Goal: Task Accomplishment & Management: Manage account settings

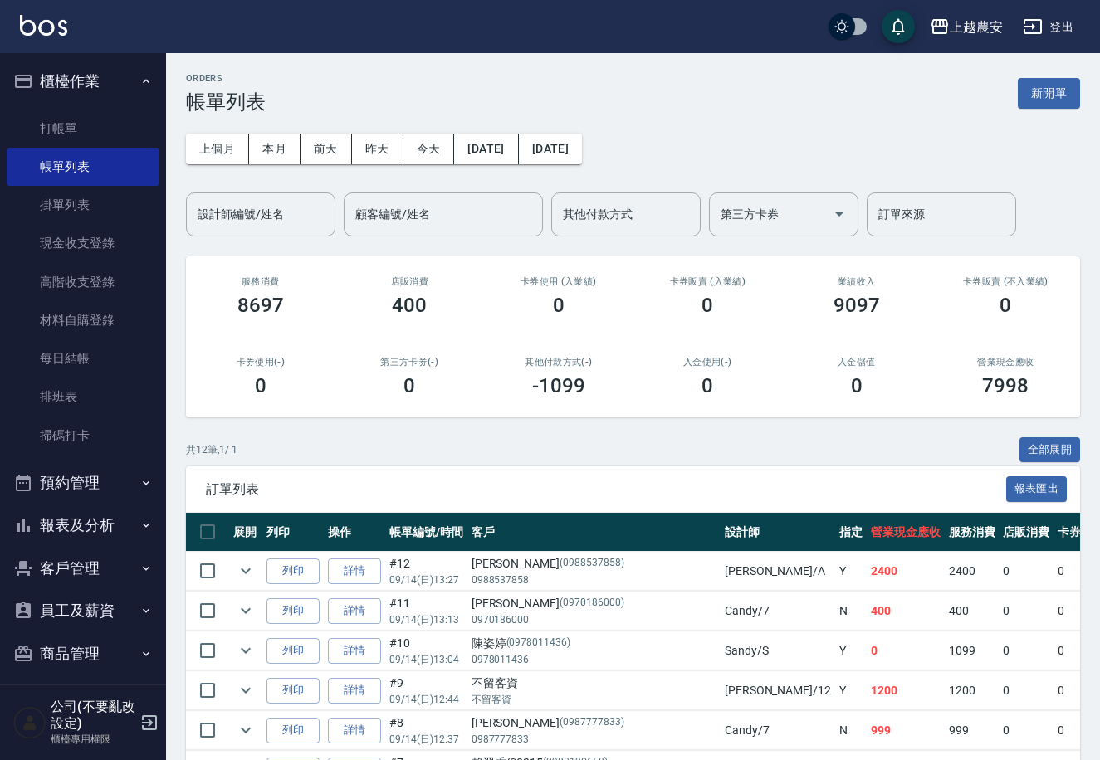
scroll to position [9, 0]
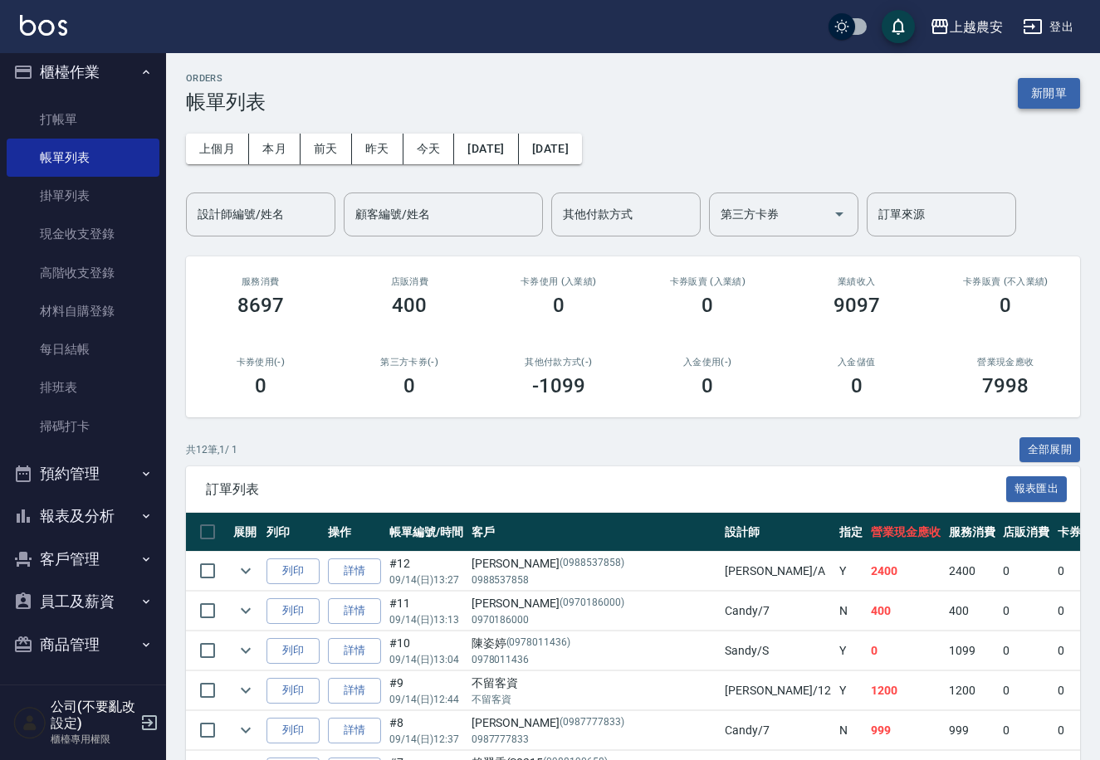
click at [1031, 90] on button "新開單" at bounding box center [1049, 93] width 62 height 31
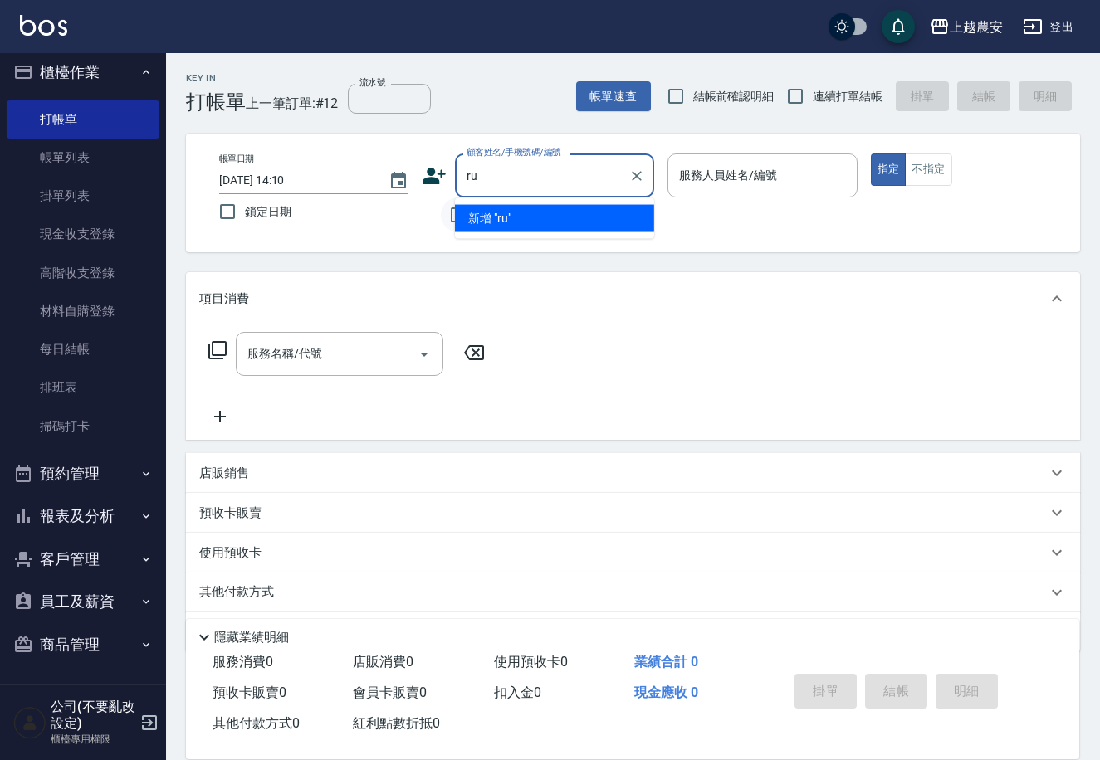
type input "r"
type input "家"
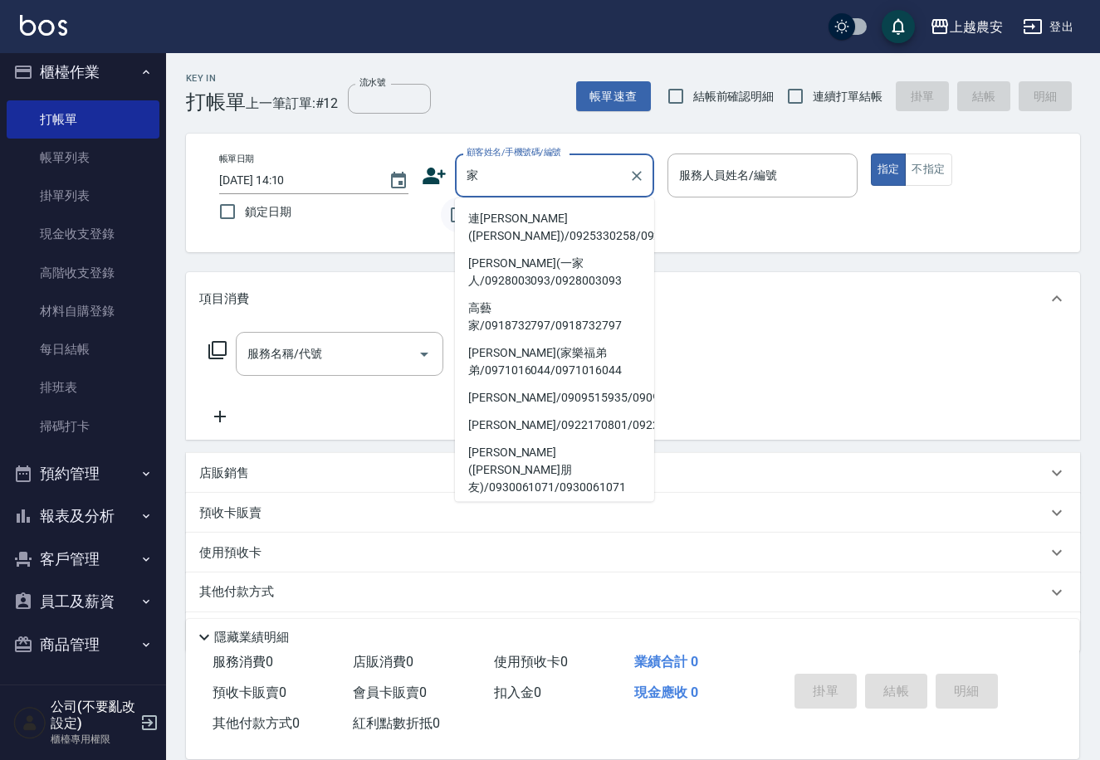
type input "嘉"
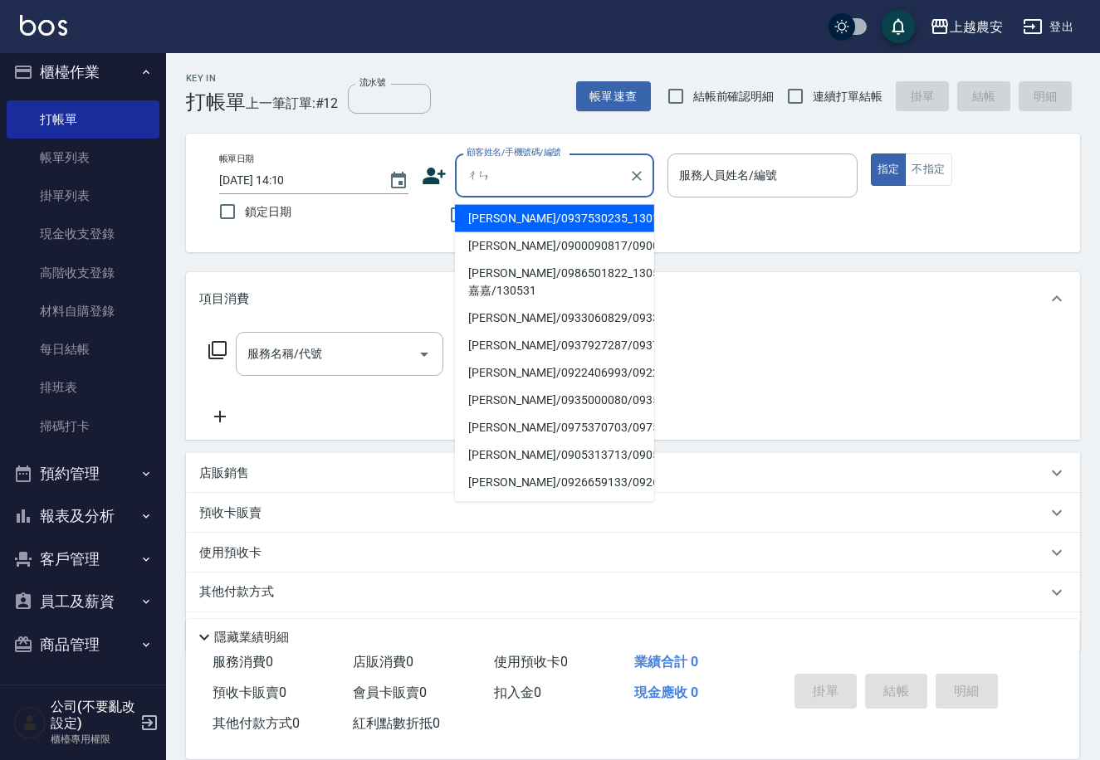
type input "陳"
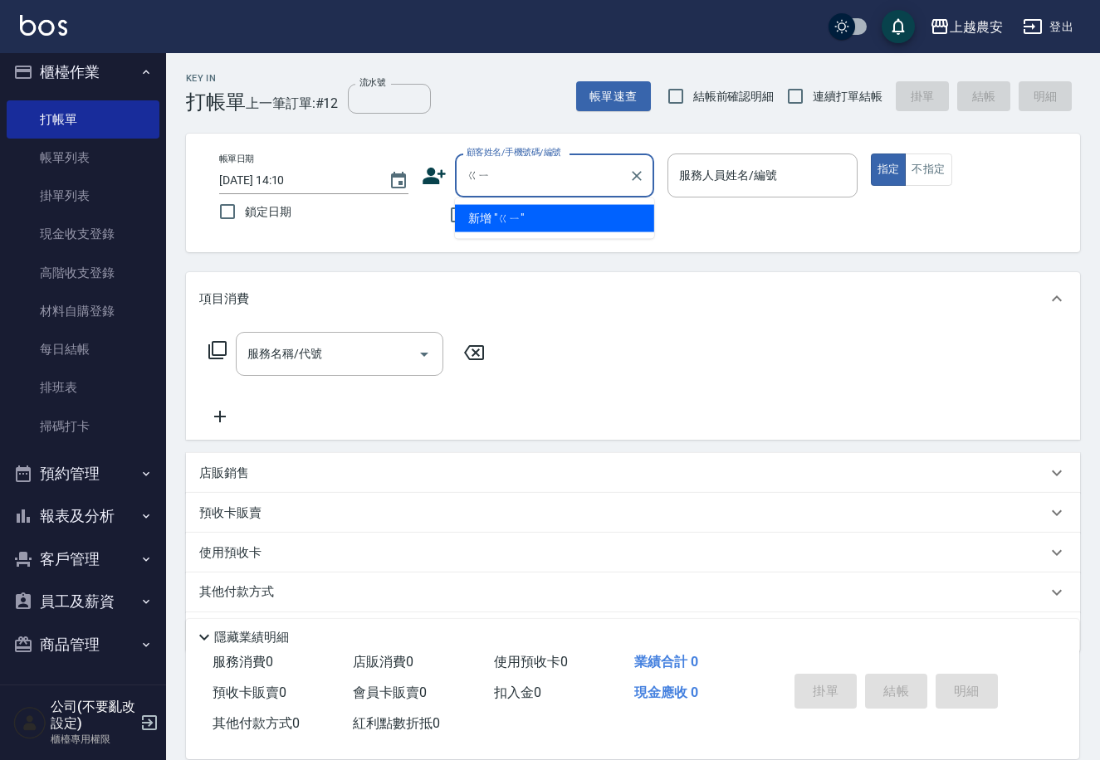
type input "ㄍ"
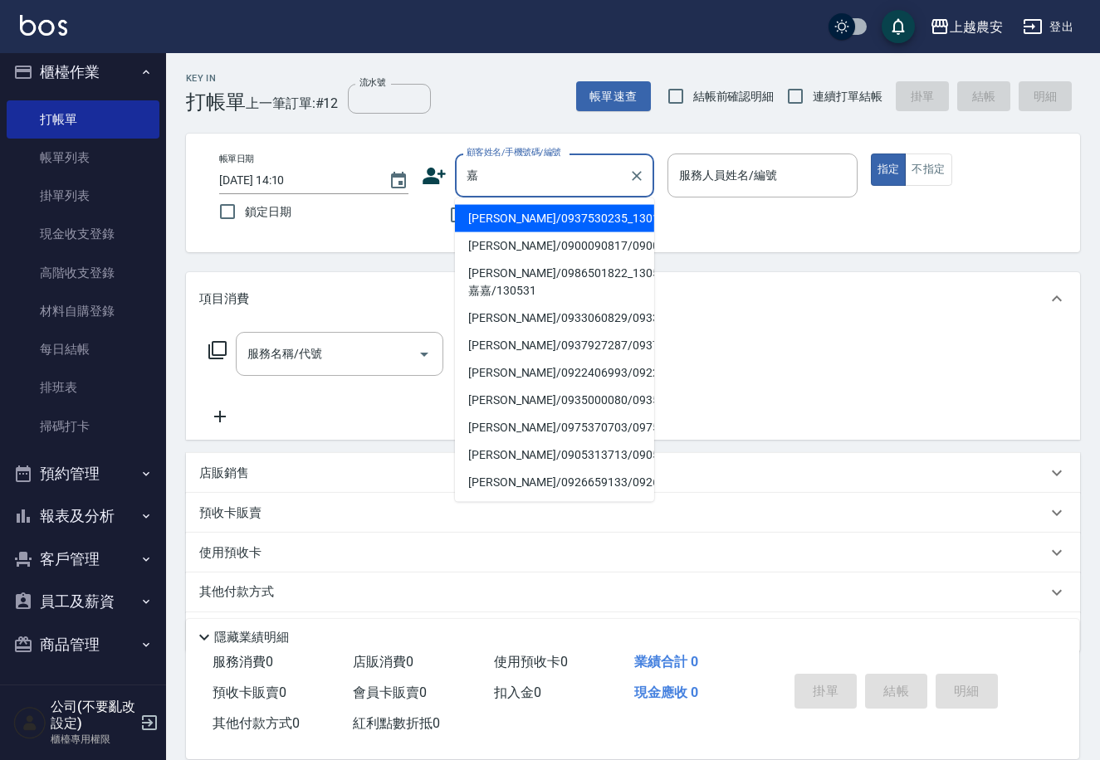
click at [501, 442] on li "陳嘉誼/0975370703/0975370703" at bounding box center [554, 427] width 199 height 27
type input "陳嘉誼/0975370703/0975370703"
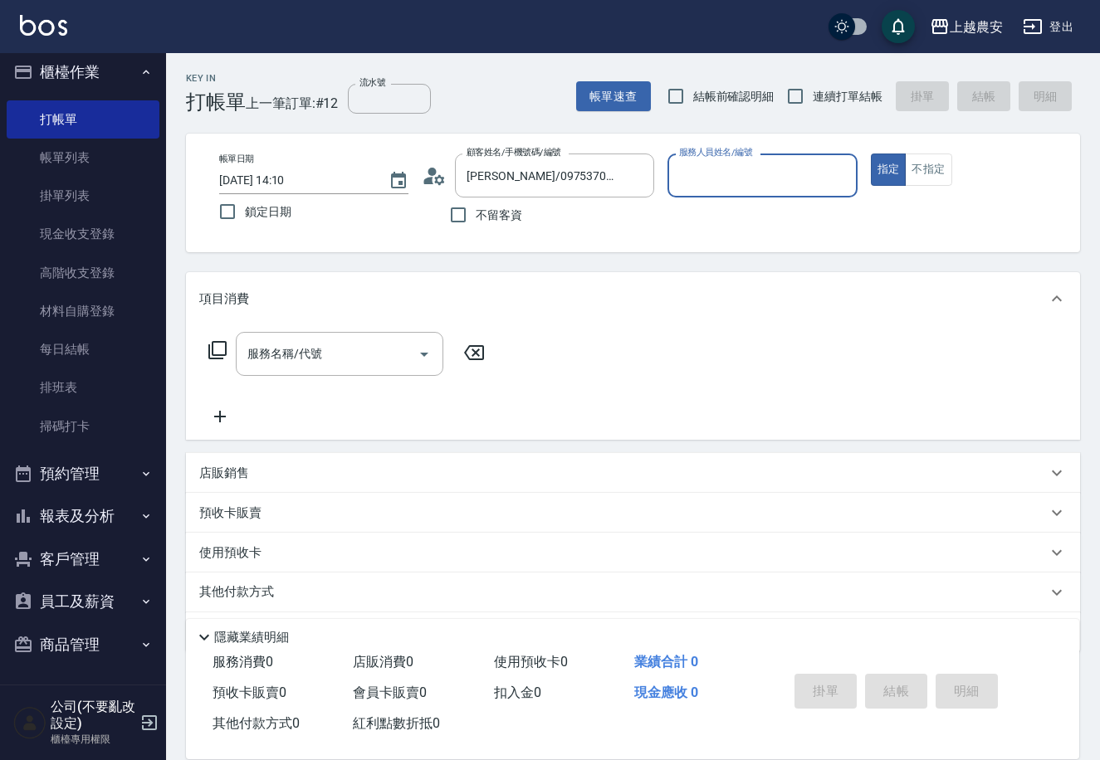
type input "美雅-B"
click at [843, 175] on icon "Clear" at bounding box center [840, 176] width 17 height 17
click at [636, 168] on icon "Clear" at bounding box center [636, 176] width 17 height 17
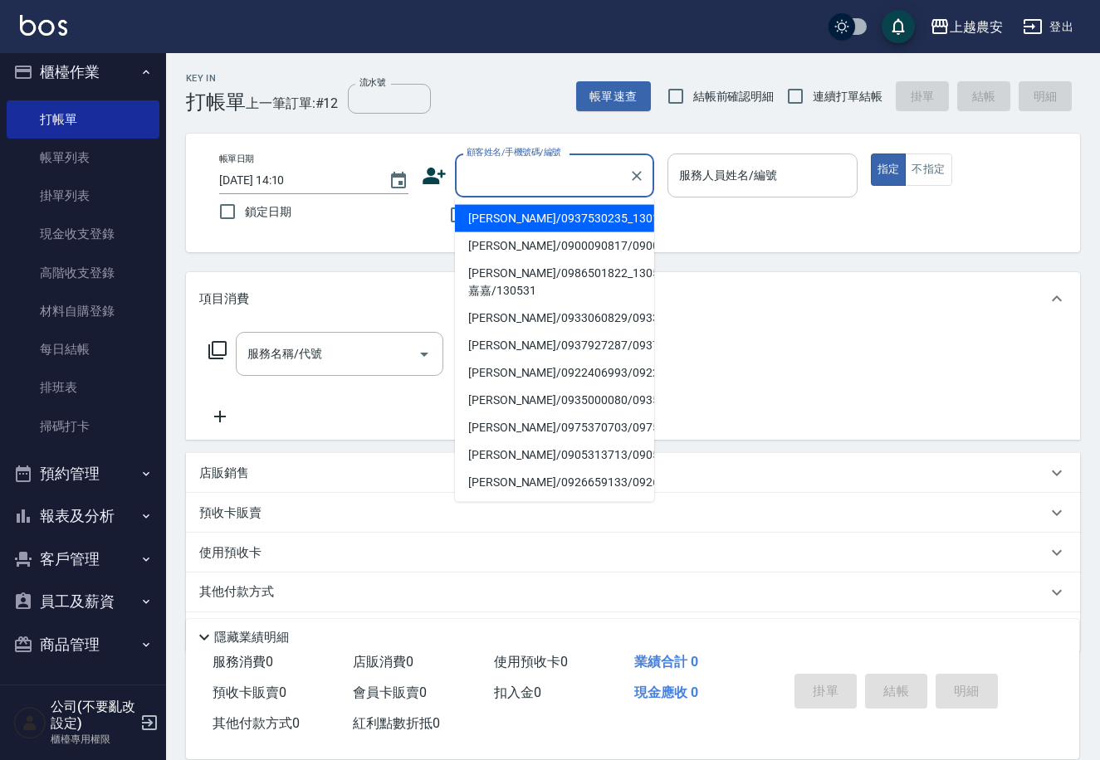
click at [562, 178] on input "顧客姓名/手機號碼/編號" at bounding box center [541, 175] width 159 height 29
type input "家"
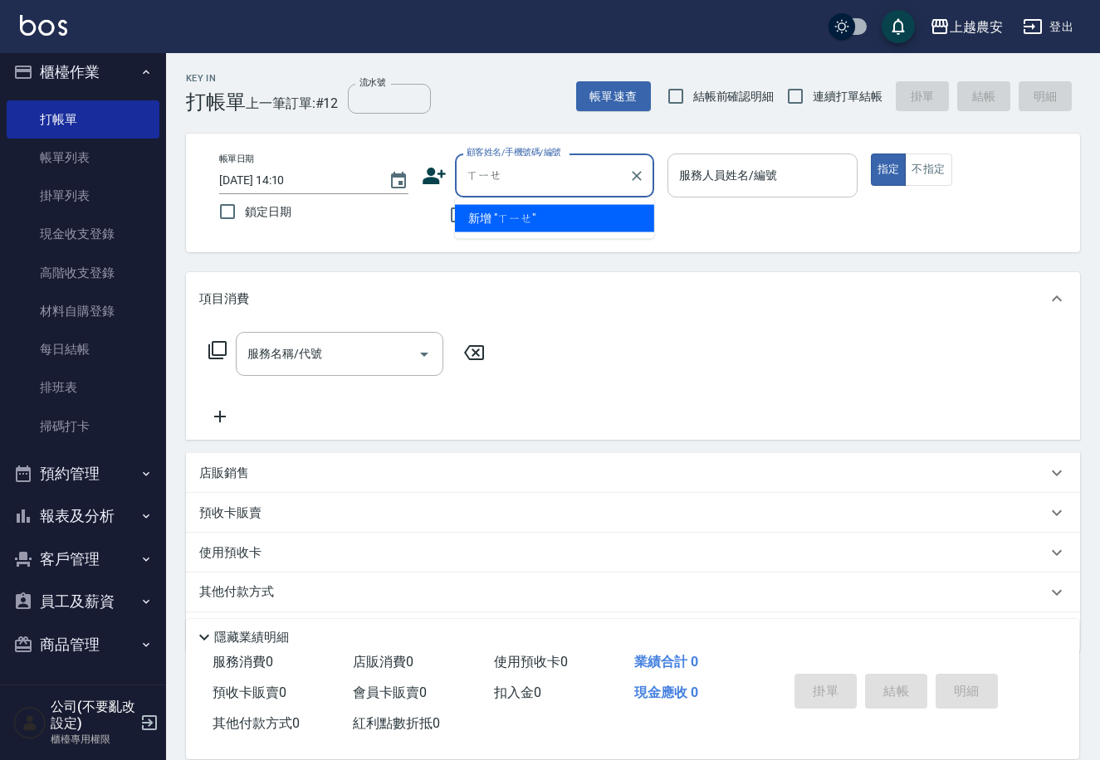
type input "謝"
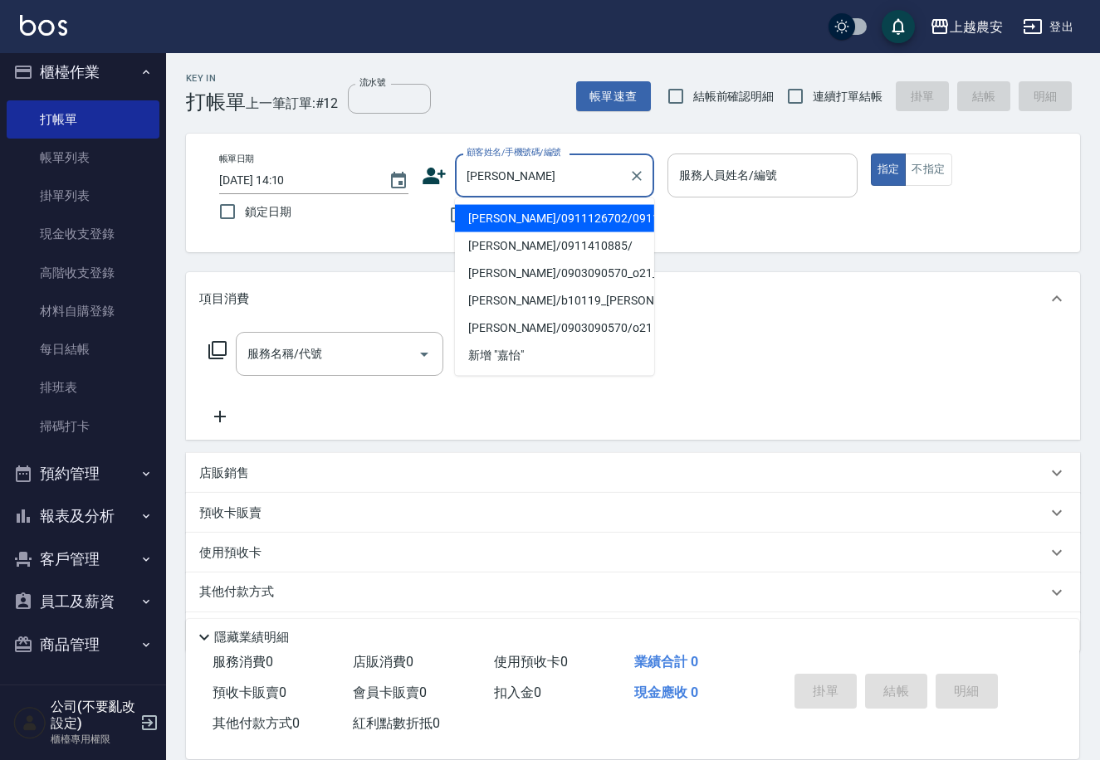
click at [530, 218] on li "黃嘉怡/0911126702/0911126702" at bounding box center [554, 218] width 199 height 27
type input "黃嘉怡/0911126702/0911126702"
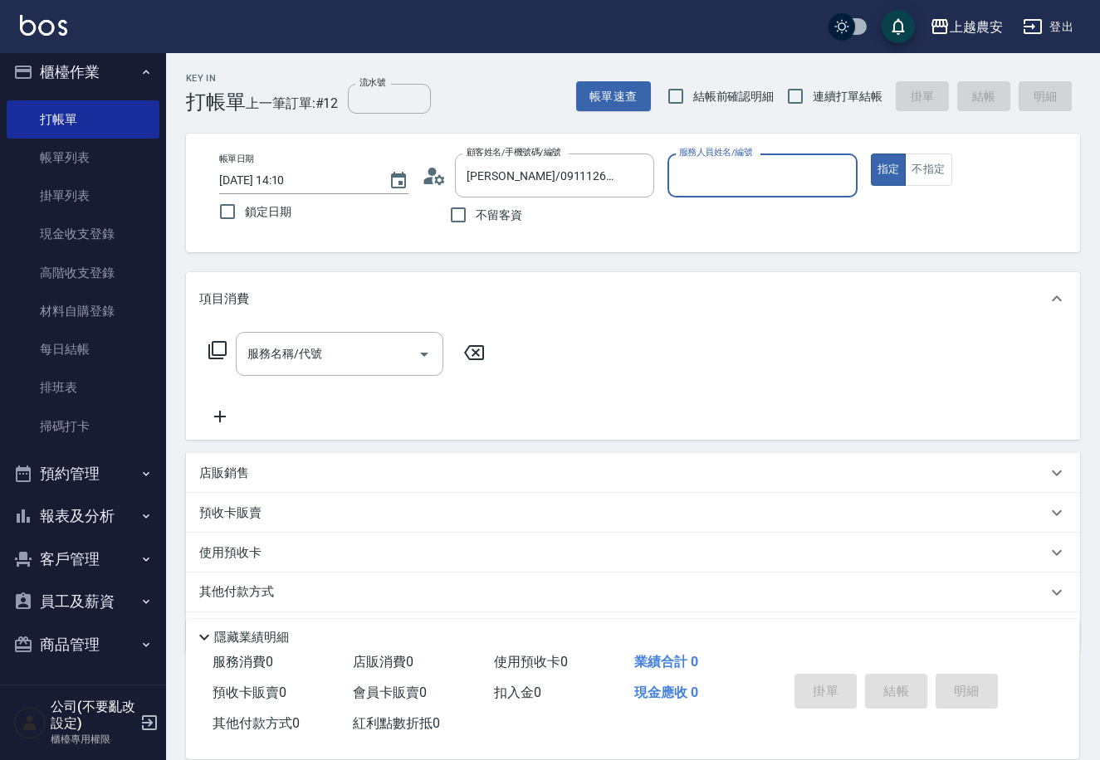
type input "[PERSON_NAME]"
click at [838, 171] on icon "Clear" at bounding box center [840, 176] width 17 height 17
click at [631, 182] on icon "Clear" at bounding box center [636, 176] width 17 height 17
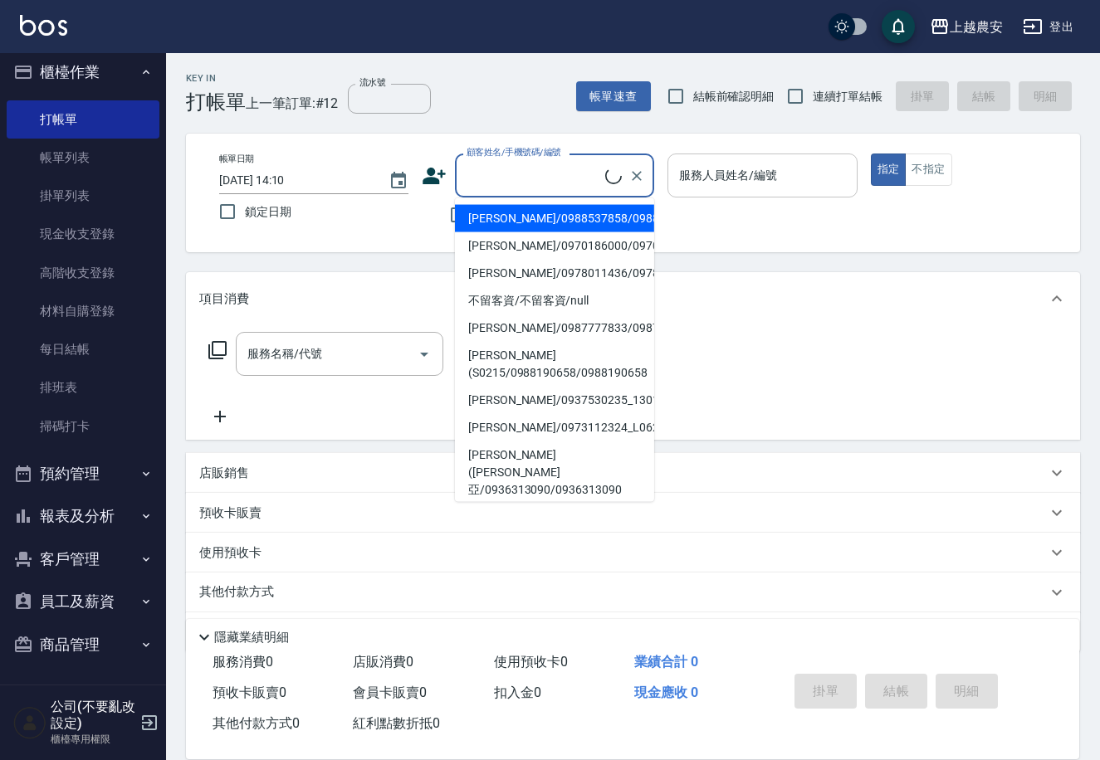
click at [577, 182] on input "顧客姓名/手機號碼/編號" at bounding box center [533, 175] width 143 height 29
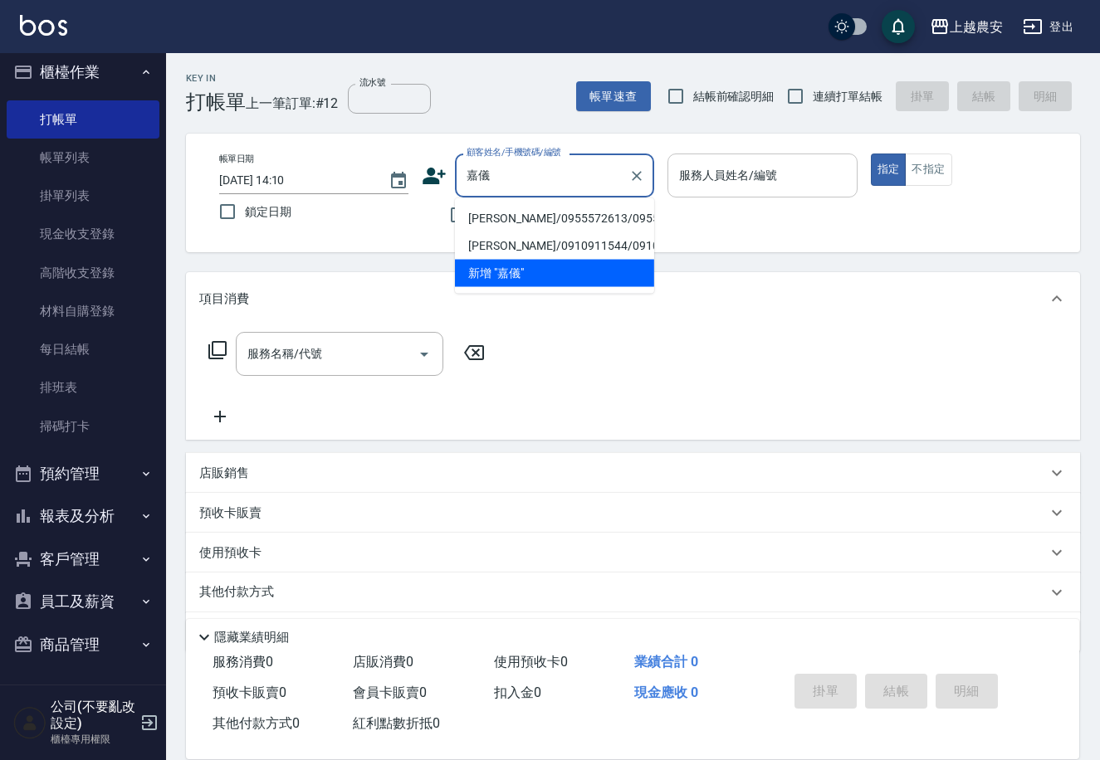
type input "嘉"
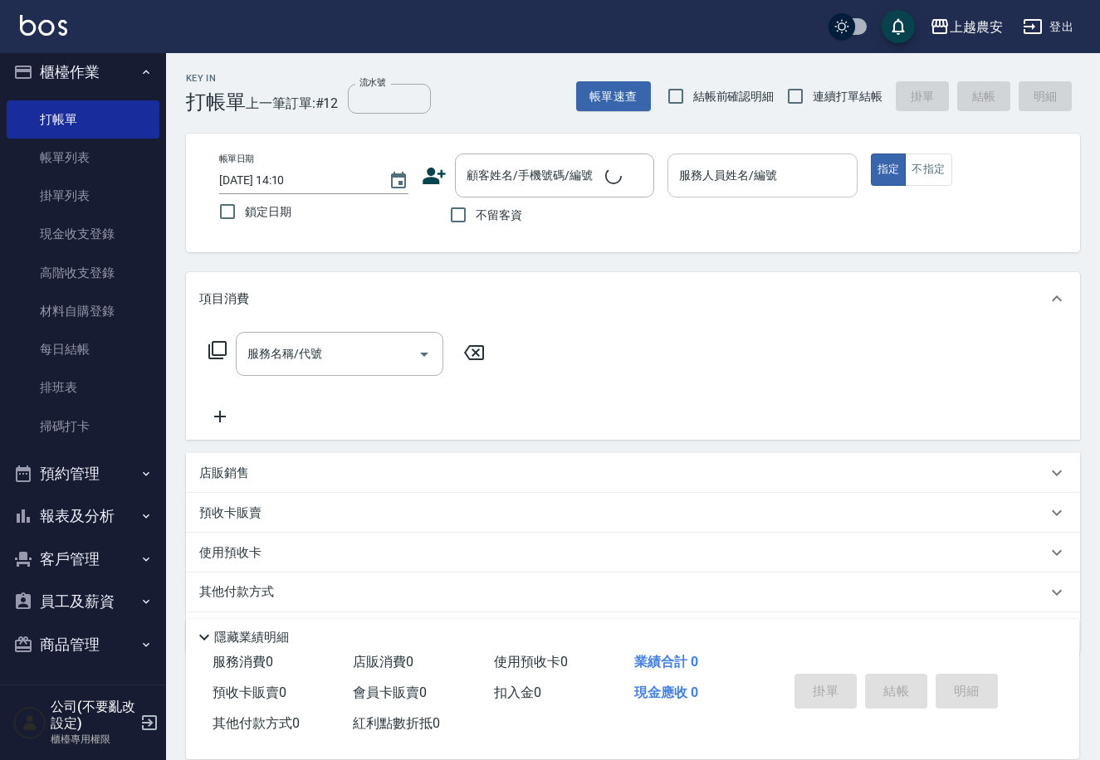
click at [712, 241] on div "帳單日期 2025/09/14 14:10 鎖定日期 顧客姓名/手機號碼/編號 顧客姓名/手機號碼/編號 不留客資 服務人員姓名/編號 服務人員姓名/編號 指…" at bounding box center [633, 193] width 894 height 119
click at [457, 213] on input "不留客資" at bounding box center [458, 215] width 35 height 35
checkbox input "true"
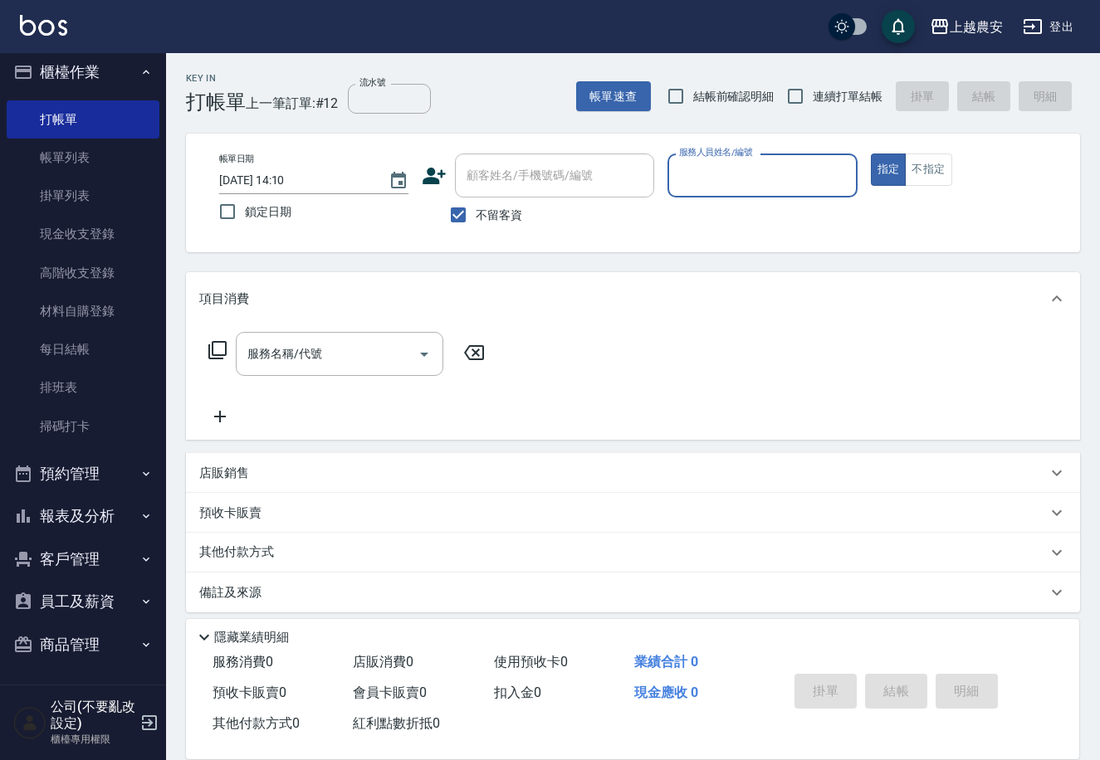
click at [686, 169] on input "服務人員姓名/編號" at bounding box center [762, 175] width 174 height 29
click at [686, 216] on span "Nana -13" at bounding box center [703, 218] width 45 height 17
type input "Nana-13"
click at [328, 354] on input "服務名稱/代號" at bounding box center [327, 354] width 168 height 29
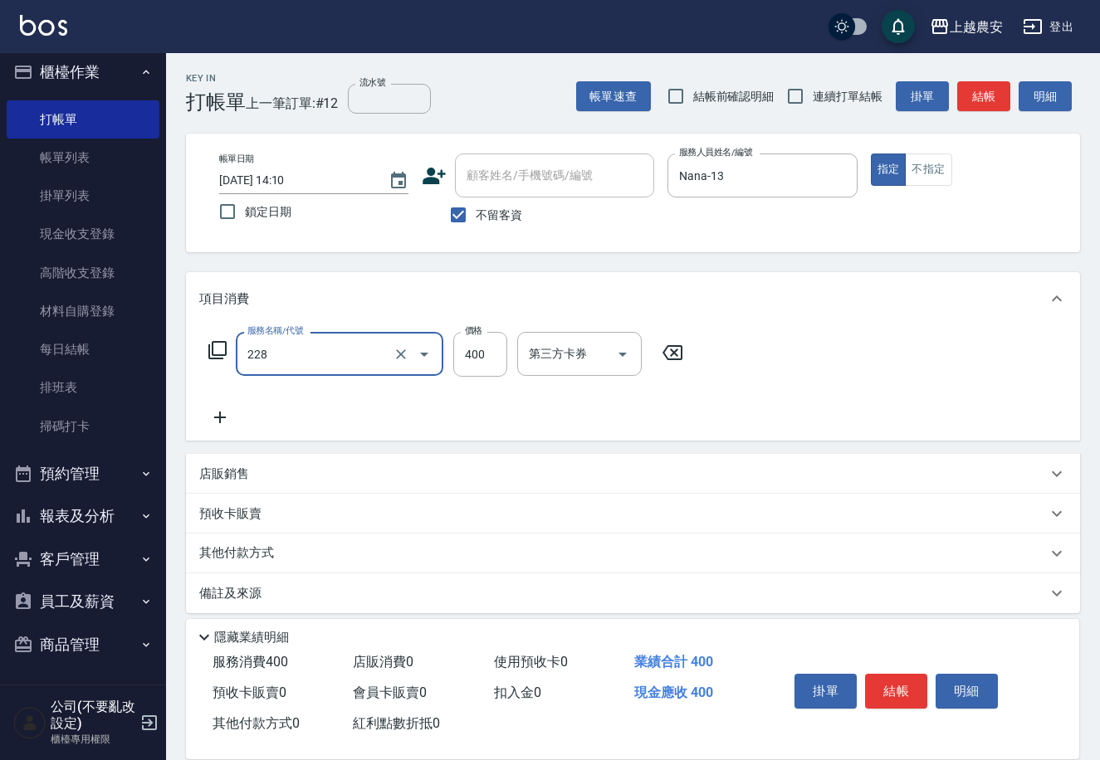
type input "洗髮(228)"
click at [462, 222] on input "不留客資" at bounding box center [458, 215] width 35 height 35
checkbox input "false"
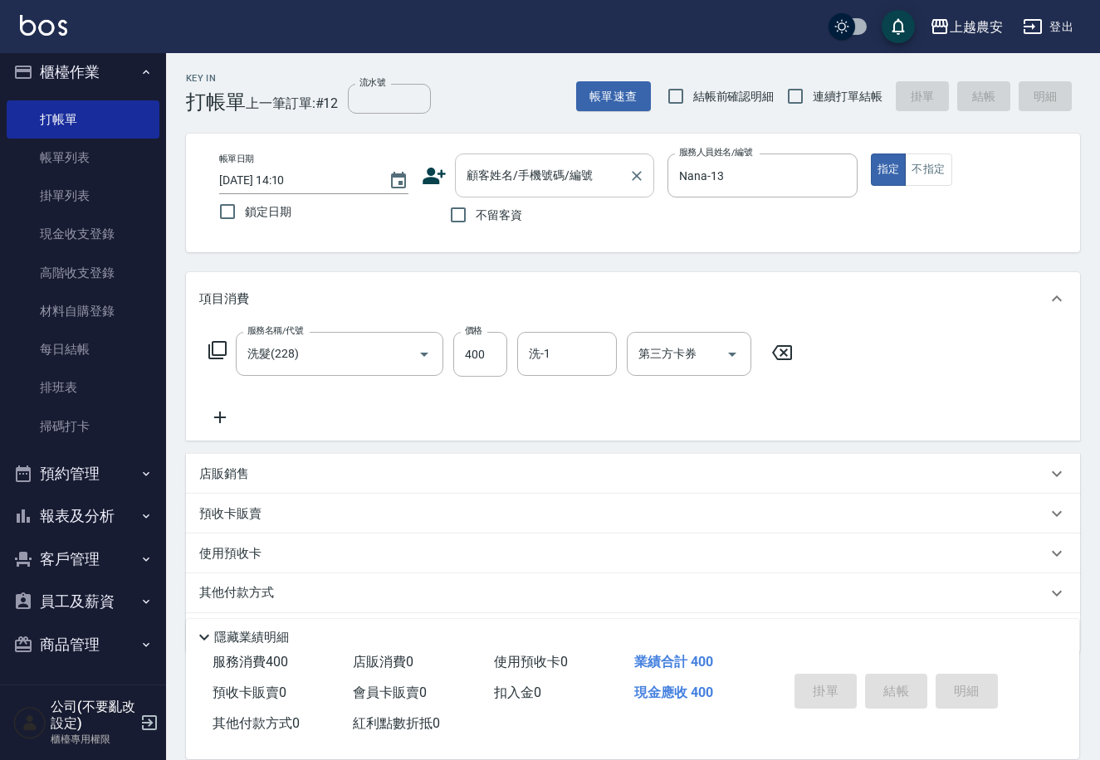
click at [493, 188] on input "顧客姓名/手機號碼/編號" at bounding box center [541, 175] width 159 height 29
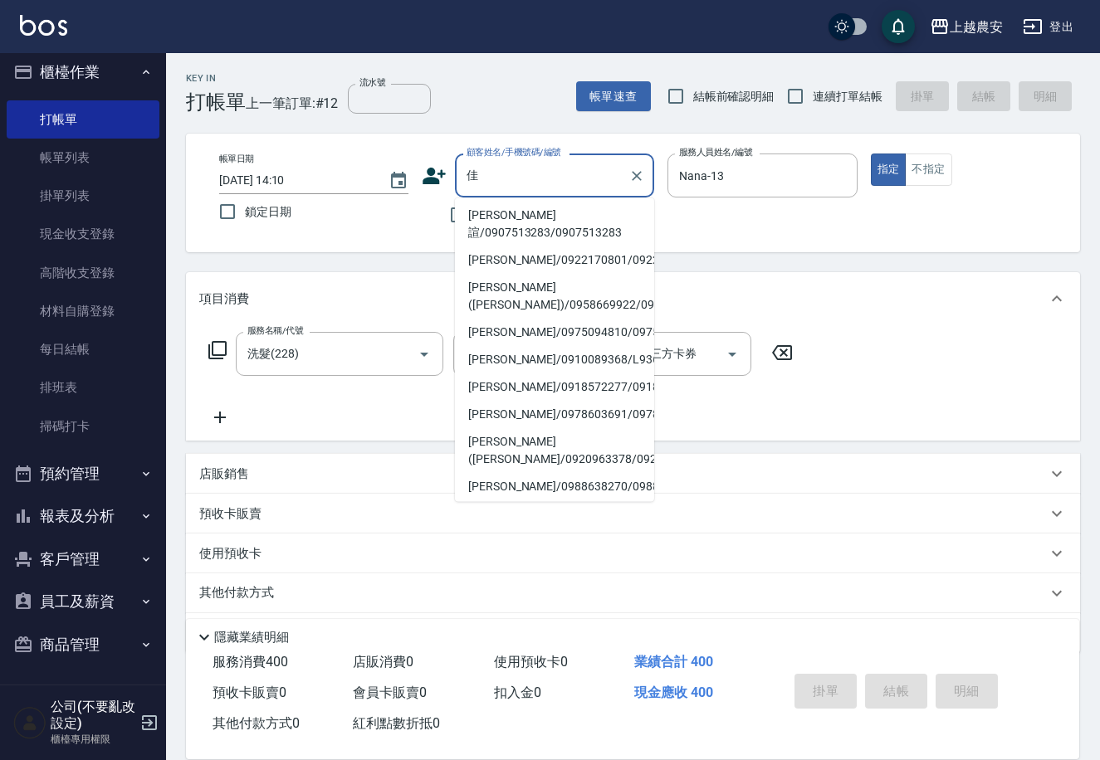
scroll to position [143, 0]
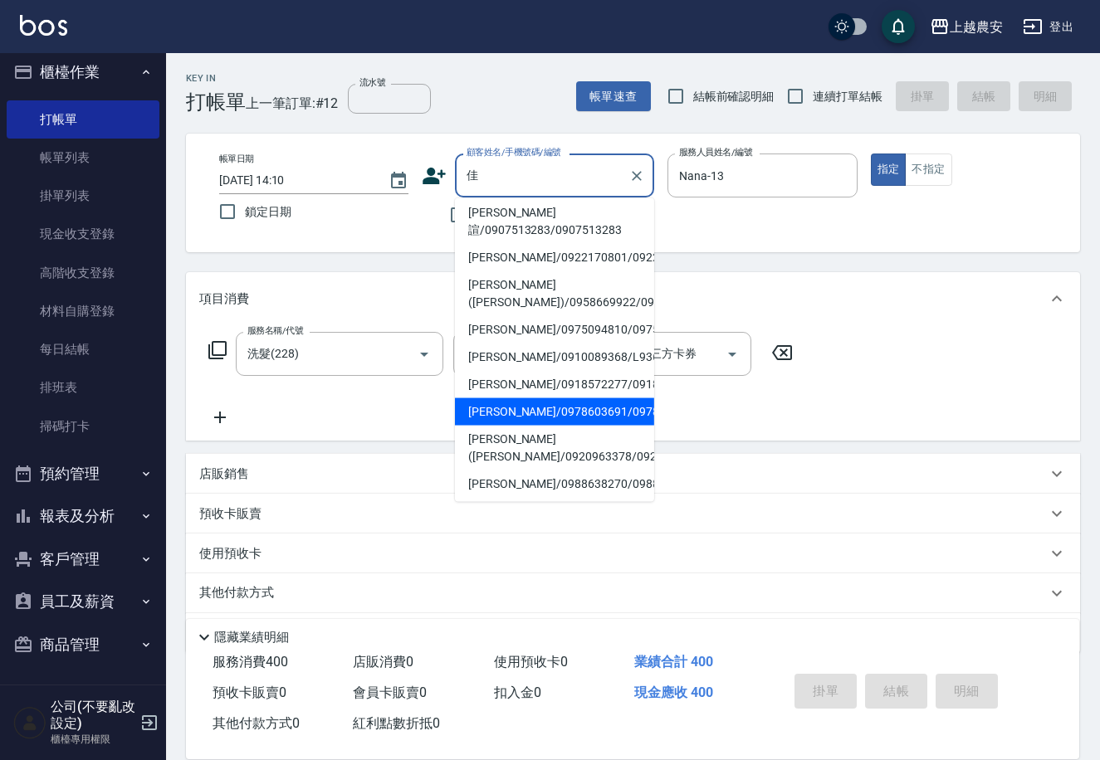
drag, startPoint x: 638, startPoint y: 308, endPoint x: 585, endPoint y: 330, distance: 57.7
click at [619, 398] on ul "周佳璇/0968758383/0968758383 林佳蓉/0921687789/0921687789 劉佳玲/0906831871/0906831871 沈…" at bounding box center [554, 350] width 199 height 304
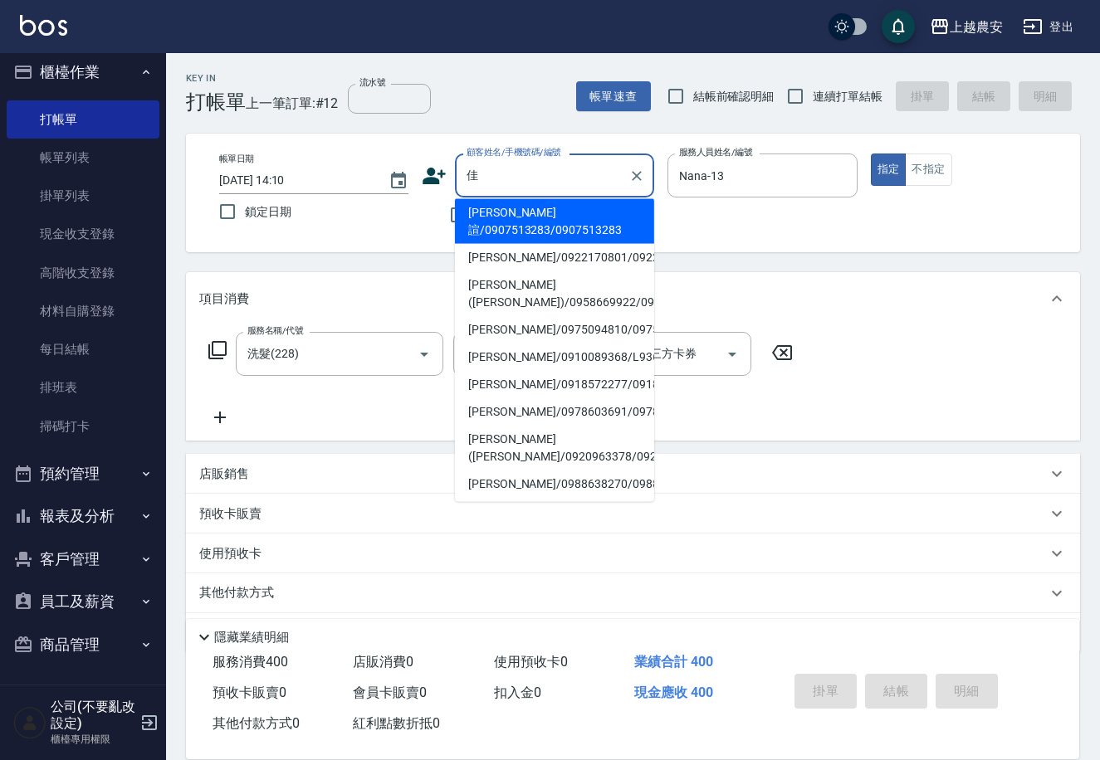
click at [491, 179] on input "佳" at bounding box center [541, 175] width 159 height 29
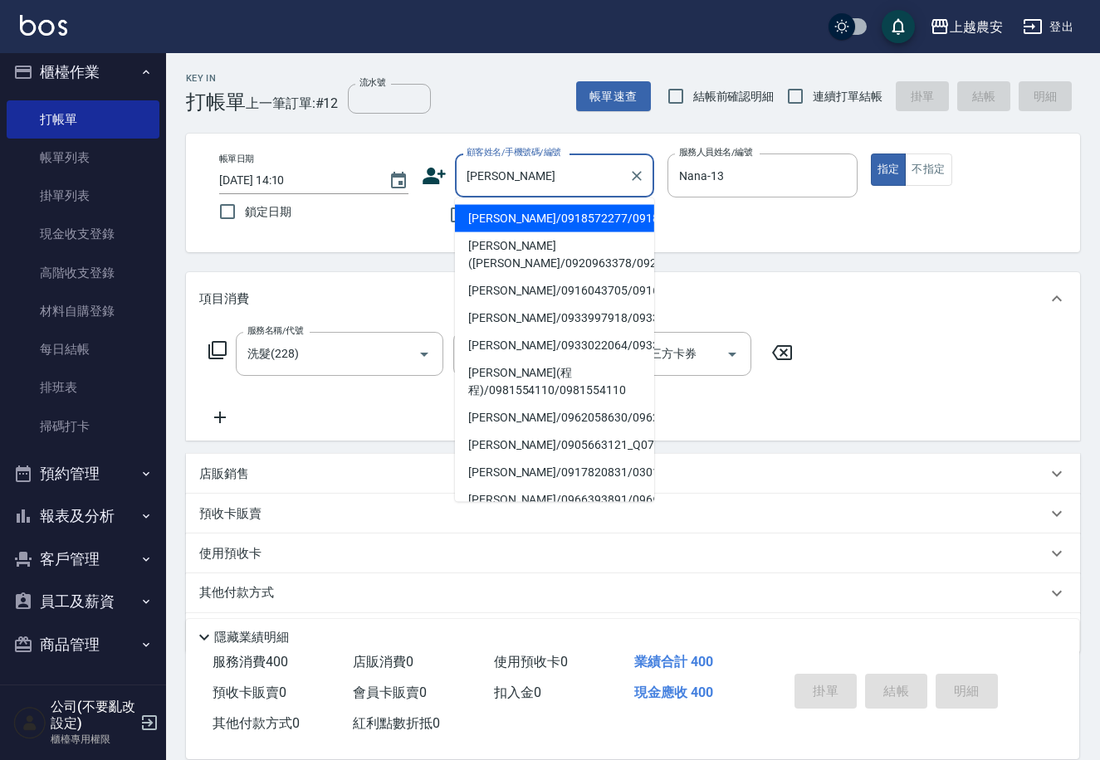
click at [496, 296] on li "[PERSON_NAME]/0916043705/0916043705" at bounding box center [554, 290] width 199 height 27
type input "[PERSON_NAME]/0916043705/0916043705"
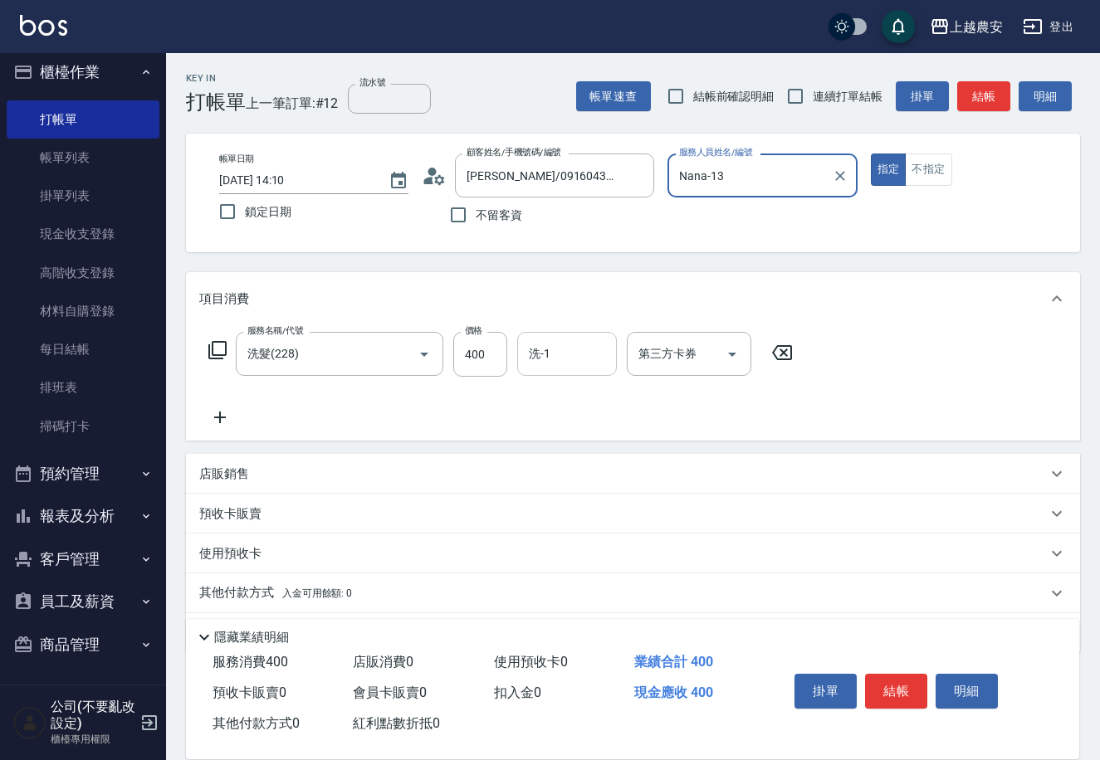
click at [573, 359] on input "洗-1" at bounding box center [567, 354] width 85 height 29
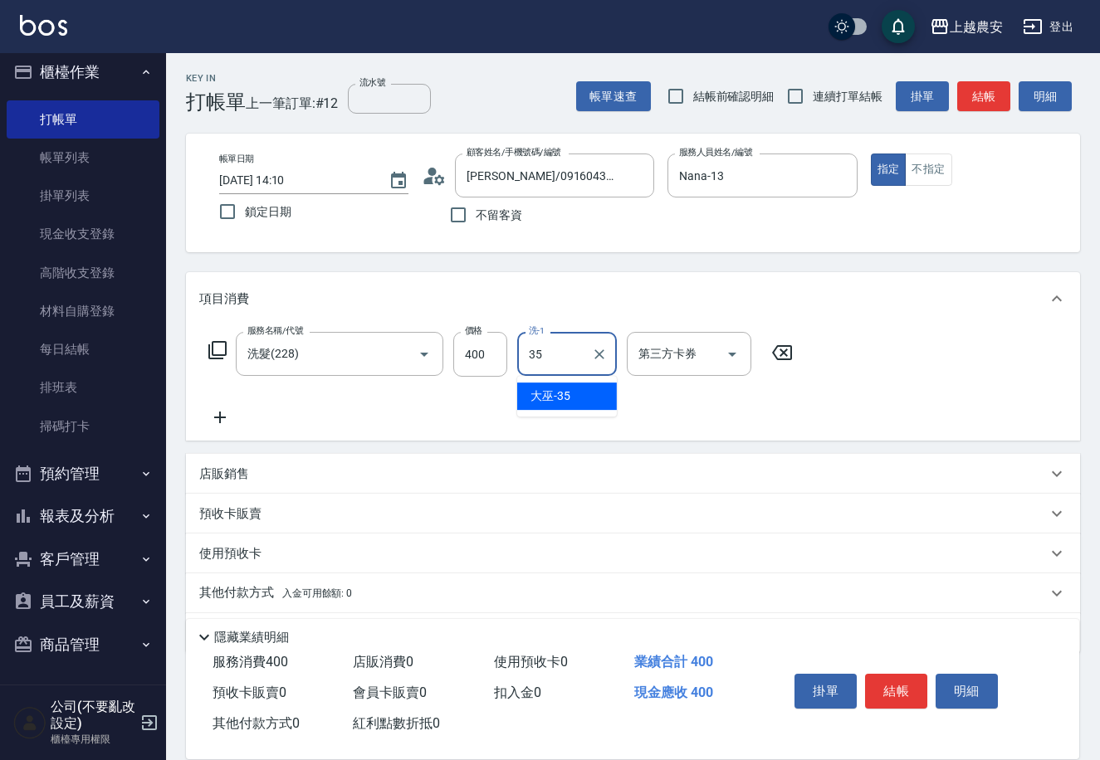
type input "大巫-35"
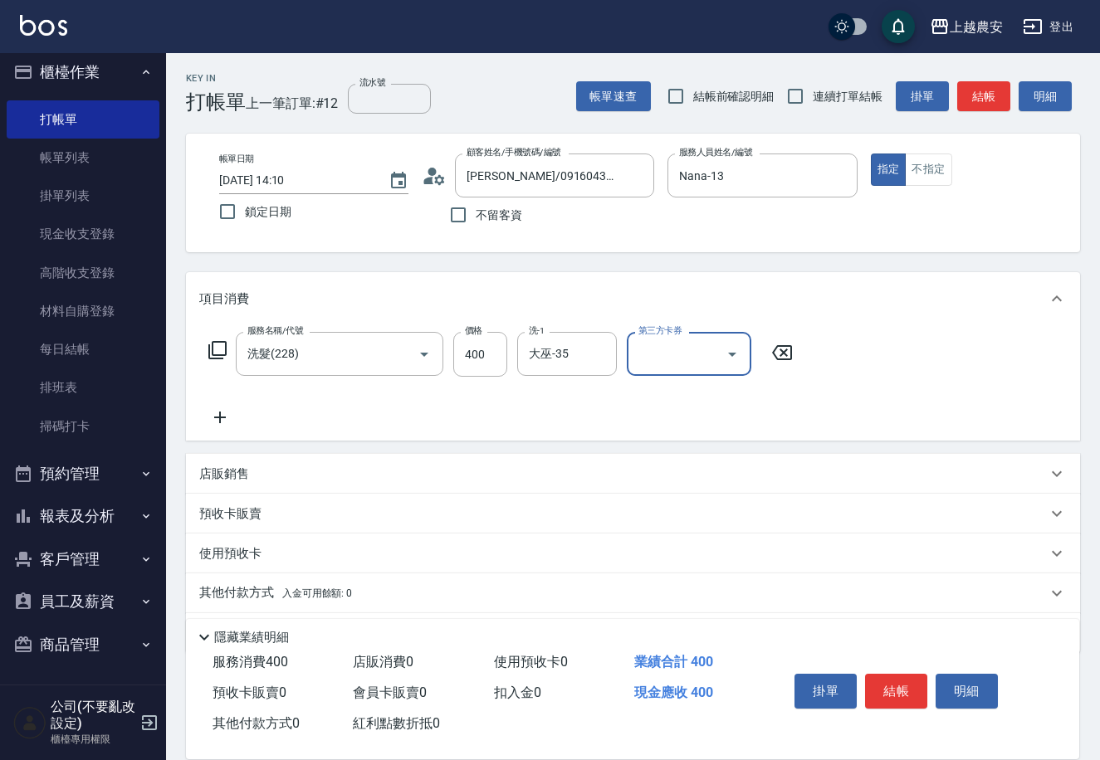
click at [902, 688] on button "結帳" at bounding box center [896, 691] width 62 height 35
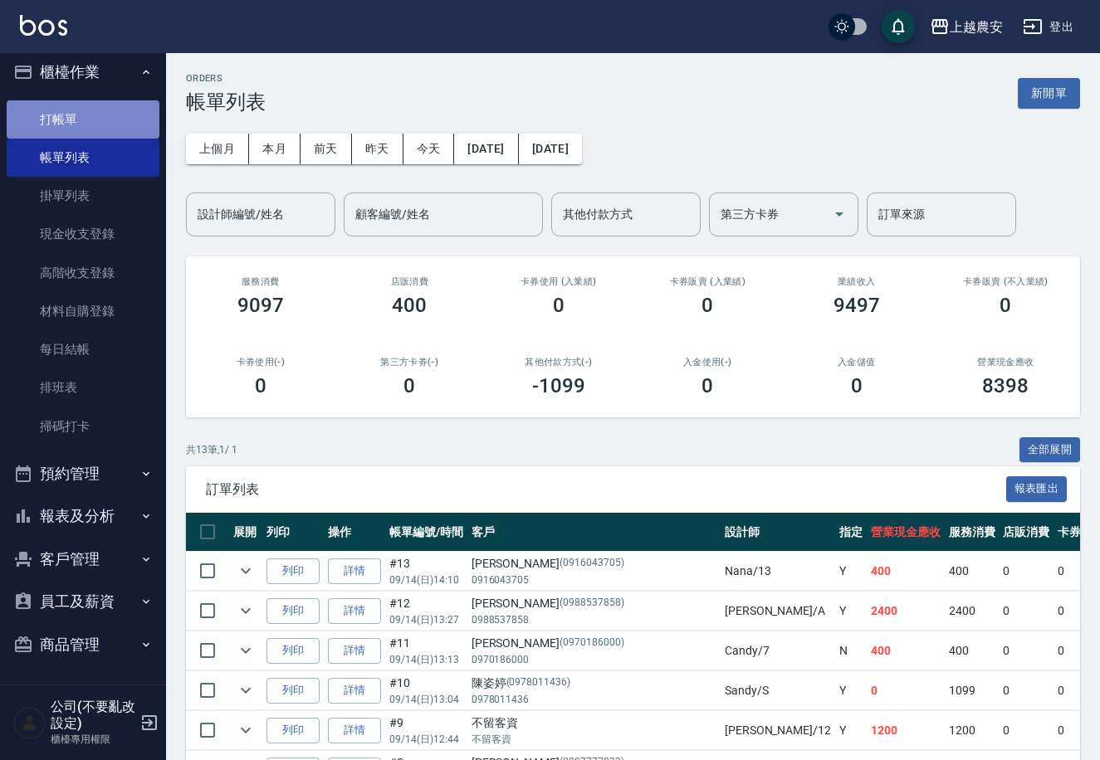
click at [118, 123] on link "打帳單" at bounding box center [83, 119] width 153 height 38
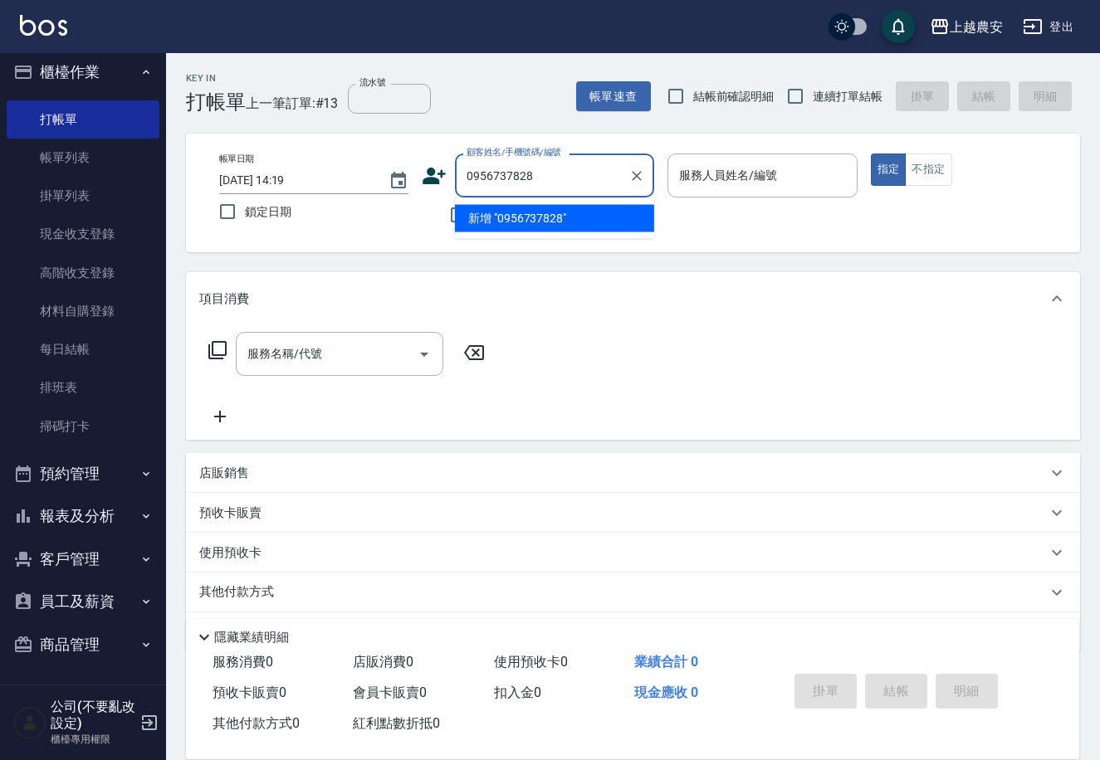
drag, startPoint x: 521, startPoint y: 178, endPoint x: 500, endPoint y: 169, distance: 23.8
click at [472, 180] on input "0956737828" at bounding box center [541, 175] width 159 height 29
drag, startPoint x: 474, startPoint y: 180, endPoint x: 459, endPoint y: 182, distance: 15.0
click at [459, 182] on div "0956737828 顧客姓名/手機號碼/編號" at bounding box center [554, 176] width 199 height 44
type input "0956737828"
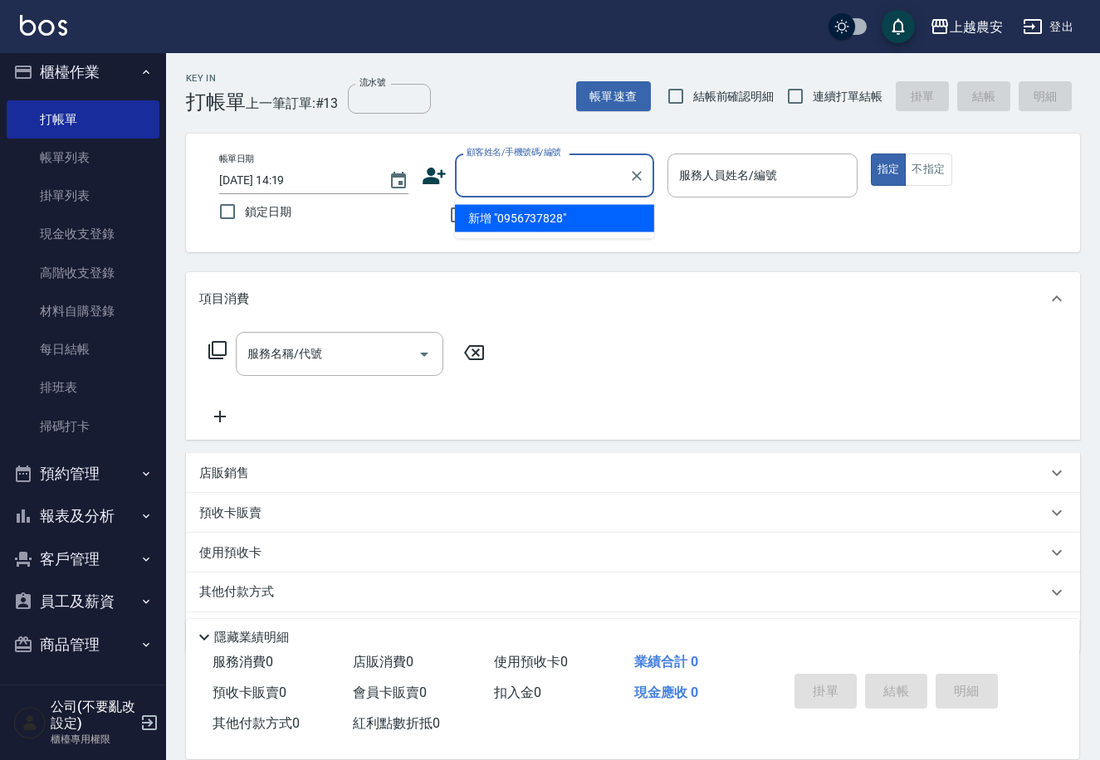
click at [428, 180] on icon at bounding box center [434, 176] width 23 height 17
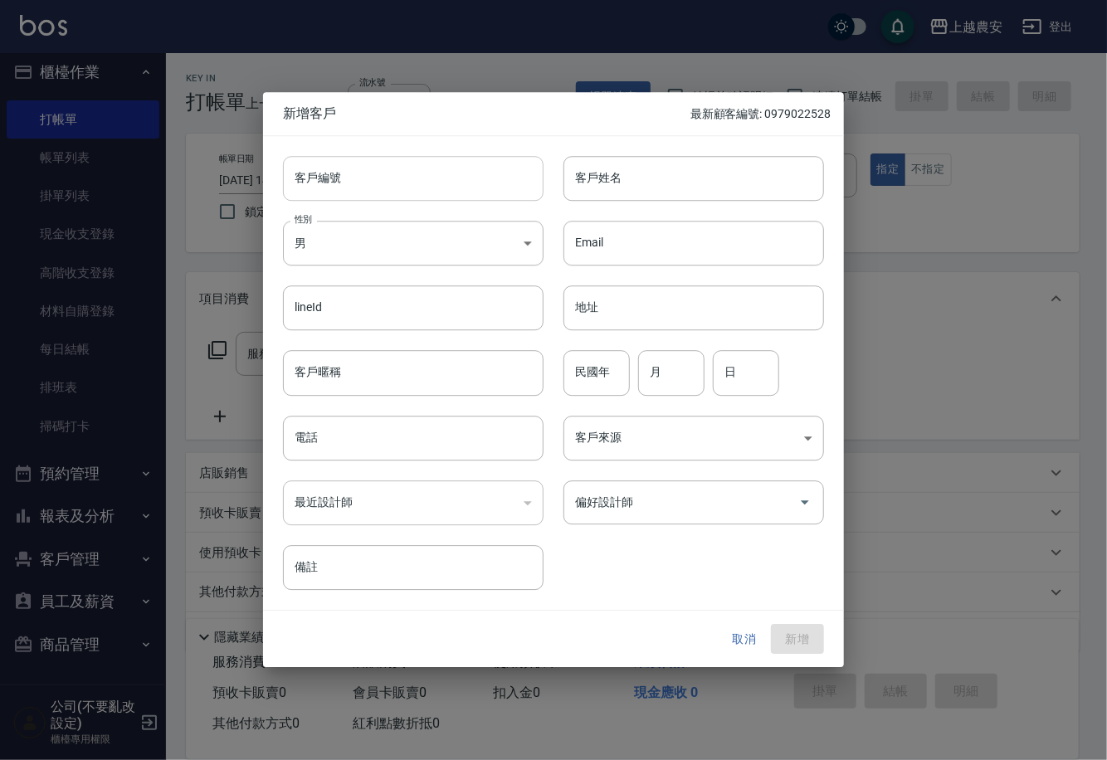
click at [467, 190] on input "客戶編號" at bounding box center [413, 178] width 261 height 45
paste input "0956737828"
type input "0956737828"
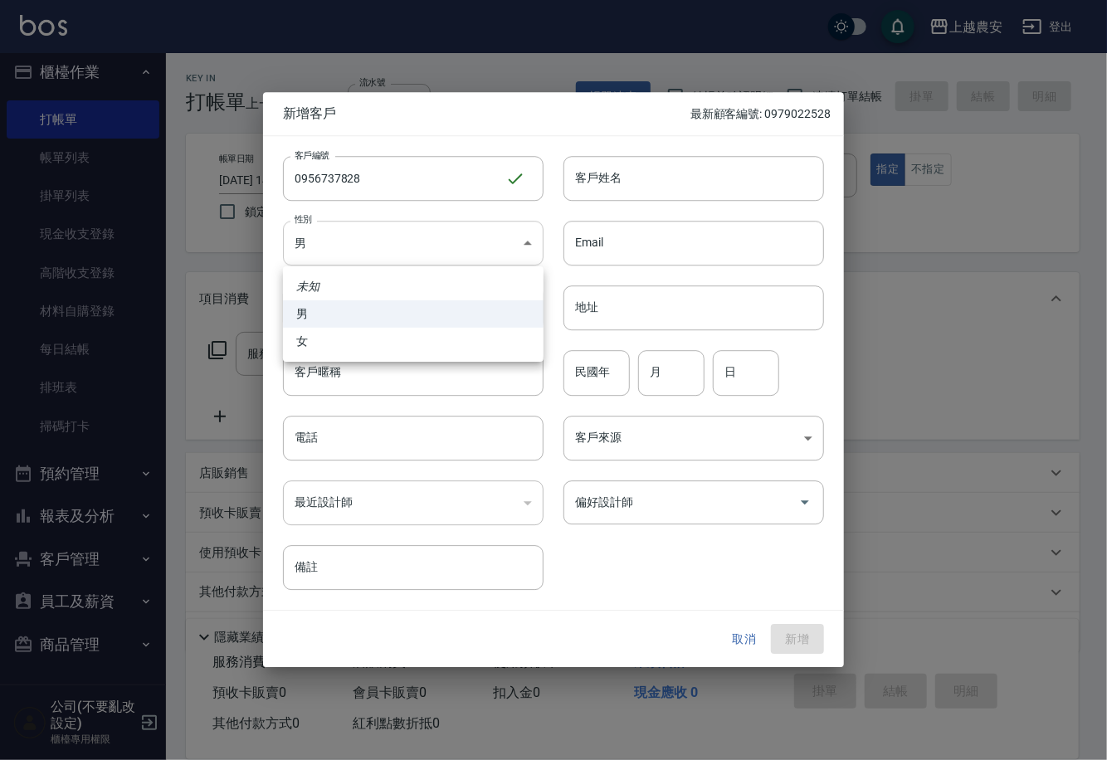
click at [479, 232] on body "上越農安 登出 櫃檯作業 打帳單 帳單列表 掛單列表 現金收支登錄 高階收支登錄 材料自購登錄 每日結帳 排班表 掃碼打卡 預約管理 預約管理 單日預約紀錄 …" at bounding box center [553, 404] width 1107 height 809
click at [501, 339] on li "女" at bounding box center [413, 341] width 261 height 27
type input "[DEMOGRAPHIC_DATA]"
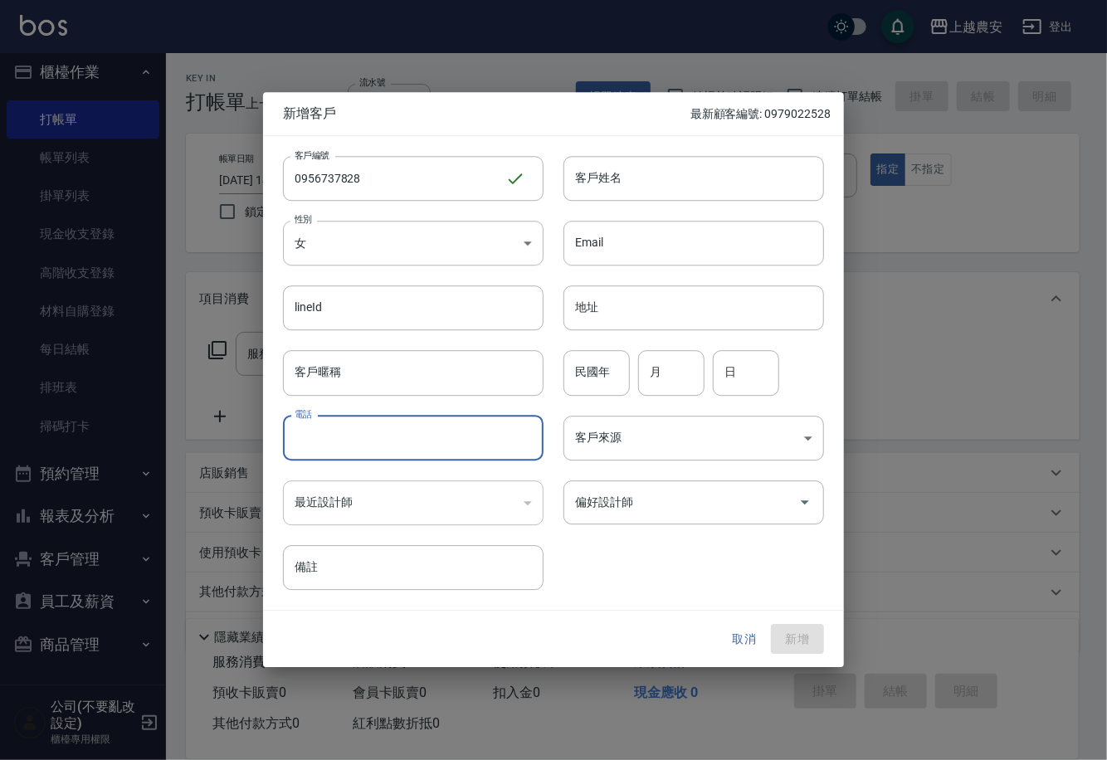
click at [459, 442] on input "電話" at bounding box center [413, 438] width 261 height 45
paste input "0956737828"
type input "0956737828"
click at [750, 157] on input "客戶姓名" at bounding box center [694, 178] width 261 height 45
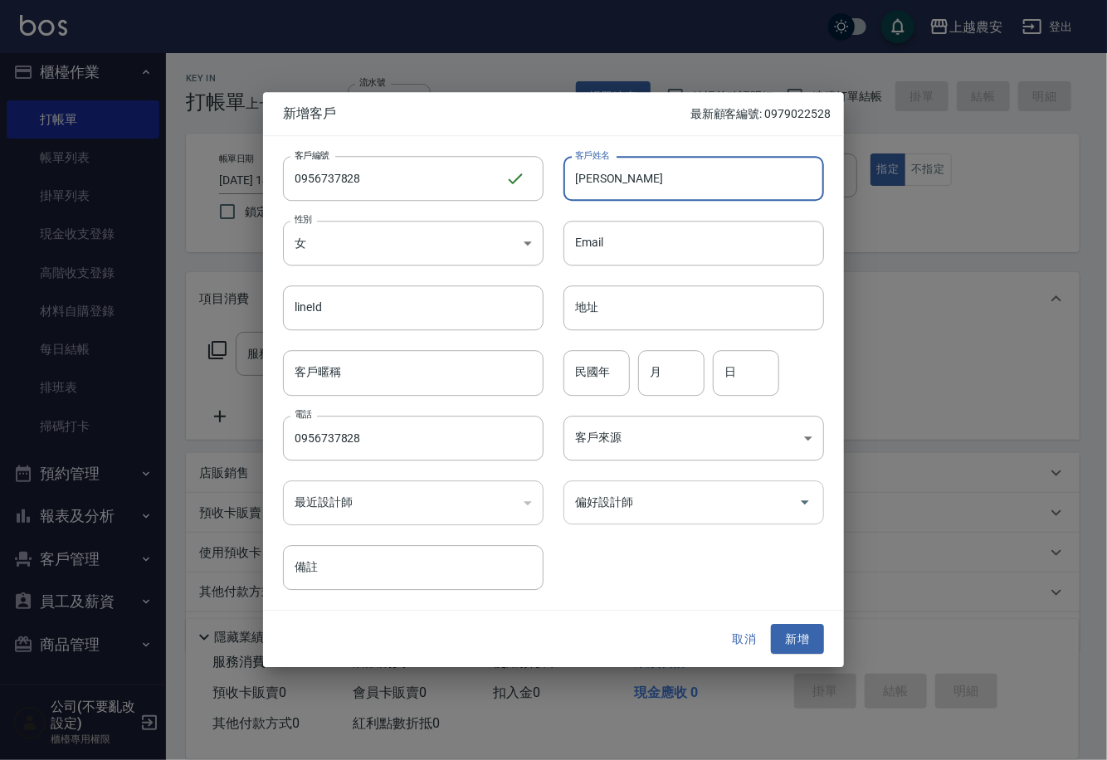
type input "[PERSON_NAME]"
click at [784, 504] on input "偏好設計師" at bounding box center [681, 502] width 221 height 29
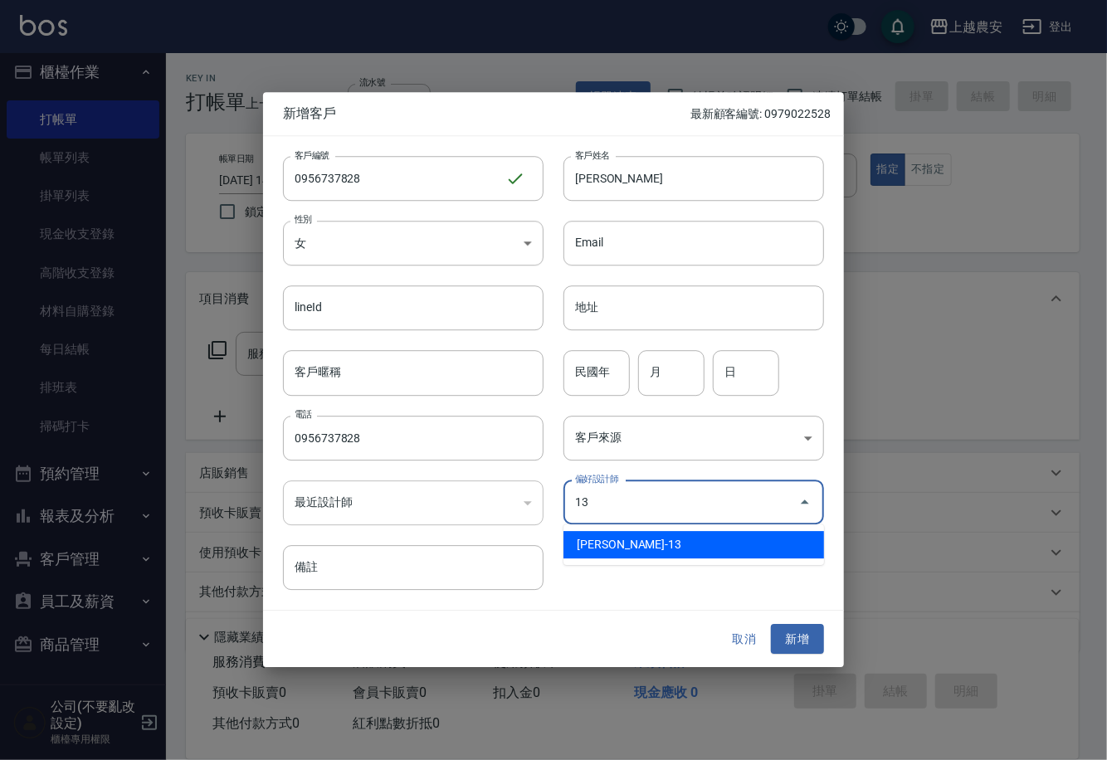
click at [743, 533] on li "張維庭-13" at bounding box center [694, 544] width 261 height 27
type input "張維庭"
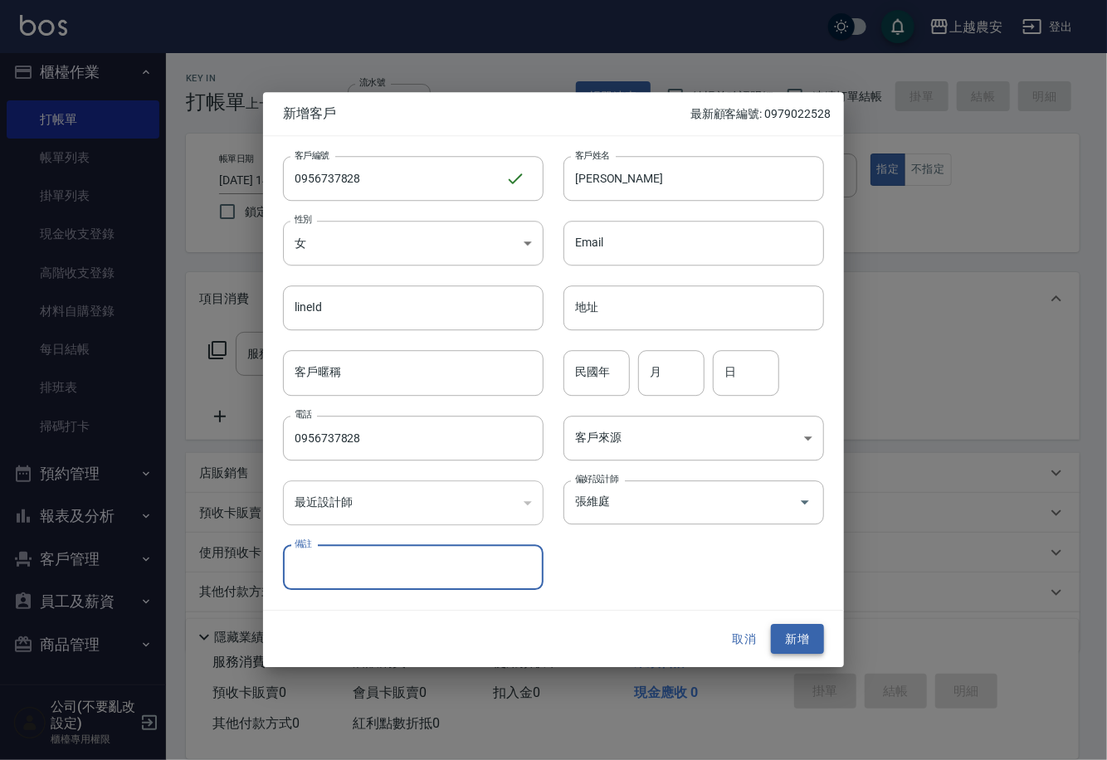
click at [814, 638] on button "新增" at bounding box center [797, 639] width 53 height 31
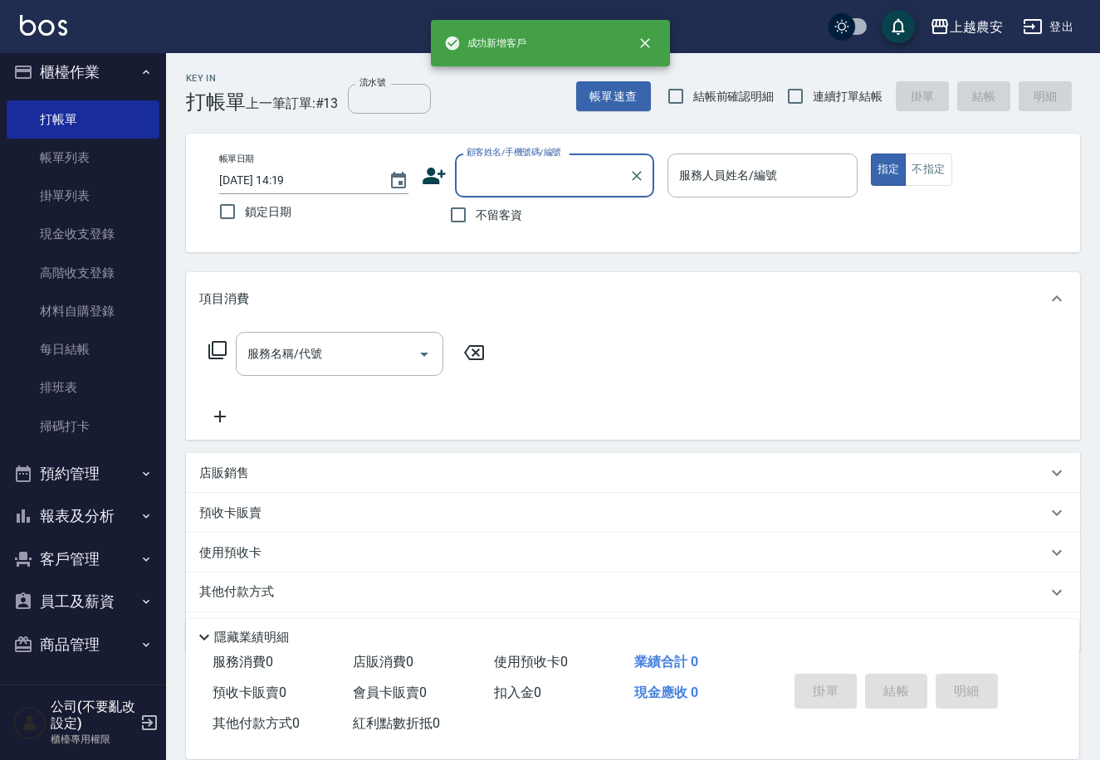
click at [520, 170] on input "顧客姓名/手機號碼/編號" at bounding box center [541, 175] width 159 height 29
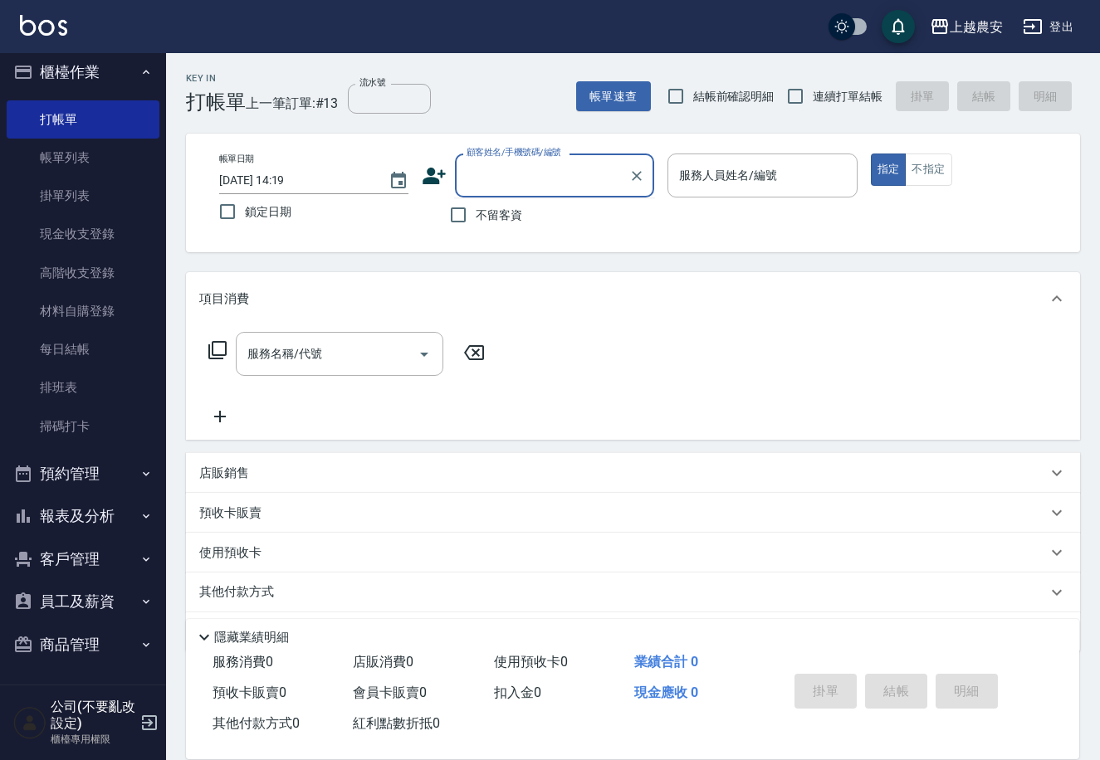
paste input "0956737828"
type input "0956737828"
click at [638, 183] on icon "Clear" at bounding box center [636, 176] width 17 height 17
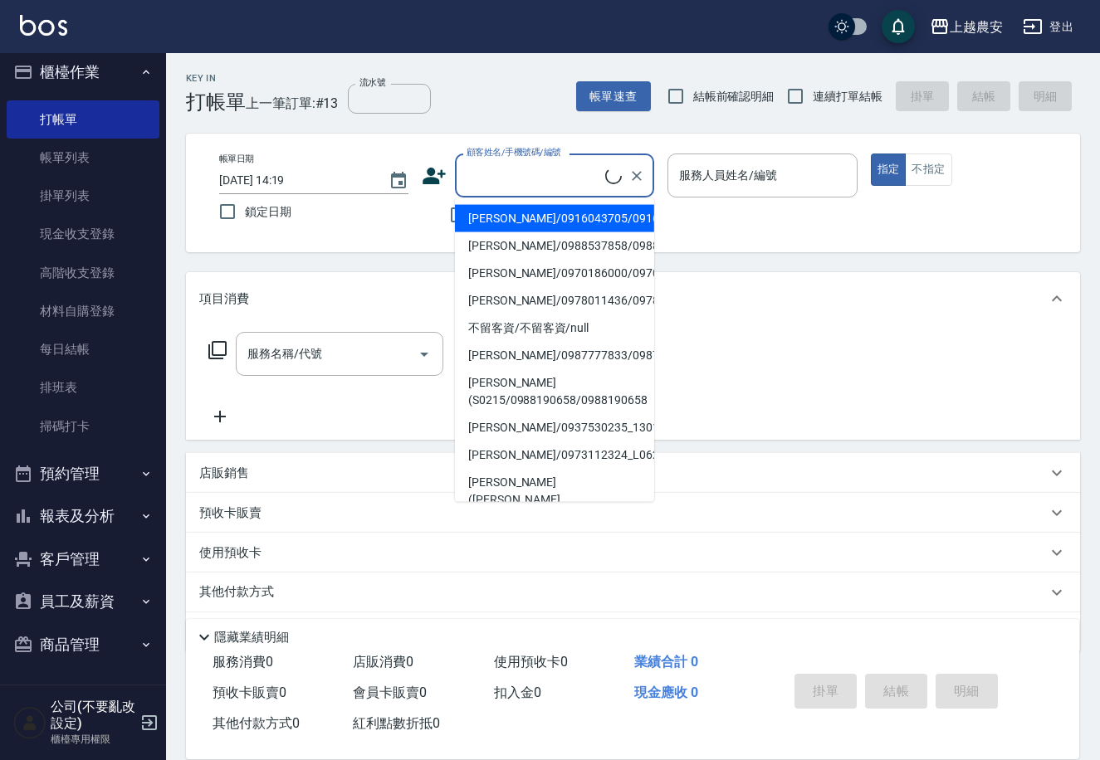
paste input "0956737828"
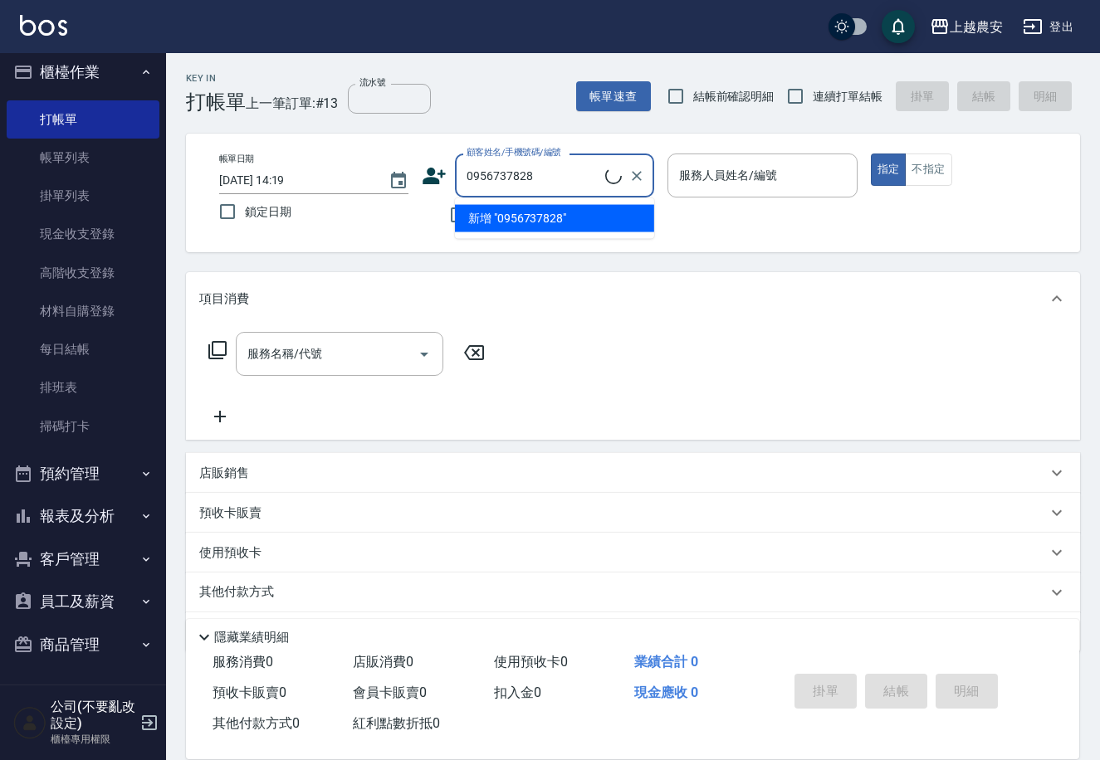
scroll to position [48, 0]
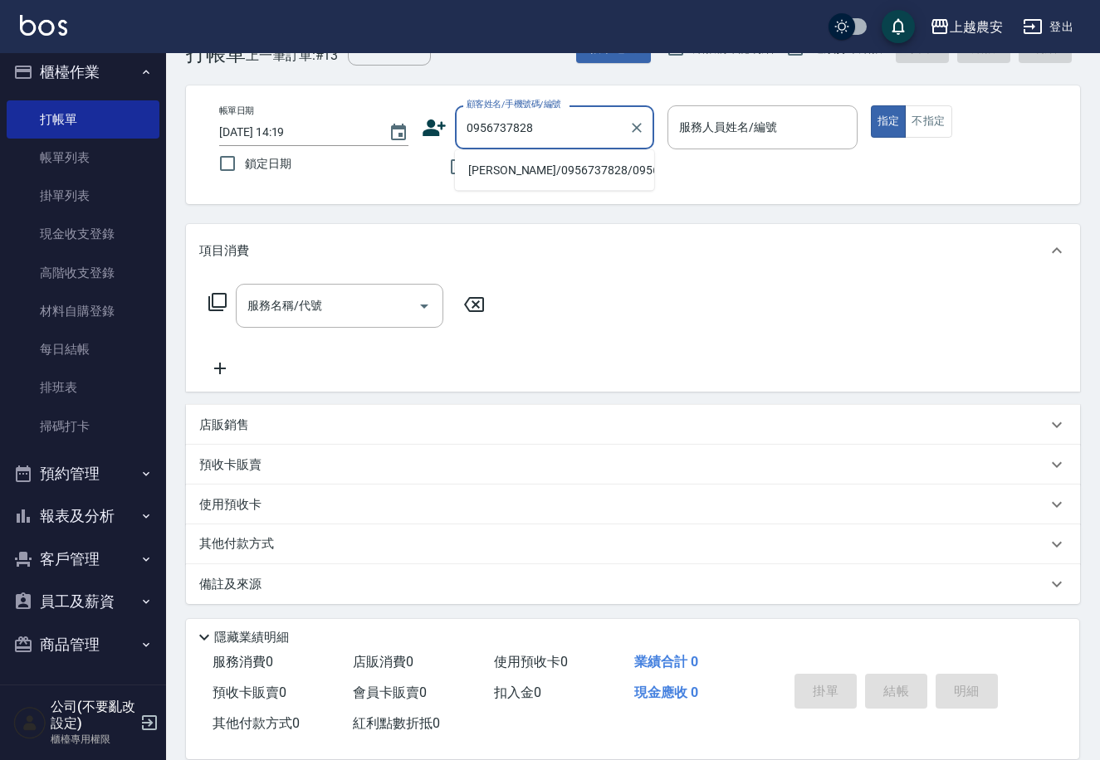
click at [568, 170] on li "[PERSON_NAME]/0956737828/0956737828" at bounding box center [554, 170] width 199 height 27
type input "[PERSON_NAME]/0956737828/0956737828"
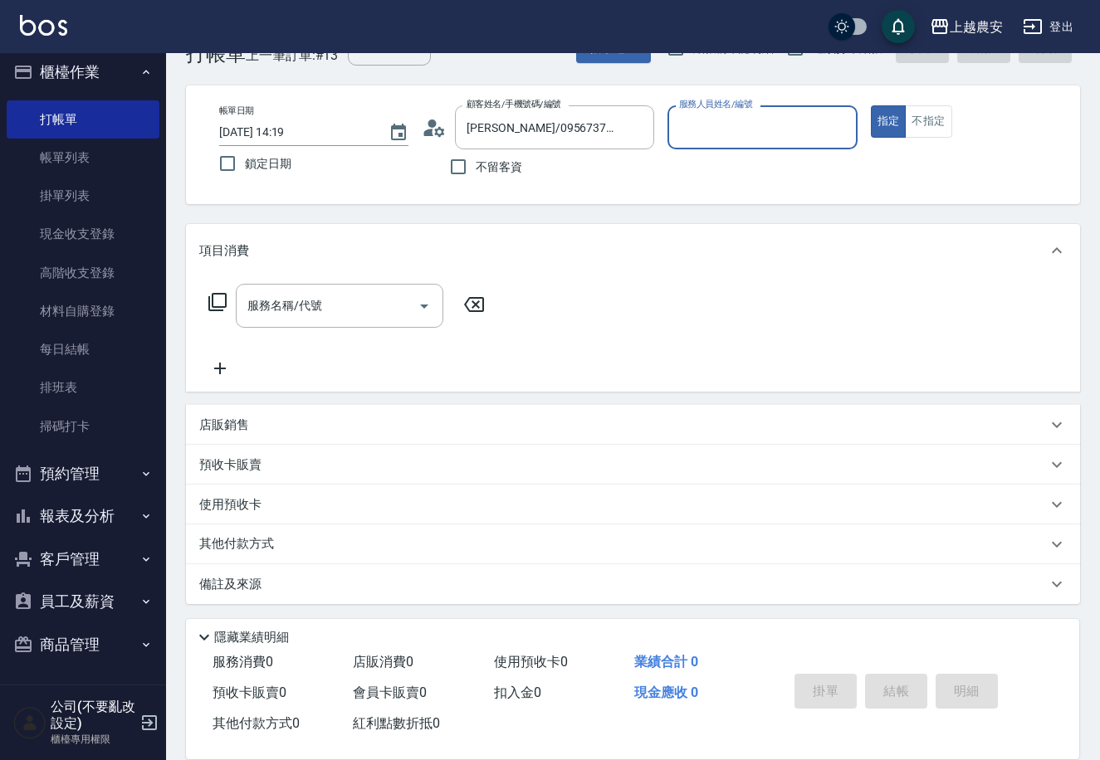
type input "Nana-13"
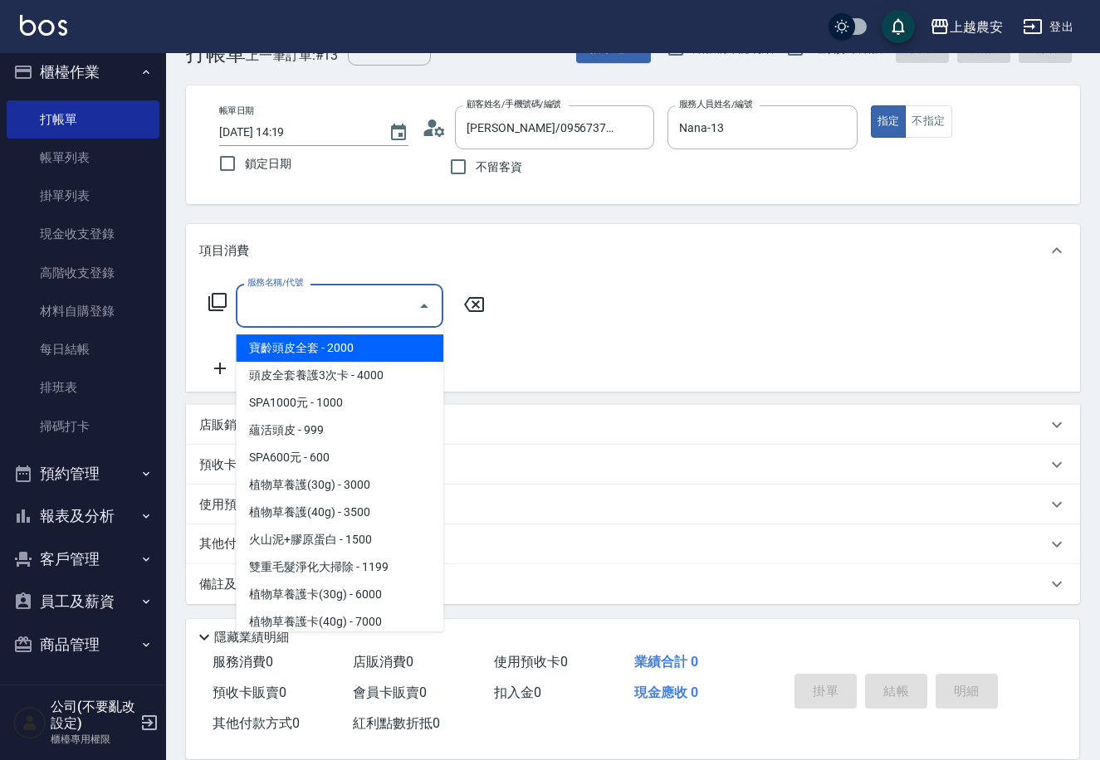
click at [361, 311] on input "服務名稱/代號" at bounding box center [327, 305] width 168 height 29
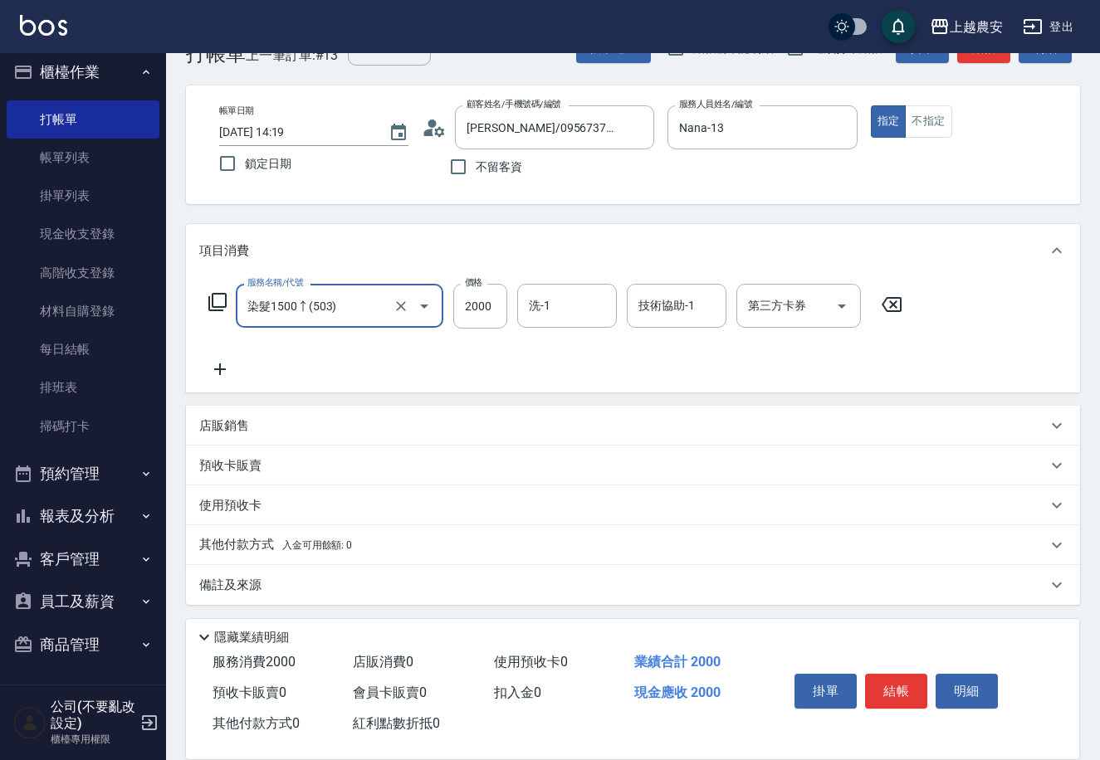
type input "染髮1500↑(503)"
type input "2300"
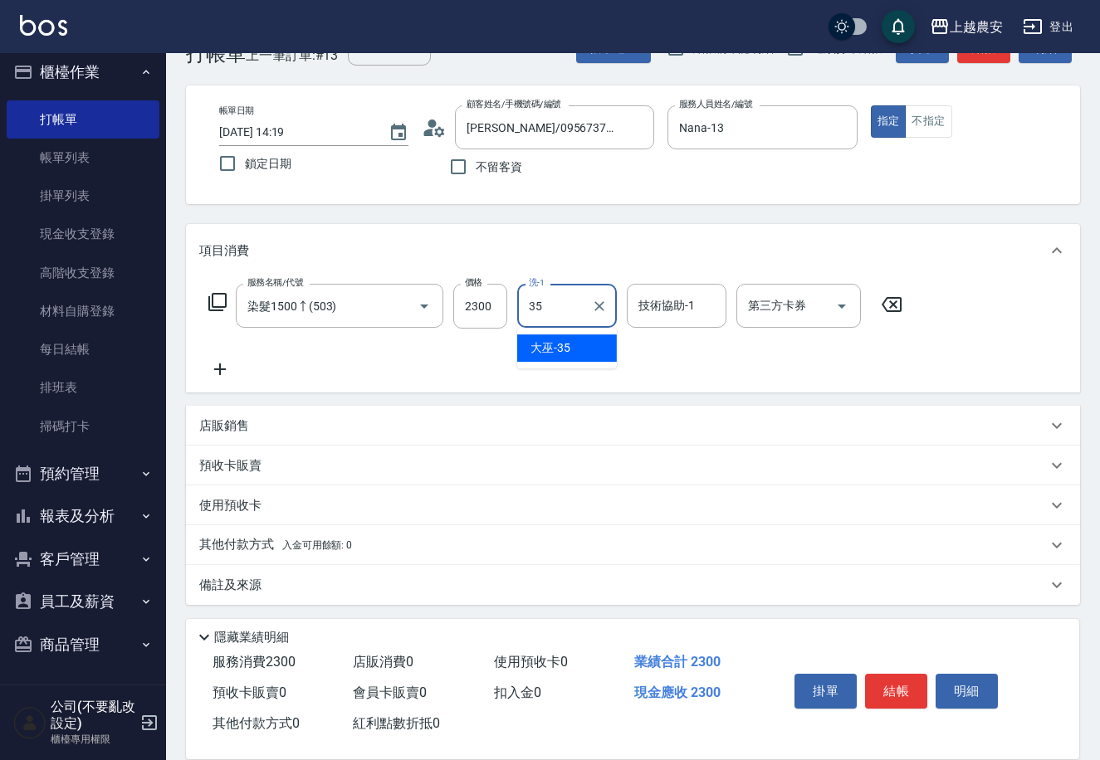
type input "大巫-35"
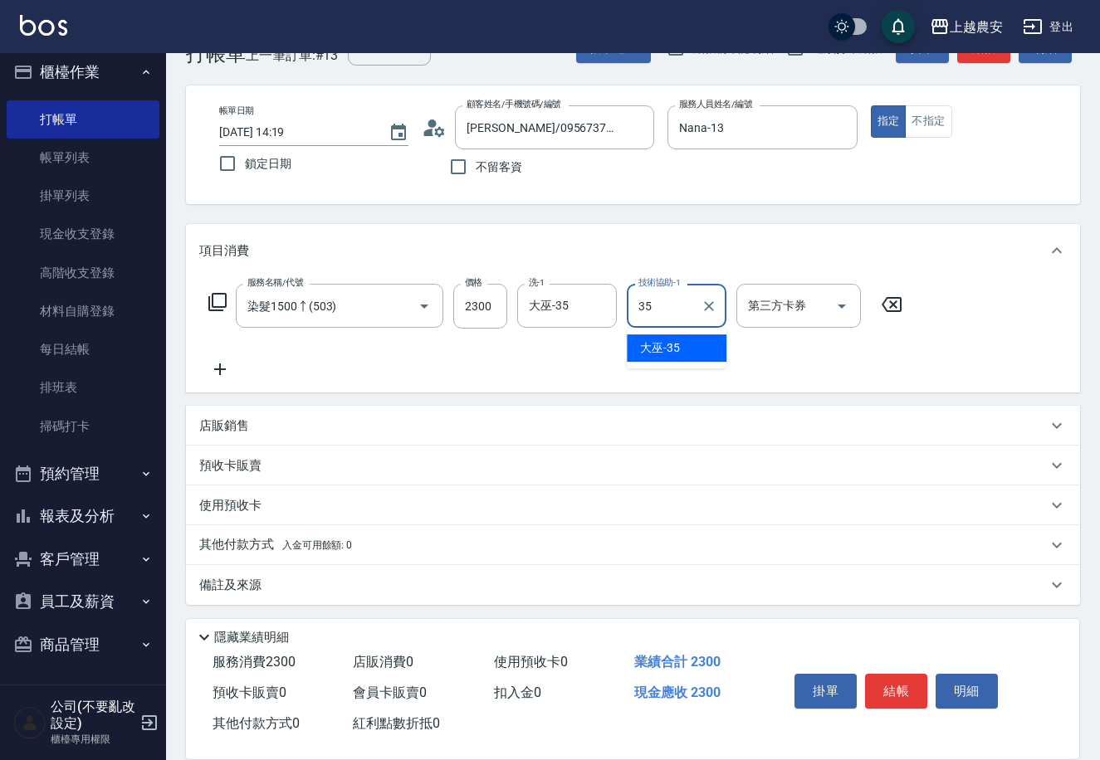
type input "大巫-35"
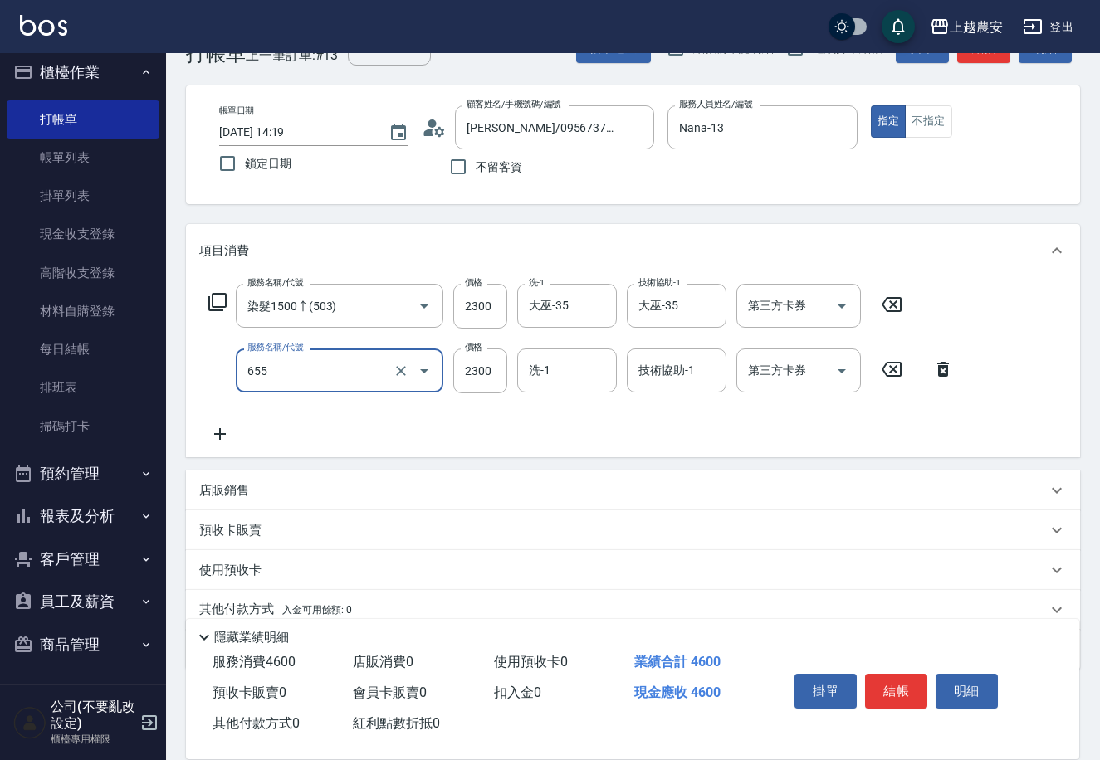
type input "結構2段式(自)(655)"
type input "1500"
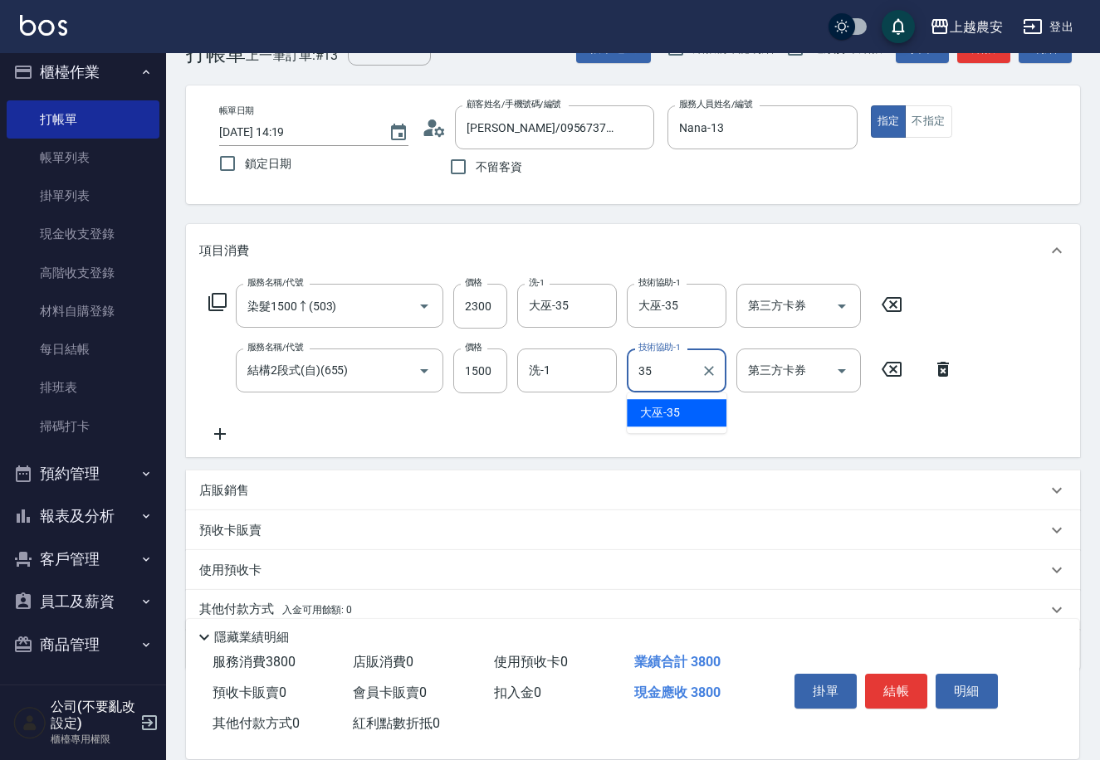
type input "大巫-35"
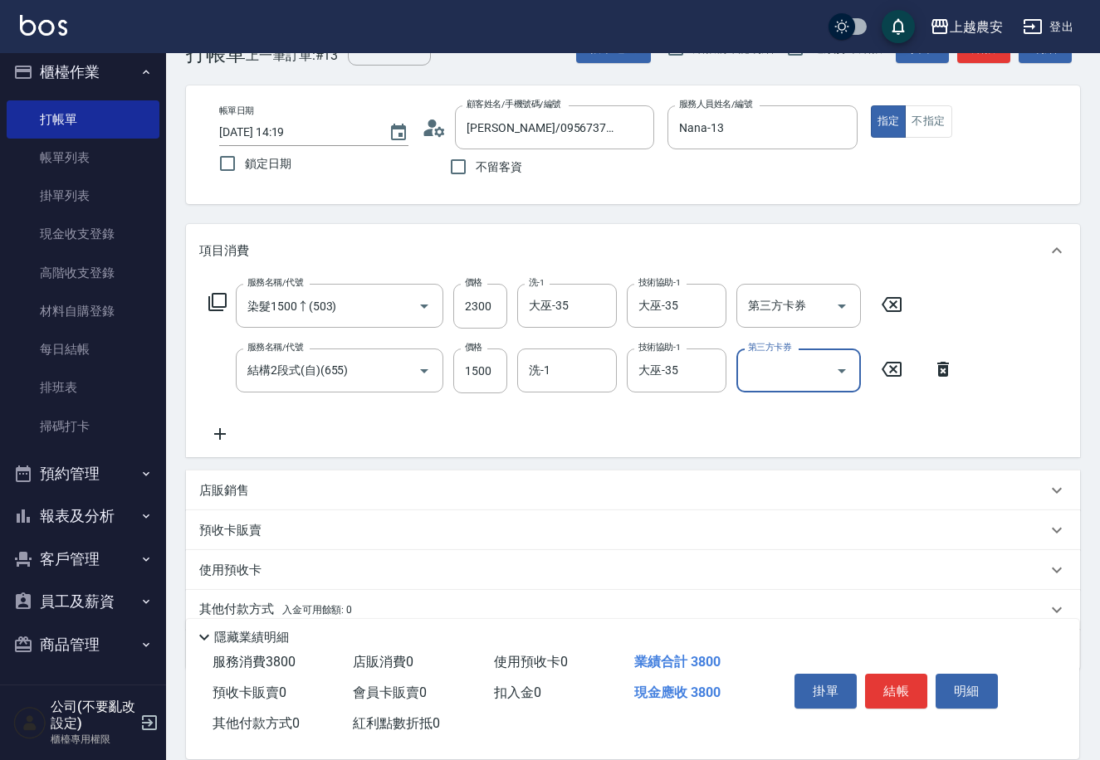
scroll to position [114, 0]
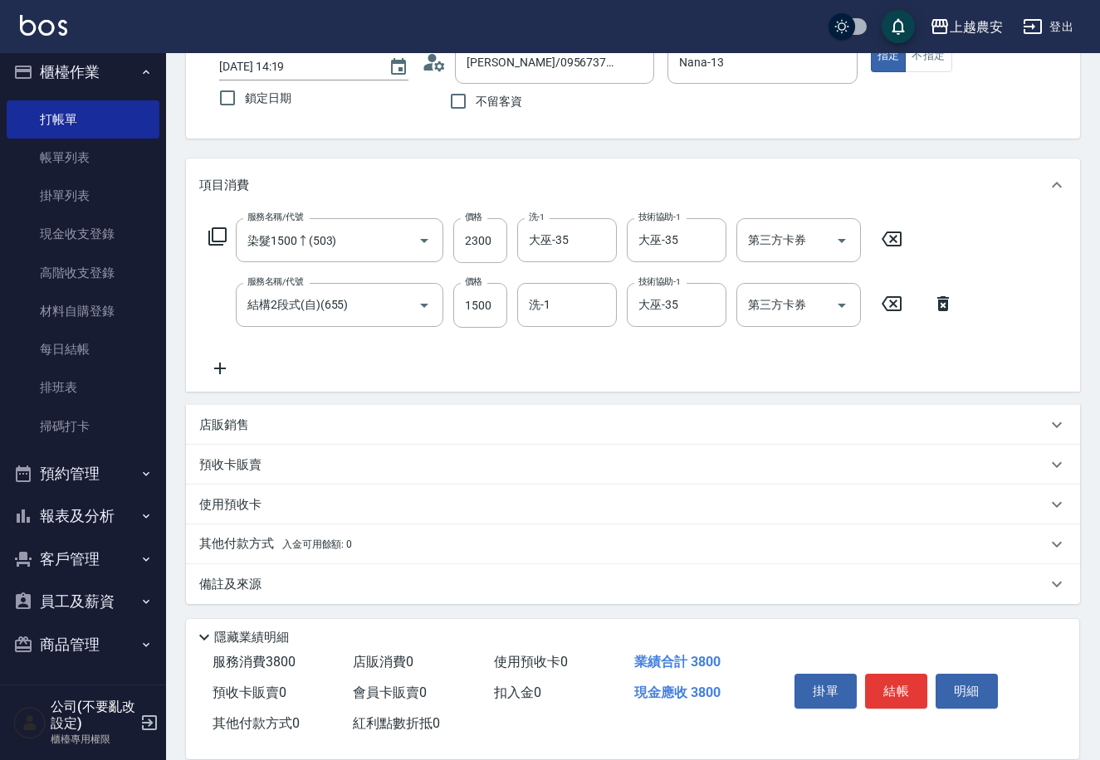
click at [333, 545] on span "入金可用餘額: 0" at bounding box center [317, 545] width 71 height 12
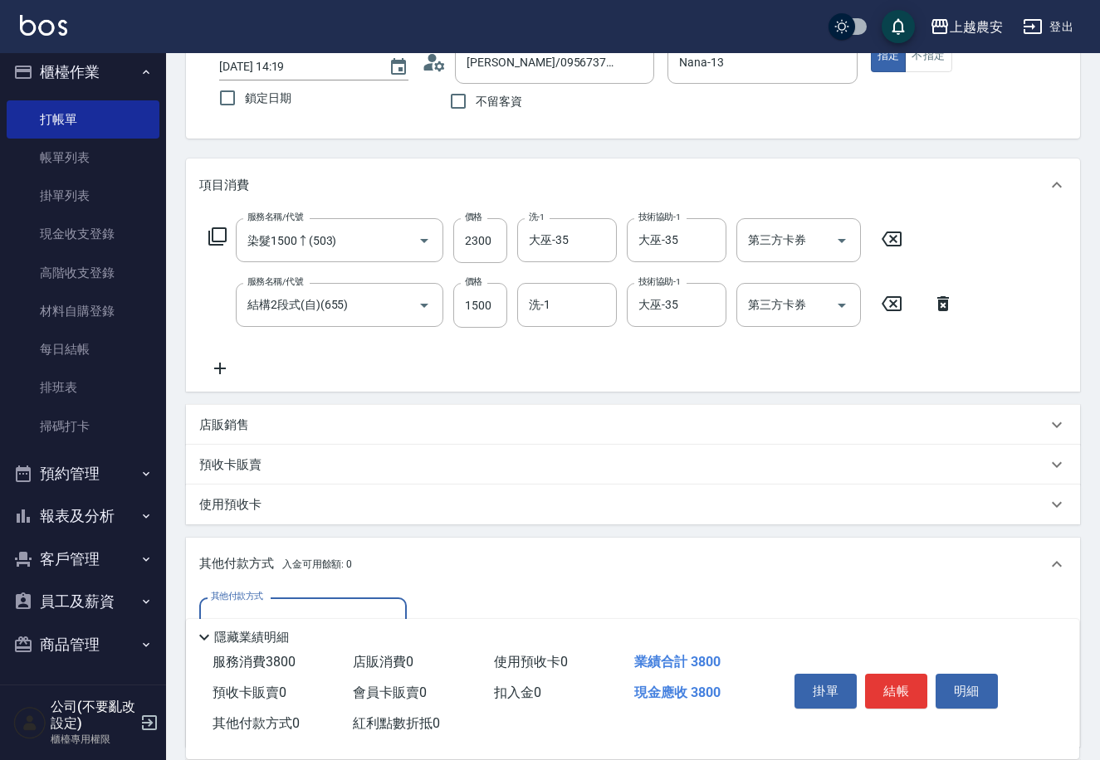
scroll to position [309, 0]
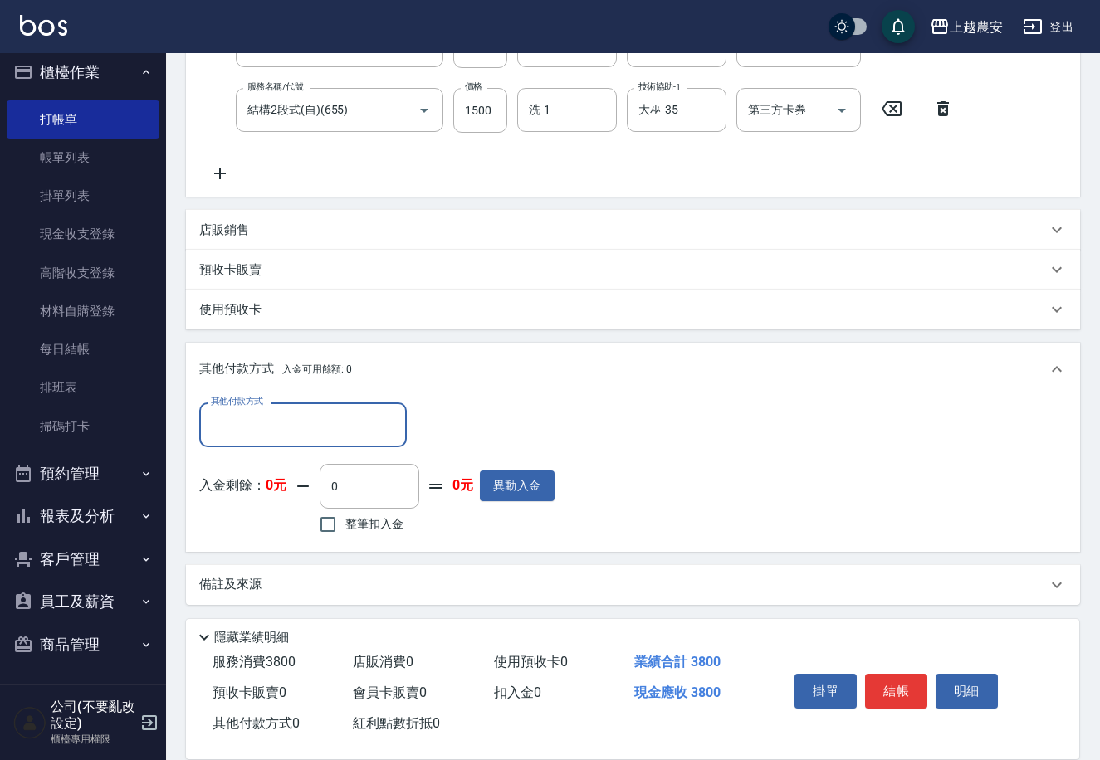
click at [322, 426] on input "其他付款方式" at bounding box center [303, 424] width 193 height 29
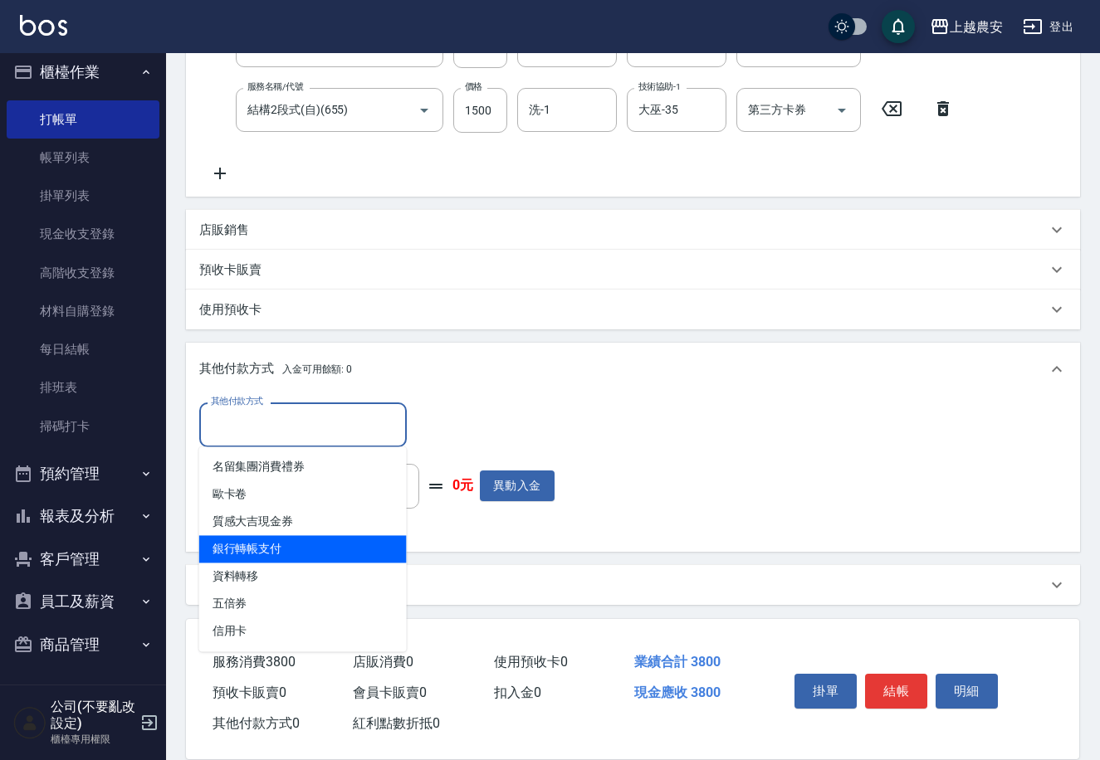
click at [343, 544] on span "銀行轉帳支付" at bounding box center [303, 548] width 208 height 27
type input "銀行轉帳支付"
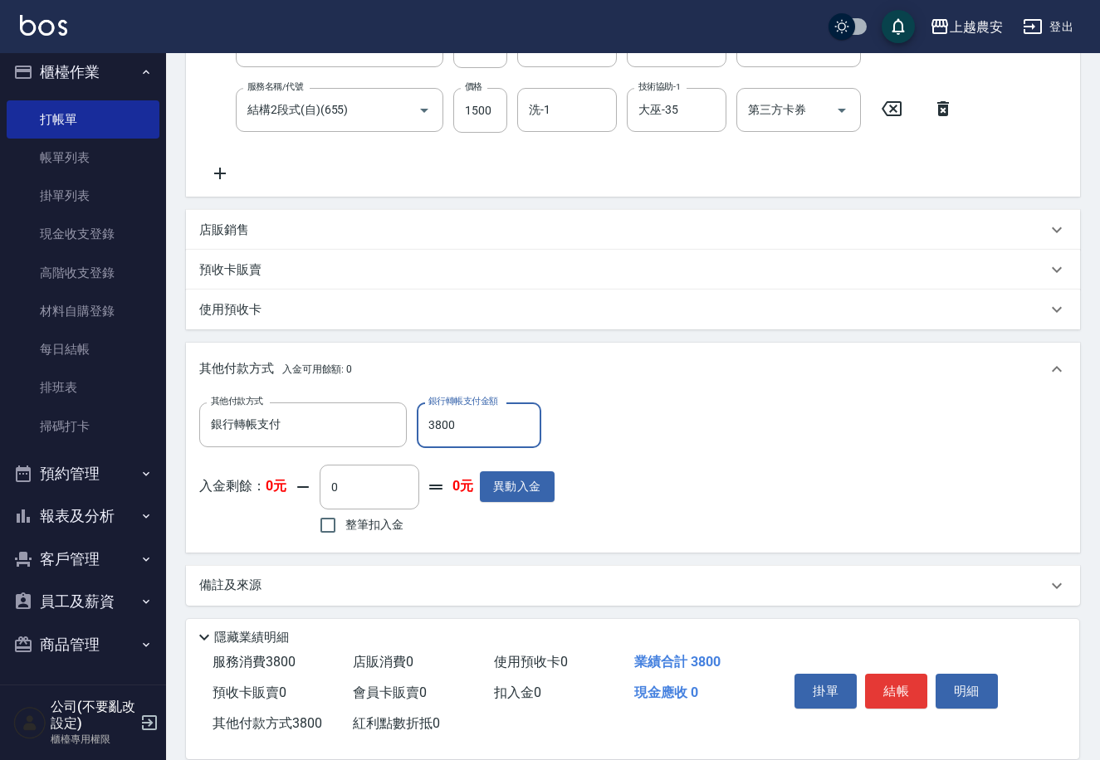
type input "3800"
click at [910, 699] on button "結帳" at bounding box center [896, 691] width 62 height 35
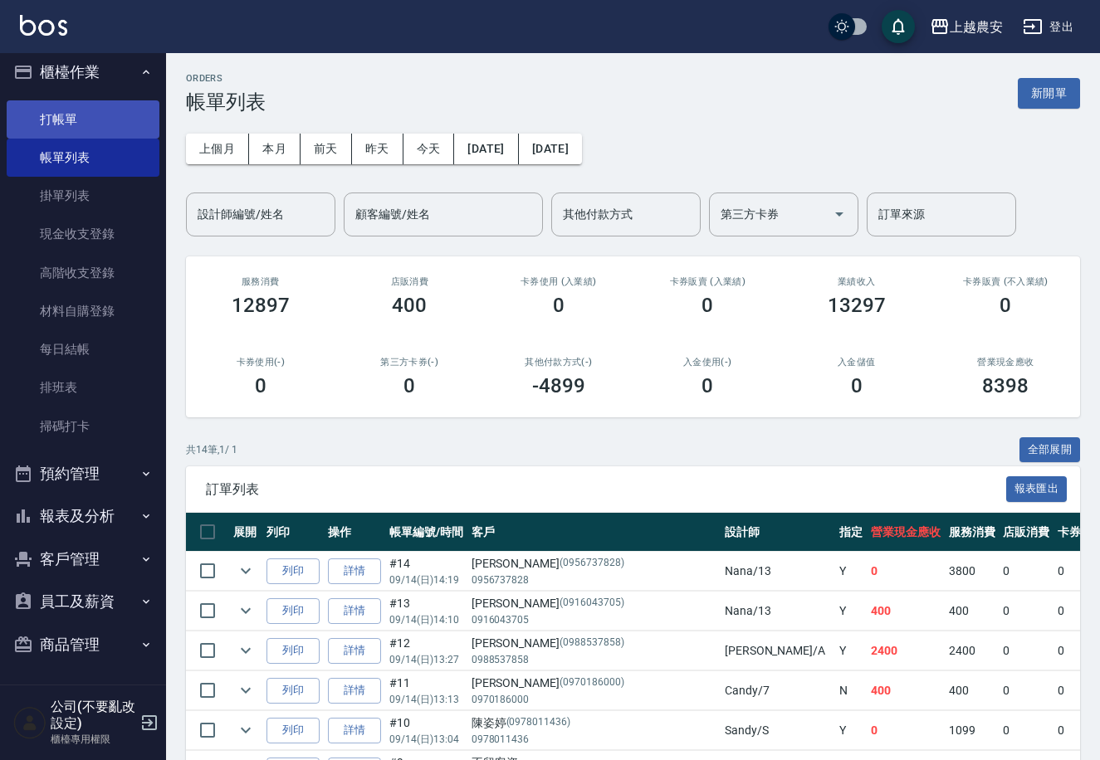
click at [113, 104] on link "打帳單" at bounding box center [83, 119] width 153 height 38
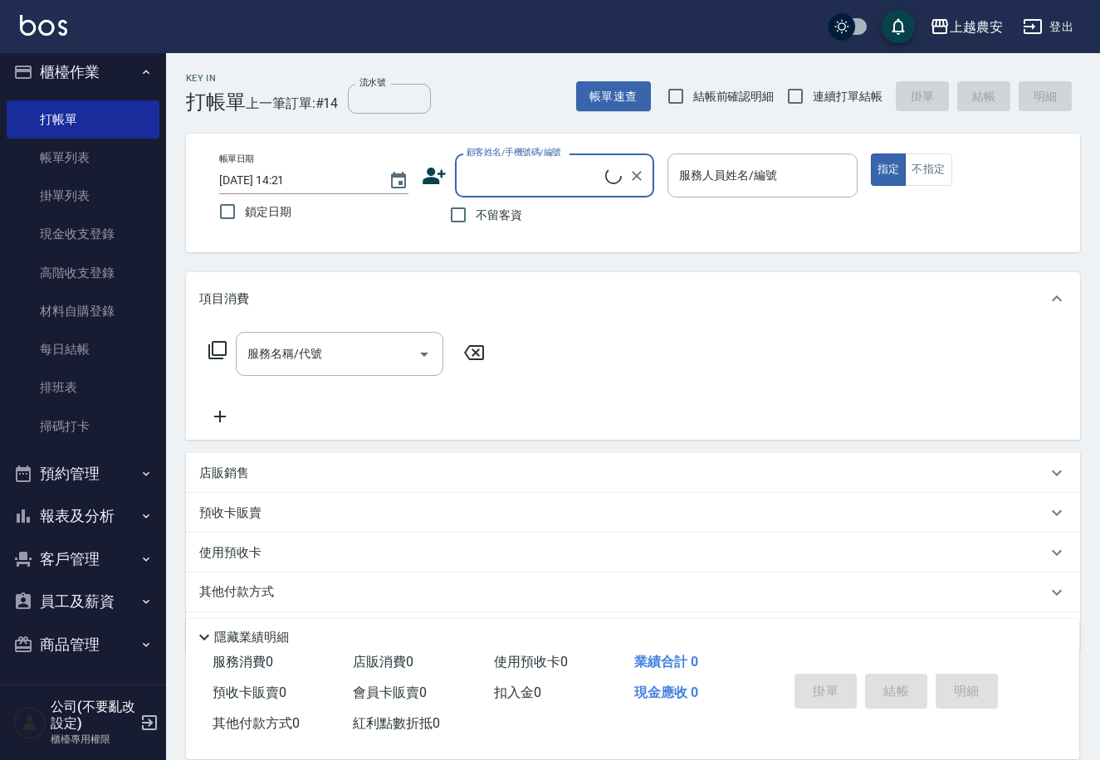
click at [525, 176] on input "顧客姓名/手機號碼/編號" at bounding box center [533, 175] width 143 height 29
type input "[PERSON_NAME]/0956737828/0956737828"
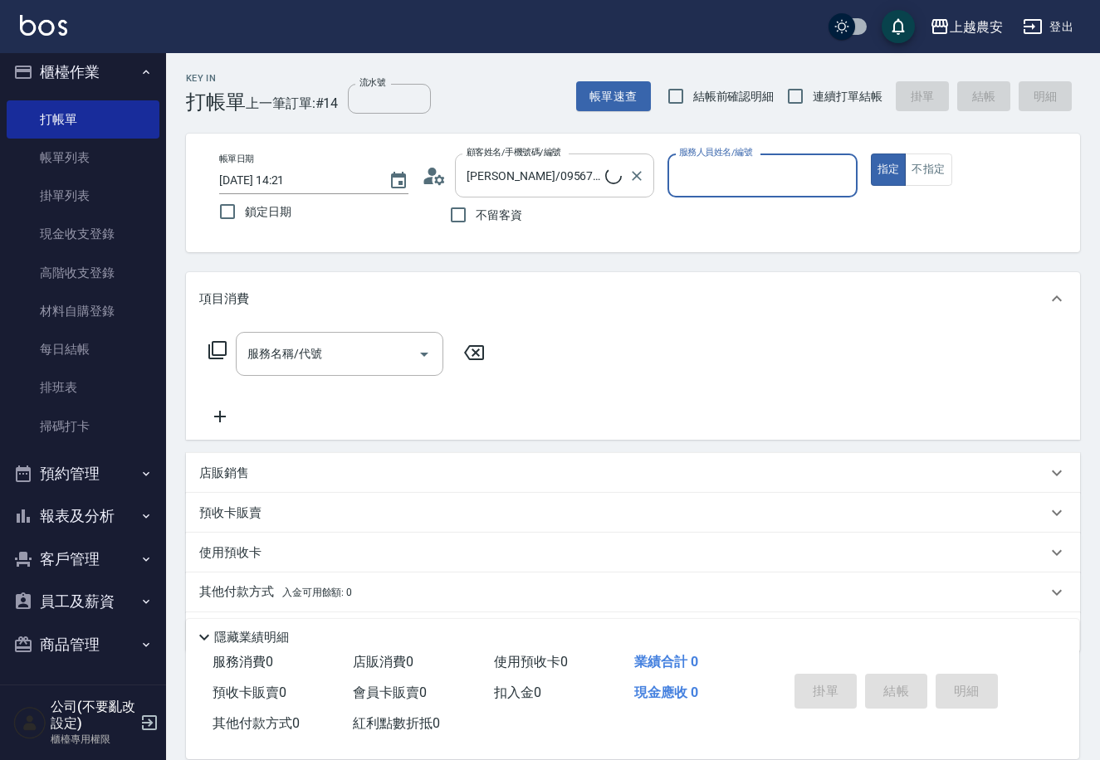
type input "Nana-13"
click at [830, 176] on button "Clear" at bounding box center [839, 175] width 23 height 23
type input "美麗-15"
type button "true"
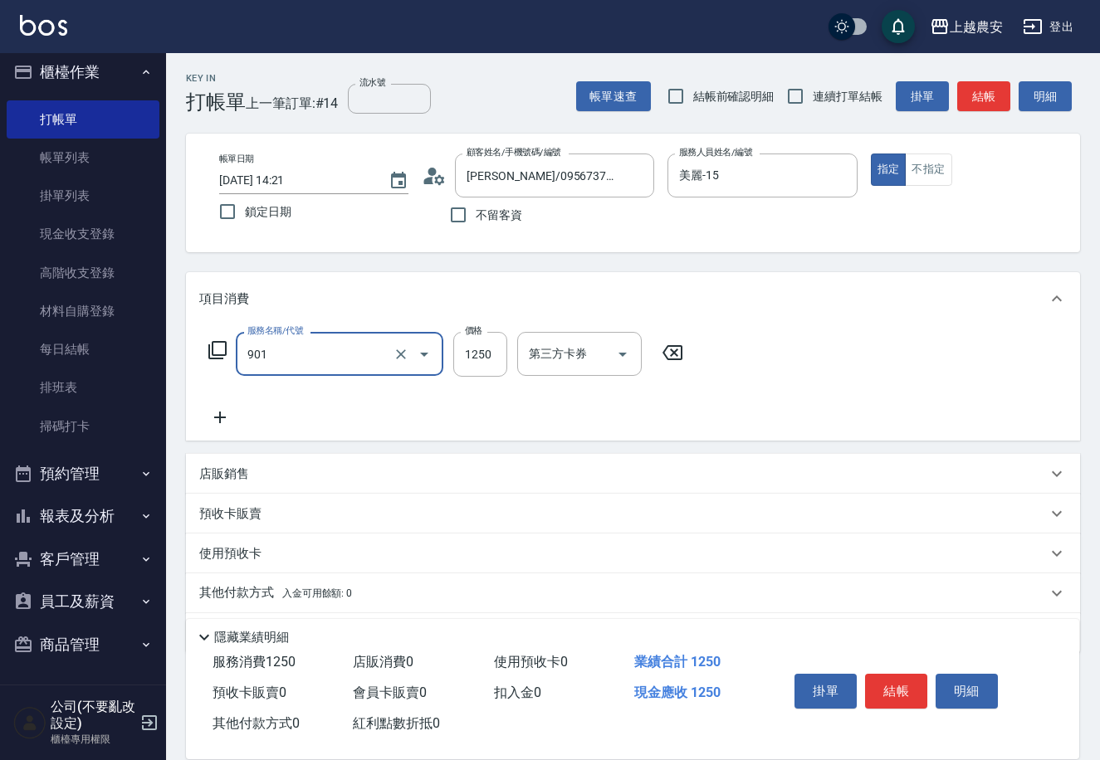
type input "修手指甲(901)"
type input "400"
click at [896, 691] on button "結帳" at bounding box center [896, 691] width 62 height 35
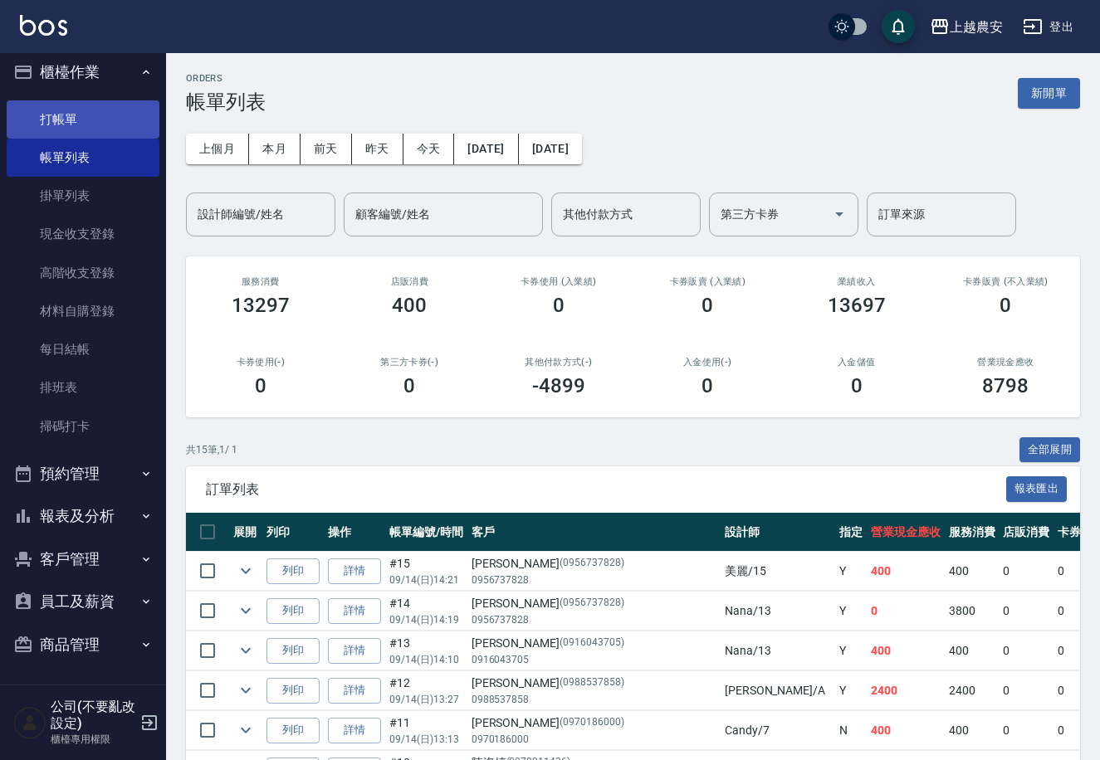
click at [84, 101] on link "打帳單" at bounding box center [83, 119] width 153 height 38
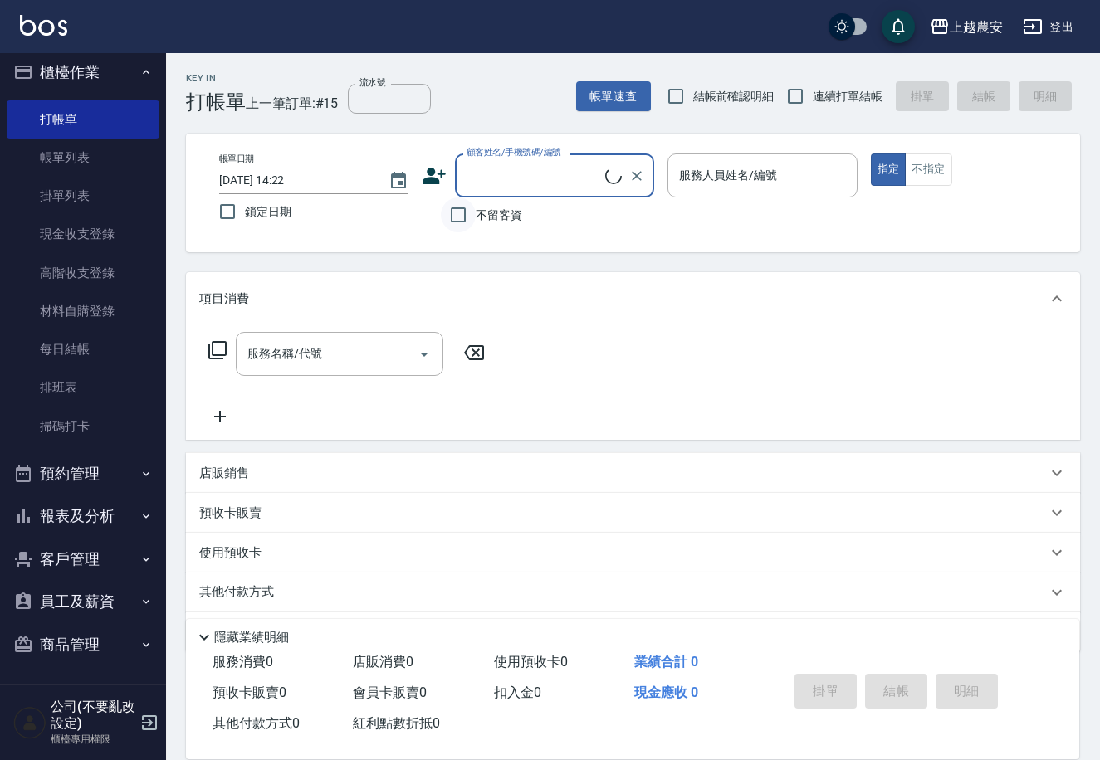
click at [471, 217] on input "不留客資" at bounding box center [458, 215] width 35 height 35
checkbox input "true"
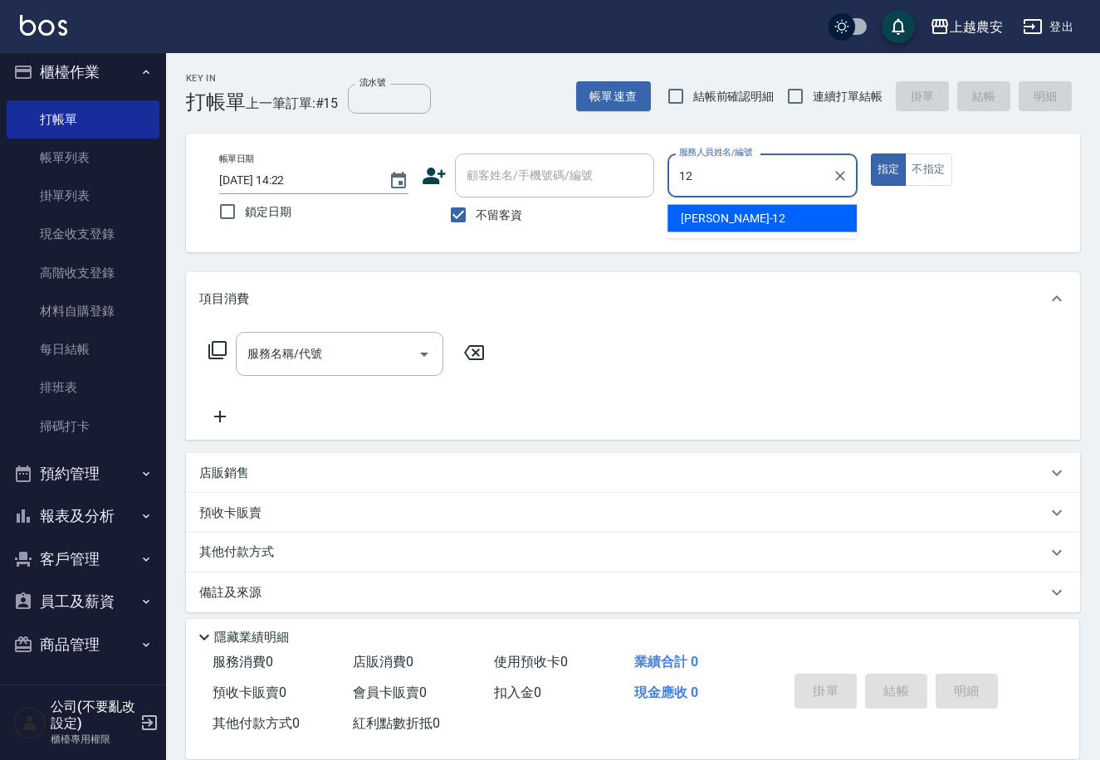
type input "Yoko-12"
type button "true"
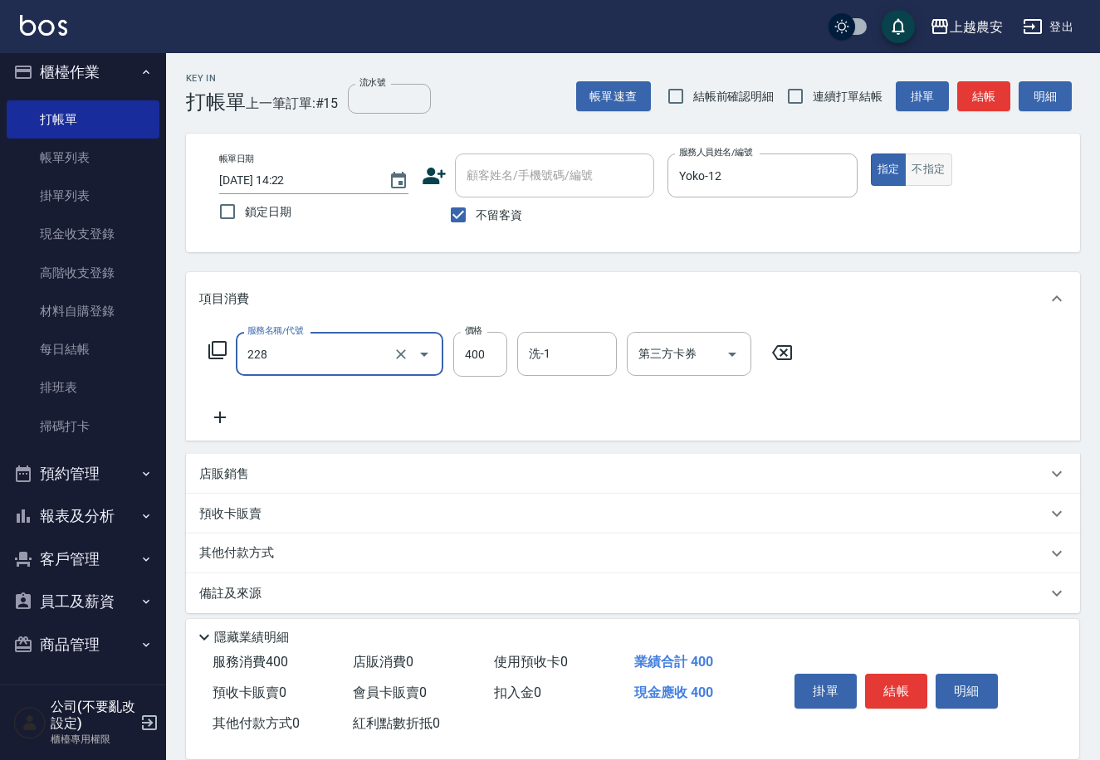
type input "洗髮(228)"
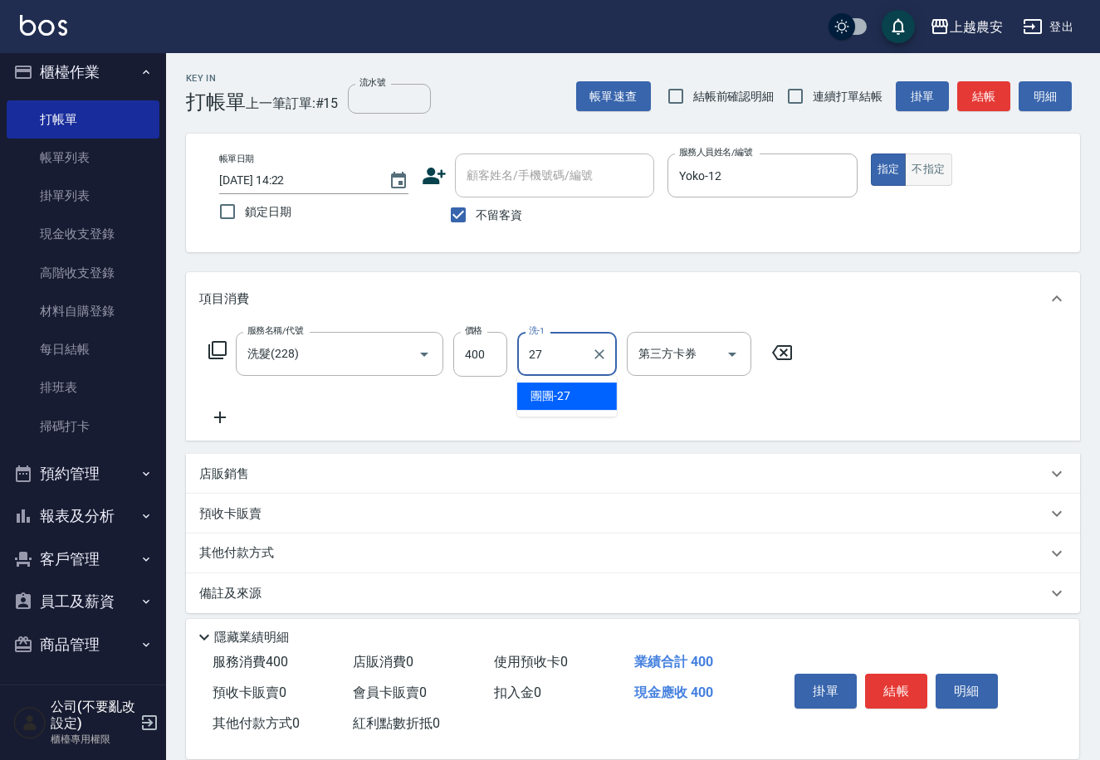
type input "團團-27"
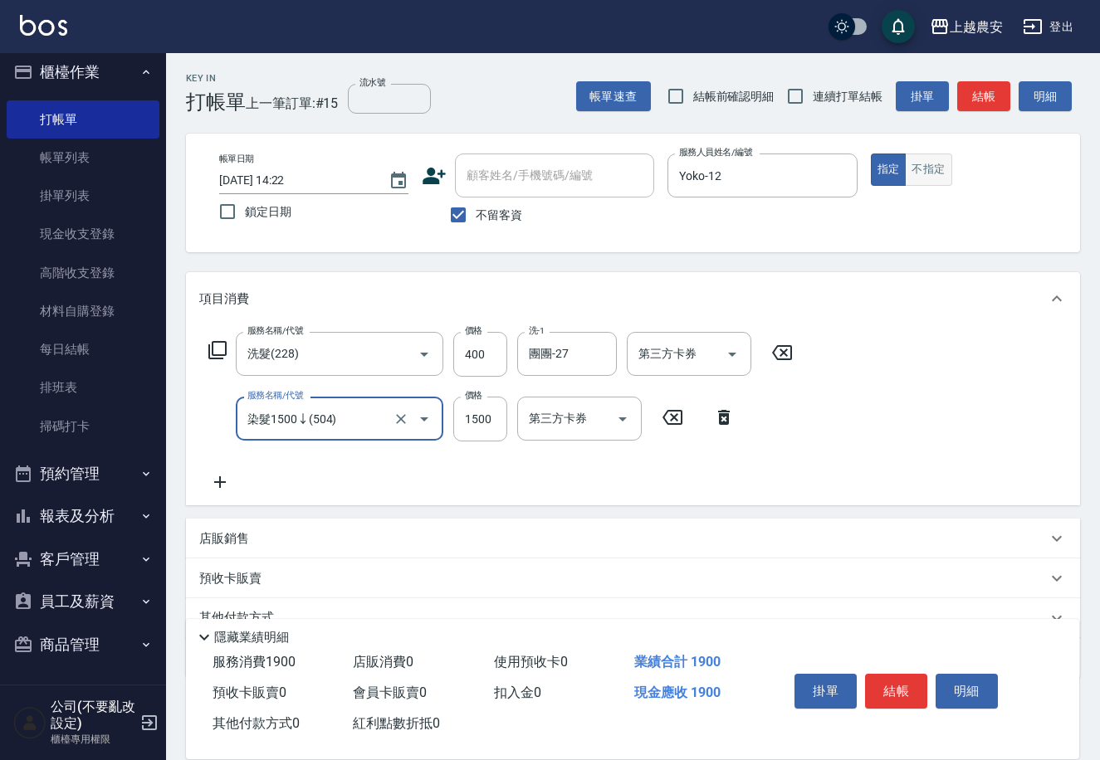
type input "染髮1500↓(504)"
type input "999"
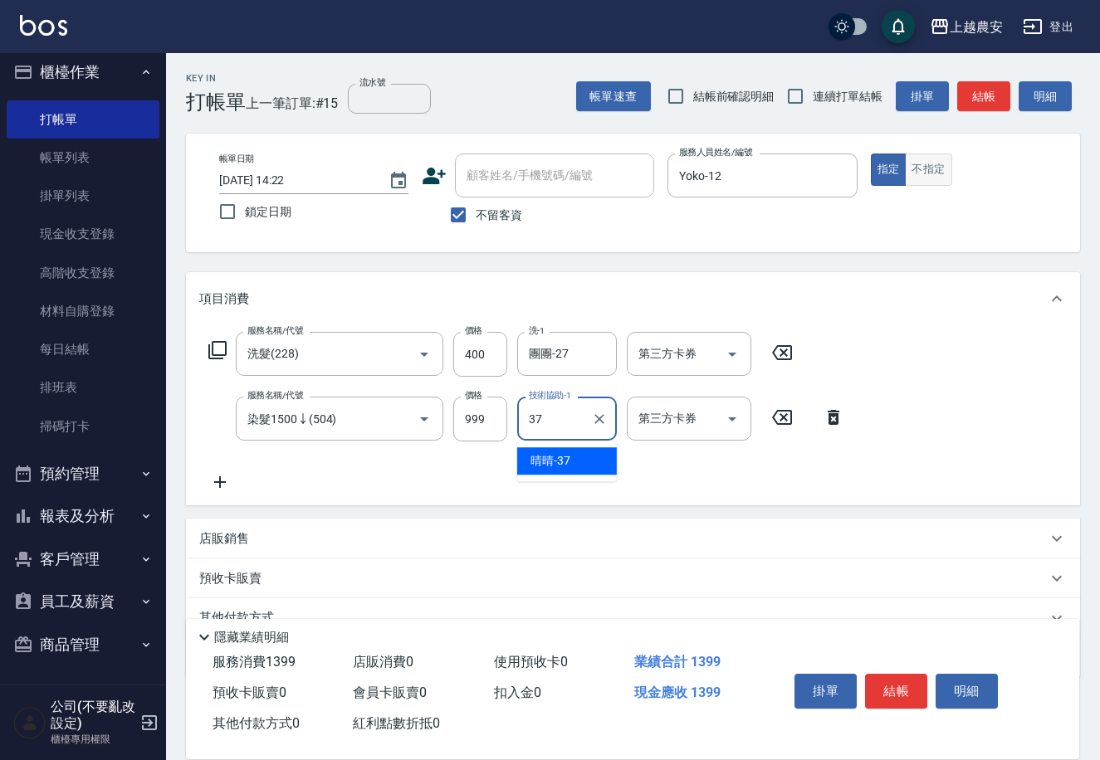
type input "晴晴-37"
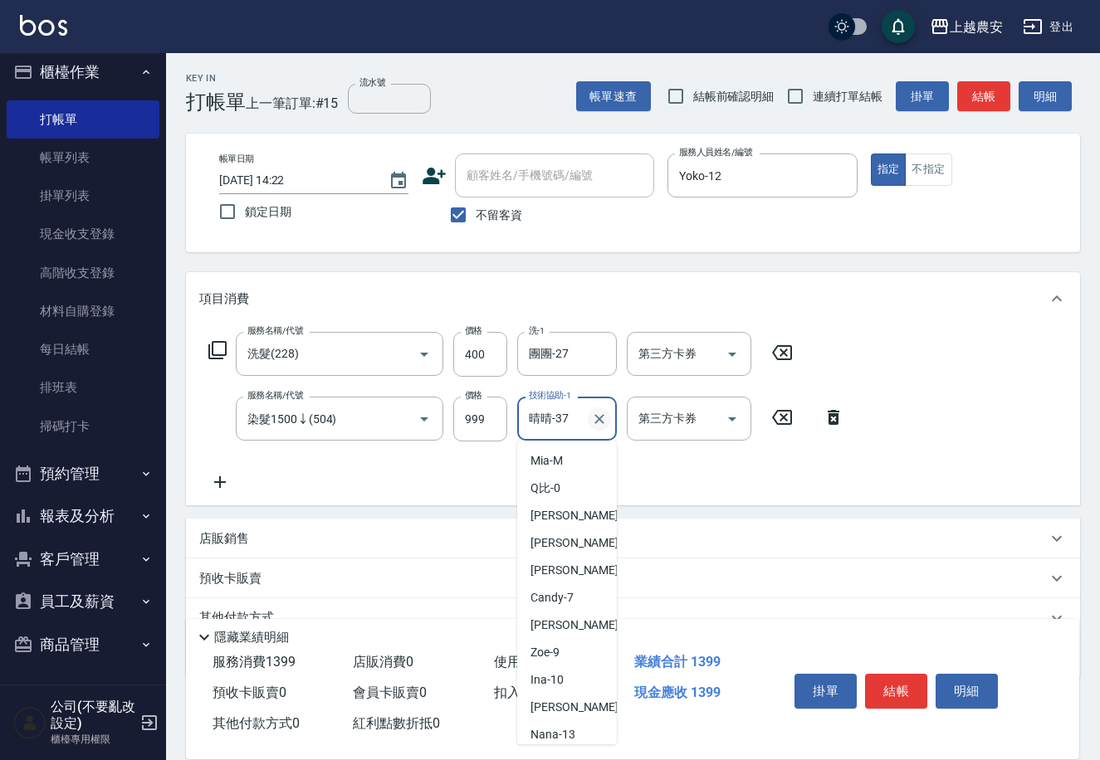
drag, startPoint x: 546, startPoint y: 418, endPoint x: 591, endPoint y: 418, distance: 44.8
click at [566, 418] on input "晴晴-37" at bounding box center [555, 418] width 60 height 29
click at [596, 418] on icon "Clear" at bounding box center [599, 419] width 17 height 17
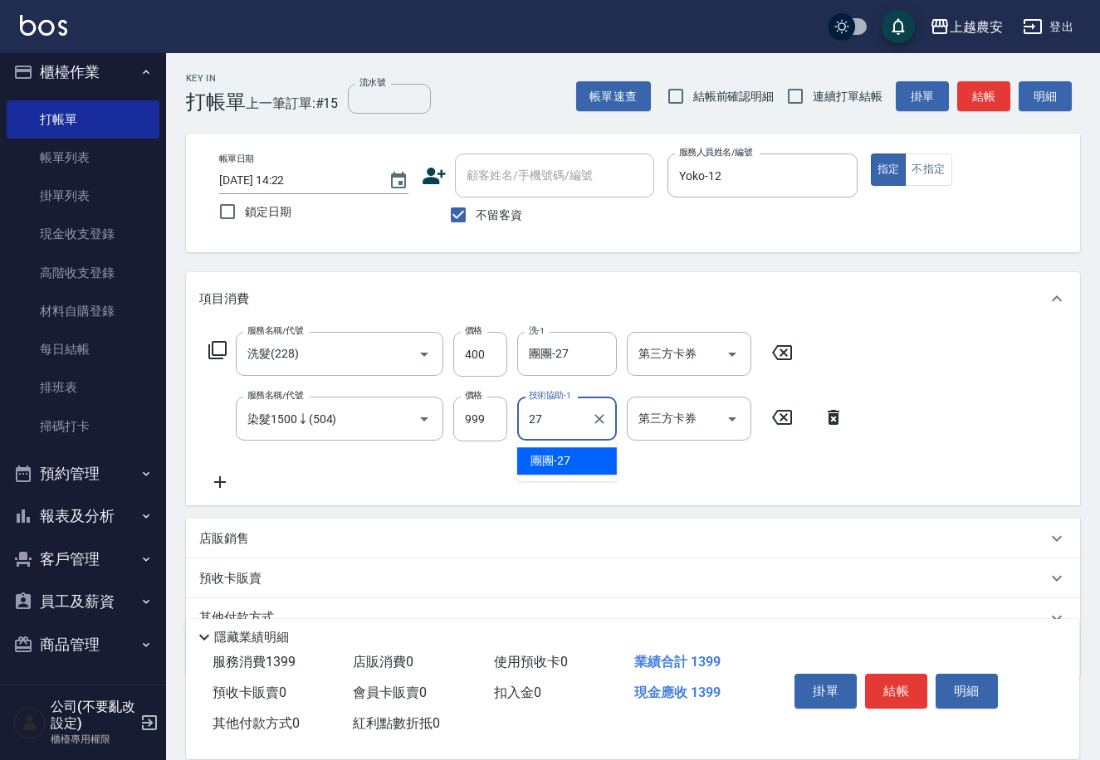
type input "團團-27"
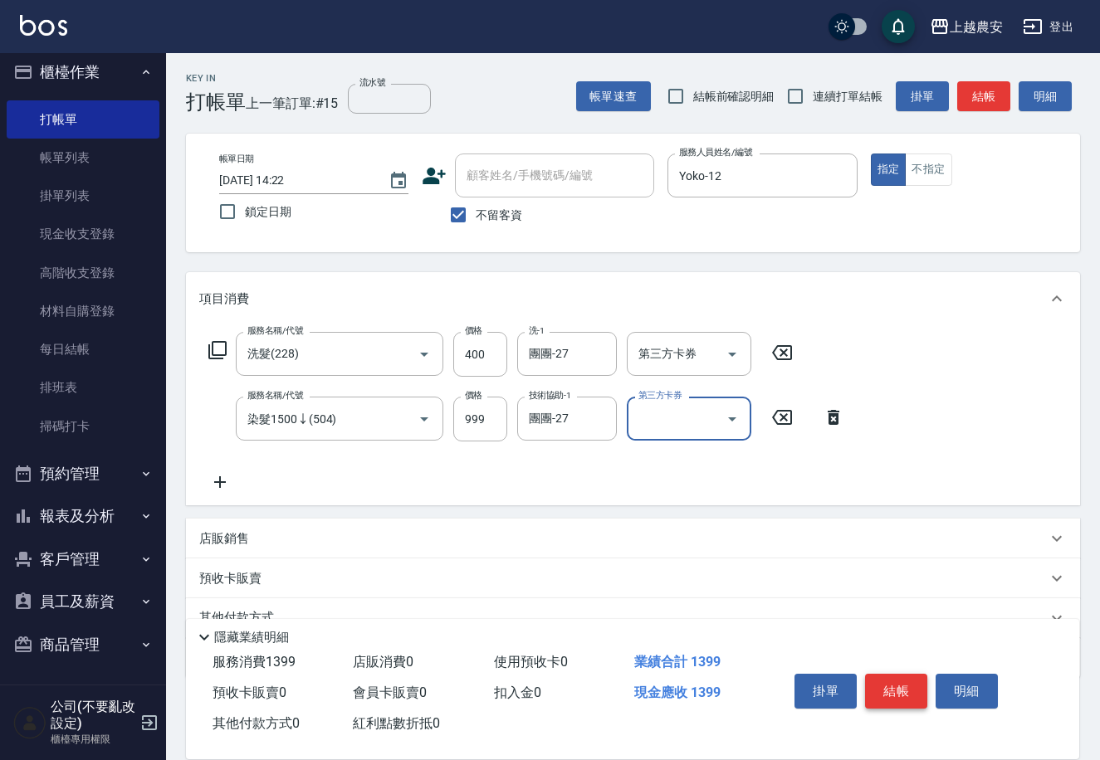
click at [909, 696] on button "結帳" at bounding box center [896, 691] width 62 height 35
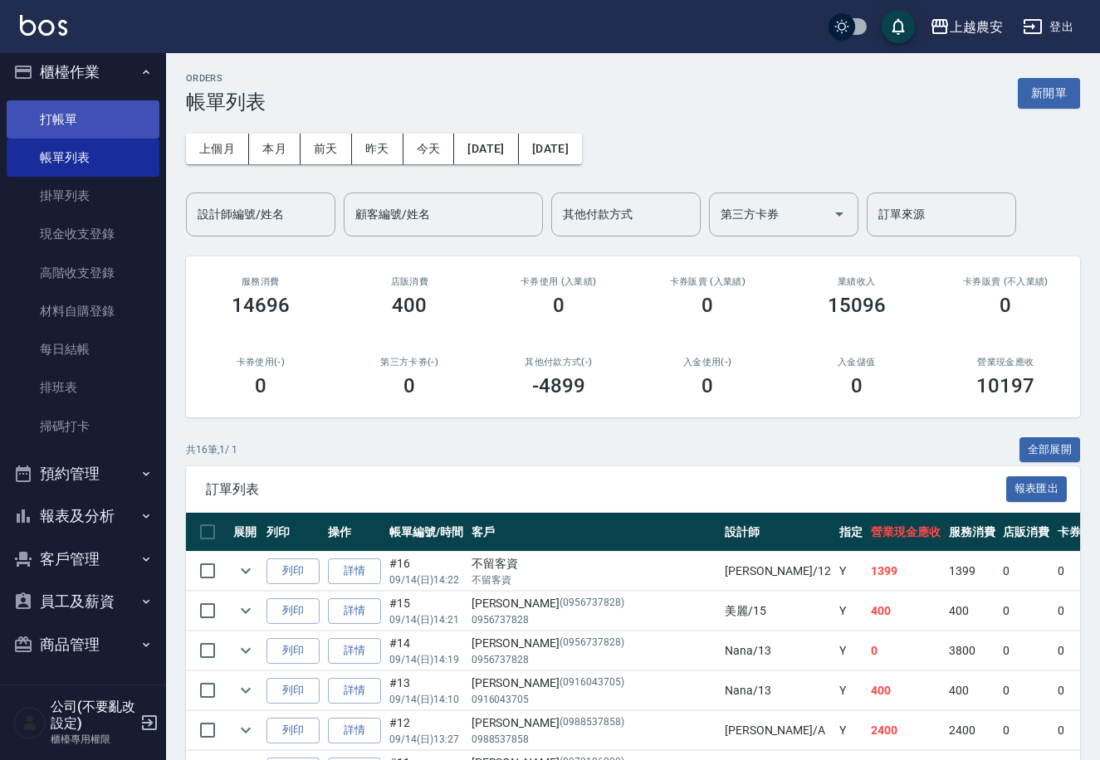
click at [132, 126] on link "打帳單" at bounding box center [83, 119] width 153 height 38
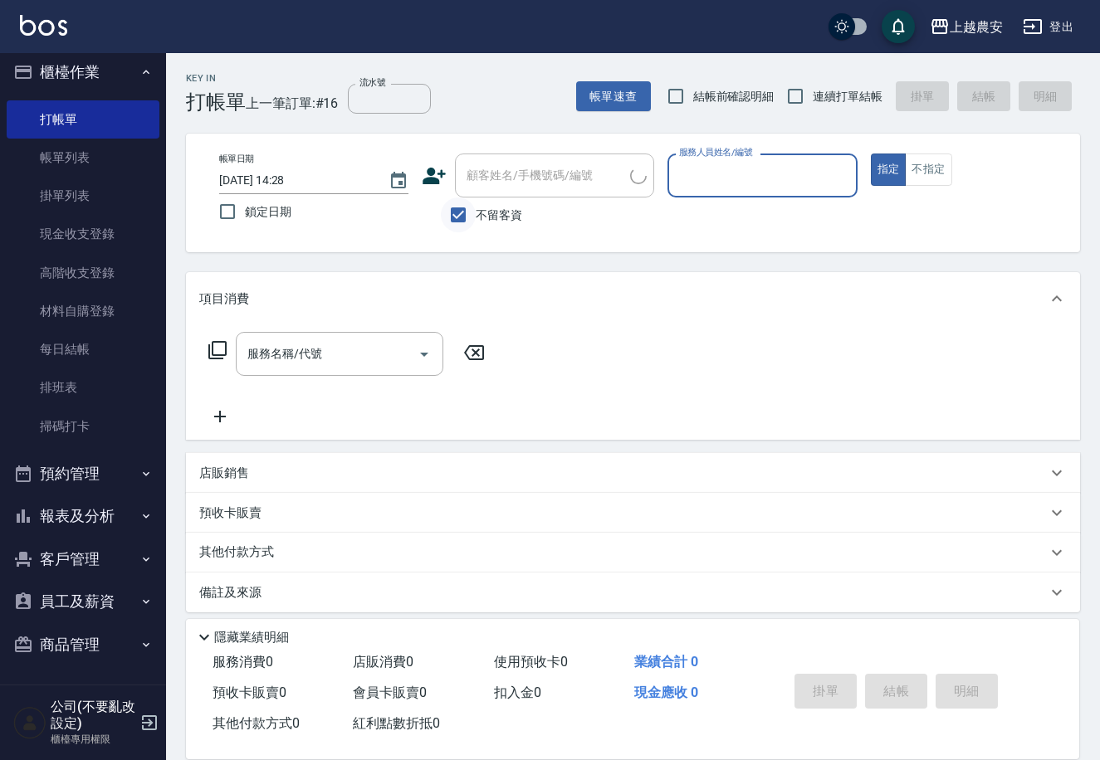
drag, startPoint x: 458, startPoint y: 211, endPoint x: 483, endPoint y: 187, distance: 34.6
click at [461, 205] on input "不留客資" at bounding box center [458, 215] width 35 height 35
checkbox input "false"
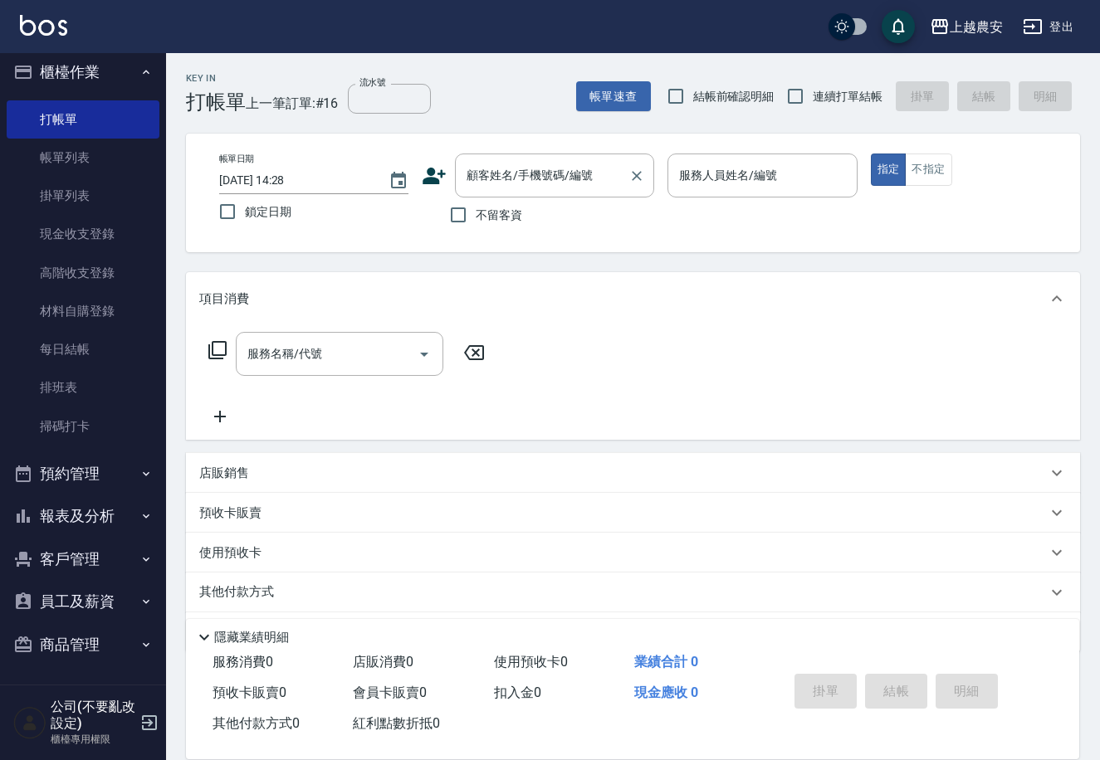
click at [502, 178] on input "顧客姓名/手機號碼/編號" at bounding box center [541, 175] width 159 height 29
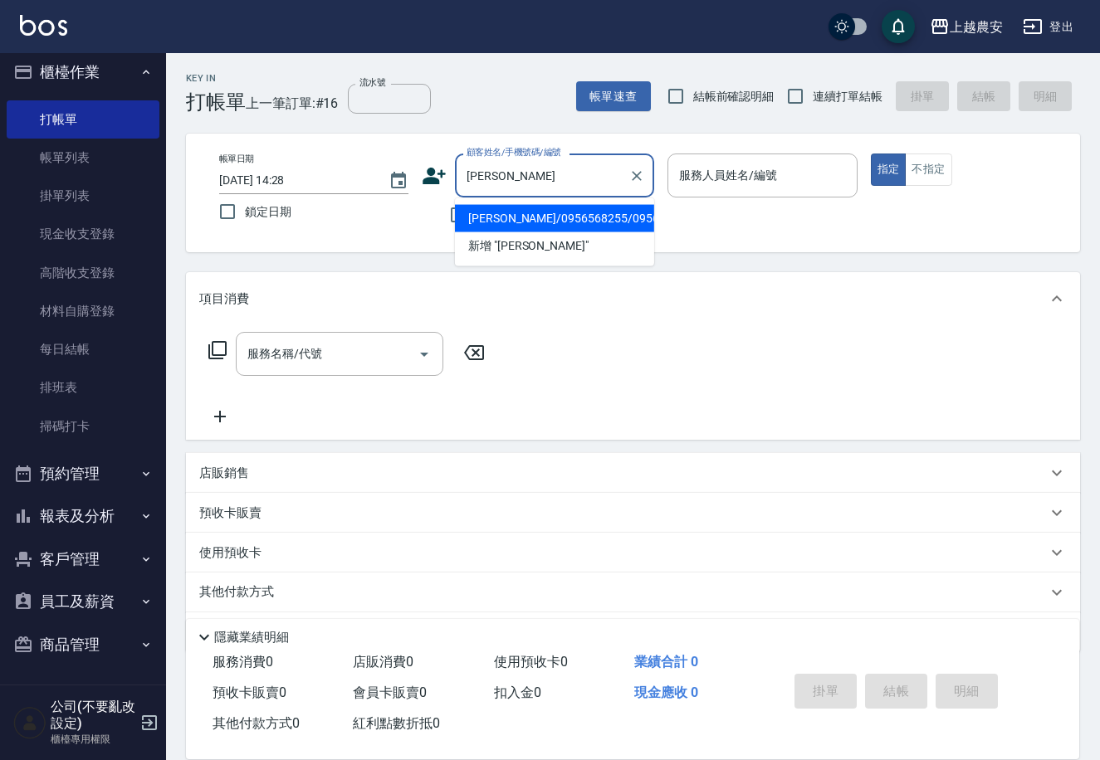
type input "[PERSON_NAME]/0956568255/0956568255"
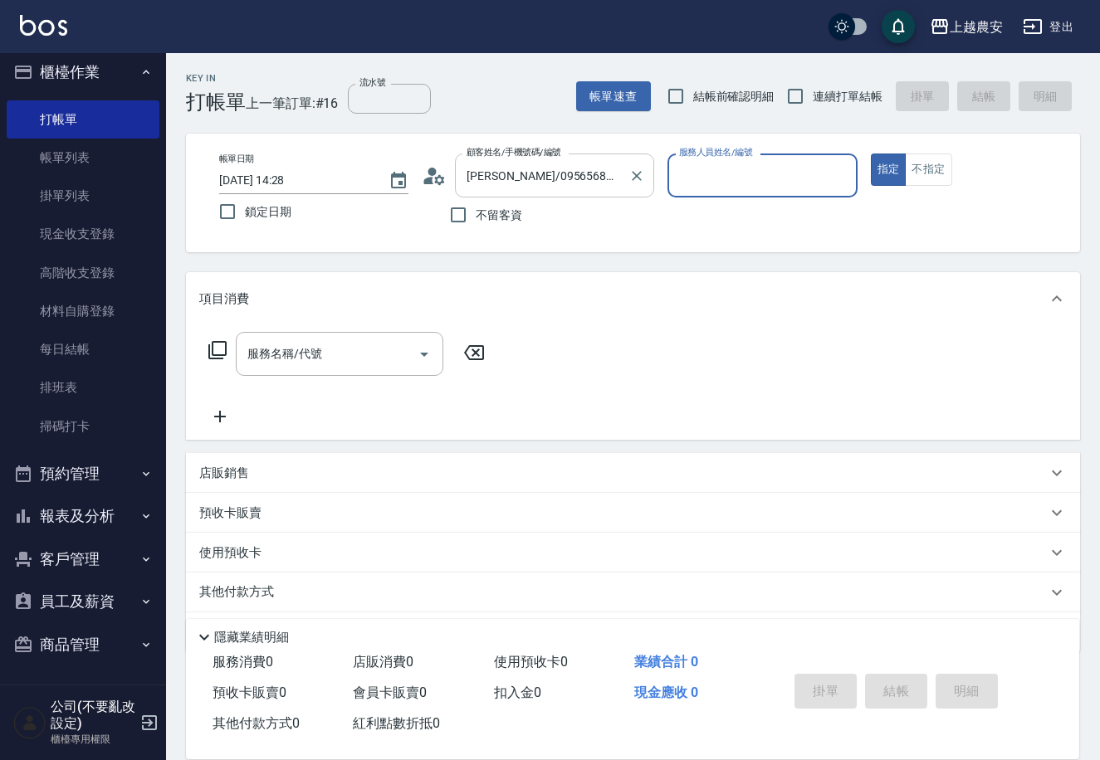
click at [871, 154] on button "指定" at bounding box center [889, 170] width 36 height 32
type button "true"
type input "Nana-13"
click at [224, 364] on div "服務名稱/代號 服務名稱/代號" at bounding box center [347, 354] width 296 height 44
click at [221, 349] on icon at bounding box center [218, 350] width 20 height 20
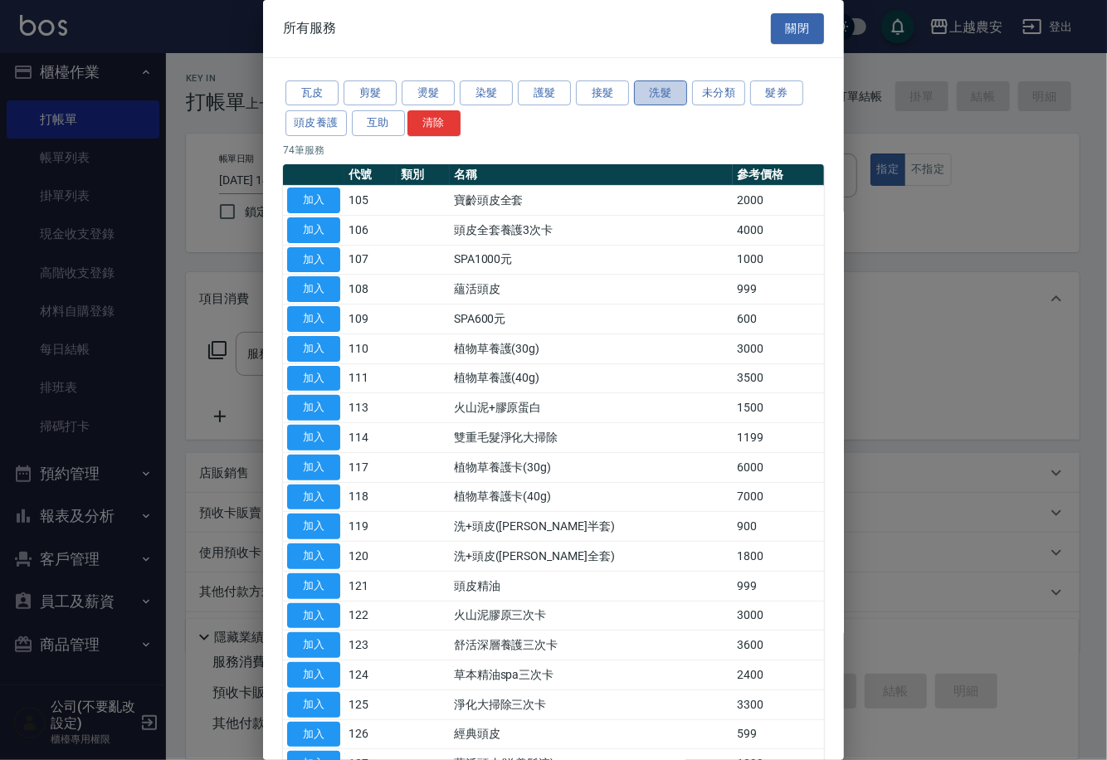
click at [641, 100] on button "洗髮" at bounding box center [660, 94] width 53 height 26
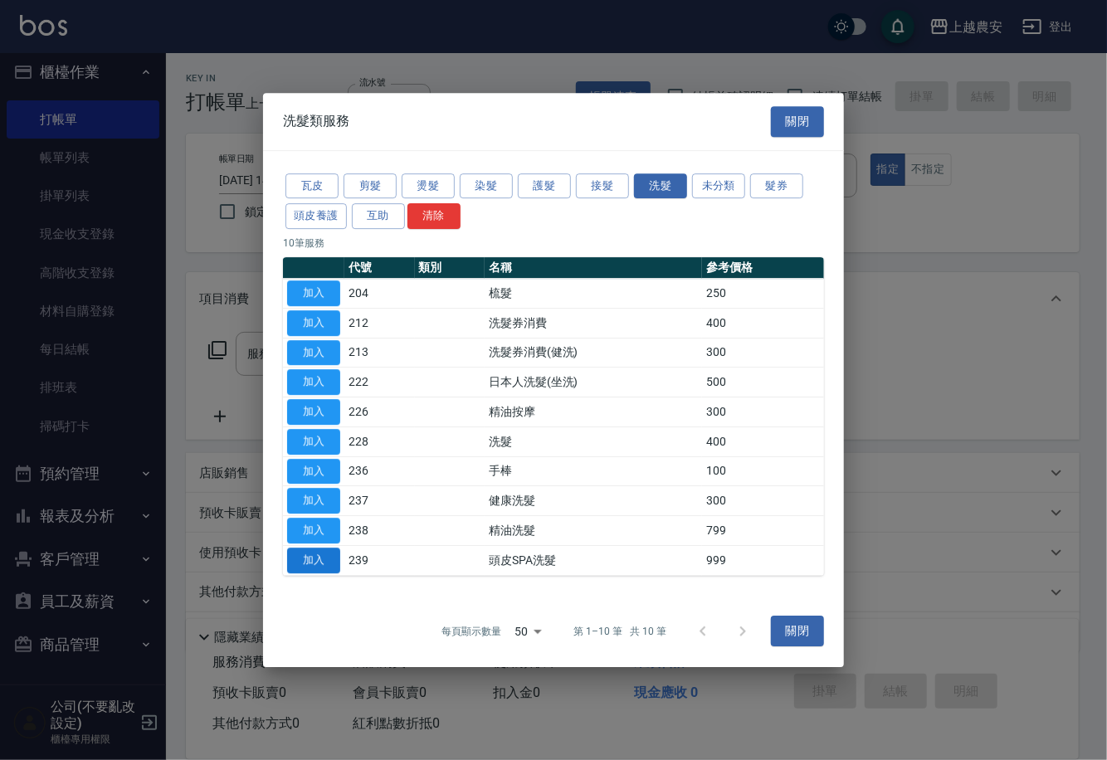
click at [315, 559] on button "加入" at bounding box center [313, 561] width 53 height 26
type input "頭皮SPA洗髮(239)"
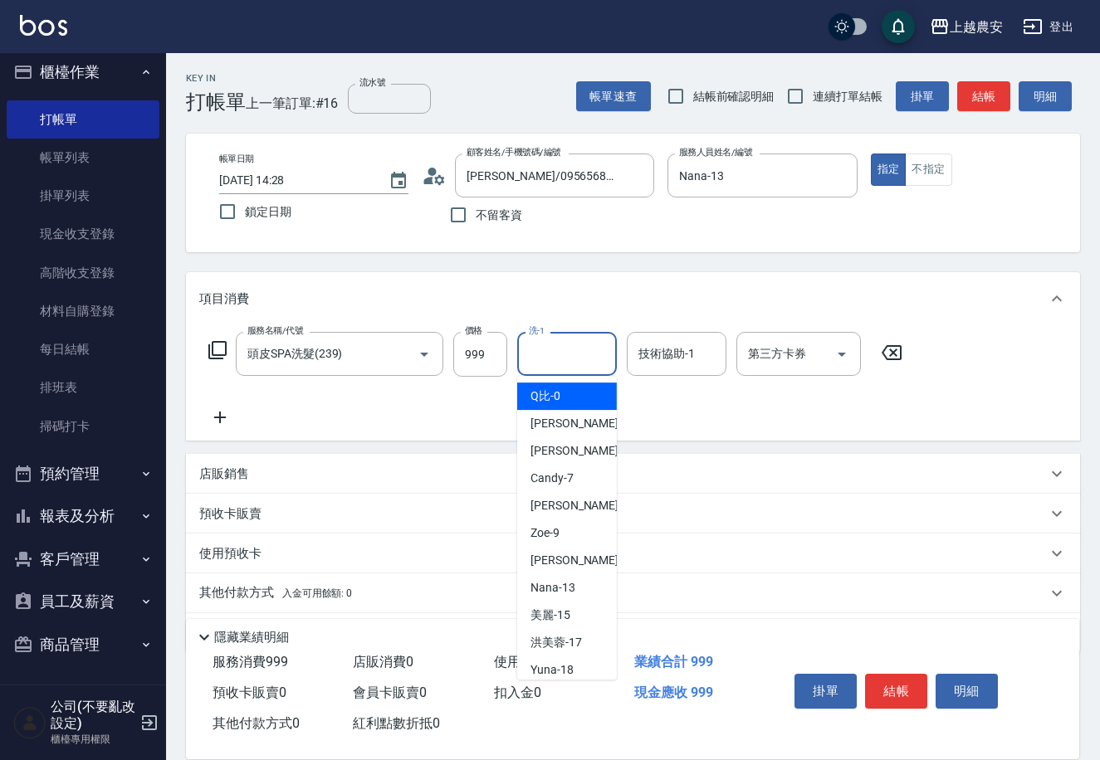
click at [604, 352] on input "洗-1" at bounding box center [567, 354] width 85 height 29
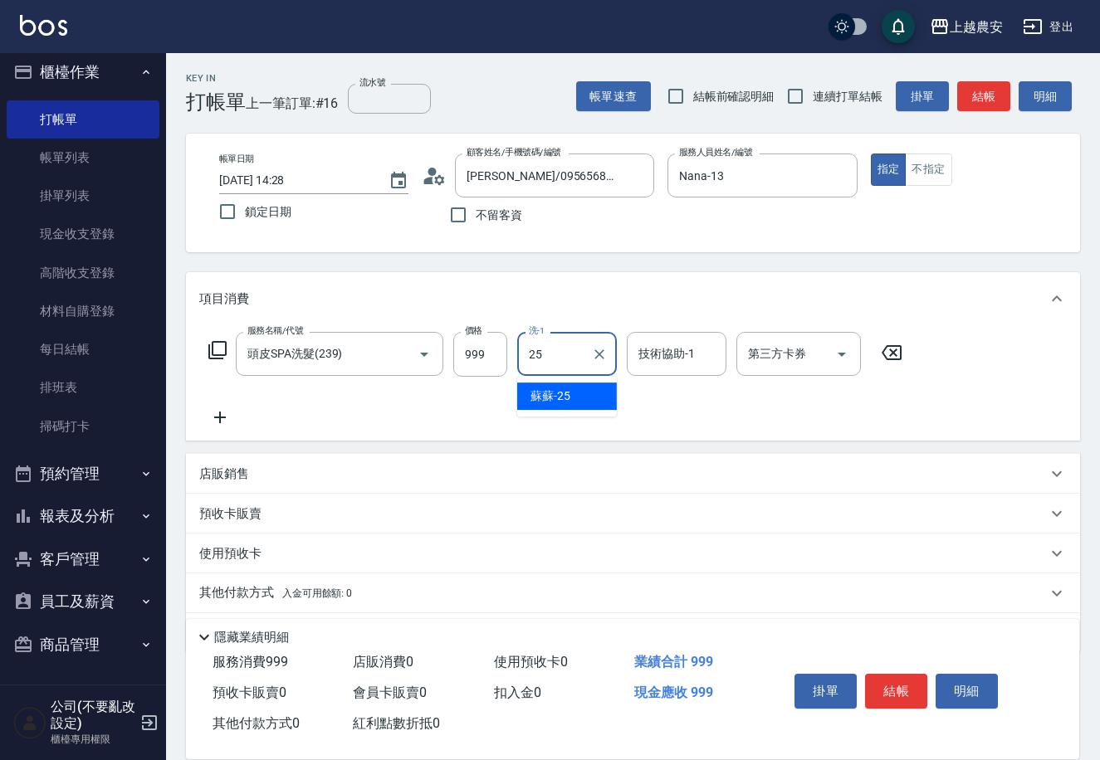
type input "蘇蘇-25"
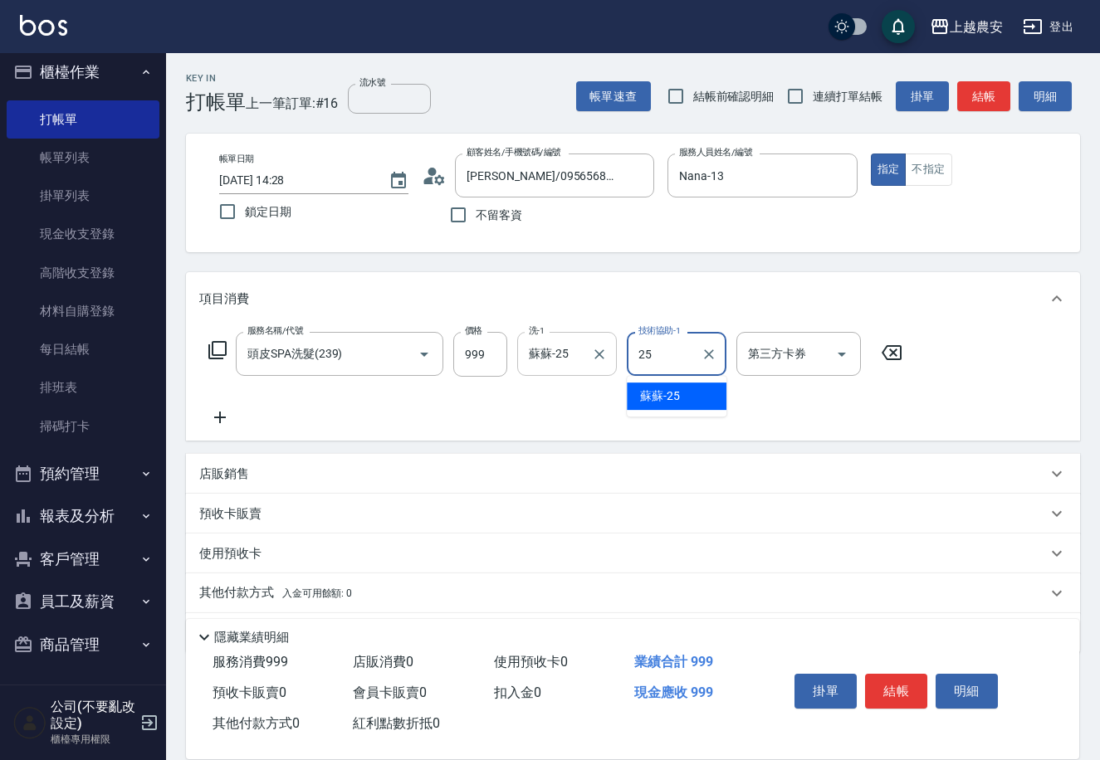
type input "蘇蘇-25"
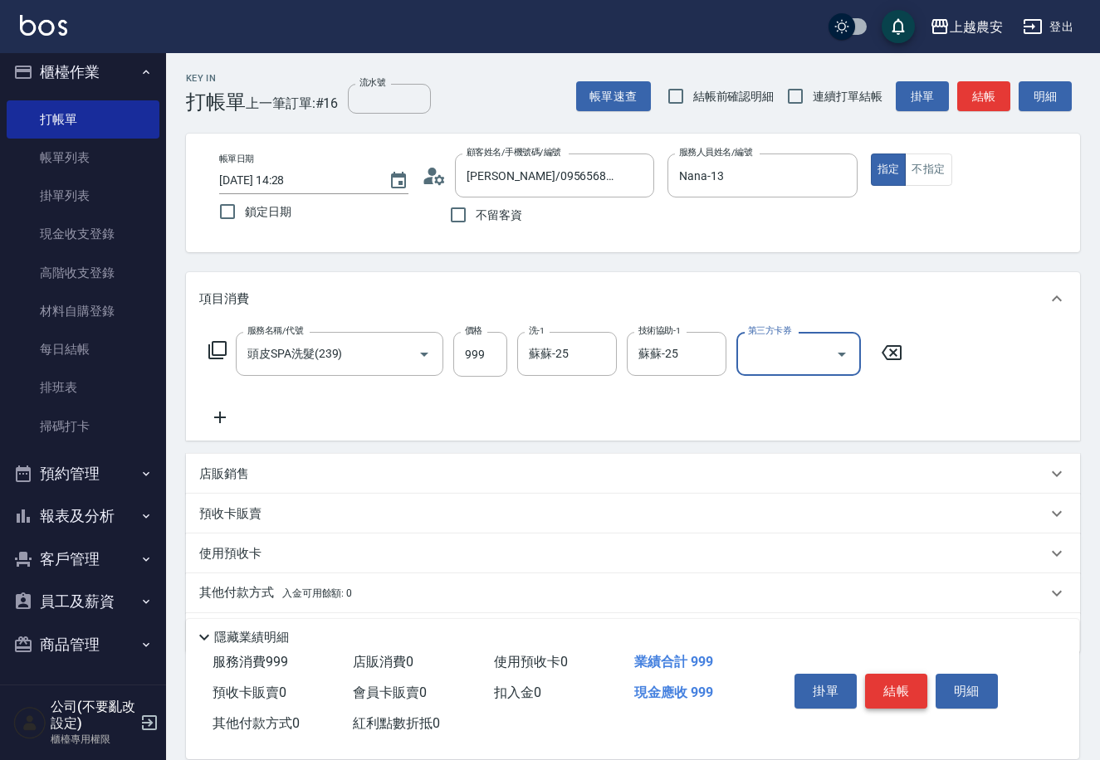
click at [891, 689] on button "結帳" at bounding box center [896, 691] width 62 height 35
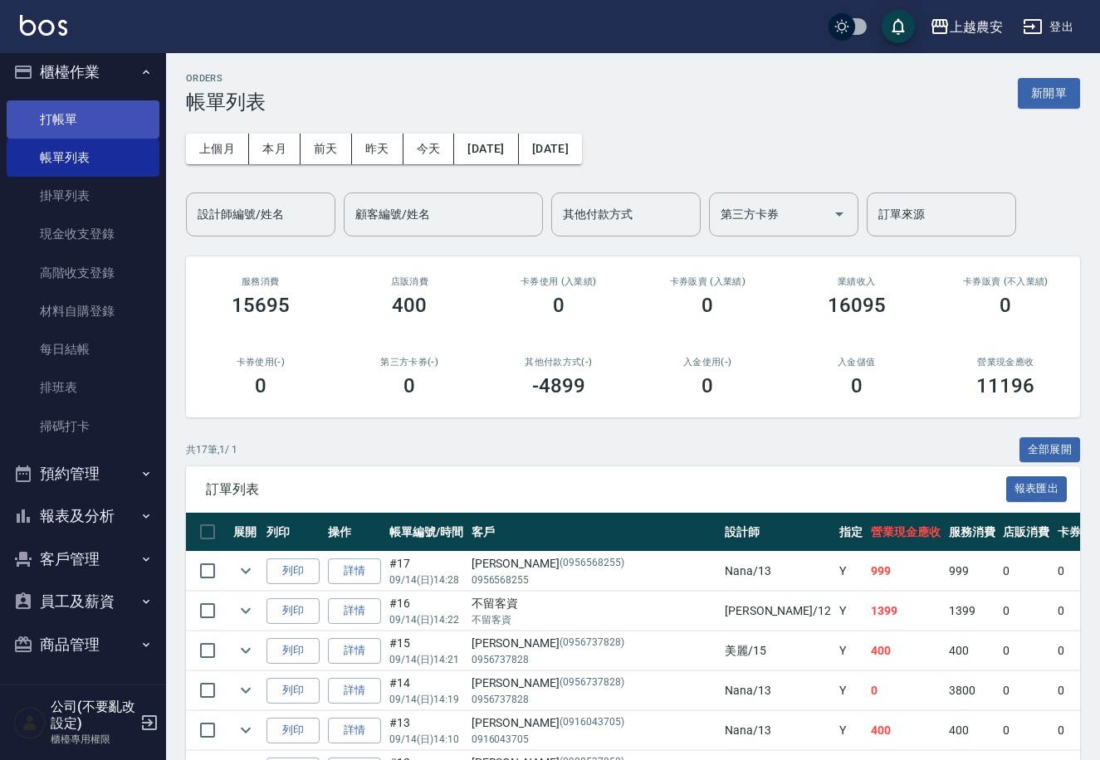
click at [87, 106] on link "打帳單" at bounding box center [83, 119] width 153 height 38
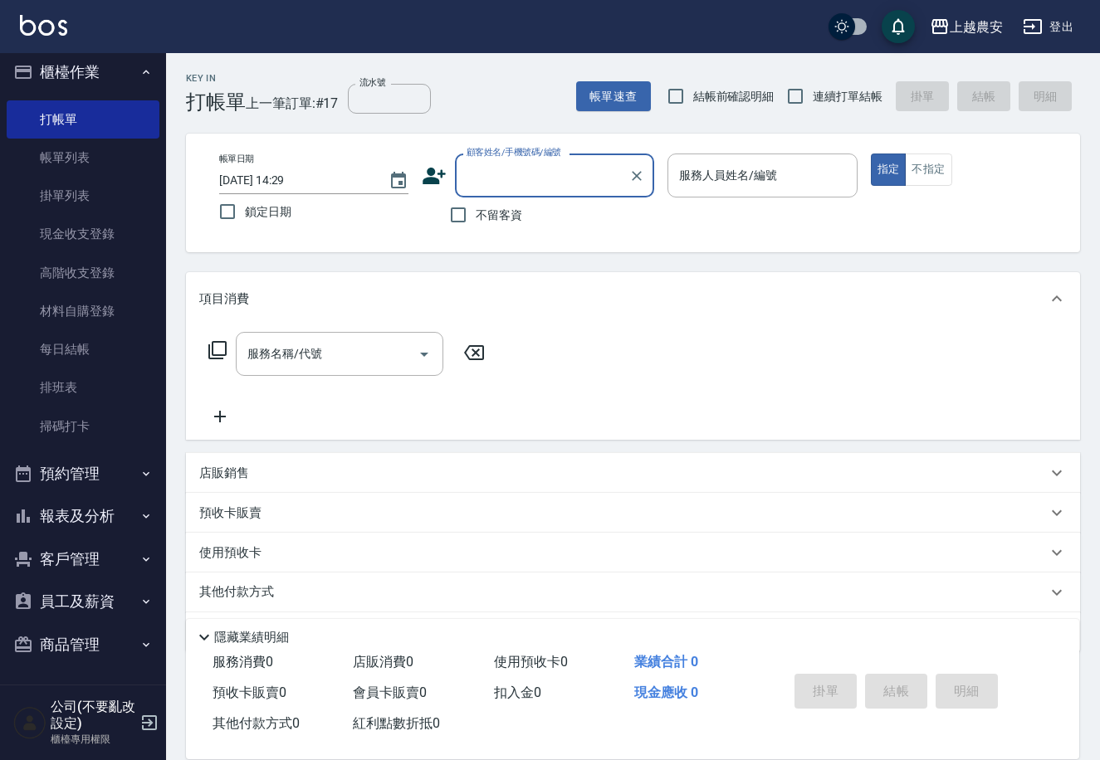
click at [561, 110] on div "Key In 打帳單 上一筆訂單:#17 流水號 流水號 帳單速查 結帳前確認明細 連續打單結帳 掛單 結帳 明細" at bounding box center [623, 83] width 914 height 61
click at [450, 210] on input "不留客資" at bounding box center [458, 215] width 35 height 35
checkbox input "true"
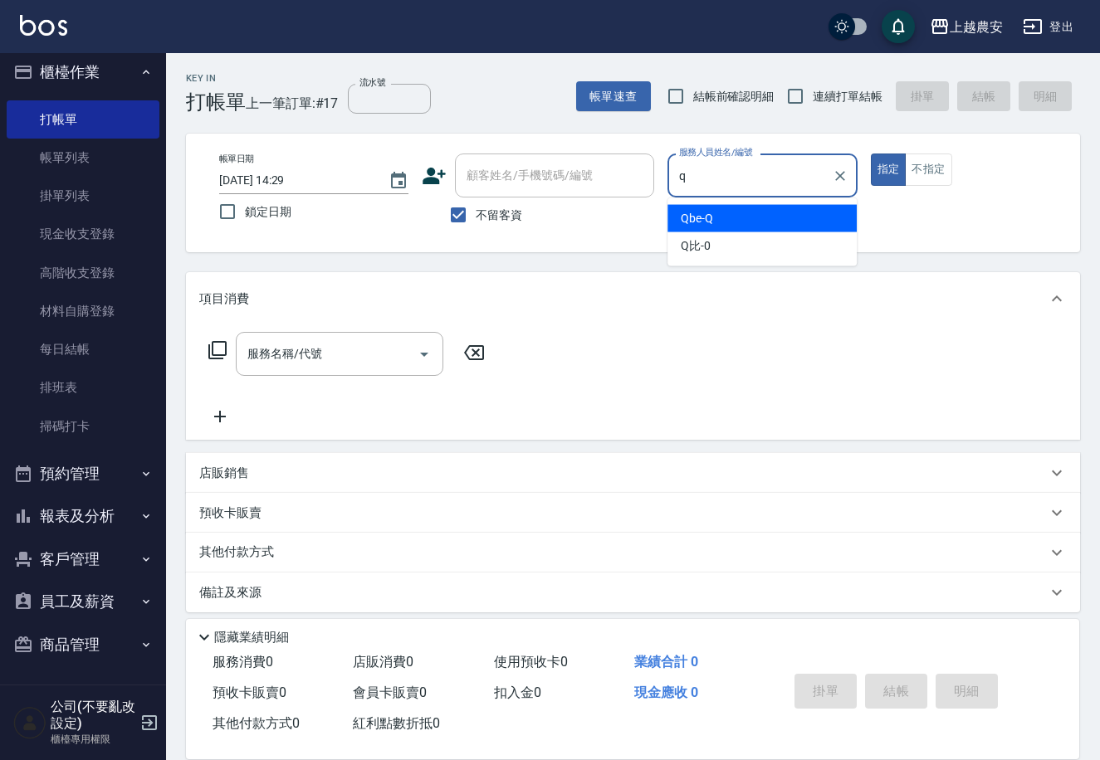
type input "Qbe-Q"
type button "true"
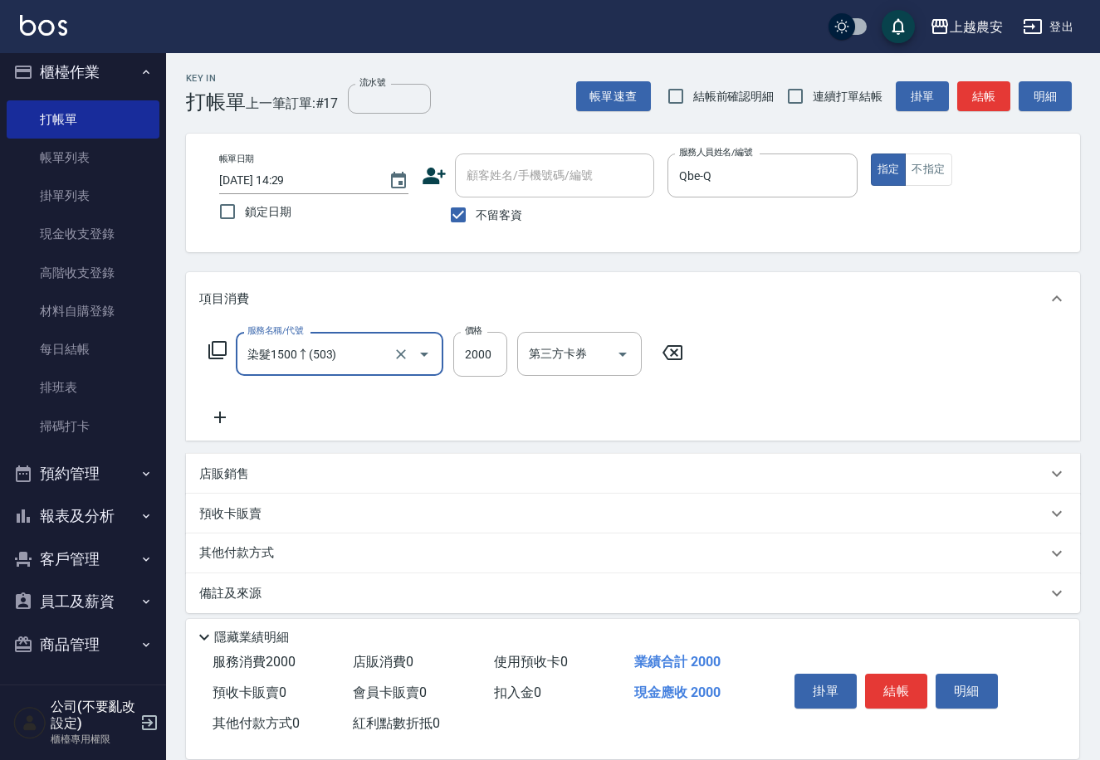
type input "染髮1500↑(503)"
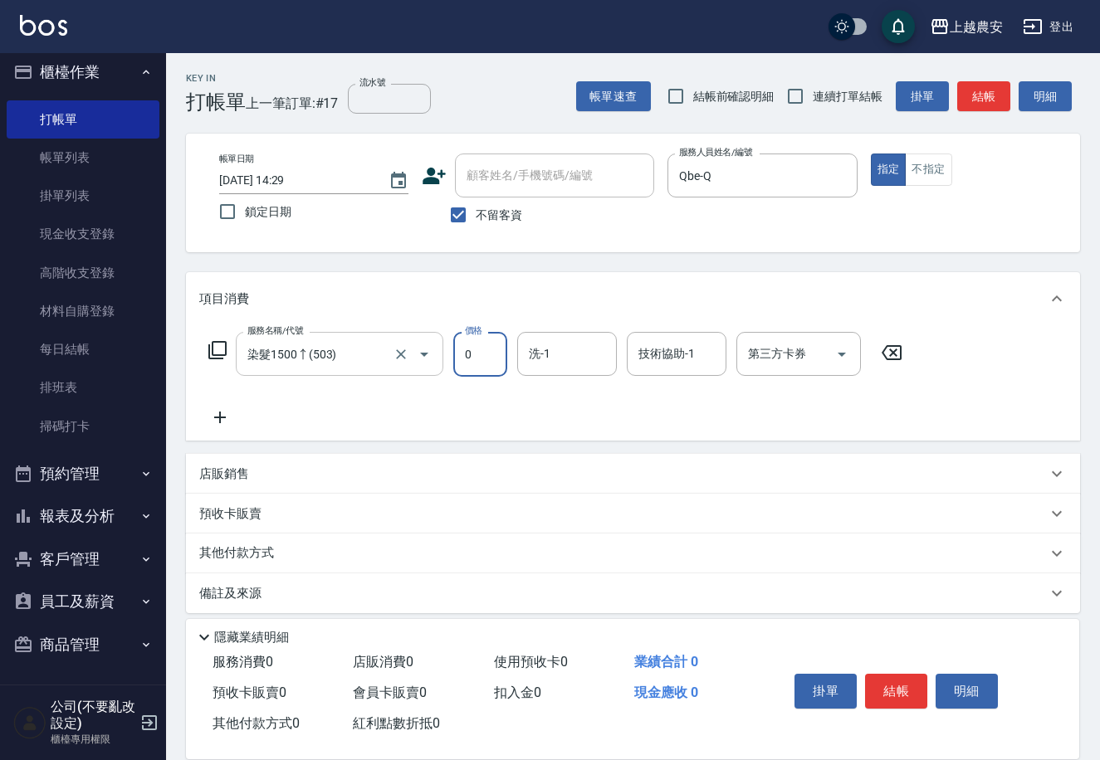
click at [391, 369] on div at bounding box center [412, 354] width 46 height 44
type input "0"
click at [403, 359] on icon "Clear" at bounding box center [401, 354] width 17 height 17
click at [382, 365] on input "服務名稱/代號" at bounding box center [316, 354] width 146 height 29
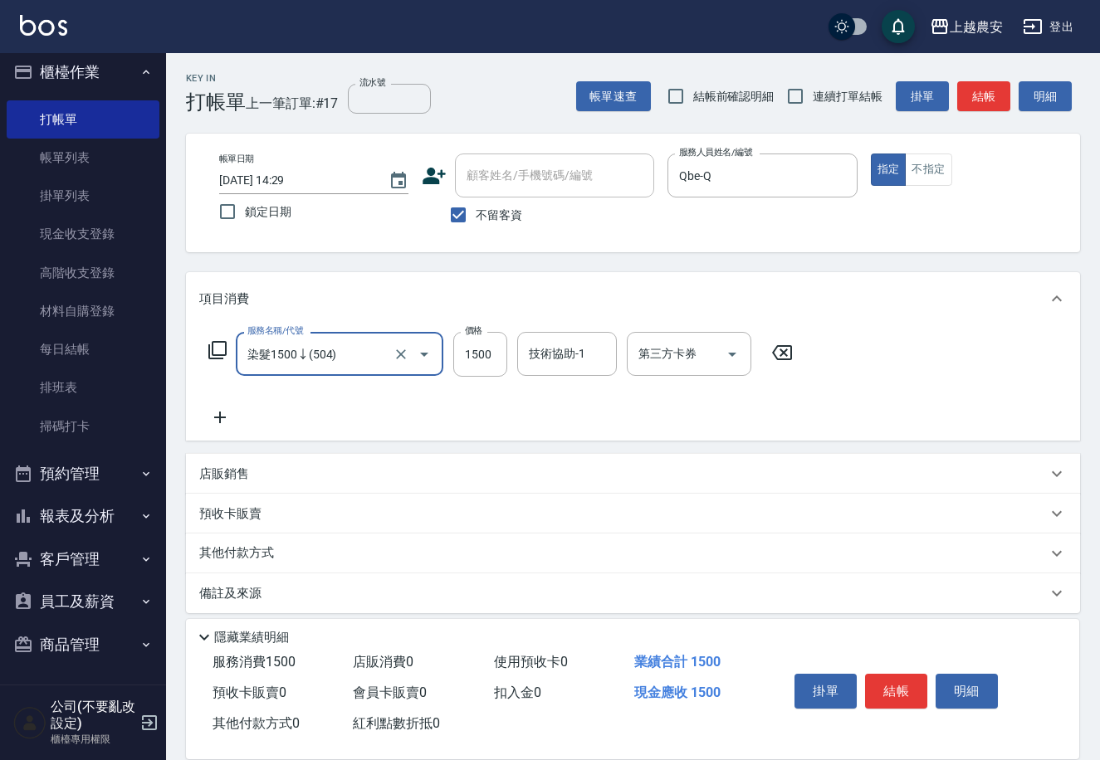
type input "染髮1500↓(504)"
click at [911, 688] on button "結帳" at bounding box center [896, 691] width 62 height 35
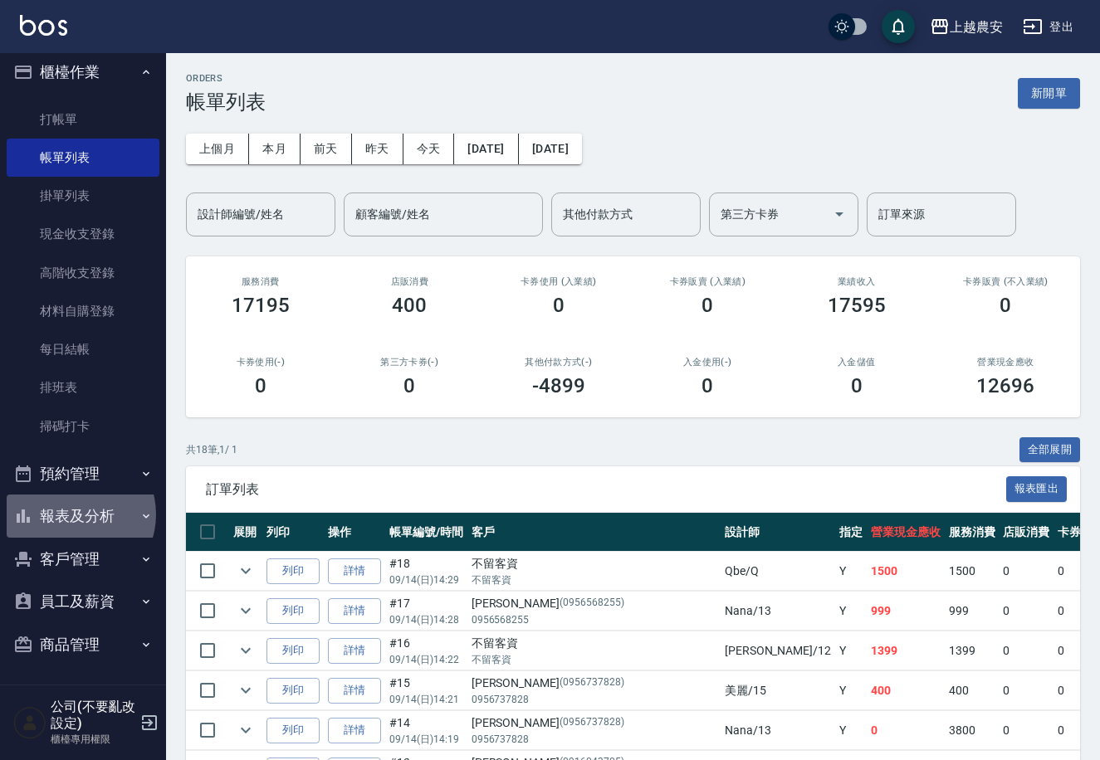
click at [73, 515] on button "報表及分析" at bounding box center [83, 516] width 153 height 43
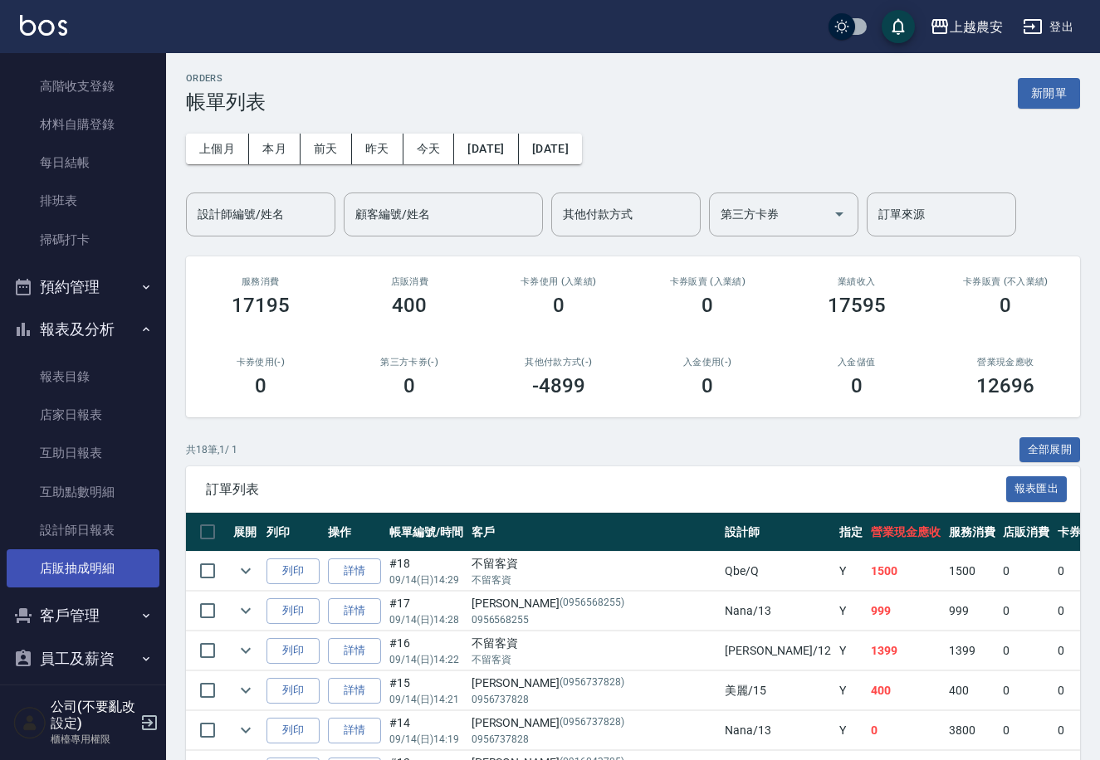
scroll to position [198, 0]
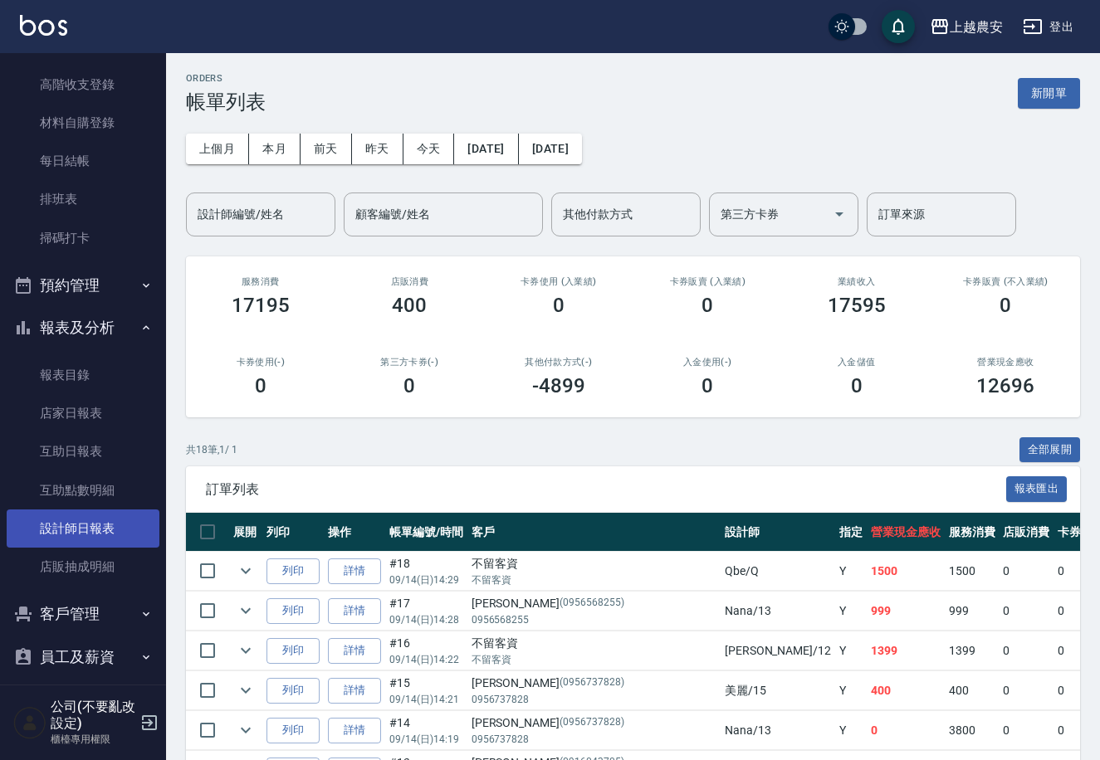
click at [94, 522] on link "設計師日報表" at bounding box center [83, 529] width 153 height 38
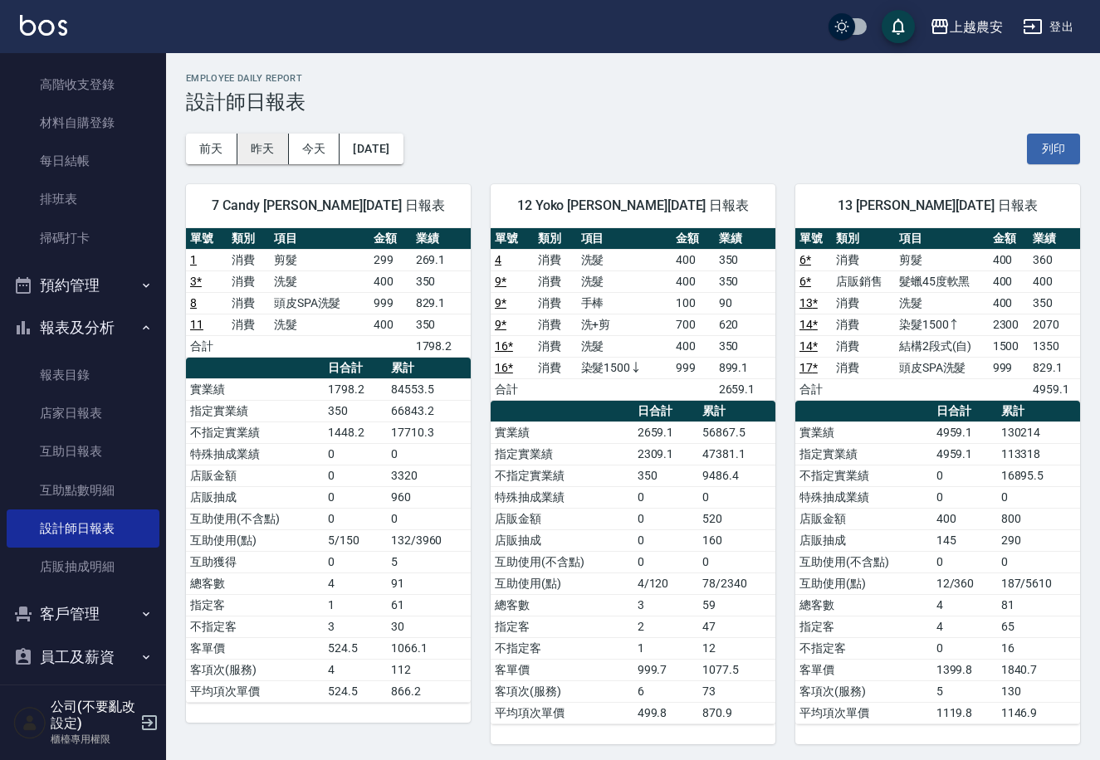
click at [268, 144] on button "昨天" at bounding box center [262, 149] width 51 height 31
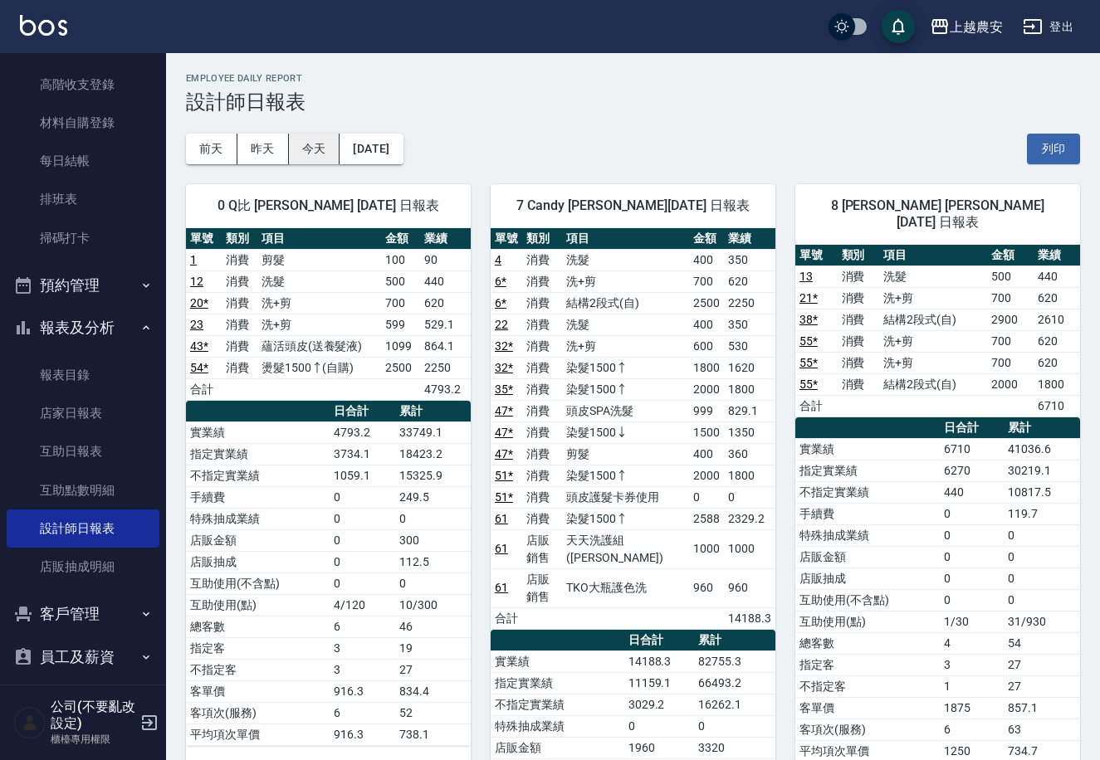
click at [300, 144] on button "今天" at bounding box center [314, 149] width 51 height 31
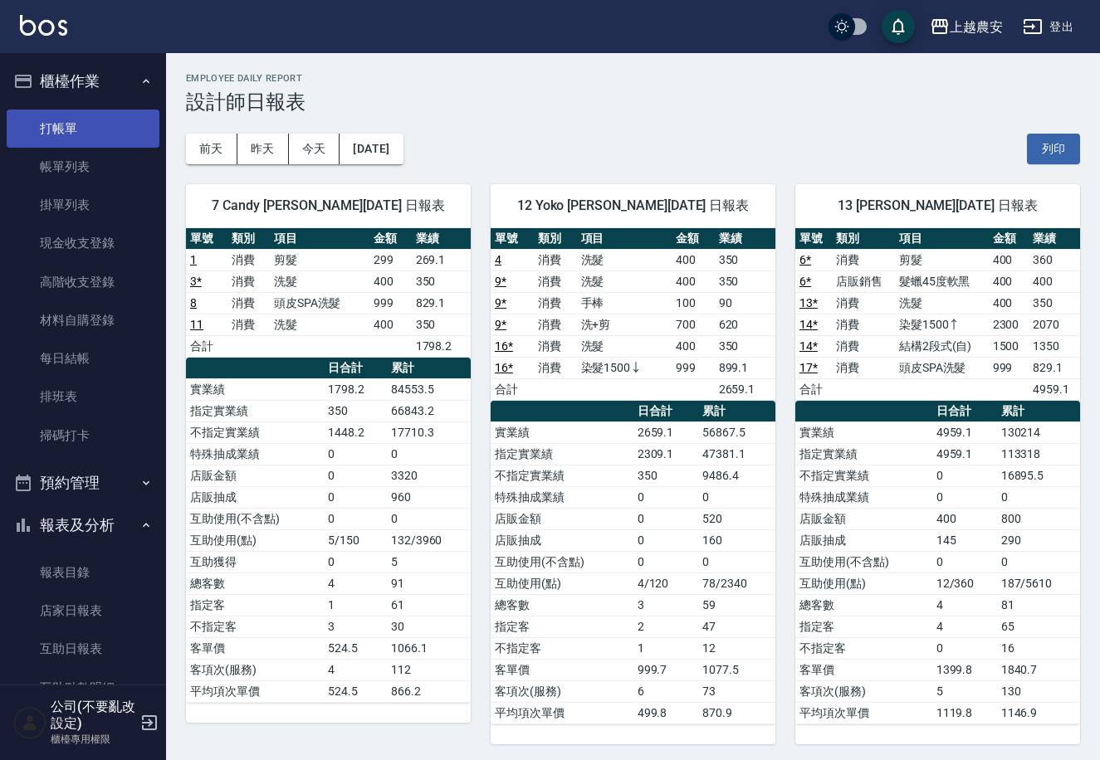
click at [66, 115] on link "打帳單" at bounding box center [83, 129] width 153 height 38
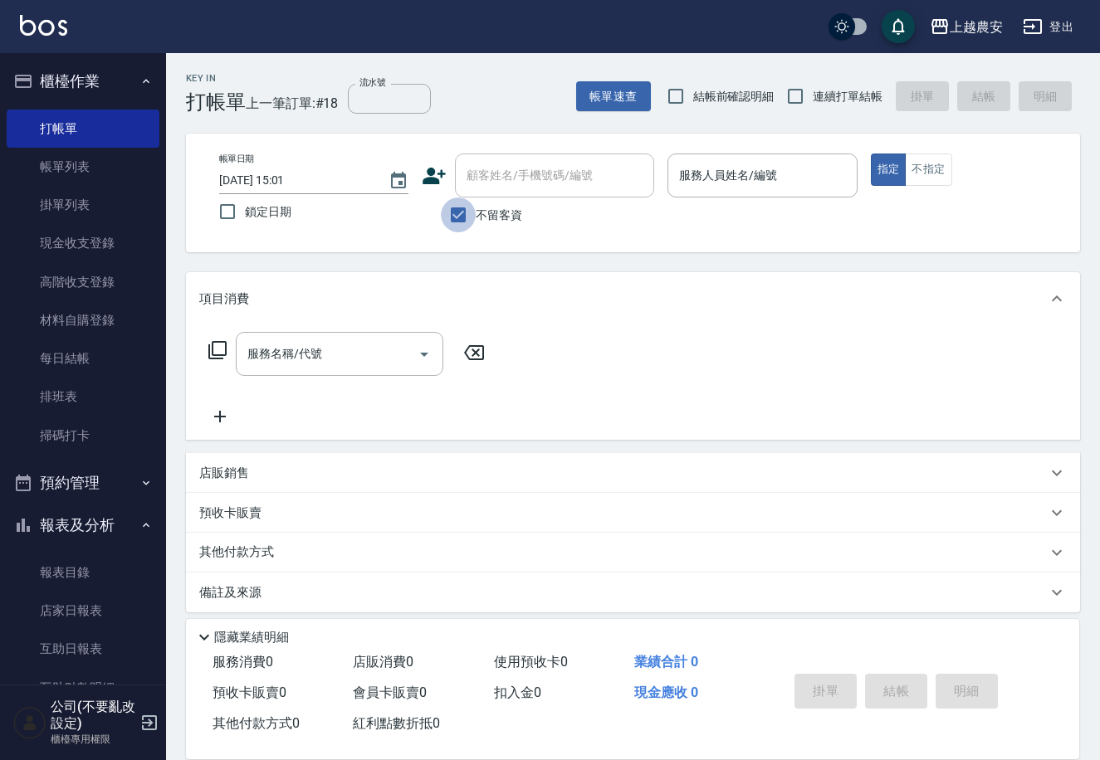
click at [447, 208] on input "不留客資" at bounding box center [458, 215] width 35 height 35
checkbox input "false"
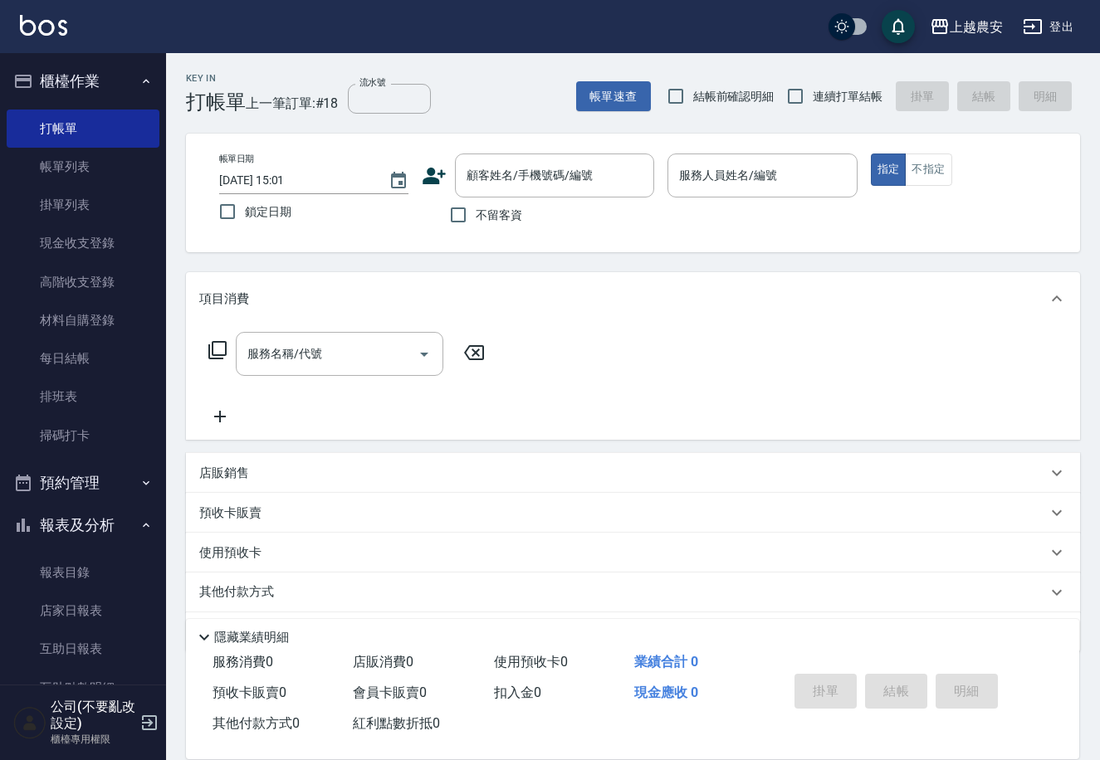
drag, startPoint x: 514, startPoint y: 125, endPoint x: 525, endPoint y: 247, distance: 122.5
click at [511, 159] on div "Key In 打帳單 上一筆訂單:#18 流水號 流水號 帳單速查 結帳前確認明細 連續打單結帳 掛單 結帳 明細 帳單日期 2025/09/14 15:01…" at bounding box center [633, 431] width 934 height 756
click at [528, 151] on div "帳單日期 2025/09/14 15:01 鎖定日期 顧客姓名/手機號碼/編號 顧客姓名/手機號碼/編號 不留客資 服務人員姓名/編號 服務人員姓名/編號 指…" at bounding box center [633, 193] width 894 height 119
drag, startPoint x: 528, startPoint y: 158, endPoint x: 528, endPoint y: 169, distance: 11.6
click at [528, 163] on div "顧客姓名/手機號碼/編號" at bounding box center [554, 176] width 199 height 44
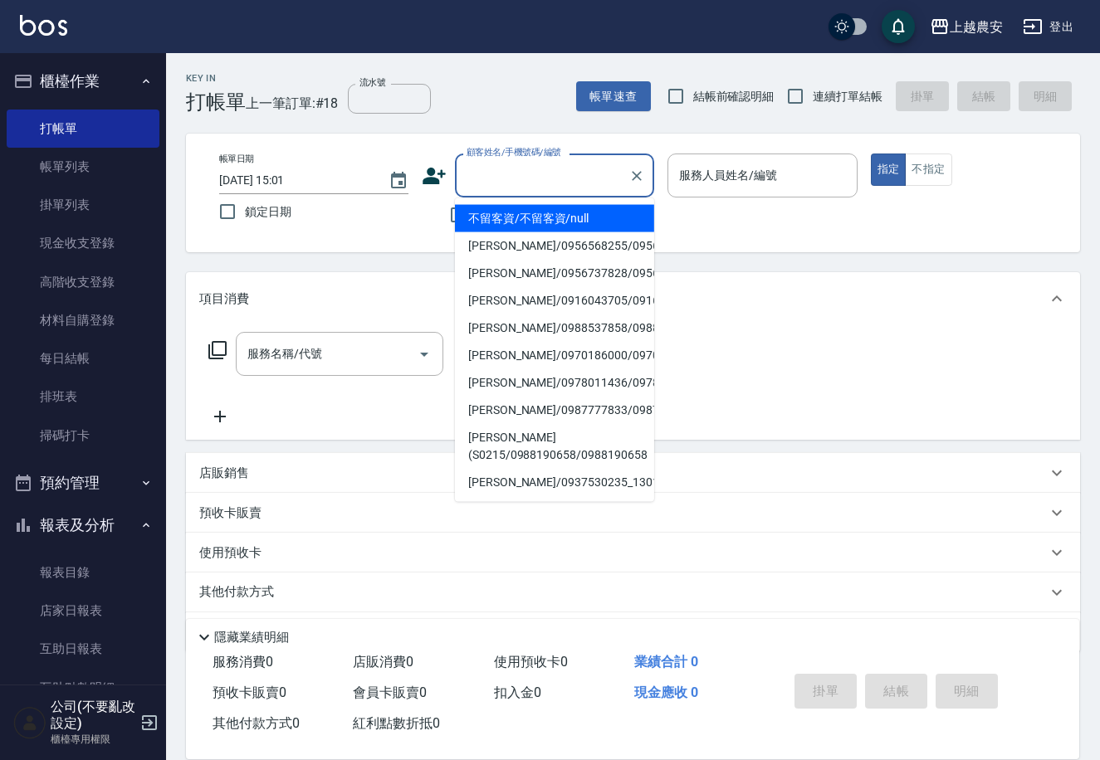
click at [528, 173] on input "顧客姓名/手機號碼/編號" at bounding box center [541, 175] width 159 height 29
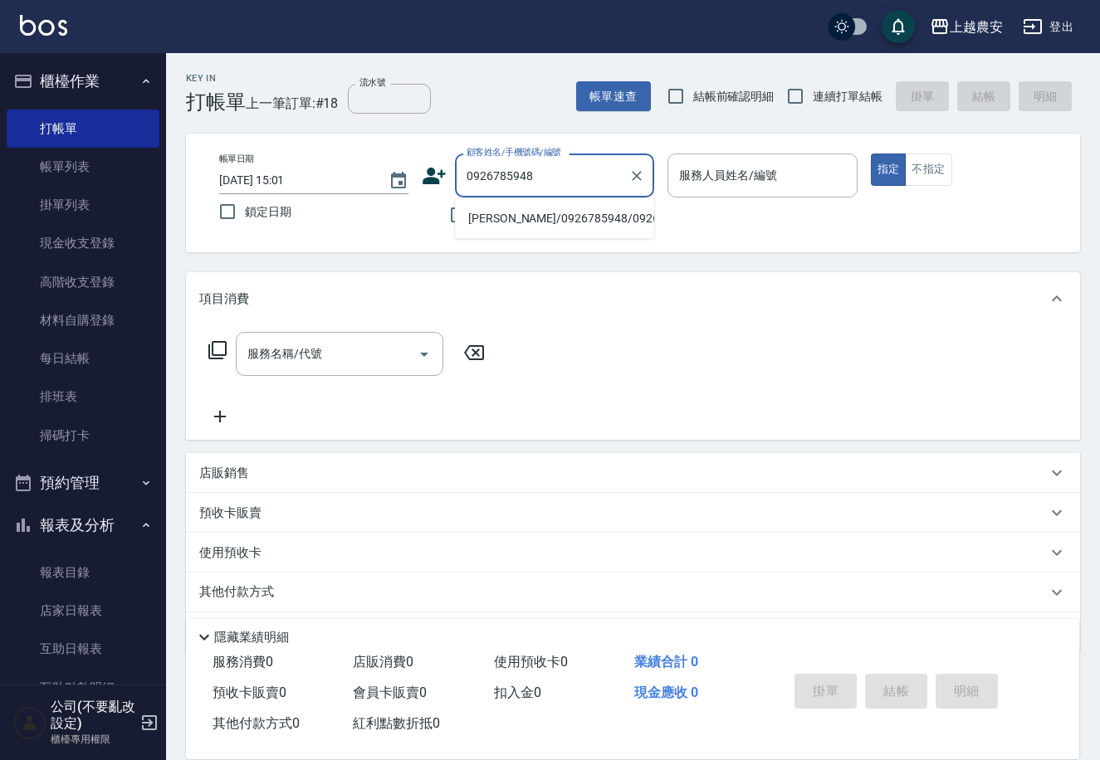
click at [557, 212] on li "[PERSON_NAME]/0926785948/0926785948" at bounding box center [554, 218] width 199 height 27
type input "[PERSON_NAME]/0926785948/0926785948"
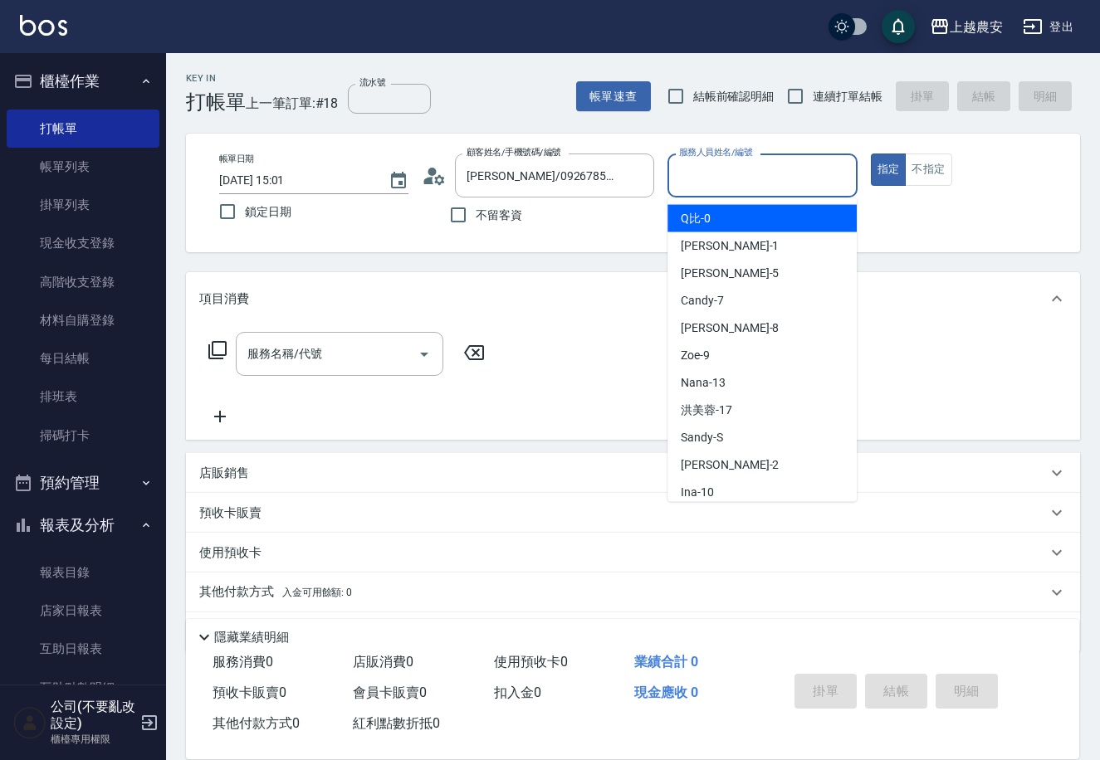
click at [717, 179] on input "服務人員姓名/編號" at bounding box center [762, 175] width 174 height 29
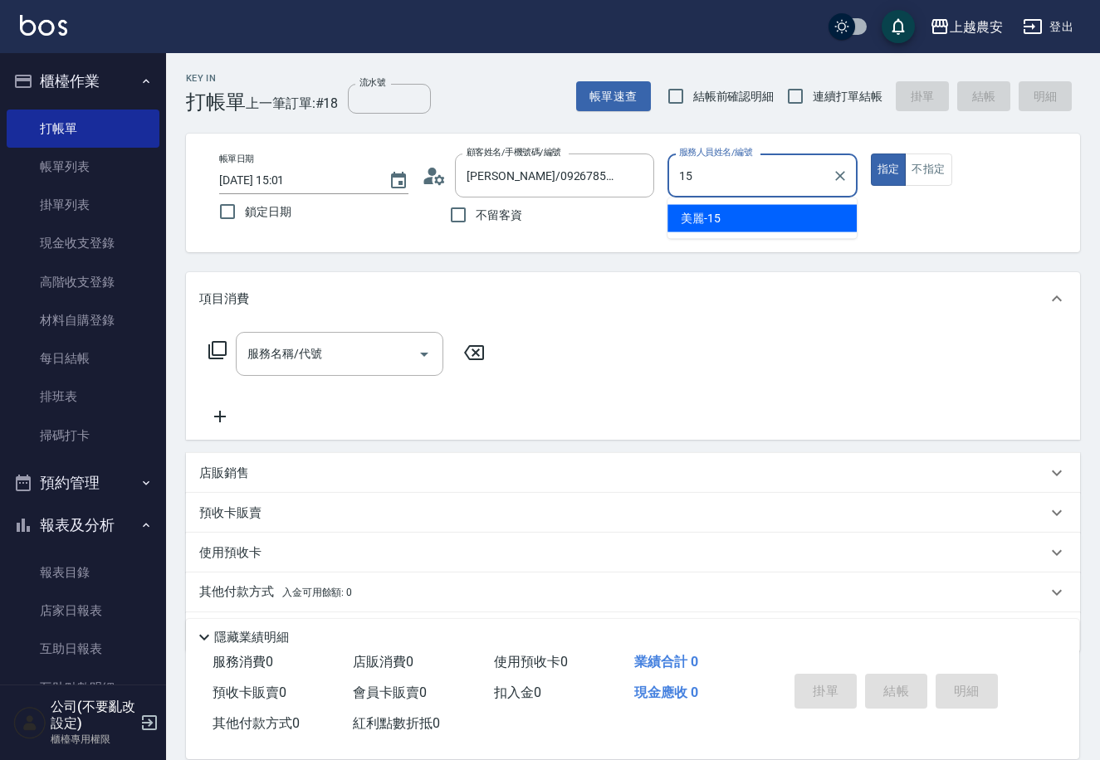
type input "美麗-15"
type button "true"
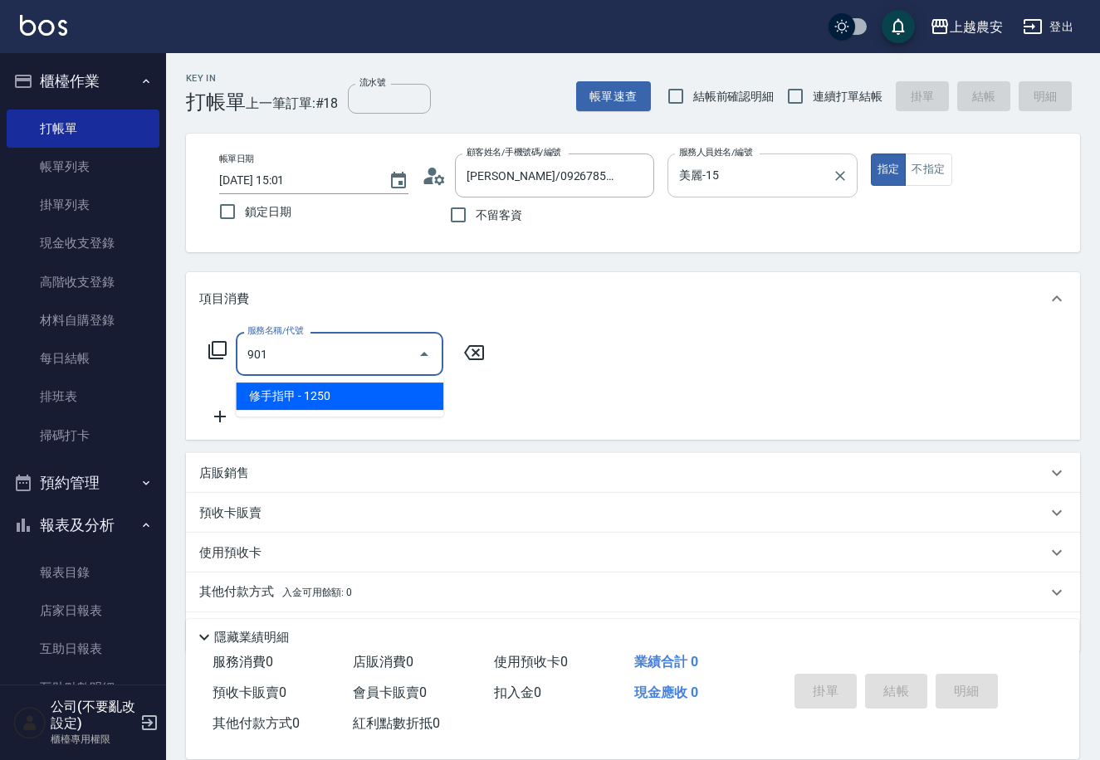
type input "修手指甲(901)"
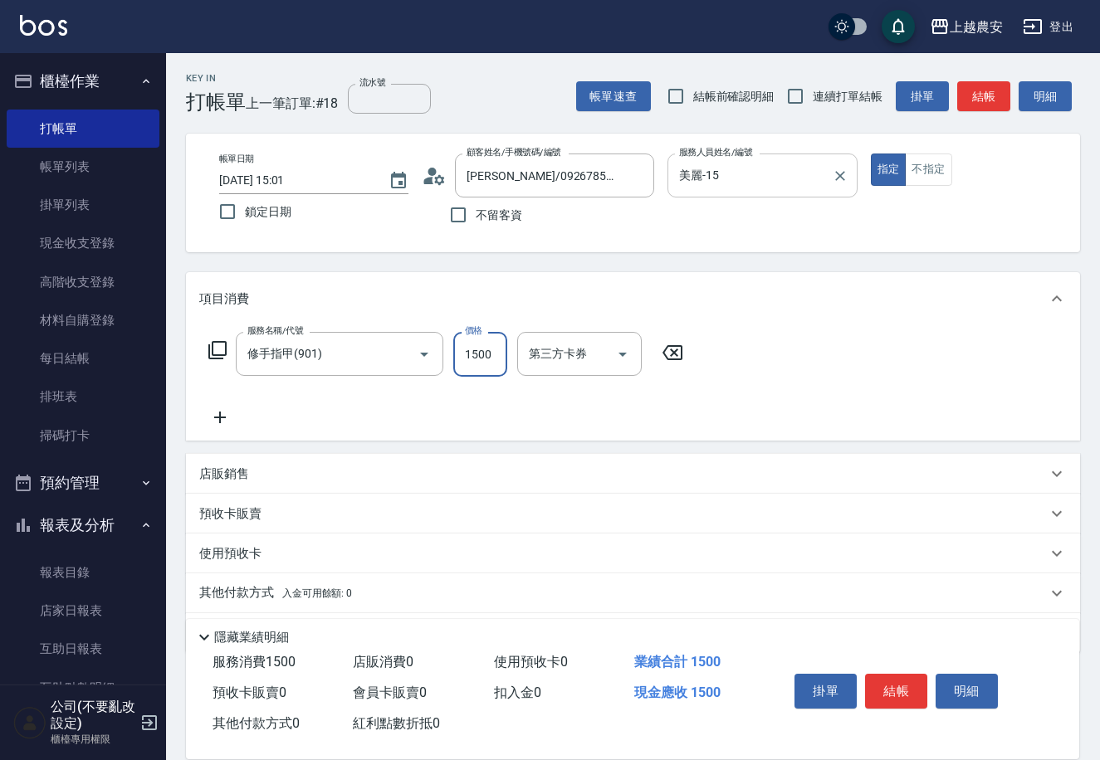
type input "1500"
click at [900, 681] on button "結帳" at bounding box center [896, 691] width 62 height 35
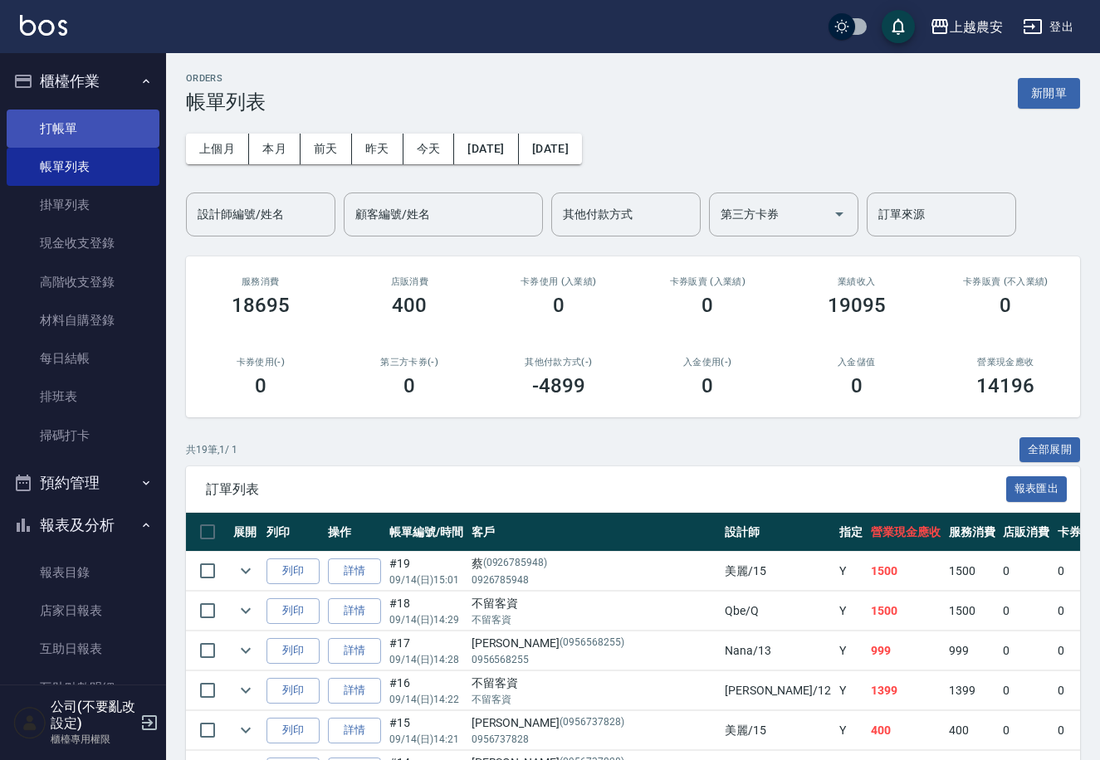
click at [133, 120] on link "打帳單" at bounding box center [83, 129] width 153 height 38
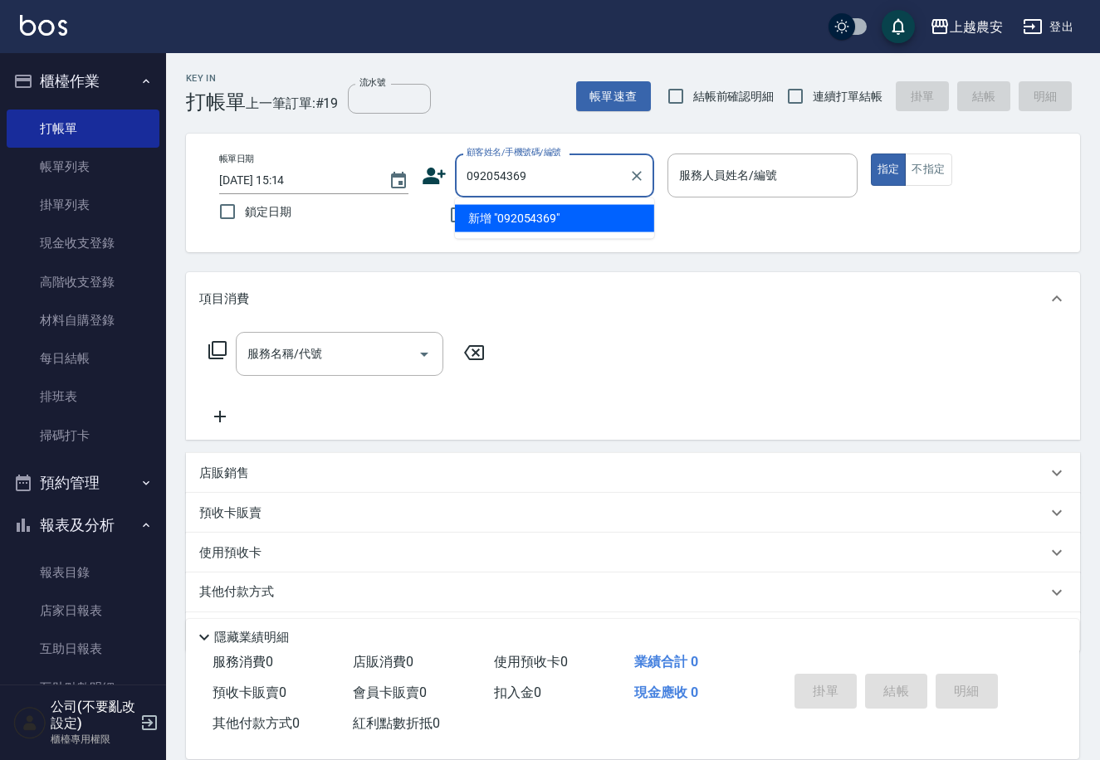
type input "0920543698"
drag, startPoint x: 534, startPoint y: 168, endPoint x: 467, endPoint y: 183, distance: 68.9
click at [451, 178] on div "顧客姓名/手機號碼/編號 0920543698 顧客姓名/手機號碼/編號" at bounding box center [538, 176] width 232 height 44
click at [646, 177] on button "Clear" at bounding box center [636, 175] width 23 height 23
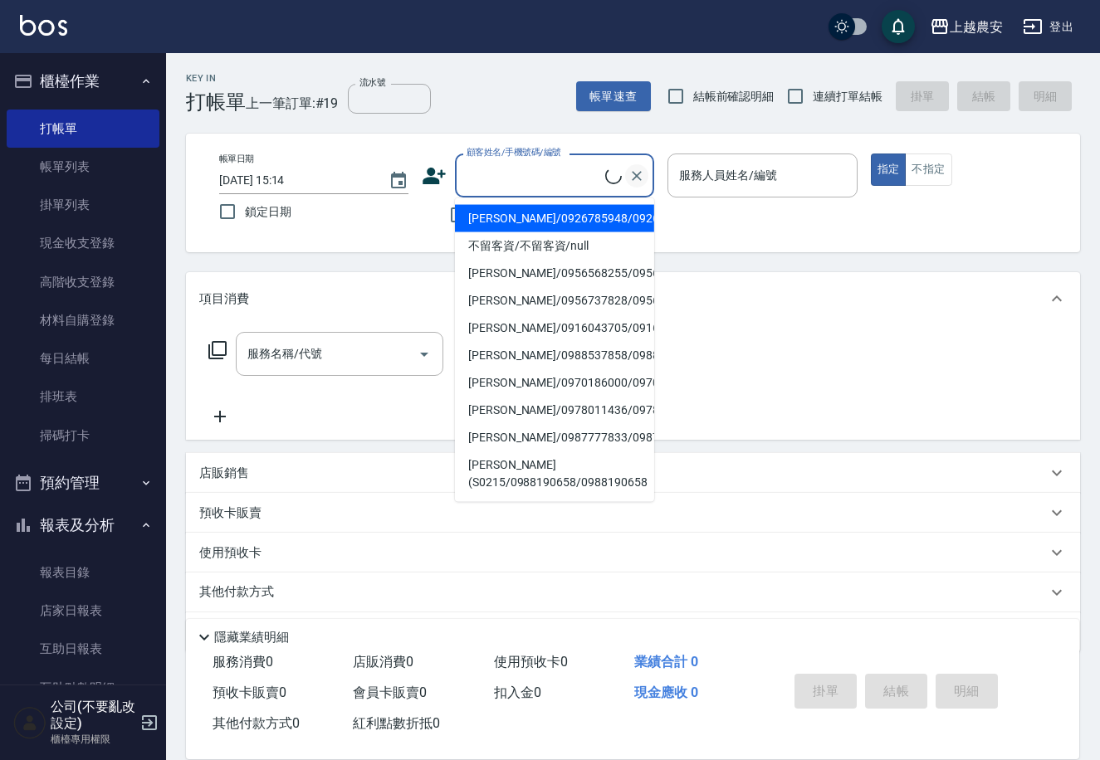
type input "0920543698"
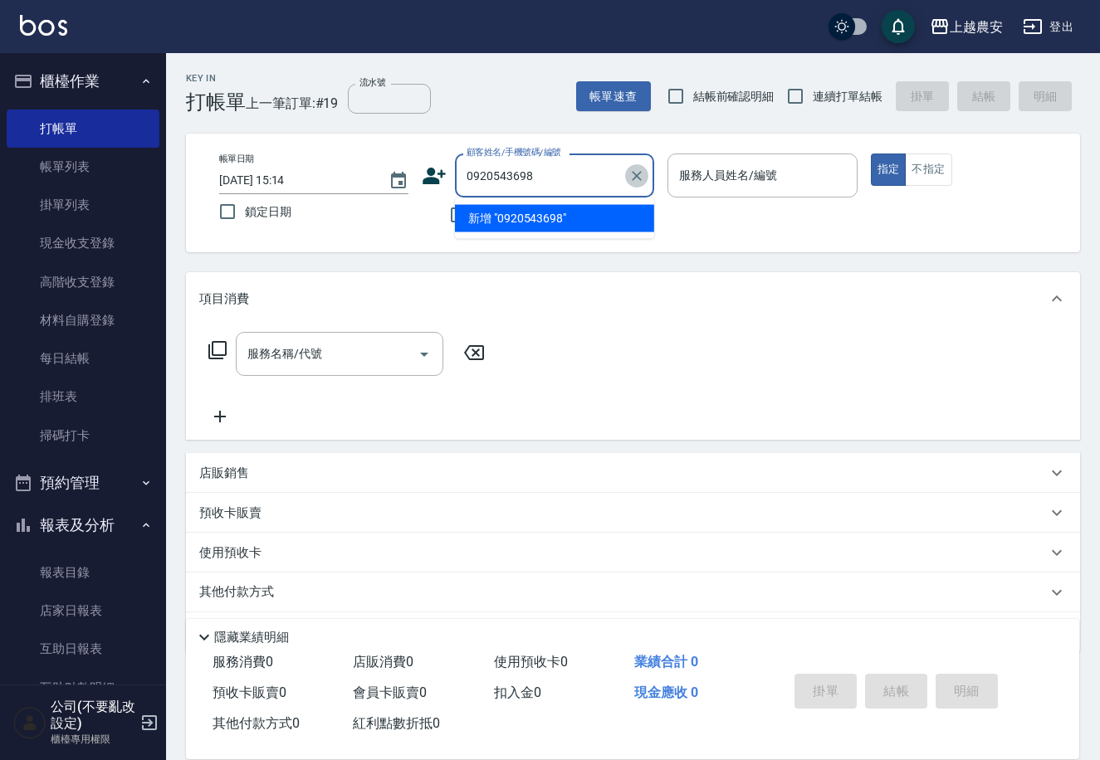
click at [642, 181] on icon "Clear" at bounding box center [636, 176] width 17 height 17
type input "0920543698"
click at [437, 179] on icon at bounding box center [434, 176] width 23 height 17
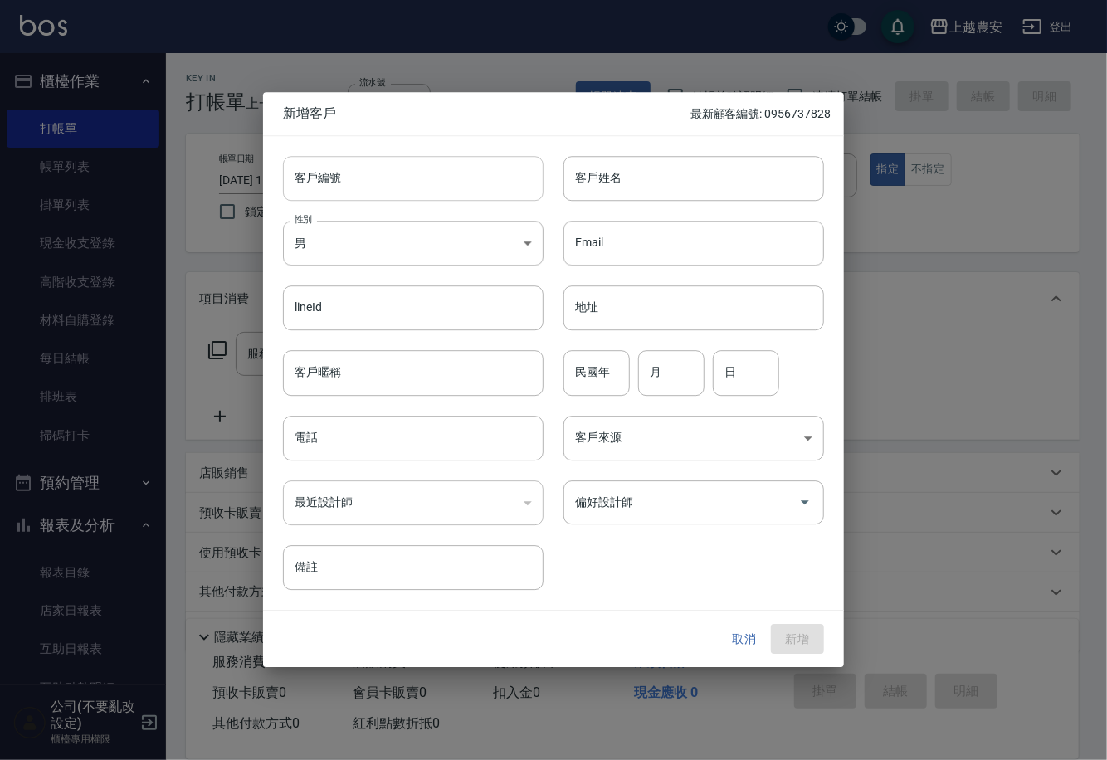
click at [428, 173] on input "客戶編號" at bounding box center [413, 178] width 261 height 45
paste input "0920543698"
type input "0920543698"
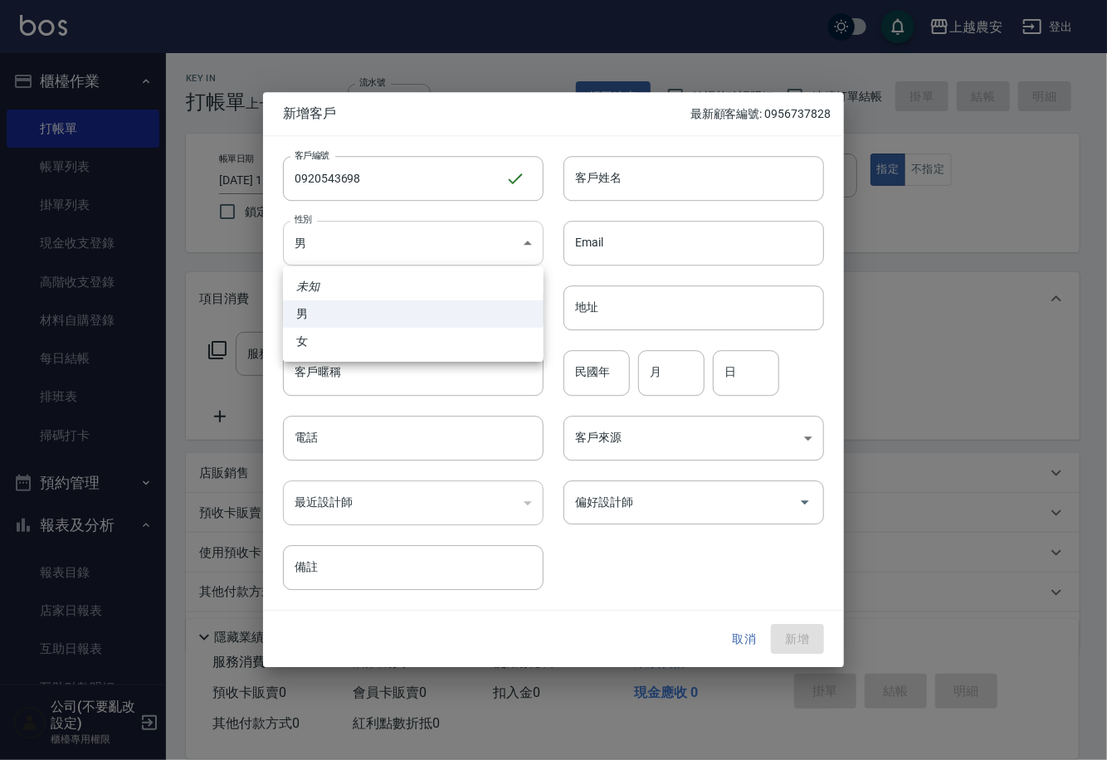
click at [423, 263] on body "上越農安 登出 櫃檯作業 打帳單 帳單列表 掛單列表 現金收支登錄 高階收支登錄 材料自購登錄 每日結帳 排班表 掃碼打卡 預約管理 預約管理 單日預約紀錄 …" at bounding box center [553, 404] width 1107 height 809
click at [430, 341] on li "女" at bounding box center [413, 341] width 261 height 27
type input "[DEMOGRAPHIC_DATA]"
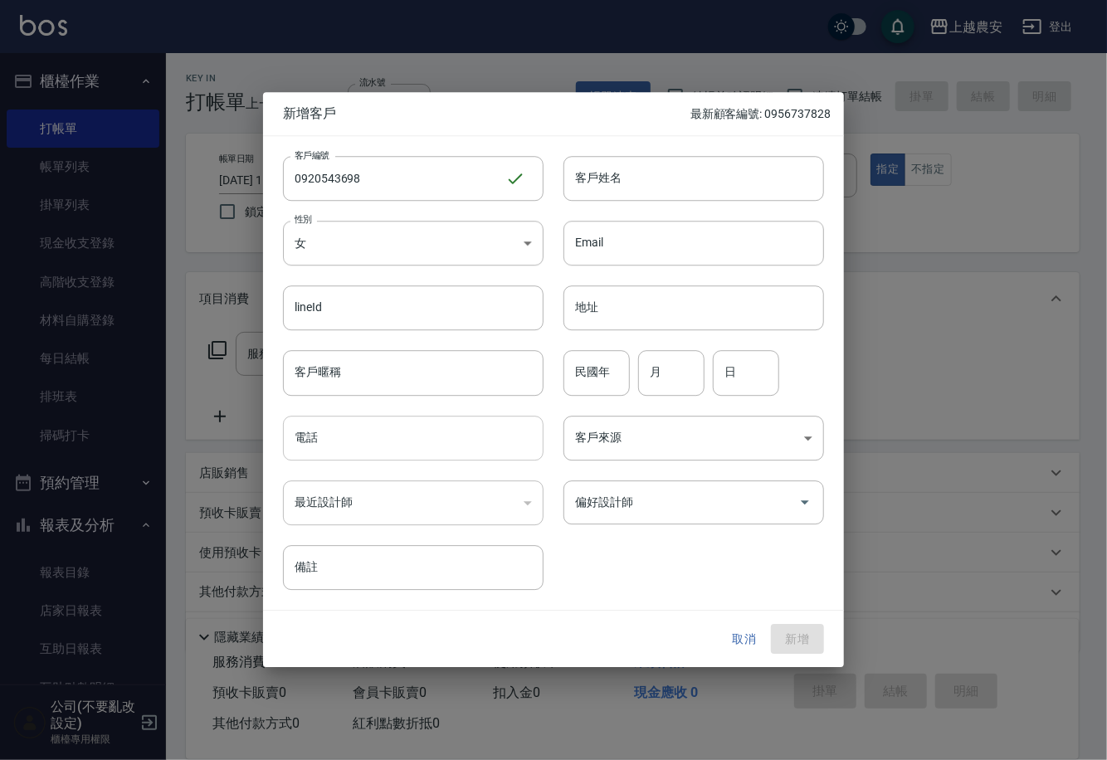
drag, startPoint x: 452, startPoint y: 439, endPoint x: 384, endPoint y: 458, distance: 70.7
click at [447, 439] on input "電話" at bounding box center [413, 438] width 261 height 45
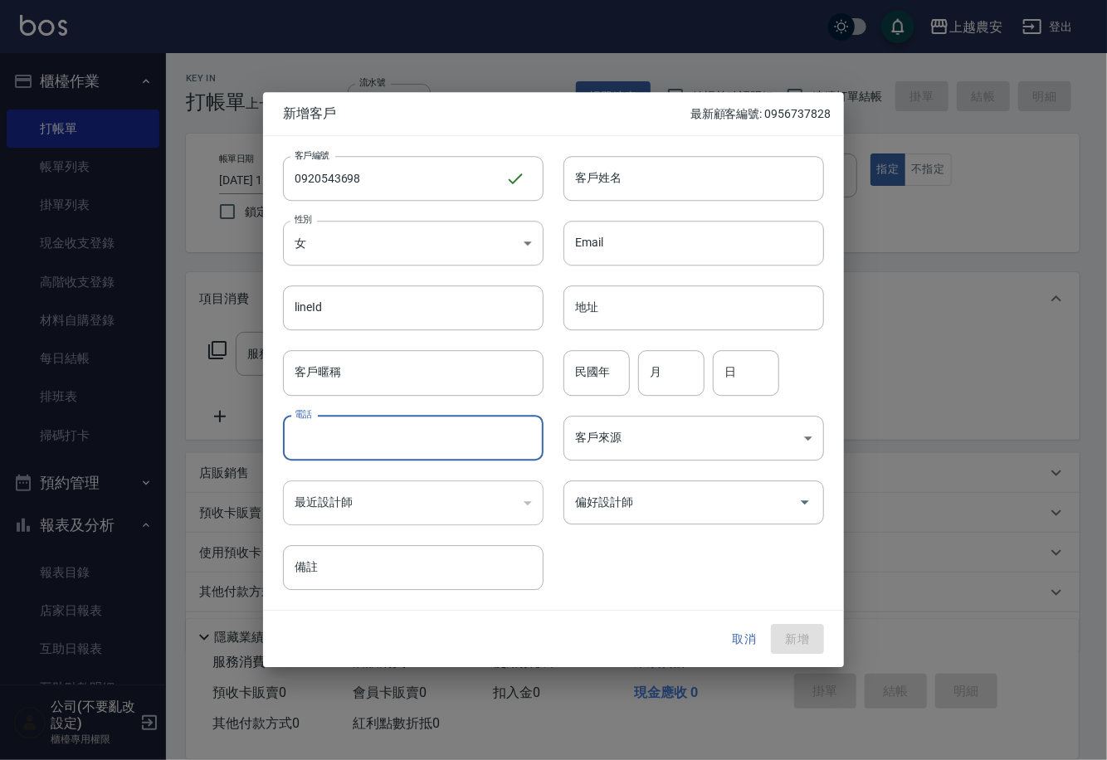
paste input "0920543698"
type input "0920543698"
click at [765, 186] on input "客戶姓名" at bounding box center [694, 178] width 261 height 45
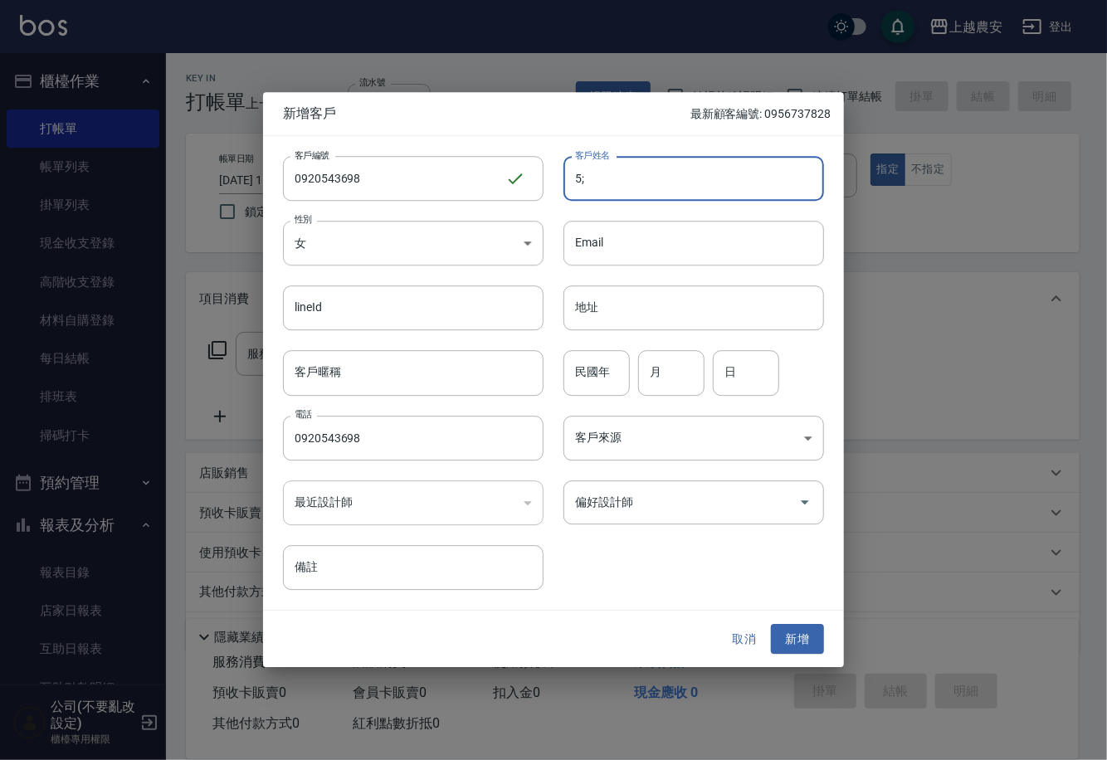
type input "5"
type input "張小姐"
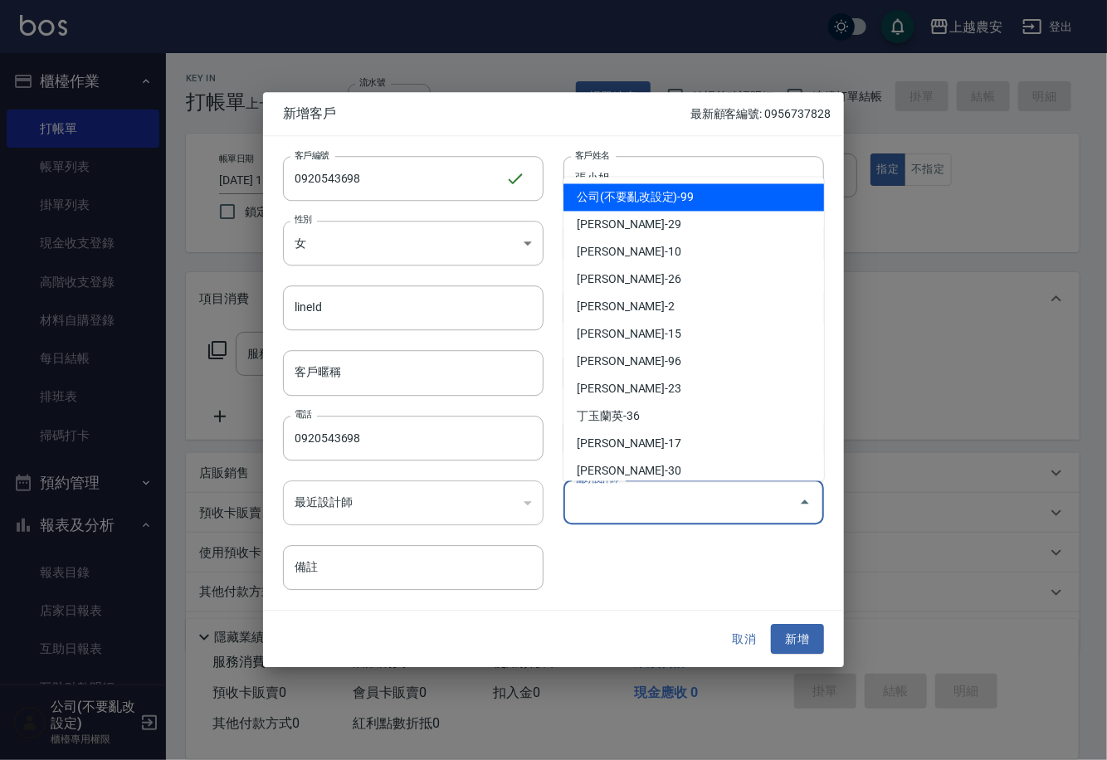
click at [751, 498] on input "偏好設計師" at bounding box center [681, 502] width 221 height 29
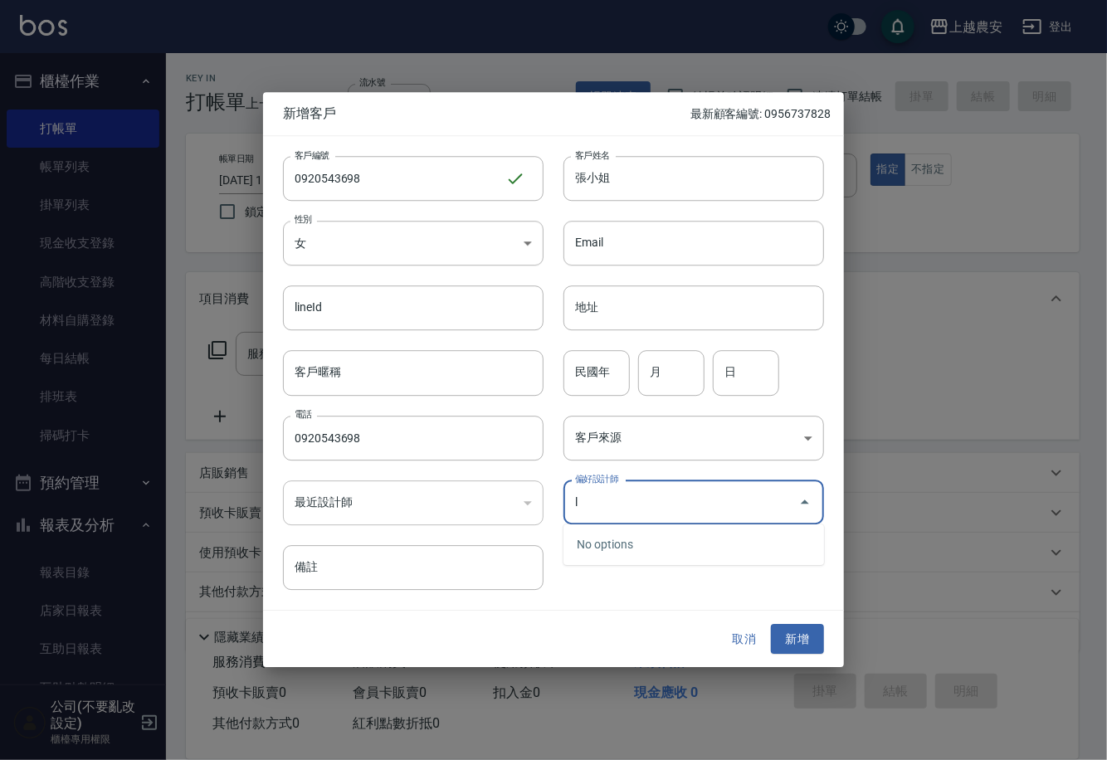
type input "l"
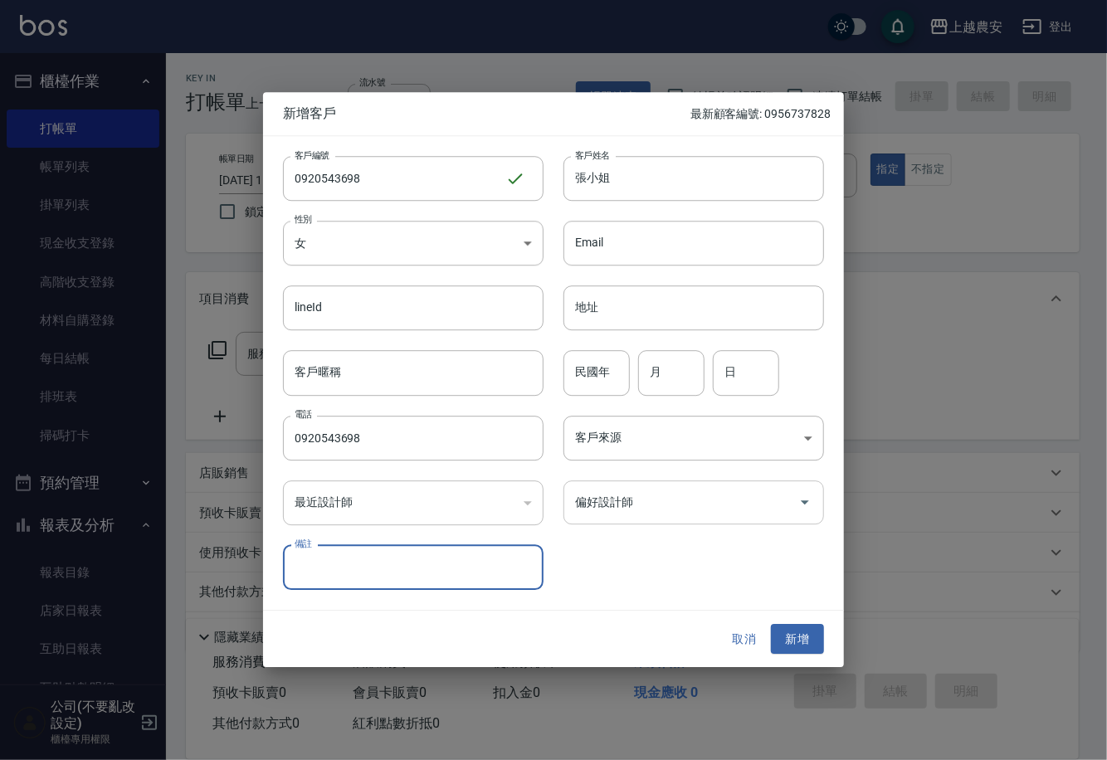
click at [726, 514] on input "偏好設計師" at bounding box center [681, 502] width 221 height 29
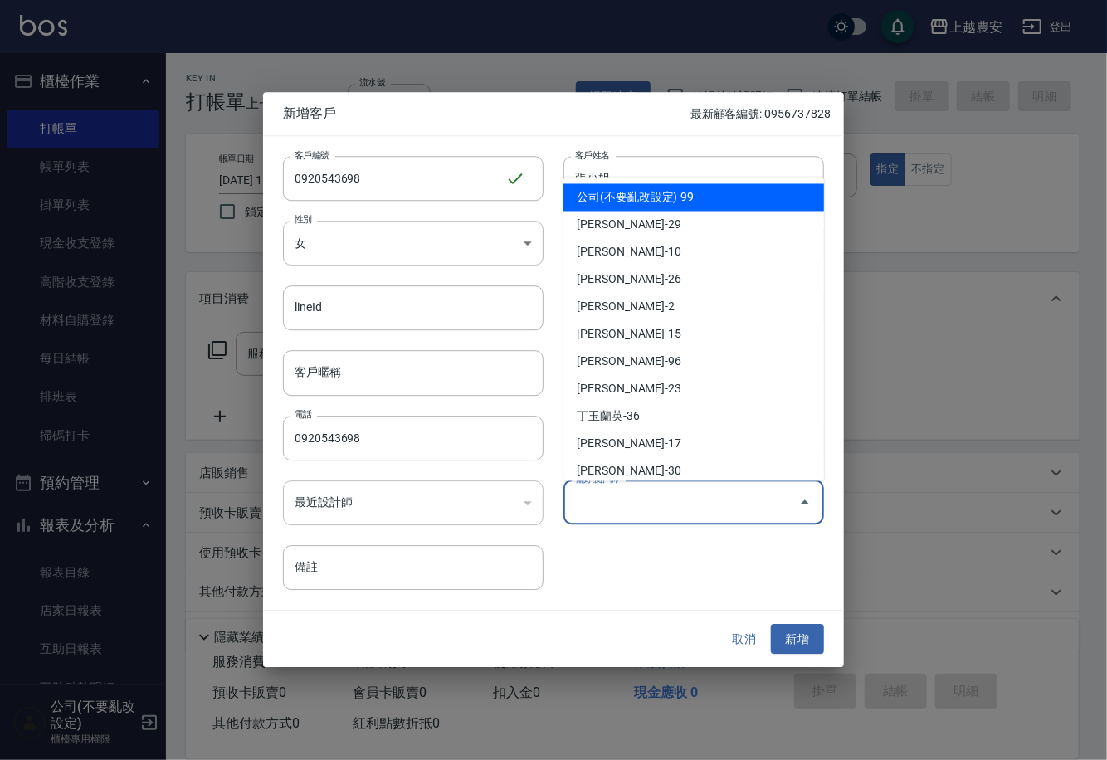
type input "l"
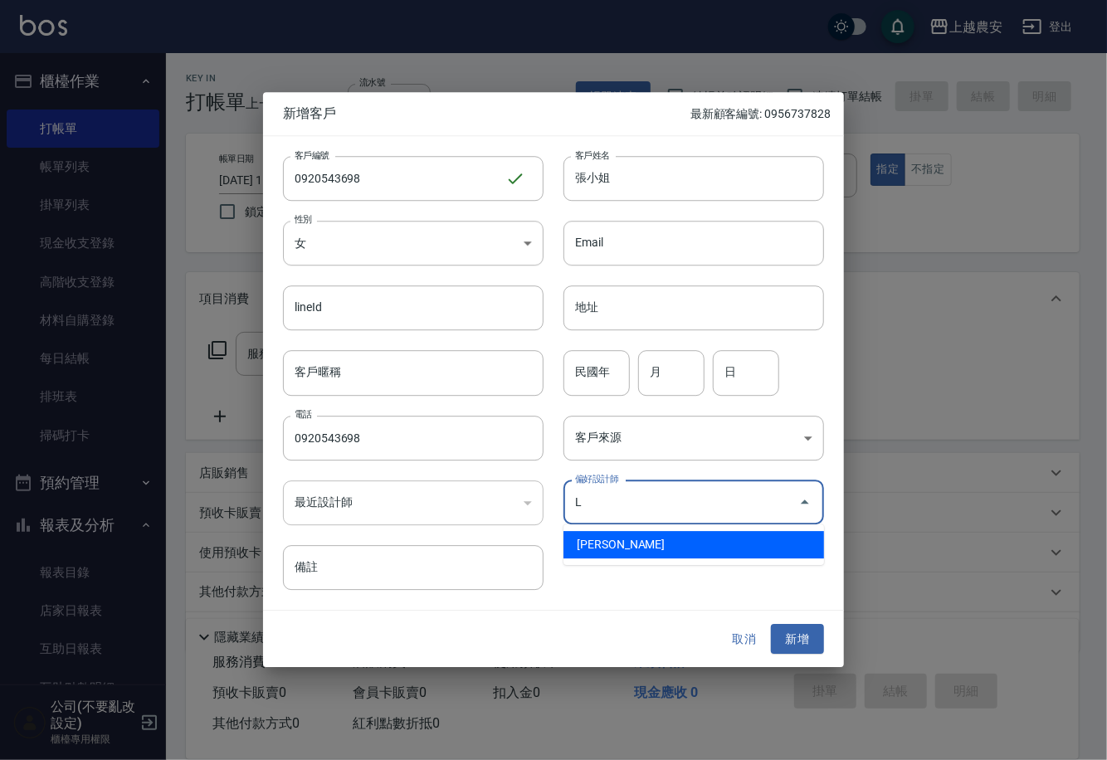
click at [787, 545] on li "溫莉娜-L" at bounding box center [694, 544] width 261 height 27
type input "溫莉娜"
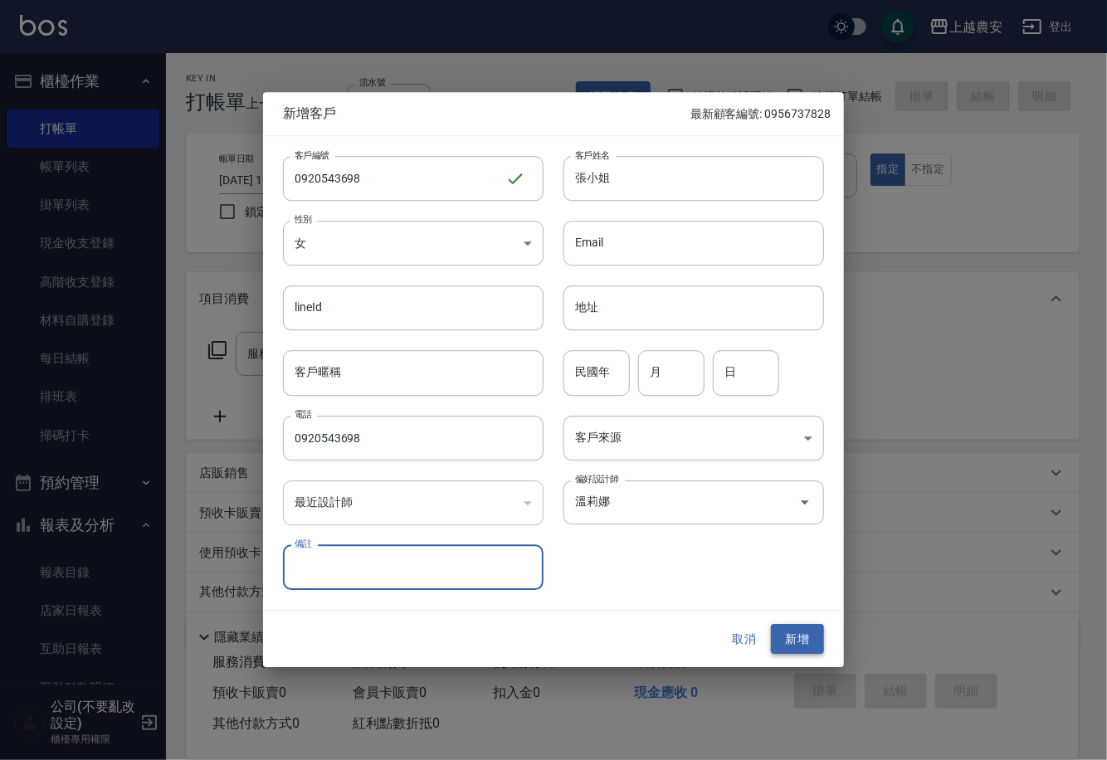
click at [794, 639] on button "新增" at bounding box center [797, 639] width 53 height 31
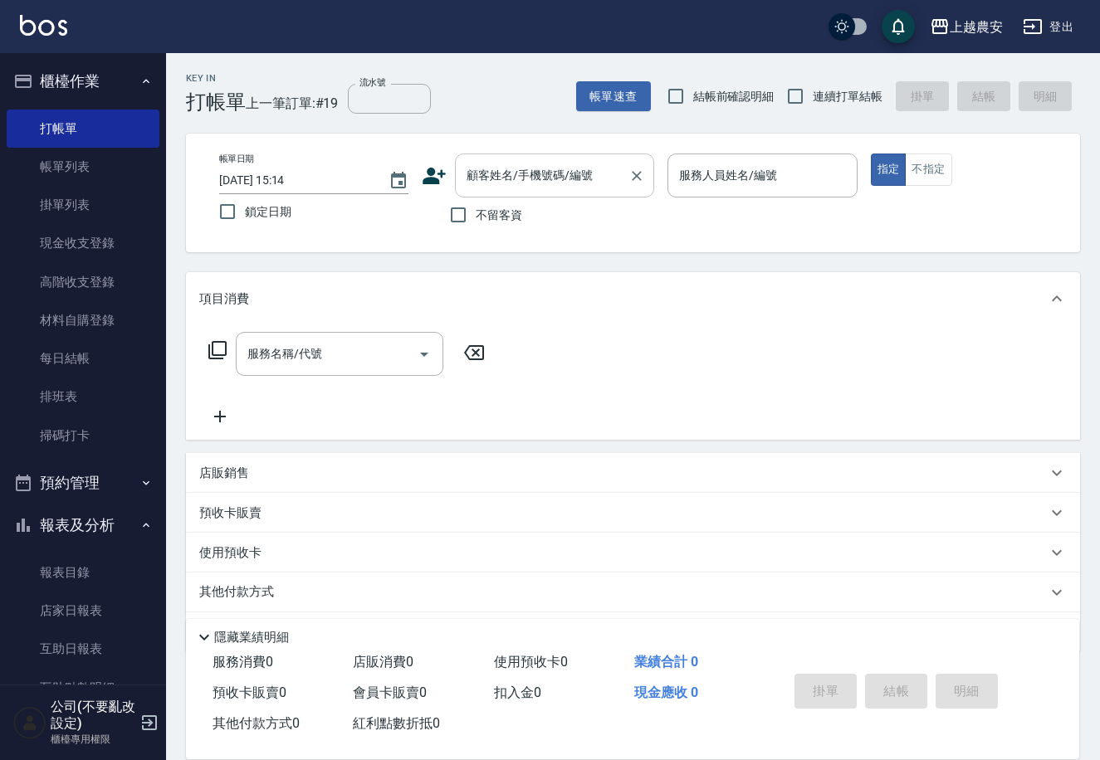
click at [511, 162] on div "顧客姓名/手機號碼/編號 顧客姓名/手機號碼/編號" at bounding box center [554, 176] width 199 height 44
paste input "0920543698"
type input "0920543698"
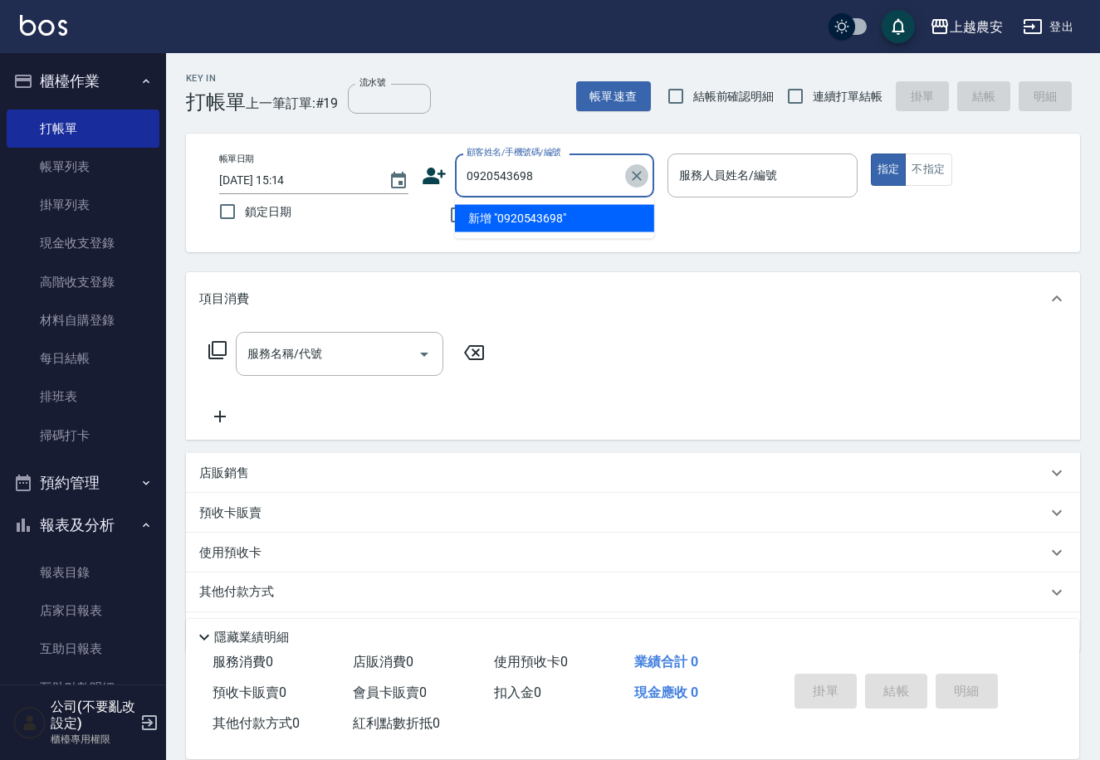
click at [637, 178] on icon "Clear" at bounding box center [636, 176] width 17 height 17
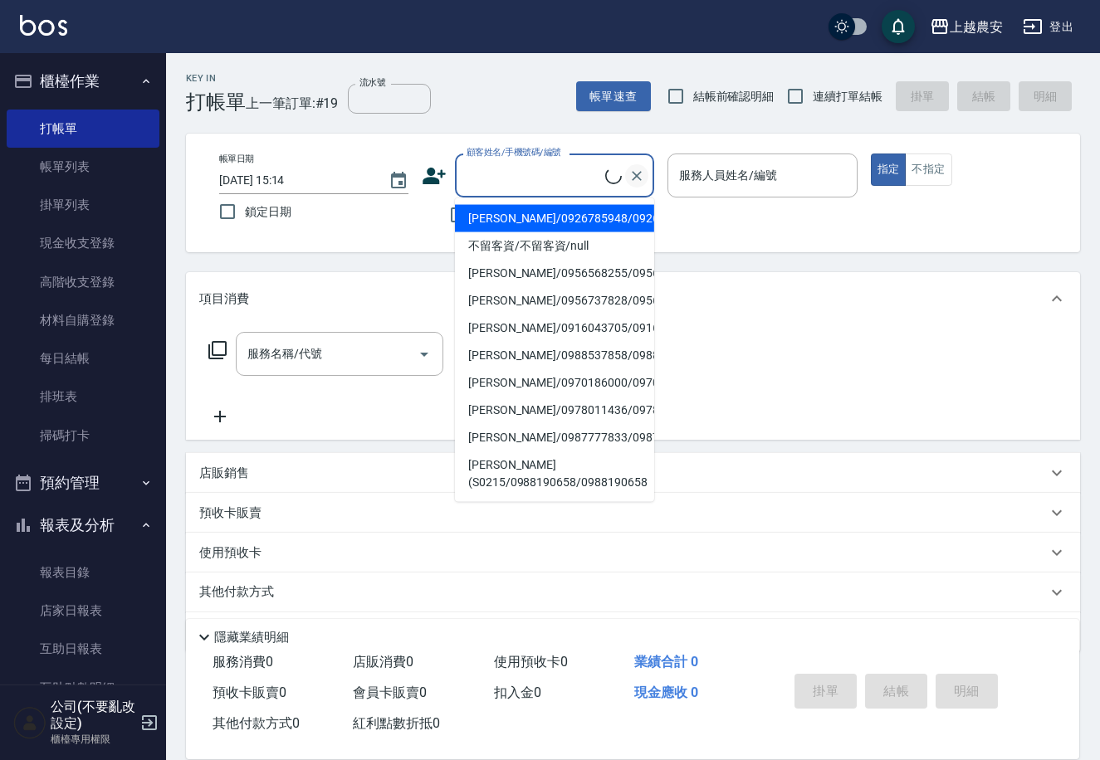
paste input "0920543698"
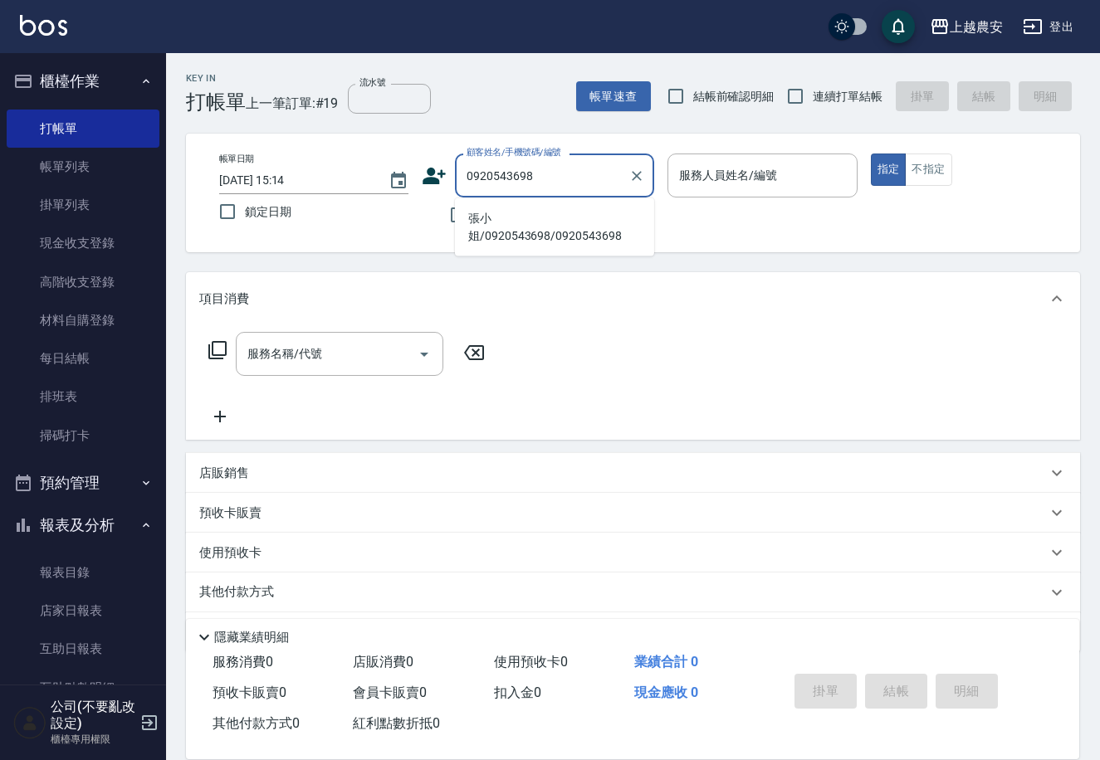
click at [618, 213] on li "張小姐/0920543698/0920543698" at bounding box center [554, 227] width 199 height 45
type input "張小姐/0920543698/0920543698"
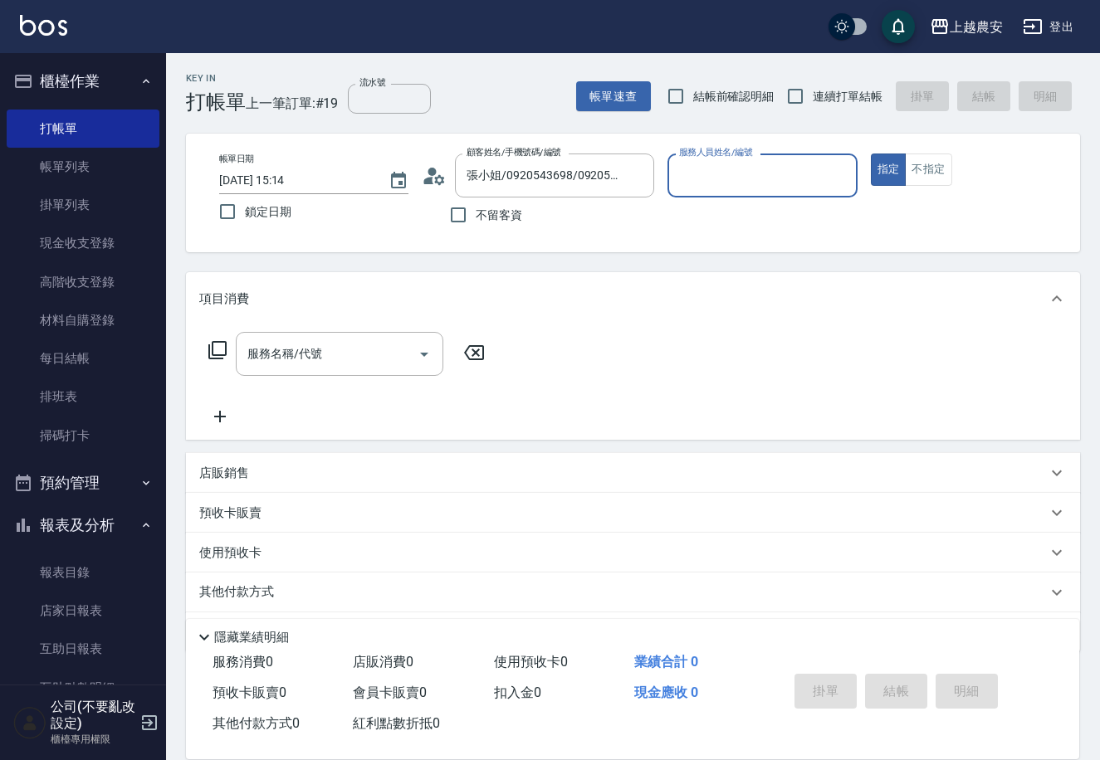
type input "[PERSON_NAME]"
click at [366, 354] on input "服務名稱/代號" at bounding box center [327, 354] width 168 height 29
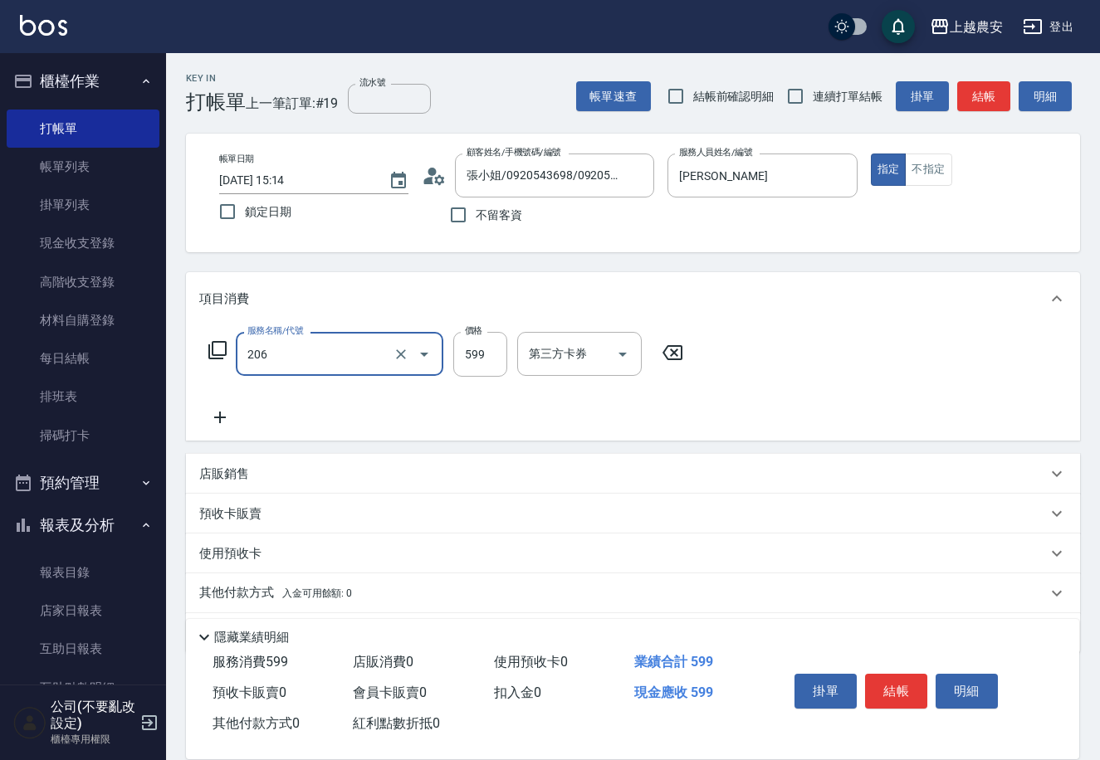
type input "洗+剪(206)"
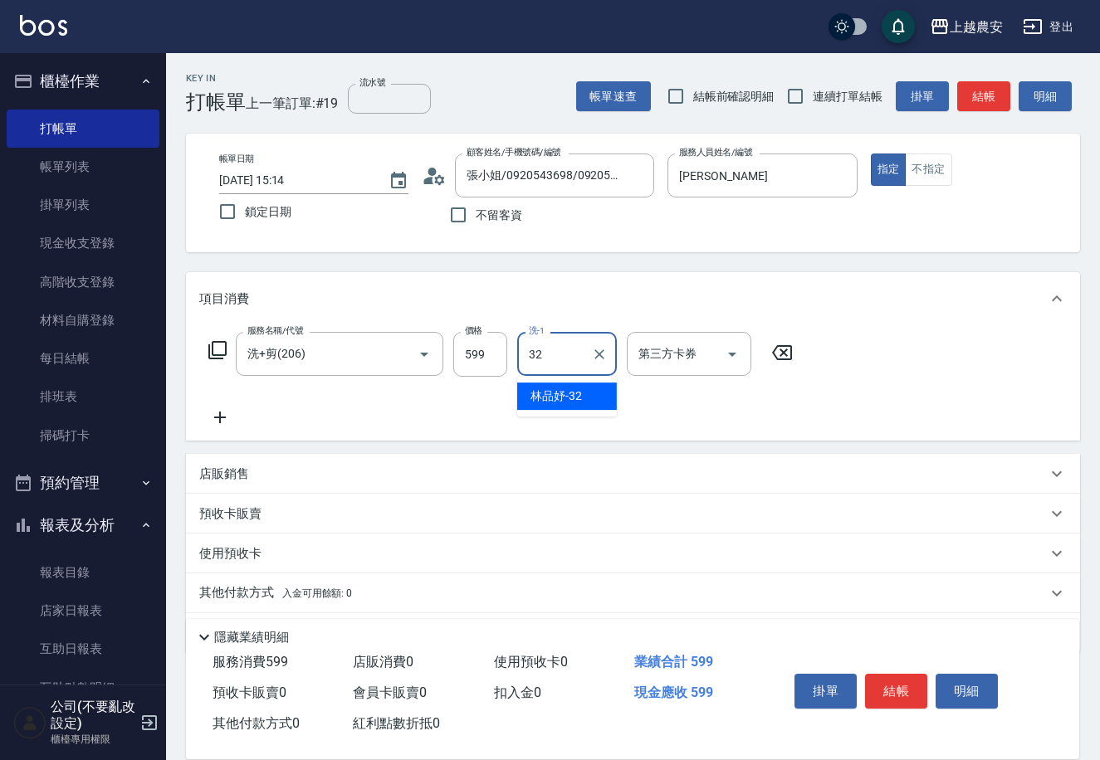
type input "[PERSON_NAME]-32"
click at [896, 688] on button "結帳" at bounding box center [896, 691] width 62 height 35
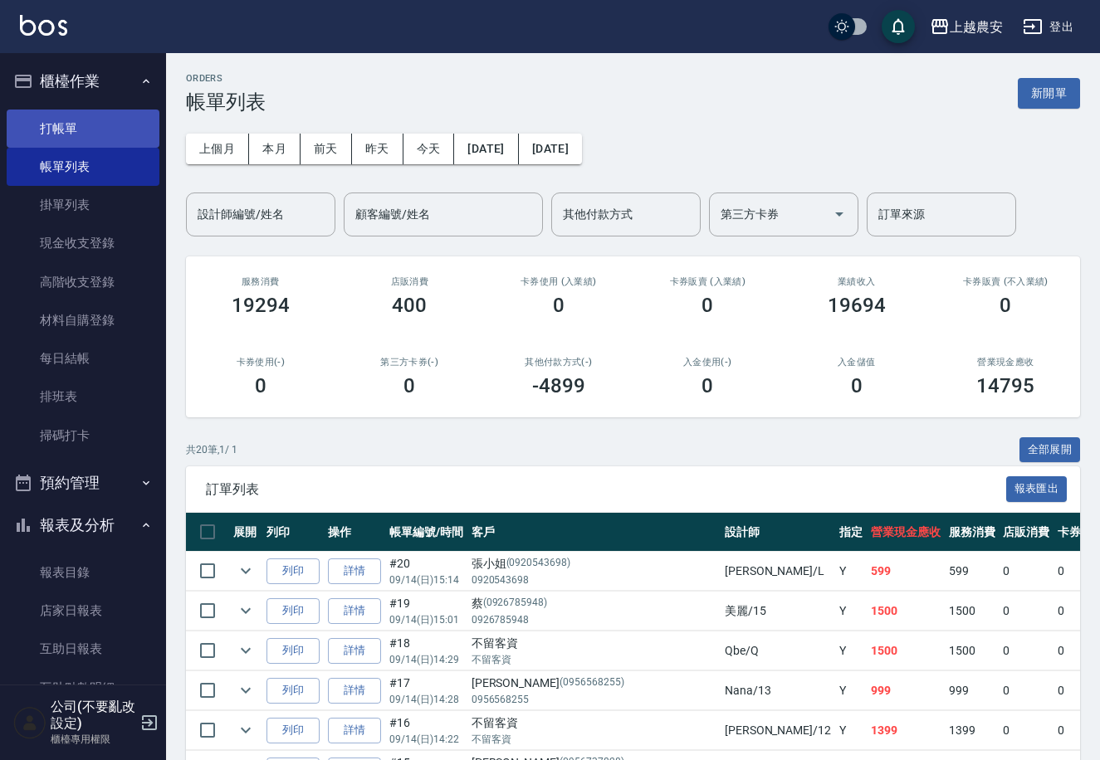
click at [147, 117] on link "打帳單" at bounding box center [83, 129] width 153 height 38
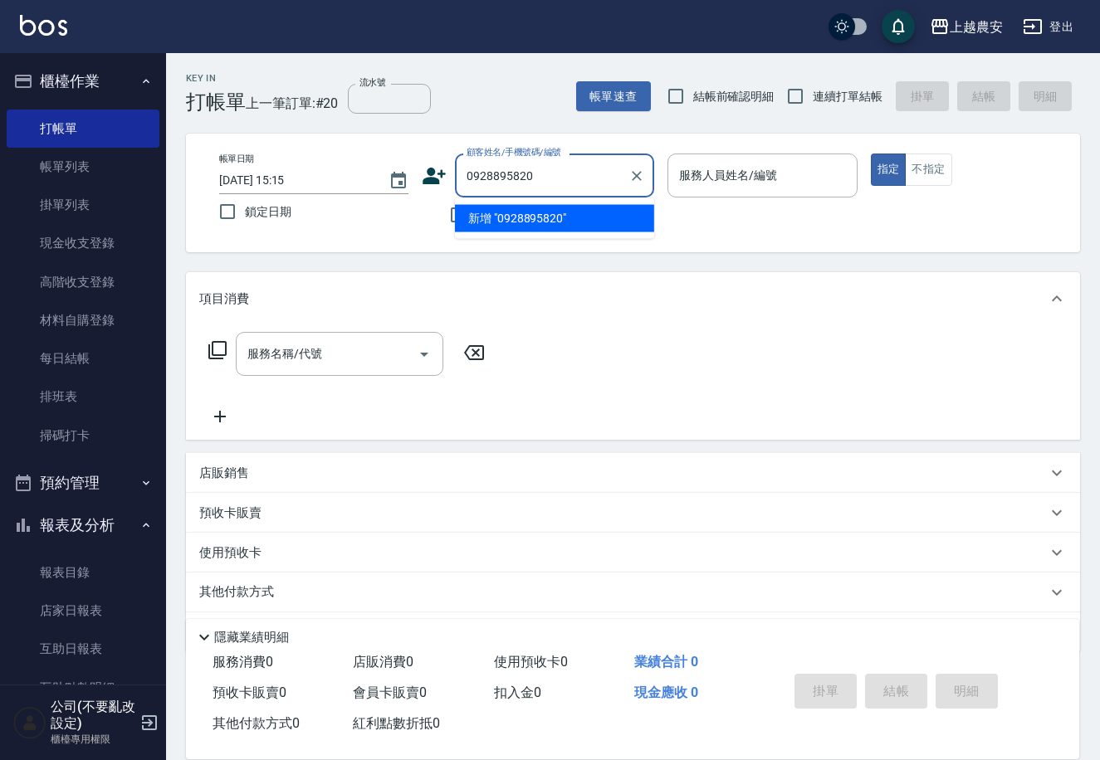
drag, startPoint x: 440, startPoint y: 169, endPoint x: 554, endPoint y: 149, distance: 115.3
click at [453, 160] on div "顧客姓名/手機號碼/編號 0928895820 顧客姓名/手機號碼/編號" at bounding box center [538, 176] width 232 height 44
type input "0928895820"
click at [447, 179] on div "顧客姓名/手機號碼/編號 顧客姓名/手機號碼/編號" at bounding box center [538, 176] width 232 height 44
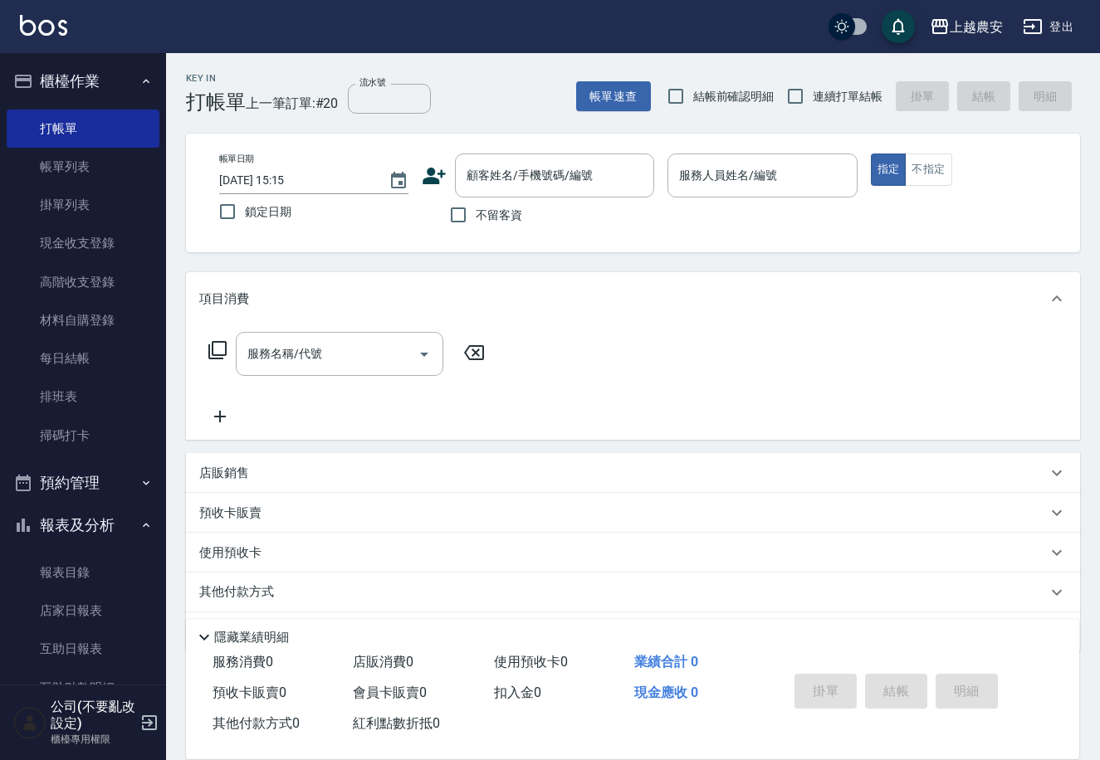
click at [436, 176] on icon at bounding box center [434, 176] width 25 height 25
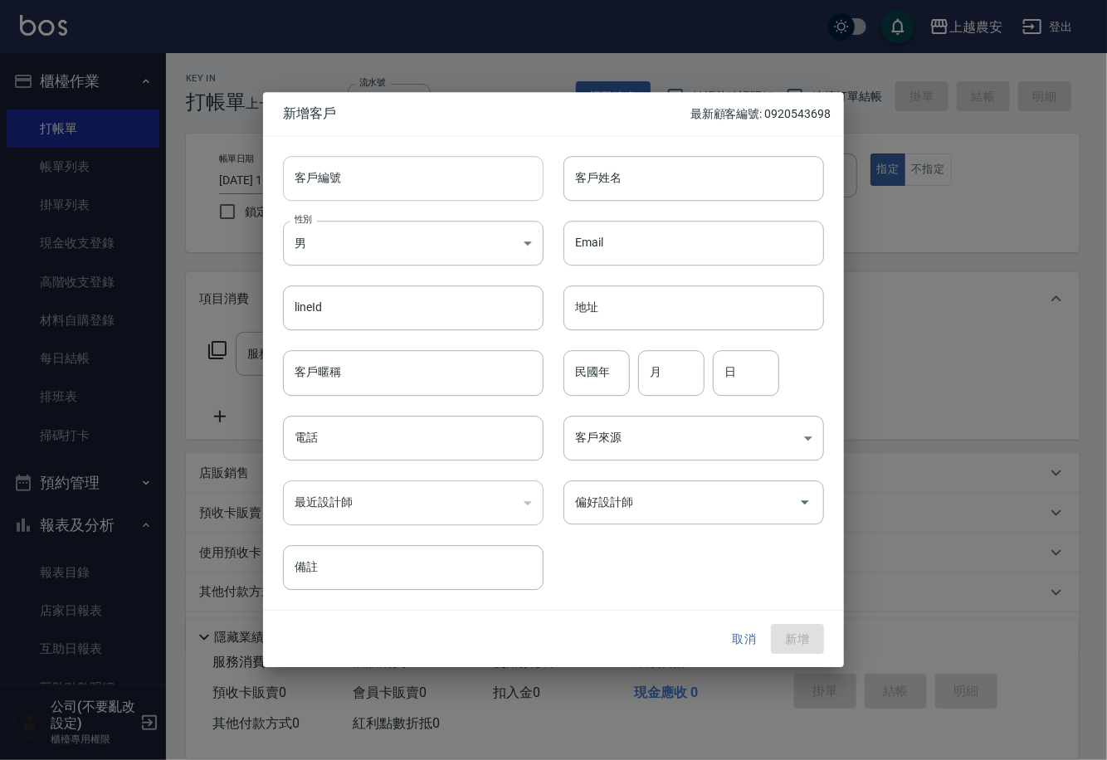
click at [432, 189] on input "客戶編號" at bounding box center [413, 178] width 261 height 45
paste input "0928895820"
type input "0928895820"
click at [467, 453] on input "電話" at bounding box center [413, 438] width 261 height 45
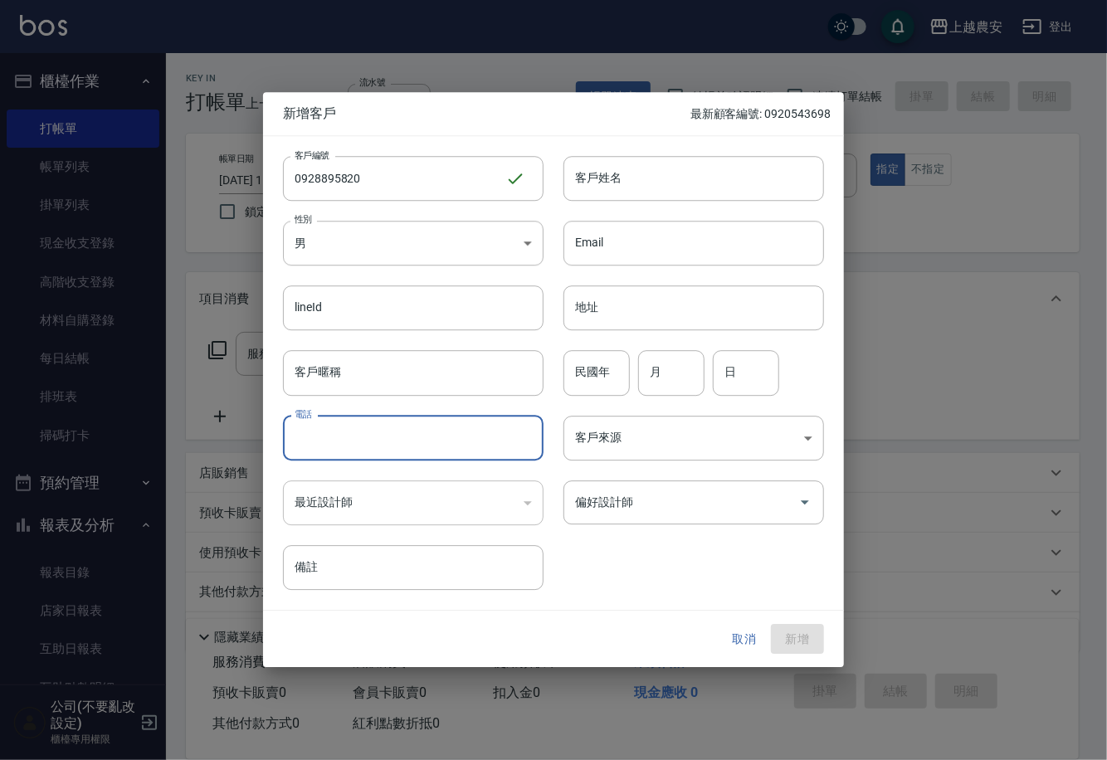
paste input "0928895820"
type input "0928895820"
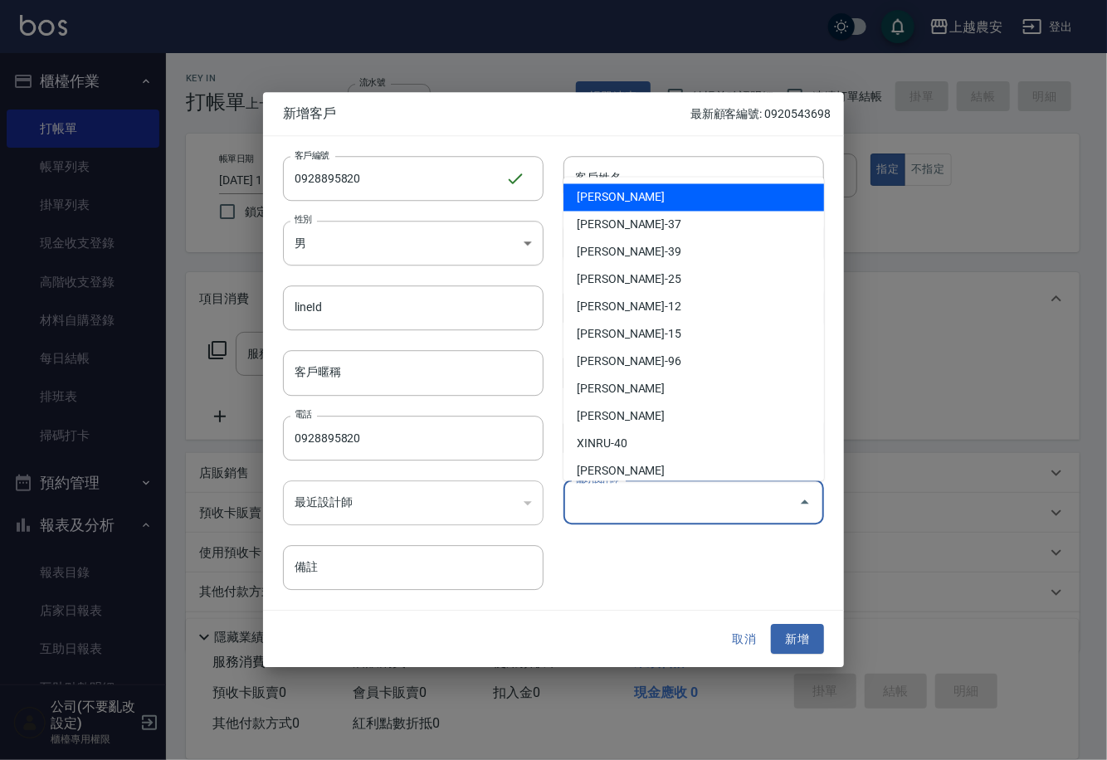
click at [711, 505] on input "偏好設計師" at bounding box center [681, 502] width 221 height 29
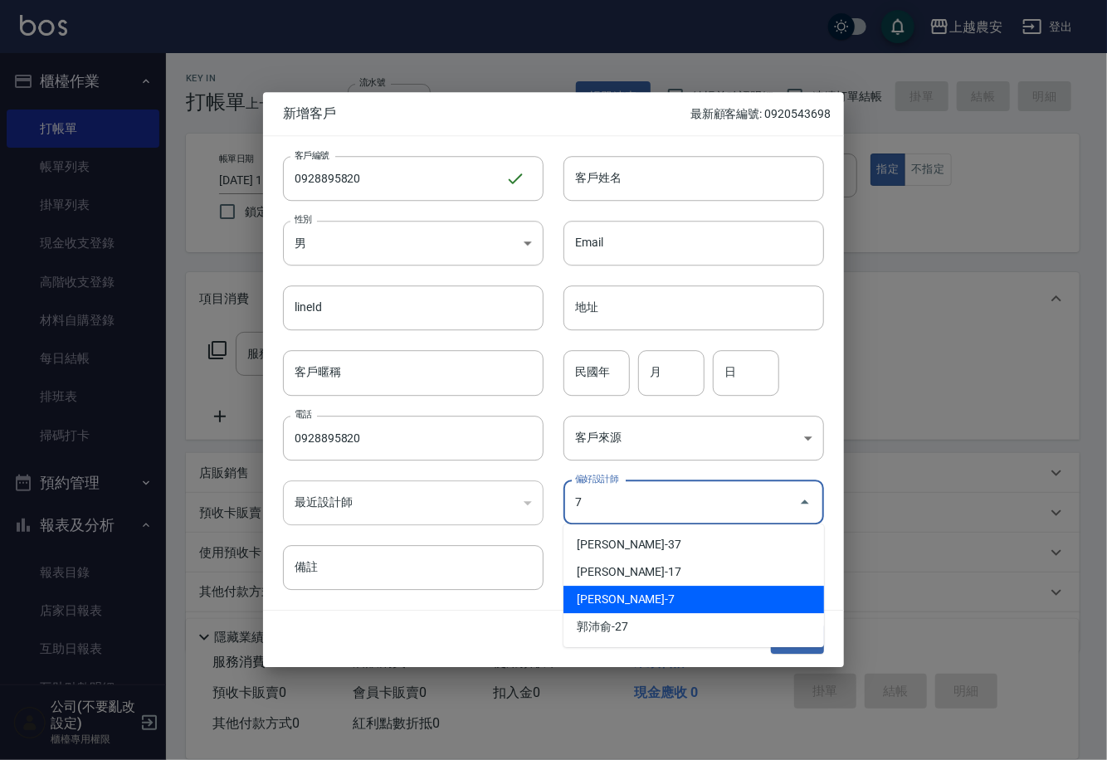
click at [661, 598] on li "林宛樺-7" at bounding box center [694, 599] width 261 height 27
type input "林宛樺"
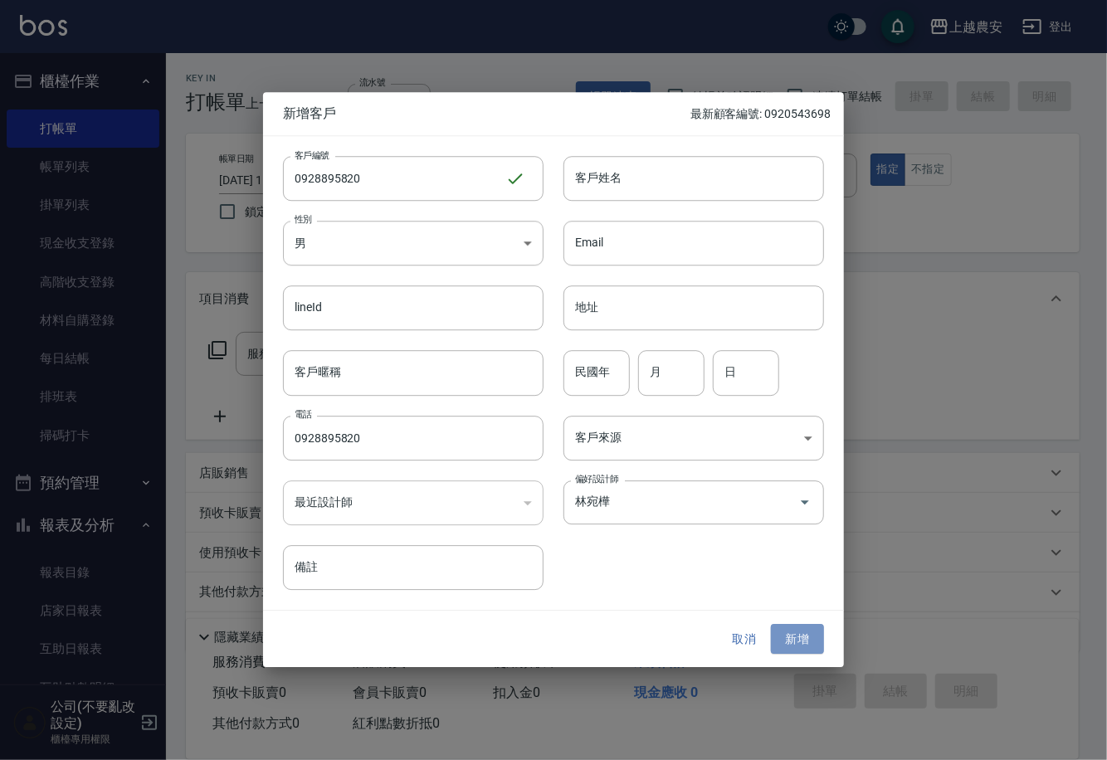
click at [783, 634] on button "新增" at bounding box center [797, 639] width 53 height 31
click at [613, 180] on input "客戶姓名" at bounding box center [694, 178] width 261 height 45
click at [752, 629] on button "取消" at bounding box center [744, 639] width 53 height 31
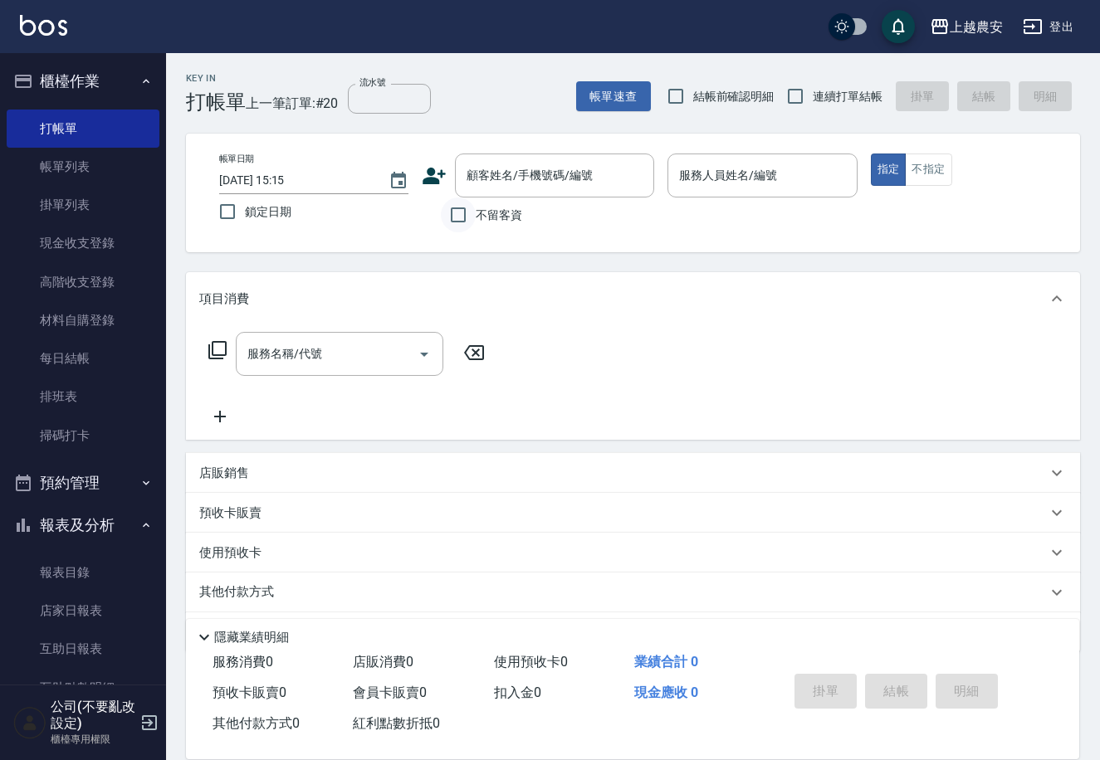
click at [459, 212] on input "不留客資" at bounding box center [458, 215] width 35 height 35
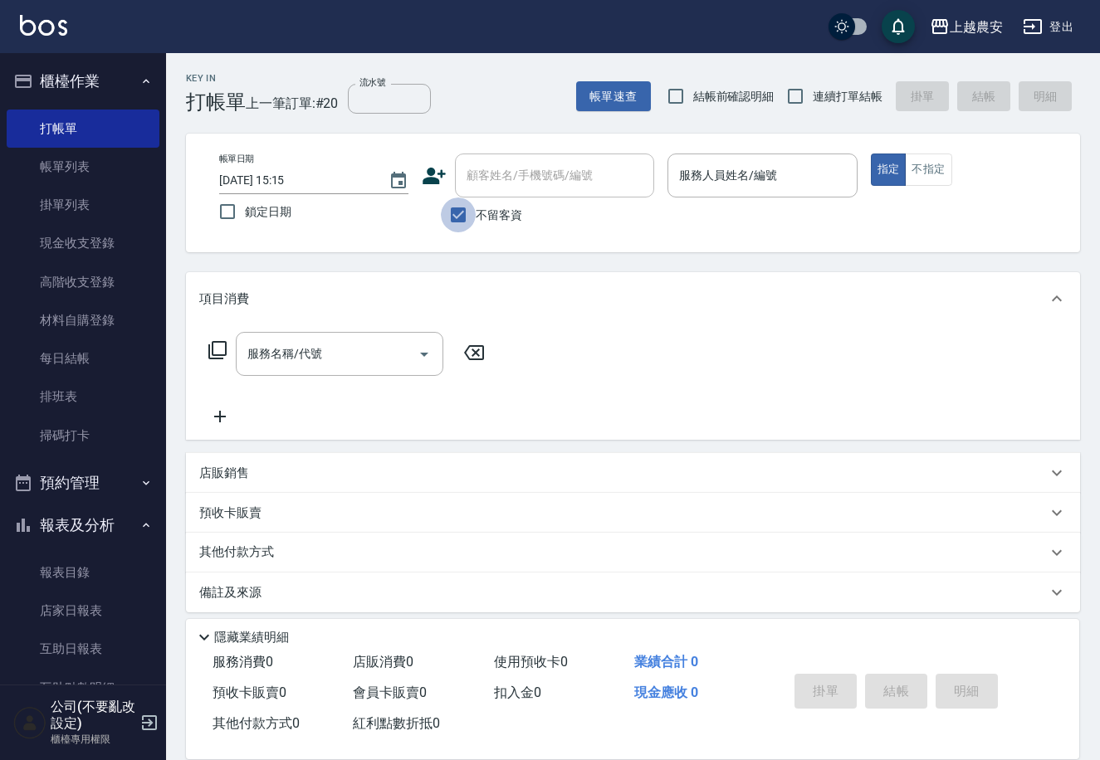
click at [455, 222] on input "不留客資" at bounding box center [458, 215] width 35 height 35
checkbox input "false"
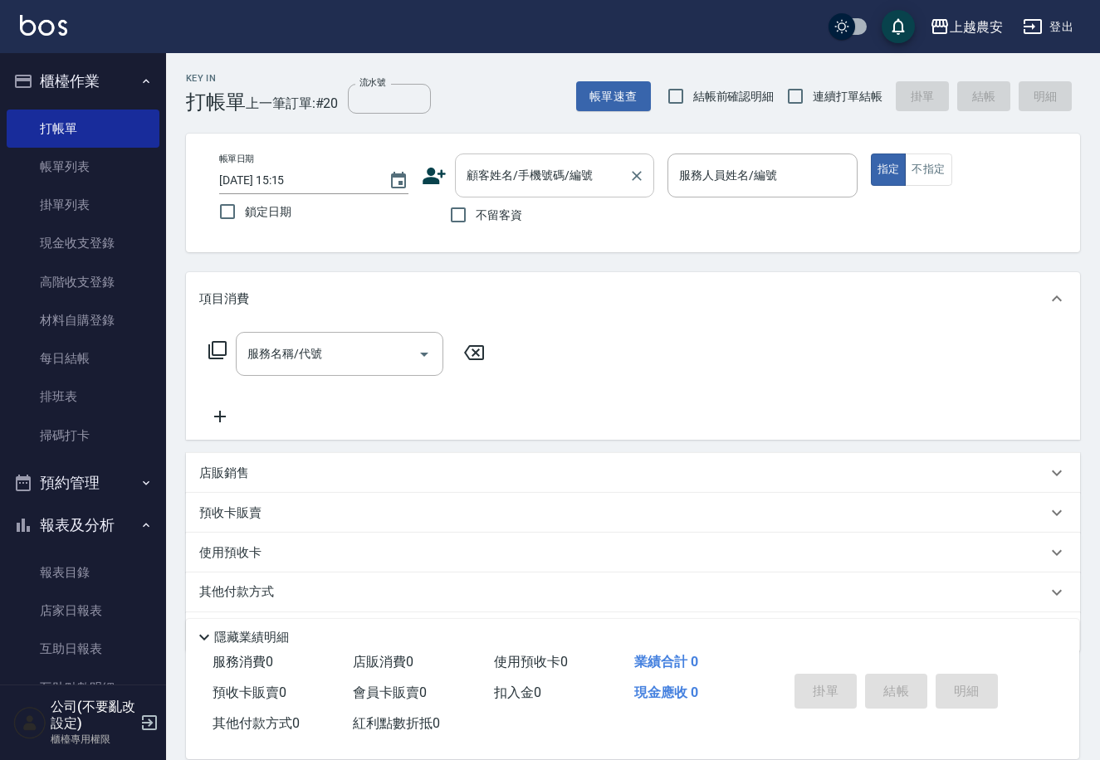
click at [494, 180] on input "顧客姓名/手機號碼/編號" at bounding box center [541, 175] width 159 height 29
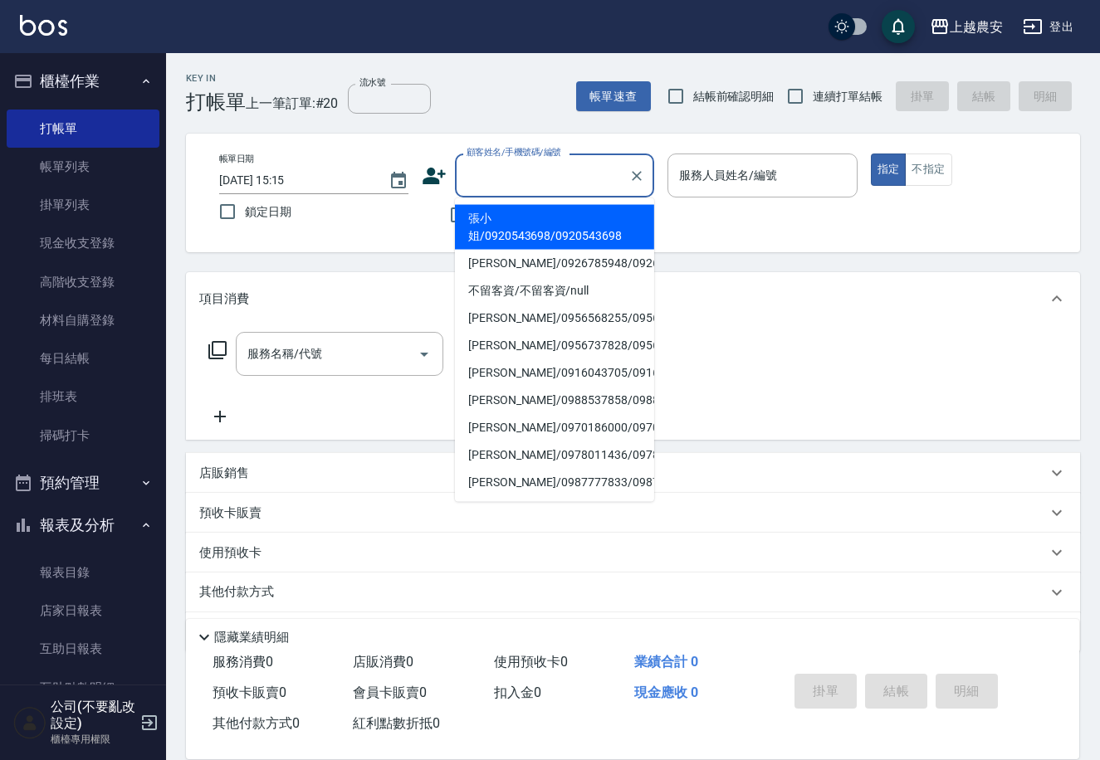
click at [442, 174] on icon at bounding box center [434, 176] width 23 height 17
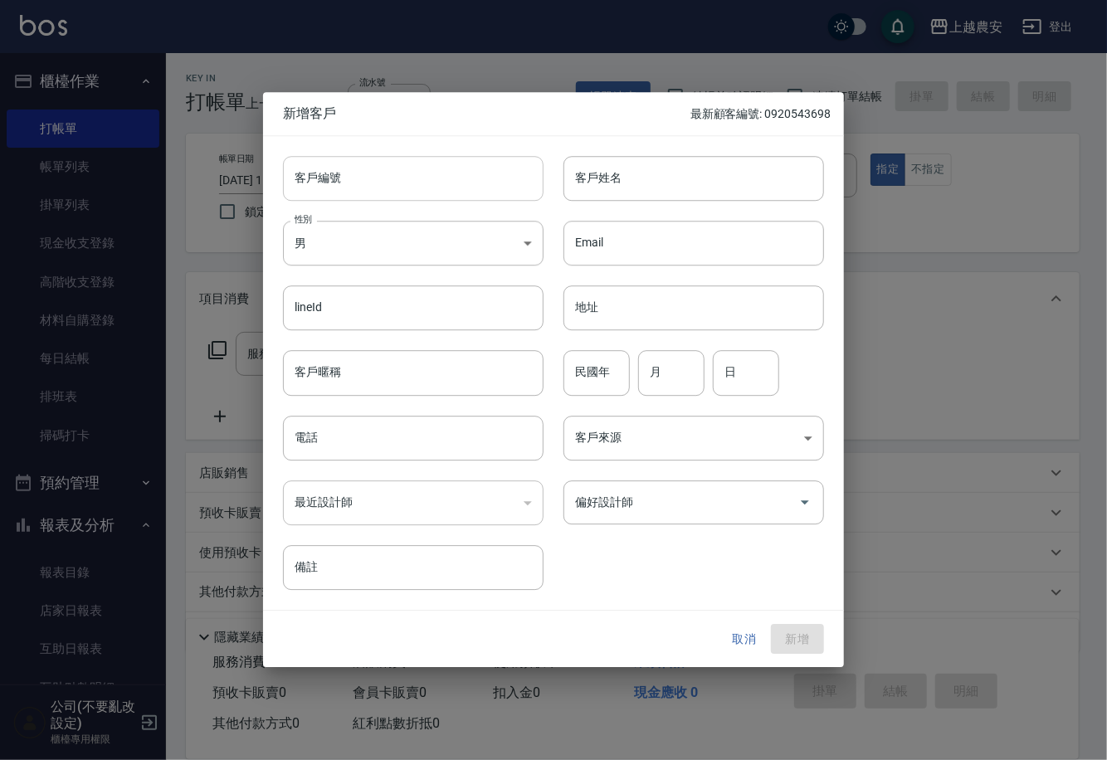
click at [475, 175] on input "客戶編號" at bounding box center [413, 178] width 261 height 45
paste input "0928895820"
type input "0928895820"
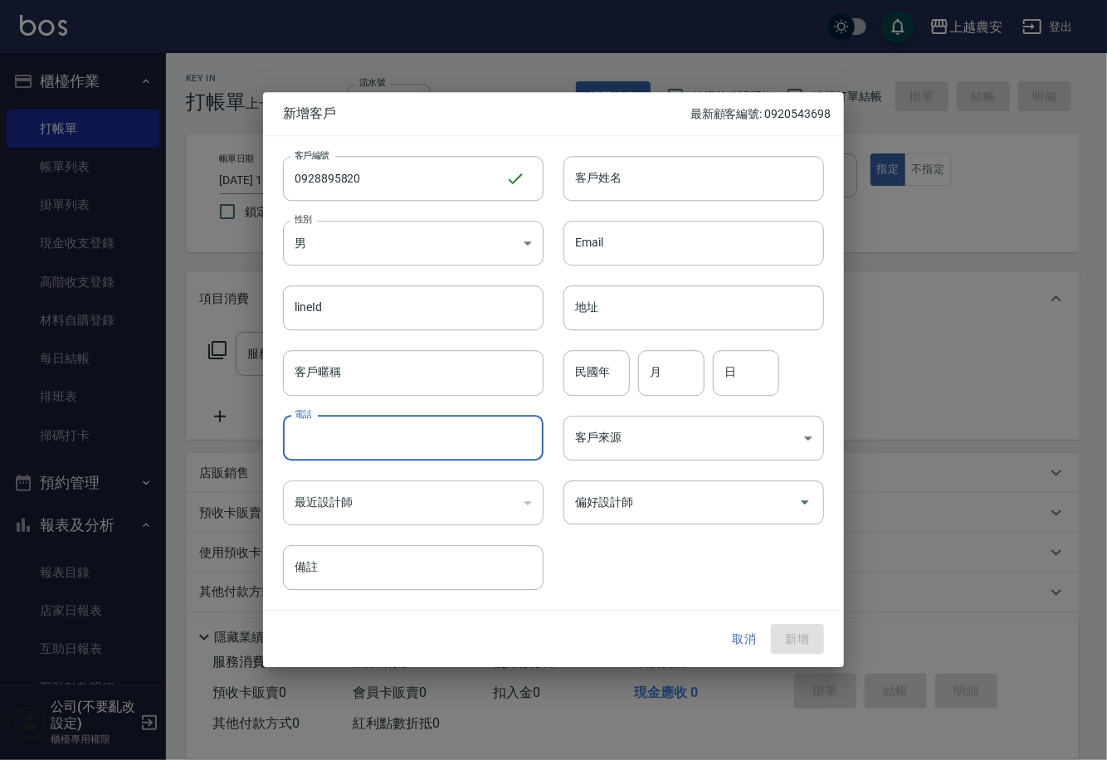
click at [428, 430] on input "電話" at bounding box center [413, 438] width 261 height 45
paste input "0928895820"
type input "0928895820"
click at [701, 169] on input "客戶姓名" at bounding box center [694, 178] width 261 height 45
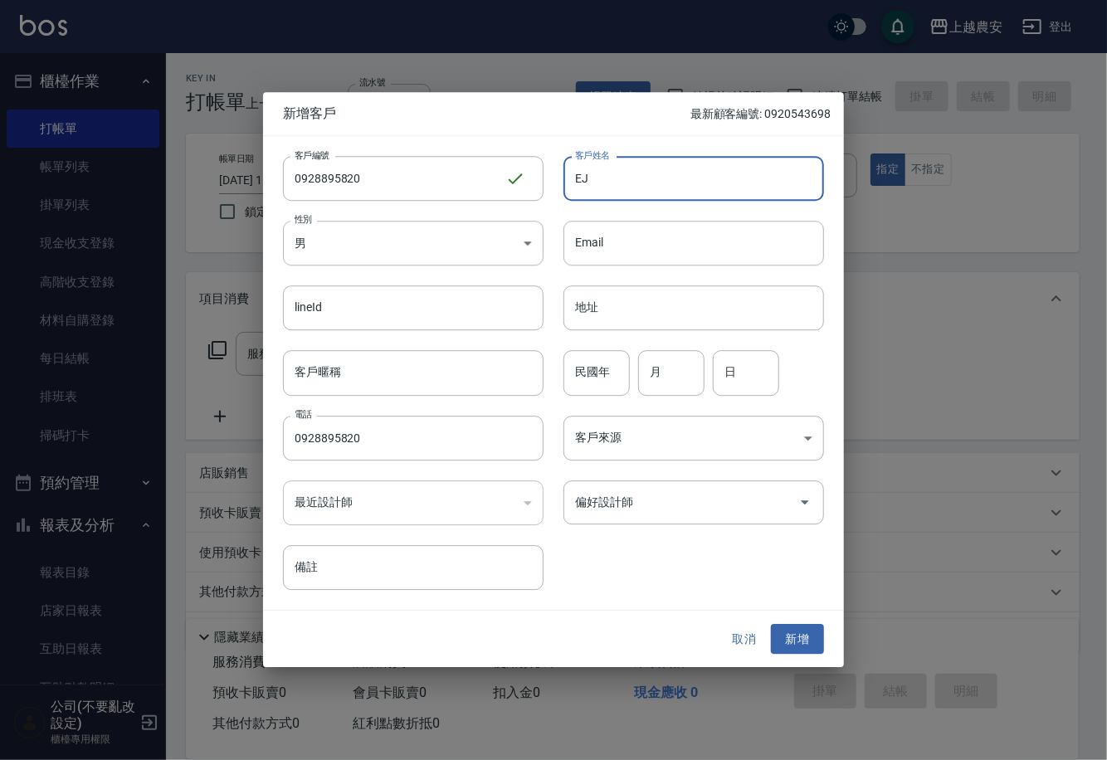
type input "E"
type input "掛娃娃爸爸"
click at [695, 509] on input "偏好設計師" at bounding box center [681, 502] width 221 height 29
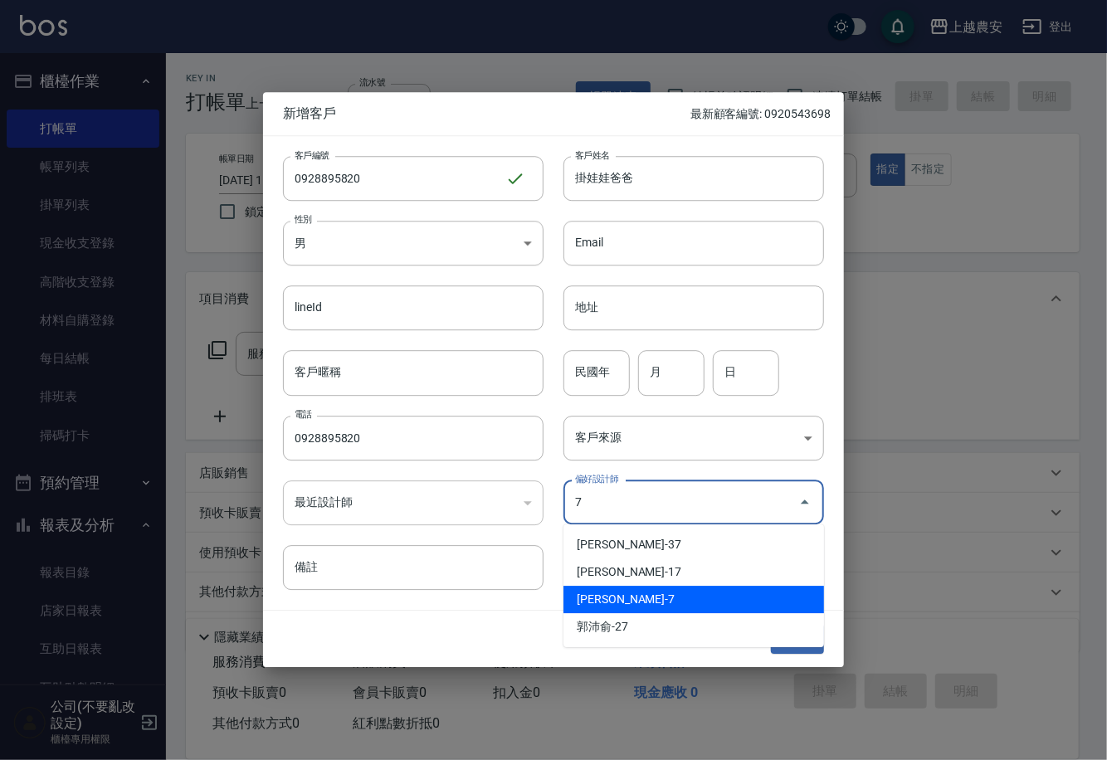
drag, startPoint x: 633, startPoint y: 597, endPoint x: 690, endPoint y: 615, distance: 60.1
click at [633, 596] on li "林宛樺-7" at bounding box center [694, 599] width 261 height 27
type input "林宛樺"
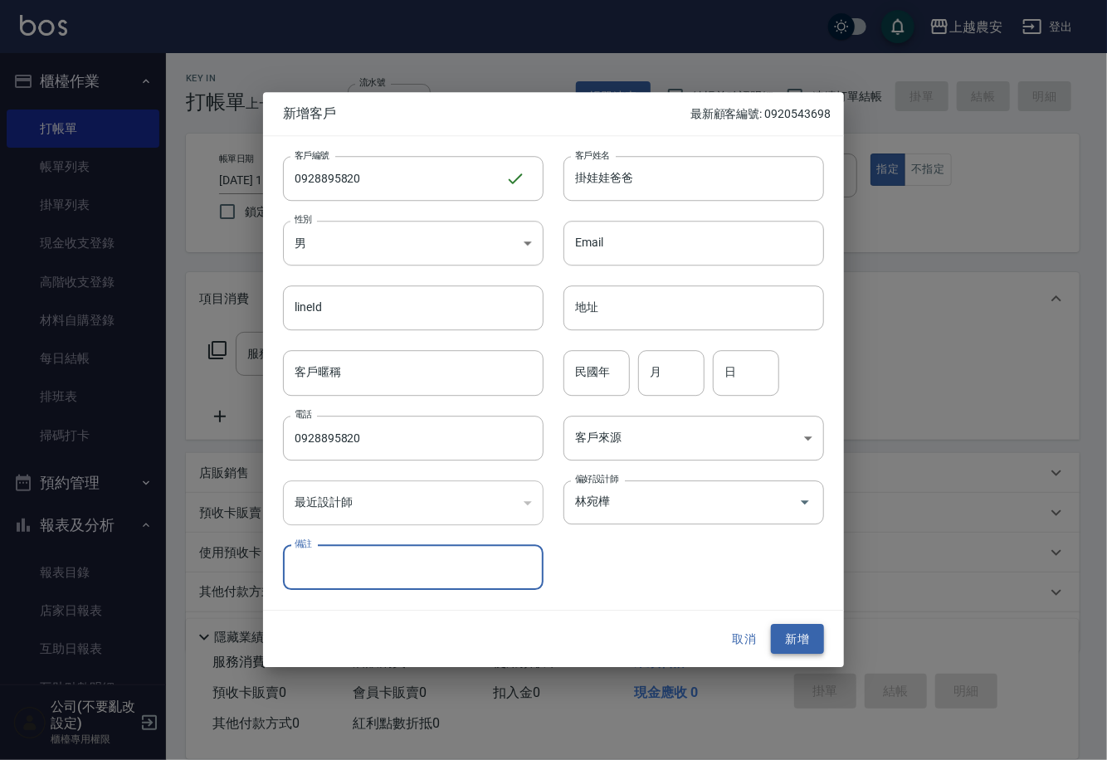
click at [813, 631] on button "新增" at bounding box center [797, 639] width 53 height 31
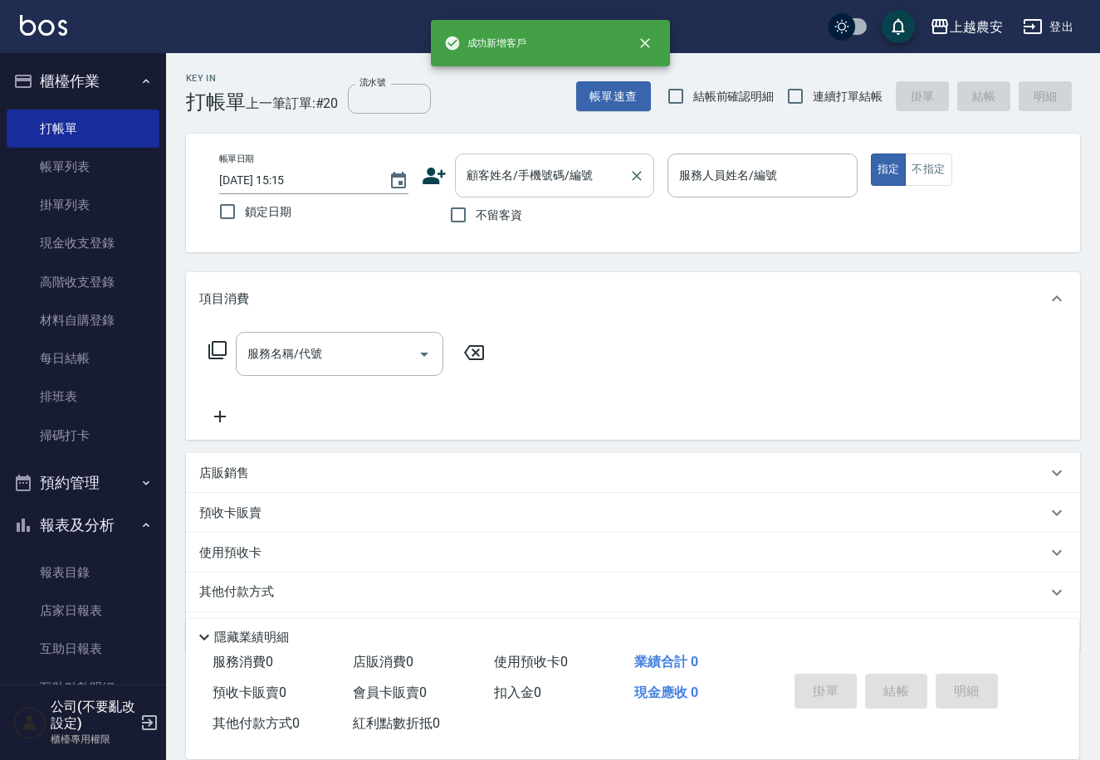
click at [561, 164] on input "顧客姓名/手機號碼/編號" at bounding box center [541, 175] width 159 height 29
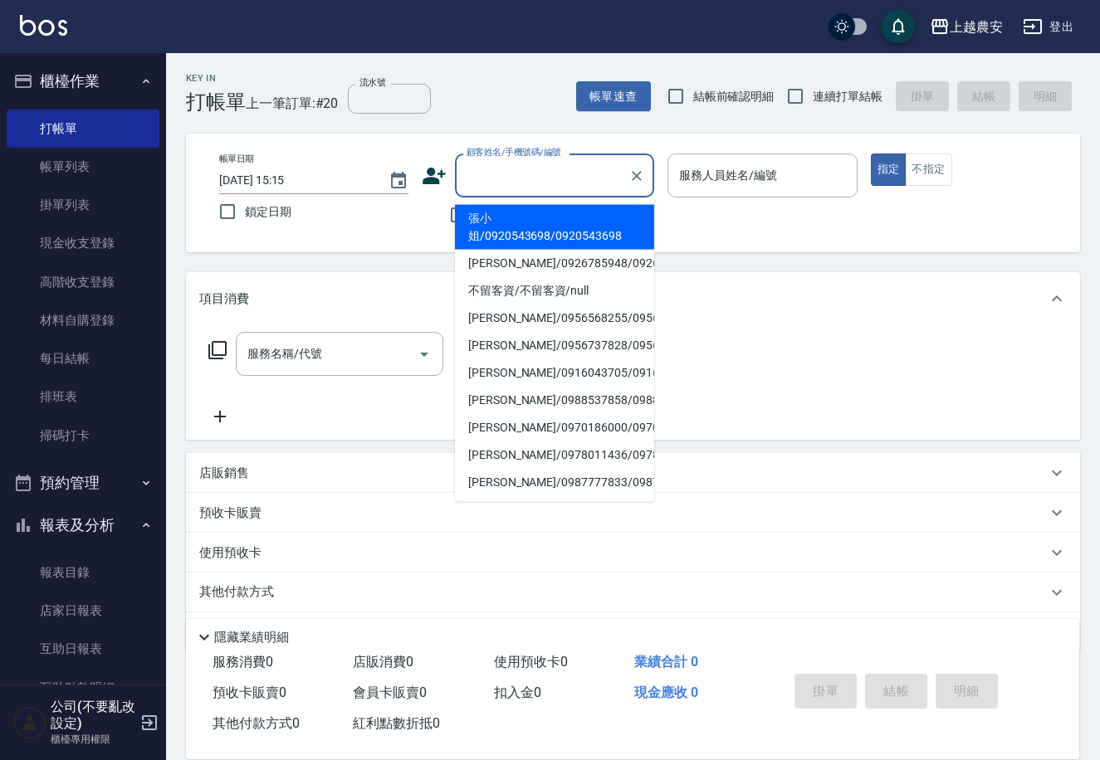
paste input "0928895820"
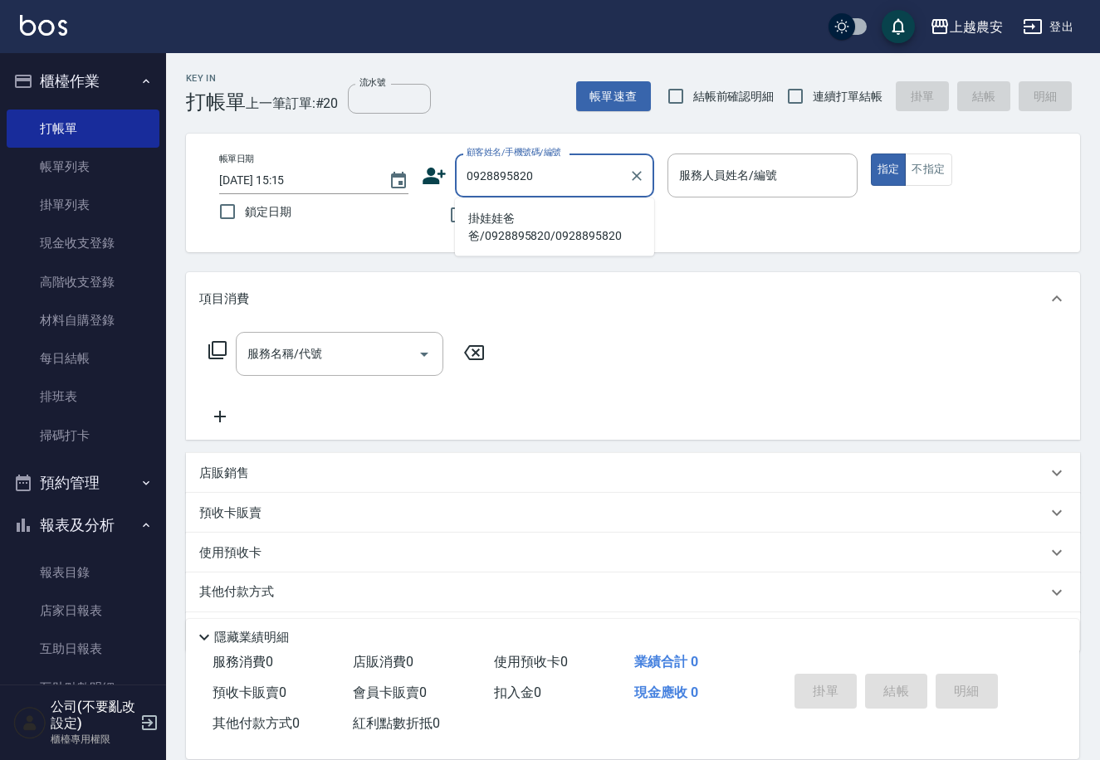
click at [634, 214] on li "掛娃娃爸爸/0928895820/0928895820" at bounding box center [554, 227] width 199 height 45
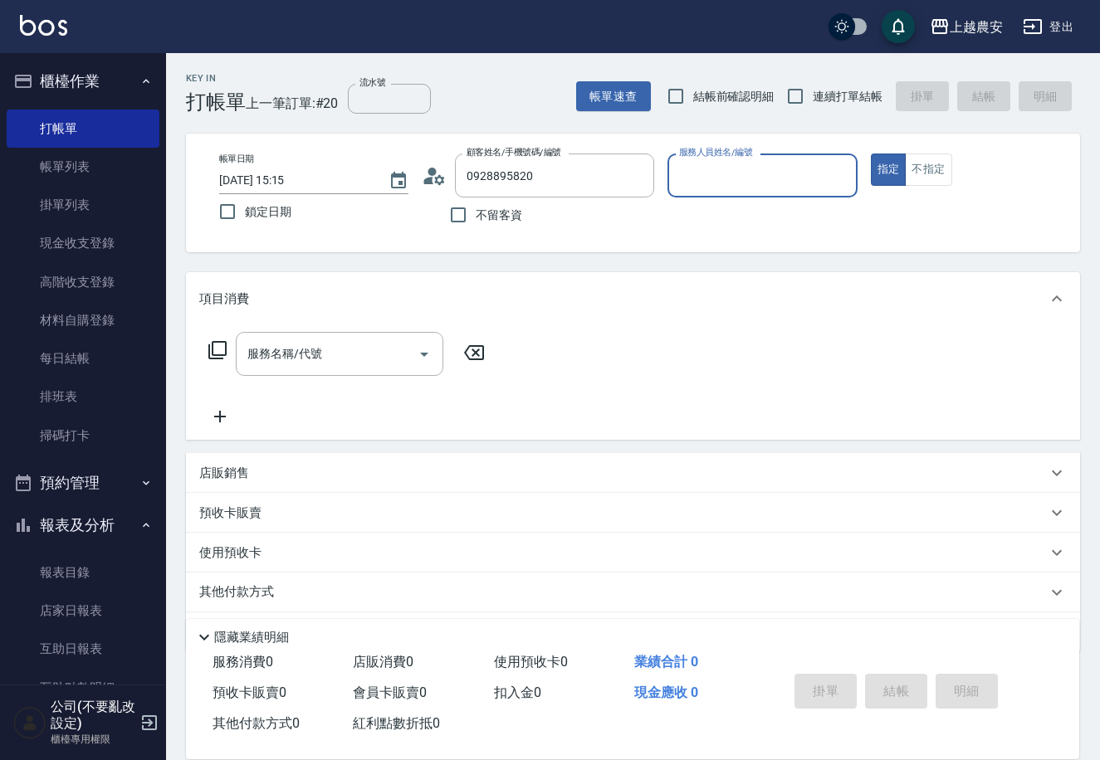
type input "掛娃娃爸爸/0928895820/0928895820"
type input "Candy-7"
click at [390, 347] on input "服務名稱/代號" at bounding box center [327, 354] width 168 height 29
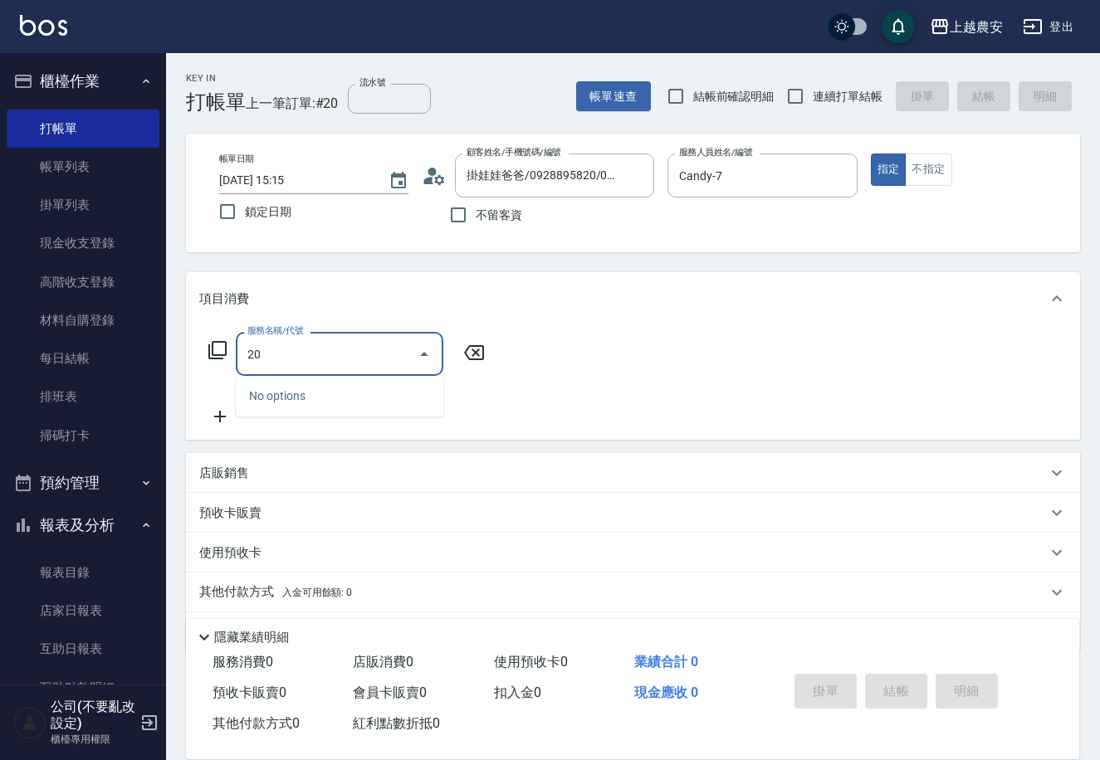
type input "2"
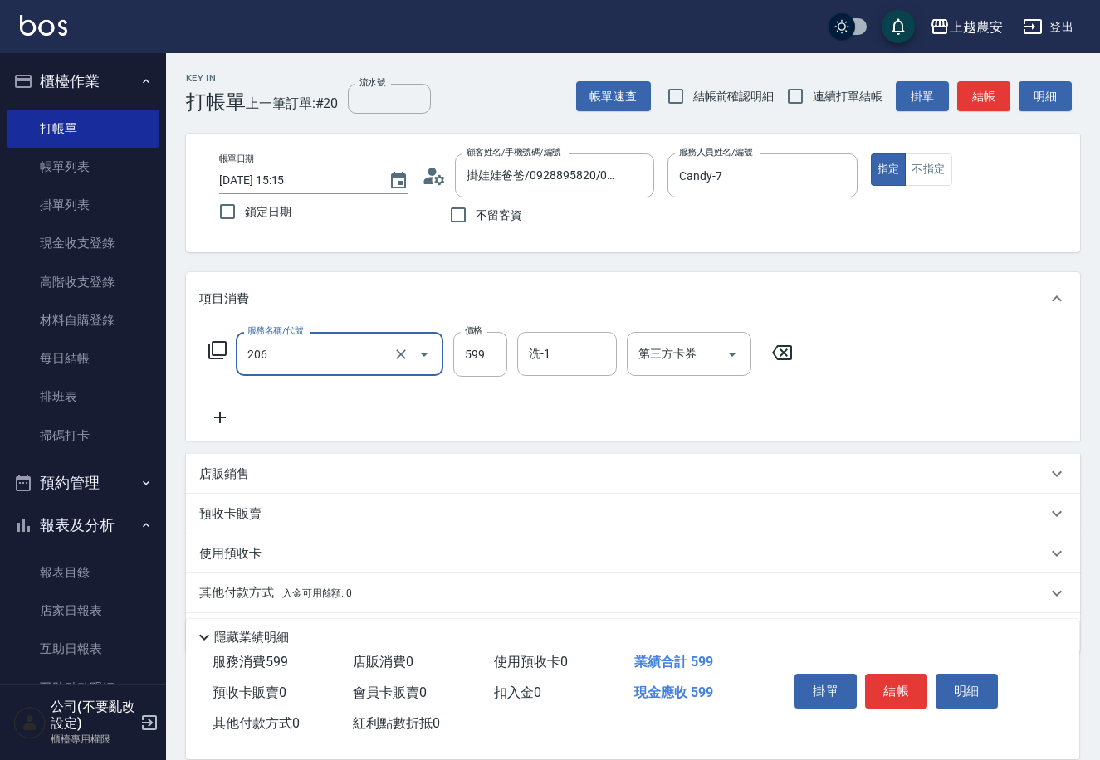
type input "洗+剪(206)"
click at [893, 678] on button "結帳" at bounding box center [896, 691] width 62 height 35
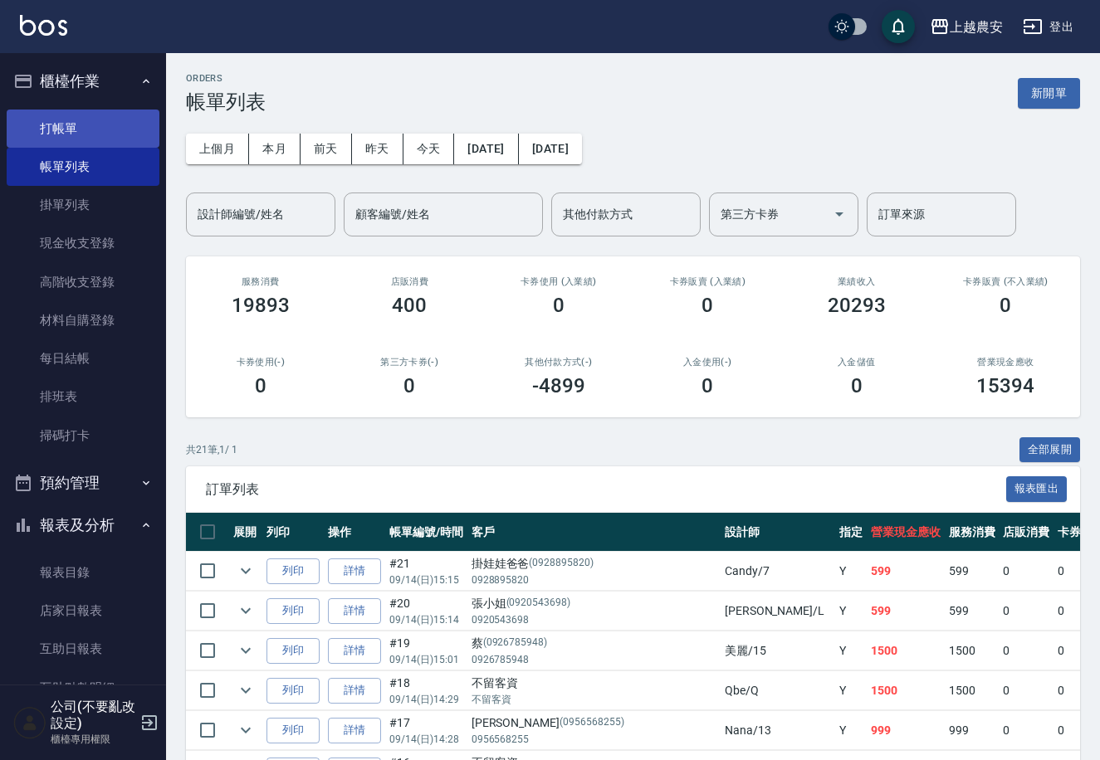
click at [106, 135] on link "打帳單" at bounding box center [83, 129] width 153 height 38
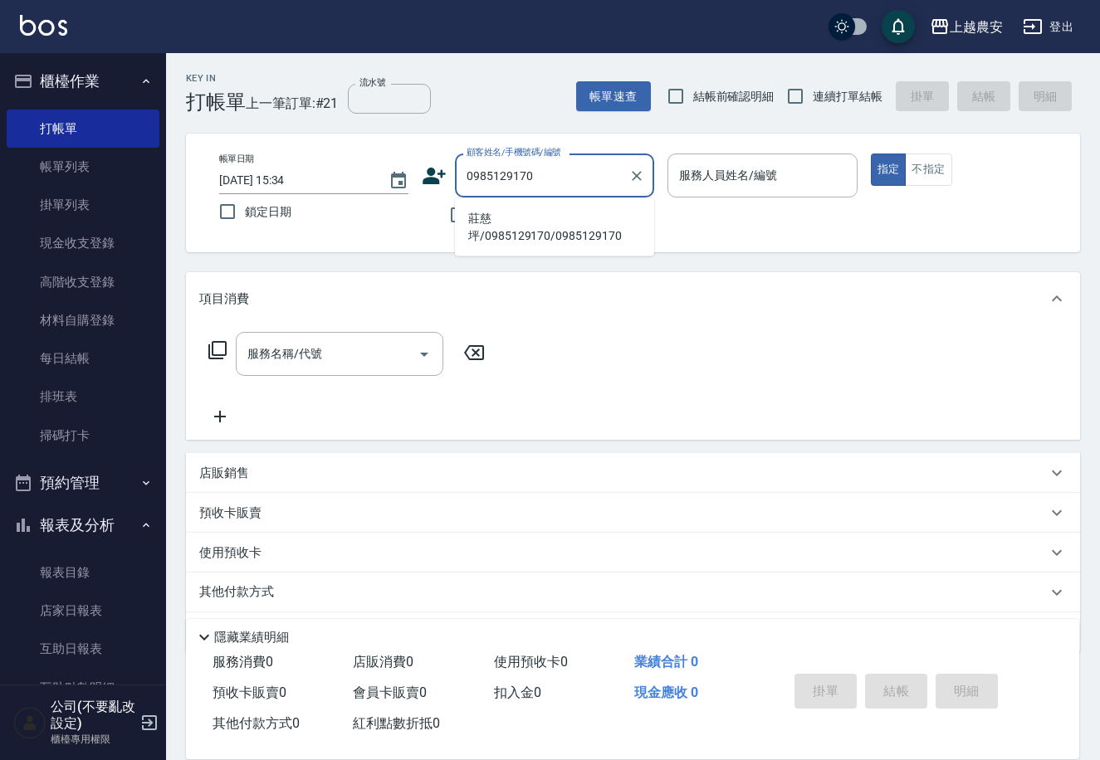
click at [550, 219] on li "莊慈坪/0985129170/0985129170" at bounding box center [554, 227] width 199 height 45
type input "莊慈坪/0985129170/0985129170"
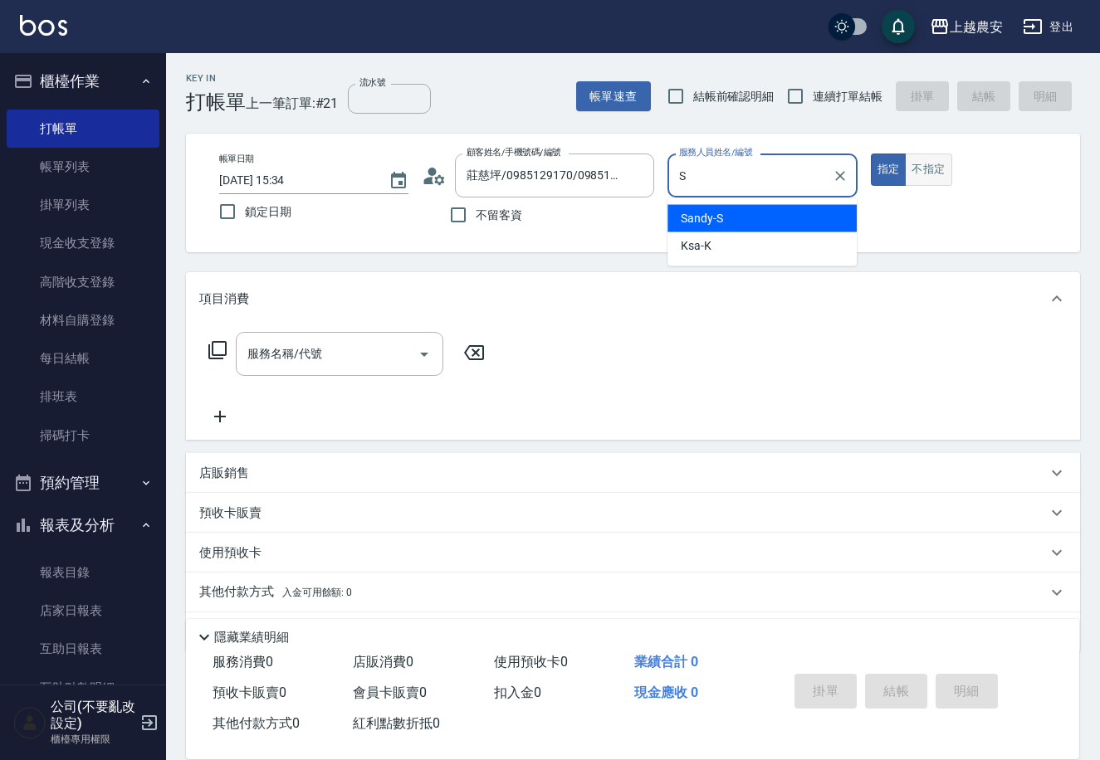
type input "S"
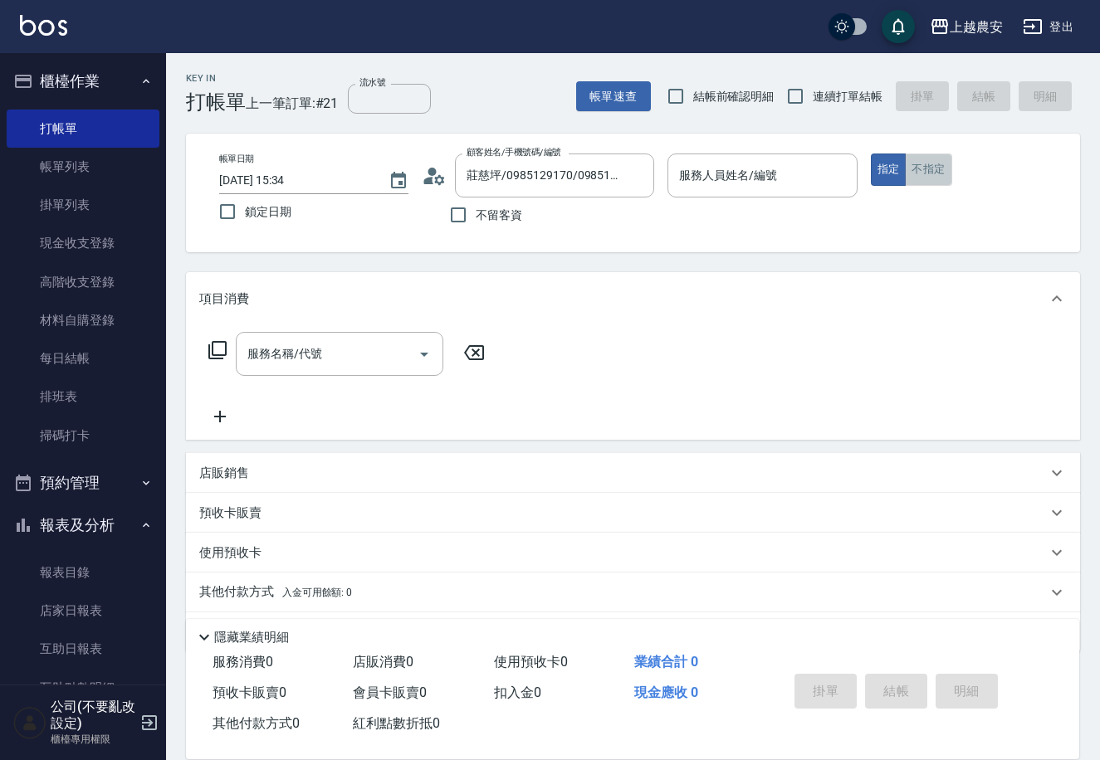
click at [917, 174] on button "不指定" at bounding box center [928, 170] width 46 height 32
click at [711, 182] on input "服務人員姓名/編號" at bounding box center [762, 175] width 174 height 29
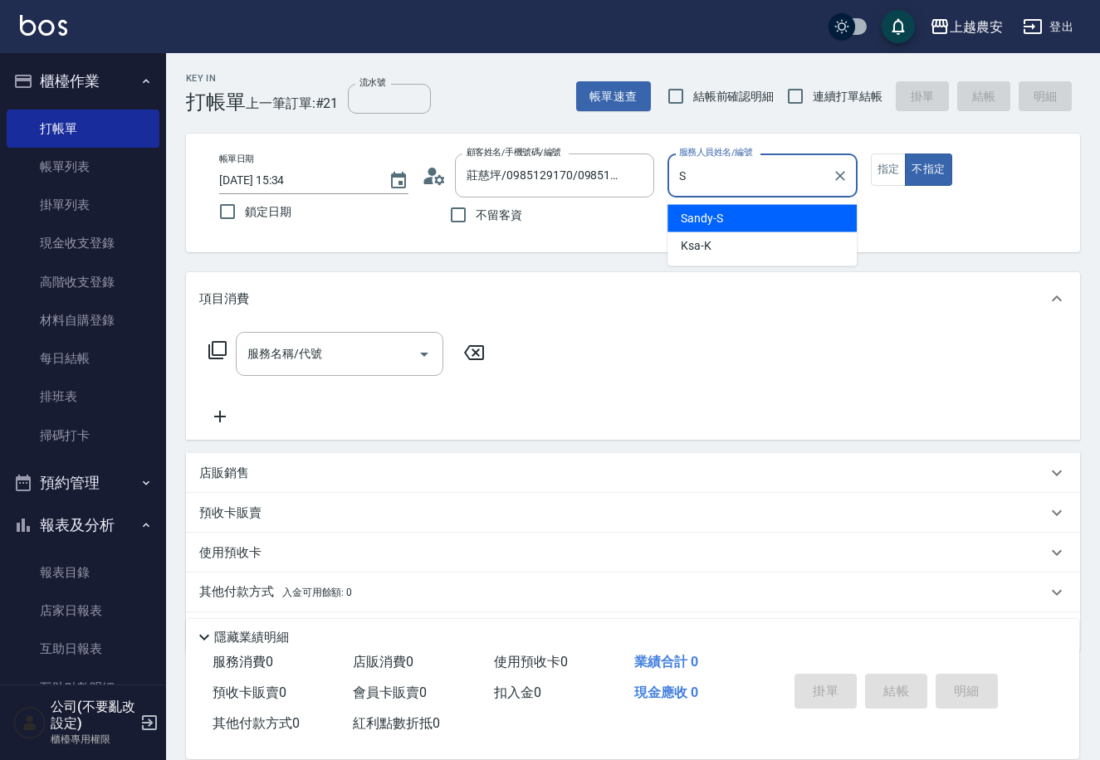
type input "Sandy-S"
type button "false"
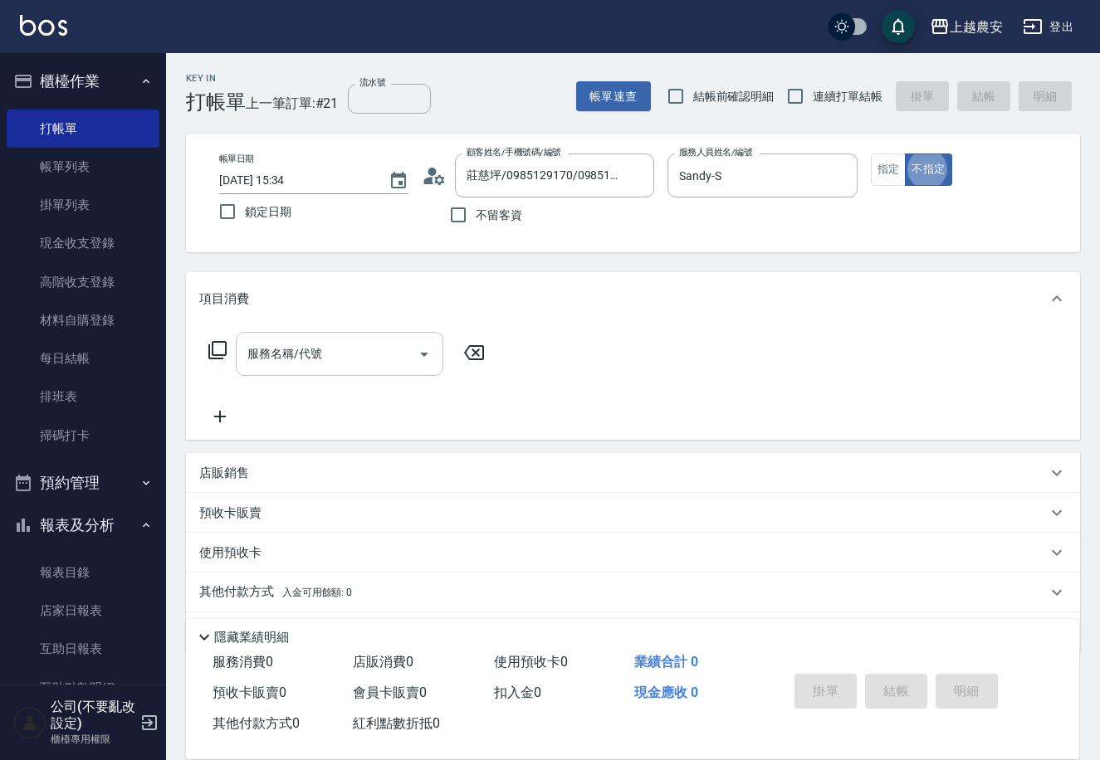
click at [343, 351] on input "服務名稱/代號" at bounding box center [327, 354] width 168 height 29
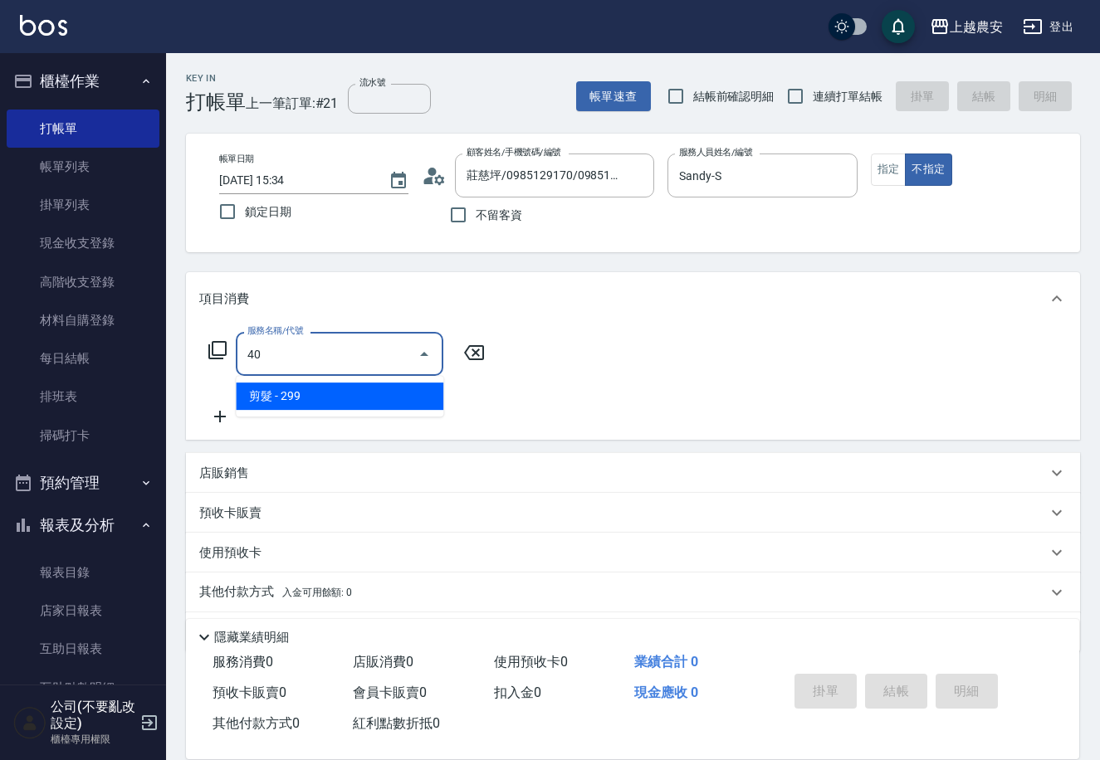
type input "4"
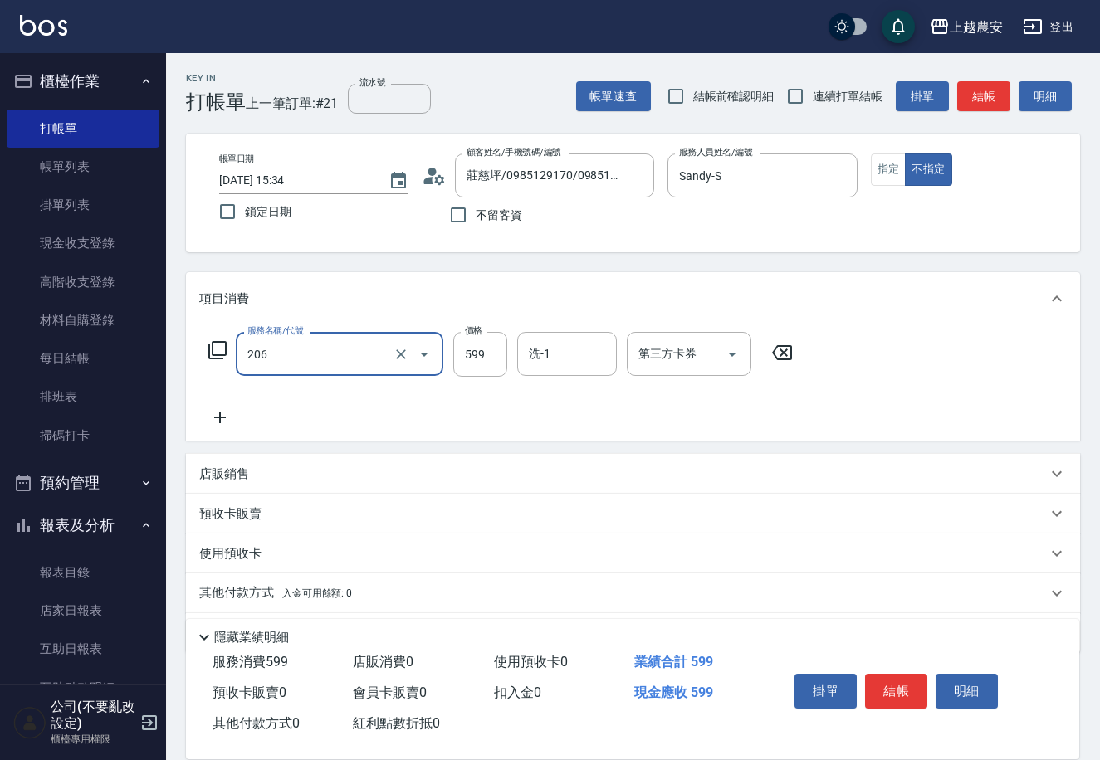
type input "洗+剪(206)"
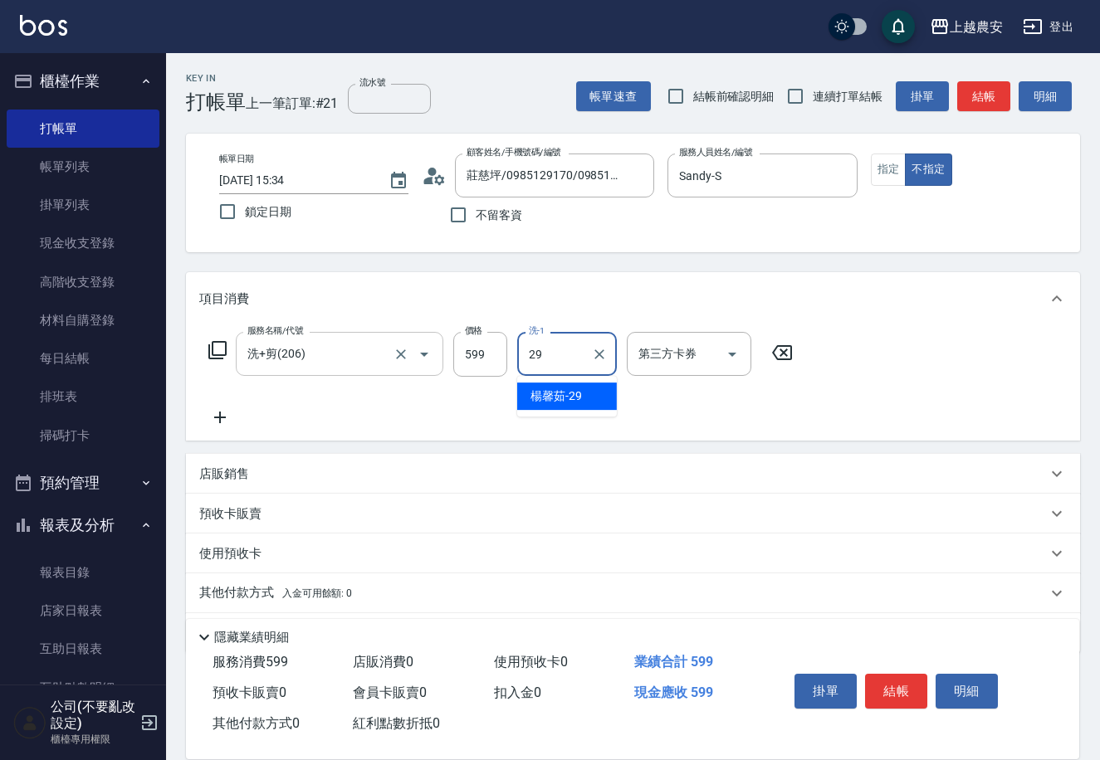
type input "[PERSON_NAME]-29"
click at [878, 675] on button "結帳" at bounding box center [896, 691] width 62 height 35
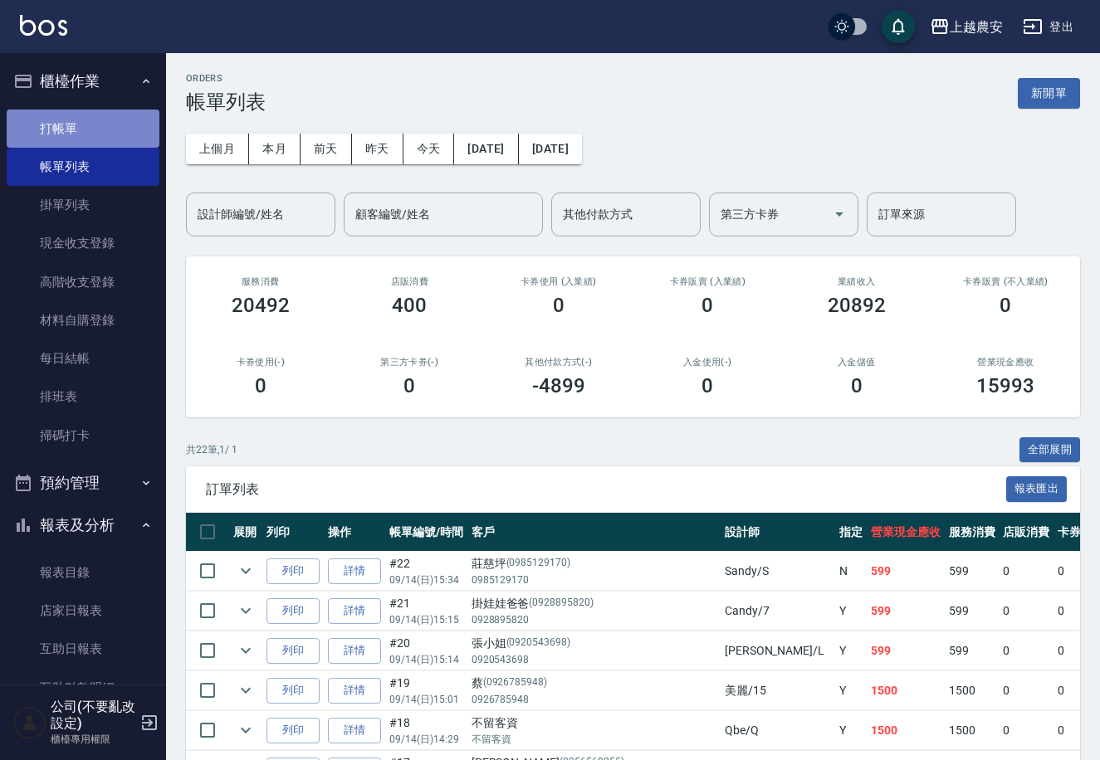
click at [126, 131] on link "打帳單" at bounding box center [83, 129] width 153 height 38
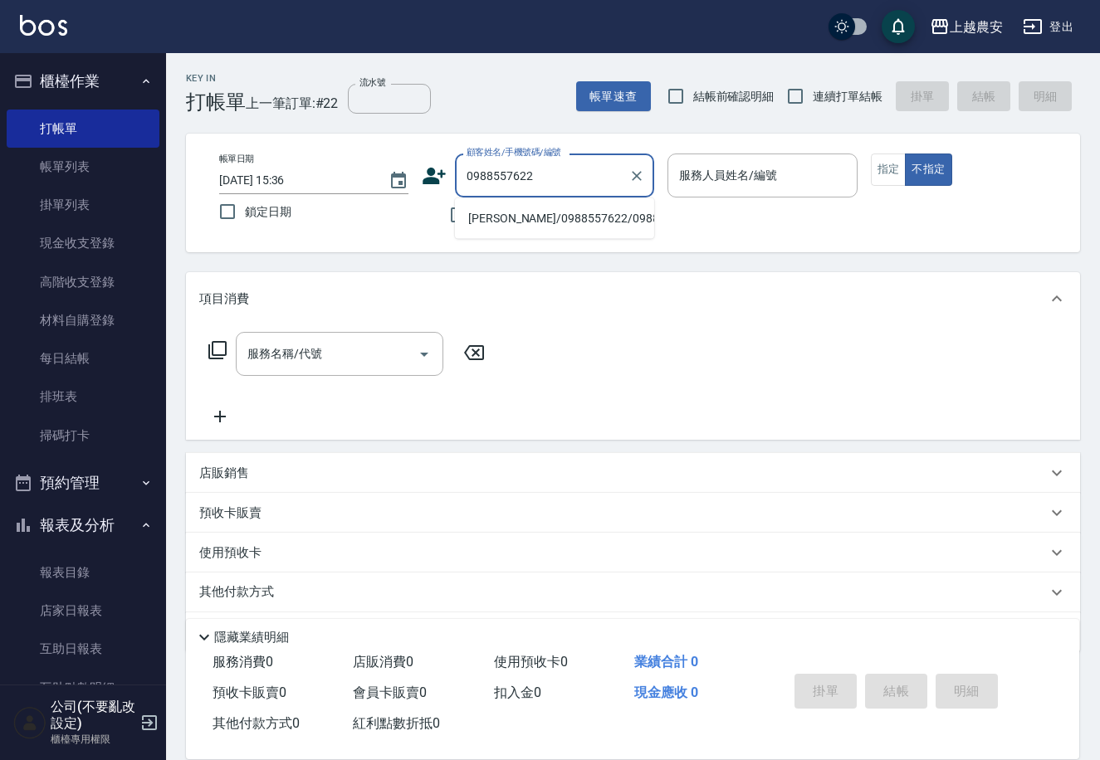
click at [590, 210] on li "[PERSON_NAME]/0988557622/0988557622" at bounding box center [554, 218] width 199 height 27
type input "[PERSON_NAME]/0988557622/0988557622"
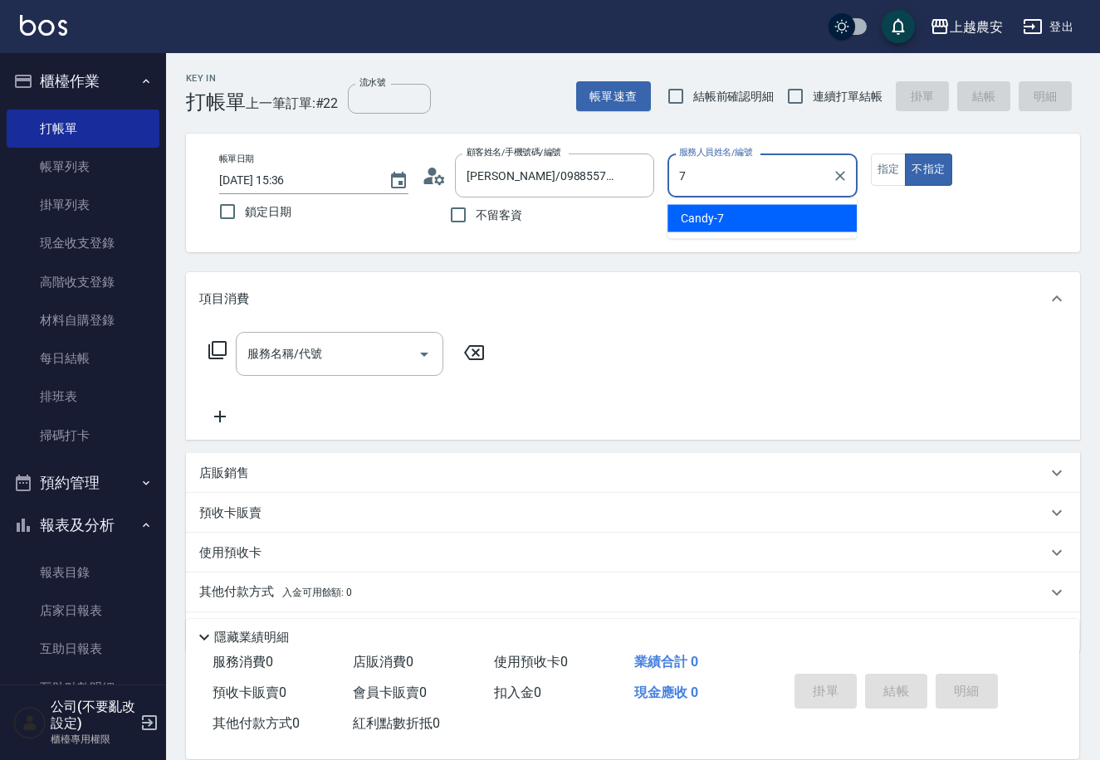
type input "Candy-7"
type button "false"
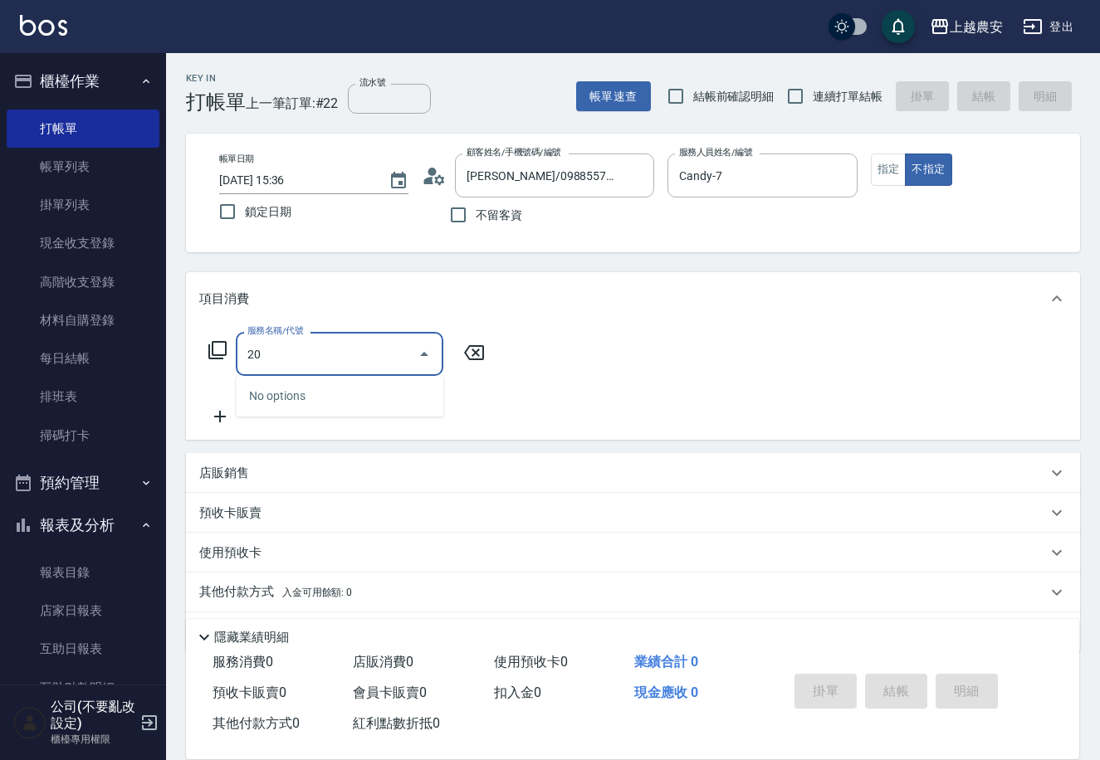
type input "2"
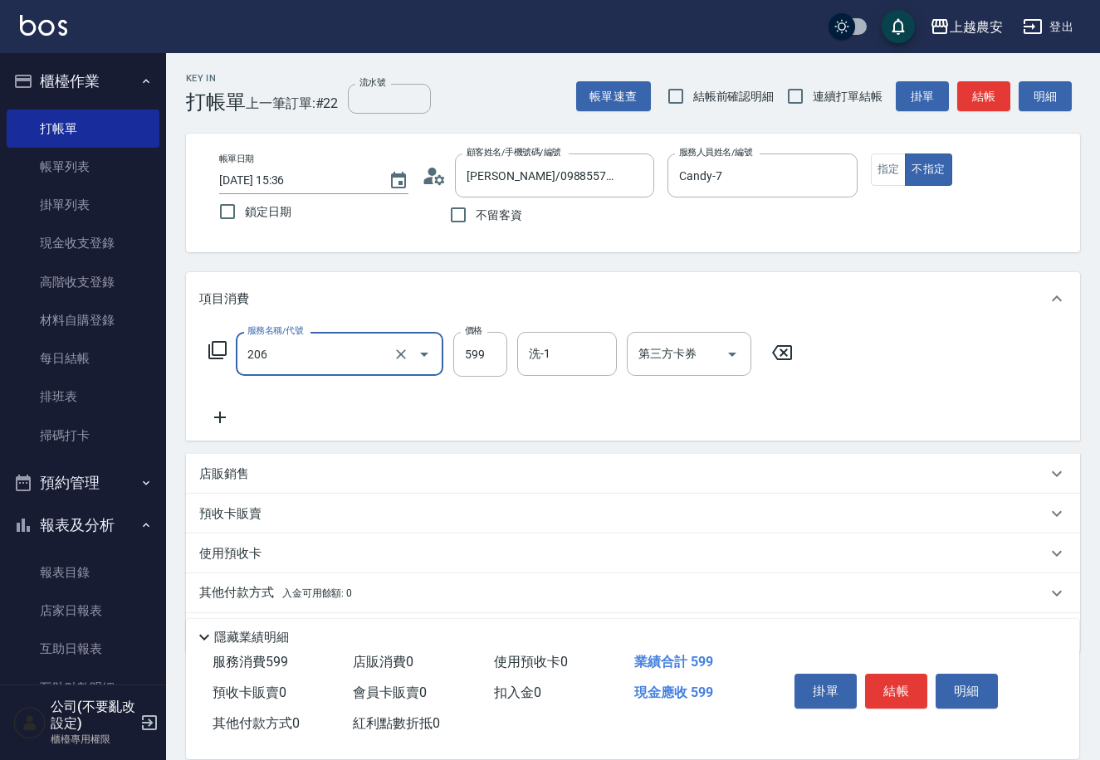
type input "洗+剪(206)"
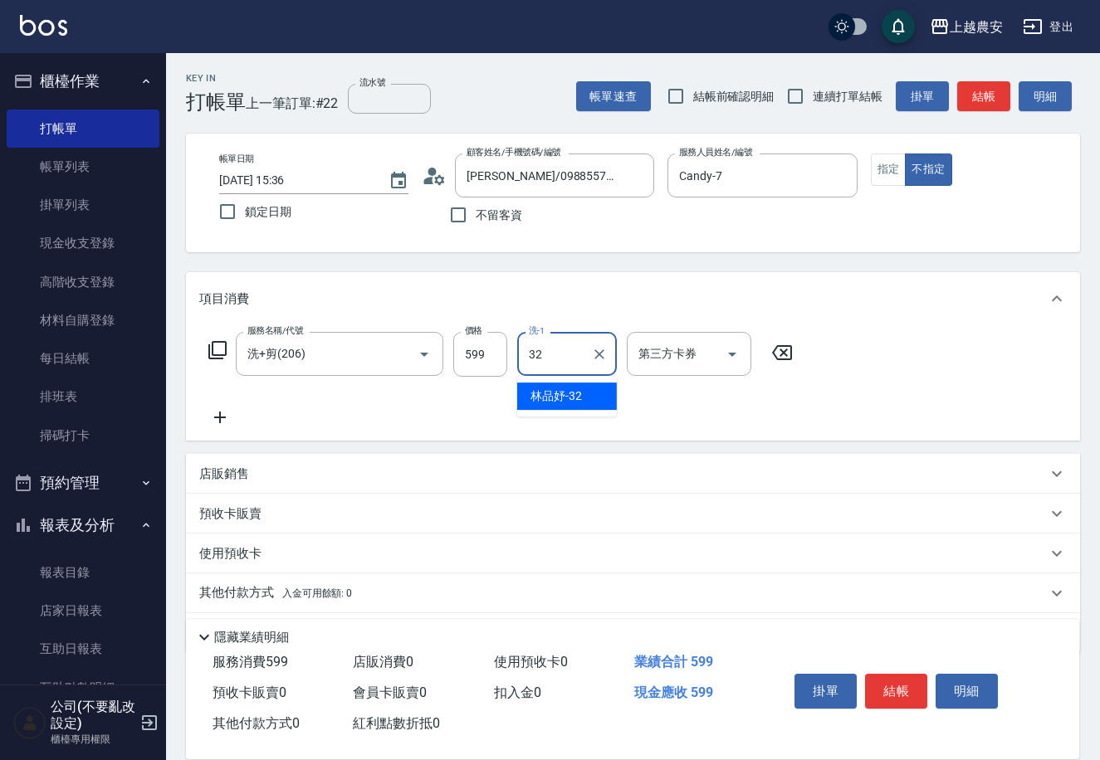
type input "[PERSON_NAME]-32"
click at [909, 688] on button "結帳" at bounding box center [896, 691] width 62 height 35
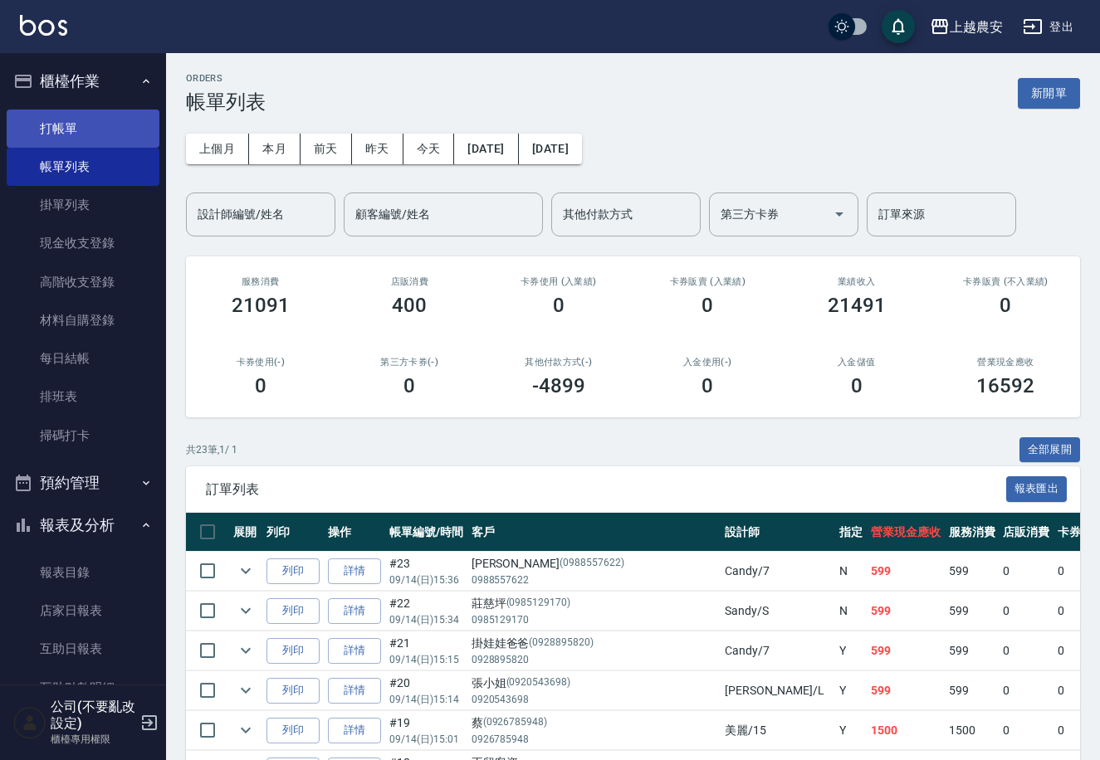
click at [91, 126] on link "打帳單" at bounding box center [83, 129] width 153 height 38
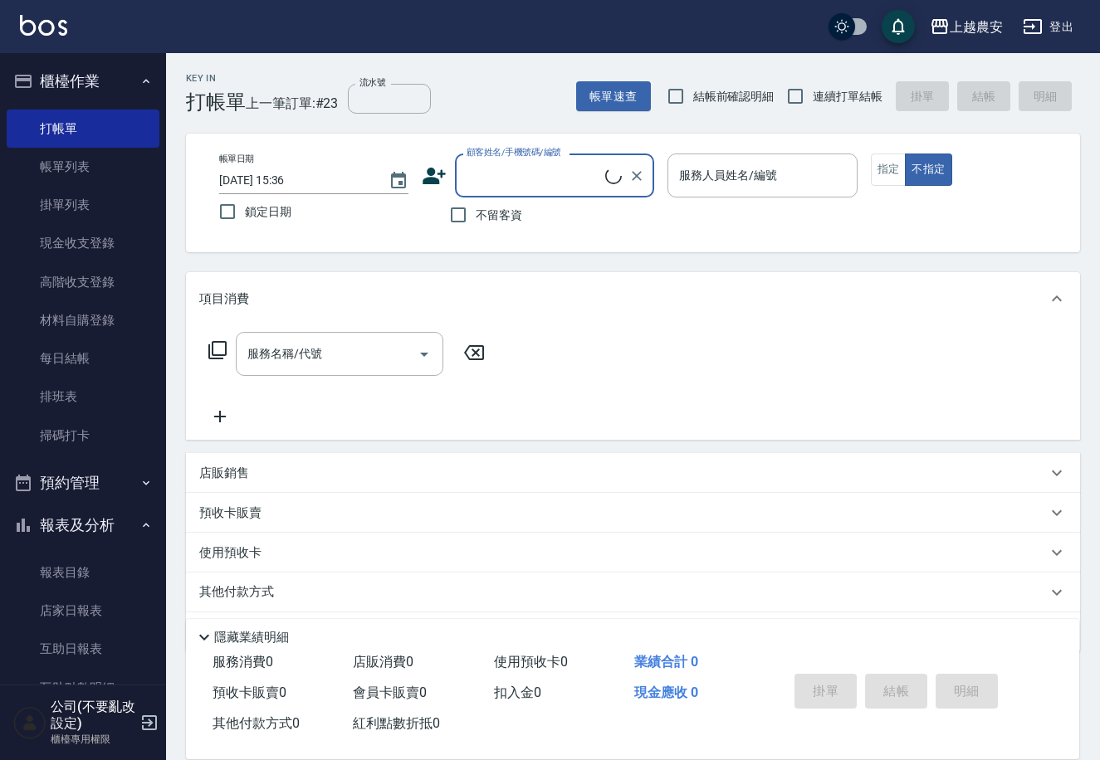
drag, startPoint x: 465, startPoint y: 211, endPoint x: 582, endPoint y: 197, distance: 117.9
click at [467, 210] on input "不留客資" at bounding box center [458, 215] width 35 height 35
checkbox input "true"
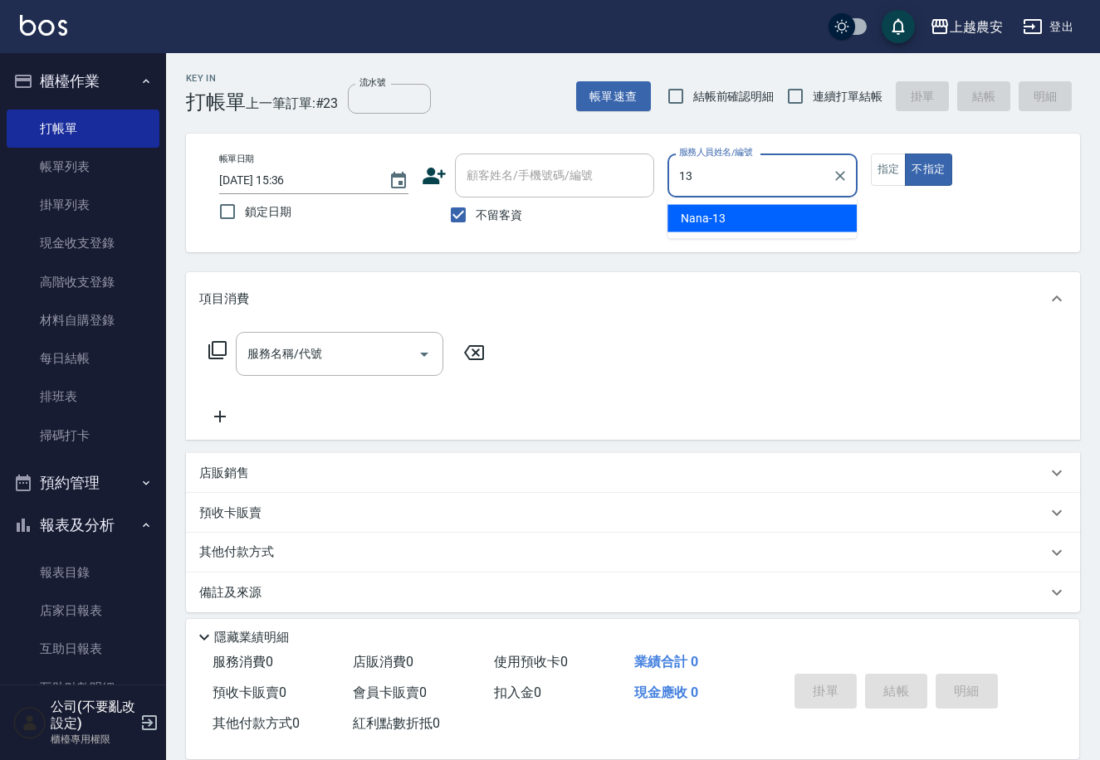
type input "Nana-13"
type button "false"
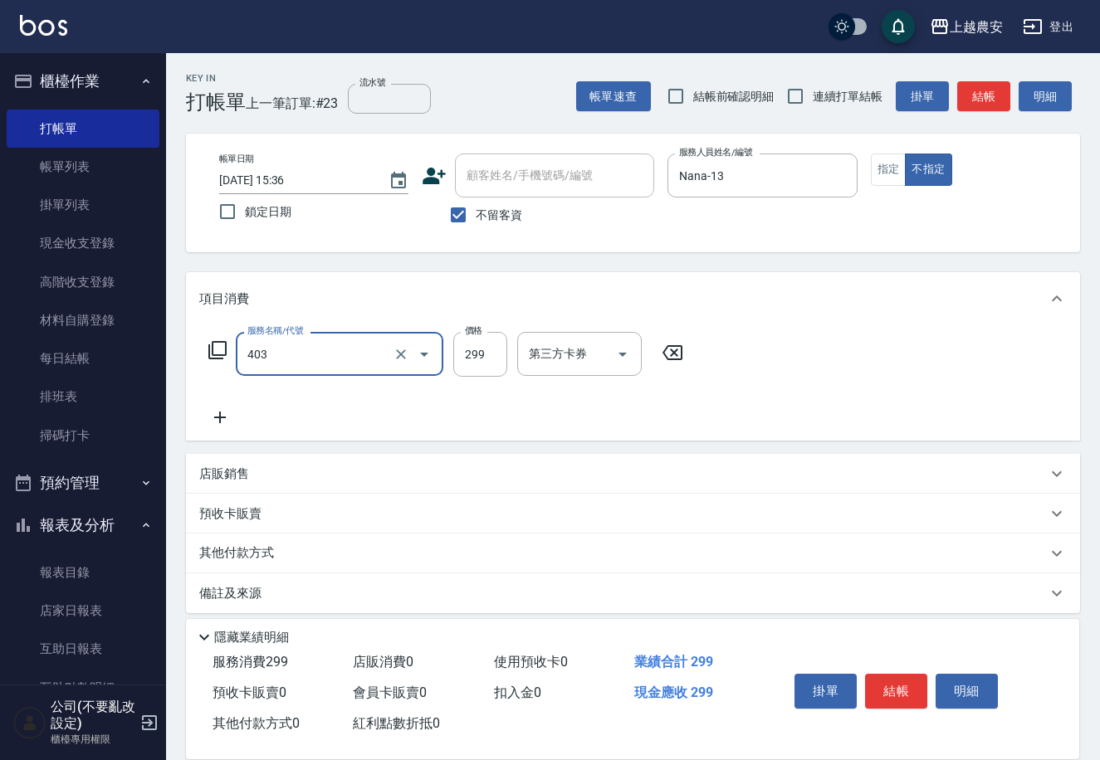
type input "剪髮(403)"
click at [909, 677] on button "結帳" at bounding box center [896, 691] width 62 height 35
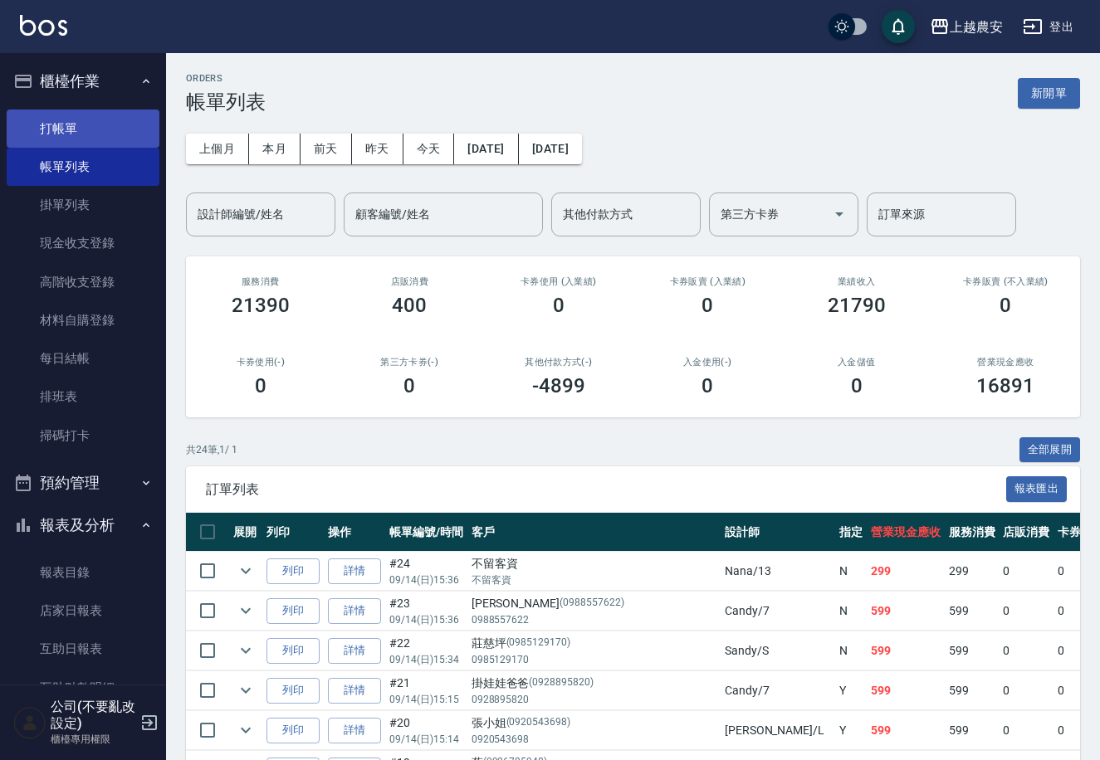
click at [88, 118] on link "打帳單" at bounding box center [83, 129] width 153 height 38
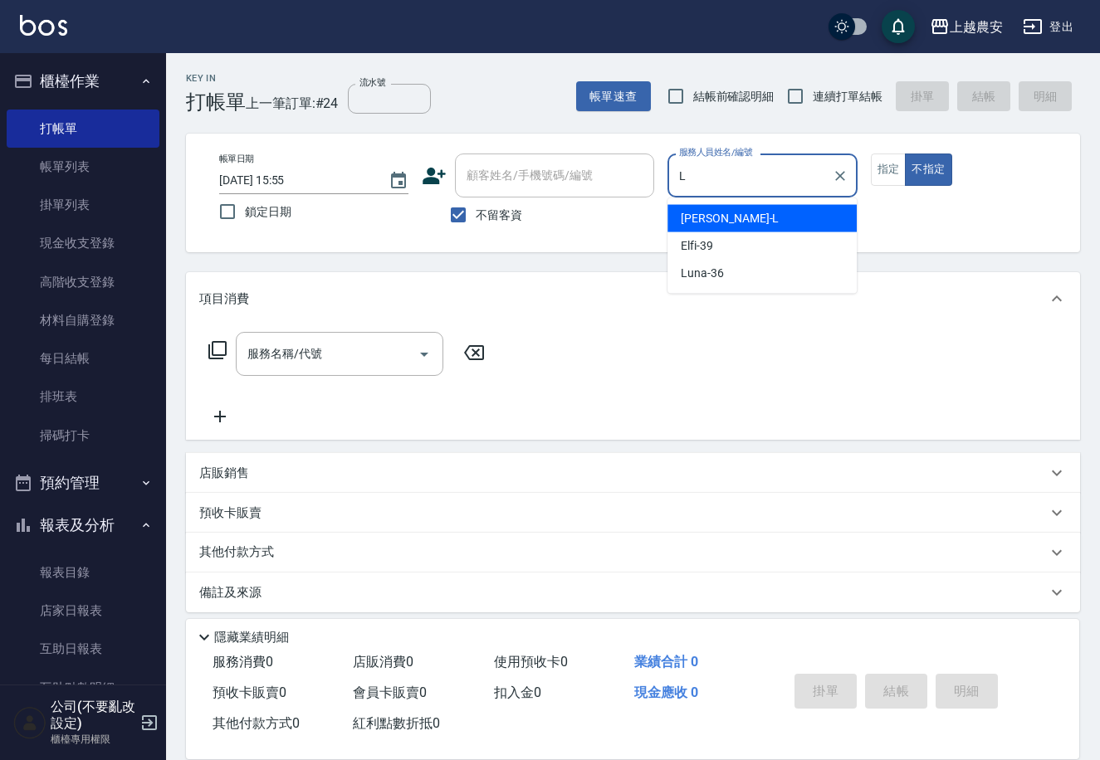
type input "[PERSON_NAME]"
type button "false"
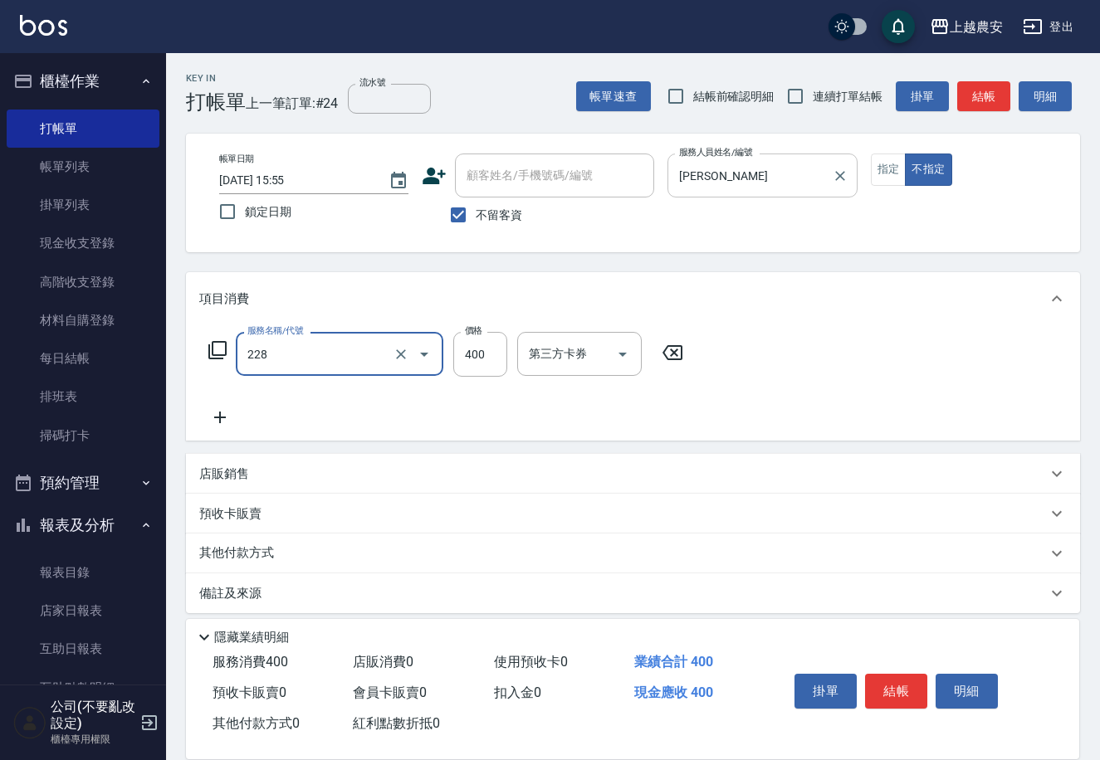
type input "洗髮(228)"
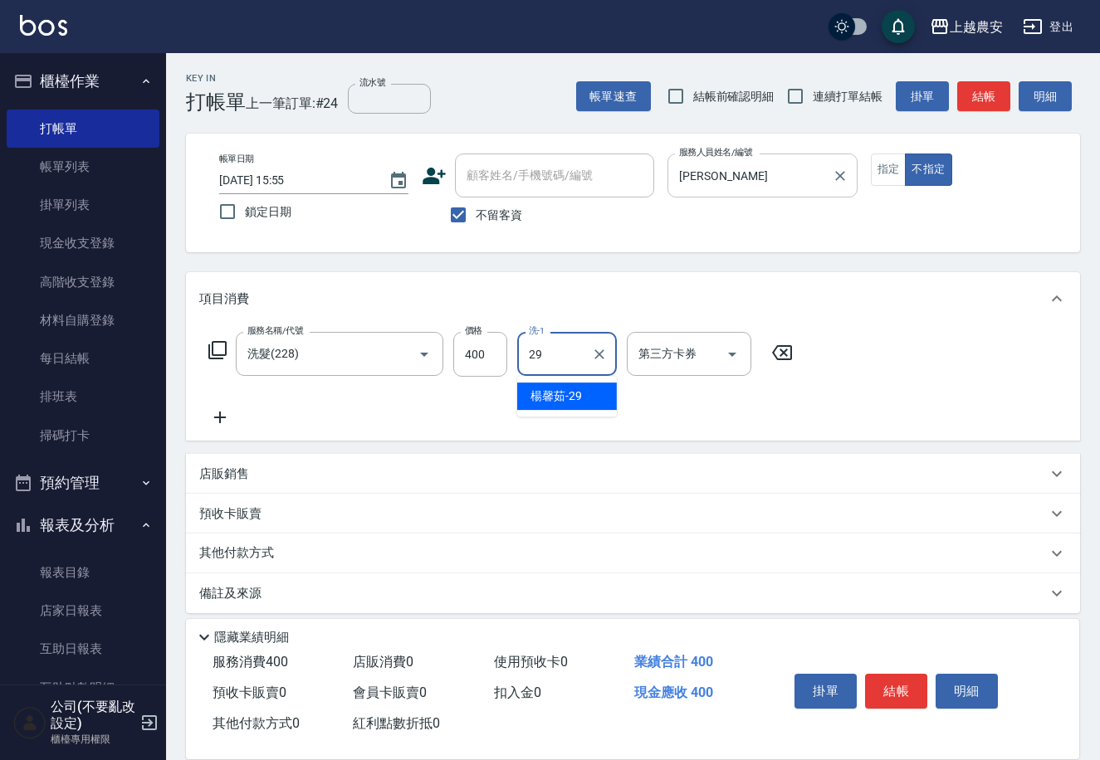
type input "[PERSON_NAME]-29"
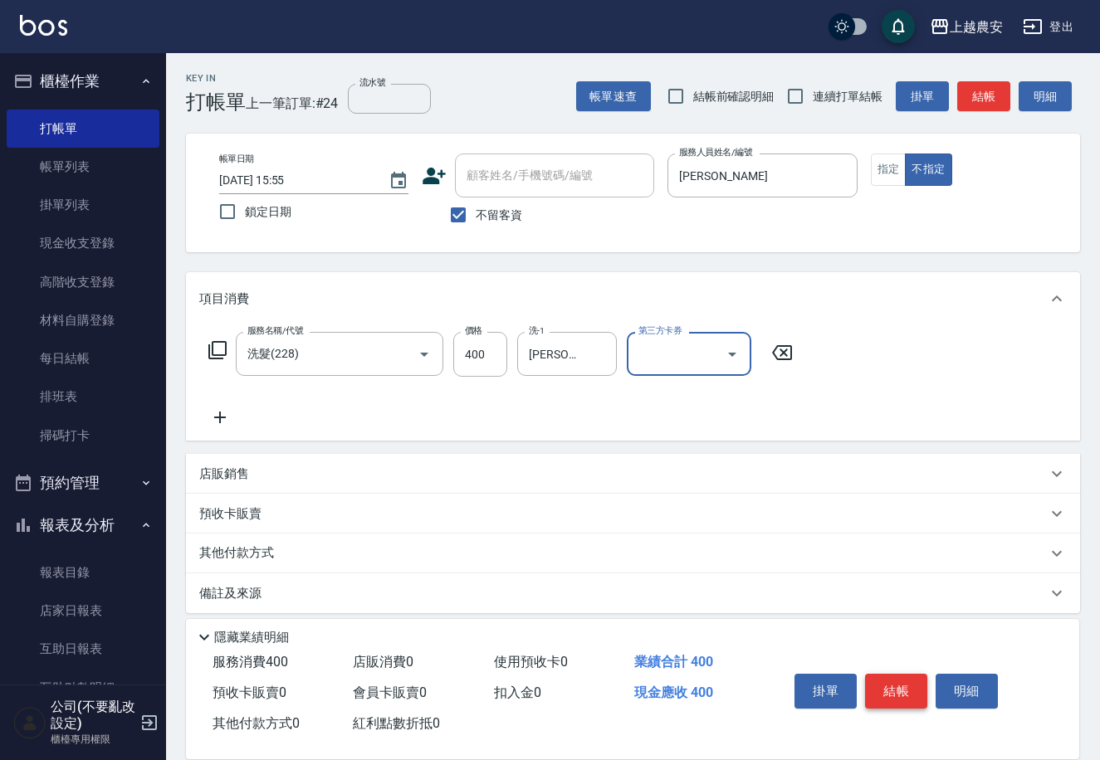
click at [908, 696] on button "結帳" at bounding box center [896, 691] width 62 height 35
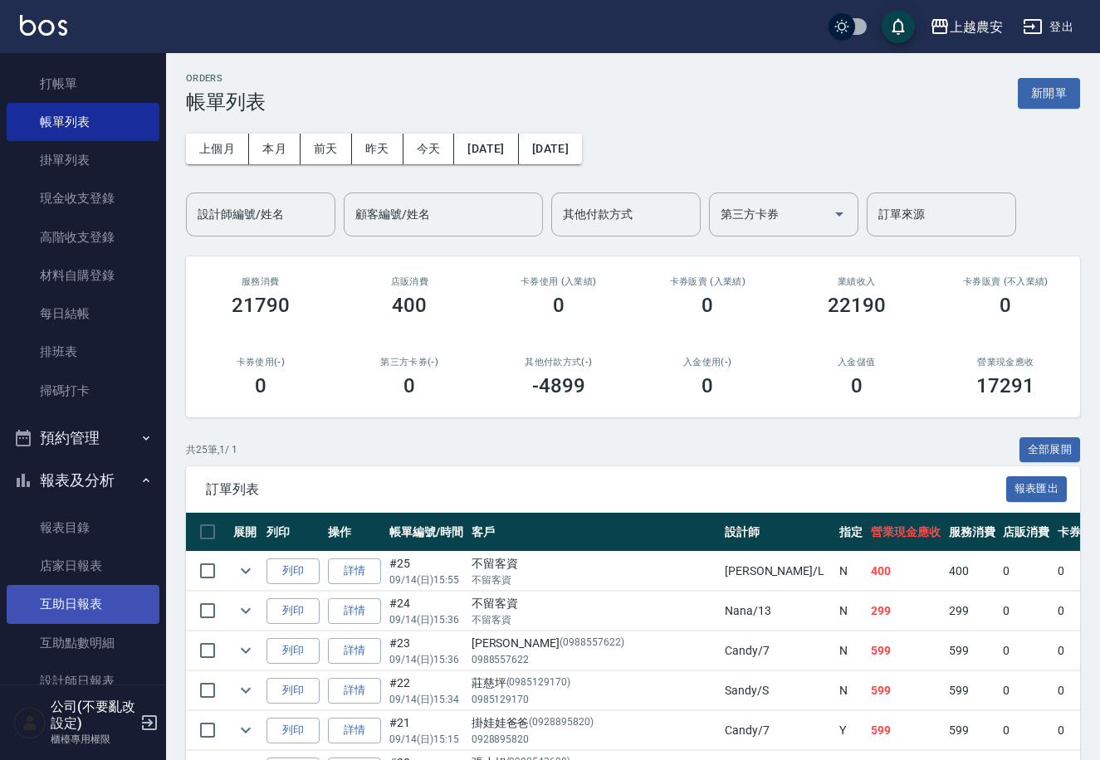
scroll to position [51, 0]
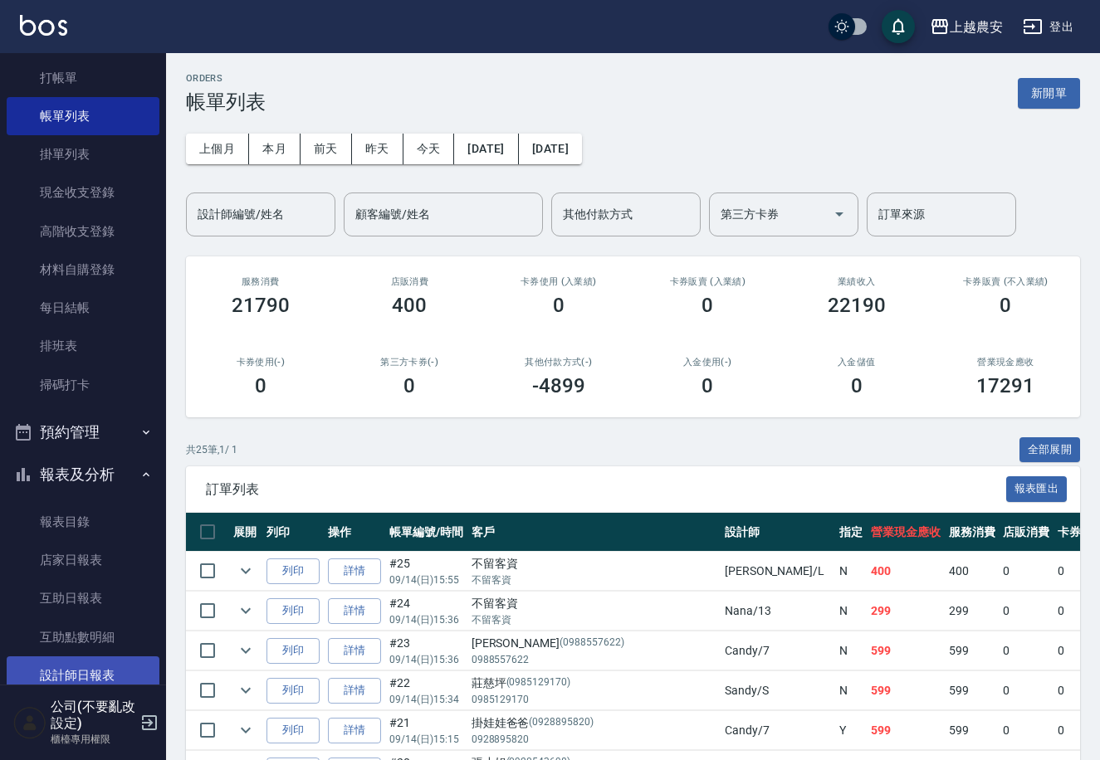
click at [120, 673] on link "設計師日報表" at bounding box center [83, 676] width 153 height 38
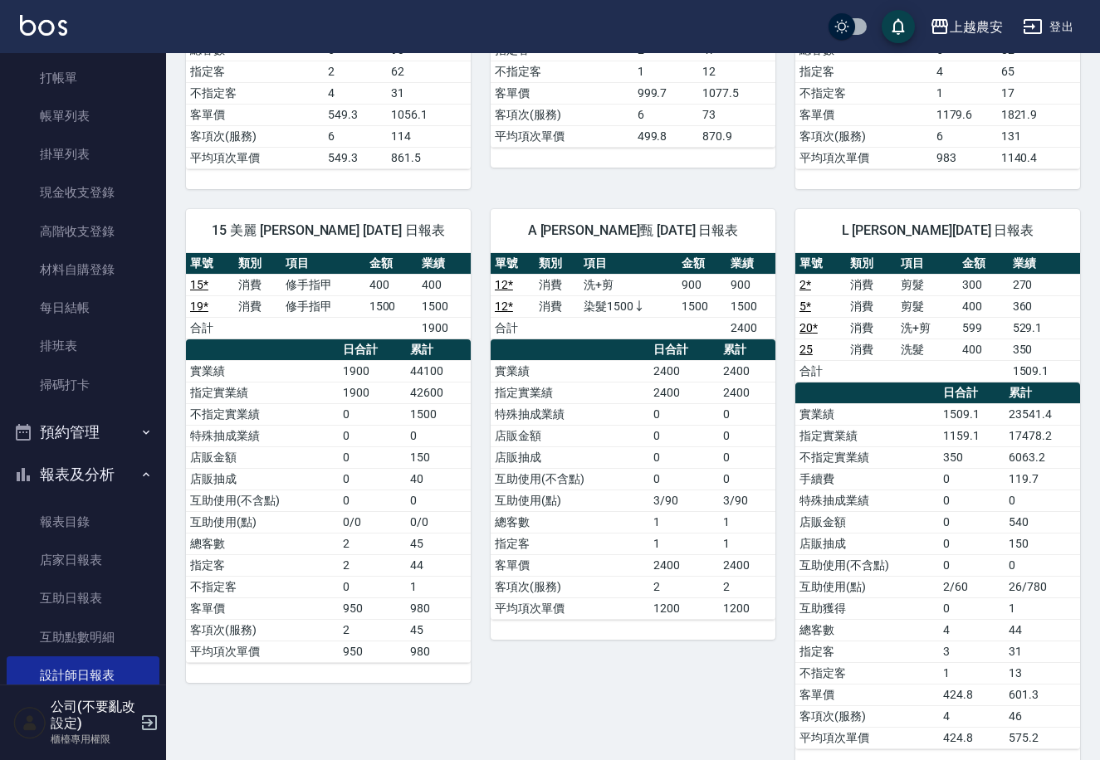
scroll to position [588, 0]
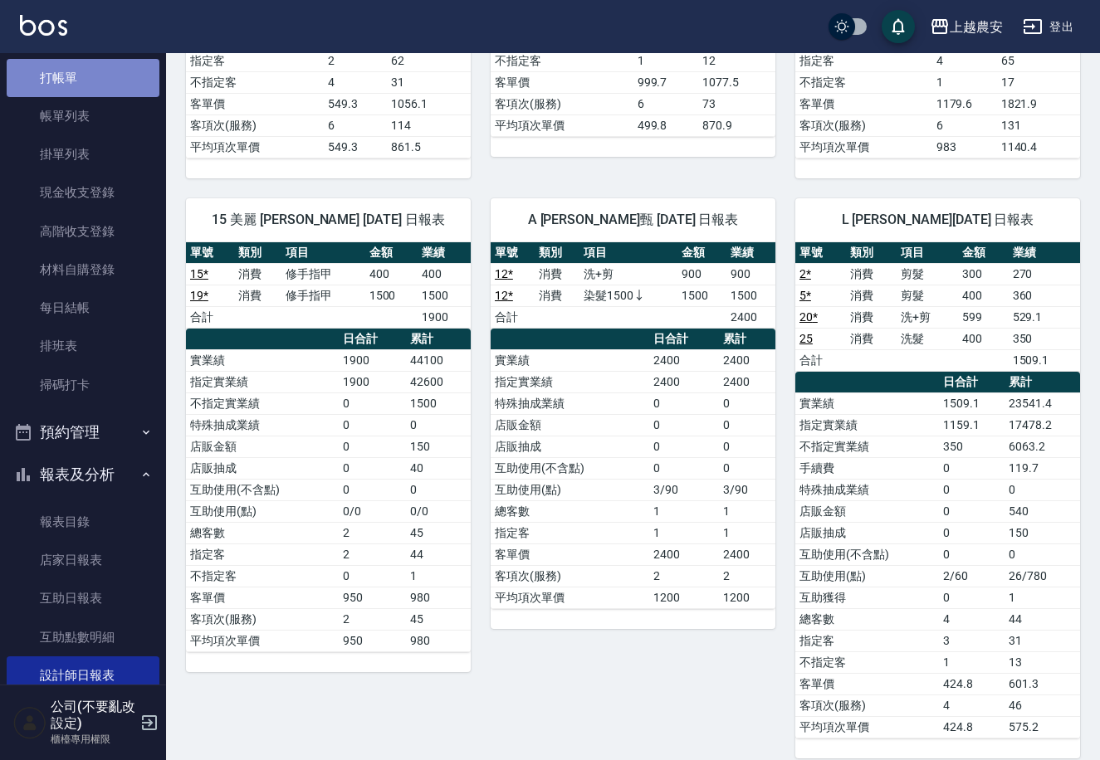
click at [110, 84] on link "打帳單" at bounding box center [83, 78] width 153 height 38
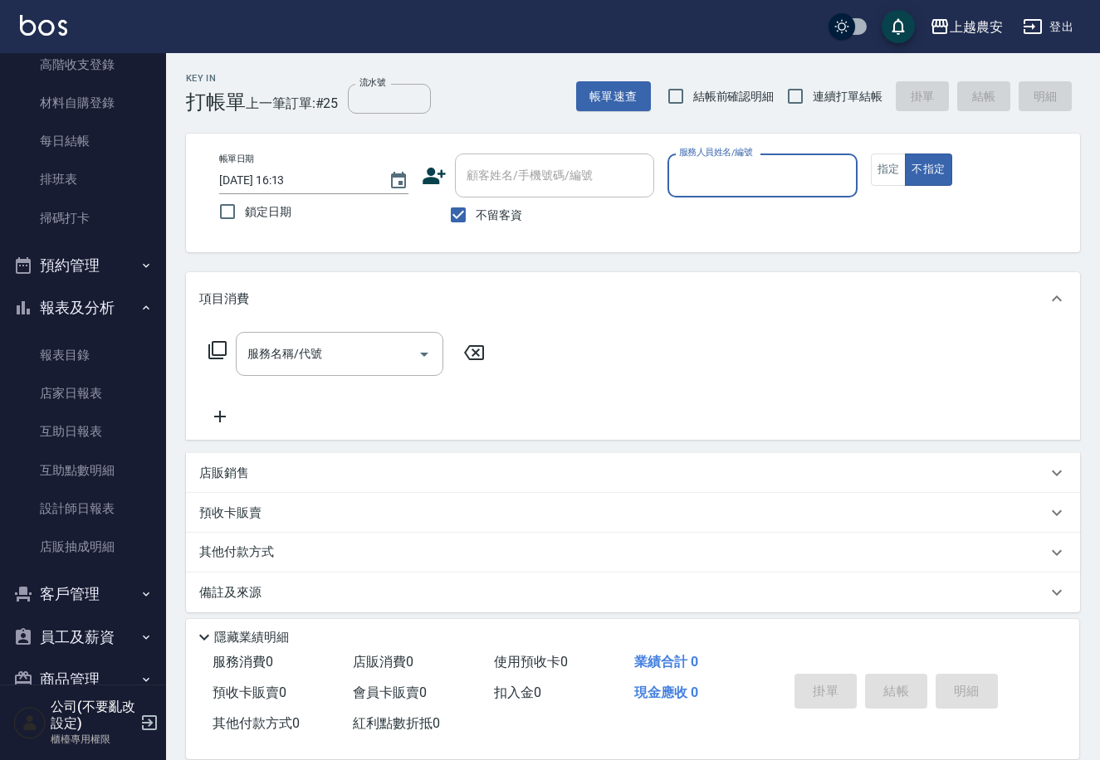
scroll to position [252, 0]
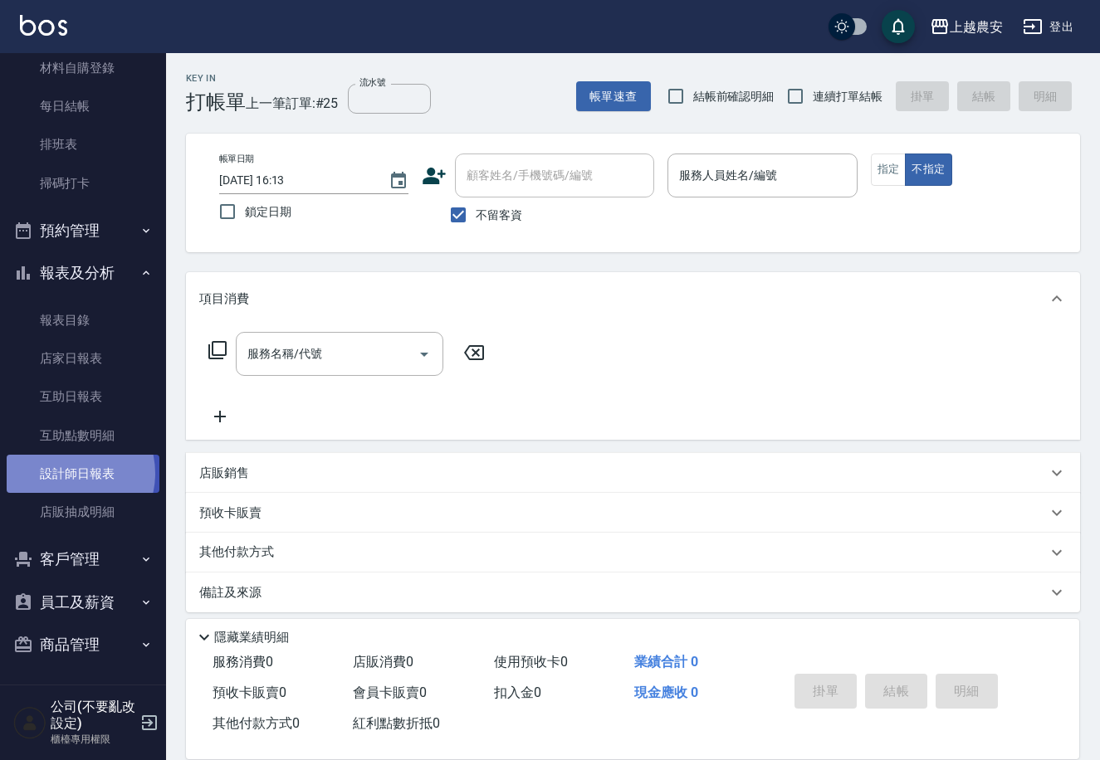
click at [66, 473] on link "設計師日報表" at bounding box center [83, 474] width 153 height 38
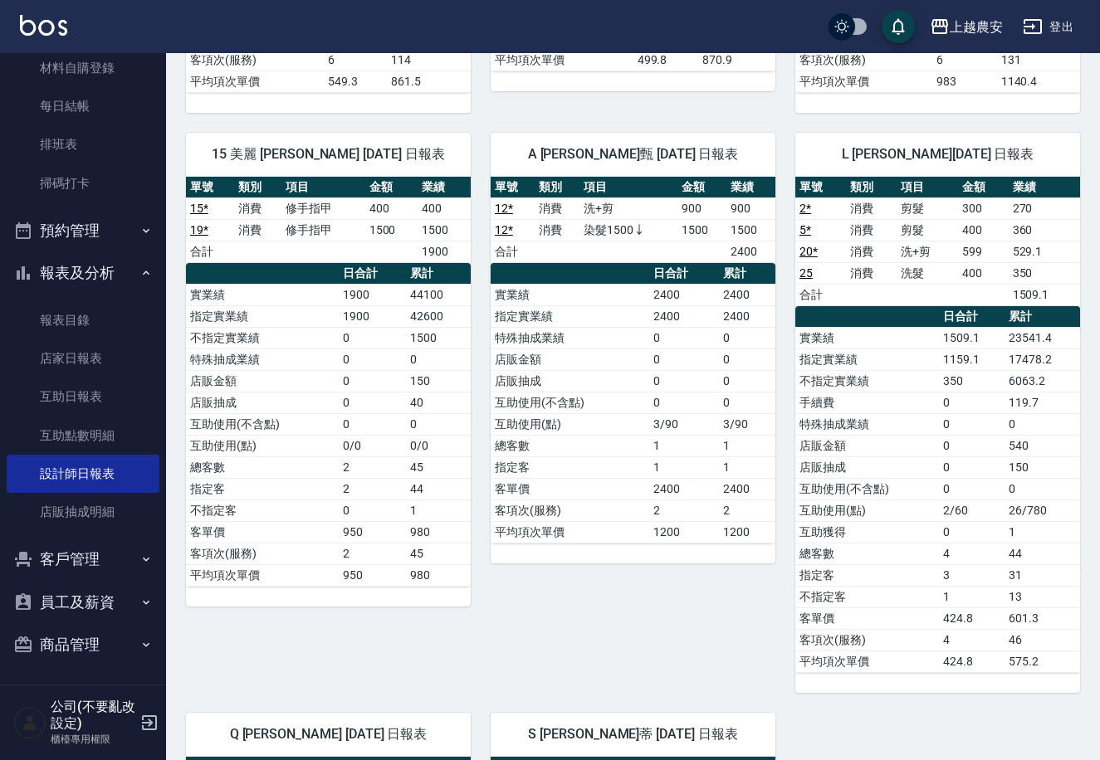
scroll to position [657, 0]
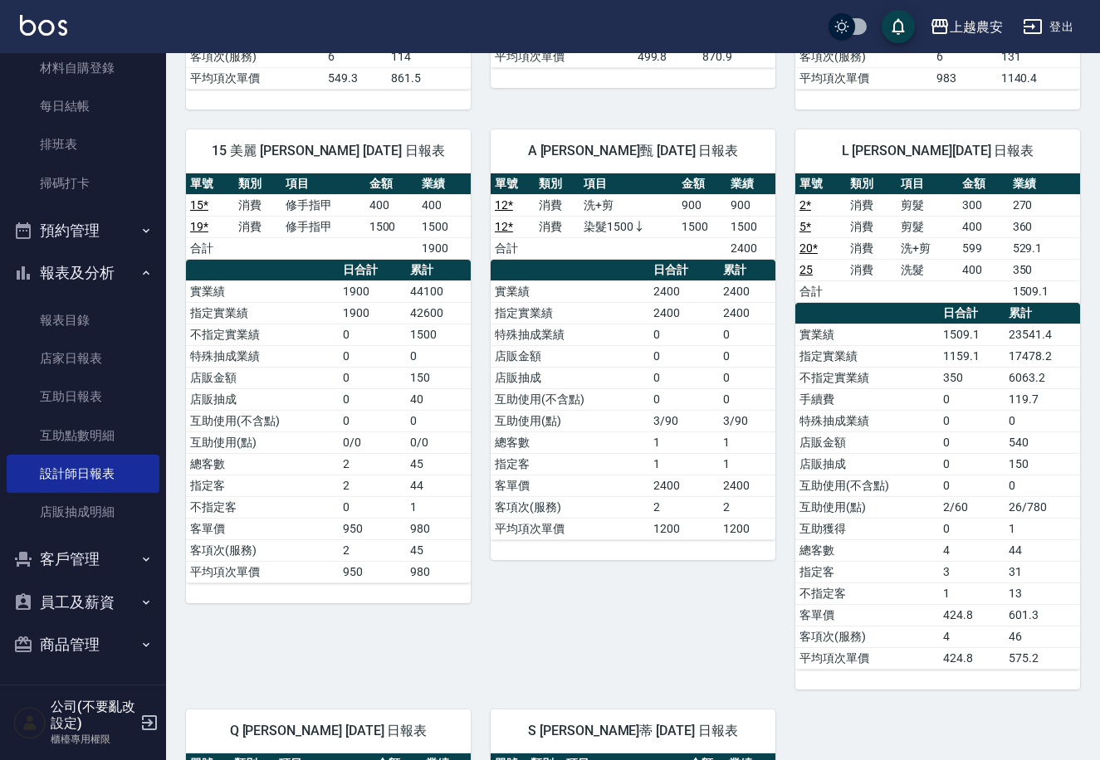
click at [813, 247] on link "20 *" at bounding box center [808, 248] width 18 height 13
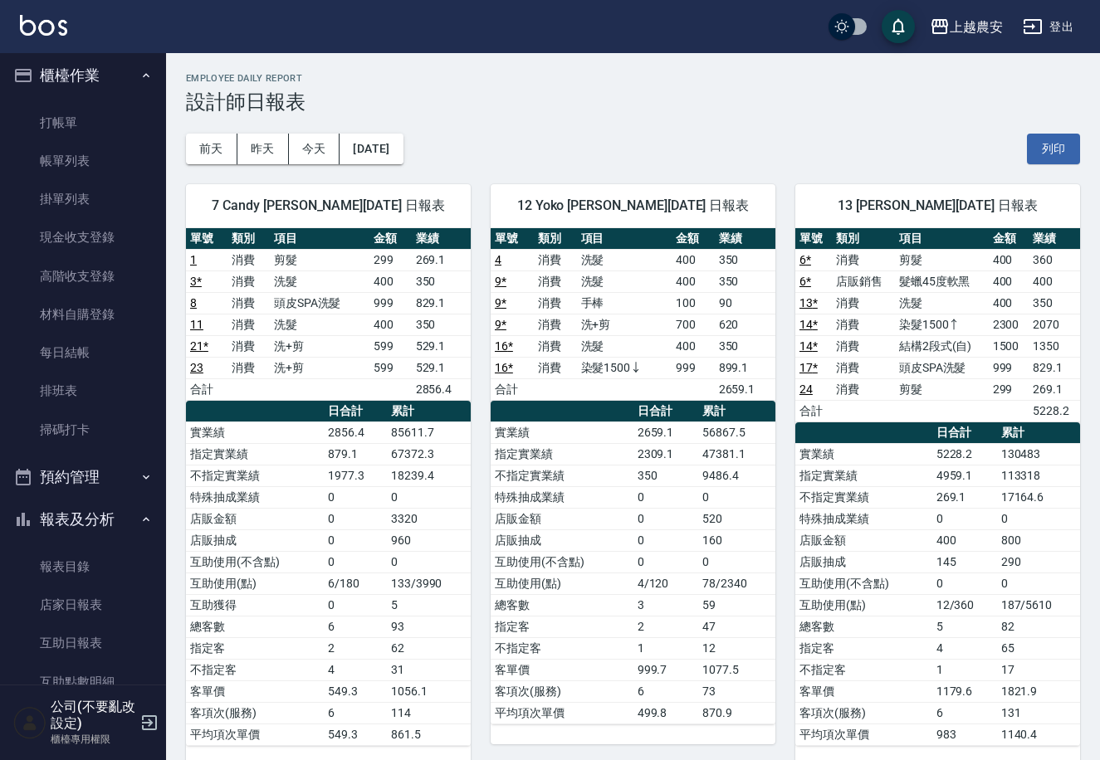
scroll to position [0, 0]
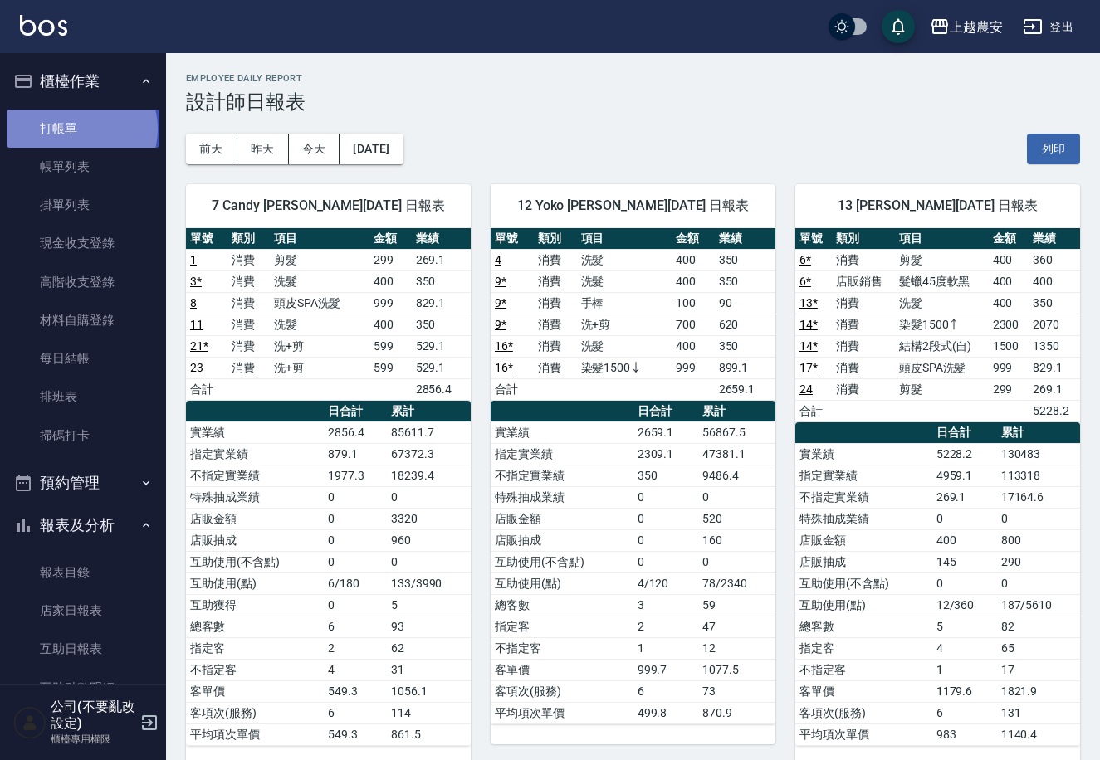
click at [81, 129] on link "打帳單" at bounding box center [83, 129] width 153 height 38
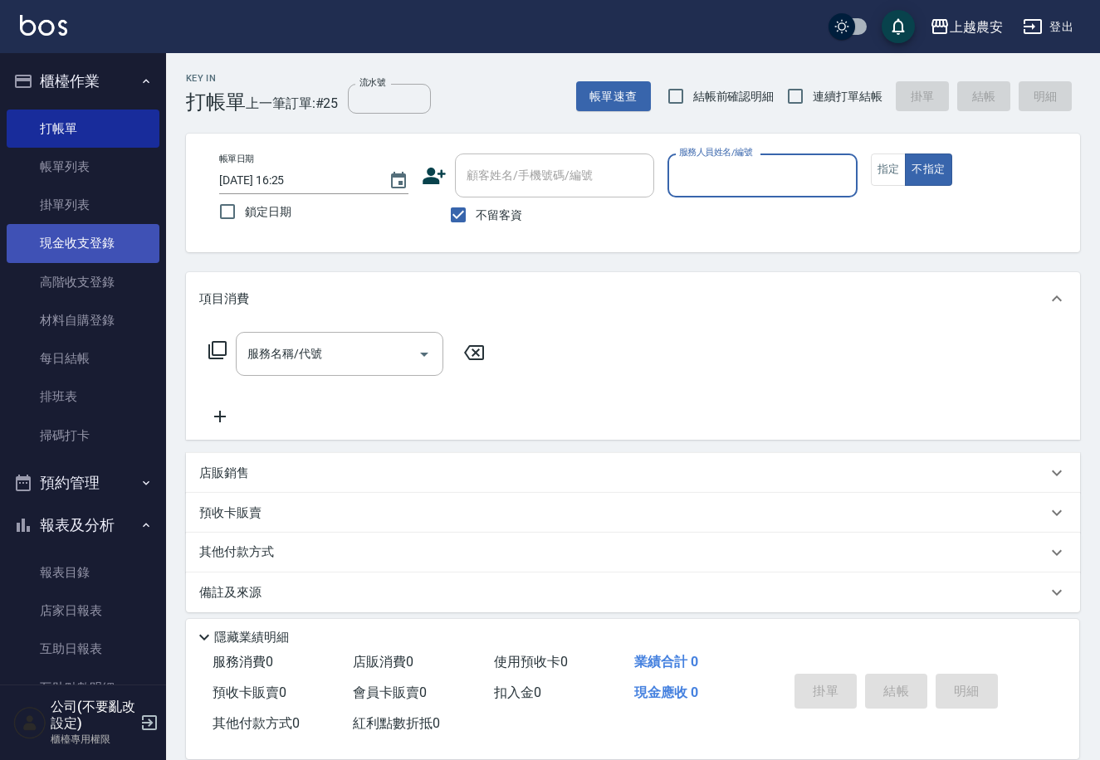
click at [109, 233] on link "現金收支登錄" at bounding box center [83, 243] width 153 height 38
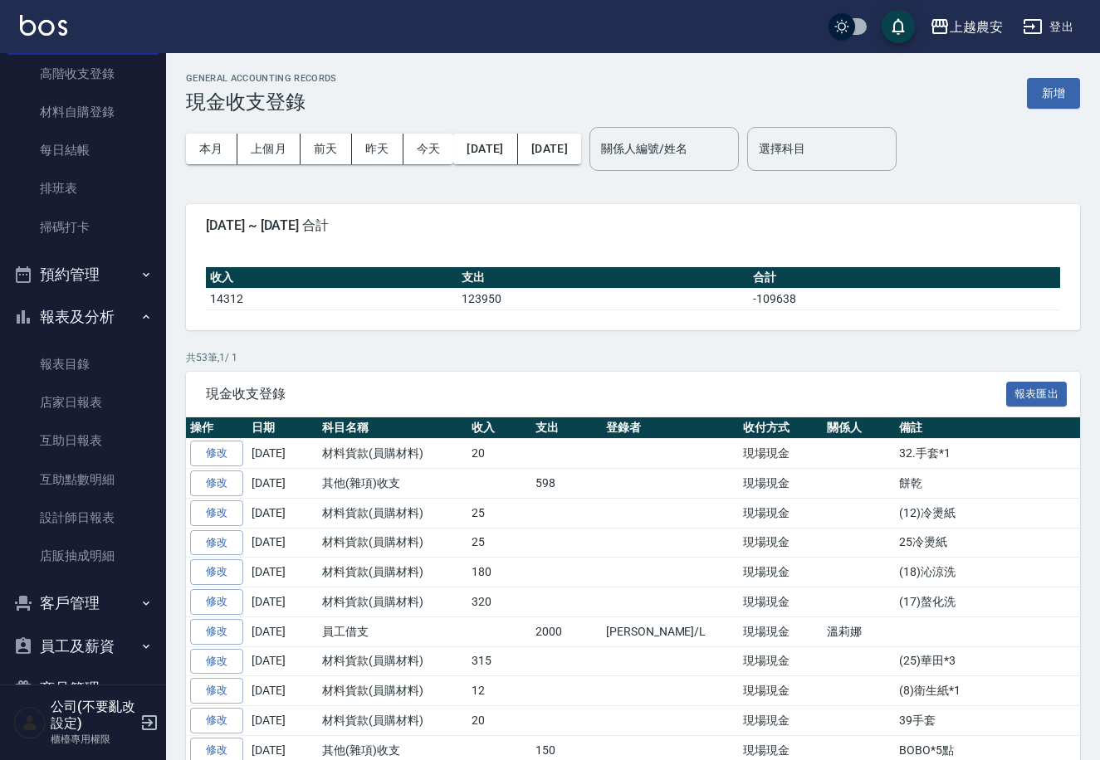
scroll to position [219, 0]
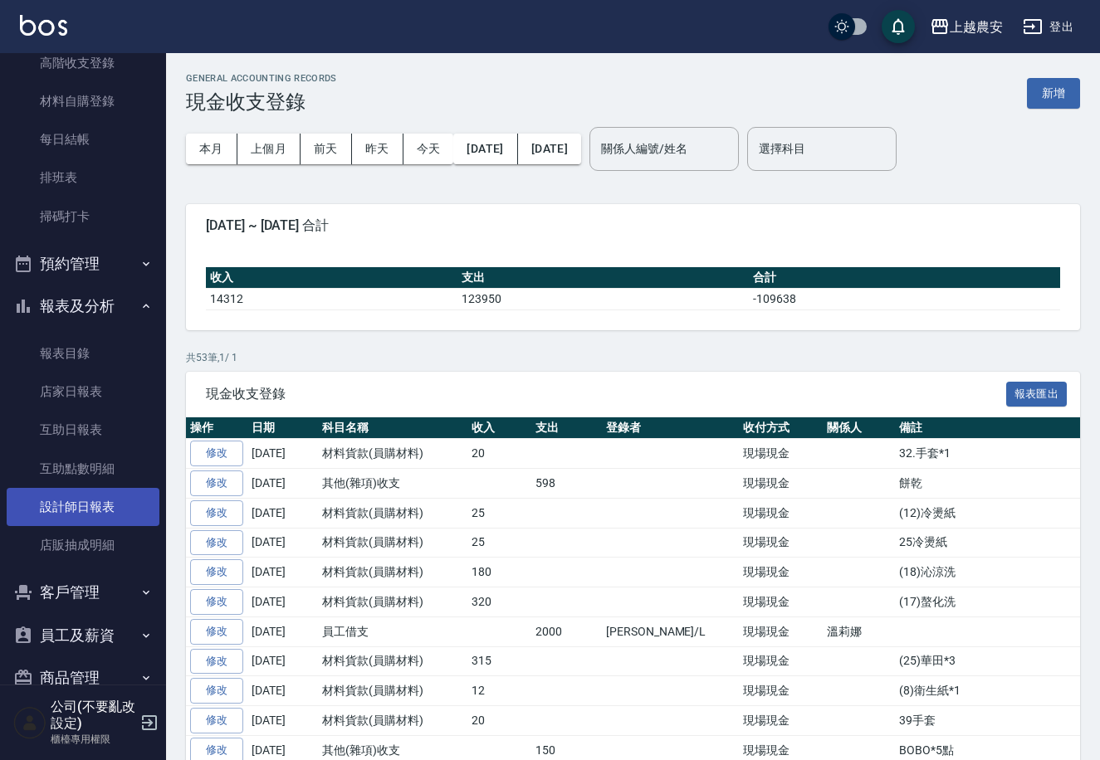
click at [92, 510] on link "設計師日報表" at bounding box center [83, 507] width 153 height 38
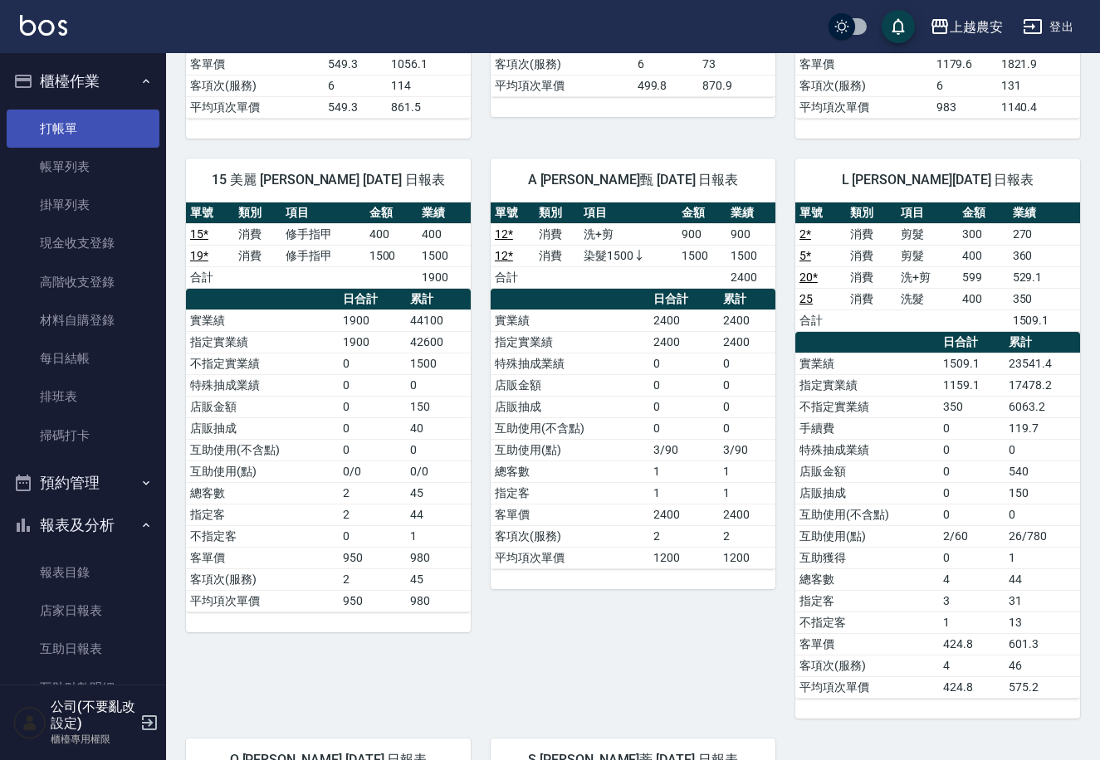
click at [64, 123] on link "打帳單" at bounding box center [83, 129] width 153 height 38
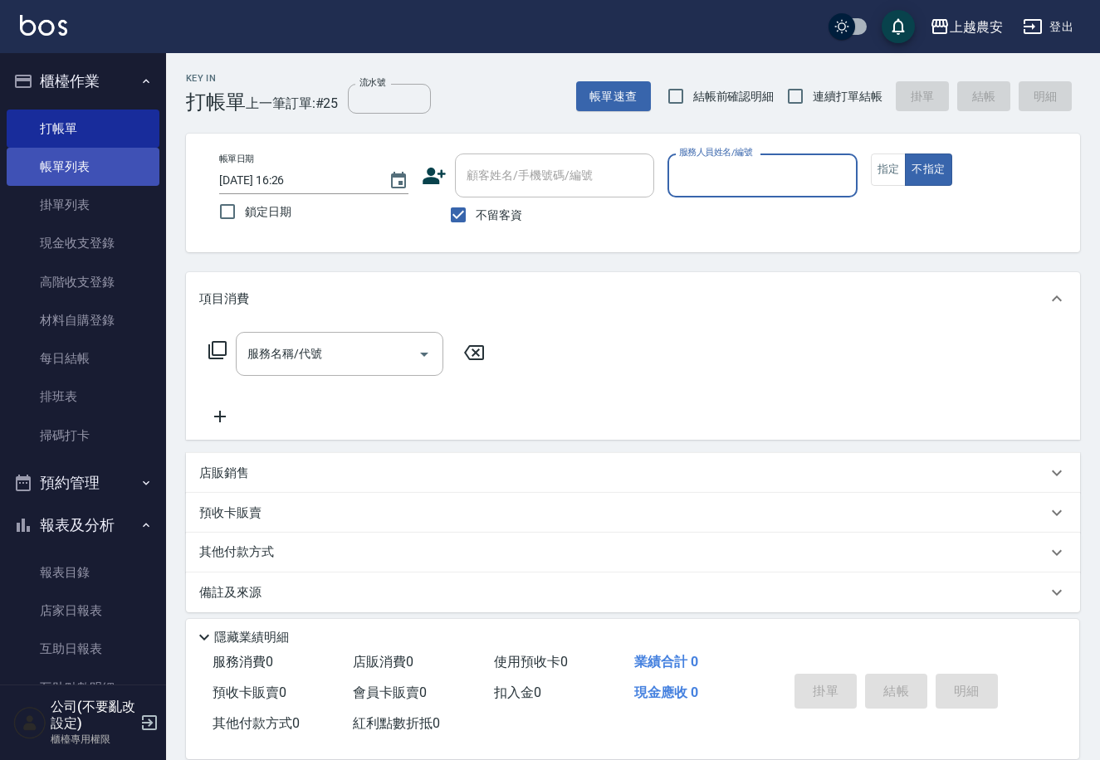
click at [85, 156] on link "帳單列表" at bounding box center [83, 167] width 153 height 38
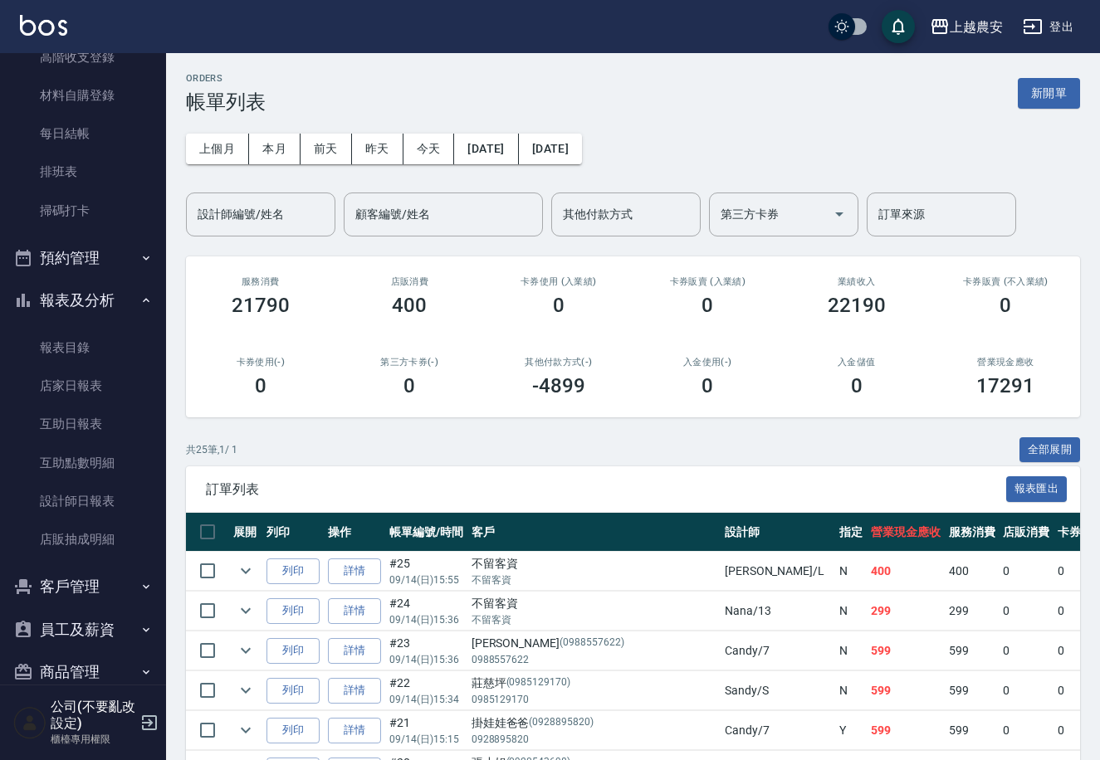
scroll to position [230, 0]
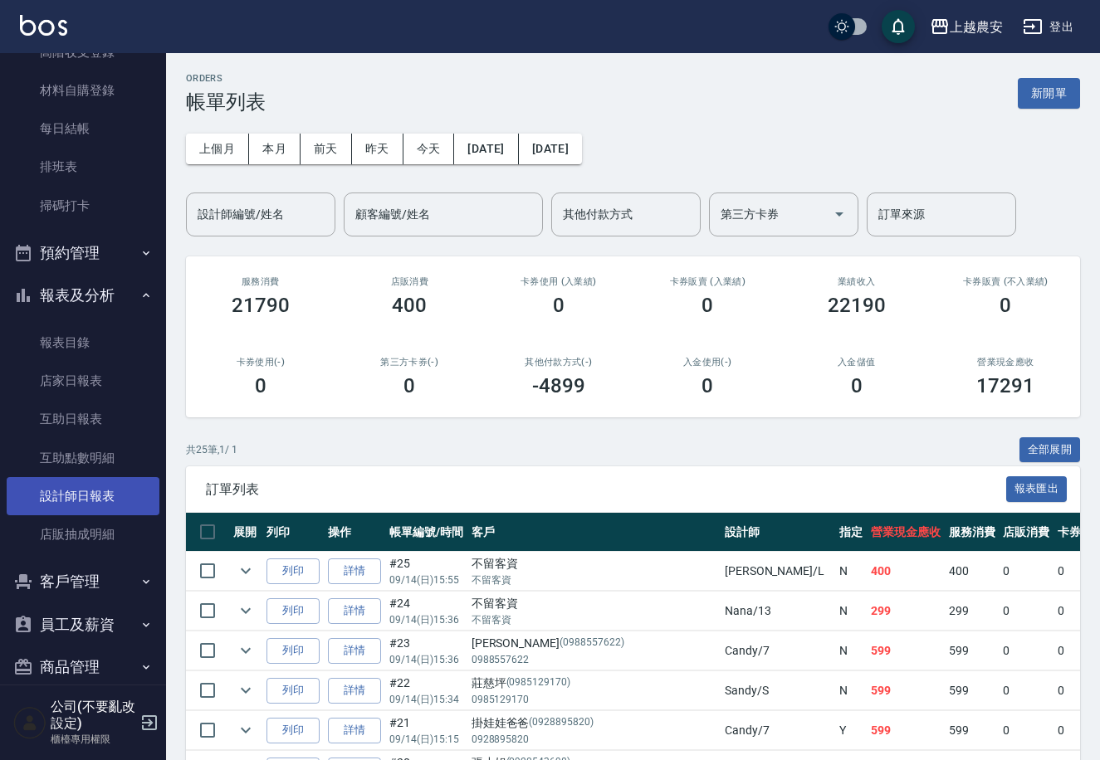
click at [80, 494] on link "設計師日報表" at bounding box center [83, 496] width 153 height 38
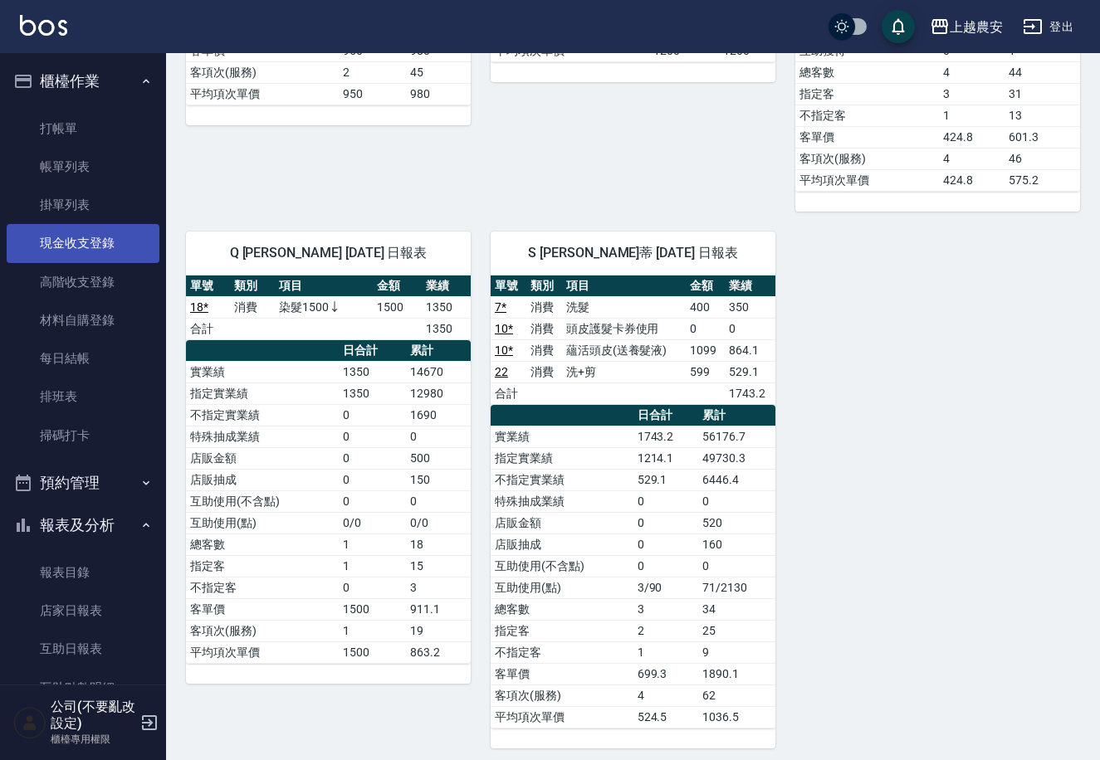
click at [106, 247] on link "現金收支登錄" at bounding box center [83, 243] width 153 height 38
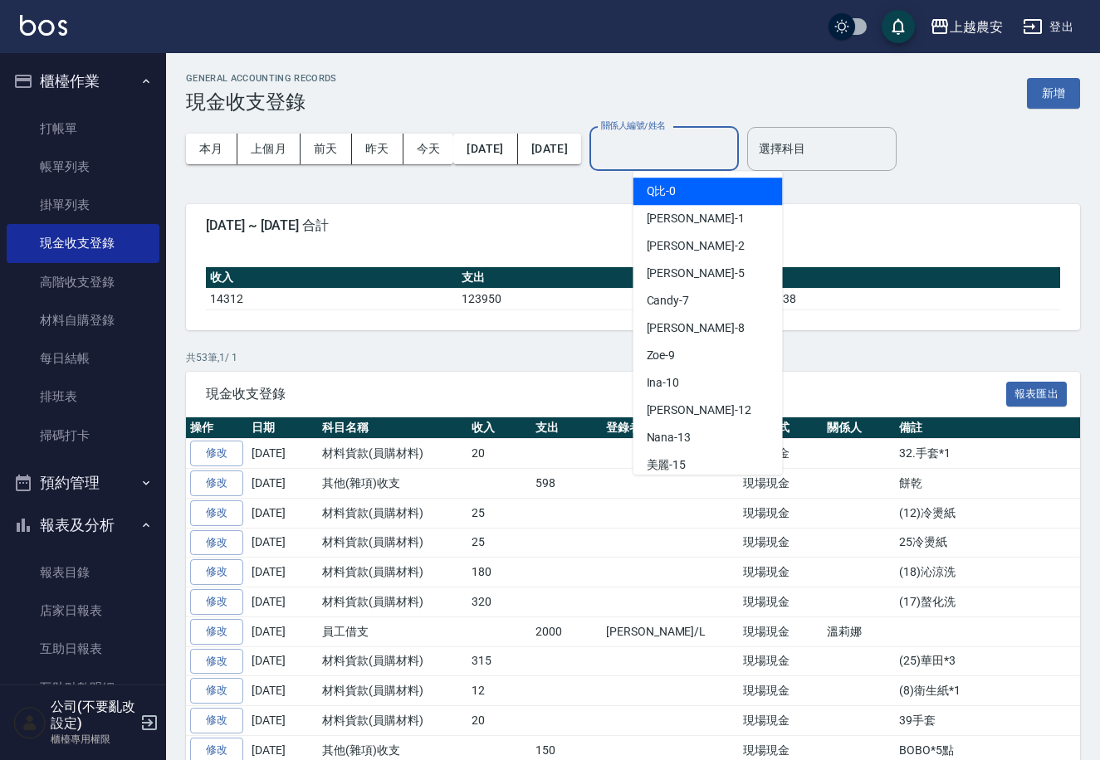
click at [693, 162] on input "關係人編號/姓名" at bounding box center [664, 148] width 134 height 29
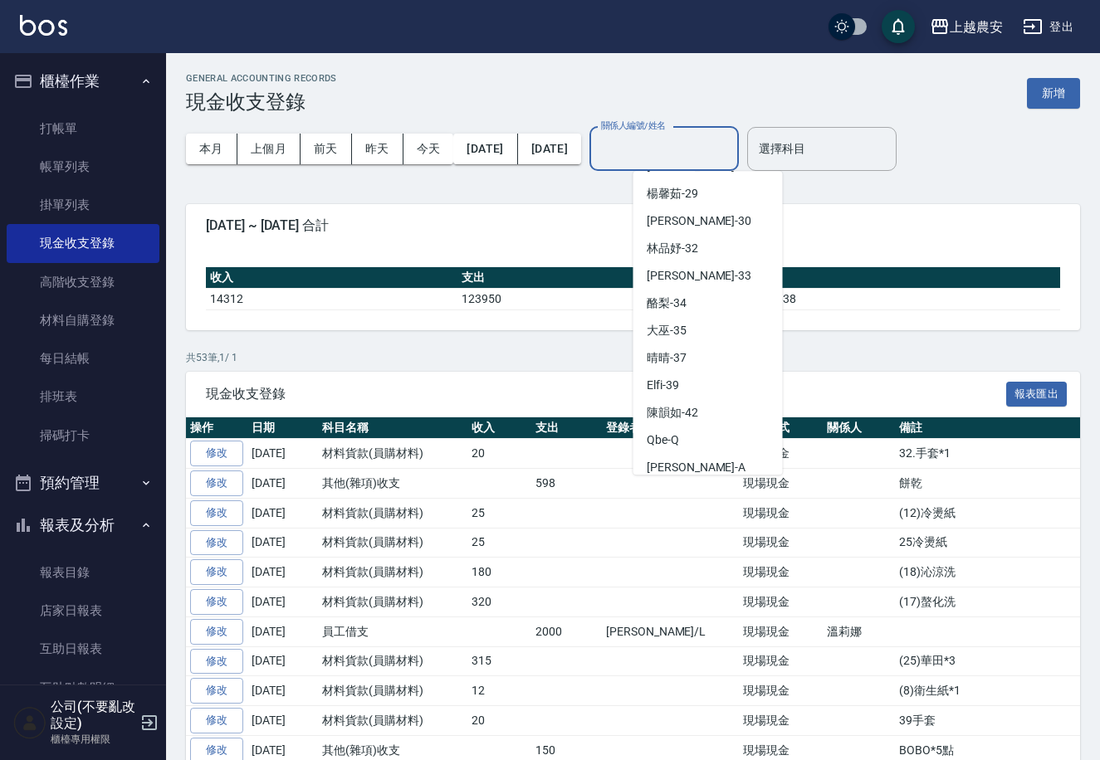
scroll to position [749, 0]
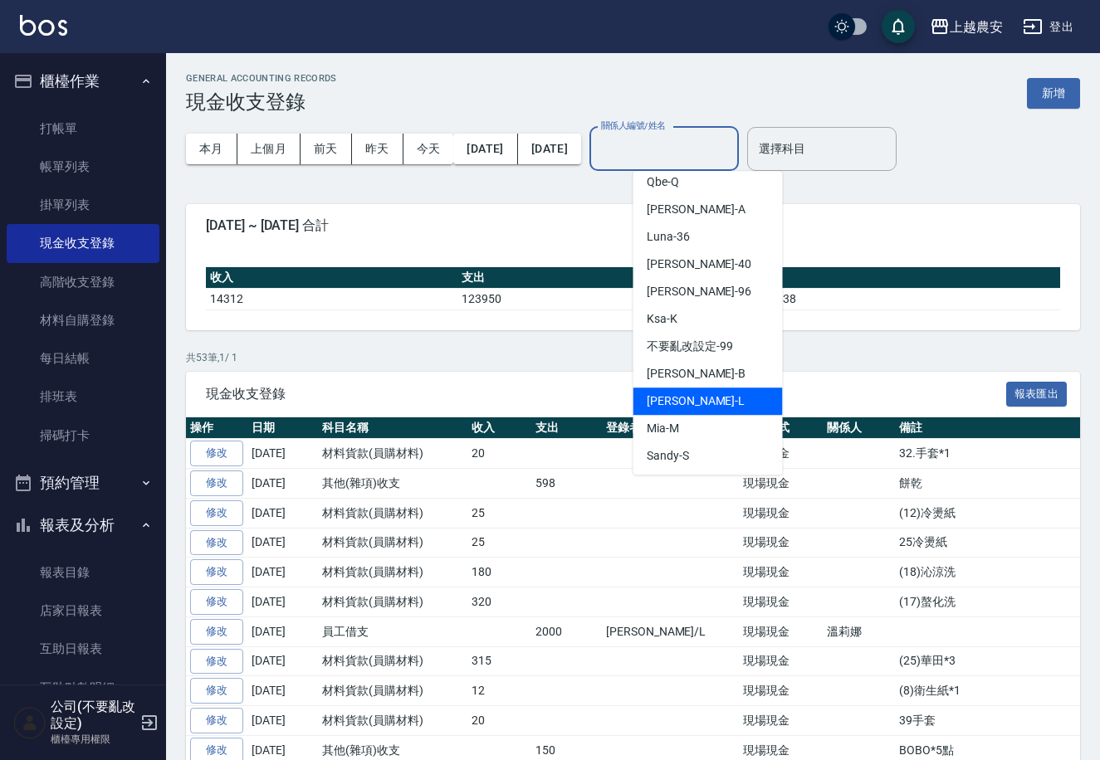
click at [678, 412] on div "[PERSON_NAME]" at bounding box center [707, 401] width 149 height 27
type input "[PERSON_NAME]"
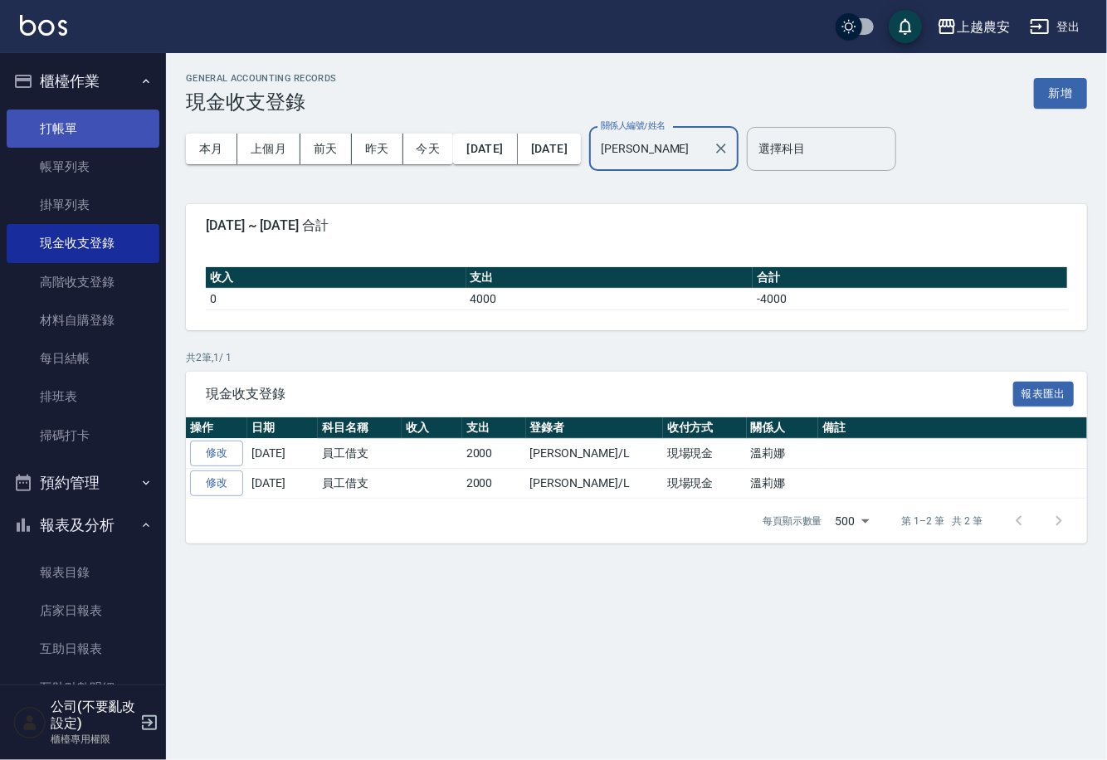
click at [88, 129] on link "打帳單" at bounding box center [83, 129] width 153 height 38
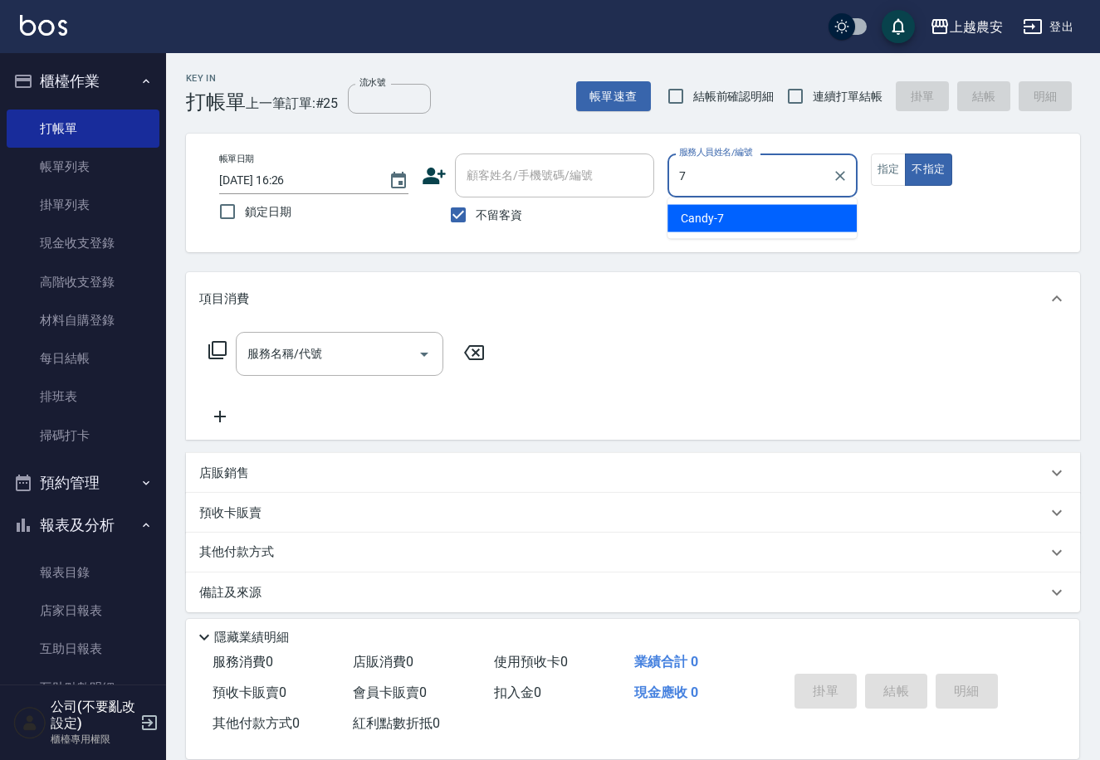
type input "Candy-7"
type button "false"
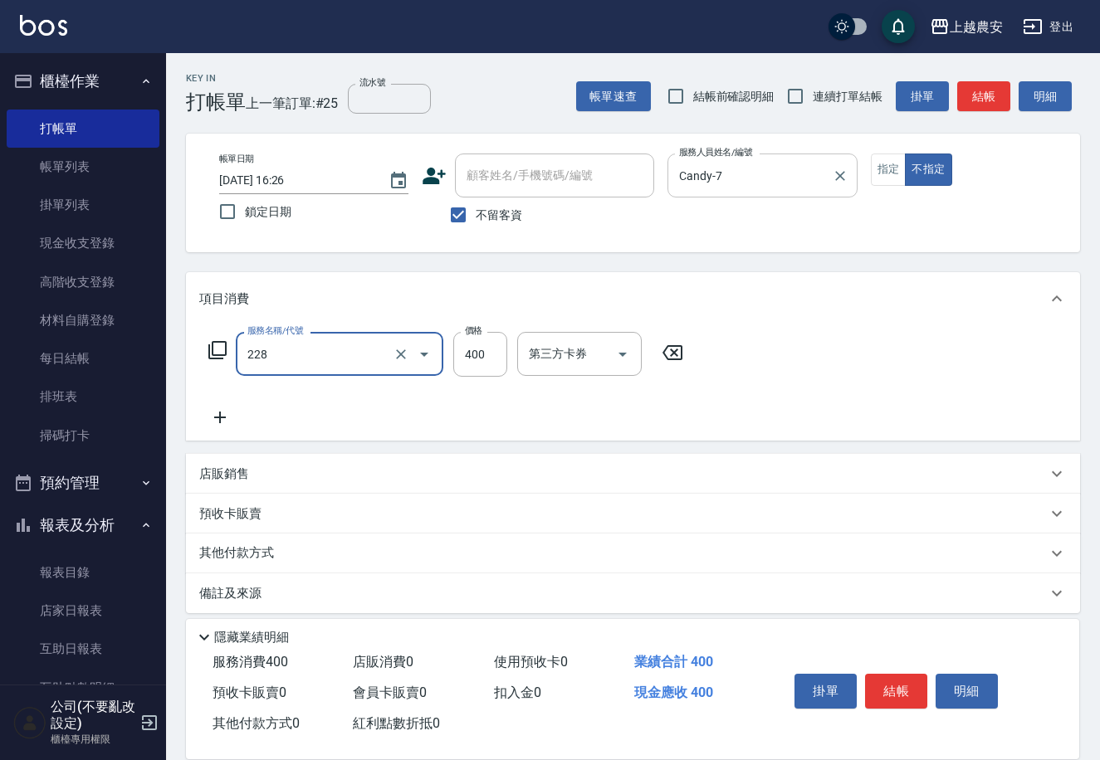
type input "洗髮(228)"
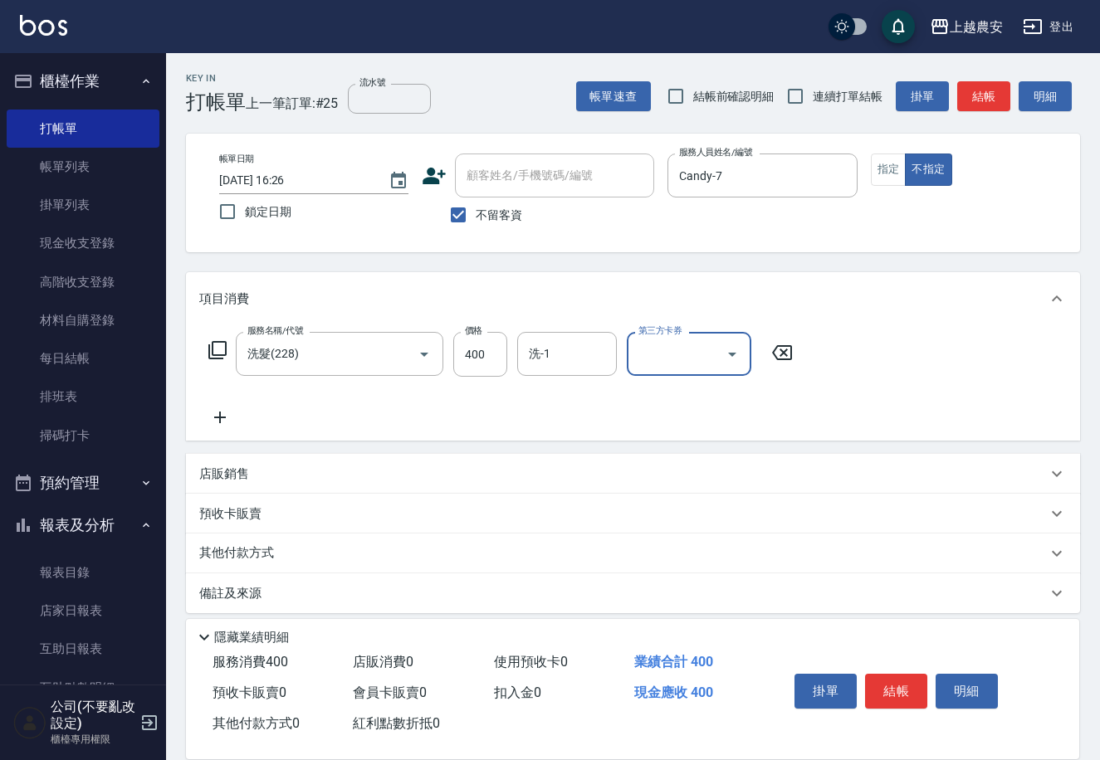
click at [225, 344] on icon at bounding box center [217, 350] width 18 height 18
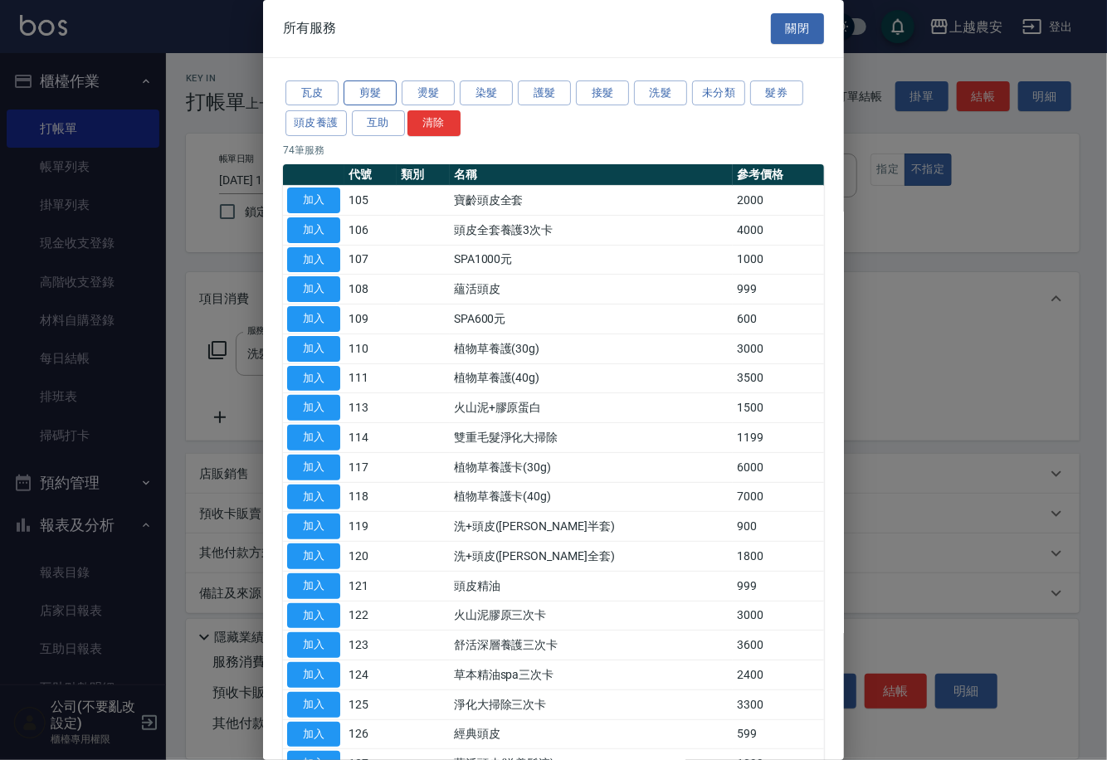
click at [355, 84] on button "剪髮" at bounding box center [370, 94] width 53 height 26
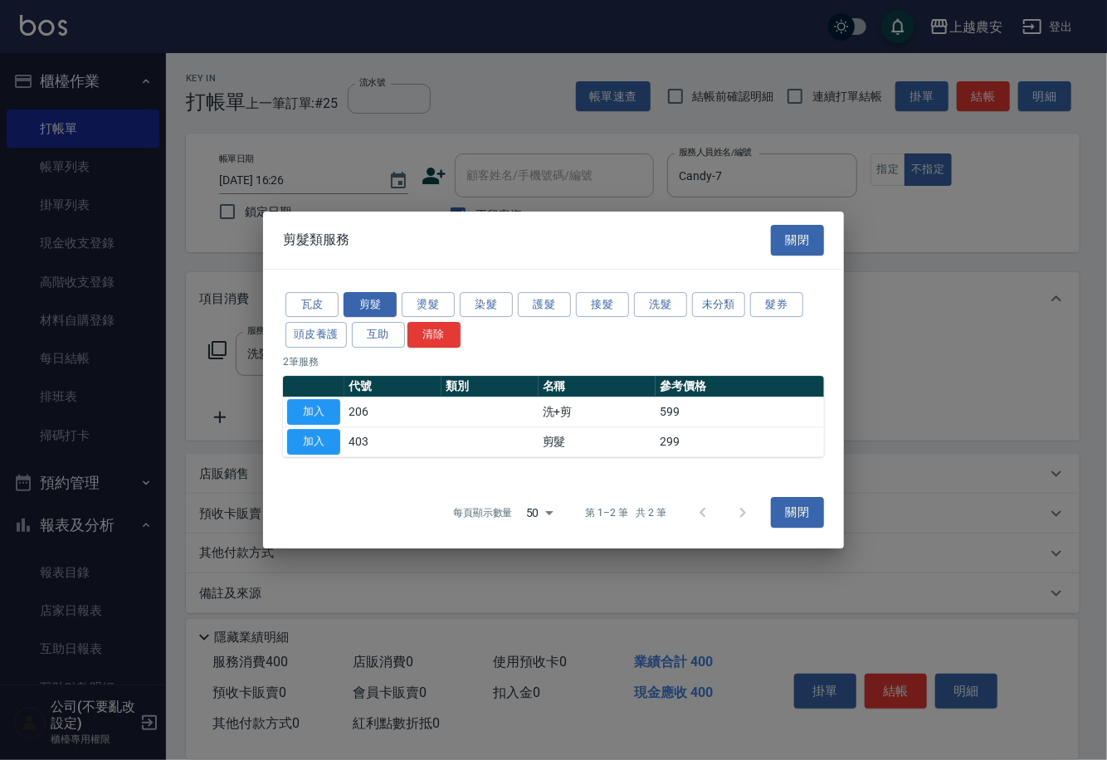
click at [805, 233] on button "關閉" at bounding box center [797, 240] width 53 height 31
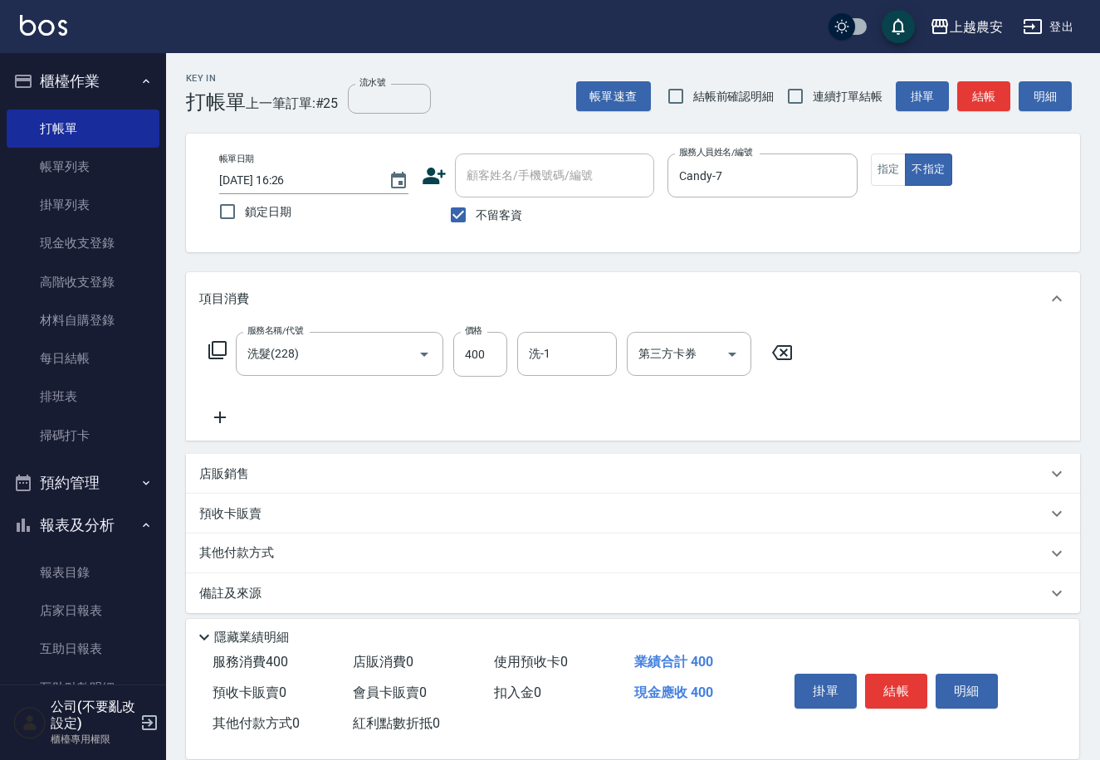
drag, startPoint x: 216, startPoint y: 398, endPoint x: 222, endPoint y: 416, distance: 18.7
click at [217, 403] on div "服務名稱/代號 洗髮(228) 服務名稱/代號 價格 400 價格 洗-1 洗-1 第三方卡券 第三方卡券" at bounding box center [500, 379] width 603 height 95
click at [222, 416] on icon at bounding box center [220, 418] width 42 height 20
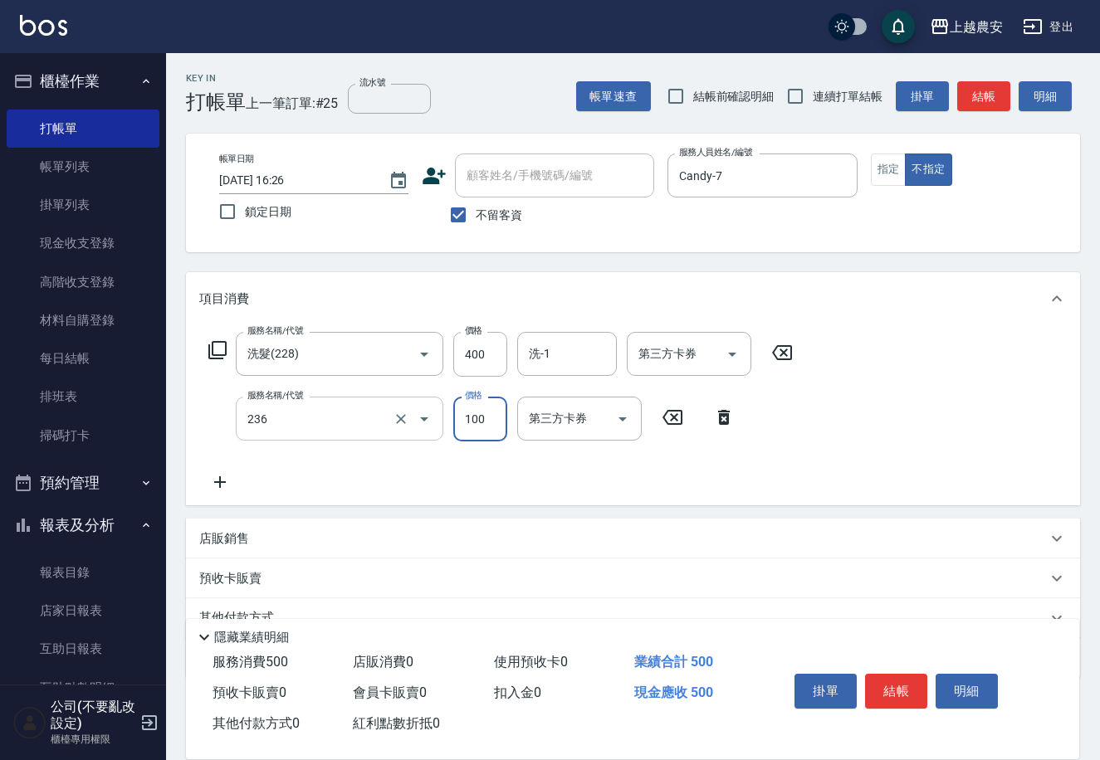
type input "手棒(236)"
drag, startPoint x: 869, startPoint y: 687, endPoint x: 1102, endPoint y: 516, distance: 289.2
click at [888, 674] on button "結帳" at bounding box center [896, 691] width 62 height 35
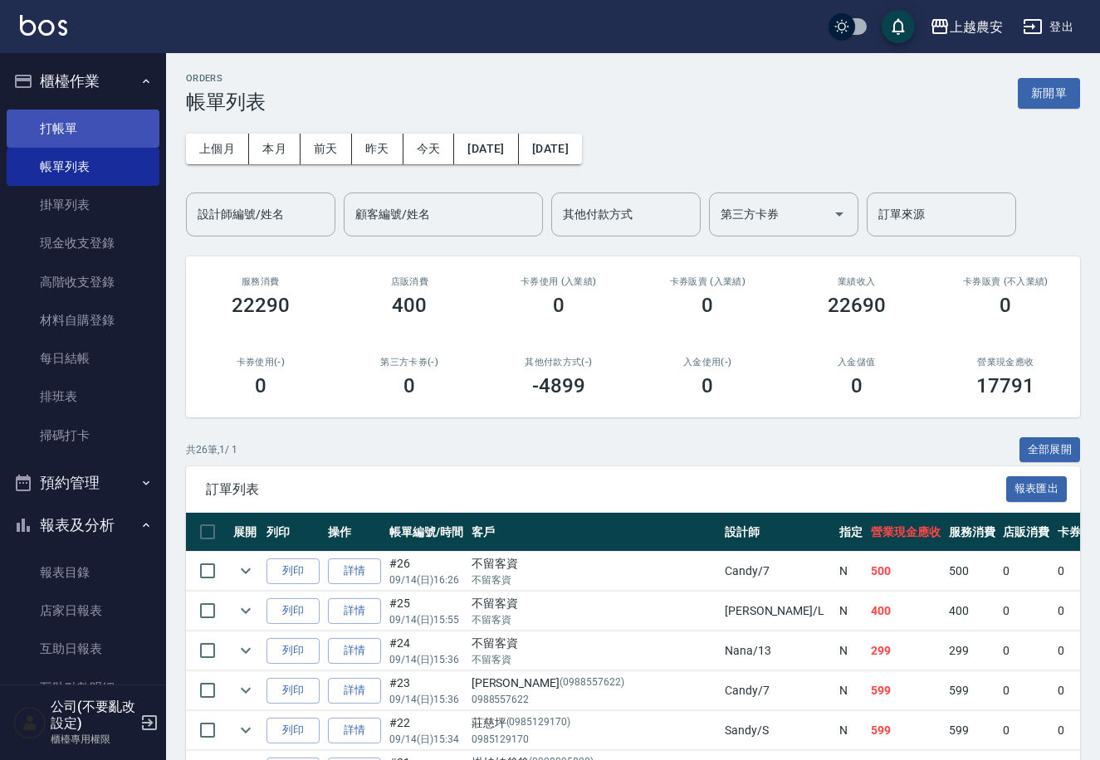
click at [129, 130] on link "打帳單" at bounding box center [83, 129] width 153 height 38
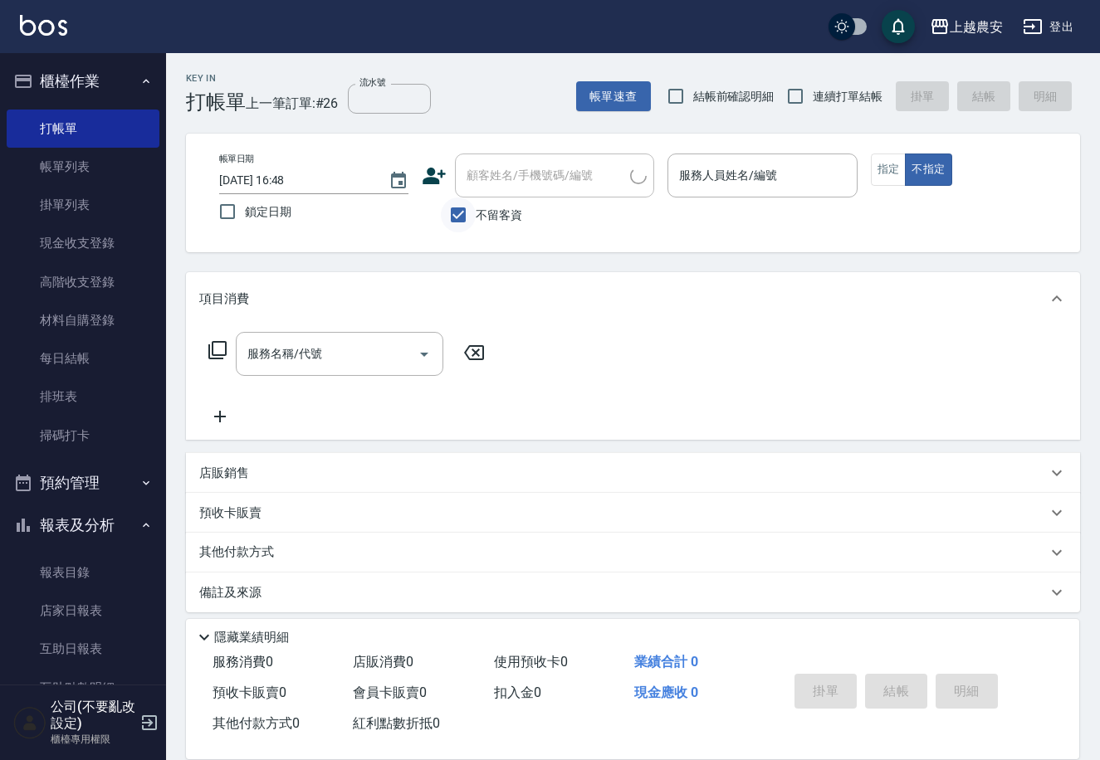
click at [468, 212] on input "不留客資" at bounding box center [458, 215] width 35 height 35
checkbox input "false"
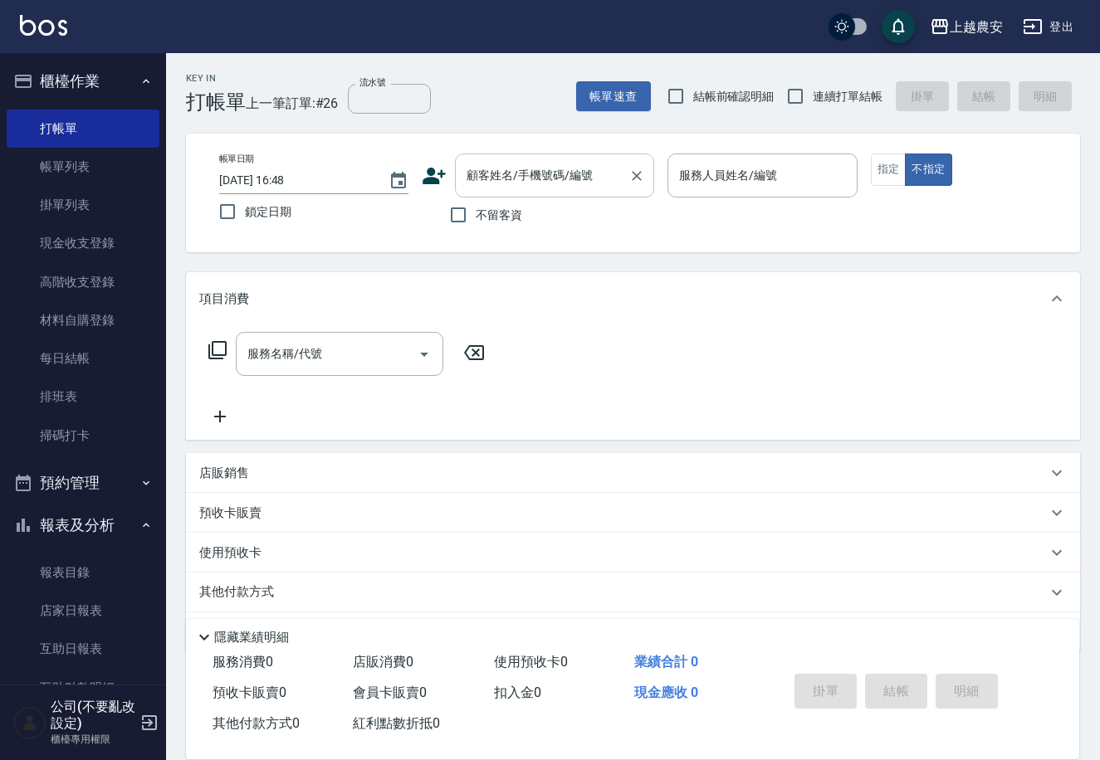
click at [505, 162] on div "顧客姓名/手機號碼/編號 顧客姓名/手機號碼/編號" at bounding box center [554, 176] width 199 height 44
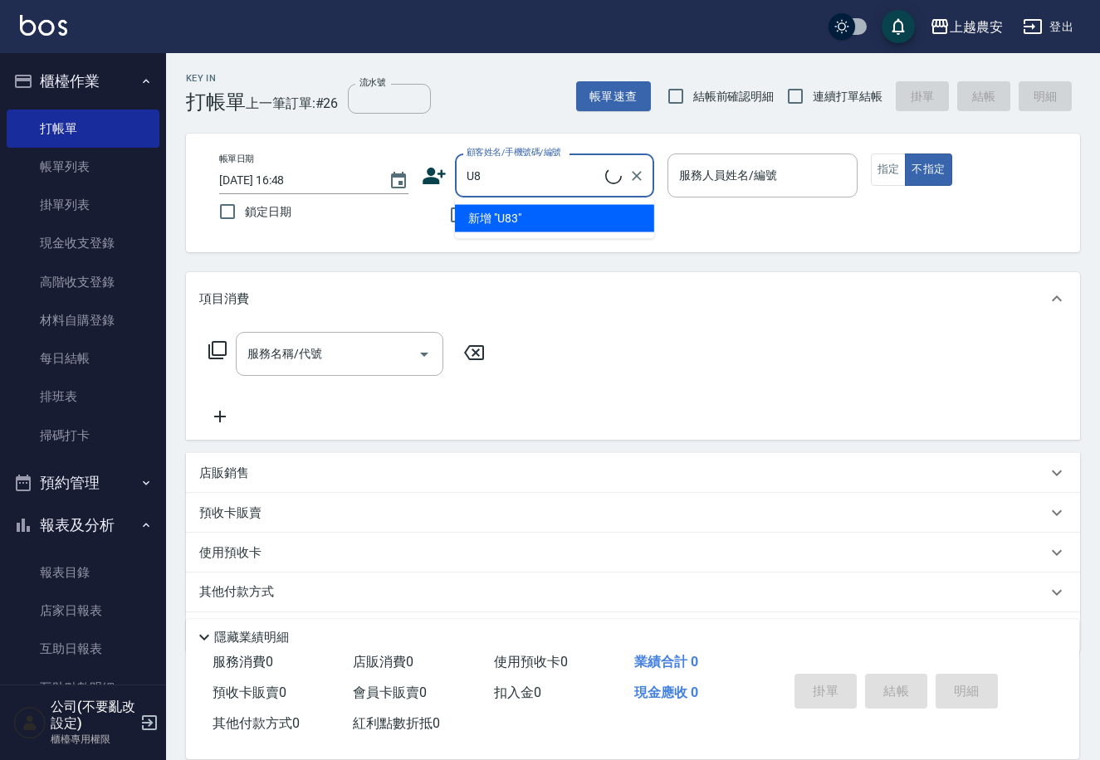
type input "U"
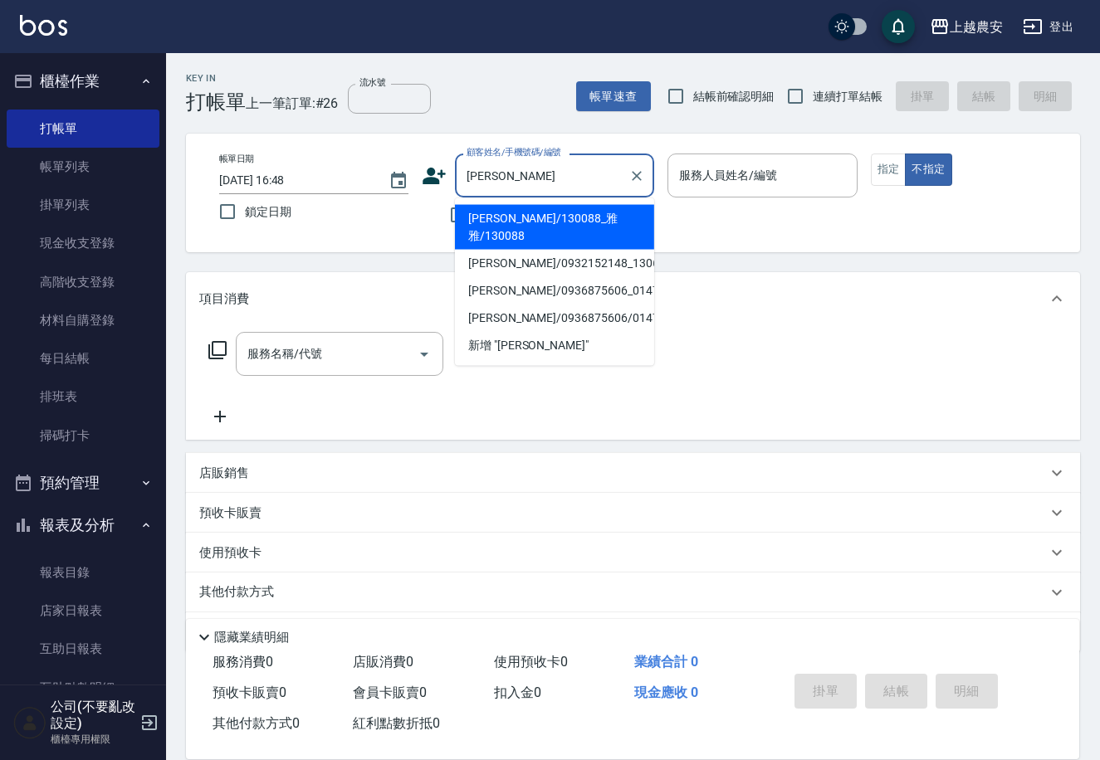
click at [493, 217] on li "[PERSON_NAME]/130088_雅雅/130088" at bounding box center [554, 227] width 199 height 45
type input "[PERSON_NAME]/130088_雅雅/130088"
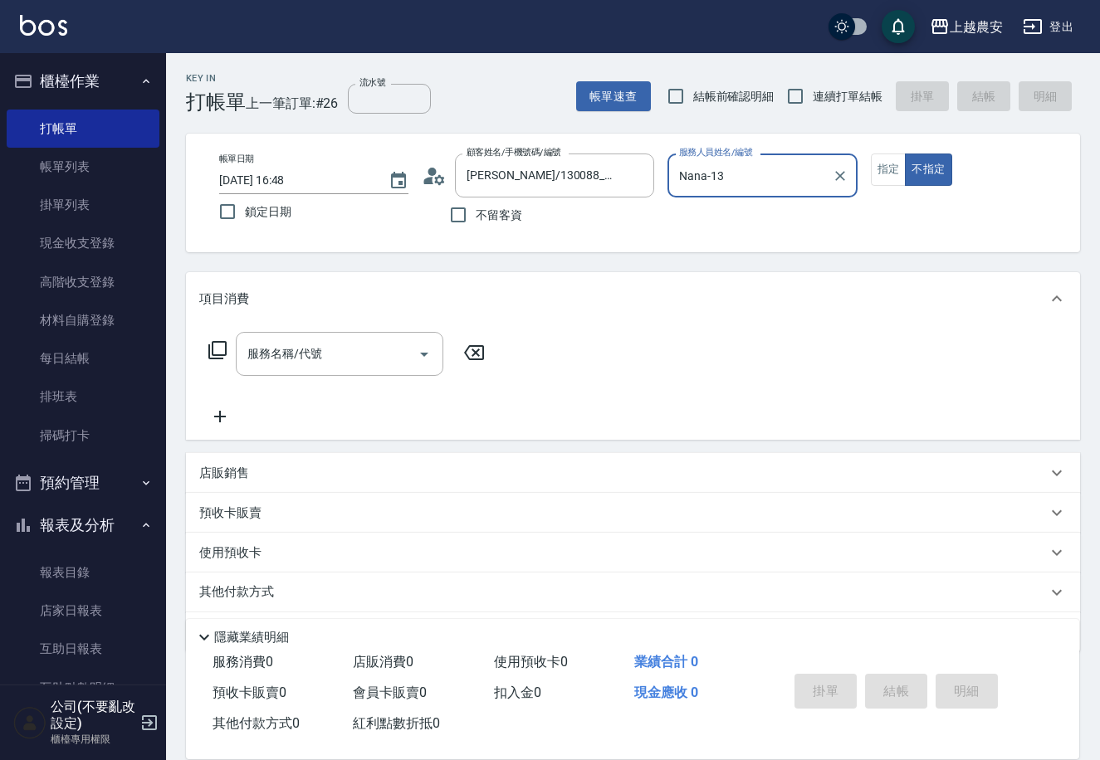
type input "Nana-13"
click at [877, 175] on button "指定" at bounding box center [889, 170] width 36 height 32
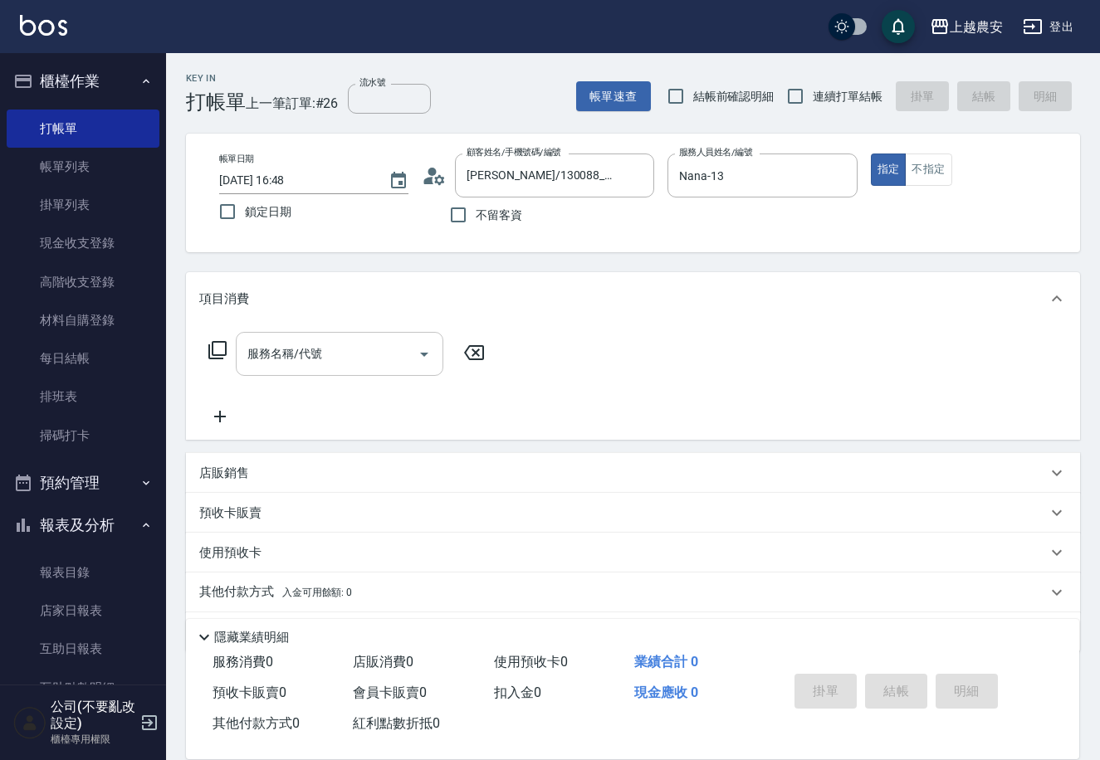
click at [237, 354] on div "服務名稱/代號" at bounding box center [340, 354] width 208 height 44
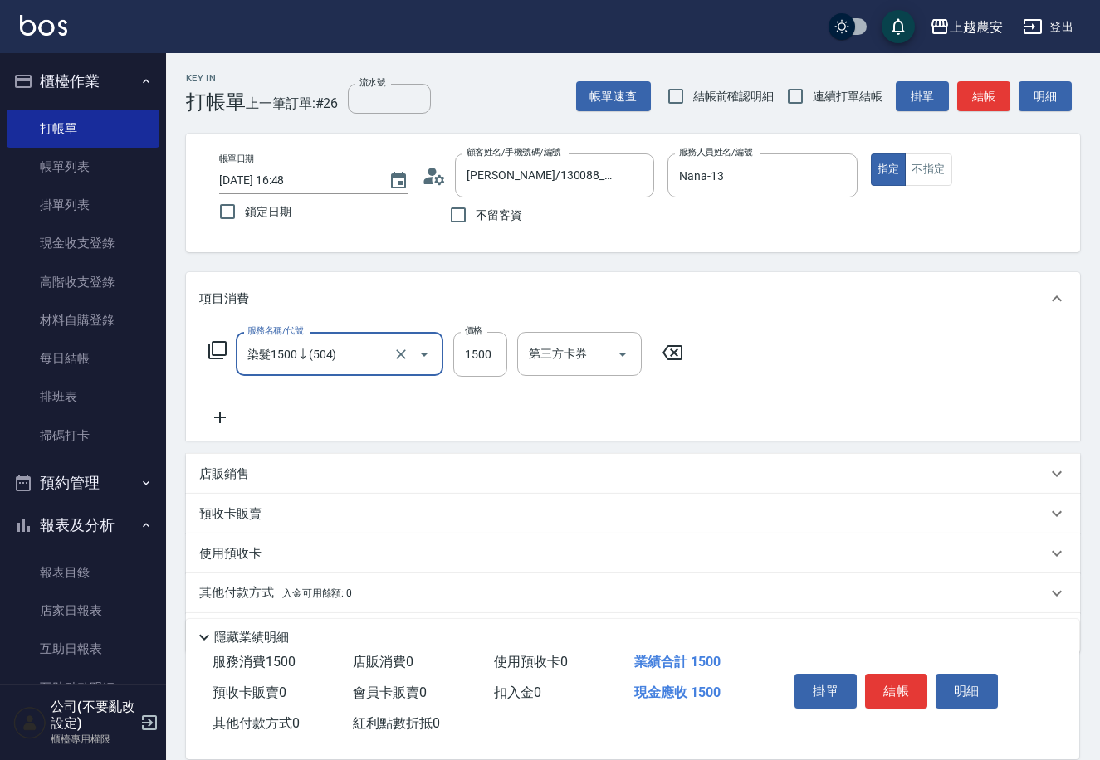
type input "染髮1500↓(504)"
type input "1100"
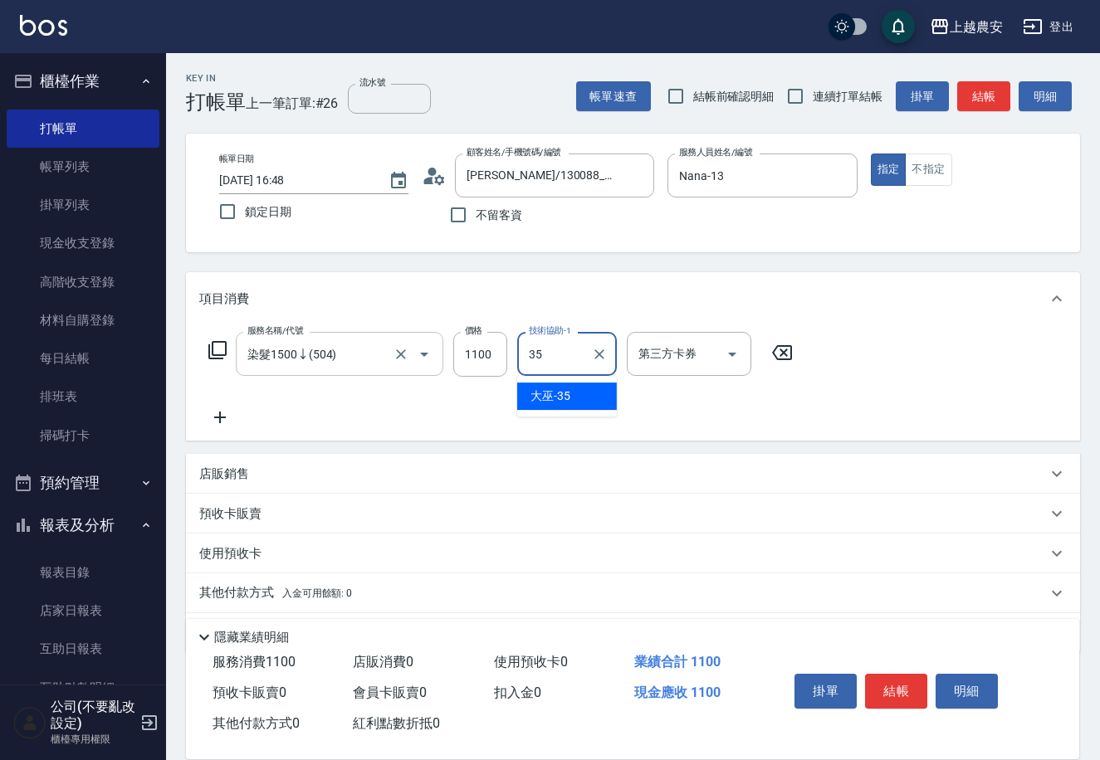
type input "大巫-35"
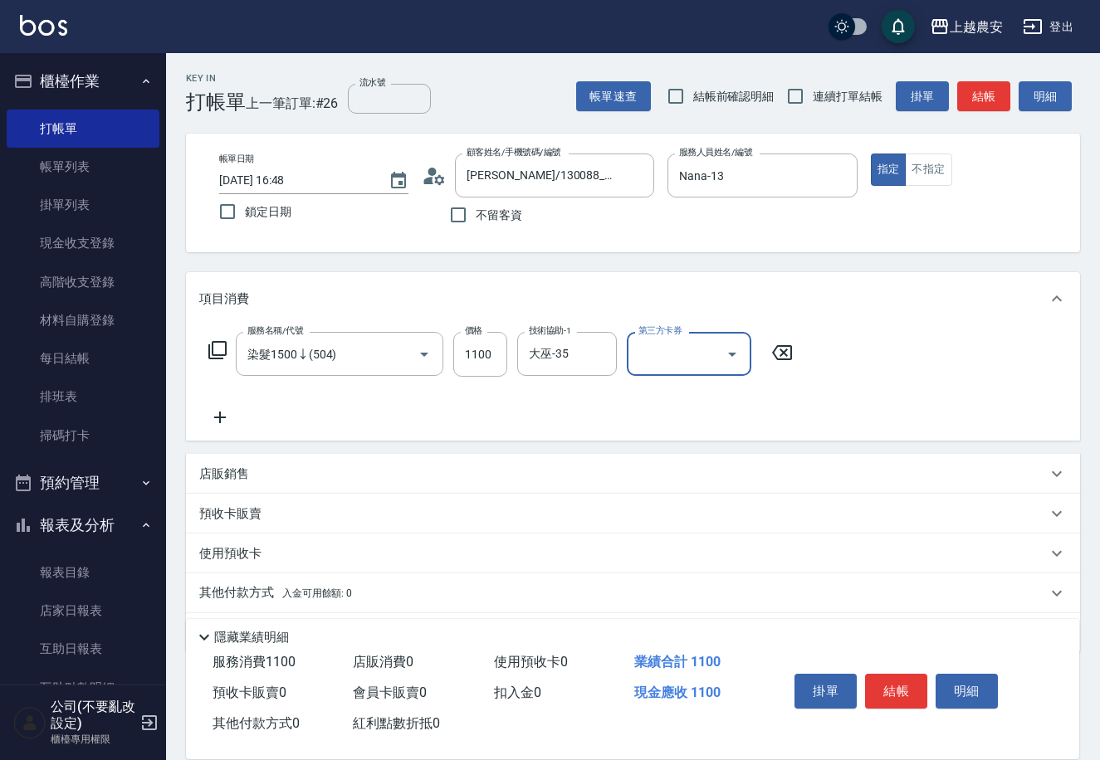
click at [896, 690] on button "結帳" at bounding box center [896, 691] width 62 height 35
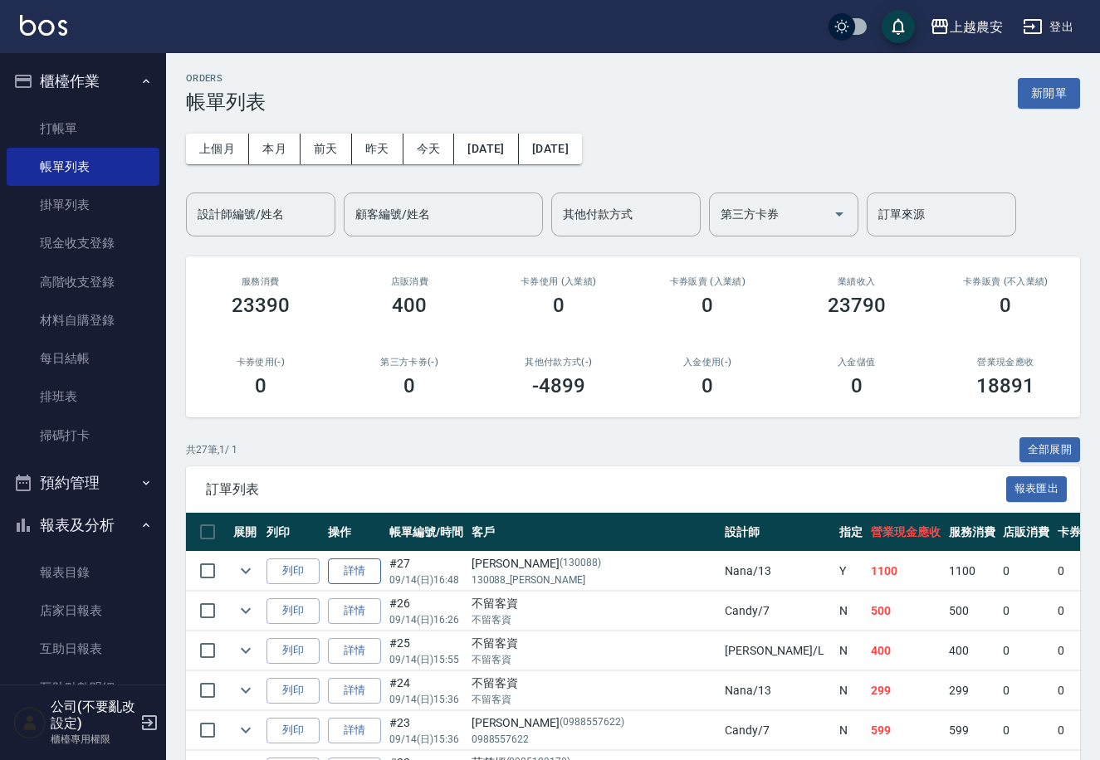
click at [356, 562] on link "詳情" at bounding box center [354, 572] width 53 height 26
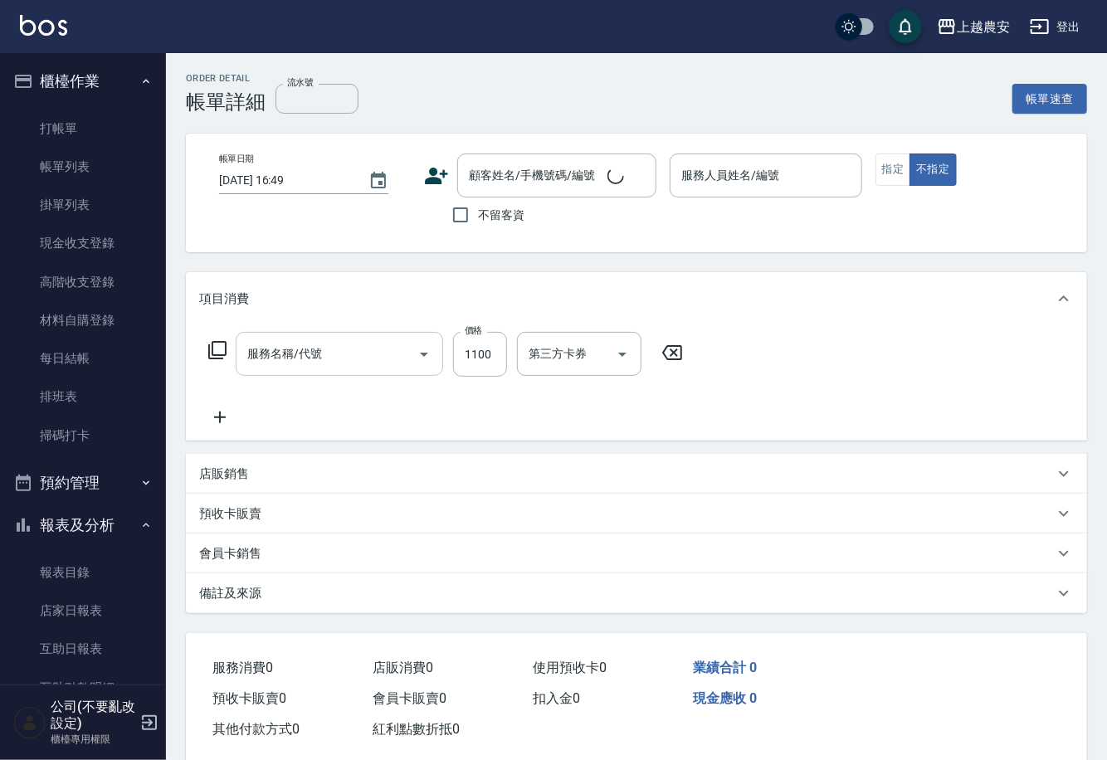
type input "染髮1500↓(504)"
type input "2025/09/14 16:48"
type input "Nana-13"
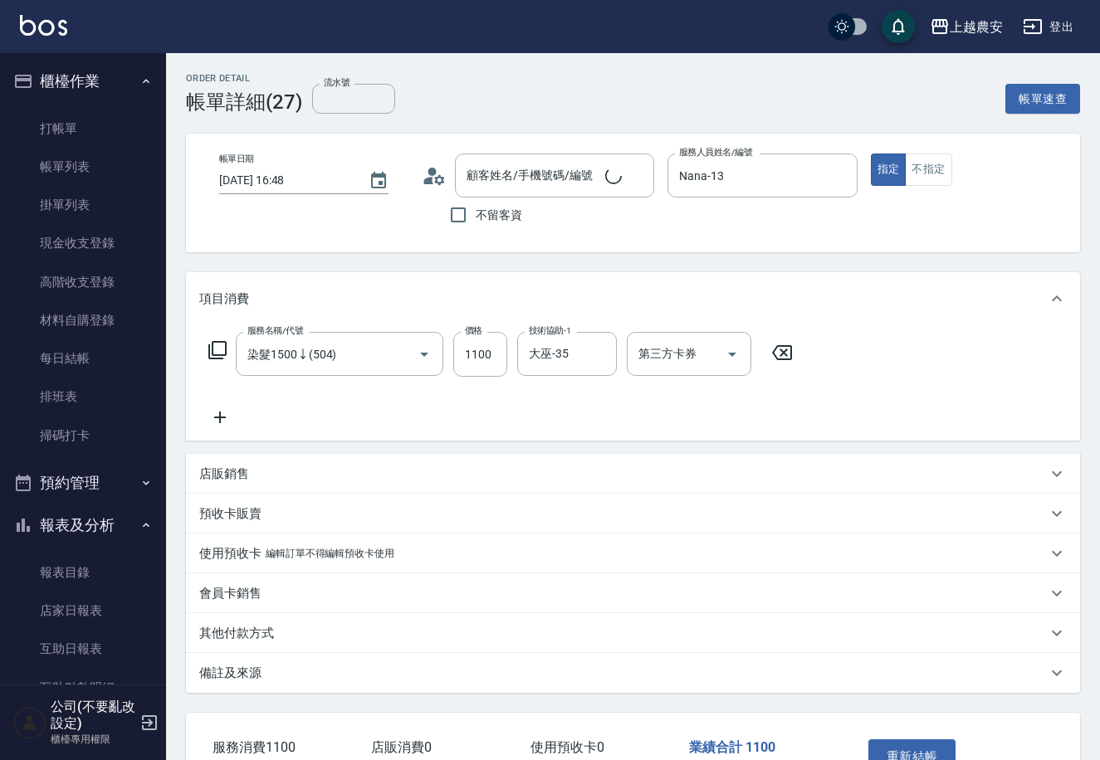
type input "[PERSON_NAME]/130088_雅雅/130088"
click at [228, 424] on icon at bounding box center [220, 418] width 42 height 20
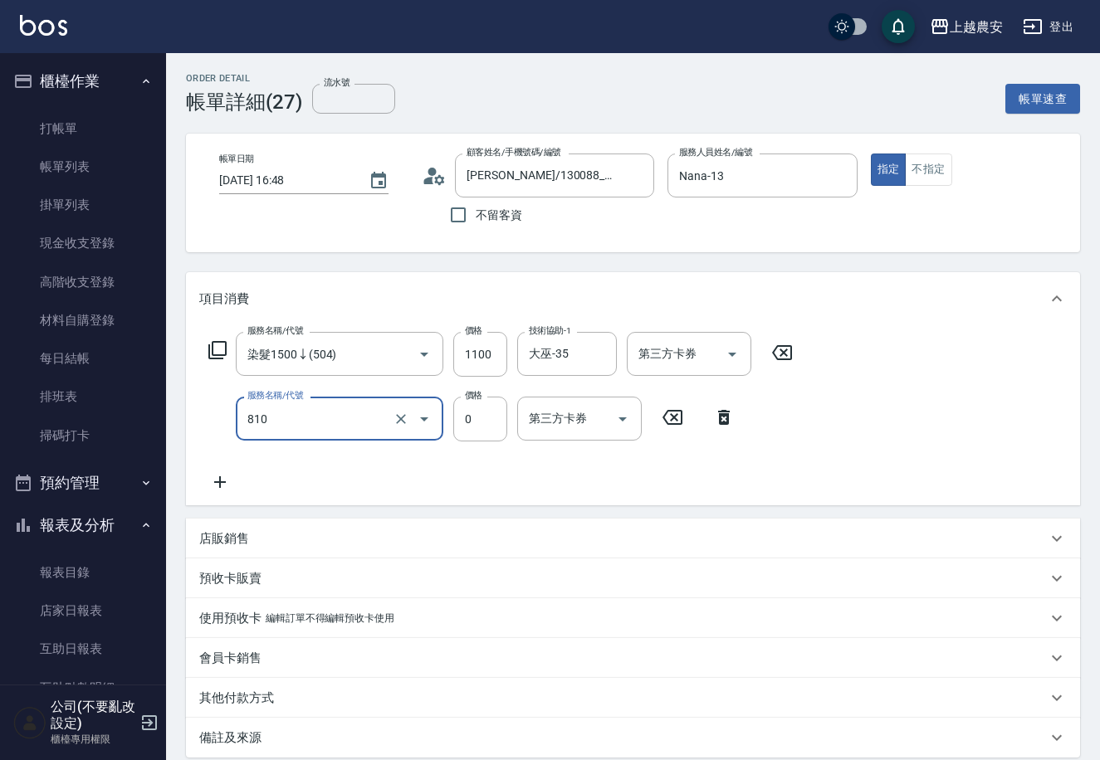
type input "頭皮護髮卡券使用(810)"
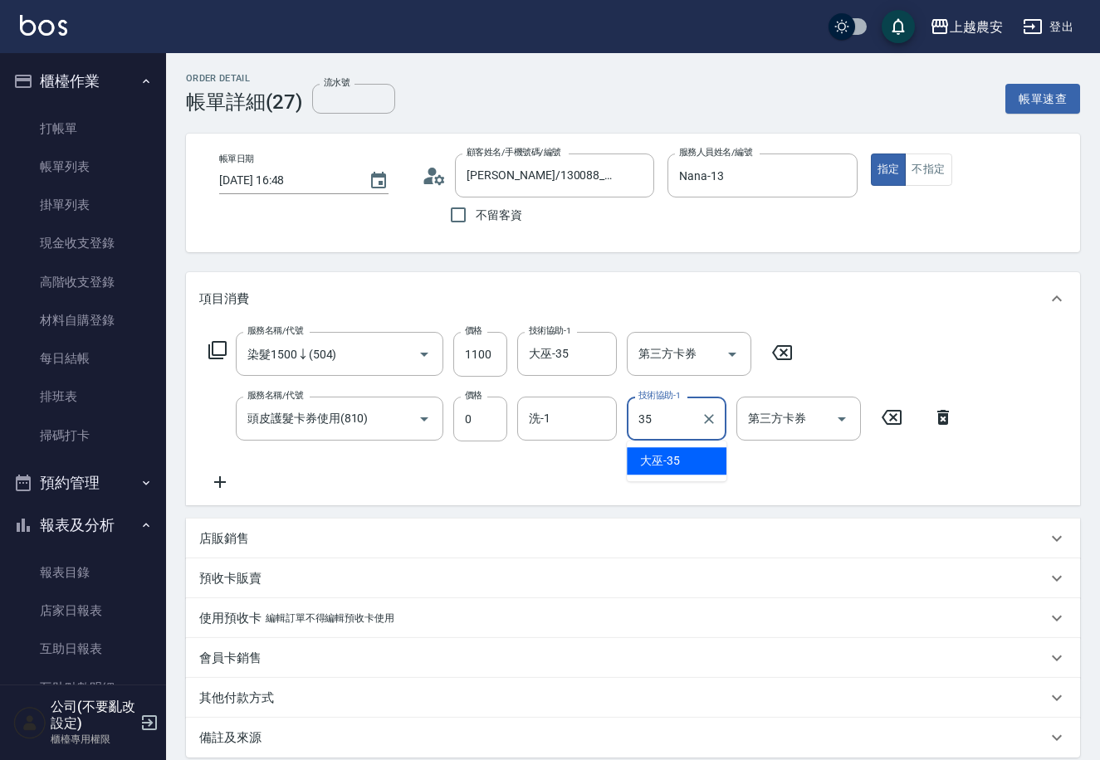
type input "大巫-35"
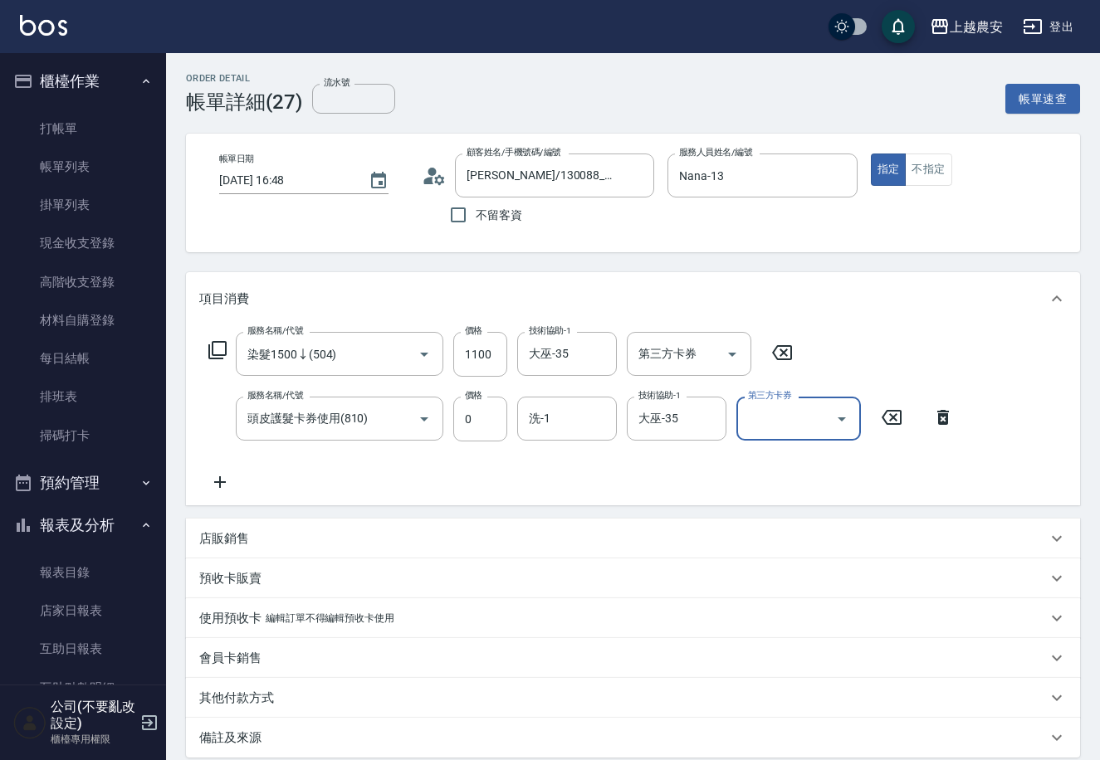
scroll to position [173, 0]
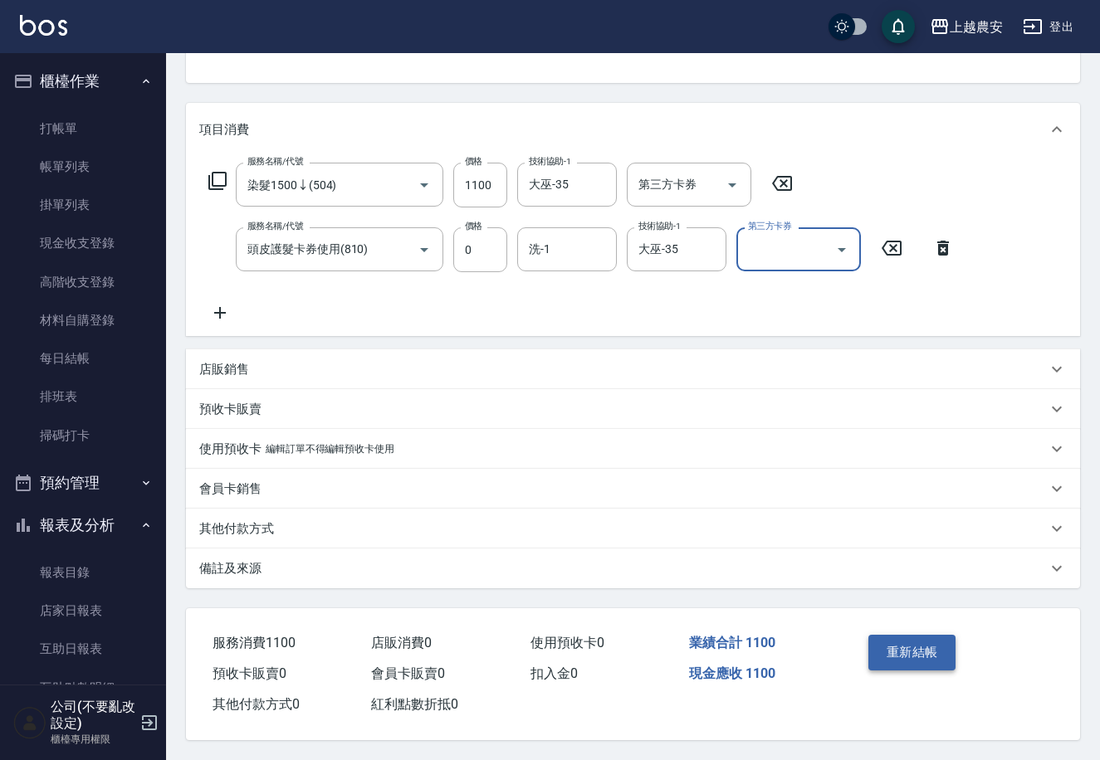
click at [931, 635] on button "重新結帳" at bounding box center [912, 652] width 88 height 35
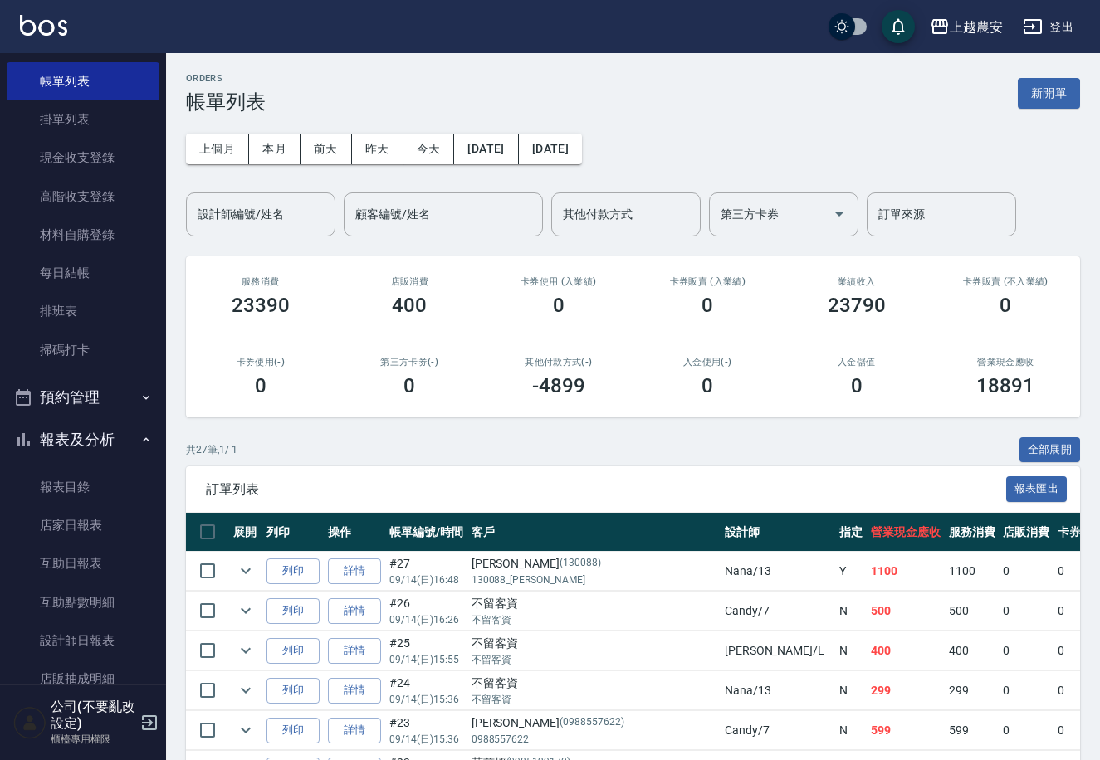
scroll to position [252, 0]
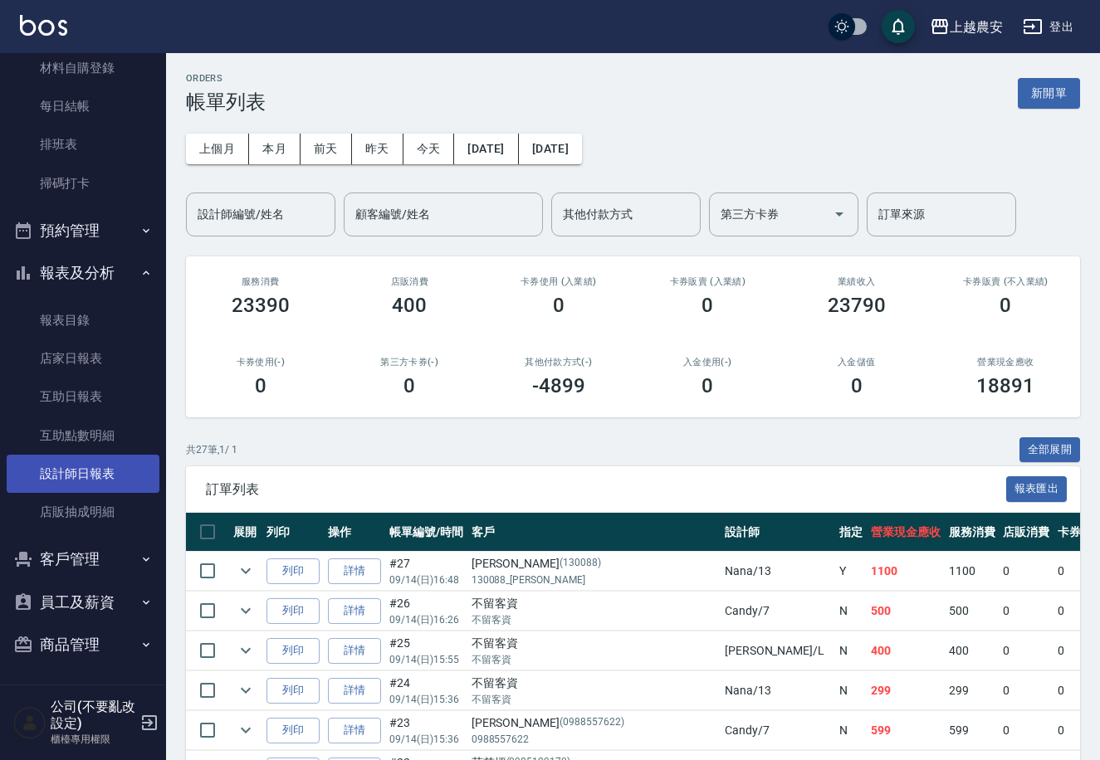
click at [112, 474] on link "設計師日報表" at bounding box center [83, 474] width 153 height 38
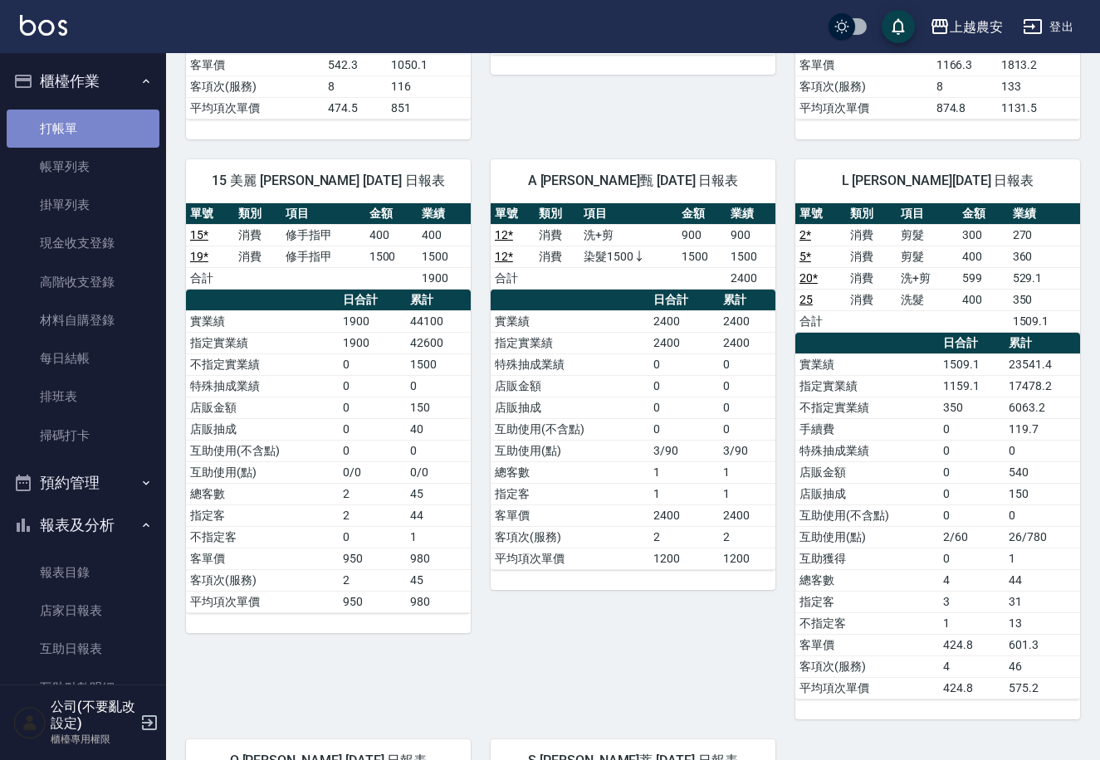
click at [114, 110] on link "打帳單" at bounding box center [83, 129] width 153 height 38
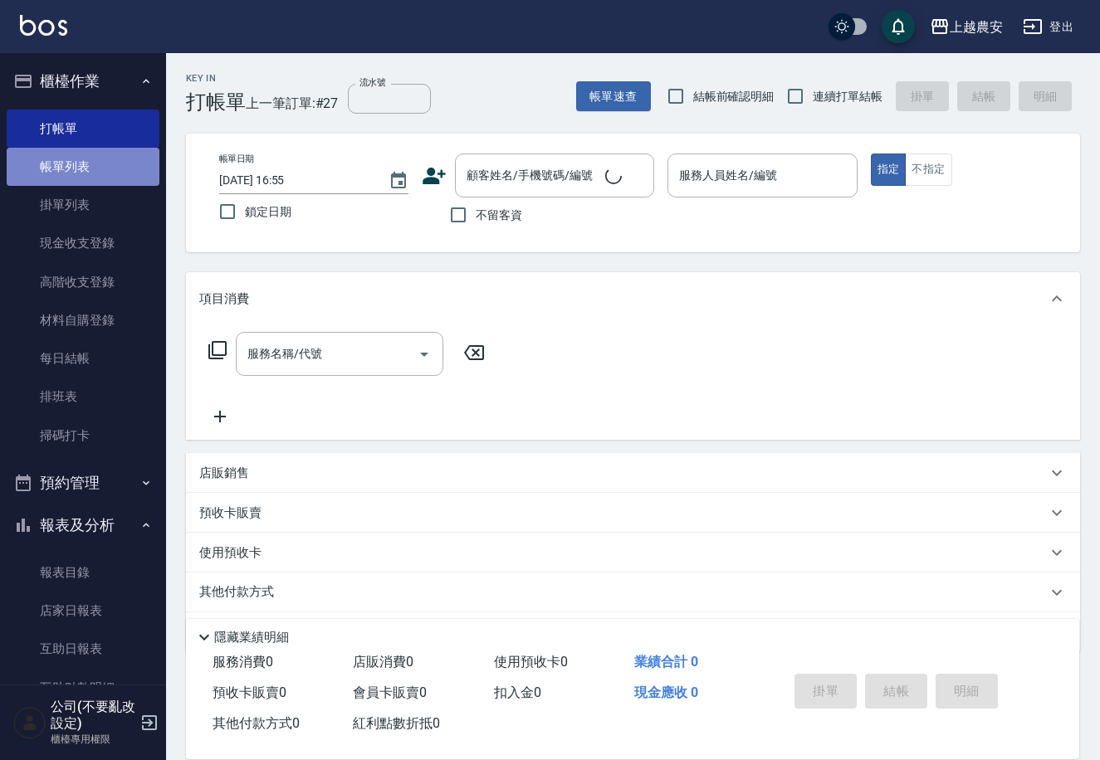
click at [113, 175] on link "帳單列表" at bounding box center [83, 167] width 153 height 38
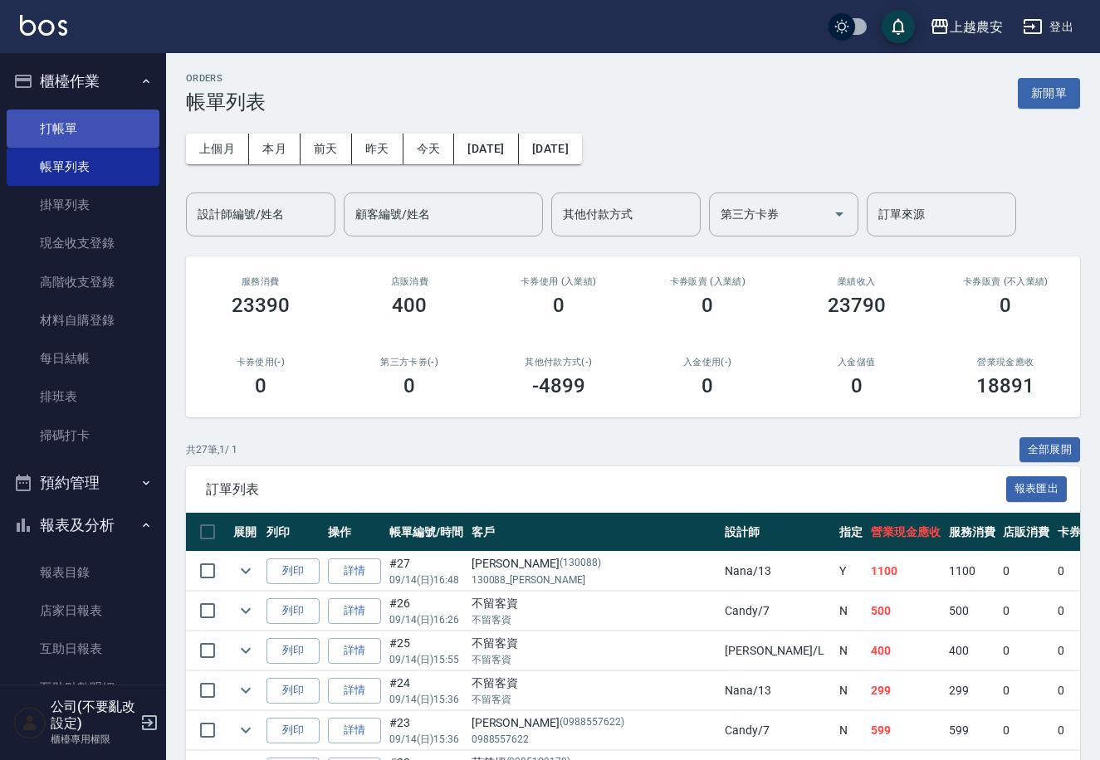
click at [90, 114] on link "打帳單" at bounding box center [83, 129] width 153 height 38
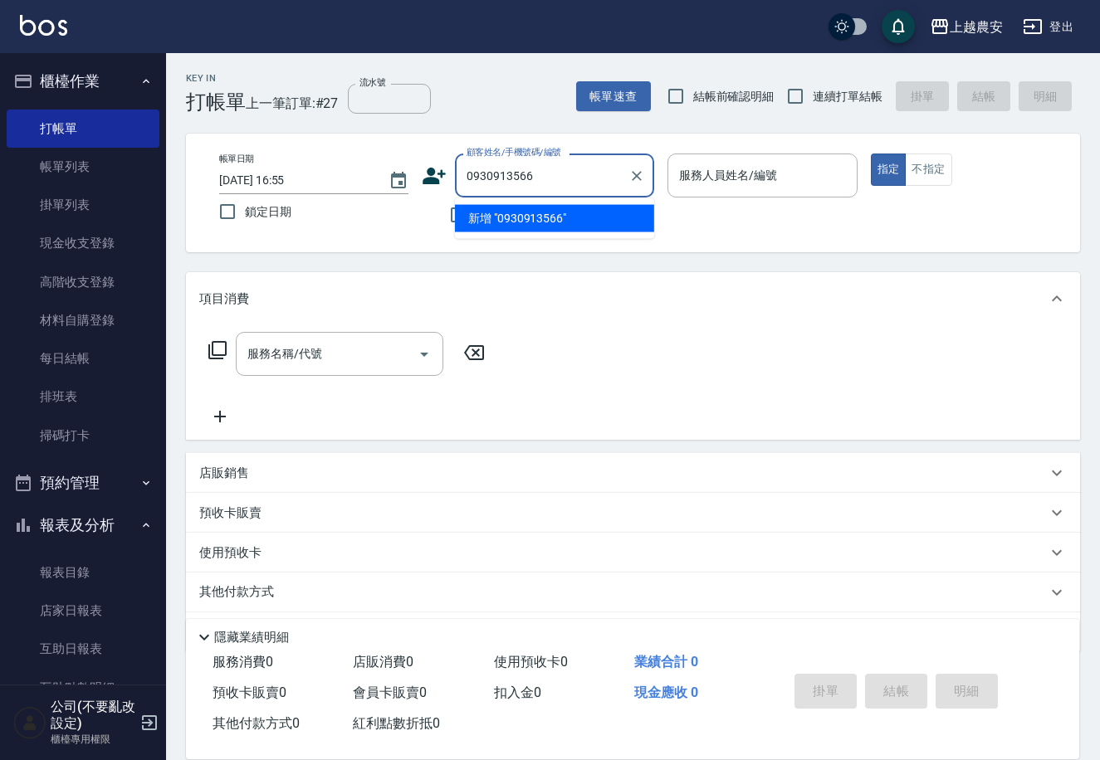
drag, startPoint x: 544, startPoint y: 168, endPoint x: 457, endPoint y: 175, distance: 86.7
click at [457, 175] on div "0930913566 顧客姓名/手機號碼/編號" at bounding box center [554, 176] width 199 height 44
type input "0930913566"
click at [432, 178] on icon at bounding box center [434, 176] width 23 height 17
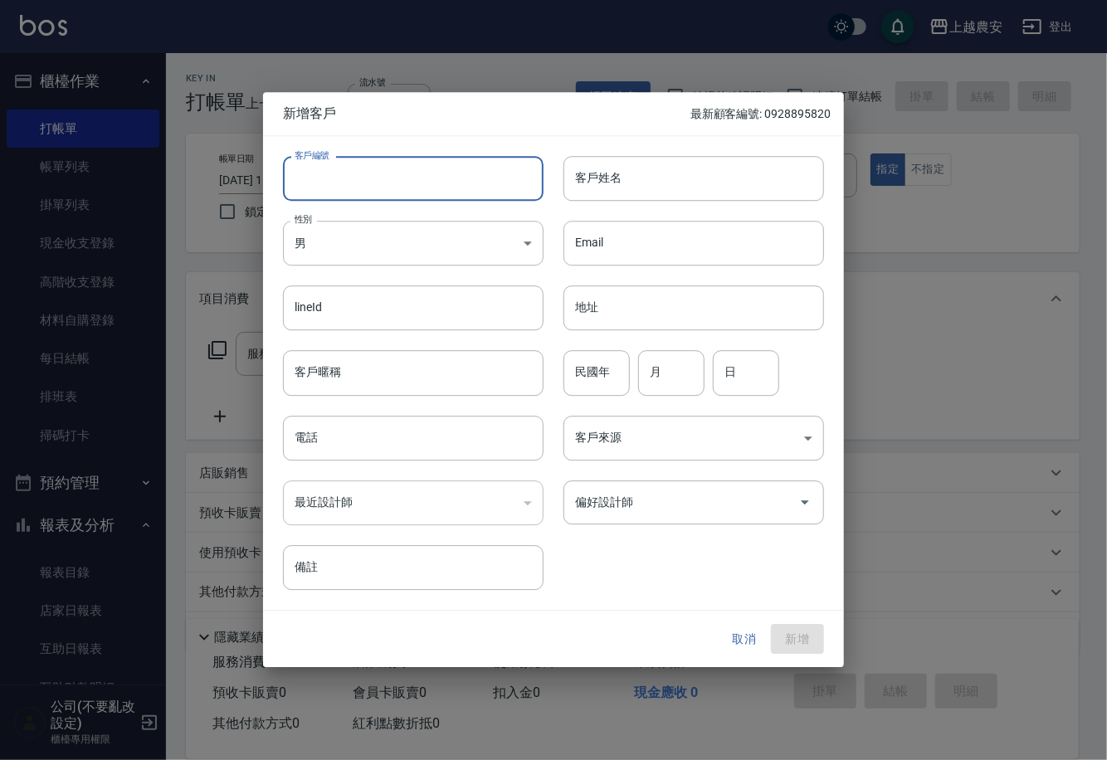
paste input "0930913566"
type input "0930913566"
click at [441, 244] on body "上越農安 登出 櫃檯作業 打帳單 帳單列表 掛單列表 現金收支登錄 高階收支登錄 材料自購登錄 每日結帳 排班表 掃碼打卡 預約管理 預約管理 單日預約紀錄 …" at bounding box center [553, 404] width 1107 height 809
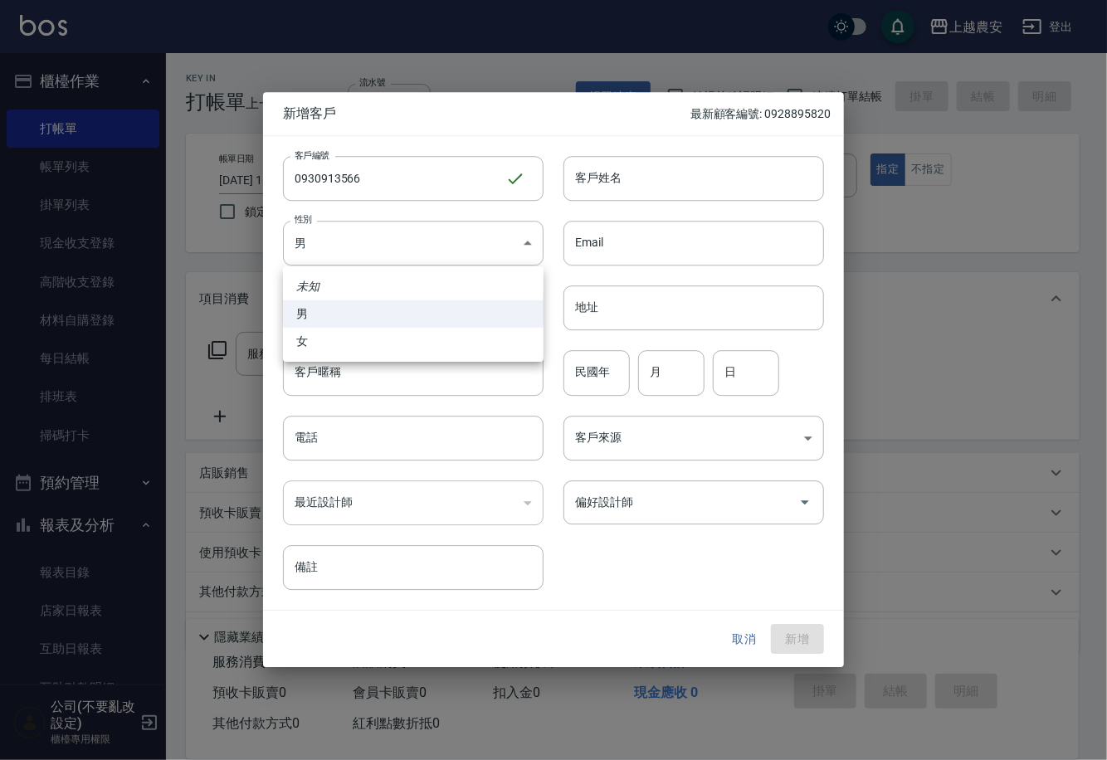
click at [427, 345] on li "女" at bounding box center [413, 341] width 261 height 27
type input "[DEMOGRAPHIC_DATA]"
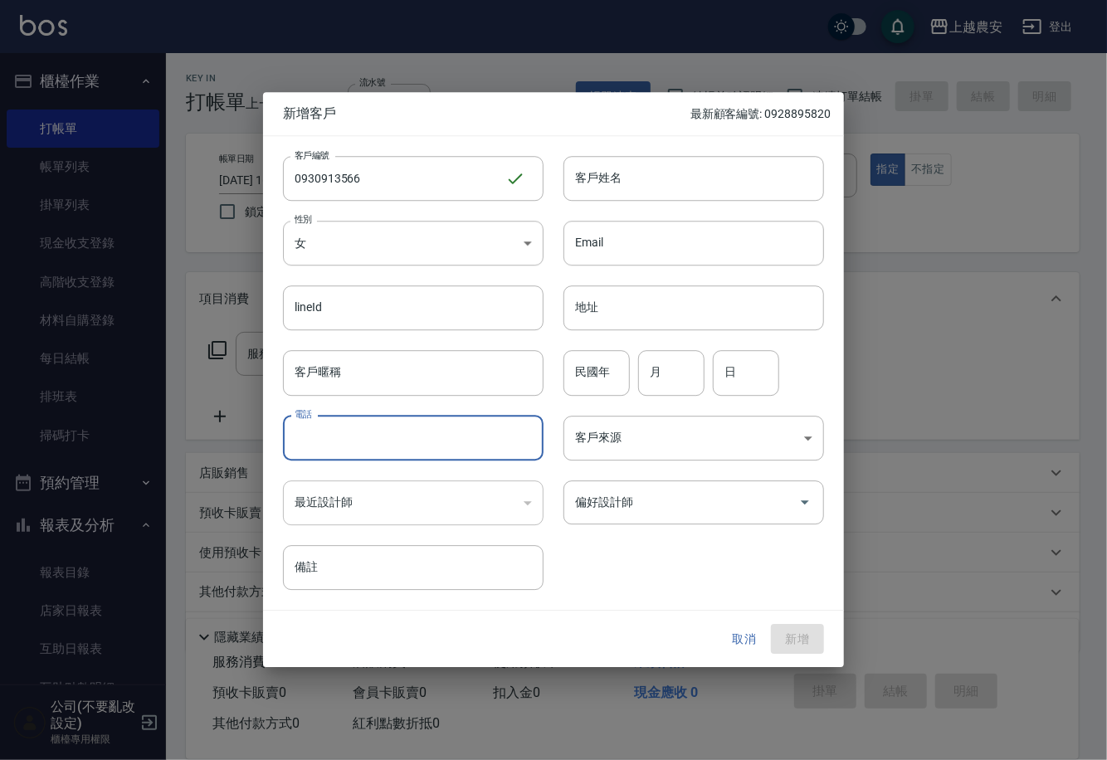
paste input "0930913566"
type input "0930913566"
click at [633, 184] on input "客戶姓名" at bounding box center [694, 178] width 261 height 45
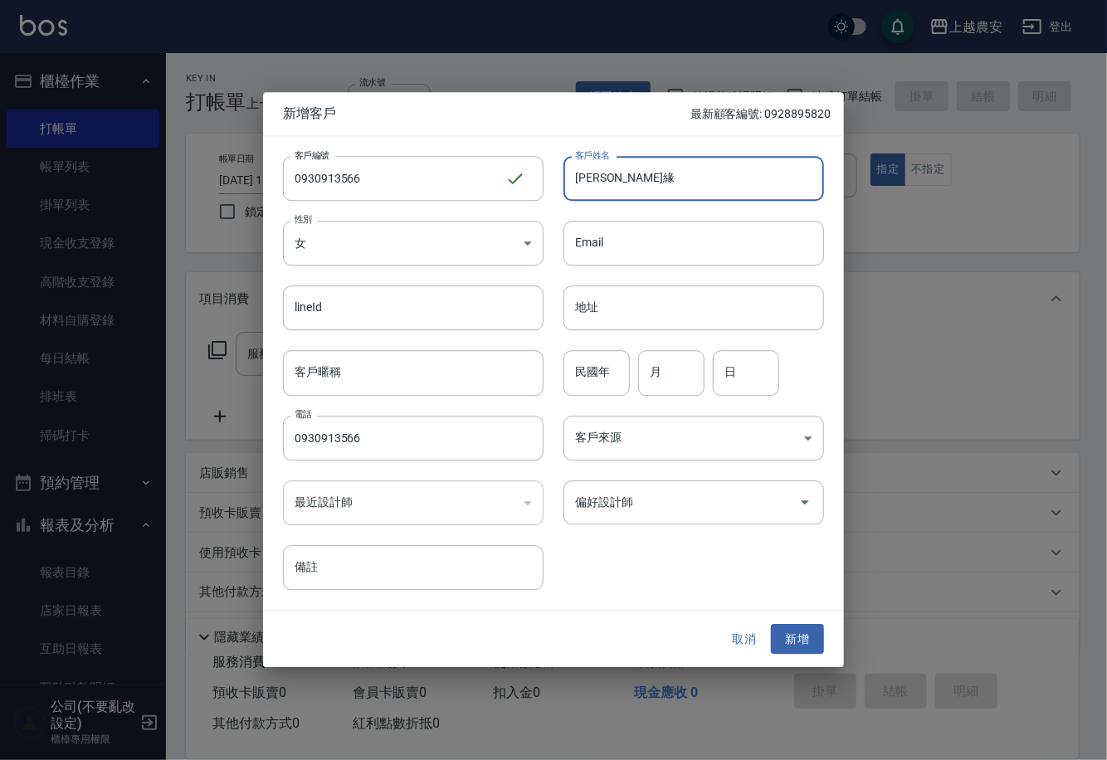
type input "[PERSON_NAME]緣"
click at [658, 593] on div "客戶編號 0930913566 ​ 客戶編號 客戶姓名 邱莉緣 客戶姓名 性別 女 FEMALE 性別 Email Email lineId lineId 地…" at bounding box center [553, 373] width 581 height 474
click at [799, 629] on button "新增" at bounding box center [797, 639] width 53 height 31
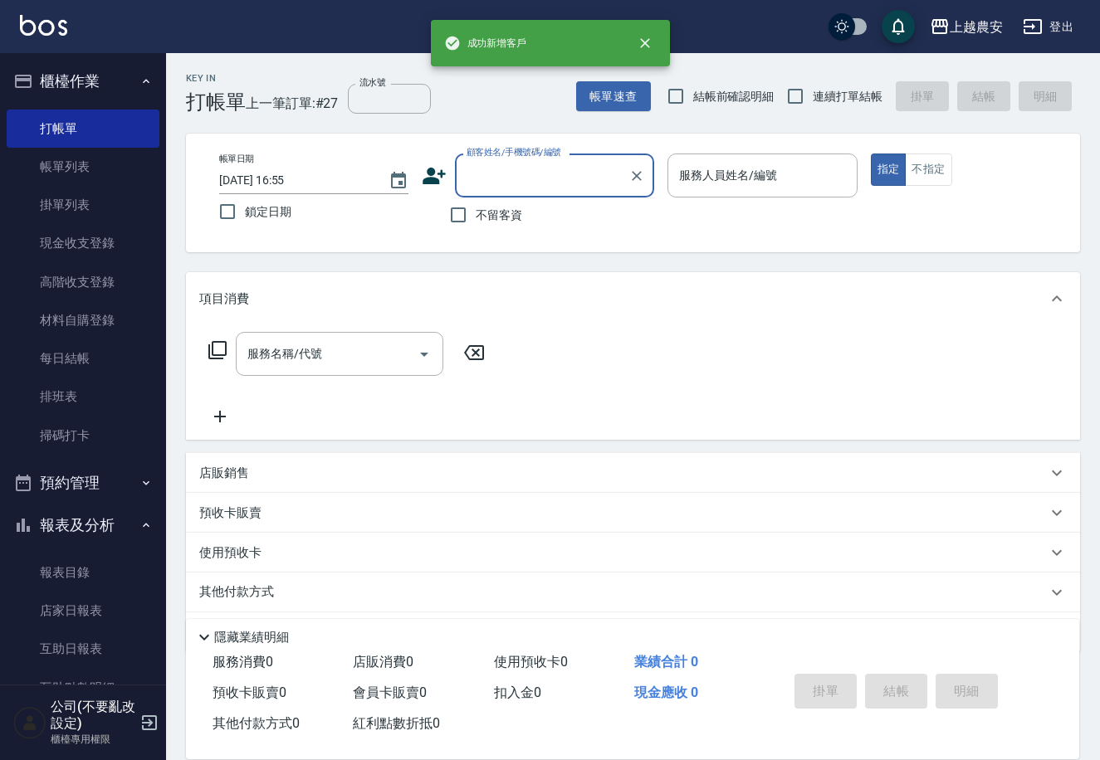
paste input "0930913566"
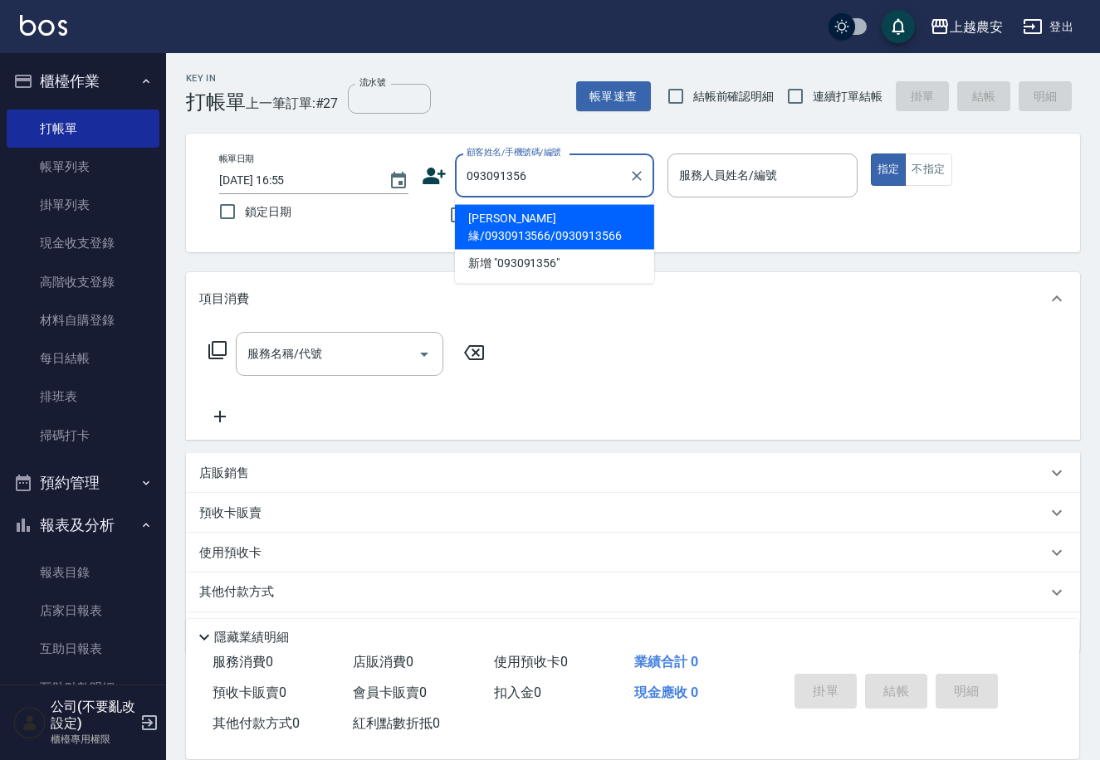
click at [511, 225] on li "[PERSON_NAME]緣/0930913566/0930913566" at bounding box center [554, 227] width 199 height 45
type input "[PERSON_NAME]緣/0930913566/0930913566"
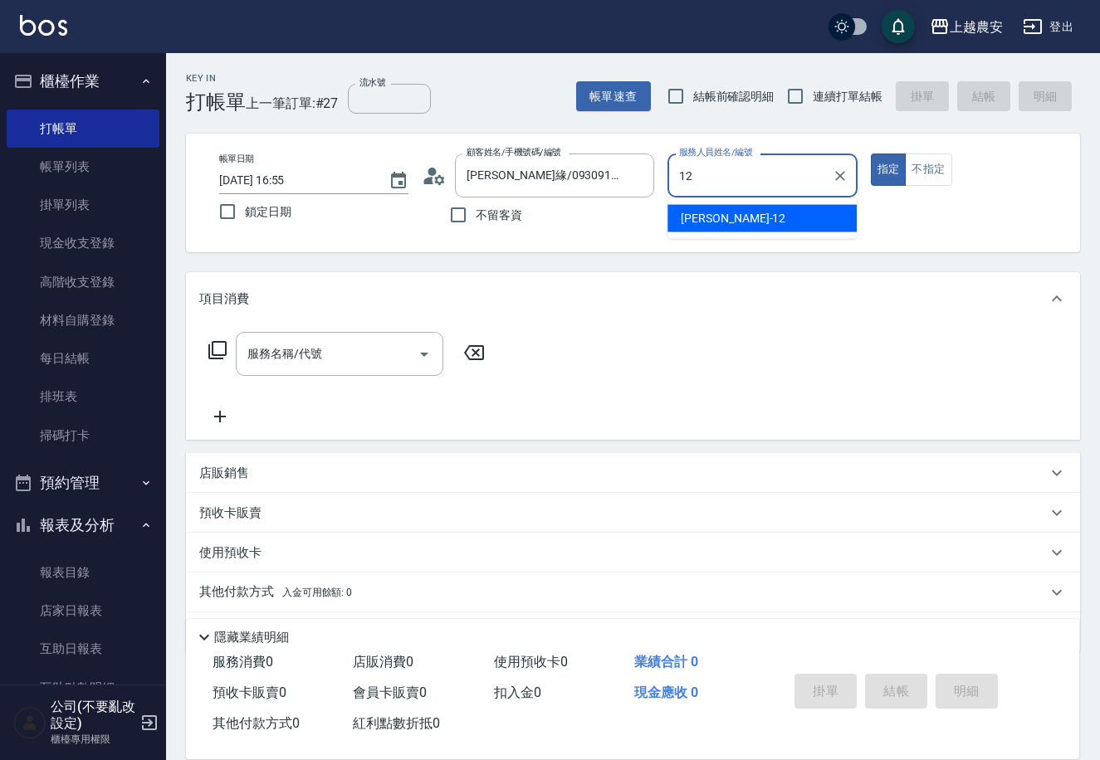
click at [718, 205] on div "Yoko -12" at bounding box center [761, 218] width 189 height 27
type input "Yoko-12"
click at [301, 347] on div "服務名稱/代號 服務名稱/代號" at bounding box center [340, 354] width 208 height 44
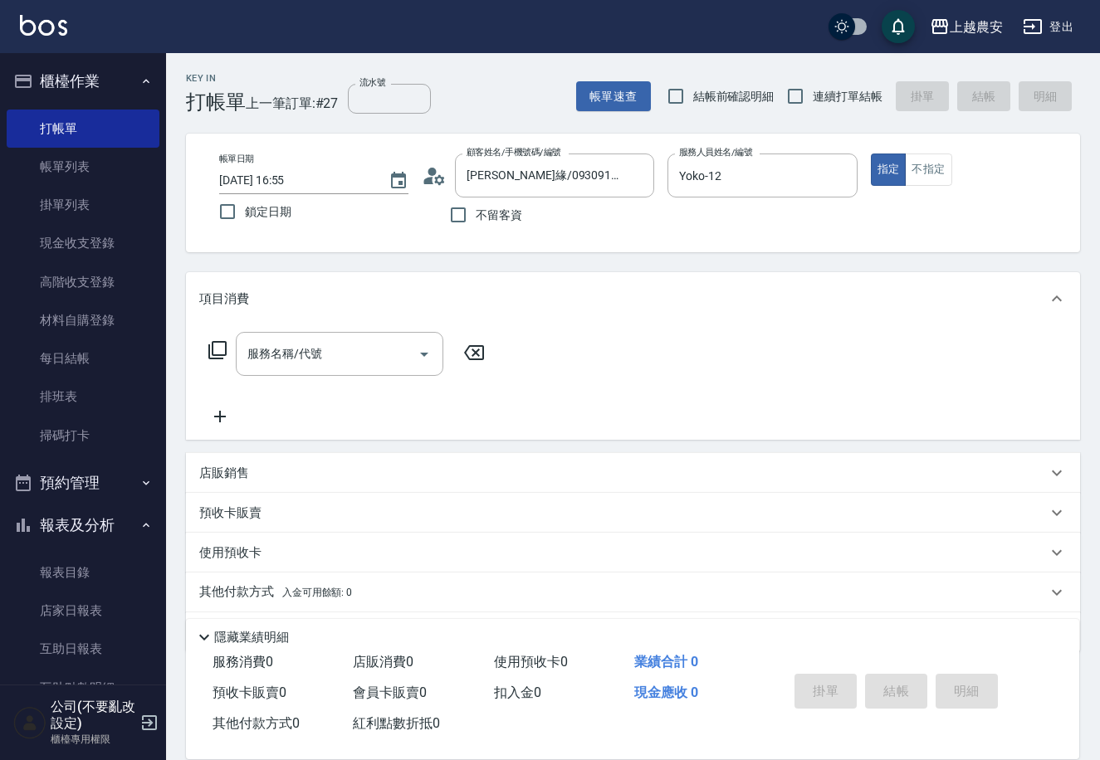
click at [209, 350] on icon at bounding box center [217, 350] width 18 height 18
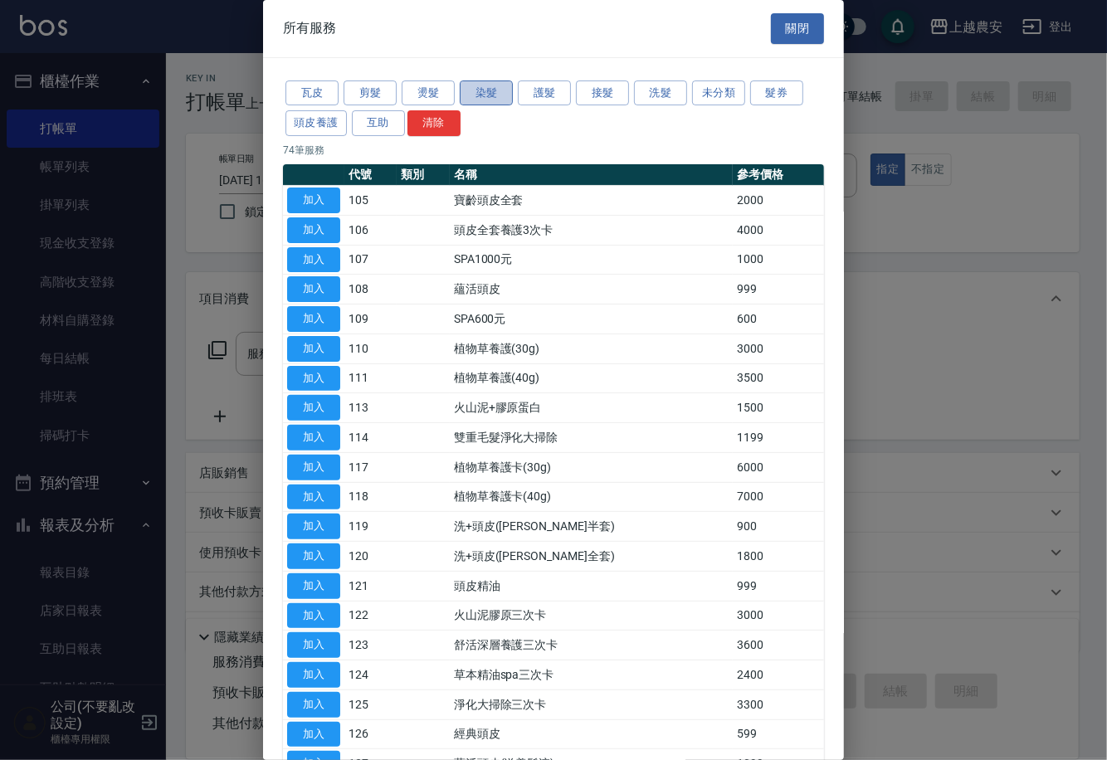
click at [506, 95] on button "染髮" at bounding box center [486, 94] width 53 height 26
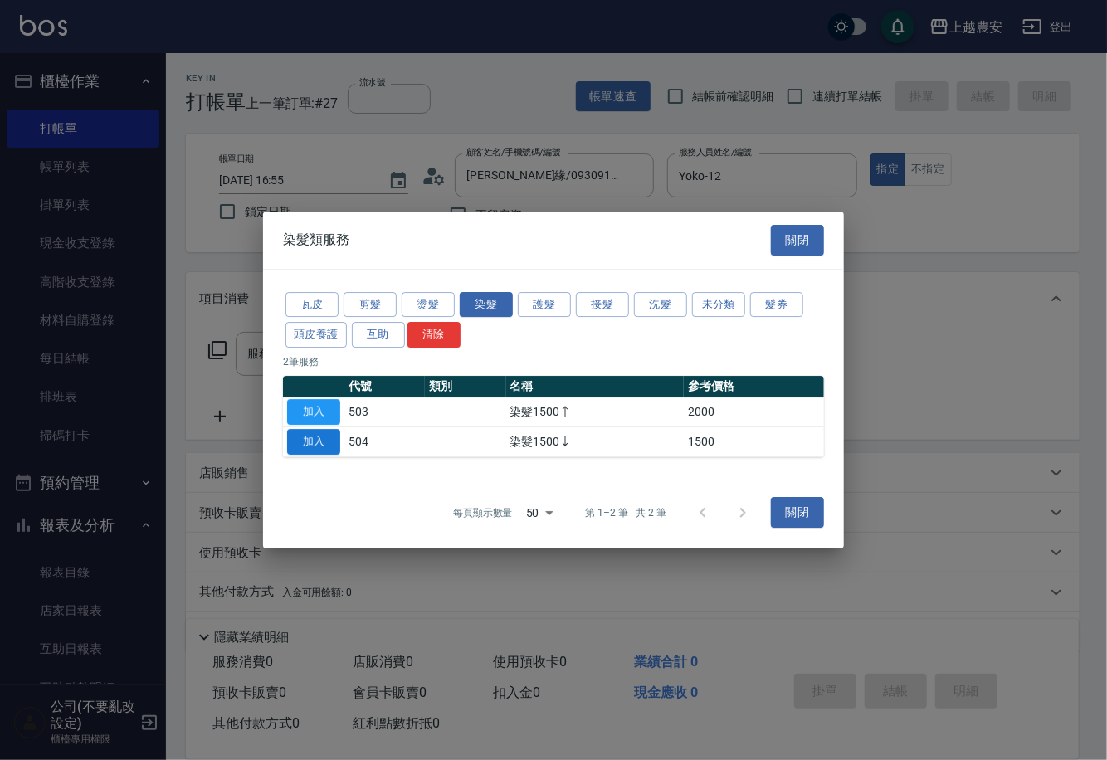
click at [303, 445] on button "加入" at bounding box center [313, 442] width 53 height 26
type input "染髮1500↓(504)"
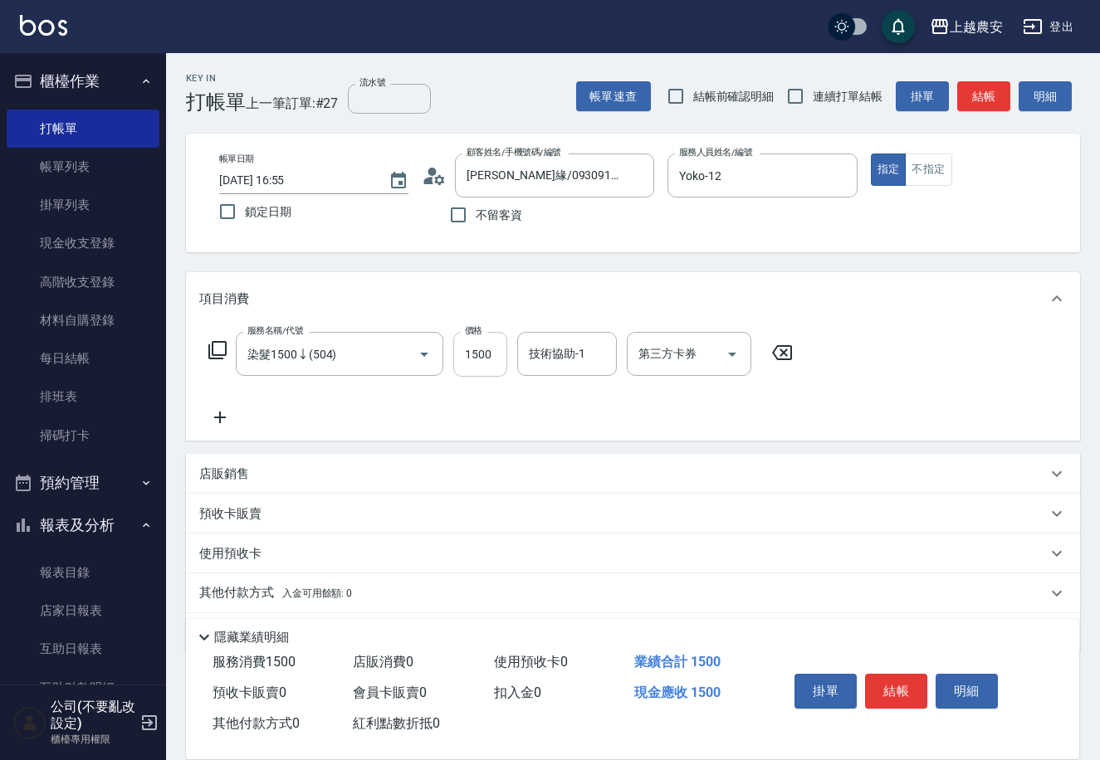
click at [474, 355] on input "1500" at bounding box center [480, 354] width 54 height 45
type input "1999"
type input "團團-27"
click at [880, 689] on button "結帳" at bounding box center [896, 691] width 62 height 35
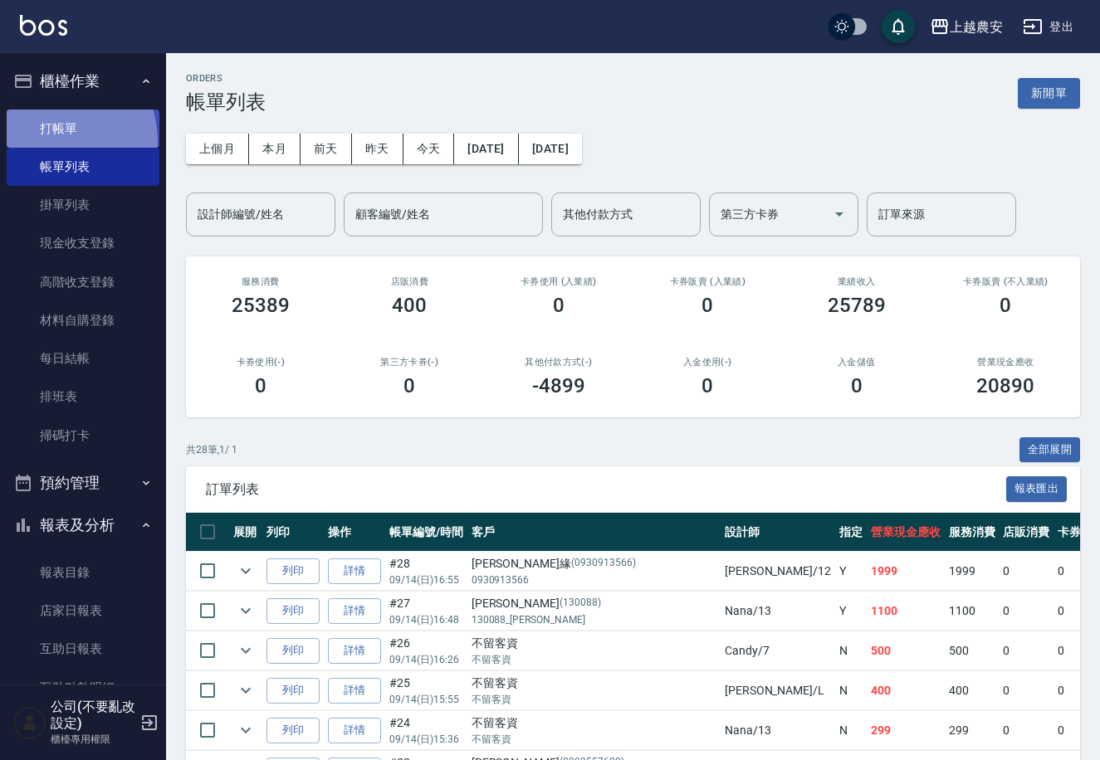
drag, startPoint x: 49, startPoint y: 141, endPoint x: 142, endPoint y: 117, distance: 96.0
click at [50, 141] on link "打帳單" at bounding box center [83, 129] width 153 height 38
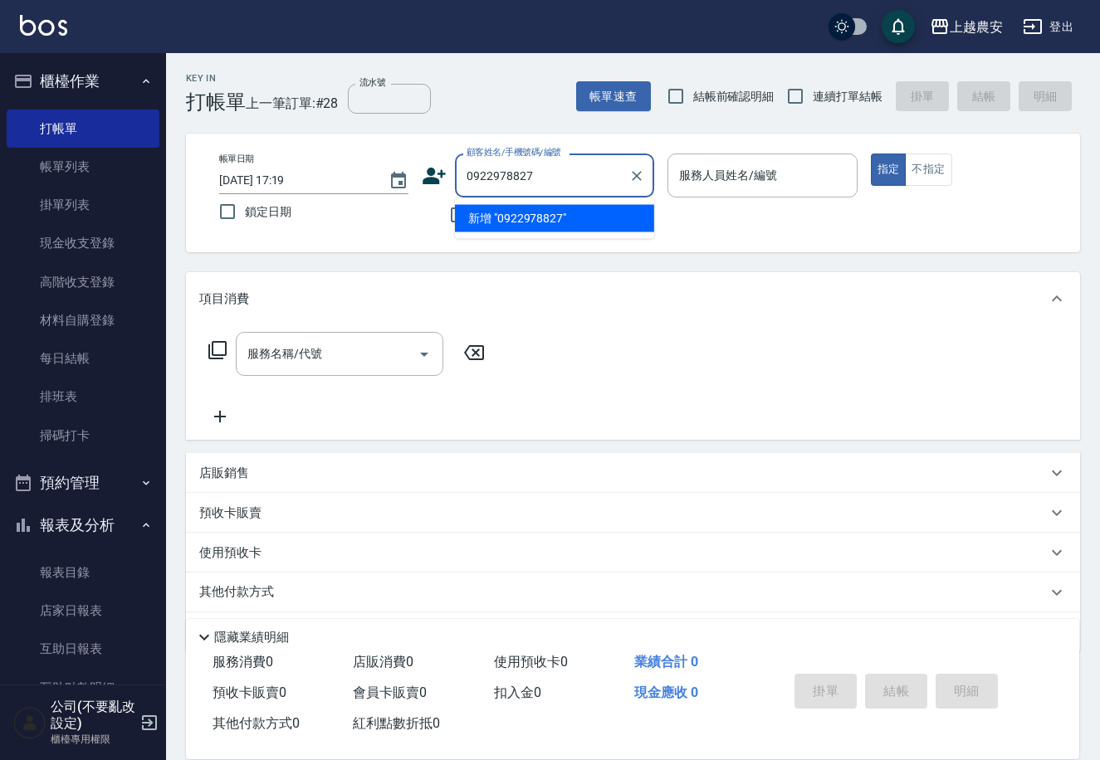
drag, startPoint x: 533, startPoint y: 178, endPoint x: 463, endPoint y: 168, distance: 70.4
click at [452, 170] on div "顧客姓名/手機號碼/編號 0922978827 顧客姓名/手機號碼/編號" at bounding box center [538, 176] width 232 height 44
click at [530, 221] on li "新增 "0922978827"" at bounding box center [554, 218] width 199 height 27
type input "0922978827"
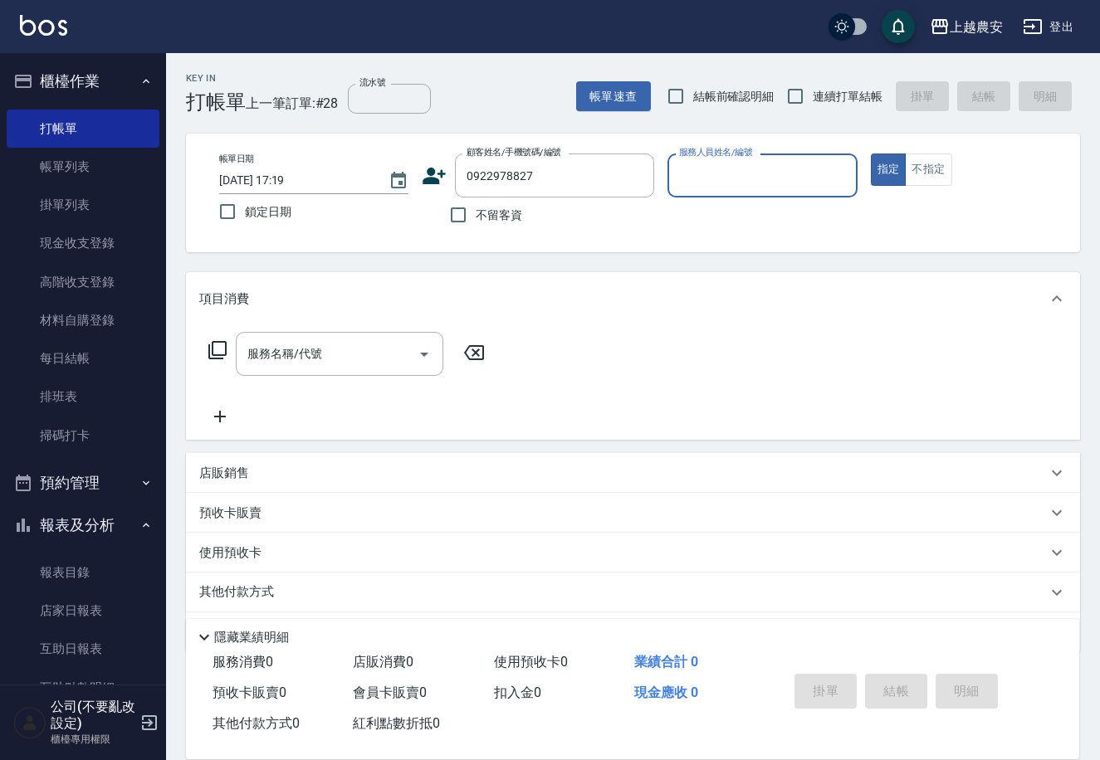
click at [723, 188] on input "服務人員姓名/編號" at bounding box center [762, 175] width 174 height 29
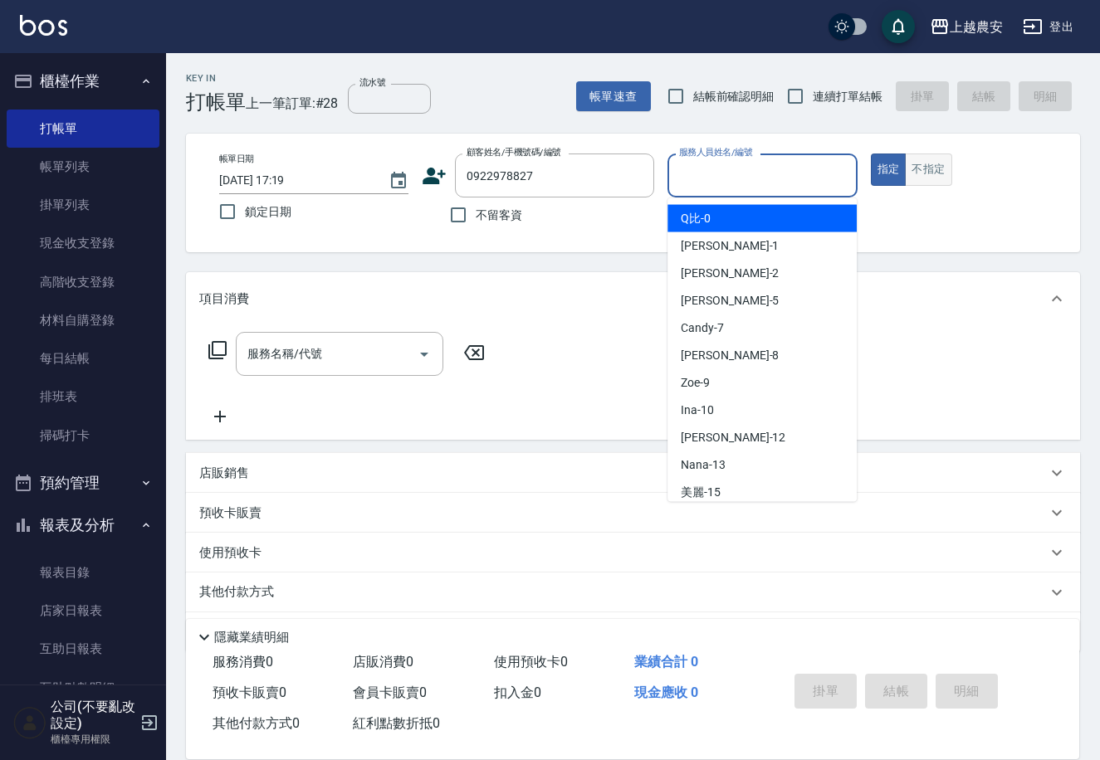
click at [916, 166] on button "不指定" at bounding box center [928, 170] width 46 height 32
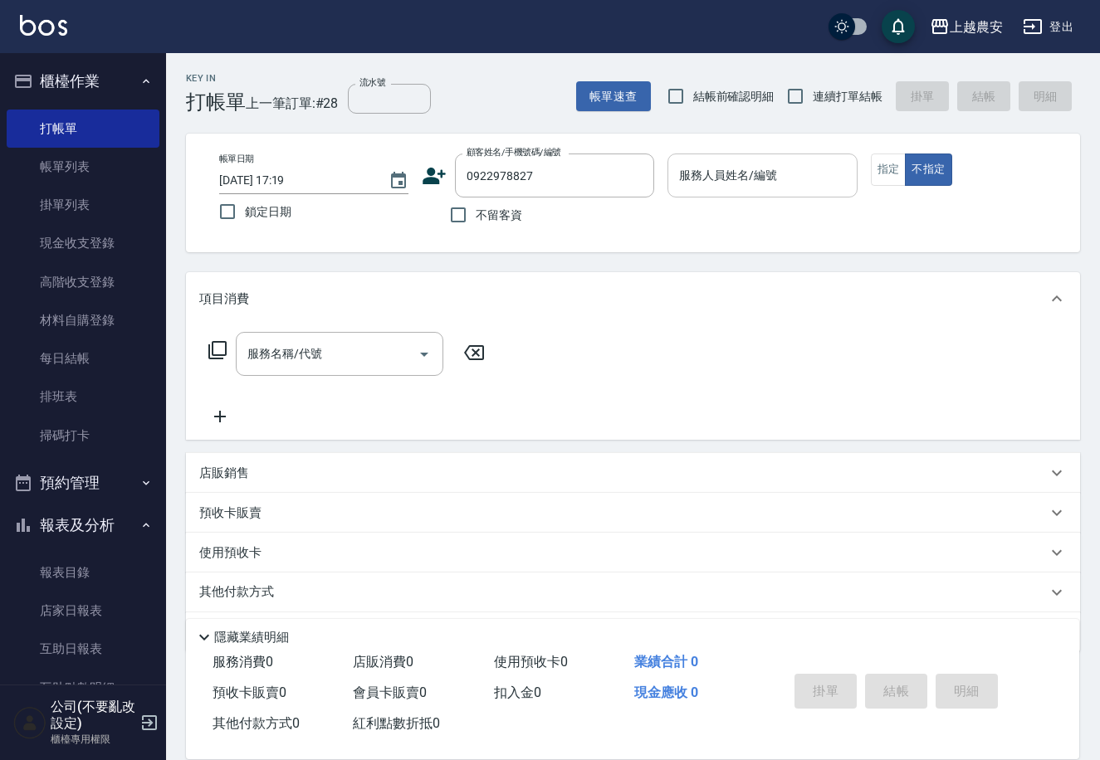
click at [816, 169] on input "服務人員姓名/編號" at bounding box center [762, 175] width 174 height 29
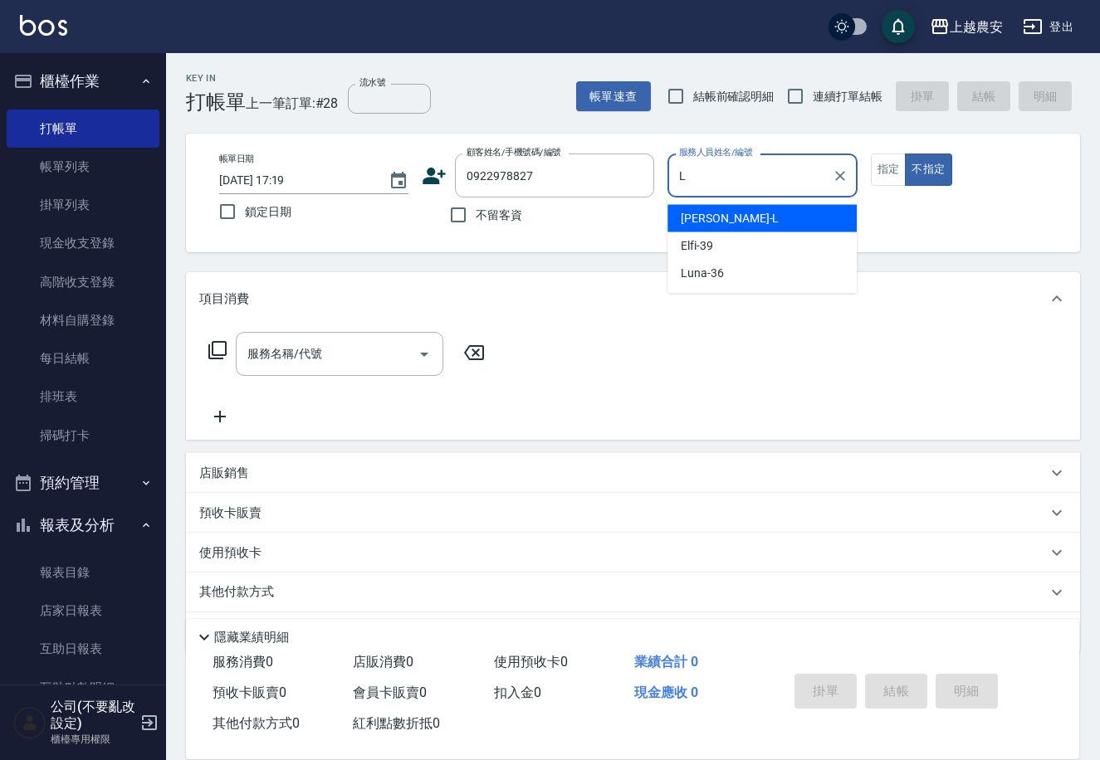
type input "[PERSON_NAME]"
type button "false"
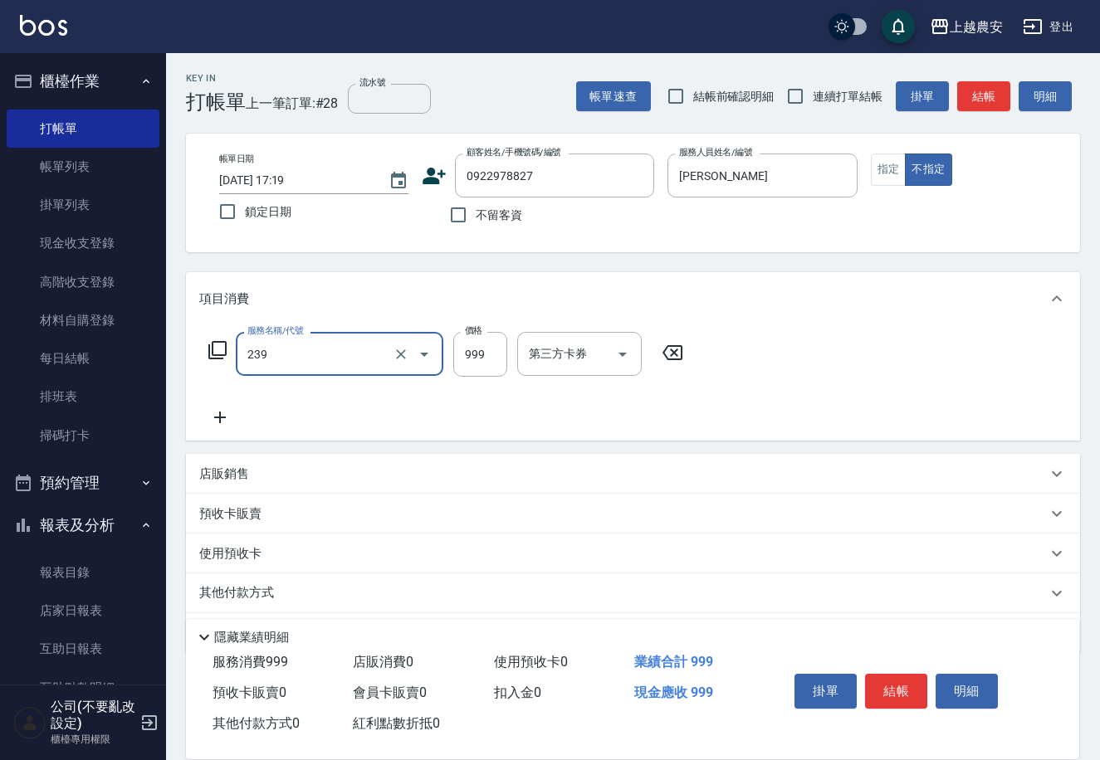
type input "頭皮SPA洗髮(239)"
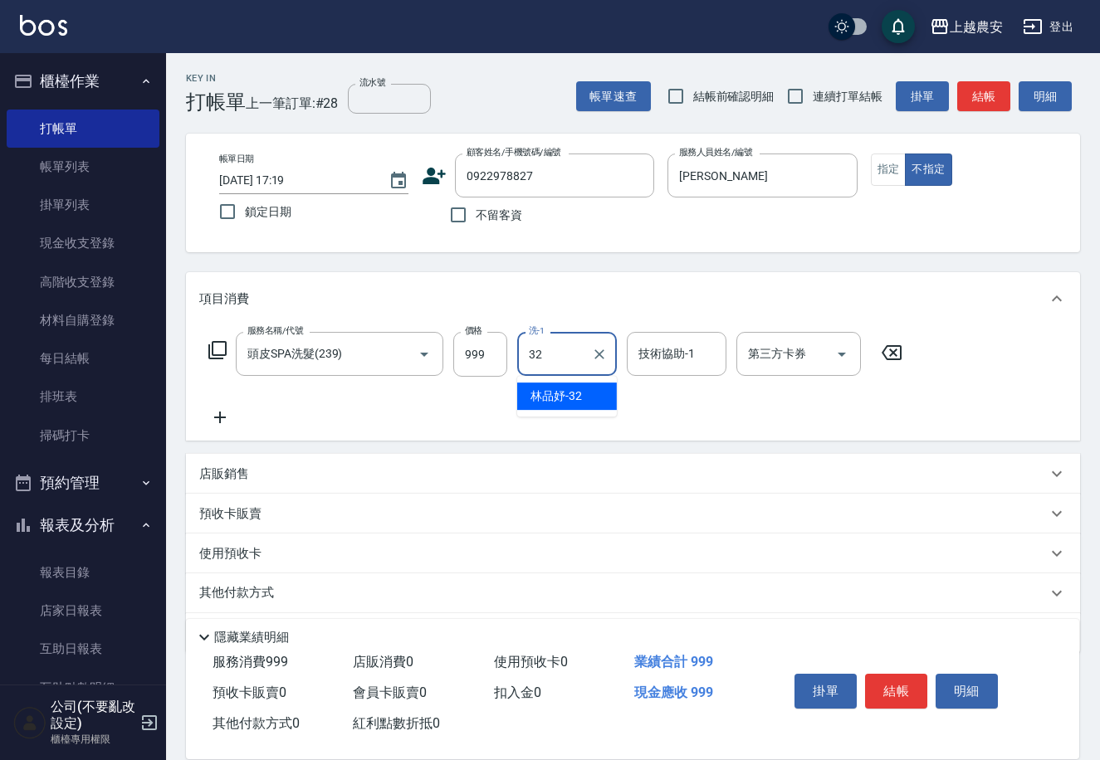
type input "[PERSON_NAME]-32"
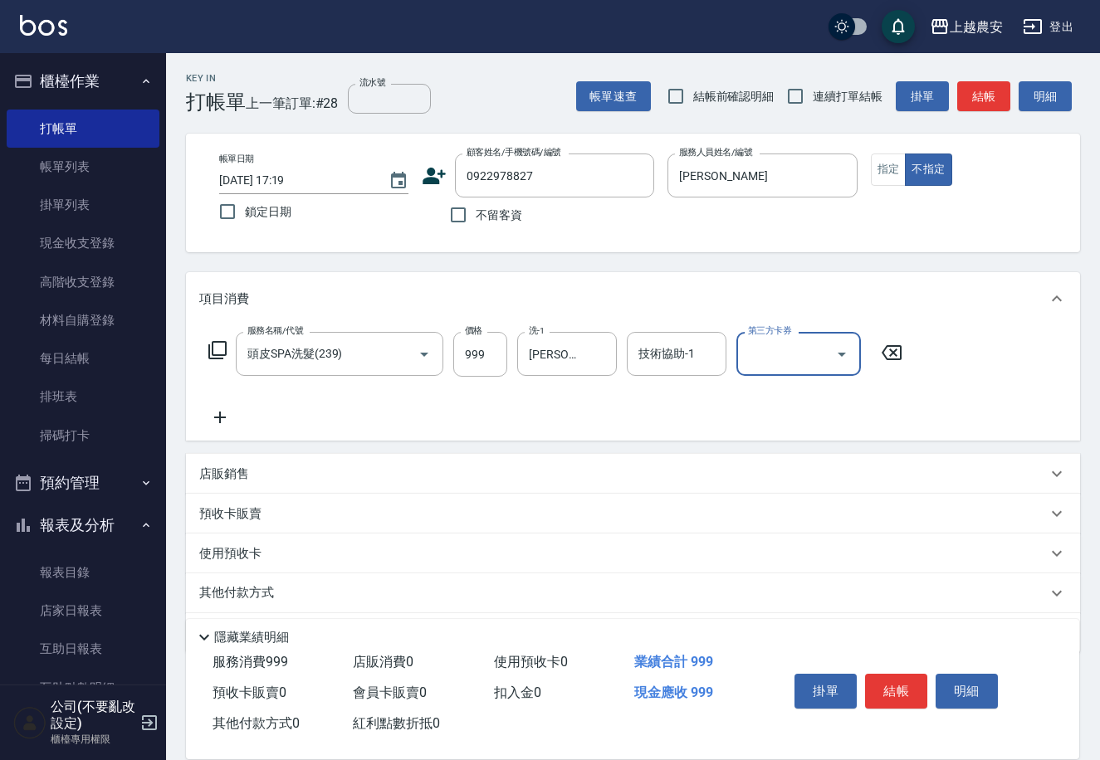
click at [675, 346] on div "技術協助-1 技術協助-1" at bounding box center [677, 354] width 100 height 44
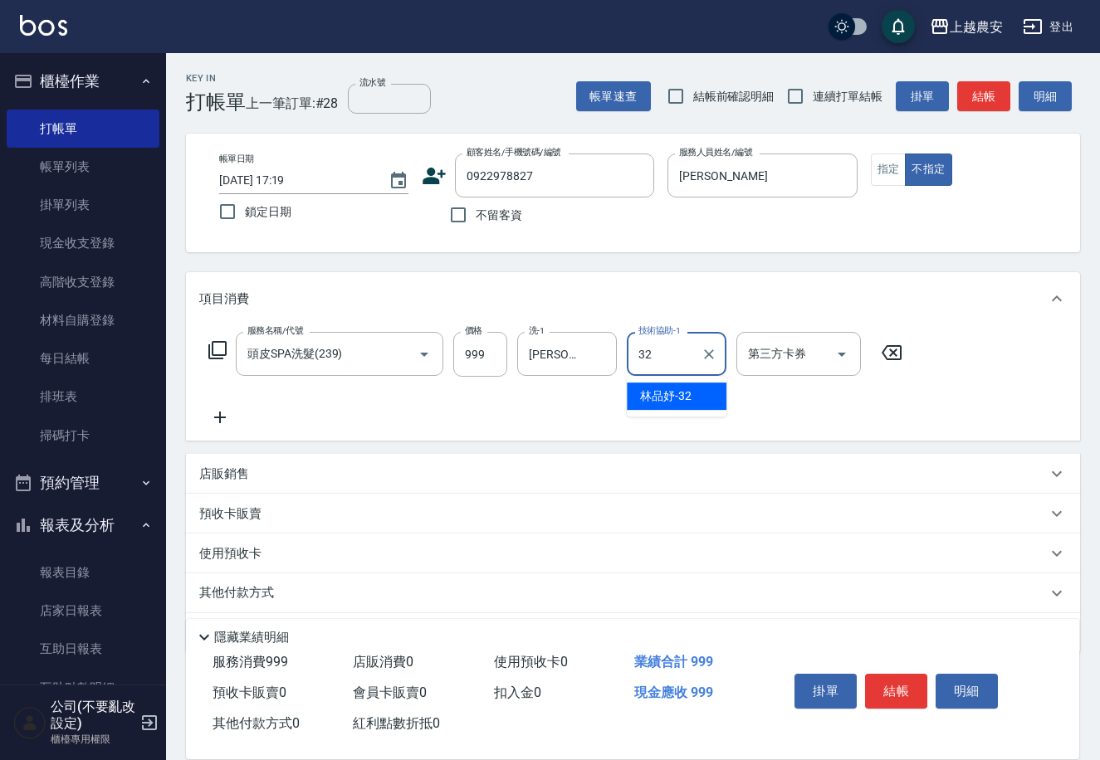
type input "[PERSON_NAME]-32"
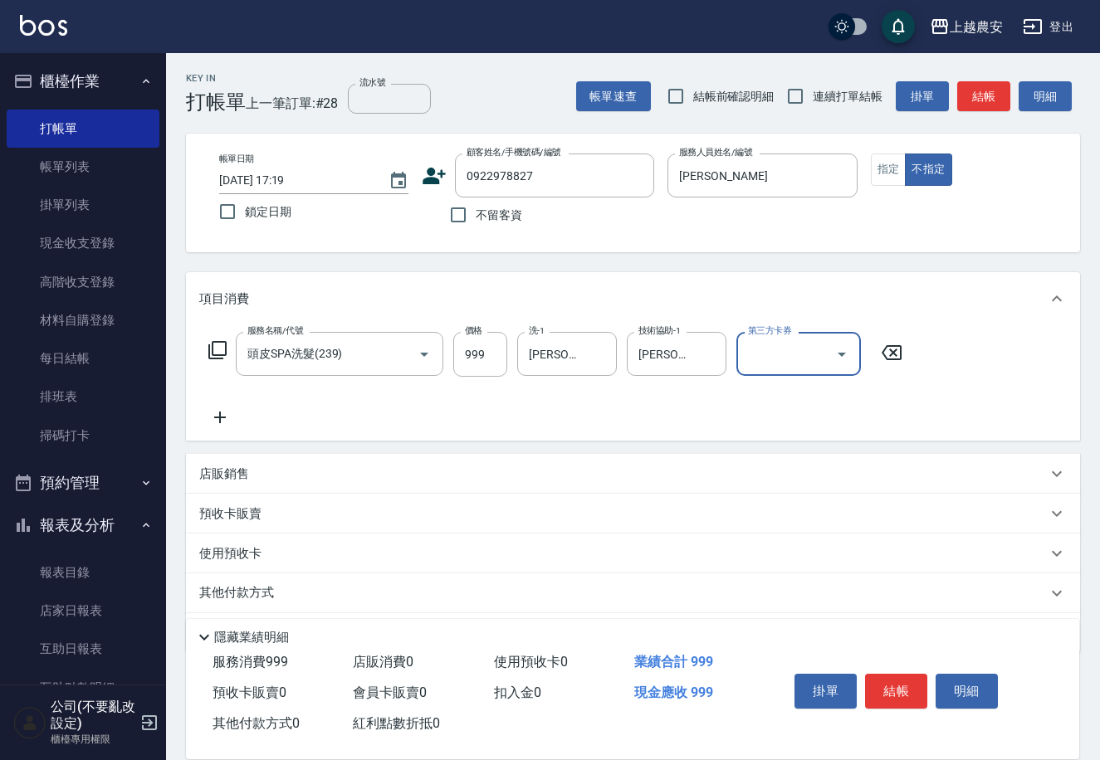
click at [903, 686] on button "結帳" at bounding box center [896, 691] width 62 height 35
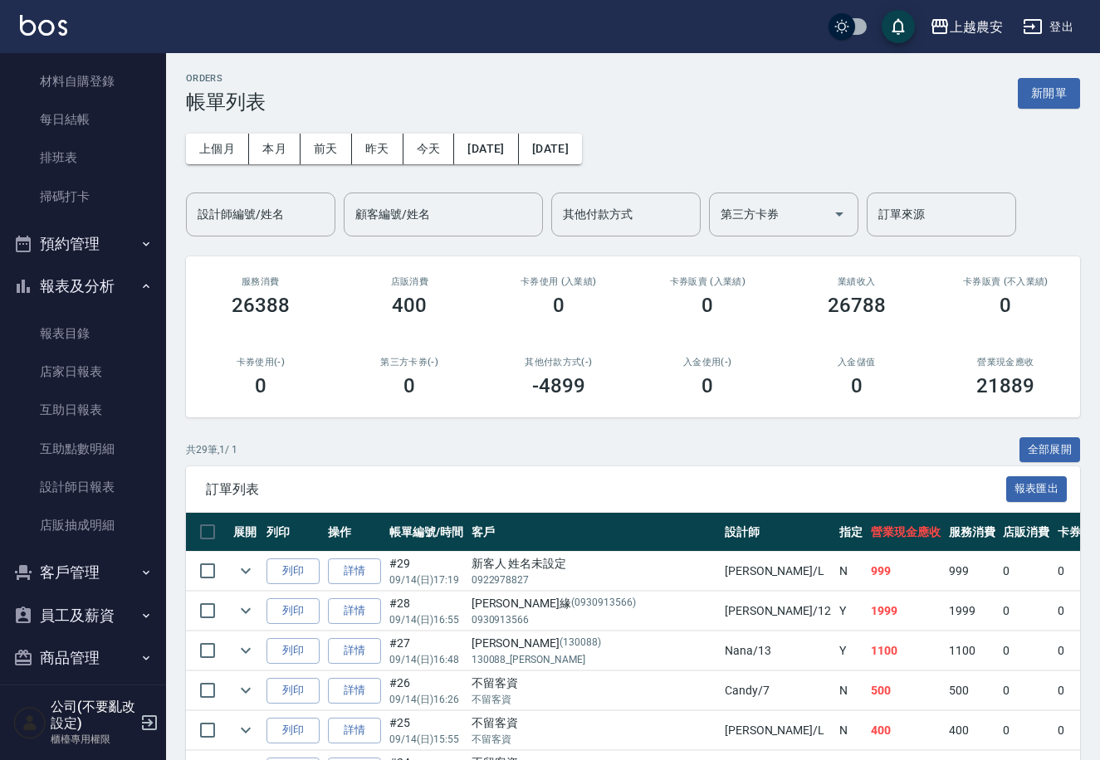
scroll to position [252, 0]
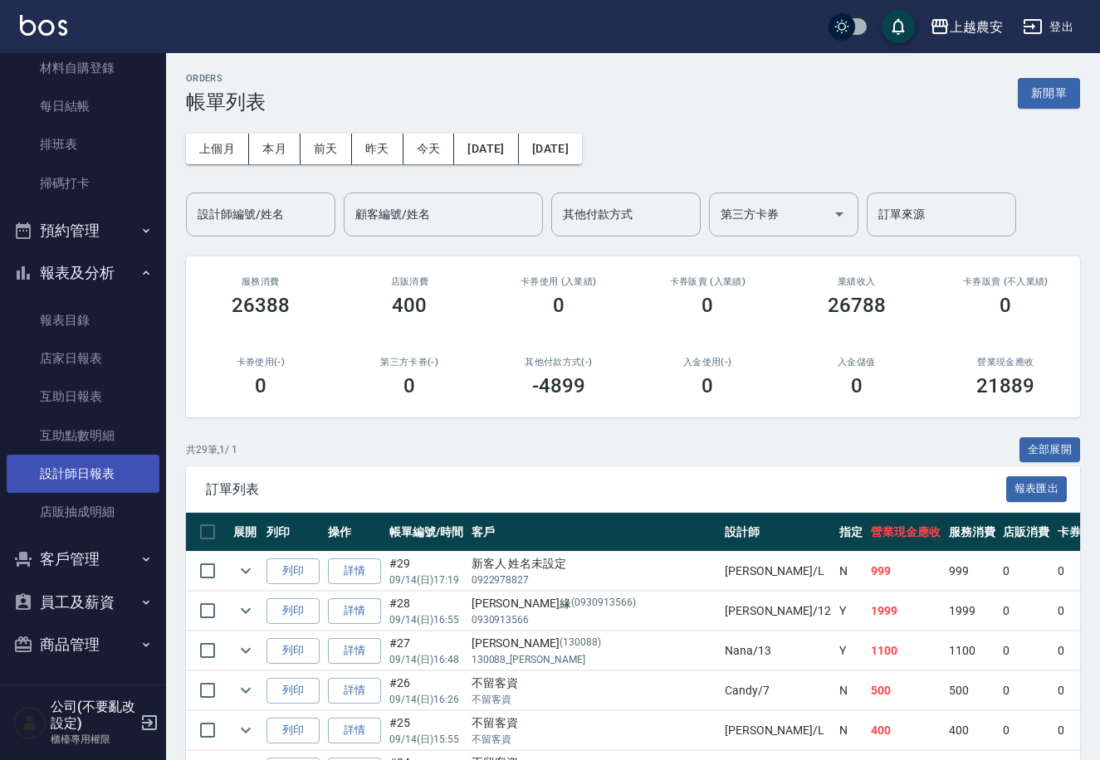
click at [102, 458] on link "設計師日報表" at bounding box center [83, 474] width 153 height 38
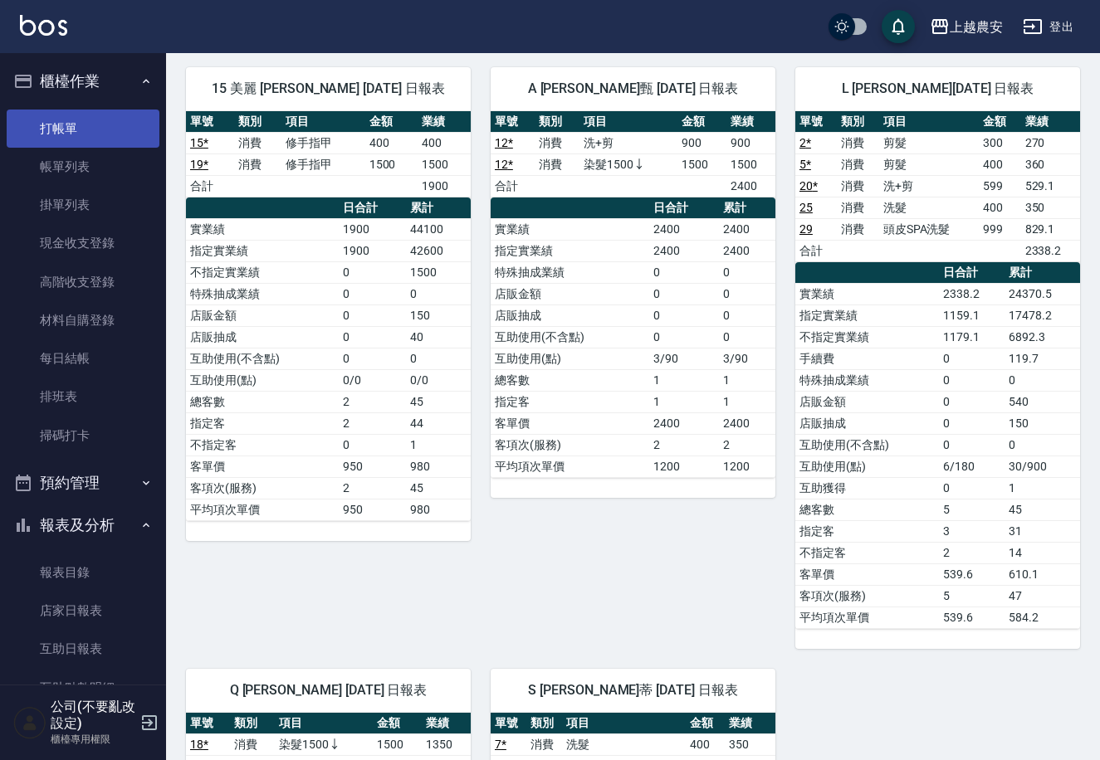
click at [110, 123] on link "打帳單" at bounding box center [83, 129] width 153 height 38
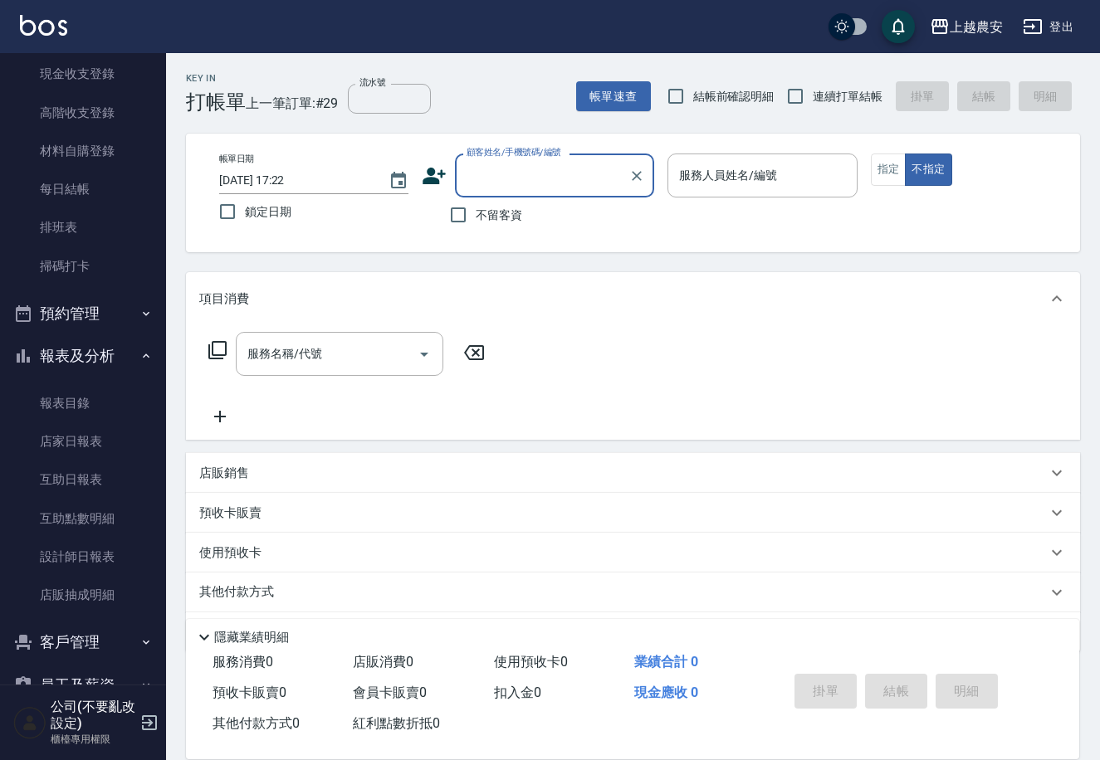
scroll to position [252, 0]
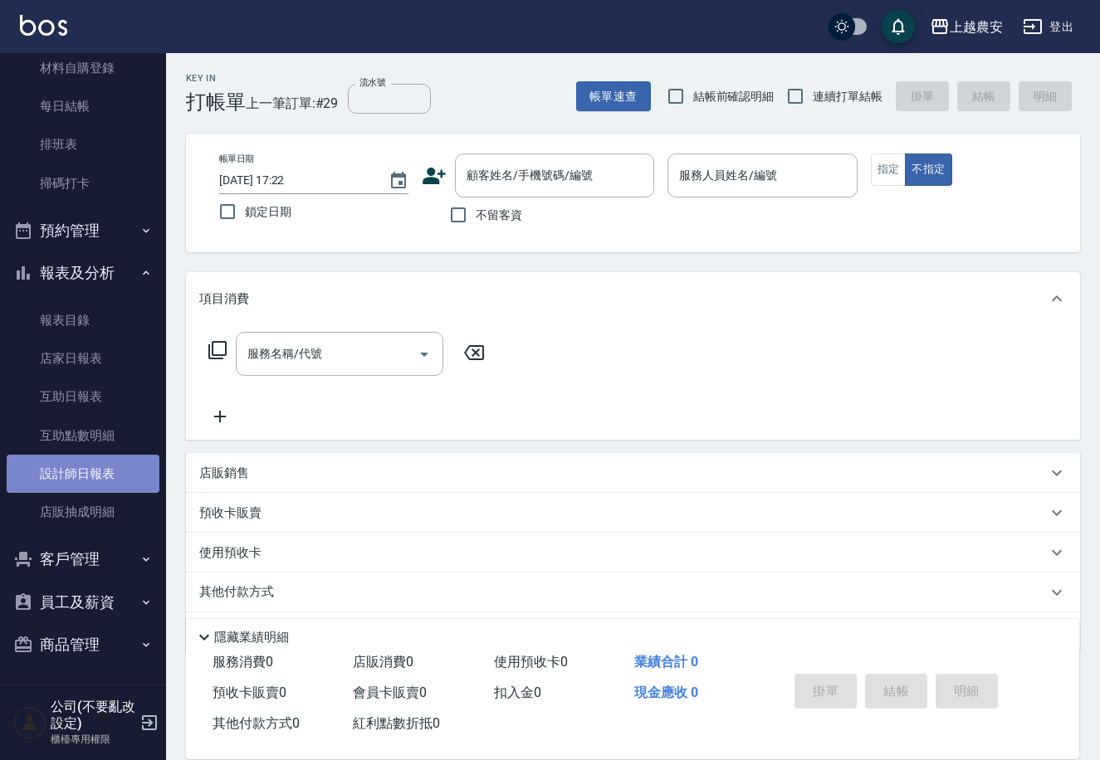
click at [107, 458] on link "設計師日報表" at bounding box center [83, 474] width 153 height 38
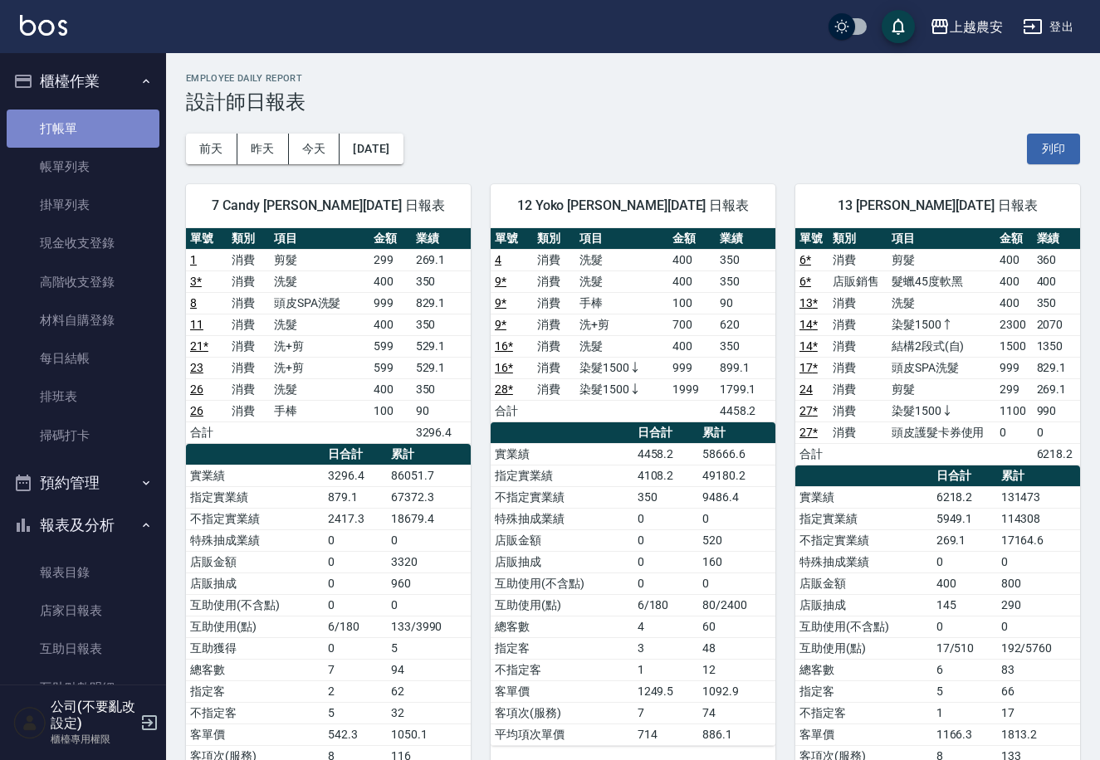
click at [111, 120] on link "打帳單" at bounding box center [83, 129] width 153 height 38
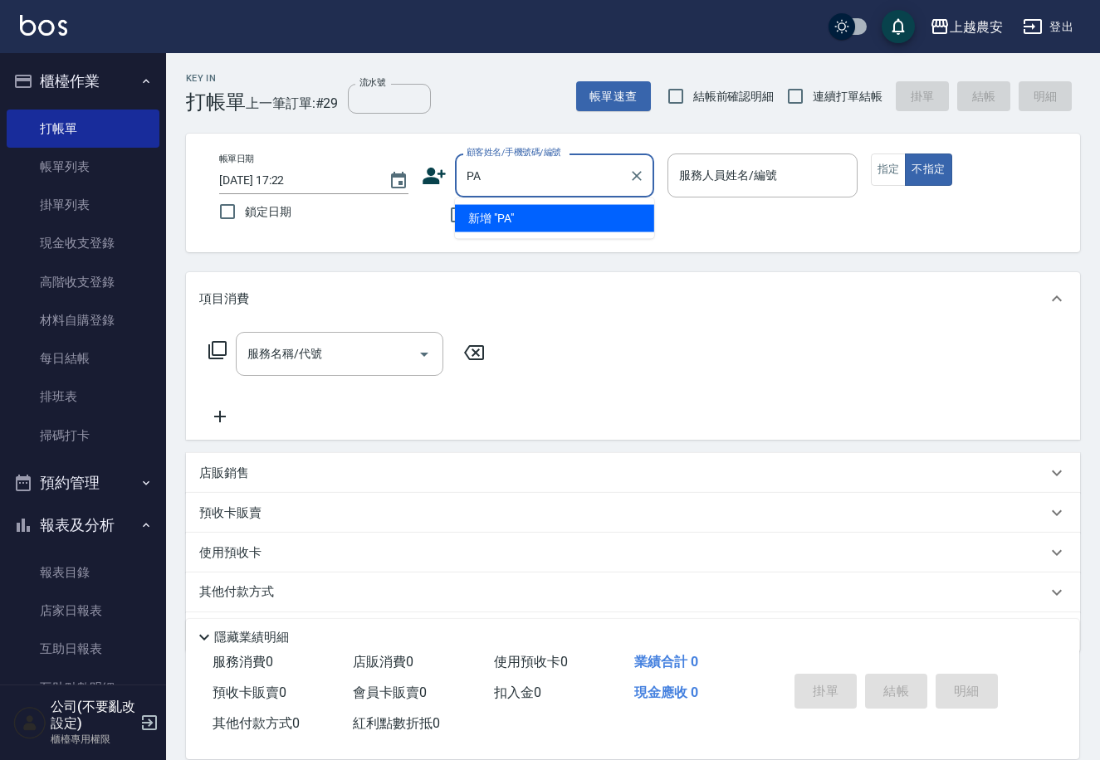
type input "P"
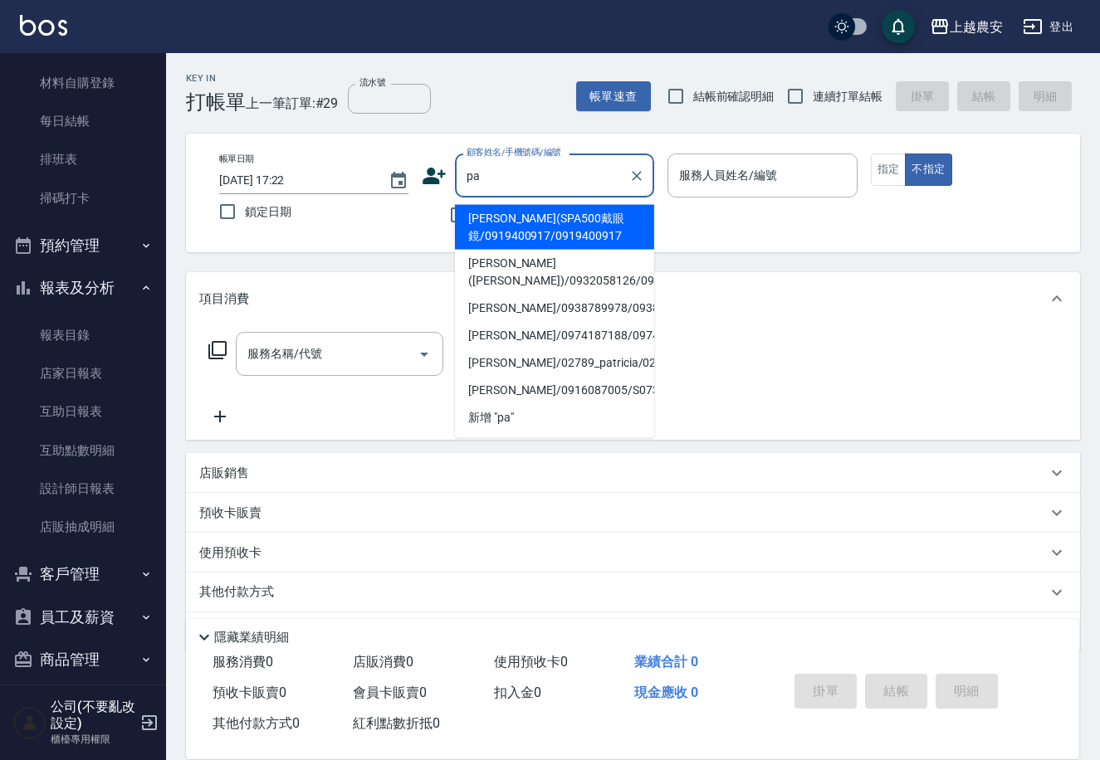
scroll to position [238, 0]
type input "pa"
click at [140, 563] on button "客戶管理" at bounding box center [83, 573] width 153 height 43
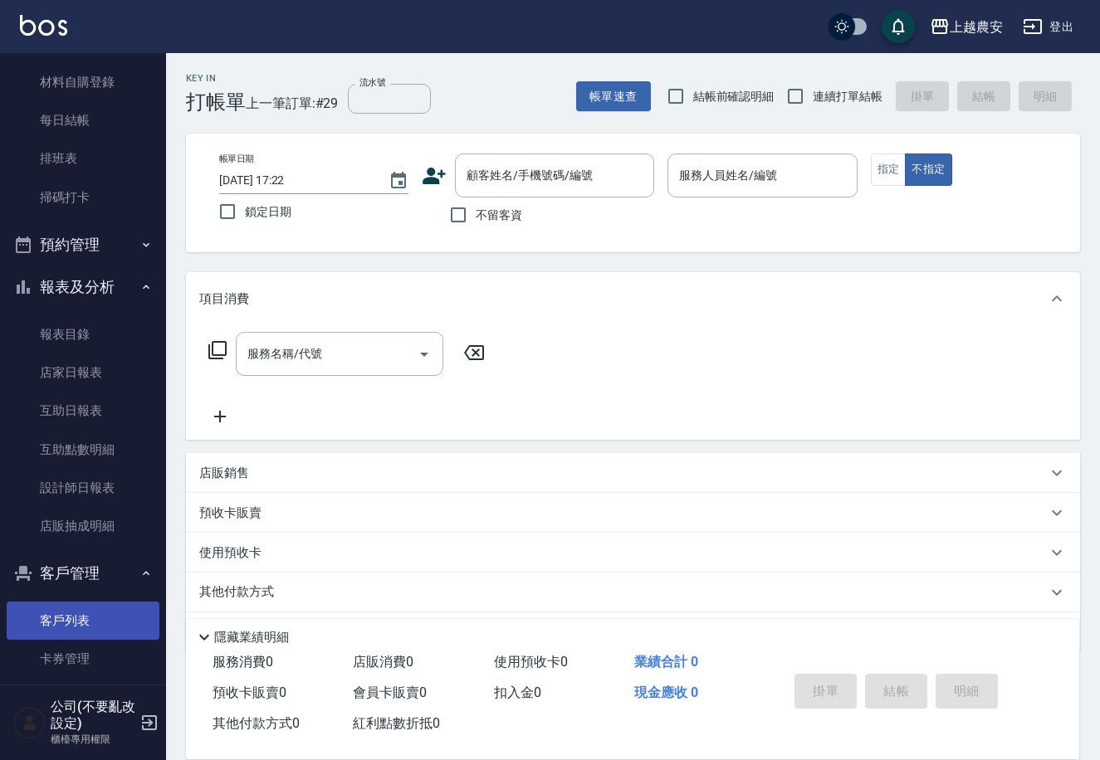
click at [105, 623] on link "客戶列表" at bounding box center [83, 621] width 153 height 38
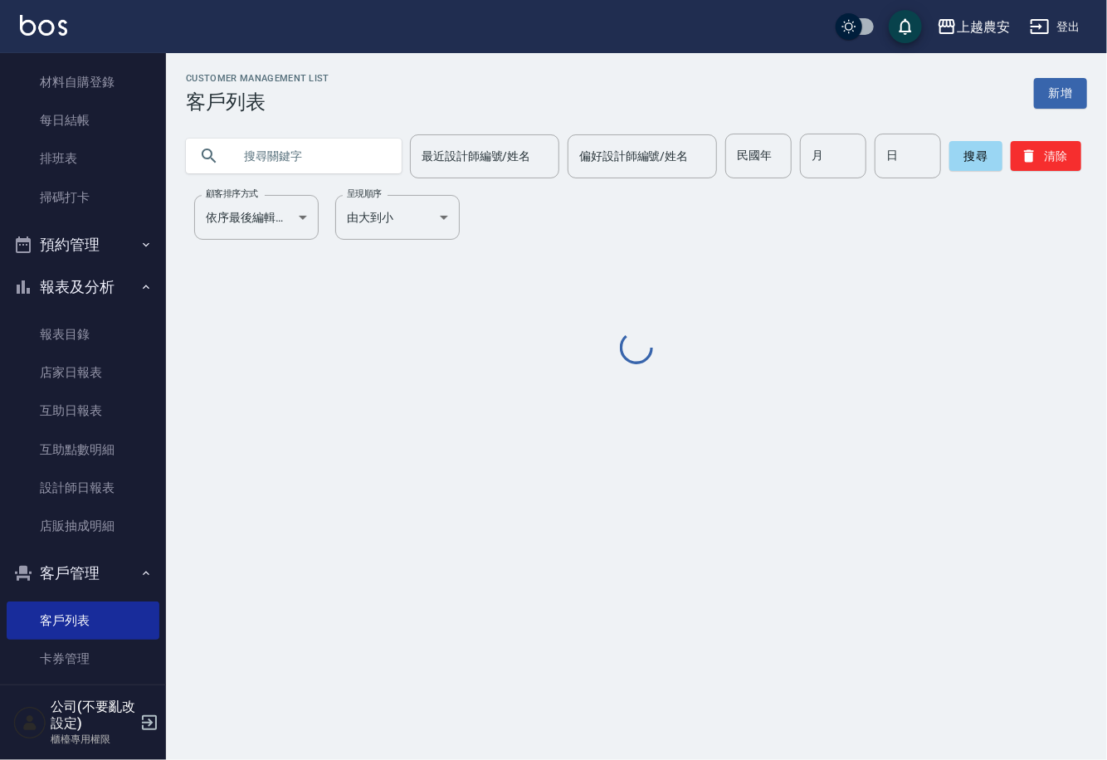
click at [357, 154] on input "text" at bounding box center [310, 156] width 156 height 45
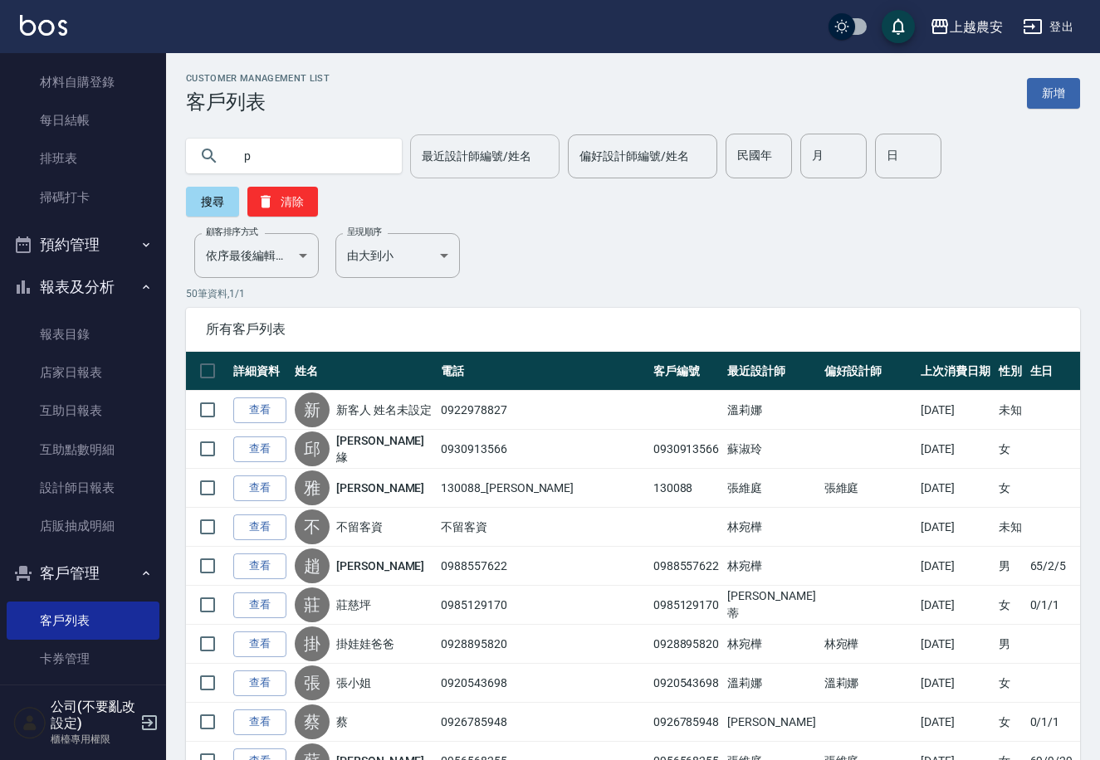
click at [450, 139] on div "最近設計師編號/姓名" at bounding box center [484, 156] width 149 height 44
type input "p"
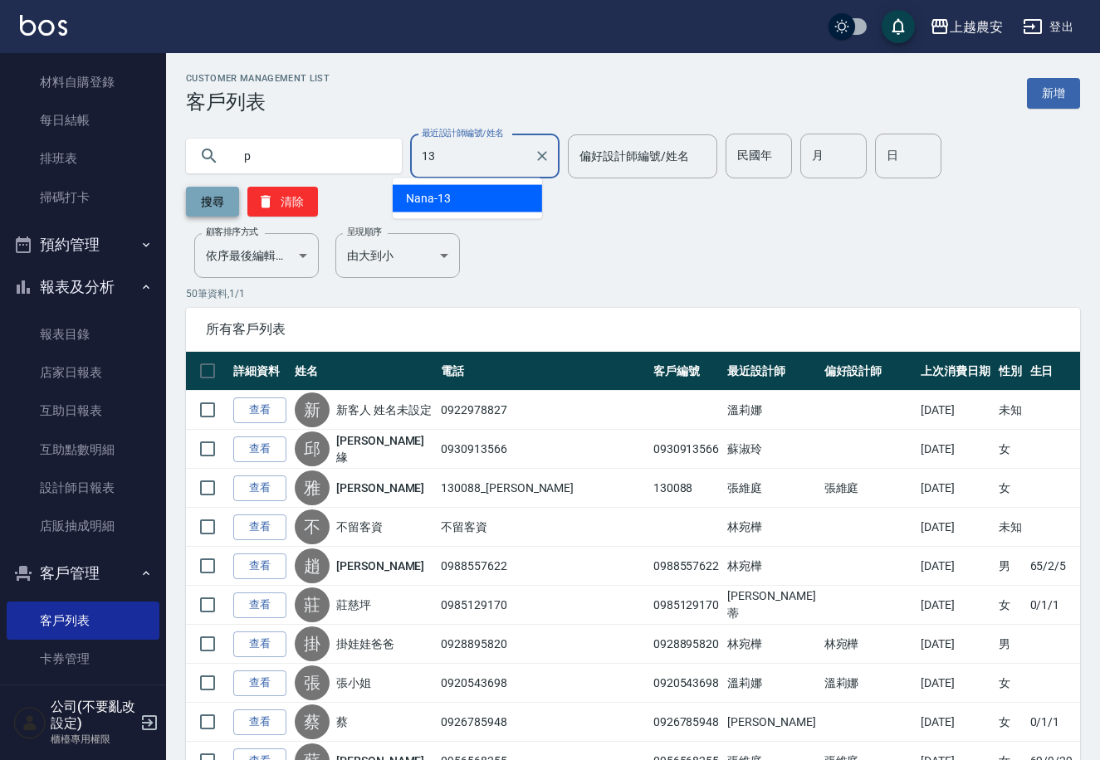
type input "13"
click at [239, 187] on button "搜尋" at bounding box center [212, 202] width 53 height 30
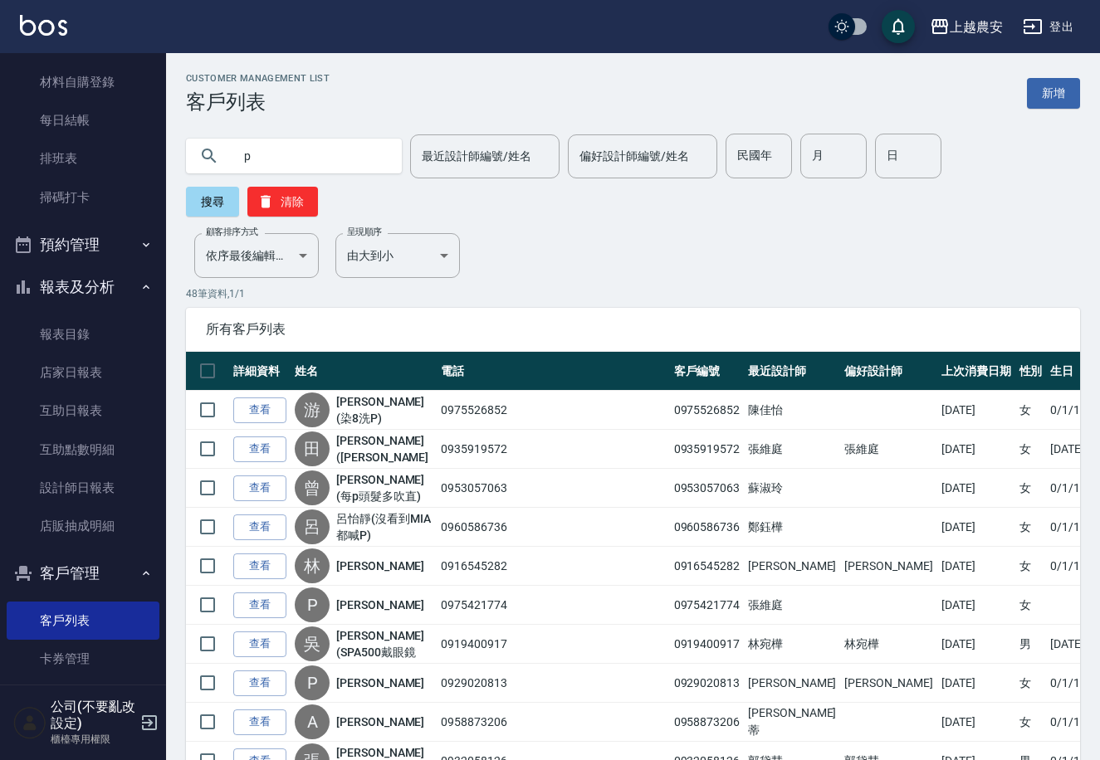
scroll to position [98, 0]
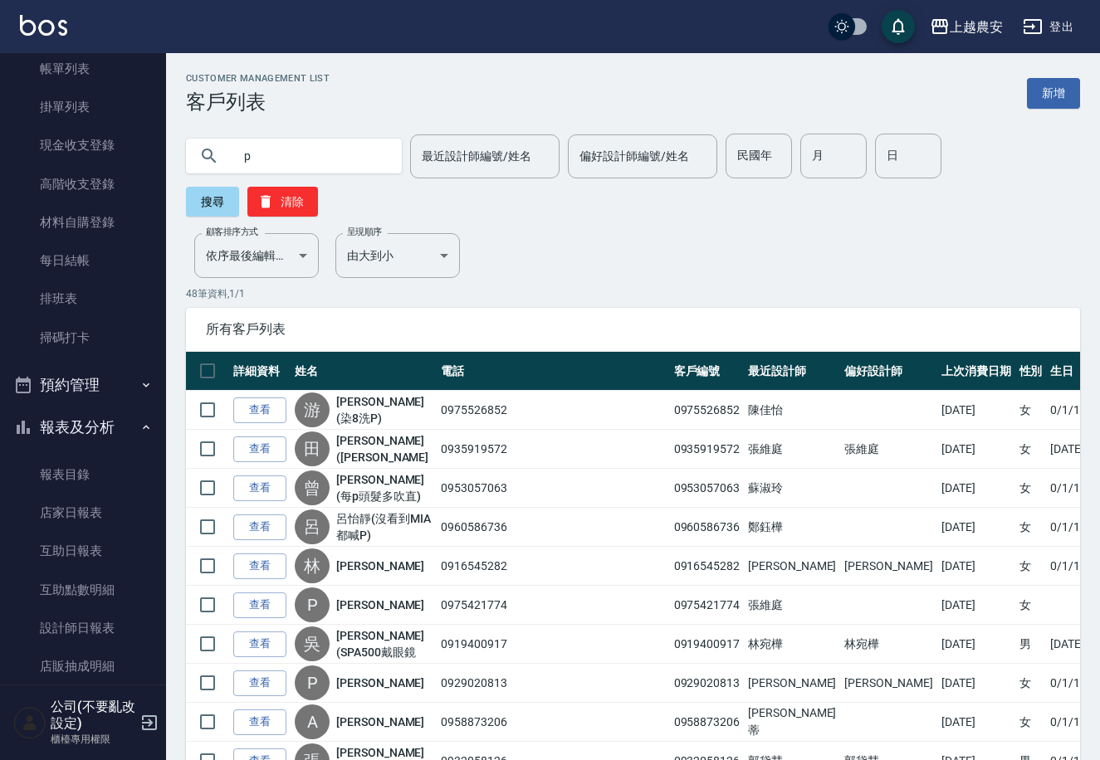
click at [166, 27] on div "上越農安 登出" at bounding box center [550, 26] width 1100 height 53
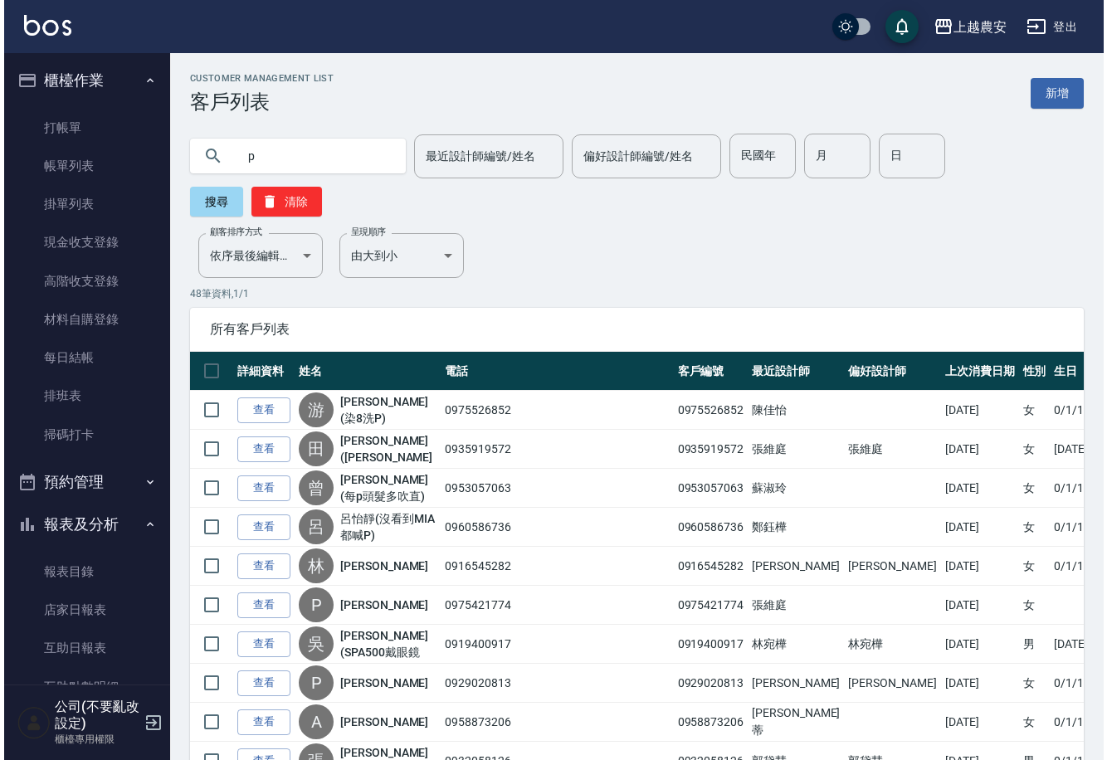
scroll to position [0, 0]
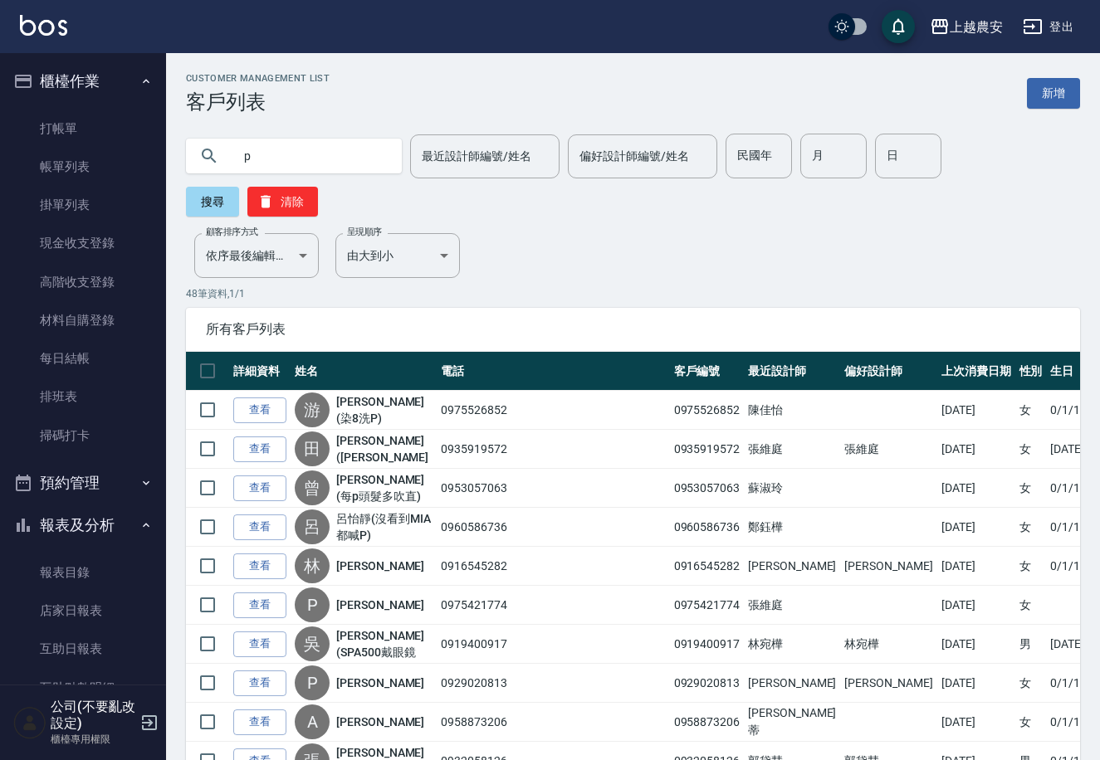
click at [129, 136] on link "打帳單" at bounding box center [83, 129] width 153 height 38
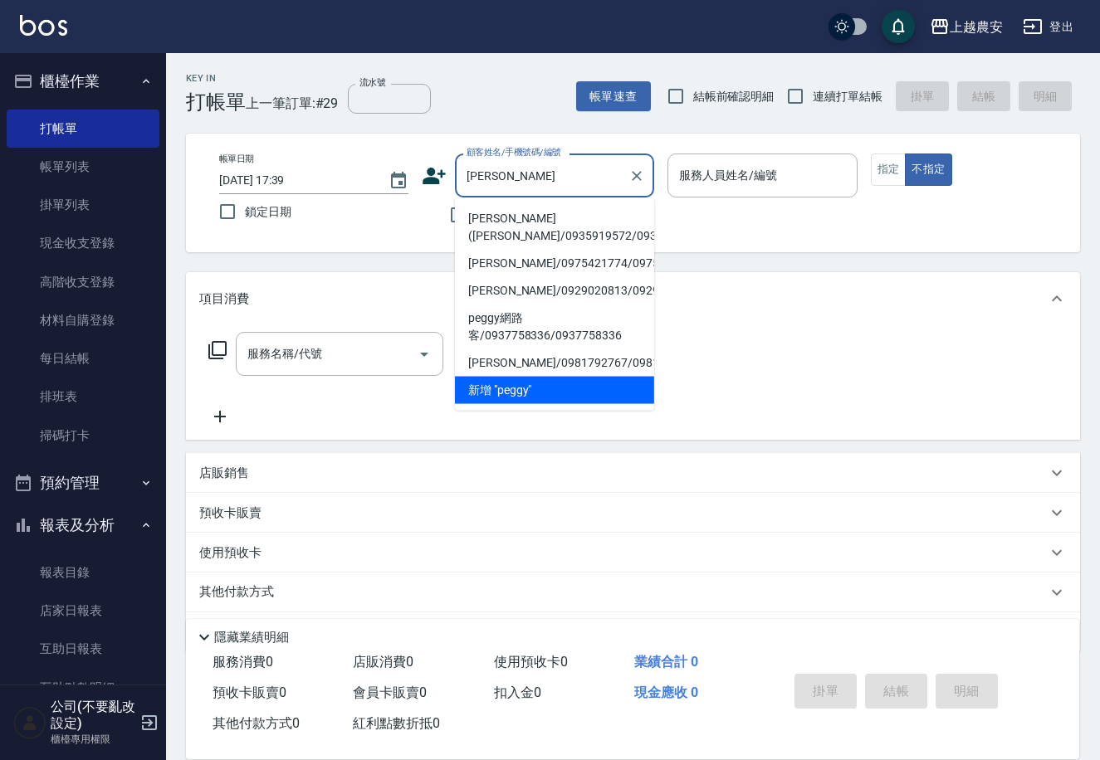
click at [566, 218] on li "[PERSON_NAME]([PERSON_NAME]/0935919572/0935919572" at bounding box center [554, 227] width 199 height 45
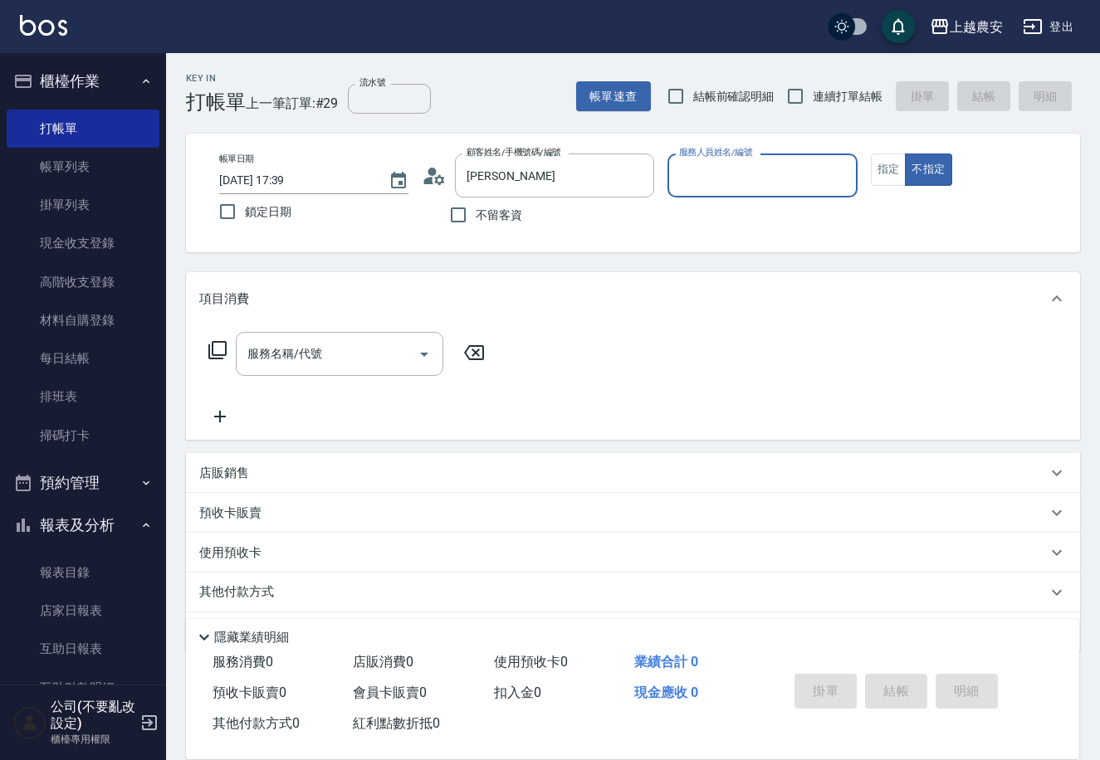
type input "[PERSON_NAME]([PERSON_NAME]/0935919572/0935919572"
type input "Nana-13"
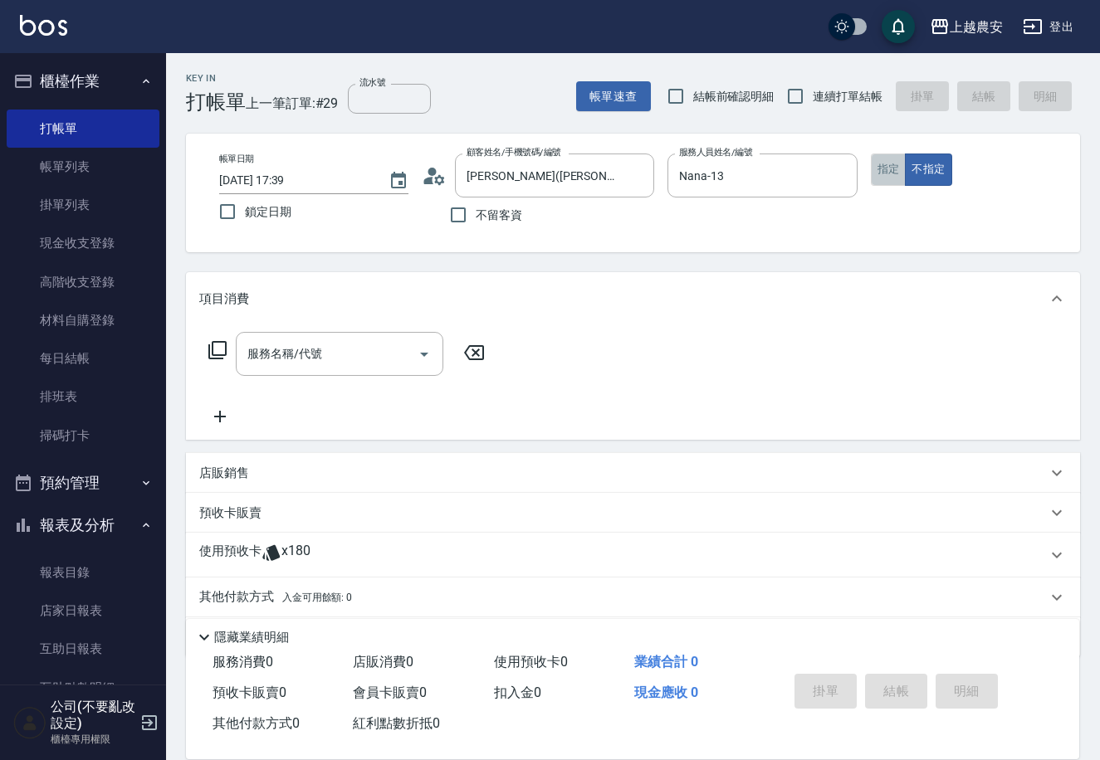
click at [875, 167] on button "指定" at bounding box center [889, 170] width 36 height 32
type button "true"
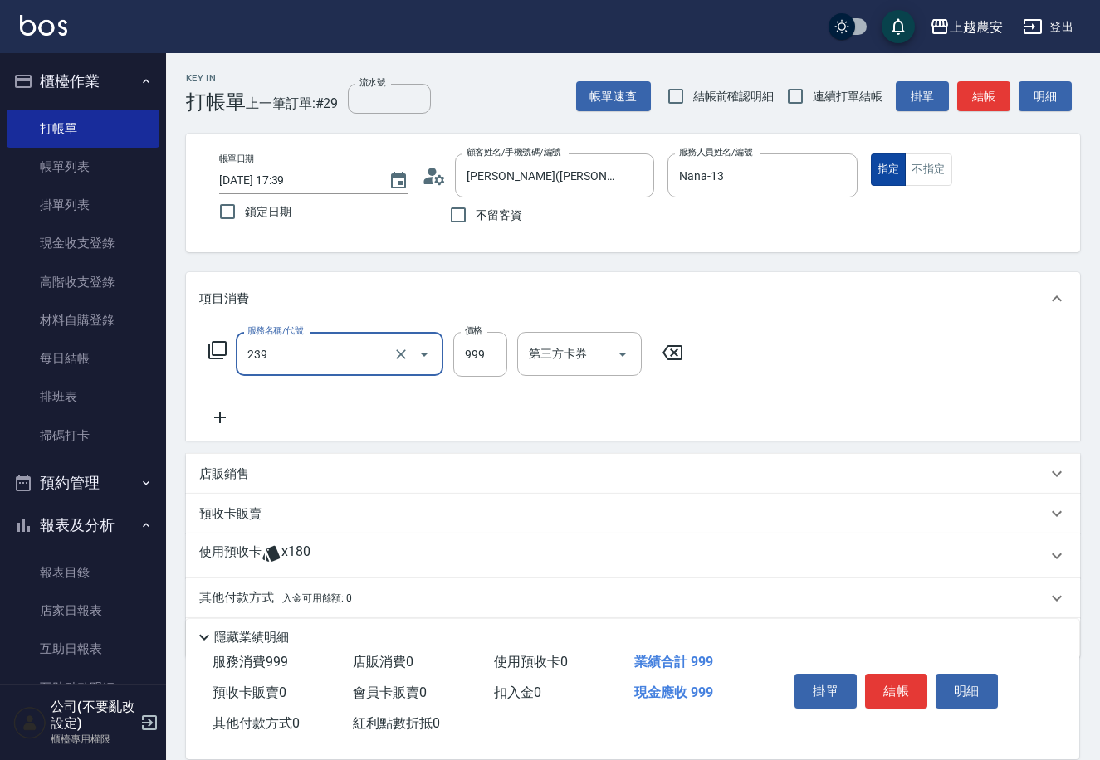
type input "頭皮SPA洗髮(239)"
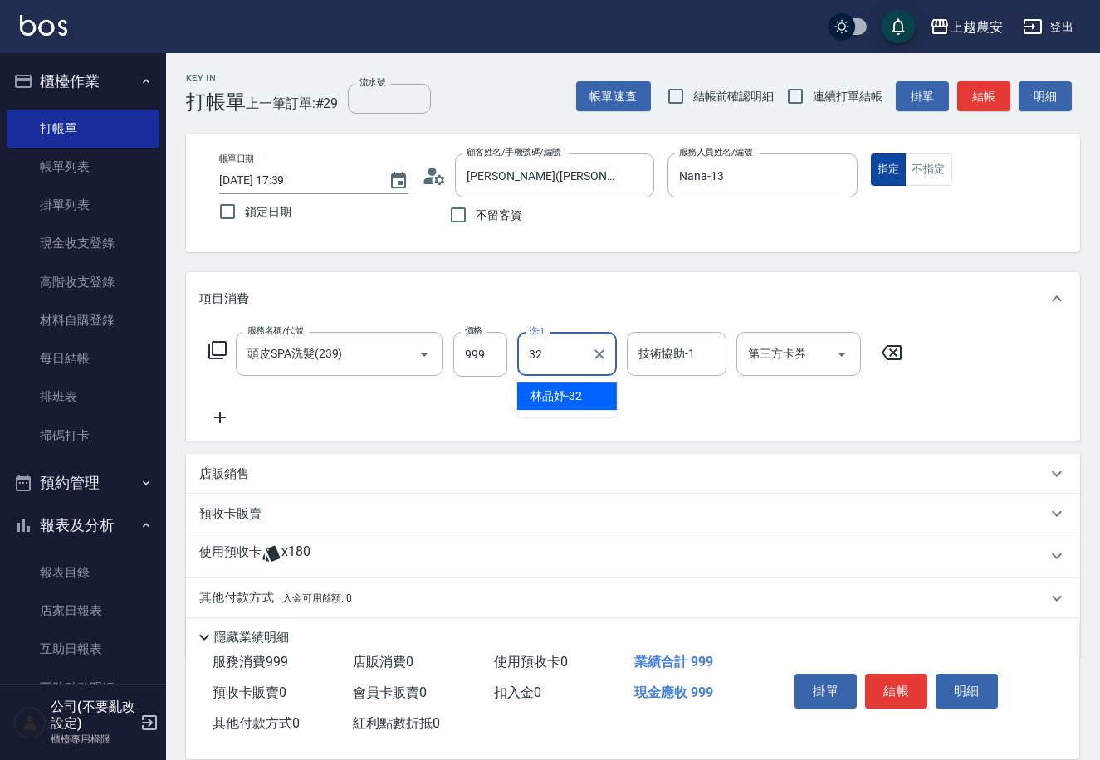
type input "[PERSON_NAME]-32"
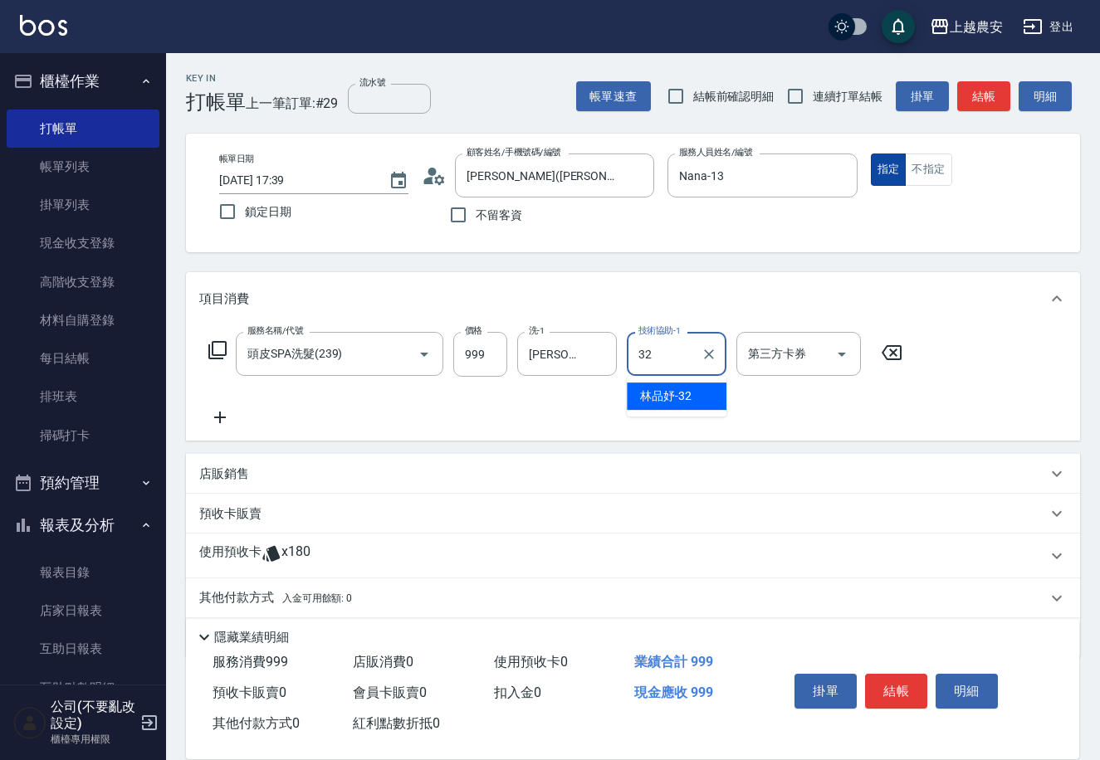
type input "[PERSON_NAME]-32"
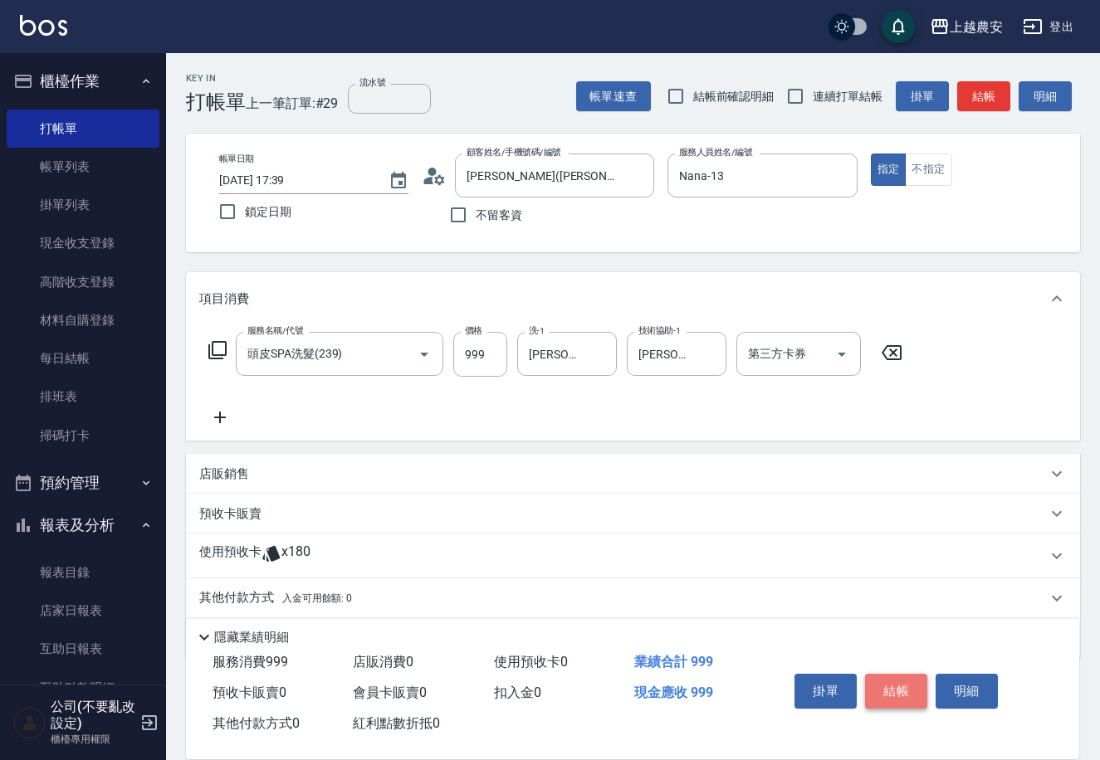
click at [906, 690] on button "結帳" at bounding box center [896, 691] width 62 height 35
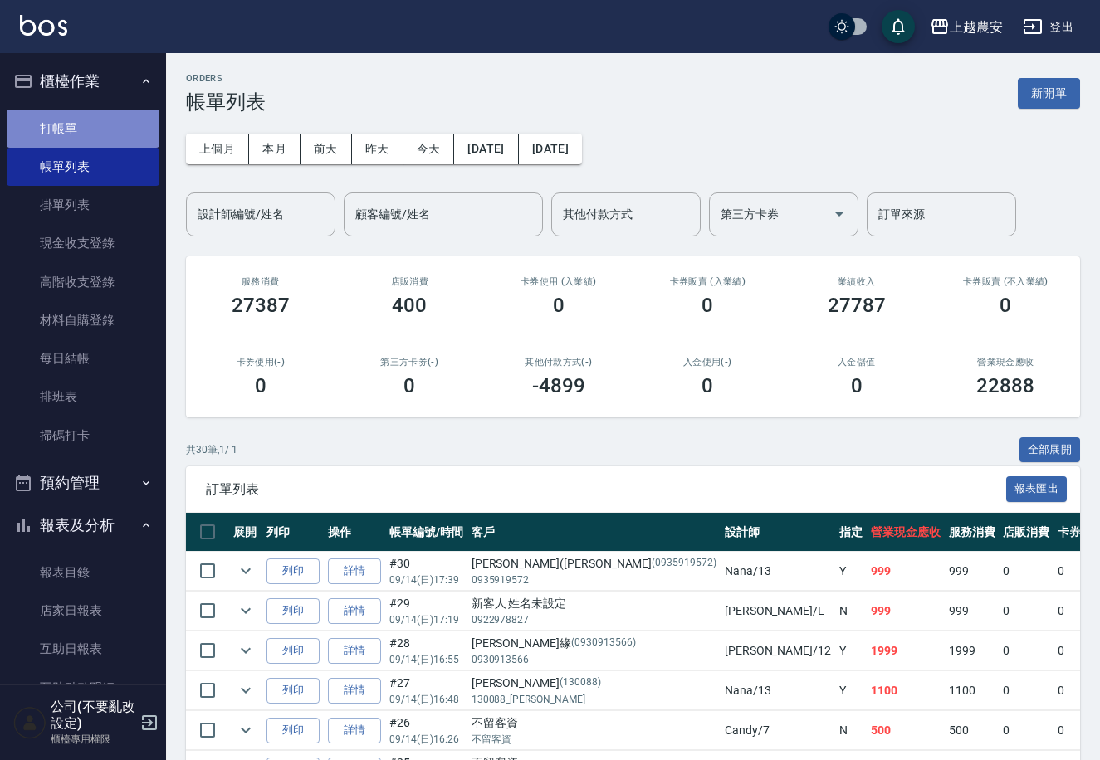
click at [120, 122] on link "打帳單" at bounding box center [83, 129] width 153 height 38
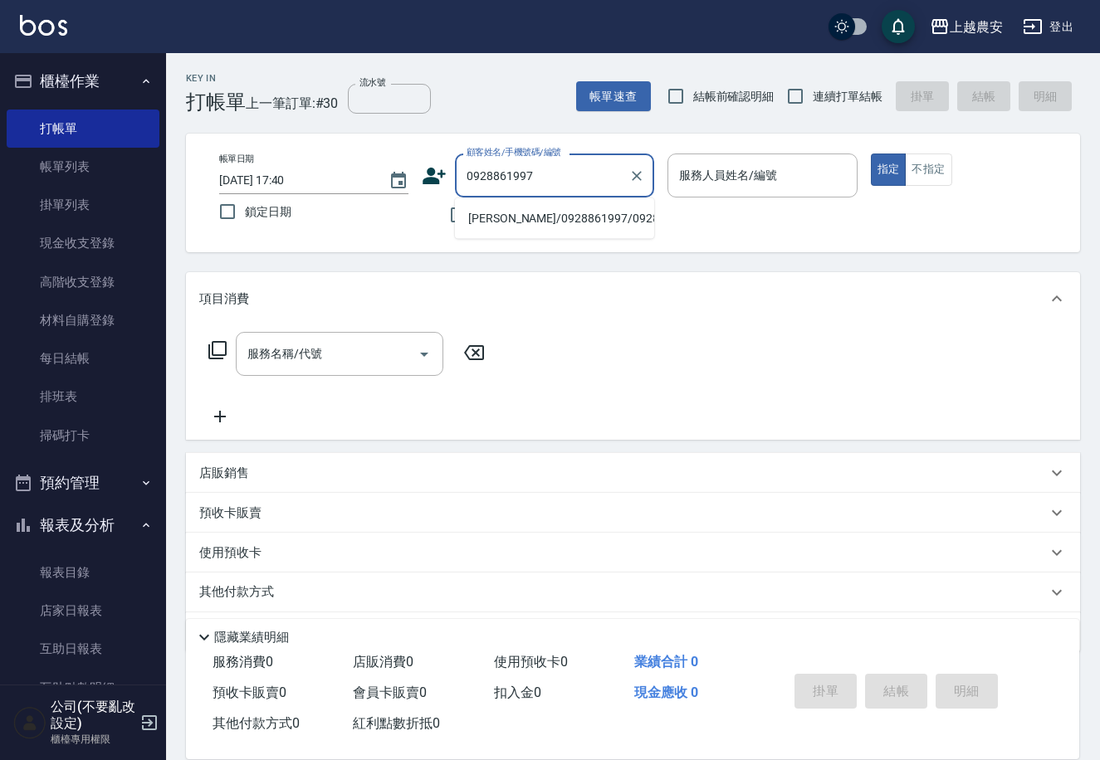
type input "[PERSON_NAME]/0928861997/0928861997"
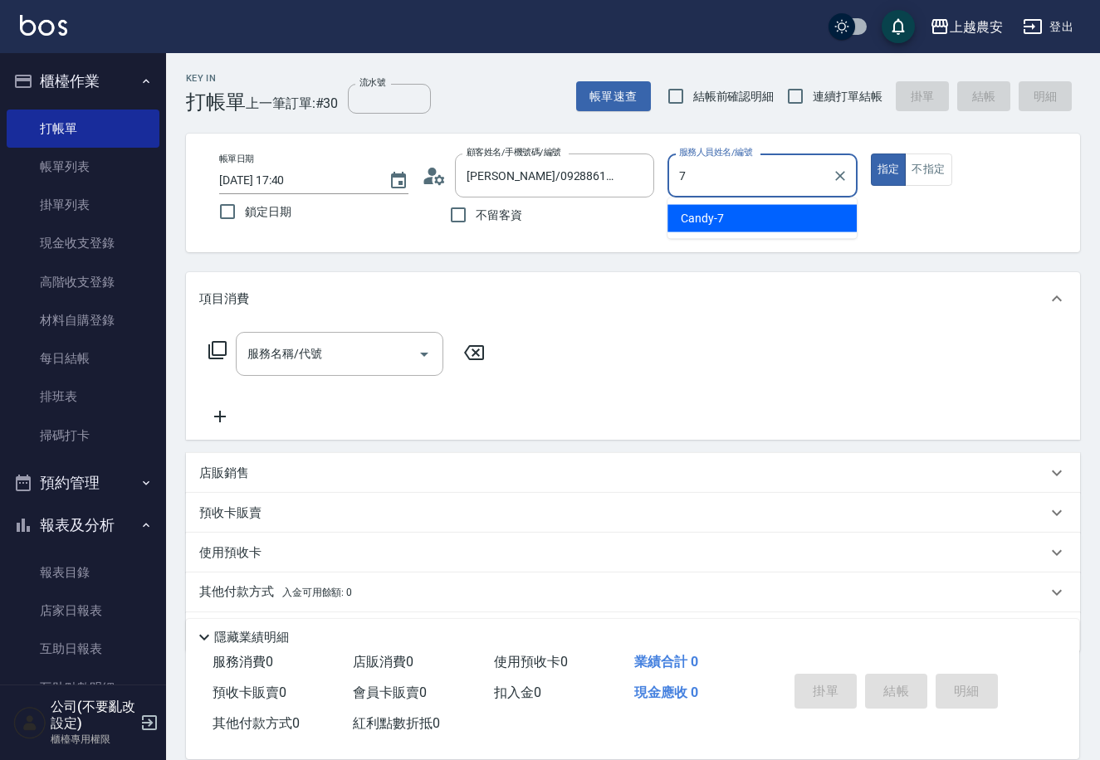
type input "Candy-7"
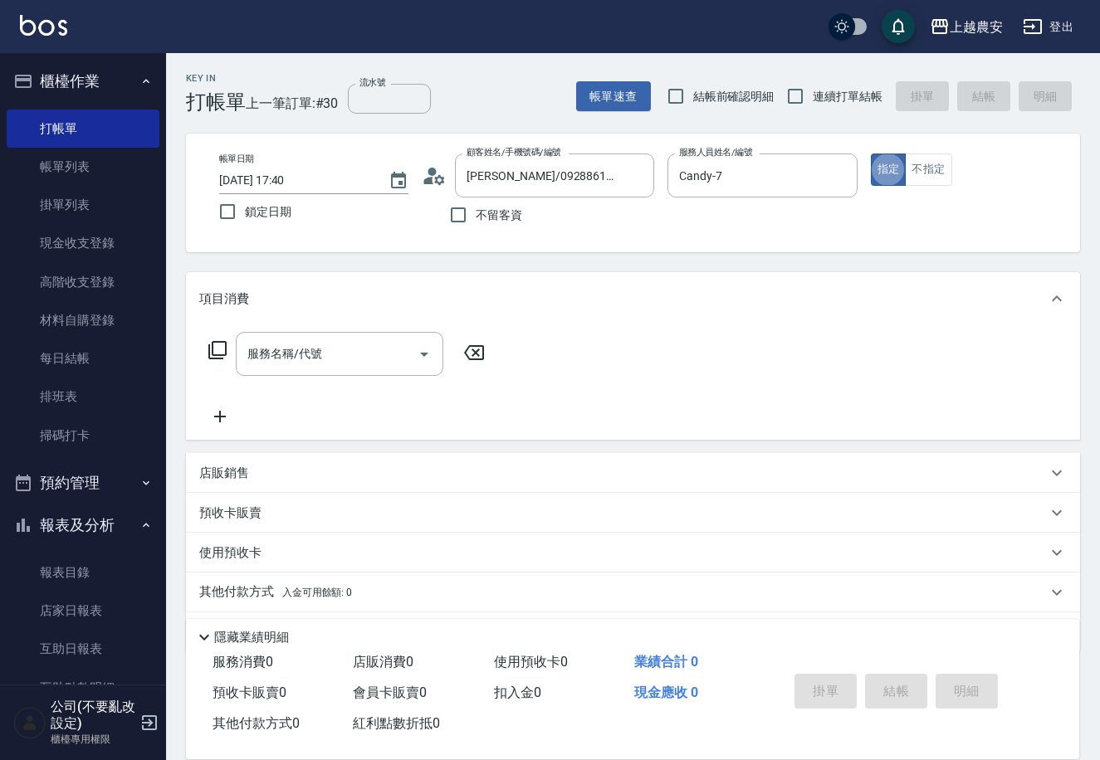
type button "true"
click at [213, 354] on icon at bounding box center [217, 350] width 18 height 18
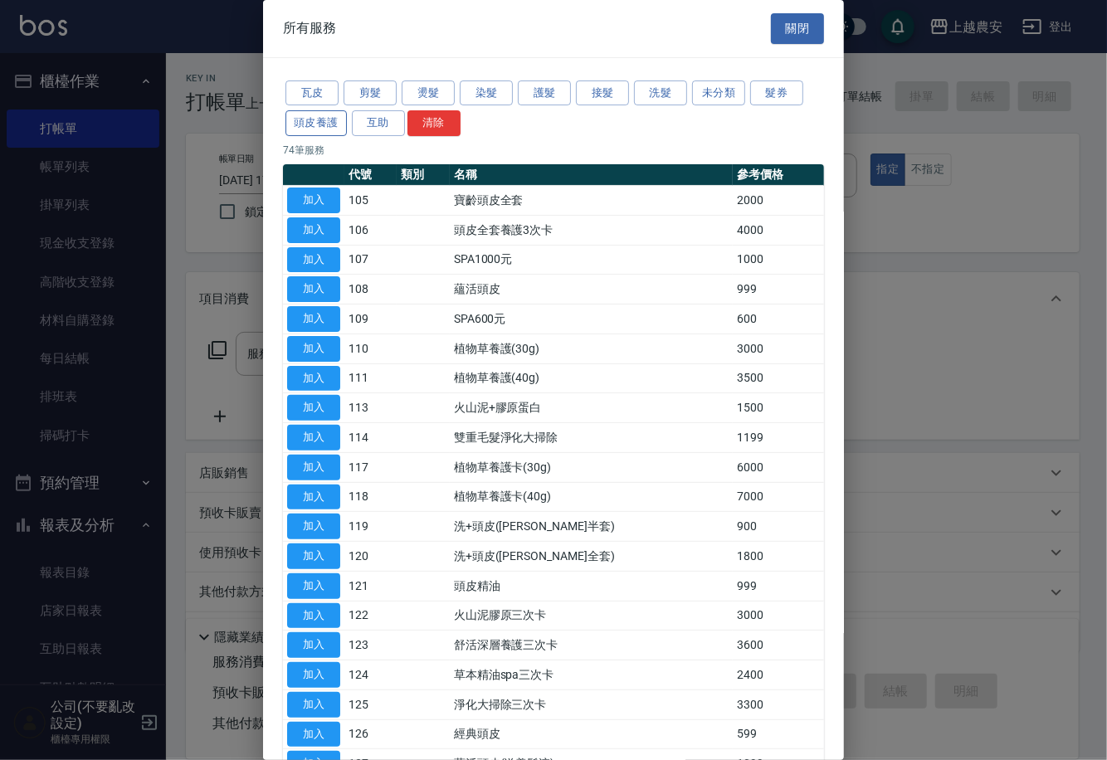
click at [321, 123] on button "頭皮養護" at bounding box center [316, 123] width 61 height 26
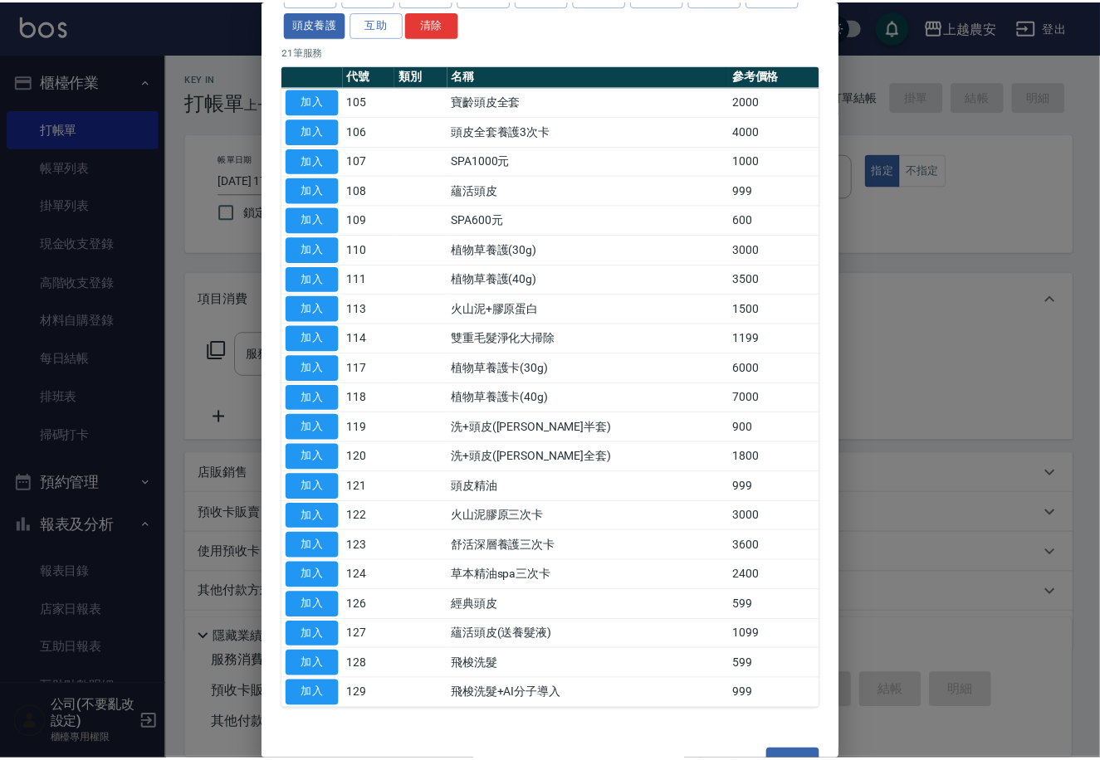
scroll to position [79, 0]
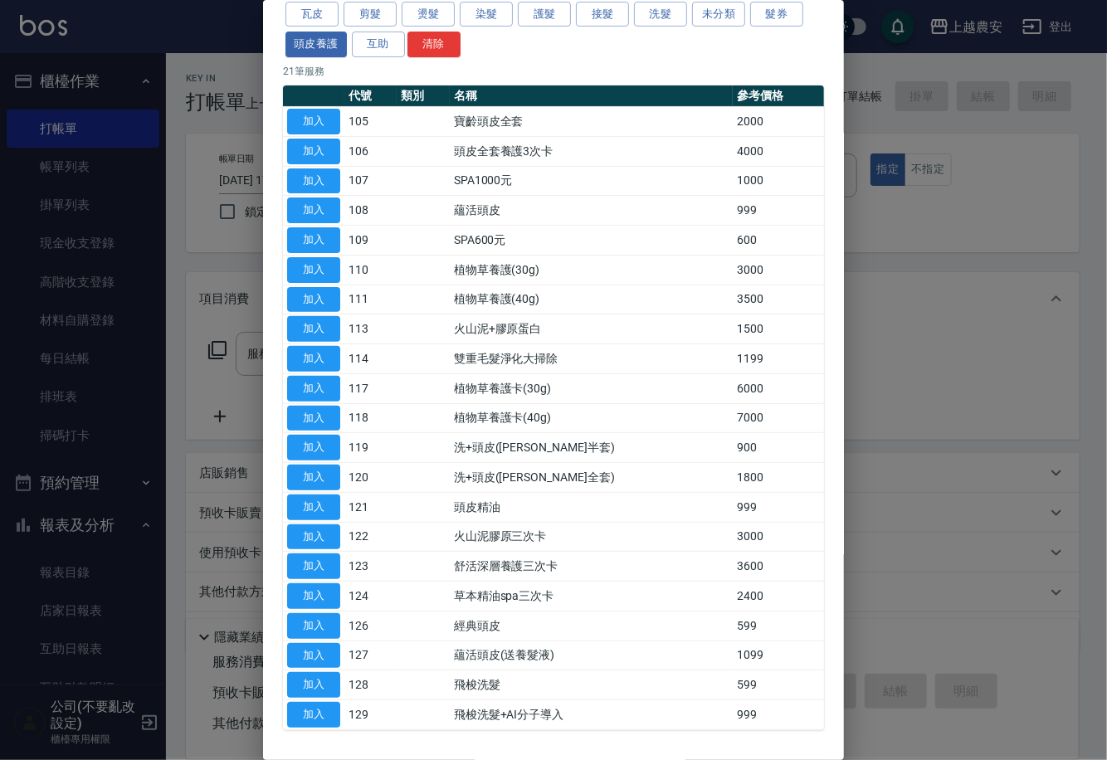
drag, startPoint x: 820, startPoint y: 379, endPoint x: 769, endPoint y: 255, distance: 134.4
click at [820, 369] on div "瓦皮 剪髮 燙髮 染髮 護髮 接髮 洗髮 未分類 髮券 頭皮養護 互助 清除 21 筆服務 代號 類別 名稱 參考價格 加入 105 寶齡頭皮全套 2000 …" at bounding box center [553, 364] width 581 height 771
click at [297, 245] on button "加入" at bounding box center [313, 240] width 53 height 26
type input "SPA600元(109)"
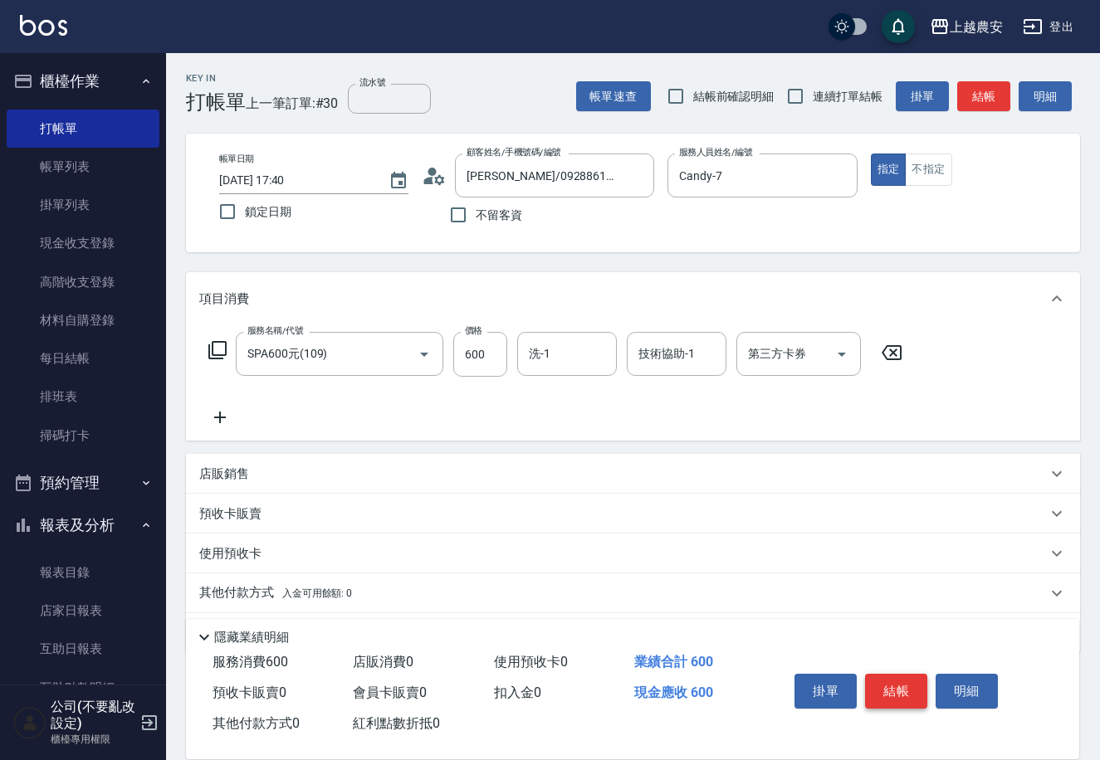
click at [902, 681] on button "結帳" at bounding box center [896, 691] width 62 height 35
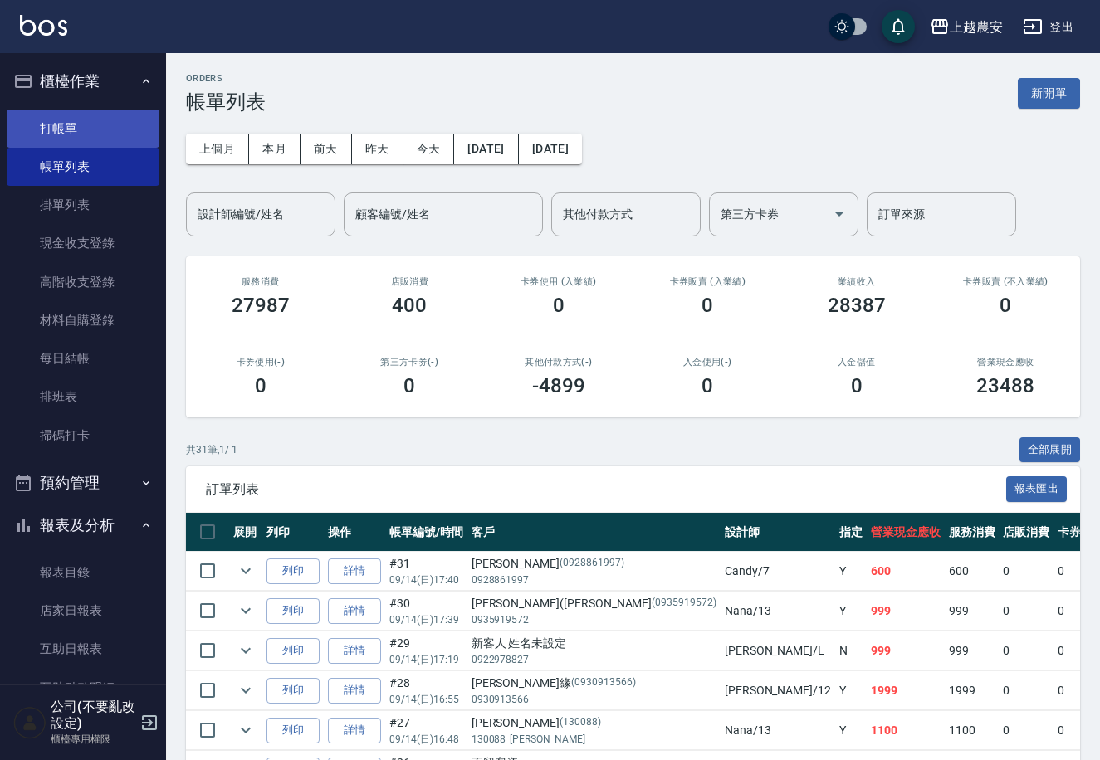
click at [85, 130] on link "打帳單" at bounding box center [83, 129] width 153 height 38
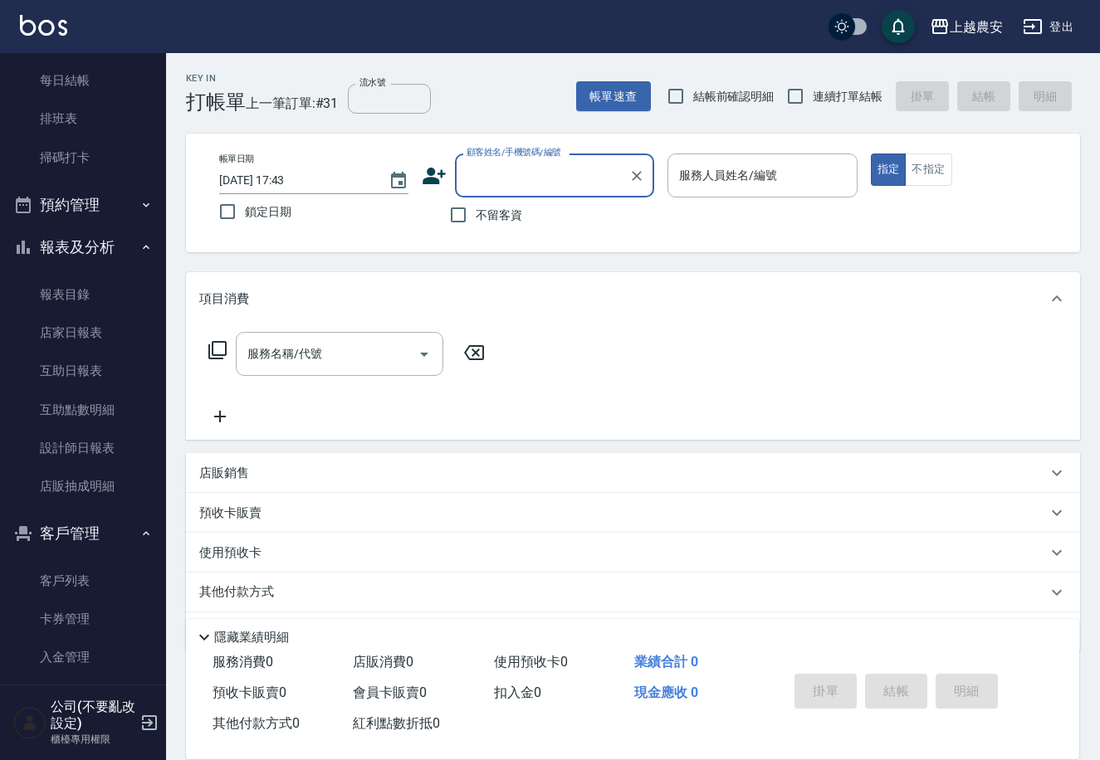
scroll to position [381, 0]
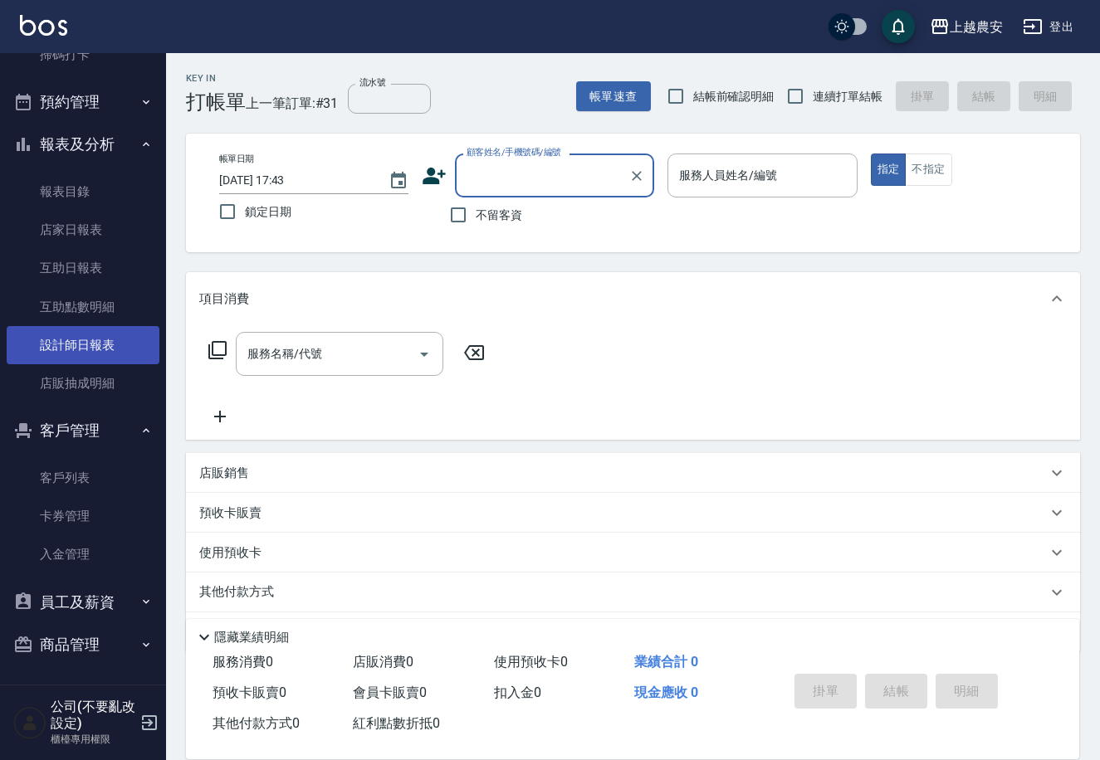
click at [113, 354] on link "設計師日報表" at bounding box center [83, 345] width 153 height 38
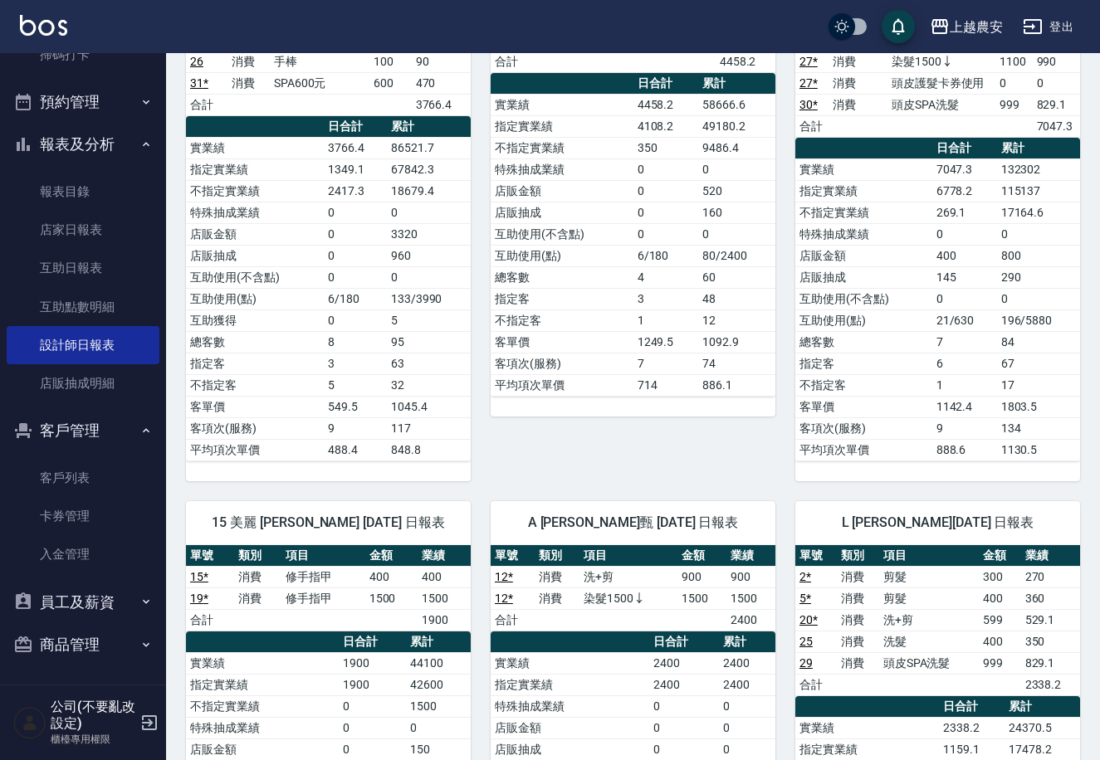
scroll to position [882, 0]
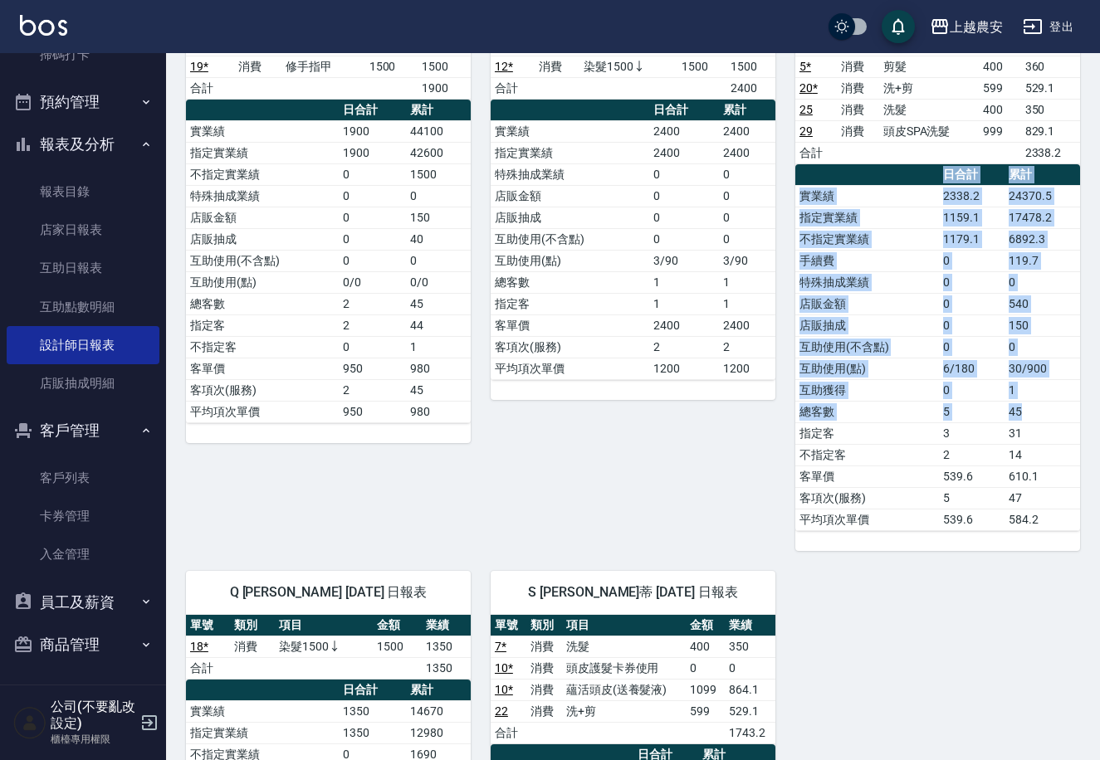
drag, startPoint x: 1070, startPoint y: 563, endPoint x: 1059, endPoint y: 420, distance: 143.2
click at [1059, 420] on div "7 Candy 林宛樺 09/14/2025 日報表 單號 類別 項目 金額 業績 1 消費 剪髮 299 269.1 3 * 消費 洗髮 400 350 8…" at bounding box center [623, 185] width 914 height 1805
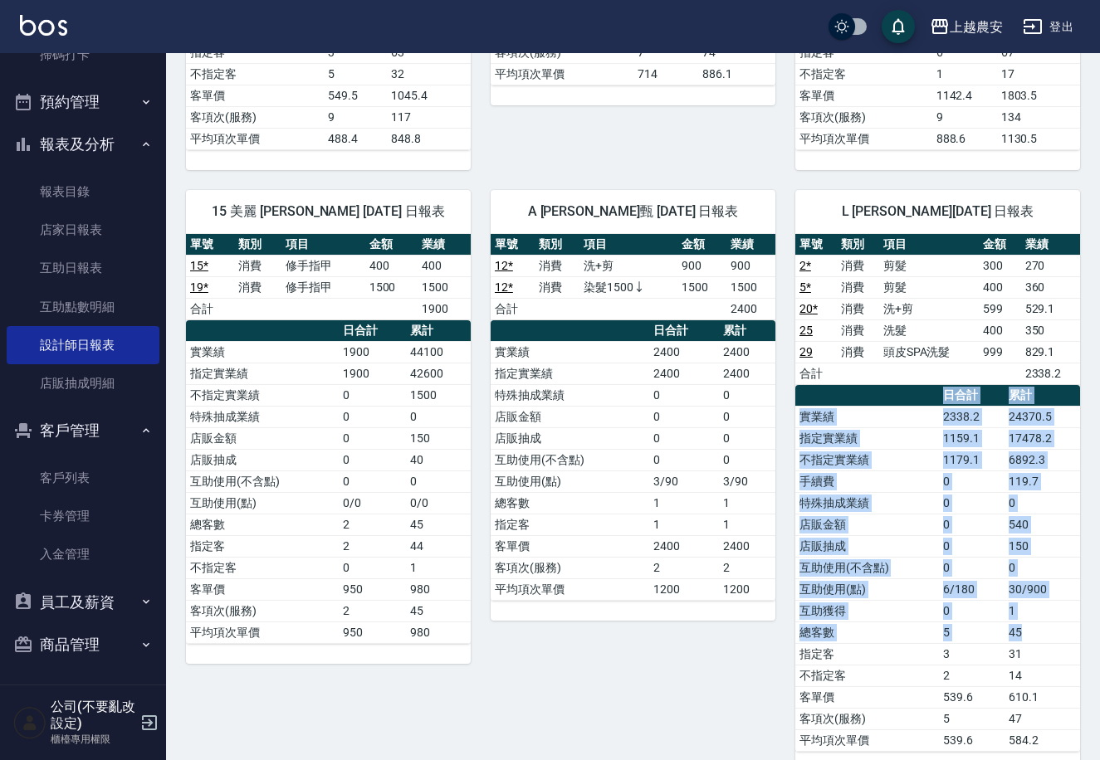
scroll to position [647, 0]
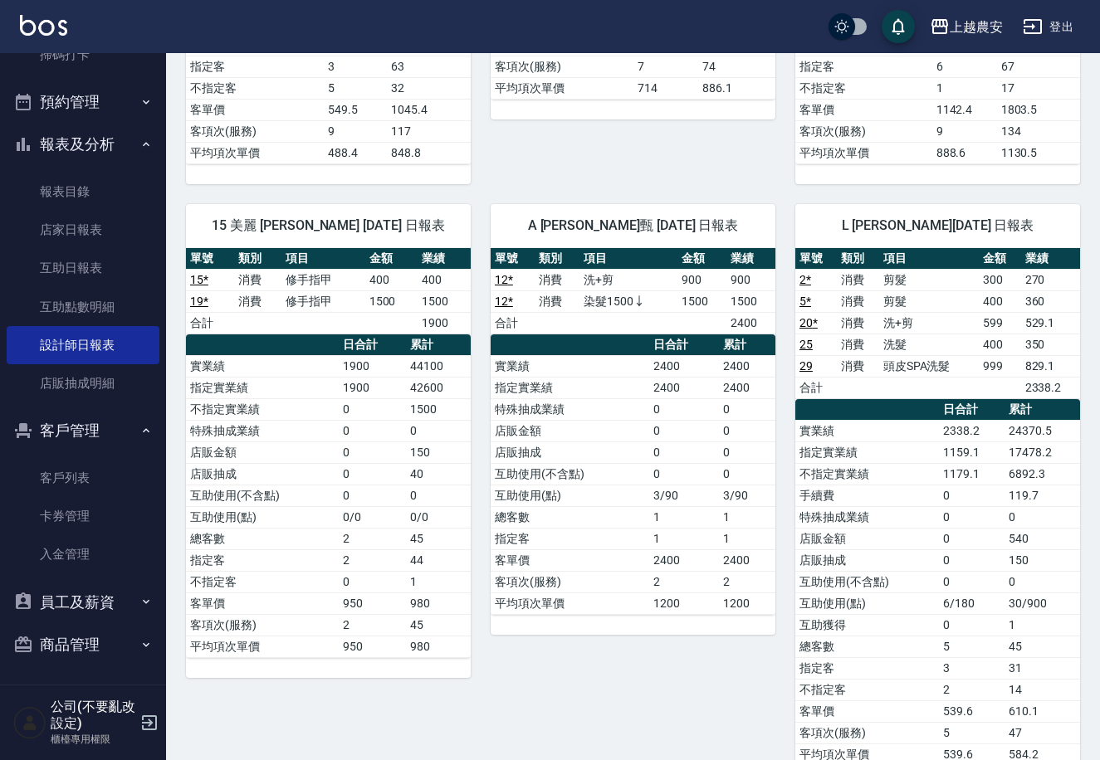
drag, startPoint x: 157, startPoint y: 366, endPoint x: 173, endPoint y: 305, distance: 63.6
click at [158, 361] on nav "櫃檯作業 打帳單 帳單列表 掛單列表 現金收支登錄 高階收支登錄 材料自購登錄 每日結帳 排班表 掃碼打卡 預約管理 預約管理 單日預約紀錄 單週預約紀錄 報…" at bounding box center [83, 369] width 166 height 632
click at [178, 180] on div "7 Candy 林宛樺 09/14/2025 日報表 單號 類別 項目 金額 業績 1 消費 剪髮 299 269.1 3 * 消費 洗髮 400 350 8…" at bounding box center [623, 420] width 914 height 1805
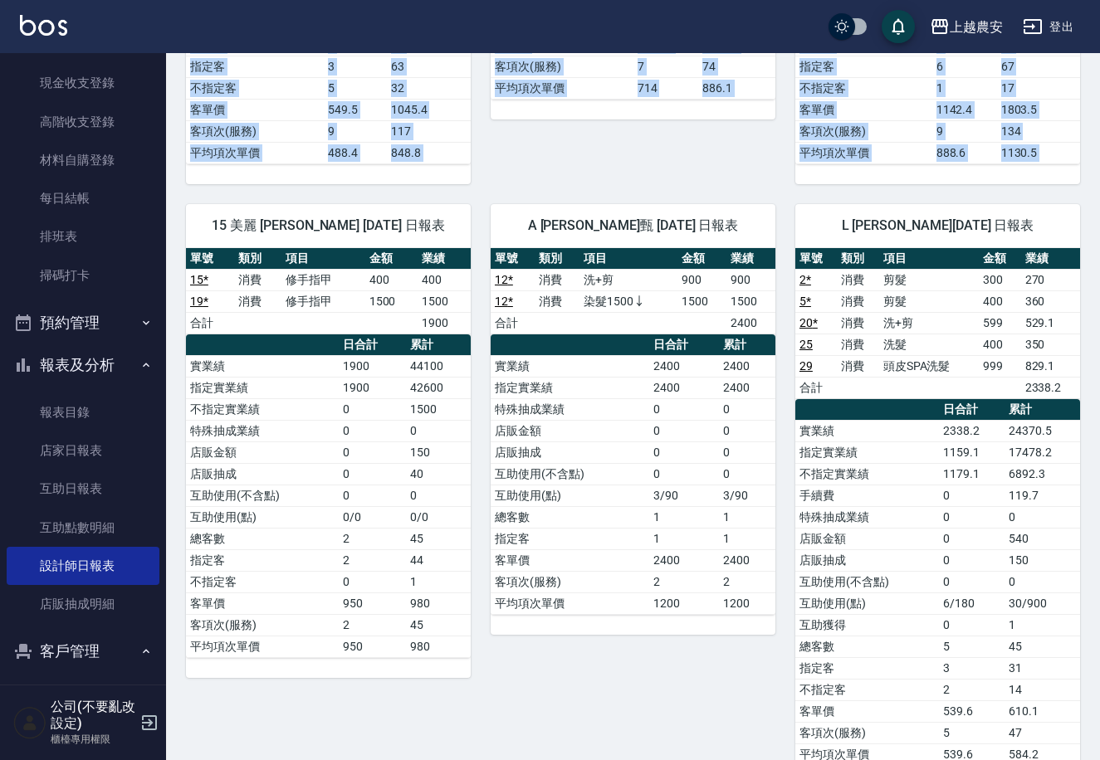
scroll to position [9, 0]
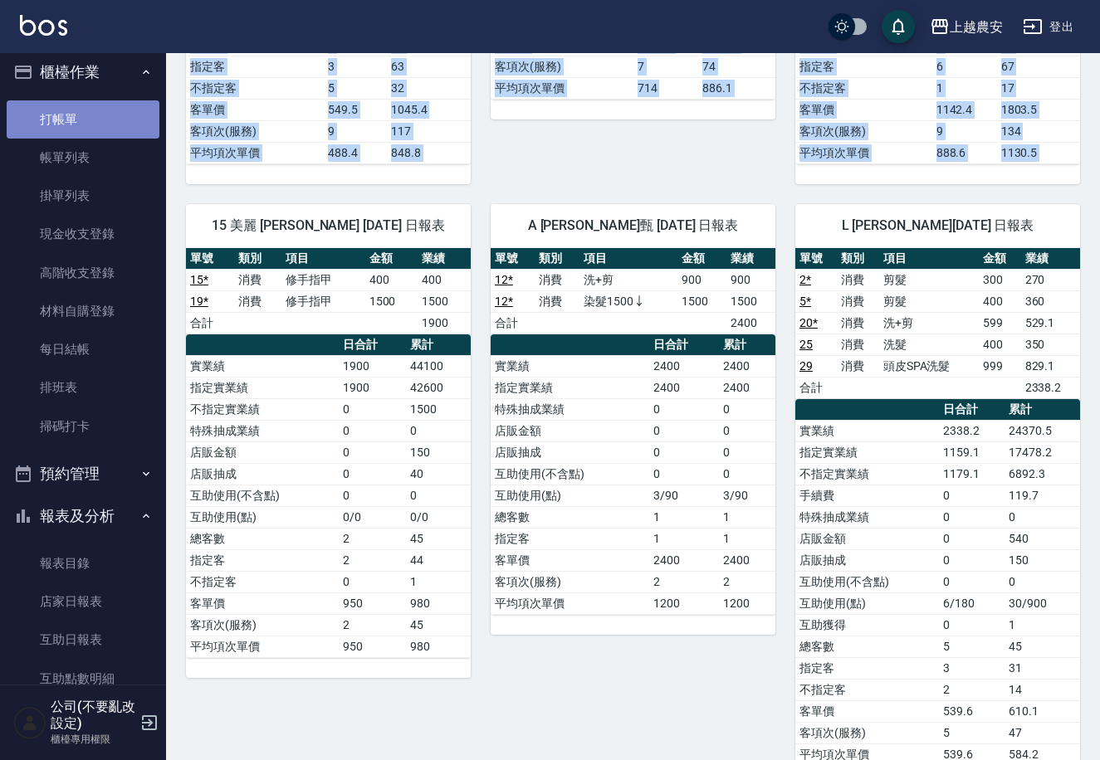
click at [92, 112] on link "打帳單" at bounding box center [83, 119] width 153 height 38
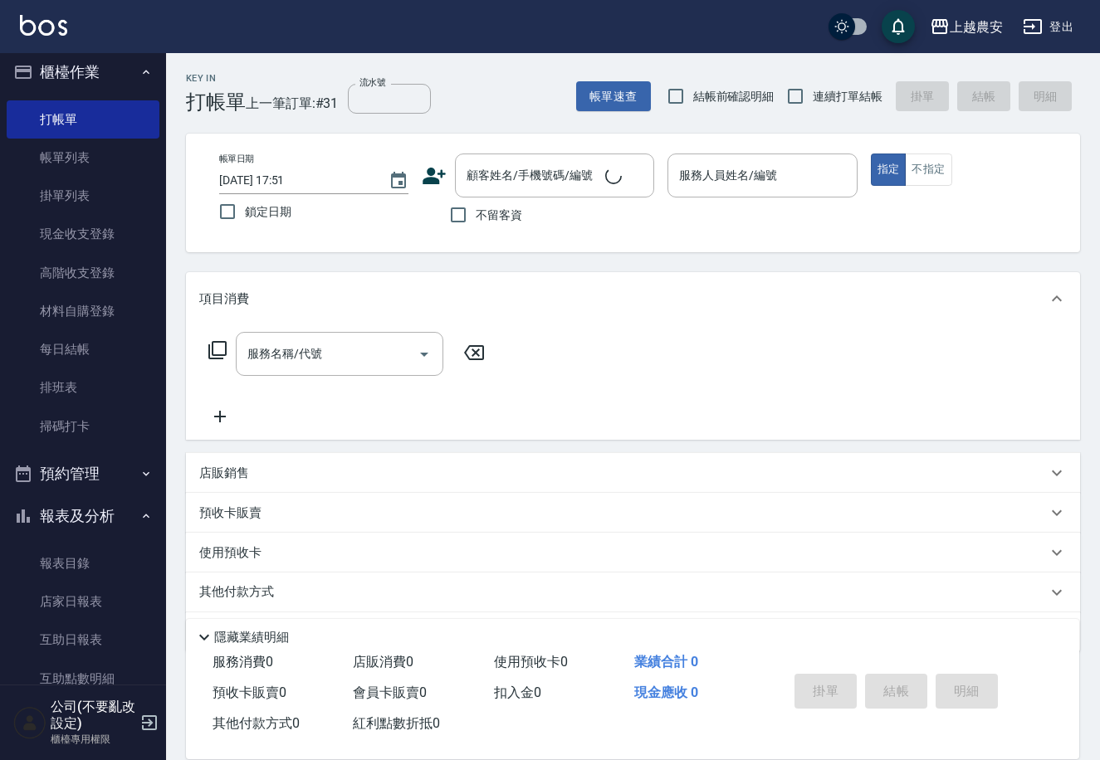
click at [491, 220] on span "不留客資" at bounding box center [499, 215] width 46 height 17
click at [476, 220] on input "不留客資" at bounding box center [458, 215] width 35 height 35
checkbox input "true"
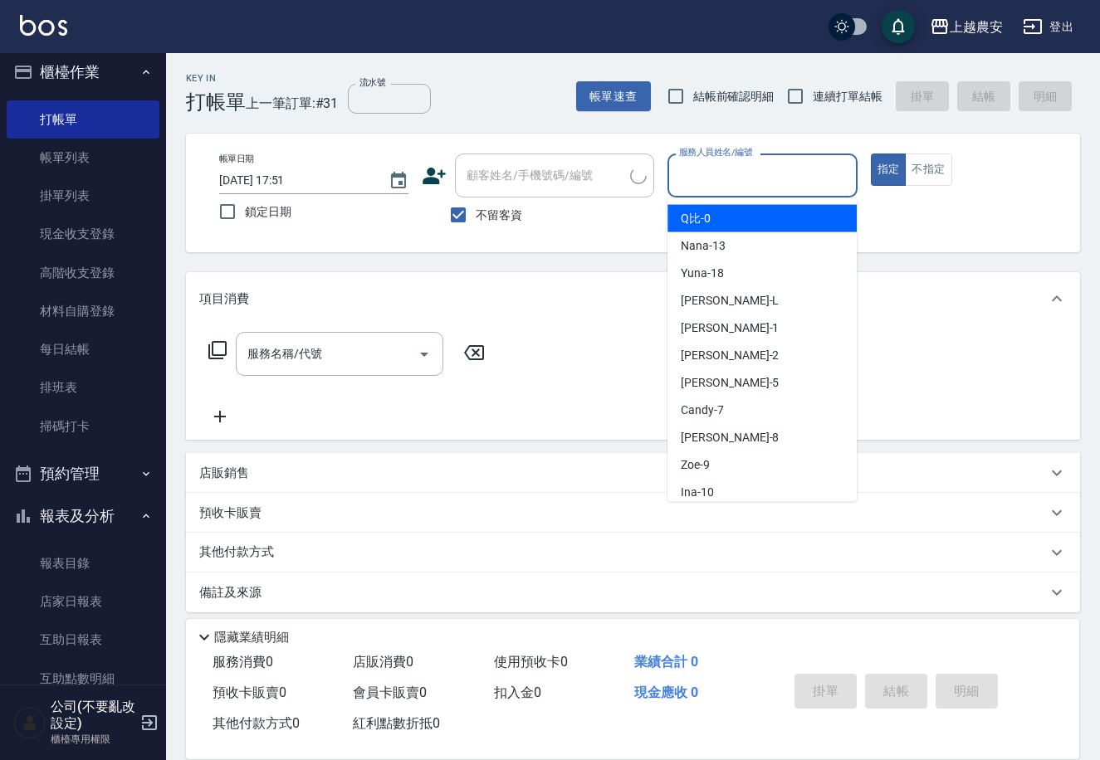
click at [686, 186] on input "服務人員姓名/編號" at bounding box center [762, 175] width 174 height 29
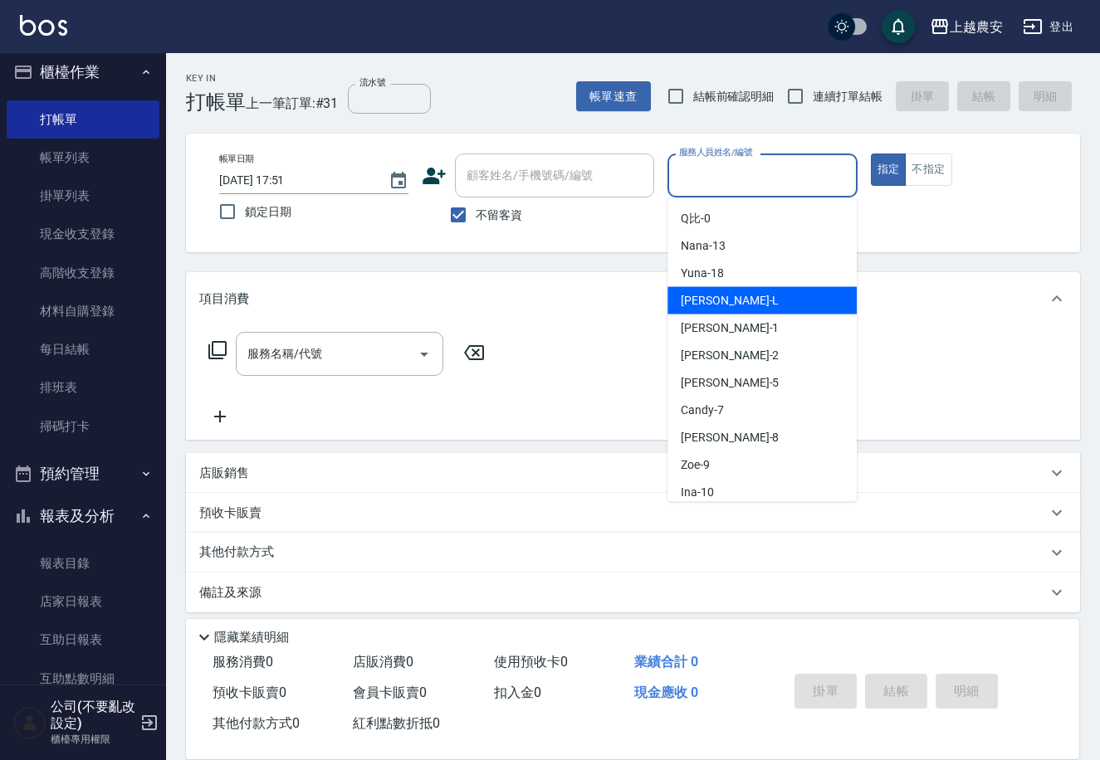
click at [725, 312] on div "[PERSON_NAME]" at bounding box center [761, 300] width 189 height 27
type input "[PERSON_NAME]"
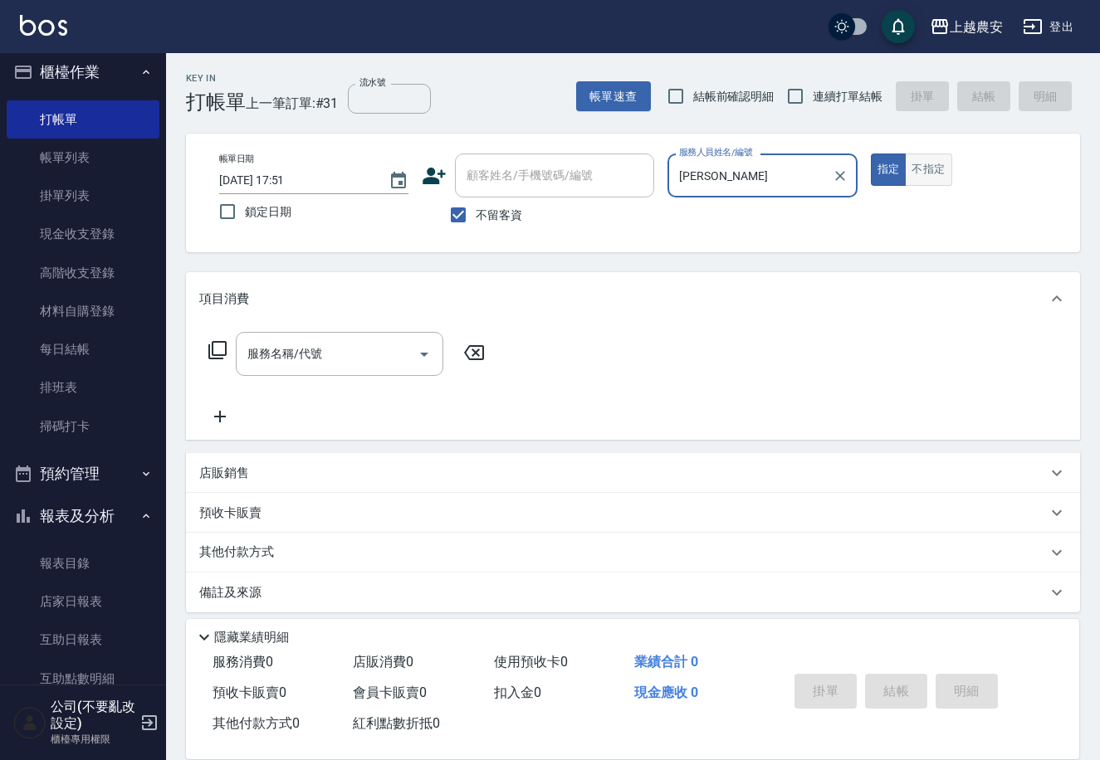
click at [915, 167] on button "不指定" at bounding box center [928, 170] width 46 height 32
click at [388, 363] on input "服務名稱/代號" at bounding box center [327, 354] width 168 height 29
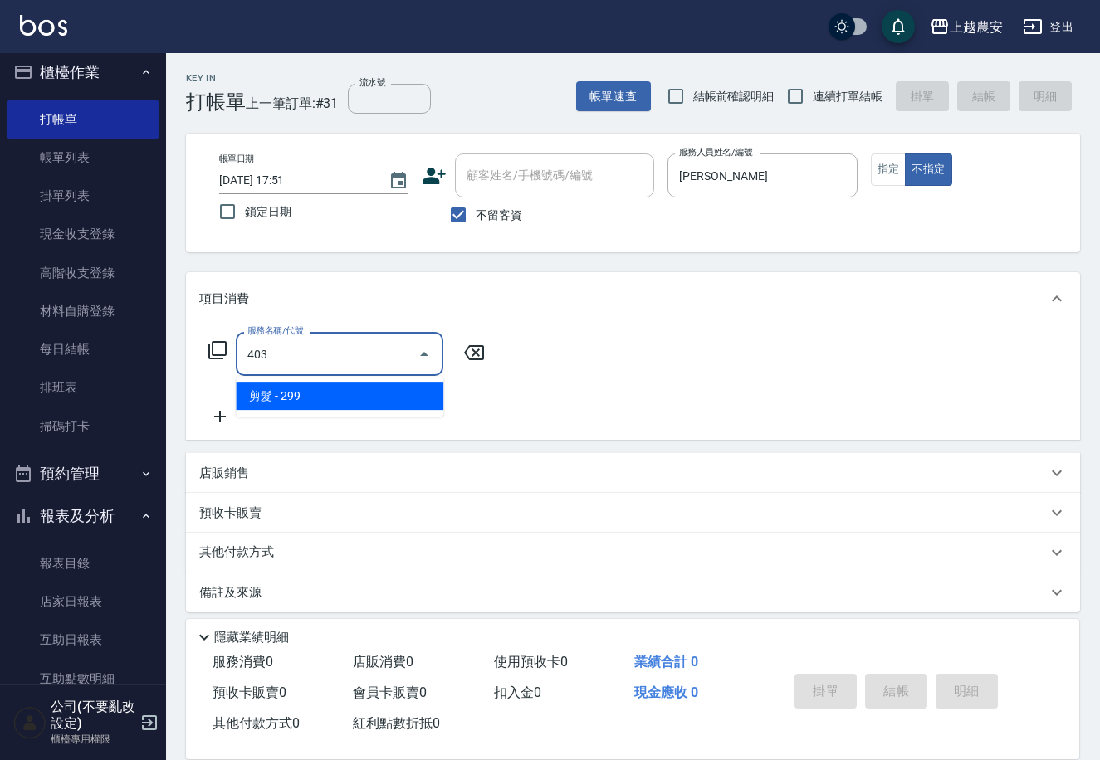
type input "剪髮(403)"
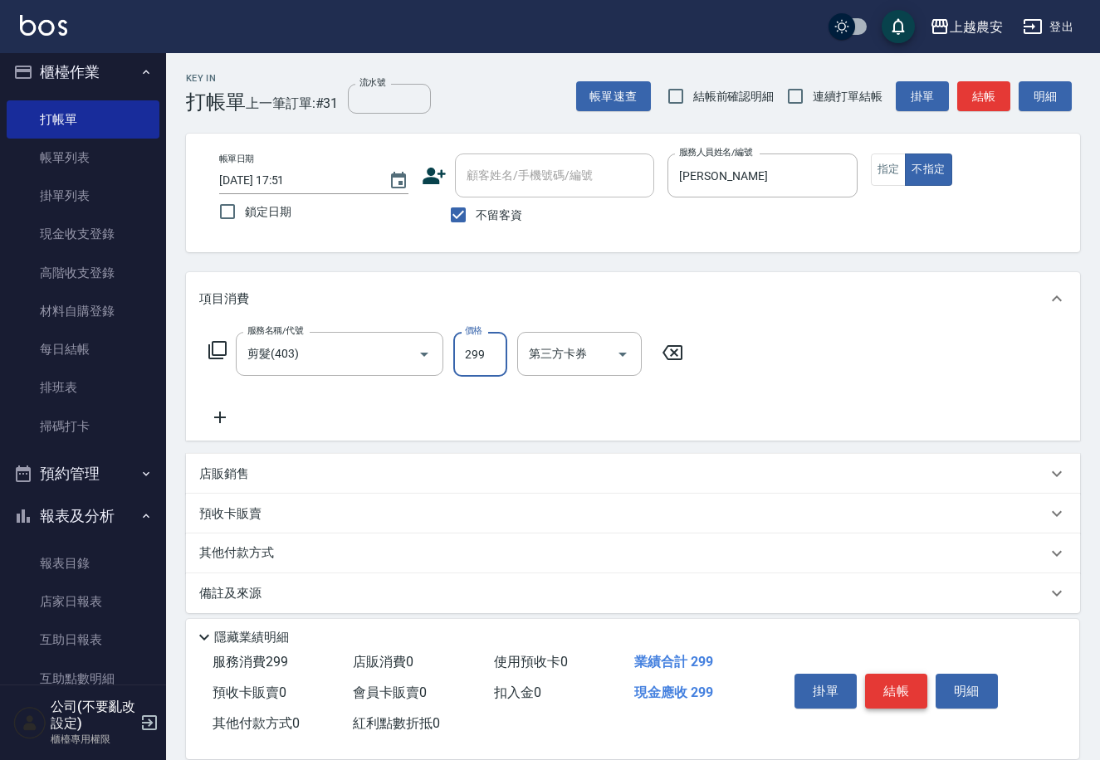
click at [916, 682] on button "結帳" at bounding box center [896, 691] width 62 height 35
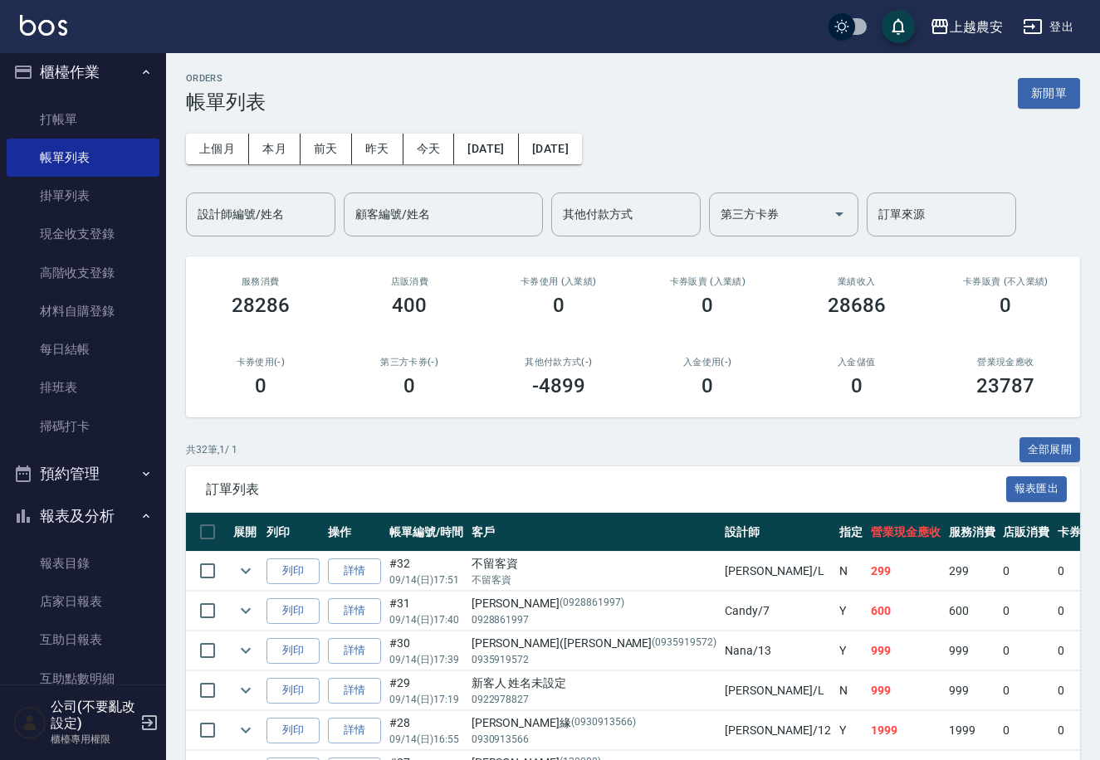
click at [166, 330] on div "櫃檯作業 打帳單 帳單列表 掛單列表 現金收支登錄 高階收支登錄 材料自購登錄 每日結帳 排班表 掃碼打卡 預約管理 預約管理 單日預約紀錄 單週預約紀錄 報…" at bounding box center [83, 406] width 167 height 707
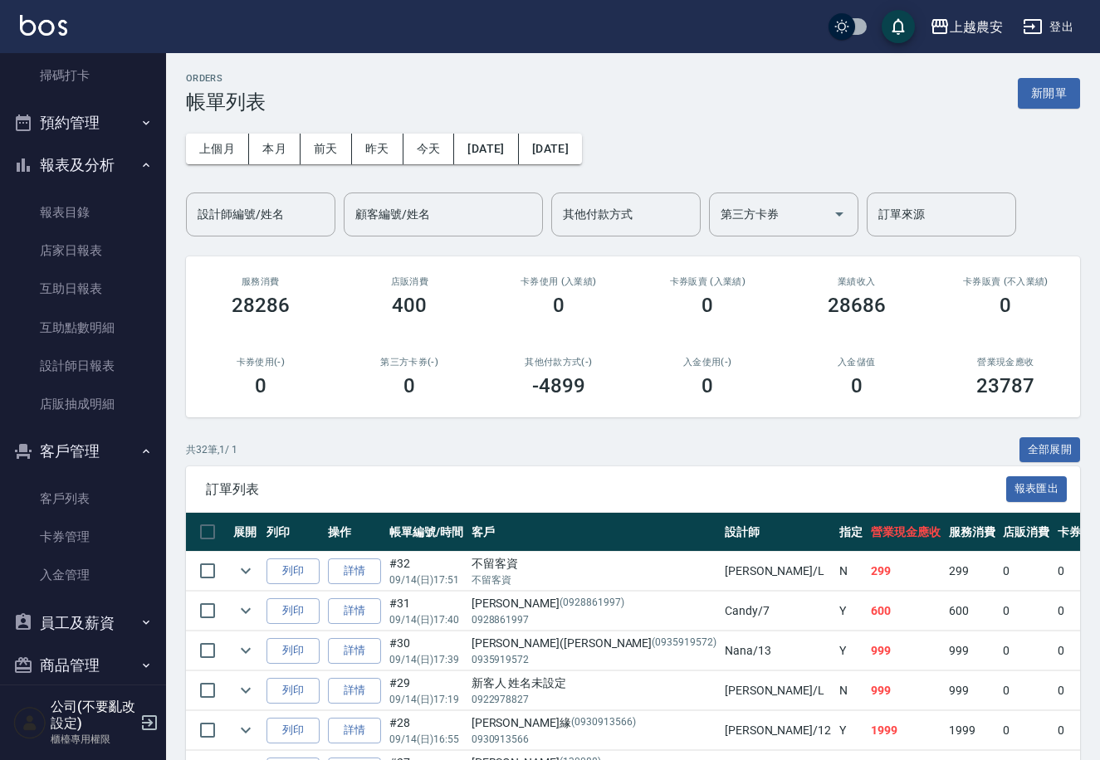
scroll to position [381, 0]
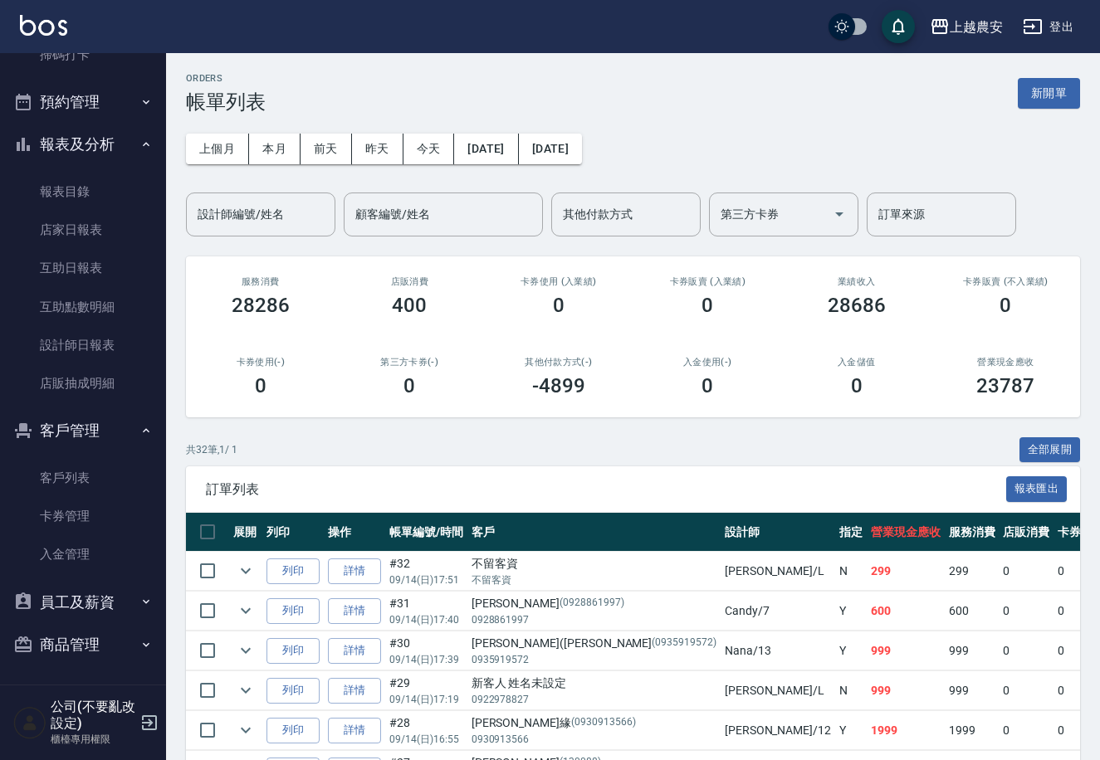
click at [149, 590] on button "員工及薪資" at bounding box center [83, 602] width 153 height 43
click at [90, 357] on link "設計師日報表" at bounding box center [83, 345] width 153 height 38
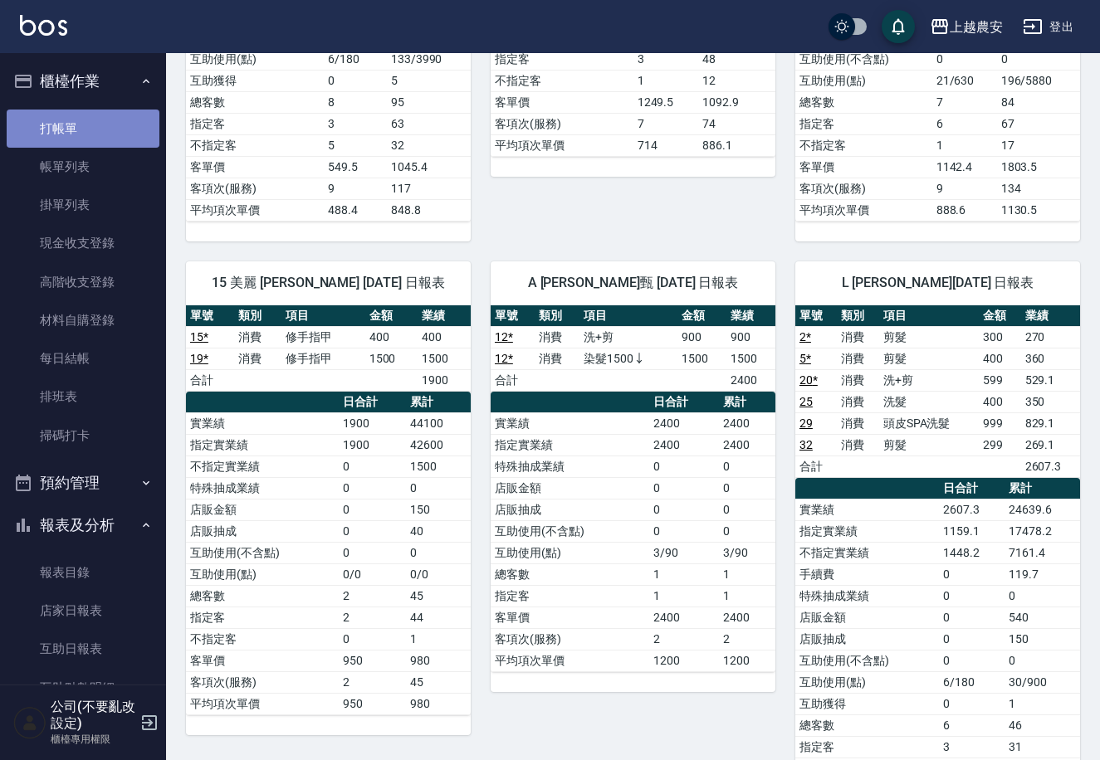
click at [108, 140] on link "打帳單" at bounding box center [83, 129] width 153 height 38
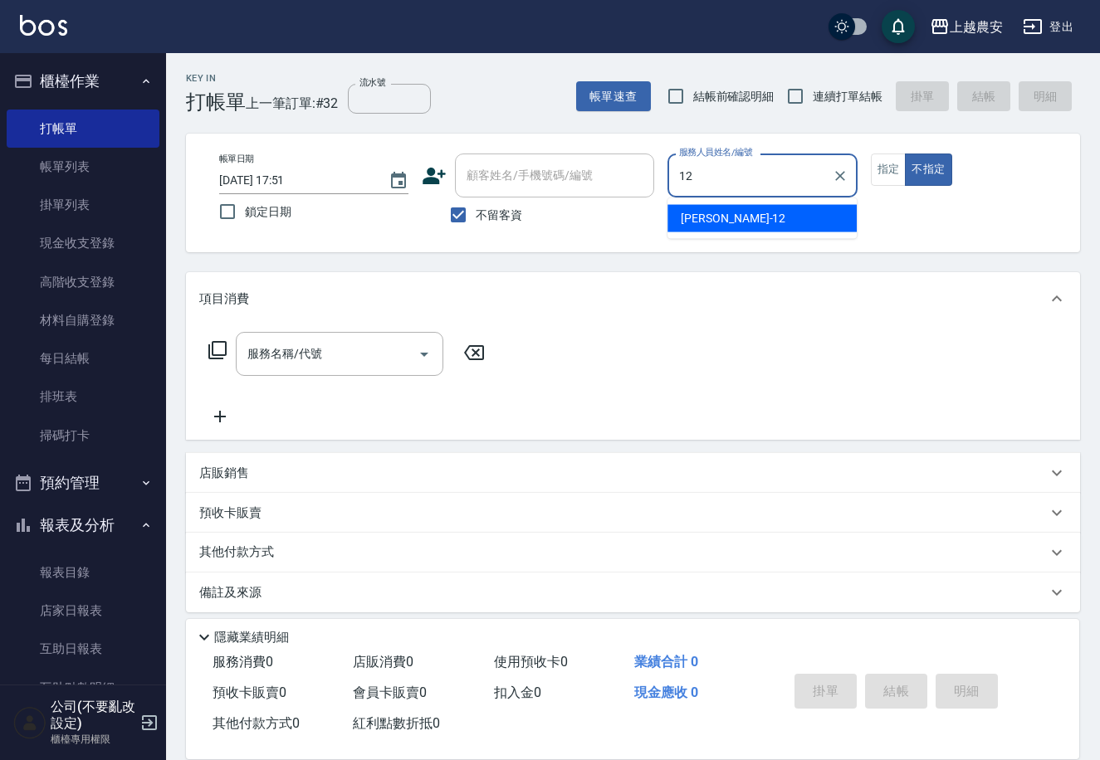
click at [807, 217] on div "Yoko -12" at bounding box center [761, 218] width 189 height 27
type input "Yoko-12"
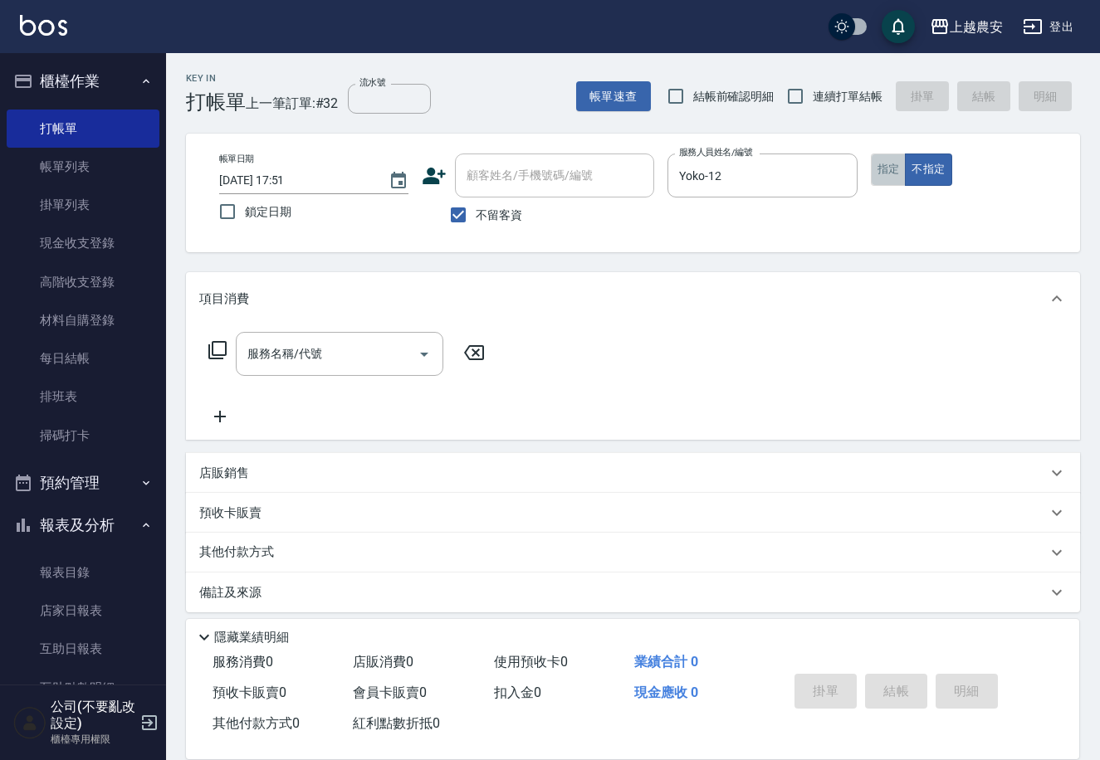
click at [894, 169] on button "指定" at bounding box center [889, 170] width 36 height 32
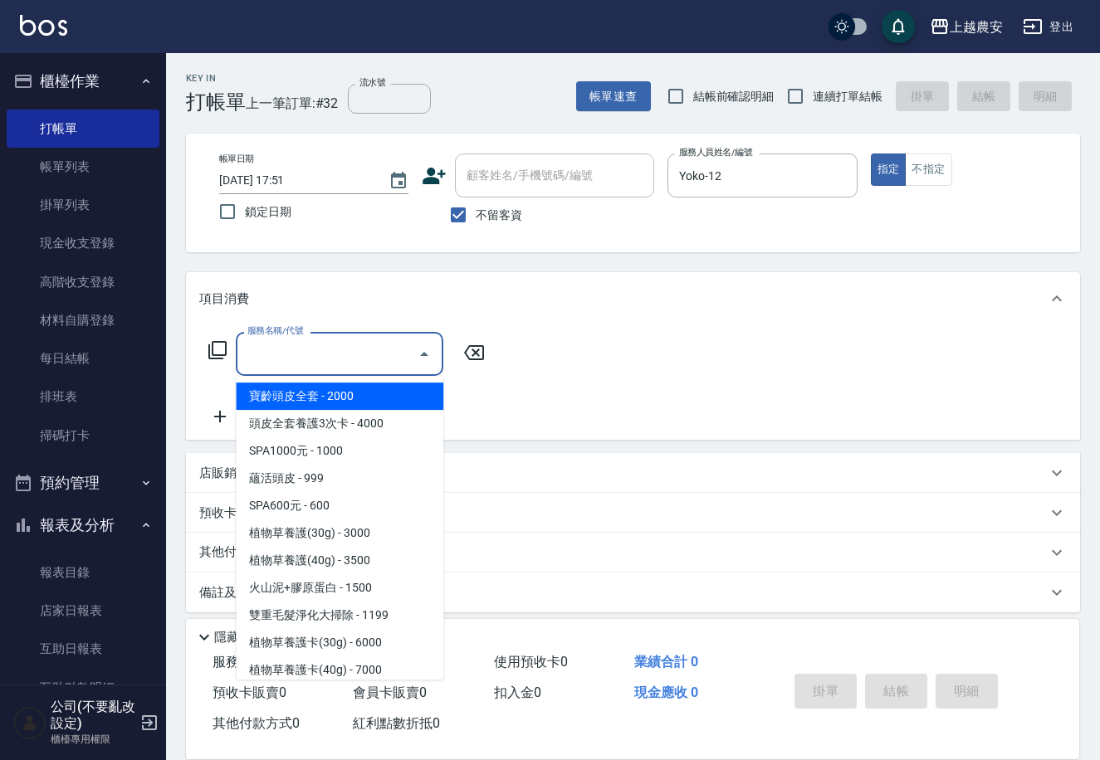
click at [370, 359] on input "服務名稱/代號" at bounding box center [327, 354] width 168 height 29
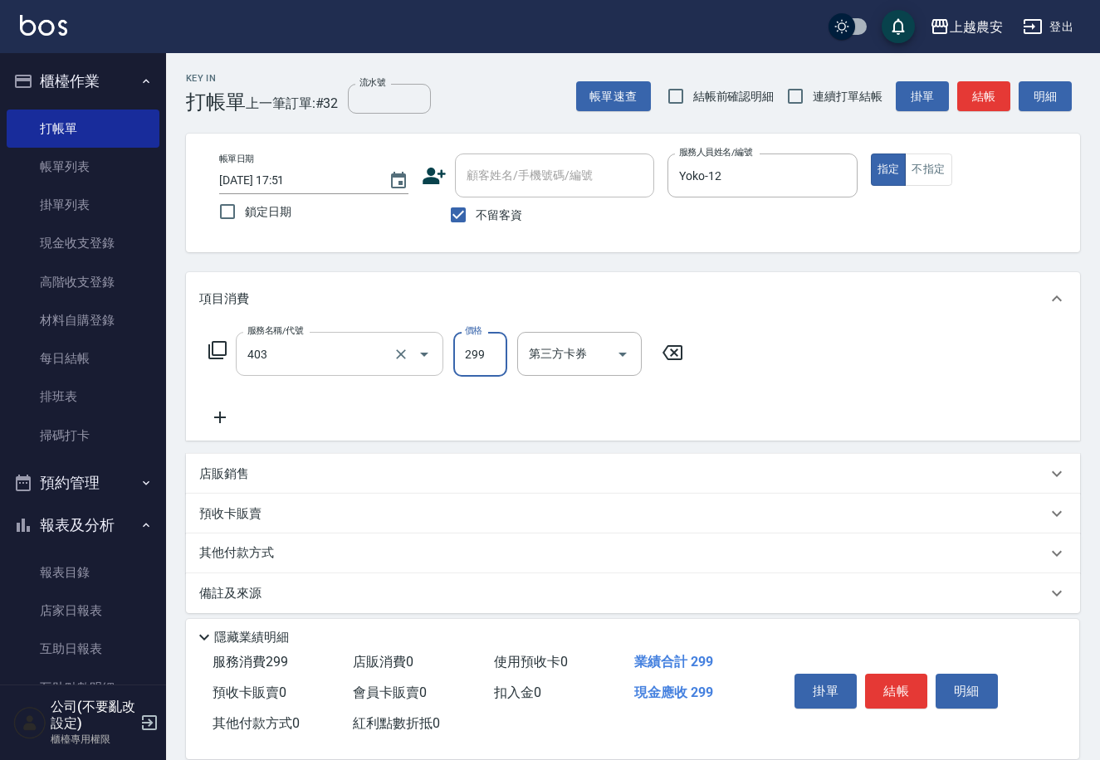
type input "剪髮(403)"
type input "300"
click at [877, 674] on button "結帳" at bounding box center [896, 691] width 62 height 35
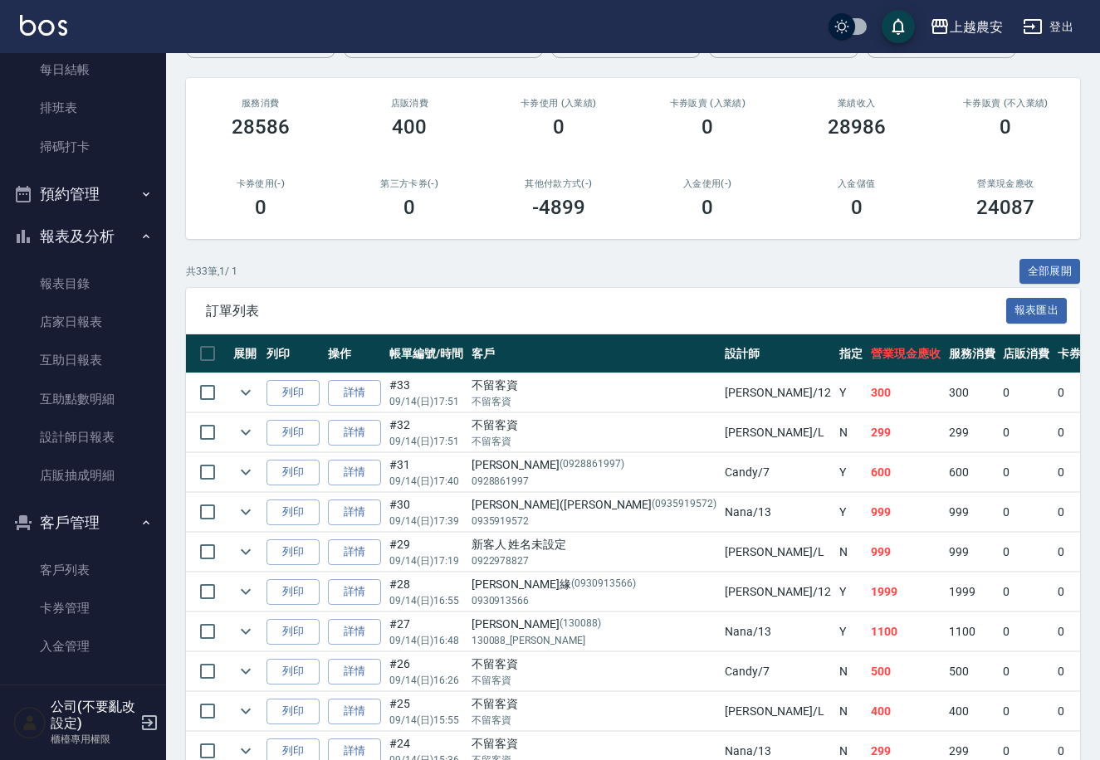
scroll to position [291, 0]
click at [71, 438] on link "設計師日報表" at bounding box center [83, 436] width 153 height 38
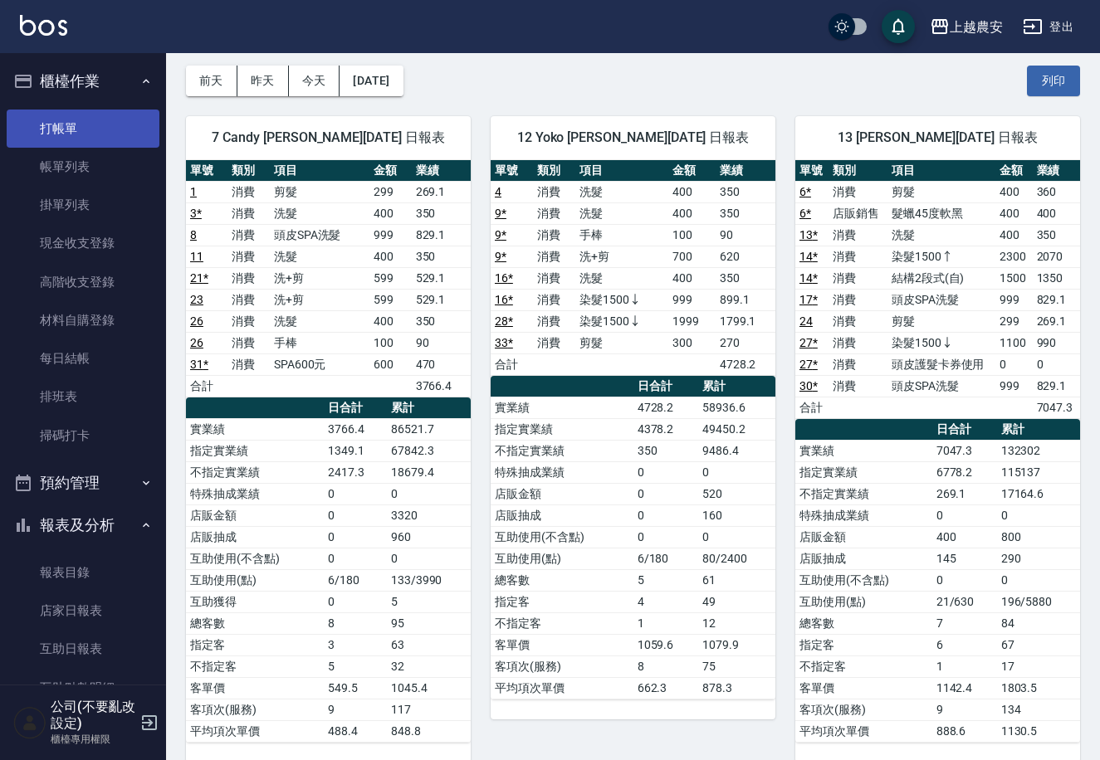
click at [84, 121] on link "打帳單" at bounding box center [83, 129] width 153 height 38
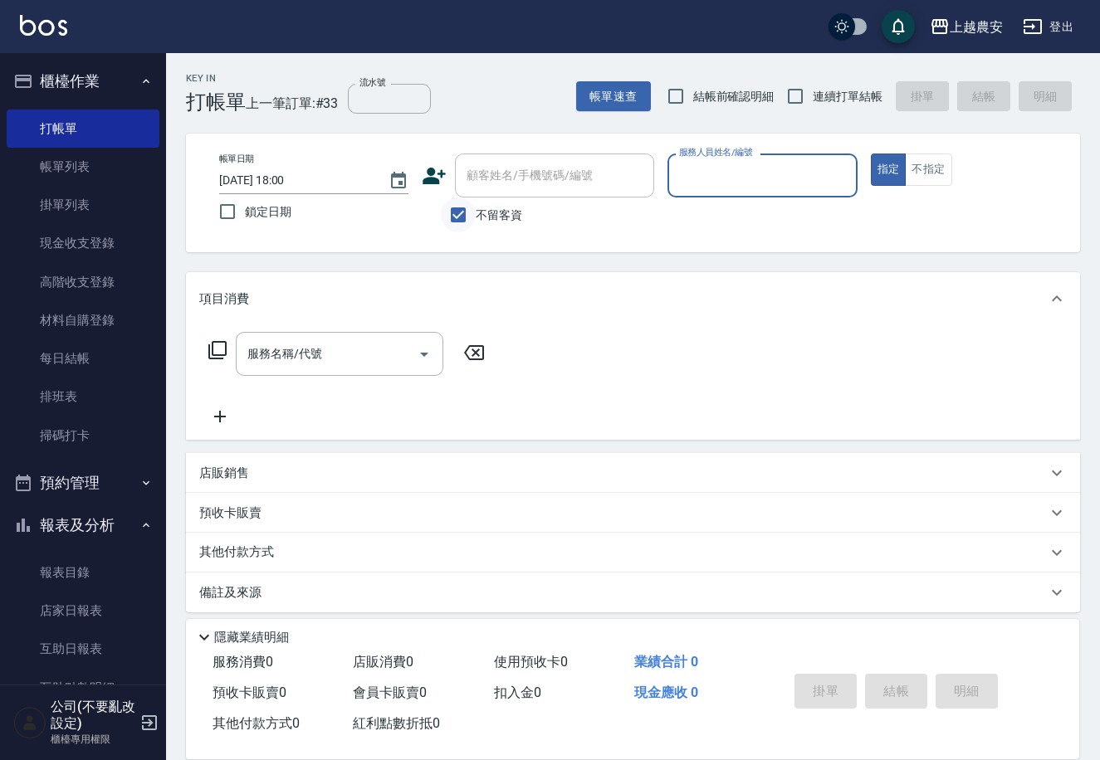
click at [473, 212] on input "不留客資" at bounding box center [458, 215] width 35 height 35
checkbox input "false"
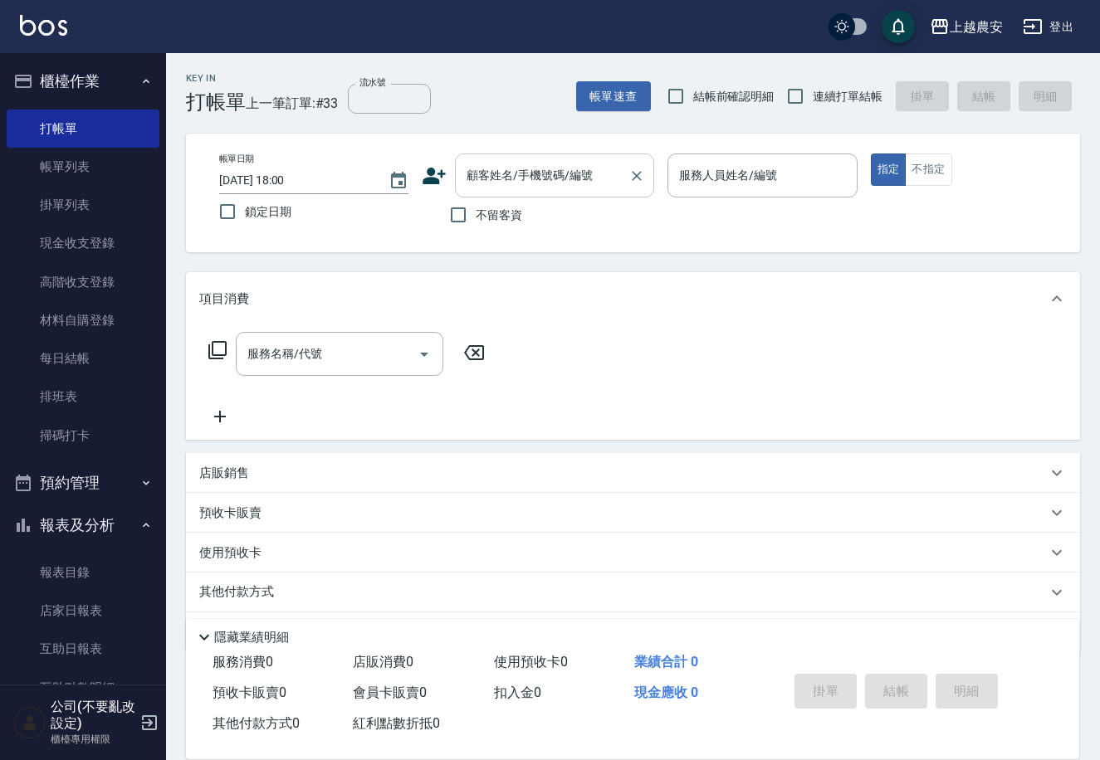
click at [525, 183] on input "顧客姓名/手機號碼/編號" at bounding box center [541, 175] width 159 height 29
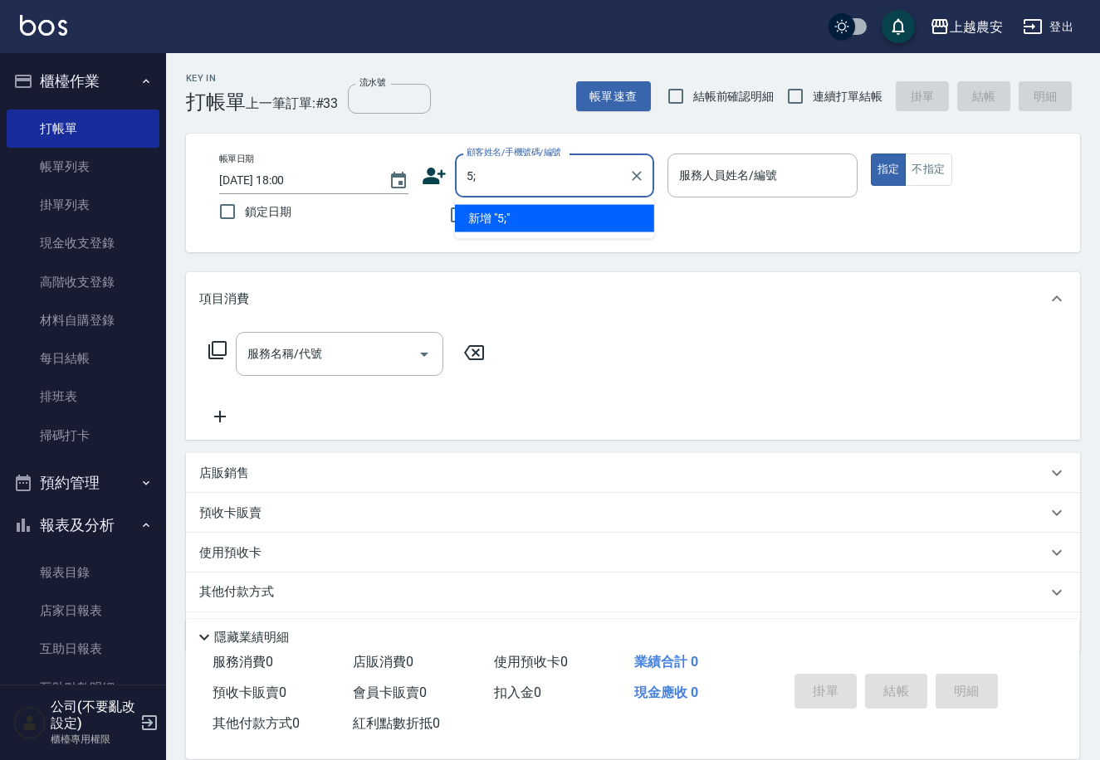
type input "5"
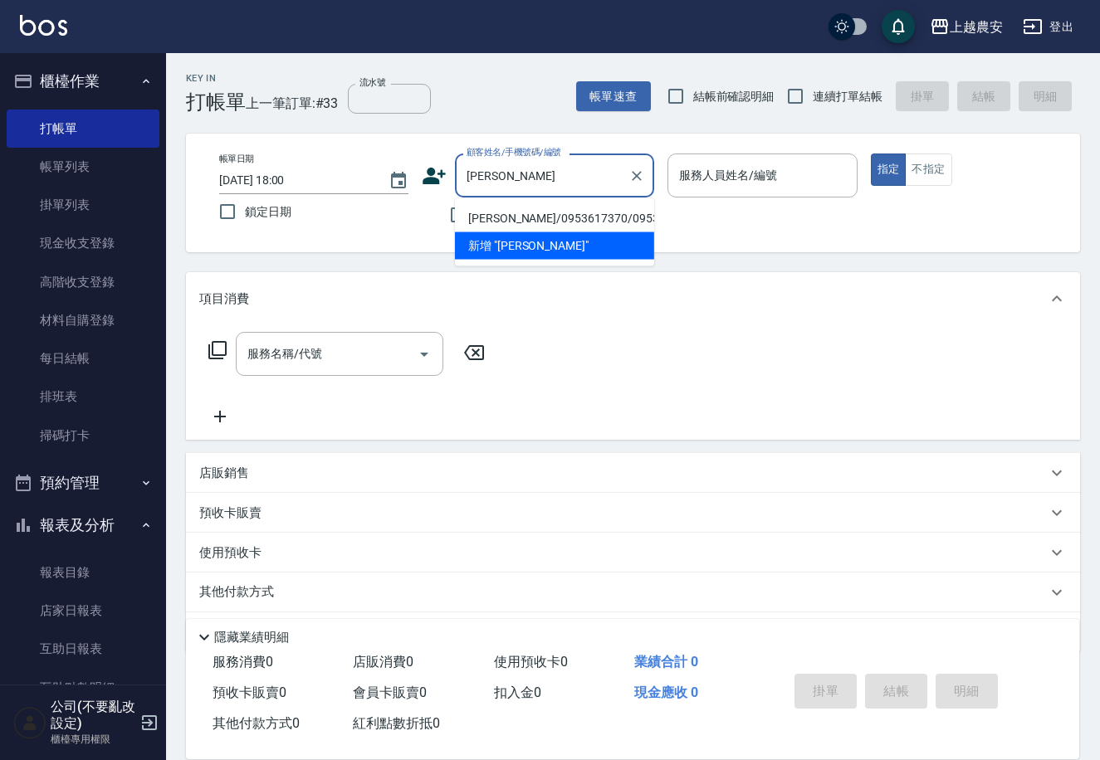
click at [530, 212] on li "[PERSON_NAME]/0953617370/0953617370" at bounding box center [554, 218] width 199 height 27
type input "[PERSON_NAME]/0953617370/0953617370"
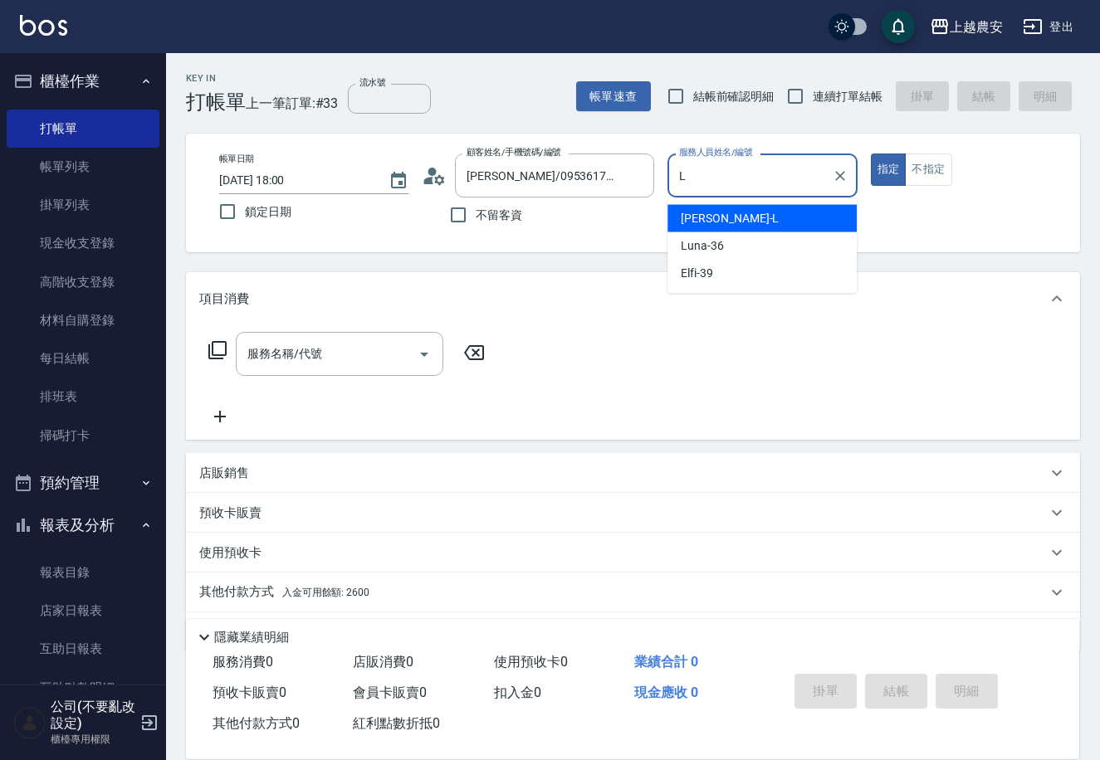
click at [736, 207] on div "[PERSON_NAME]" at bounding box center [761, 218] width 189 height 27
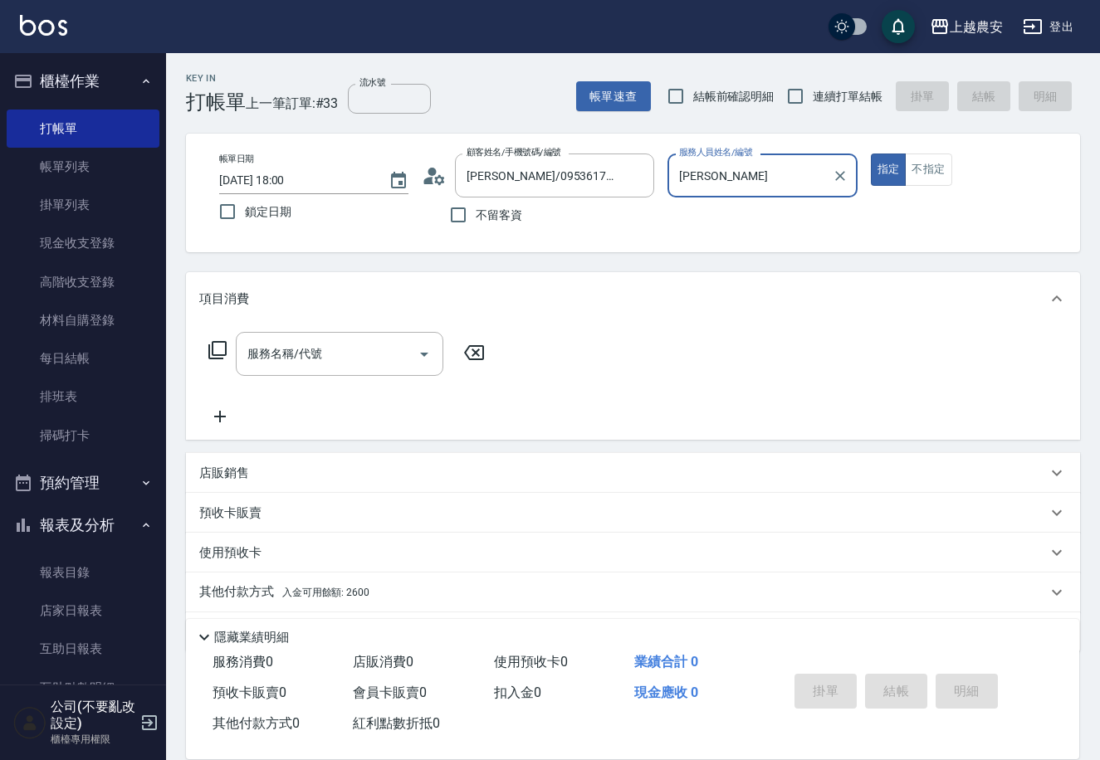
scroll to position [48, 0]
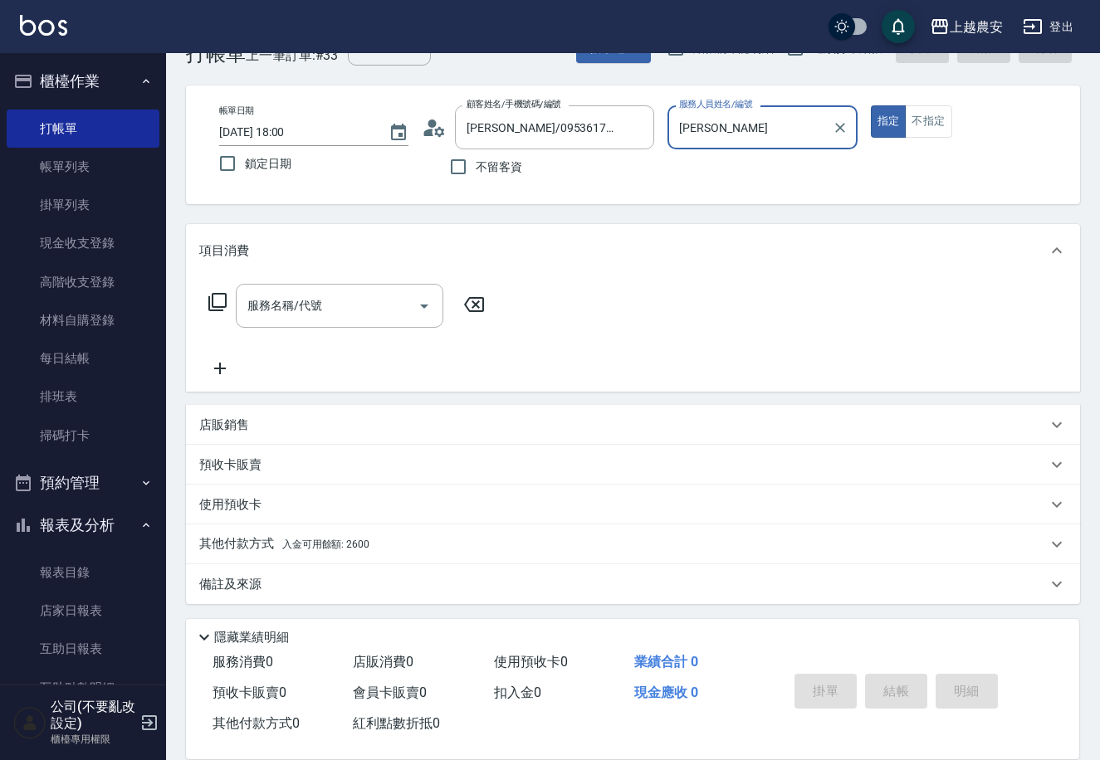
type input "[PERSON_NAME]"
click at [206, 533] on div "其他付款方式 入金可用餘額: 2600" at bounding box center [633, 545] width 894 height 40
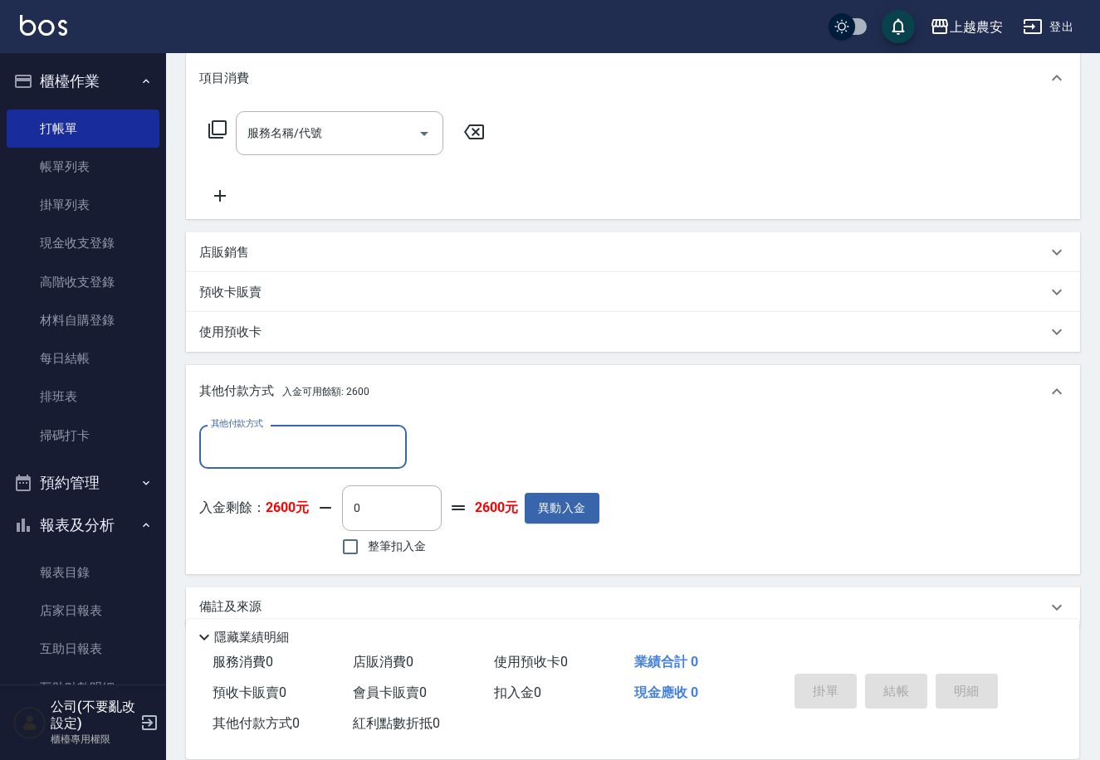
scroll to position [243, 0]
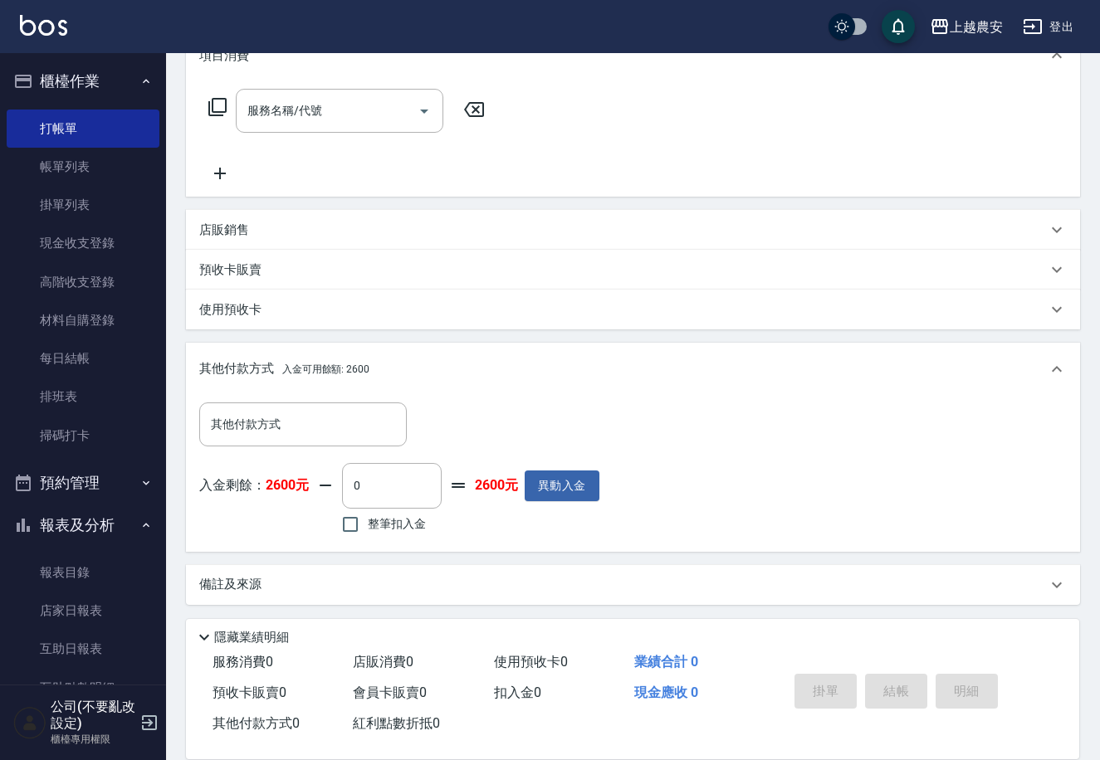
click at [225, 232] on p "店販銷售" at bounding box center [224, 230] width 50 height 17
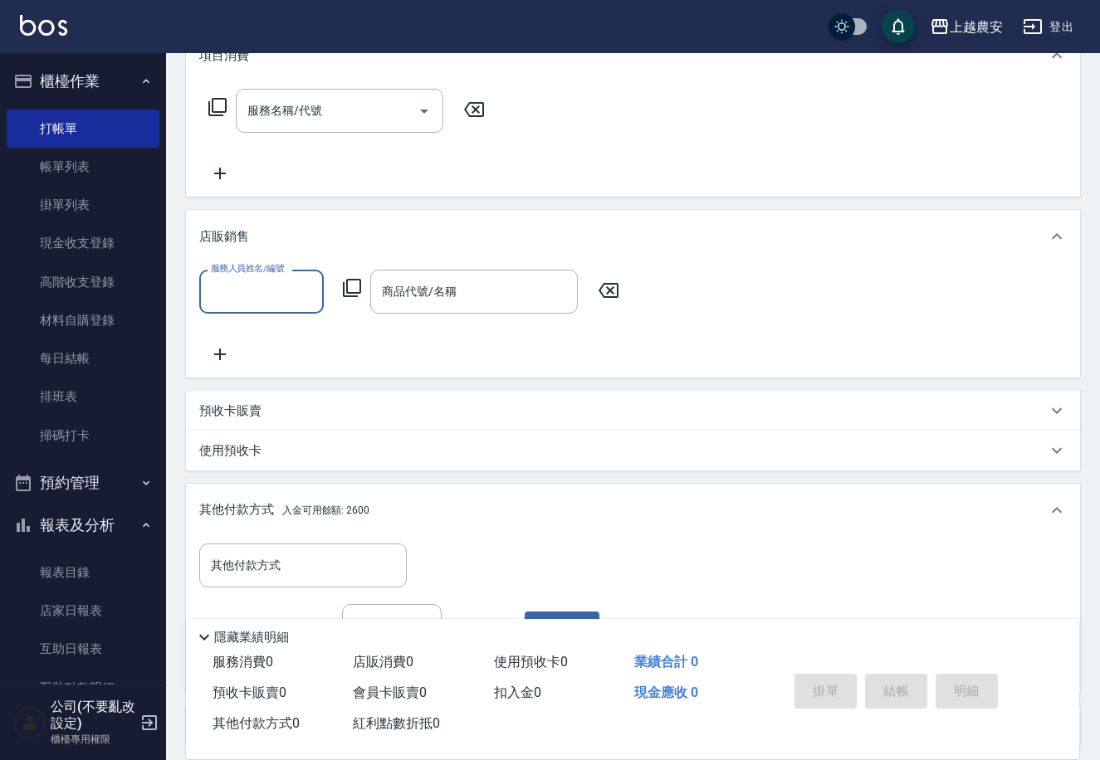
scroll to position [1, 0]
click at [266, 291] on input "服務人員姓名/編號" at bounding box center [262, 291] width 110 height 29
click at [284, 325] on div "[PERSON_NAME]" at bounding box center [261, 342] width 125 height 45
type input "[PERSON_NAME]"
click at [408, 281] on div "商品代號/名稱 商品代號/名稱" at bounding box center [474, 292] width 208 height 44
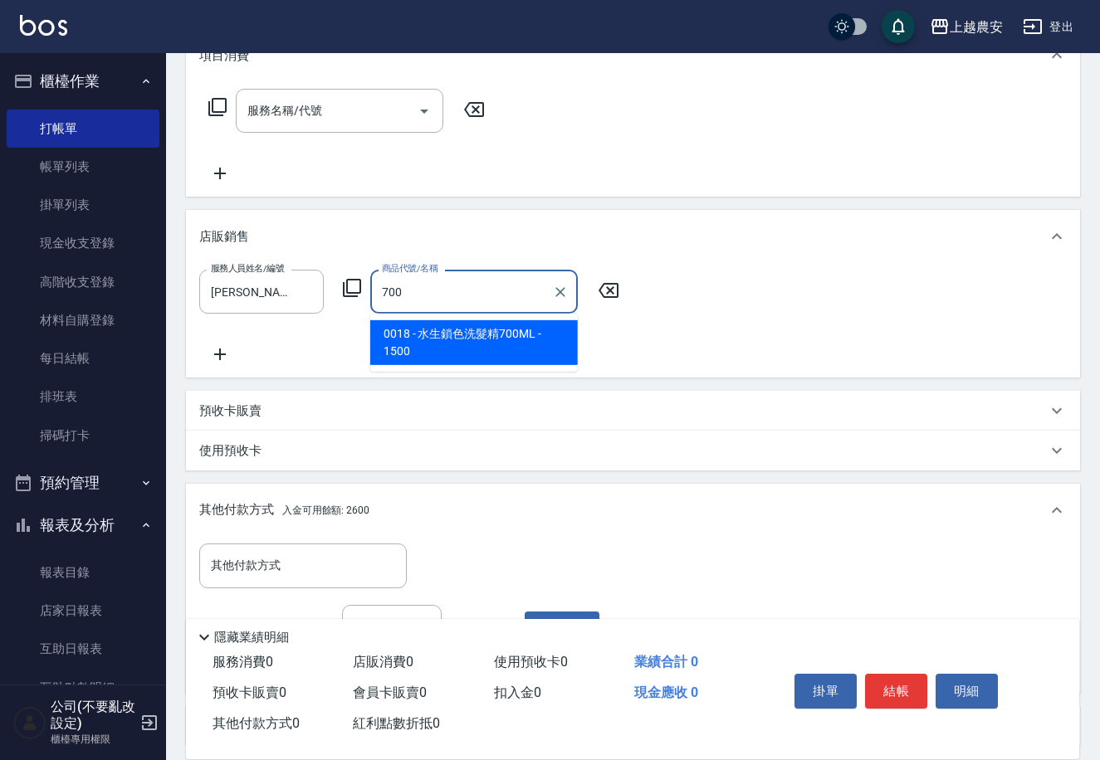
click at [436, 337] on span "0018 - 水生鎖色洗髮精700ML - 1500" at bounding box center [474, 342] width 208 height 45
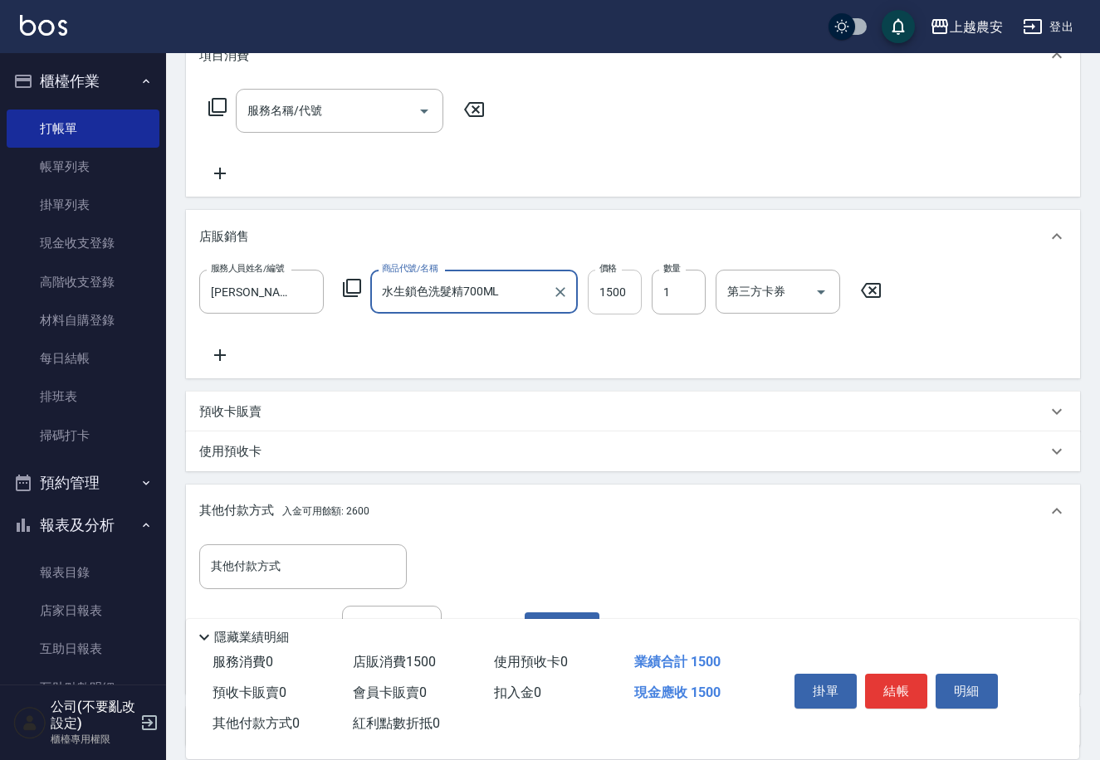
type input "水生鎖色洗髮精700ML"
click at [635, 288] on input "1500" at bounding box center [615, 292] width 54 height 45
type input "1300"
click at [867, 681] on button "結帳" at bounding box center [896, 691] width 62 height 35
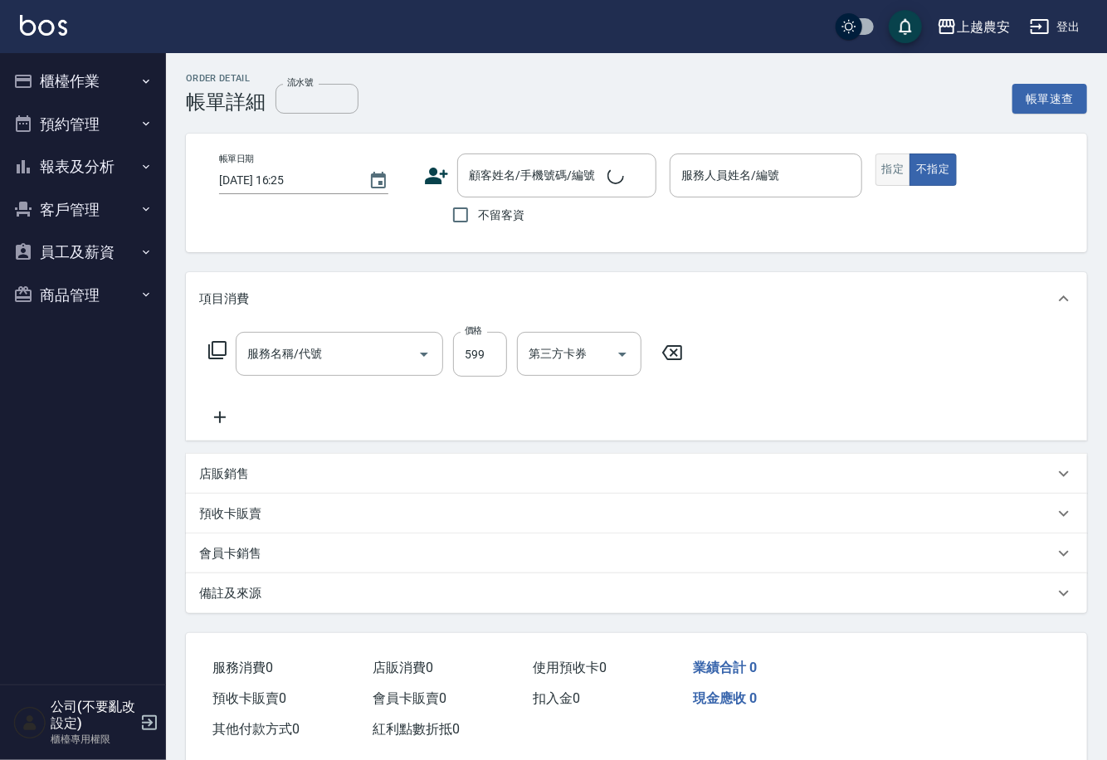
type input "洗+剪(206)"
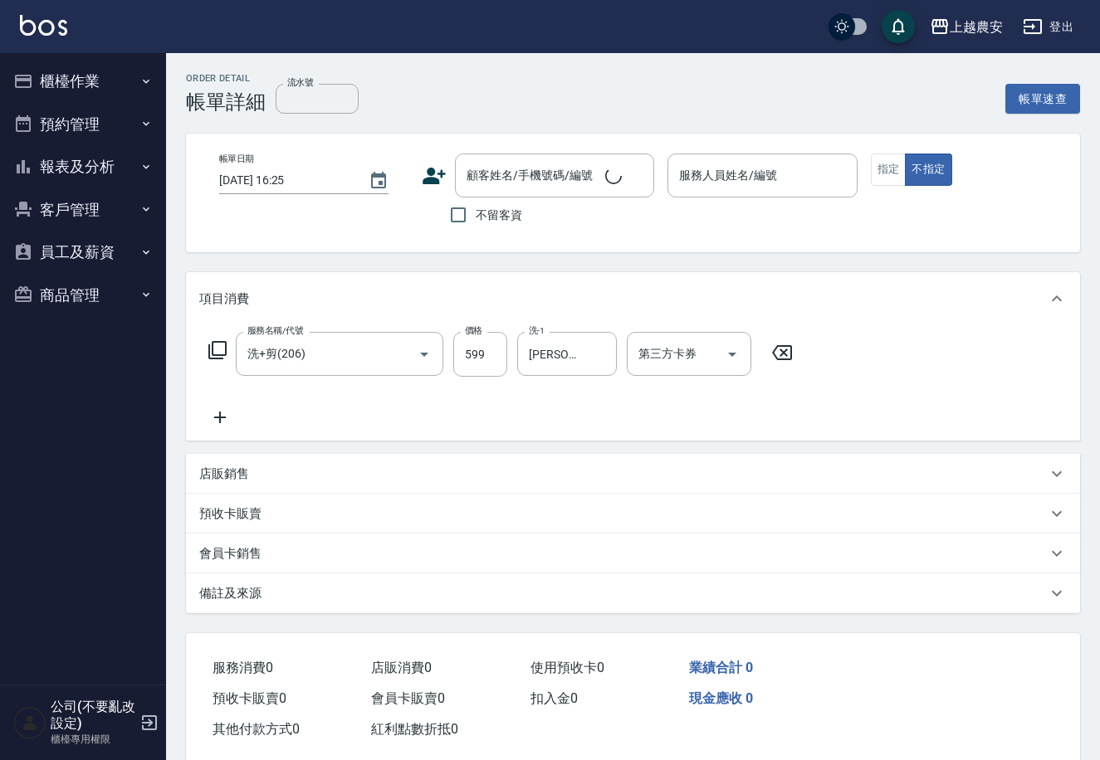
type input "2025/09/14 15:14"
type input "Lina-L"
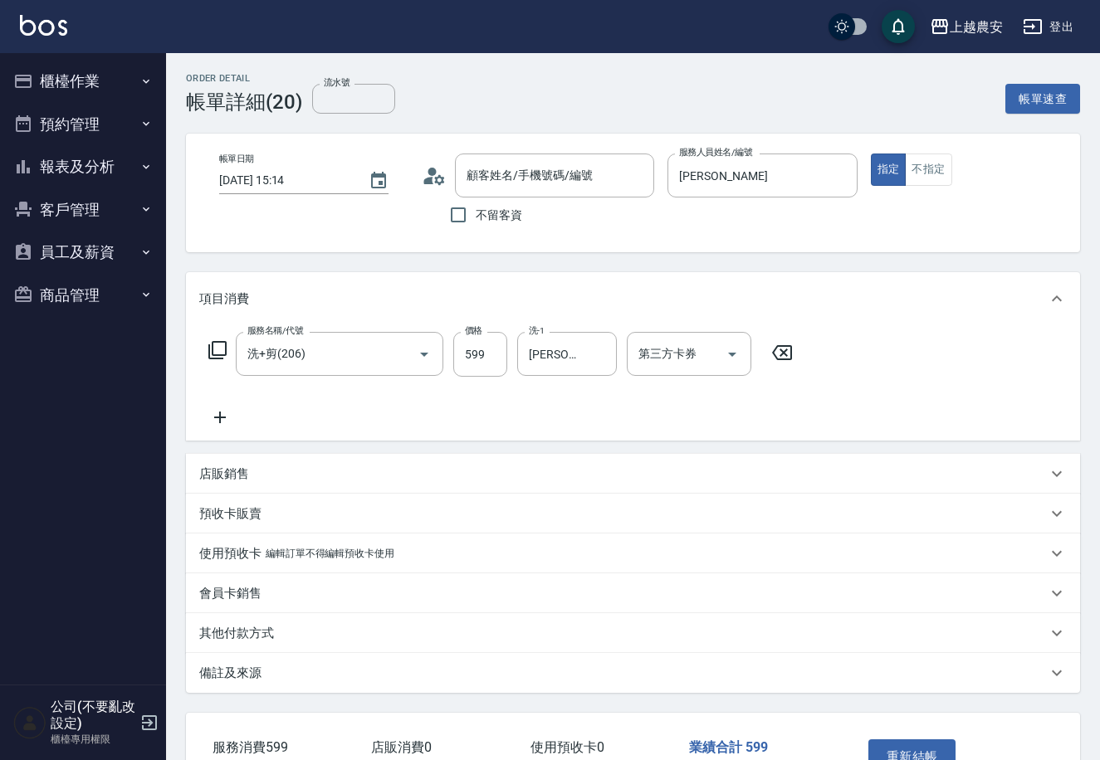
type input "張小姐/0920543698/0920543698"
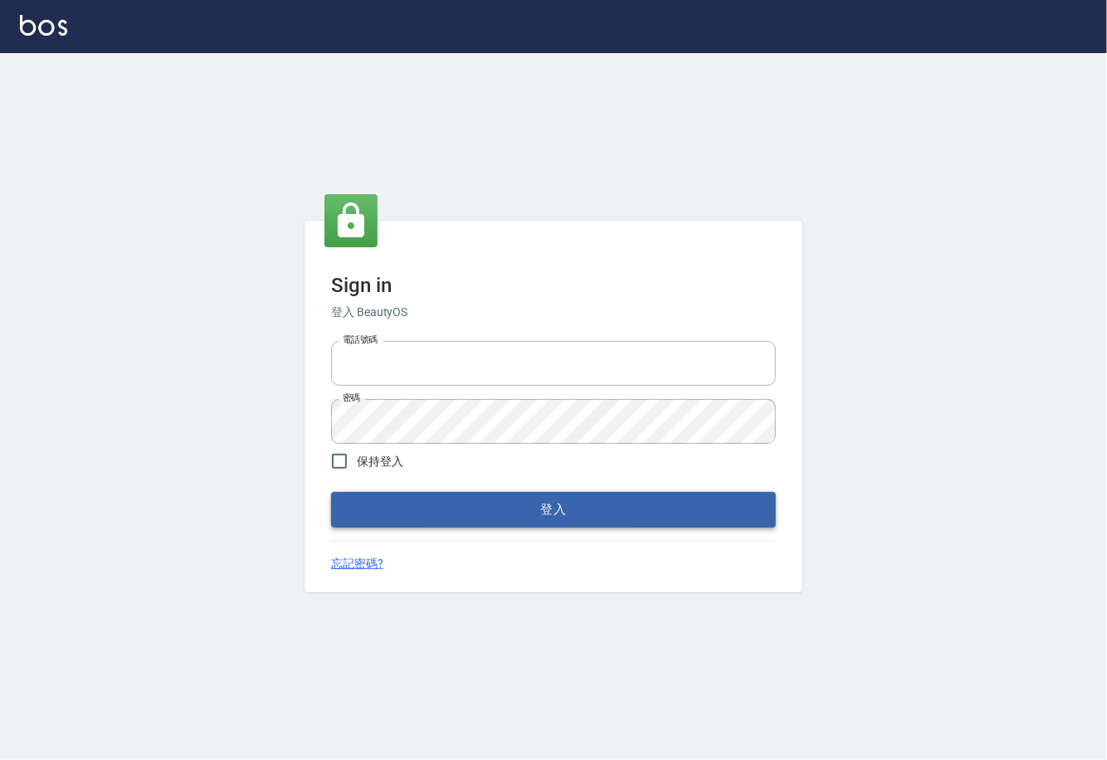
type input "0225929166"
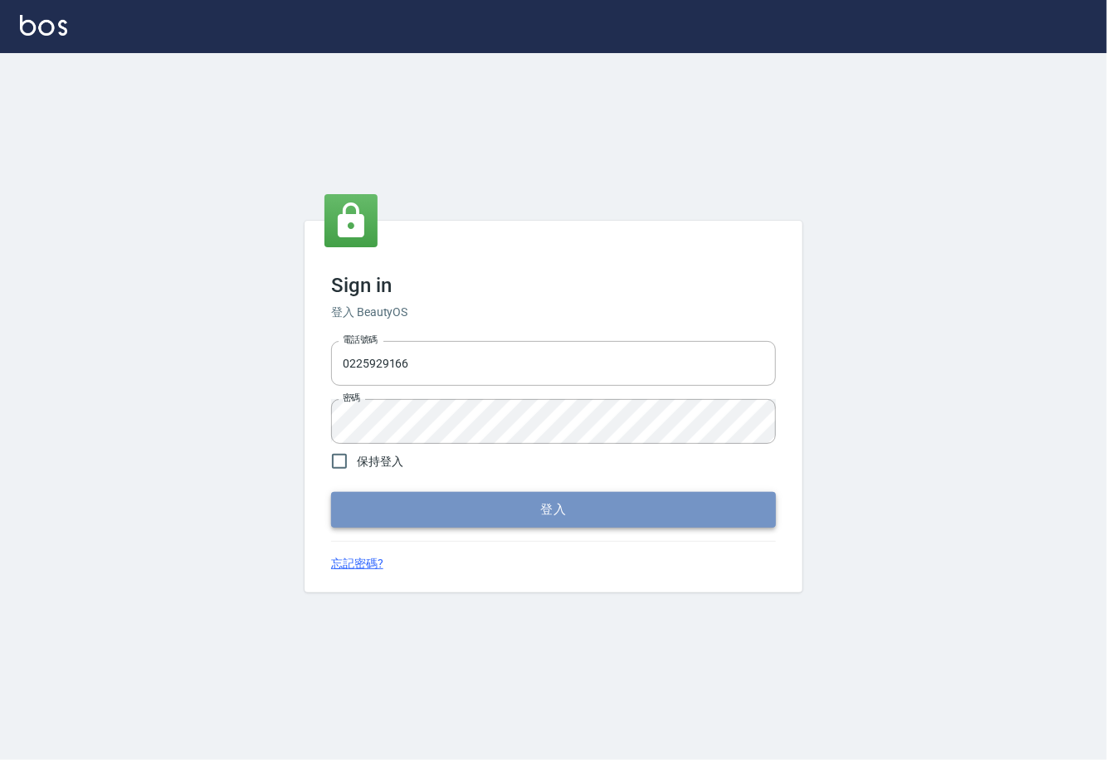
click at [614, 520] on button "登入" at bounding box center [553, 509] width 445 height 35
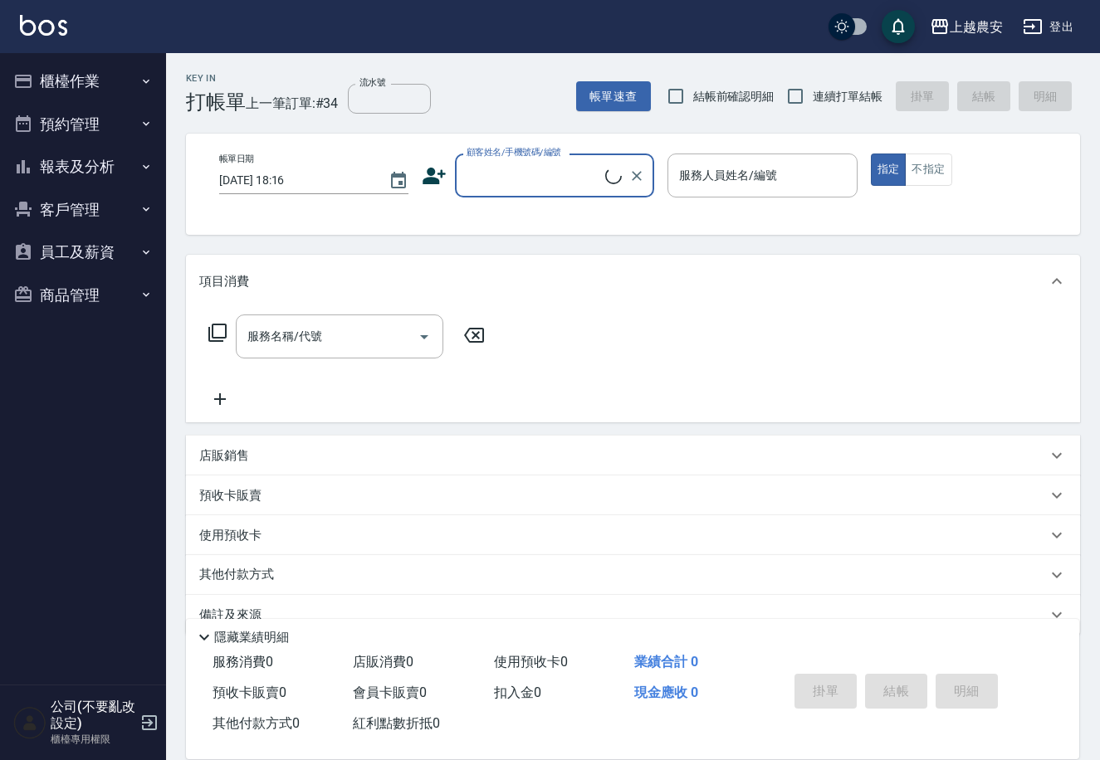
click at [129, 86] on button "櫃檯作業" at bounding box center [83, 81] width 153 height 43
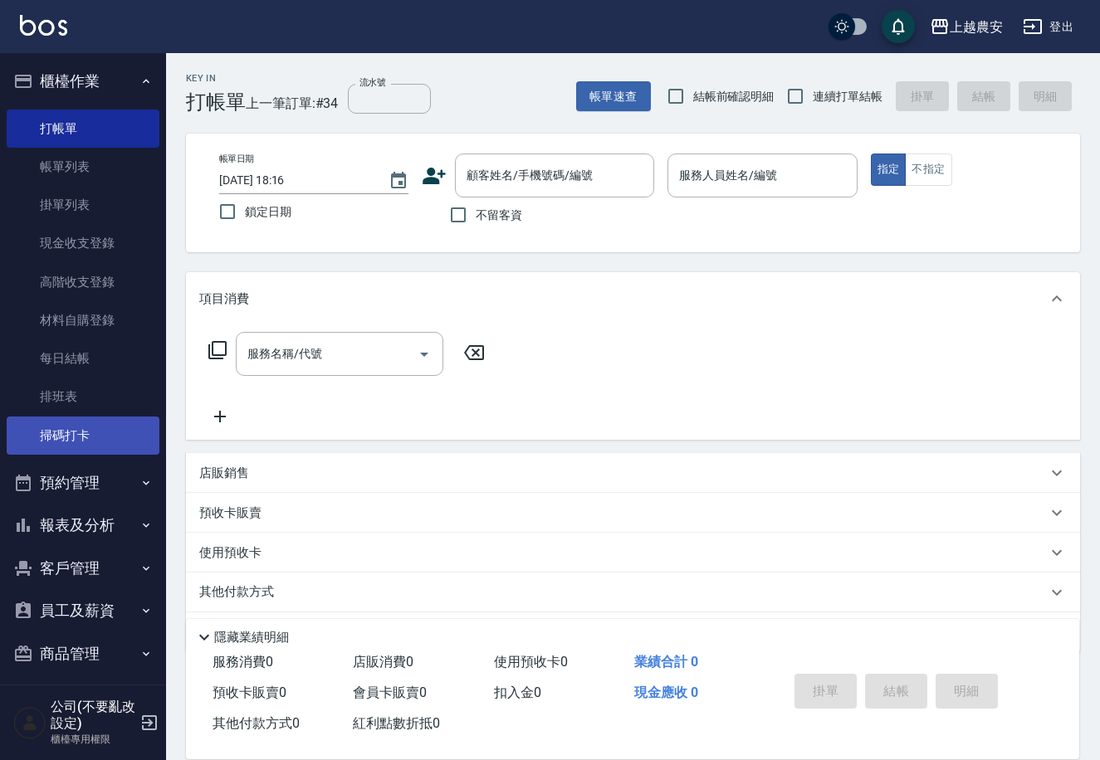
click at [117, 447] on link "掃碼打卡" at bounding box center [83, 436] width 153 height 38
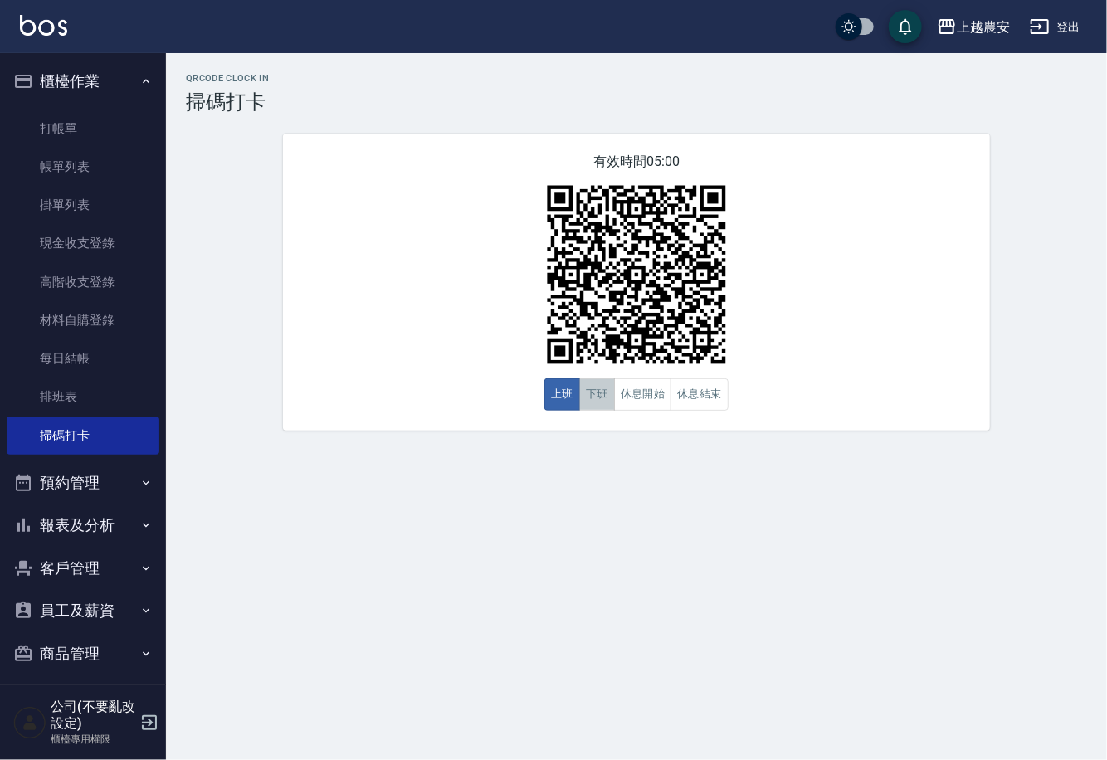
click at [609, 390] on button "下班" at bounding box center [597, 395] width 36 height 32
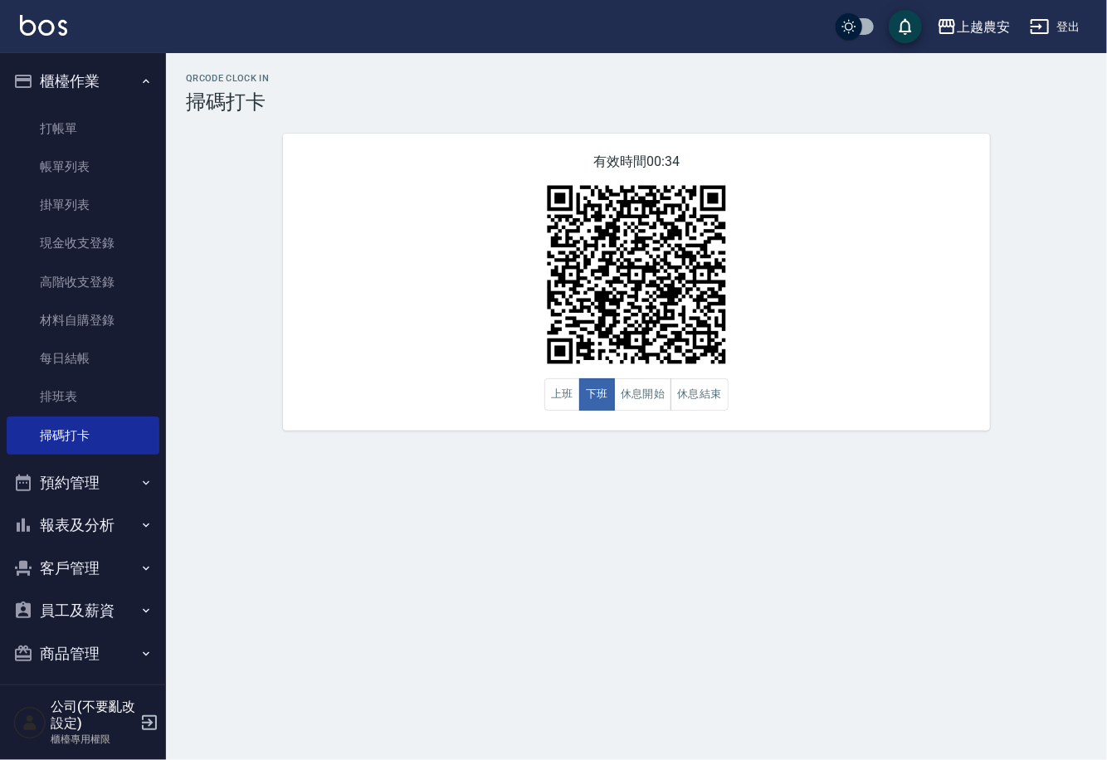
click at [1086, 247] on div "QRcode Clock In 掃碼打卡 有效時間 00:34 上班 下班 休息開始 休息結束" at bounding box center [636, 252] width 941 height 358
click at [104, 125] on link "打帳單" at bounding box center [83, 129] width 153 height 38
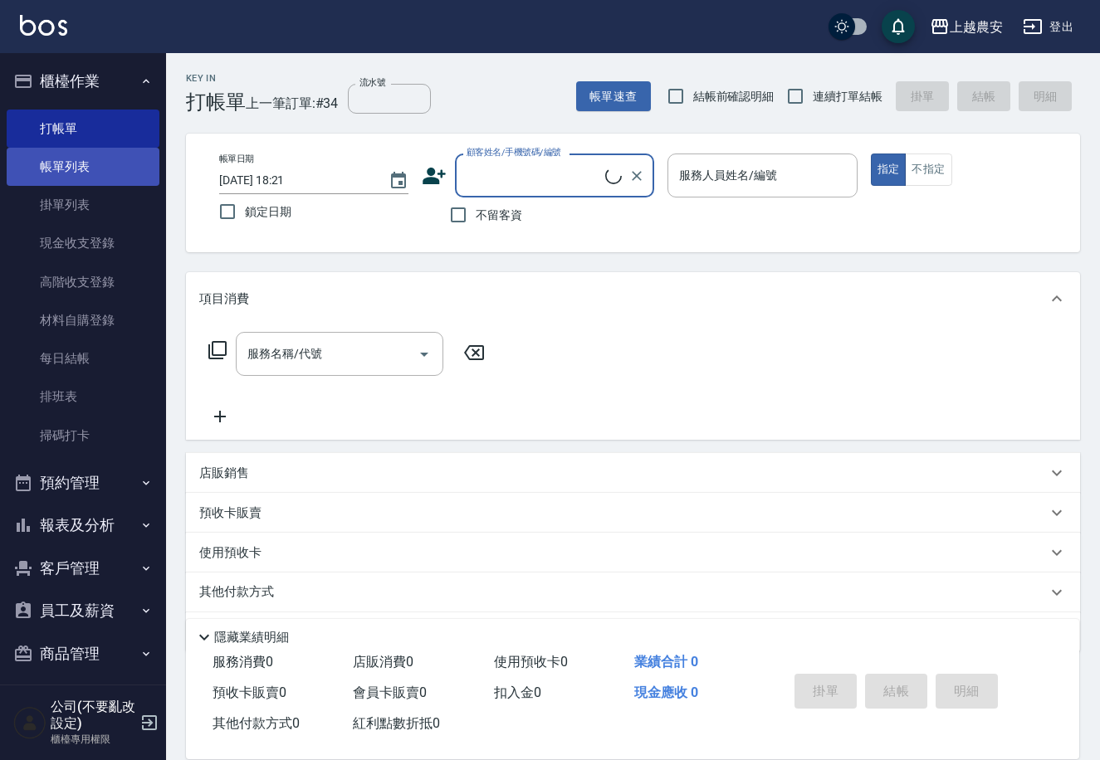
click at [112, 159] on link "帳單列表" at bounding box center [83, 167] width 153 height 38
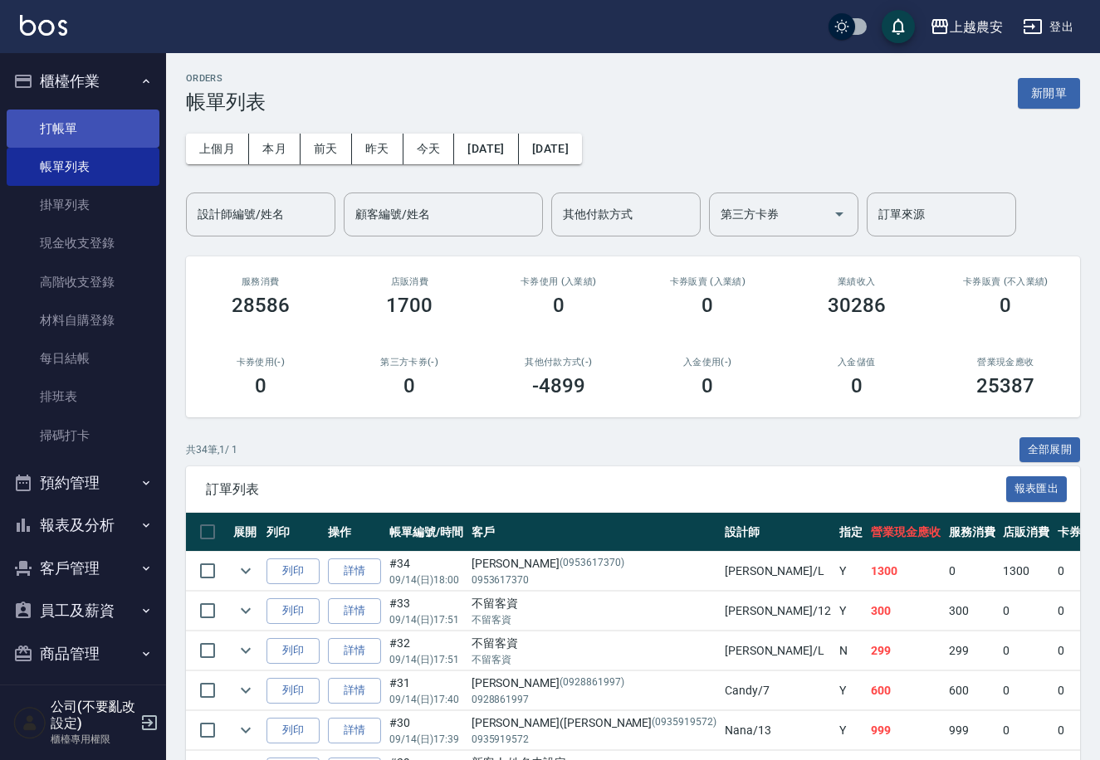
click at [114, 135] on link "打帳單" at bounding box center [83, 129] width 153 height 38
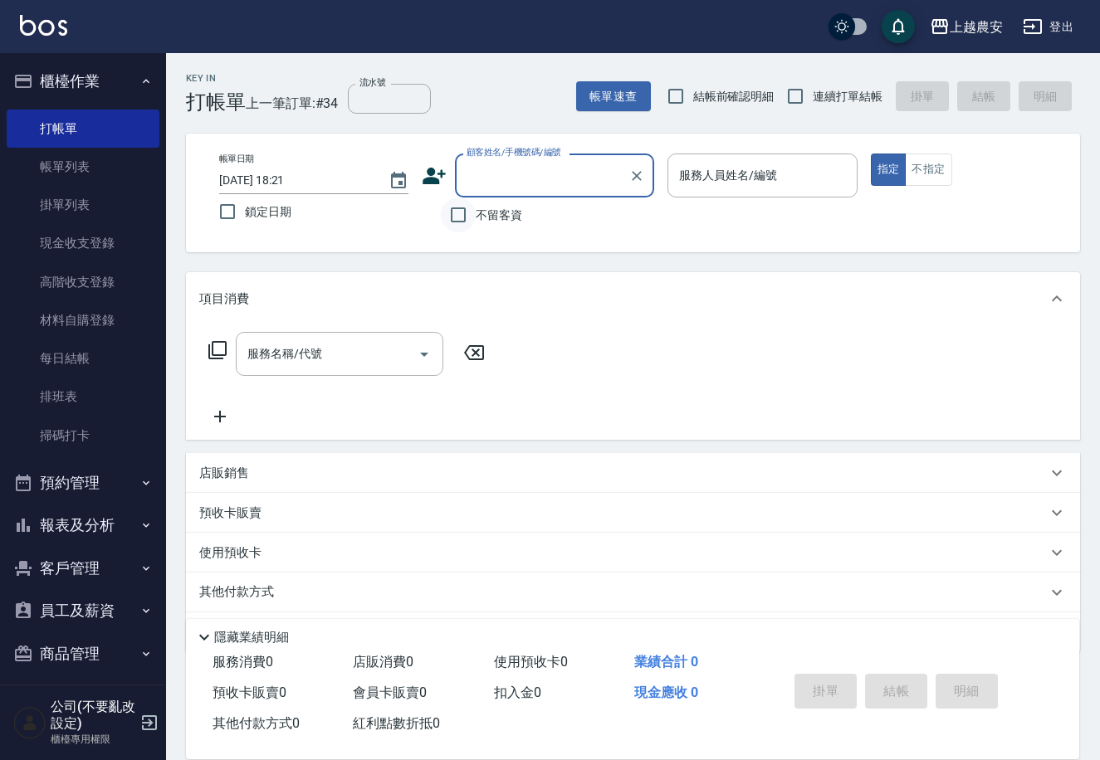
click at [457, 212] on input "不留客資" at bounding box center [458, 215] width 35 height 35
checkbox input "true"
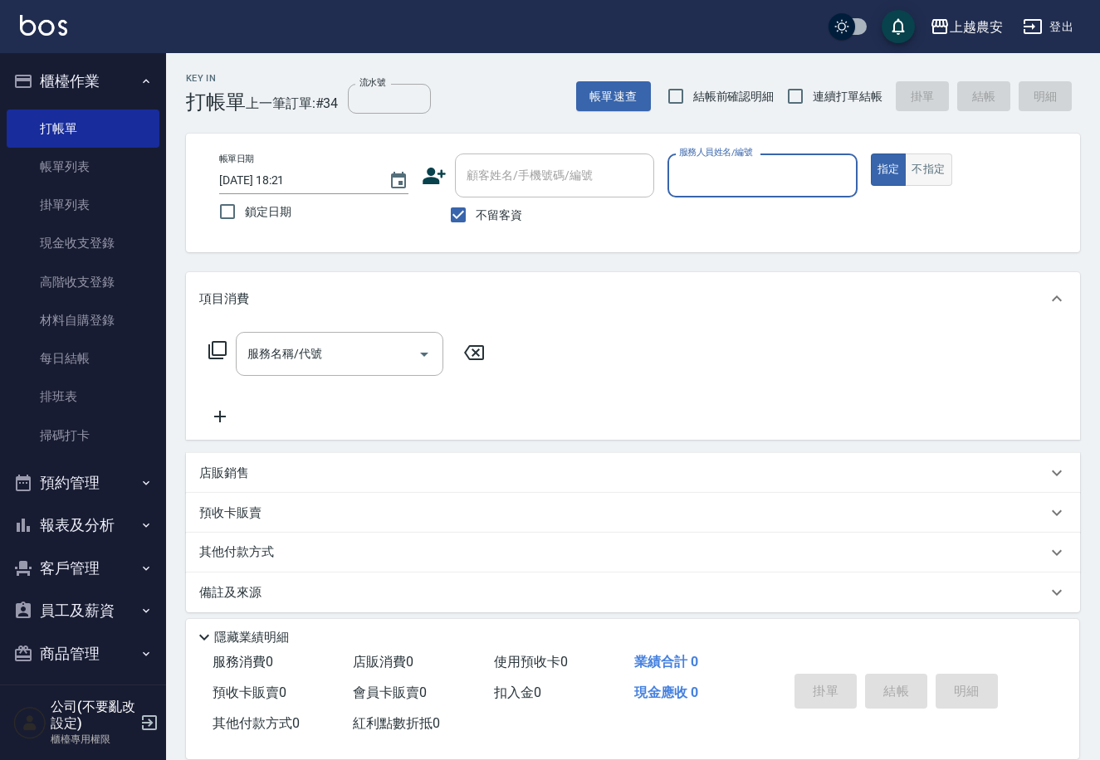
click at [914, 178] on button "不指定" at bounding box center [928, 170] width 46 height 32
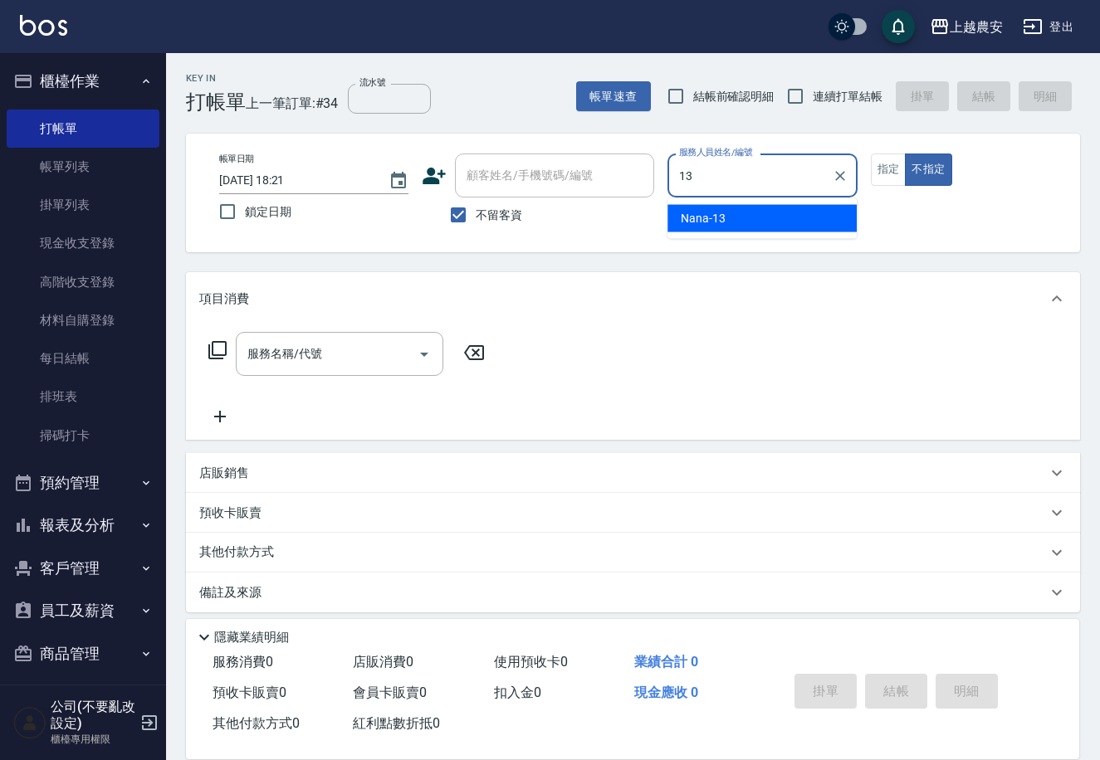
type input "Nana-13"
type button "false"
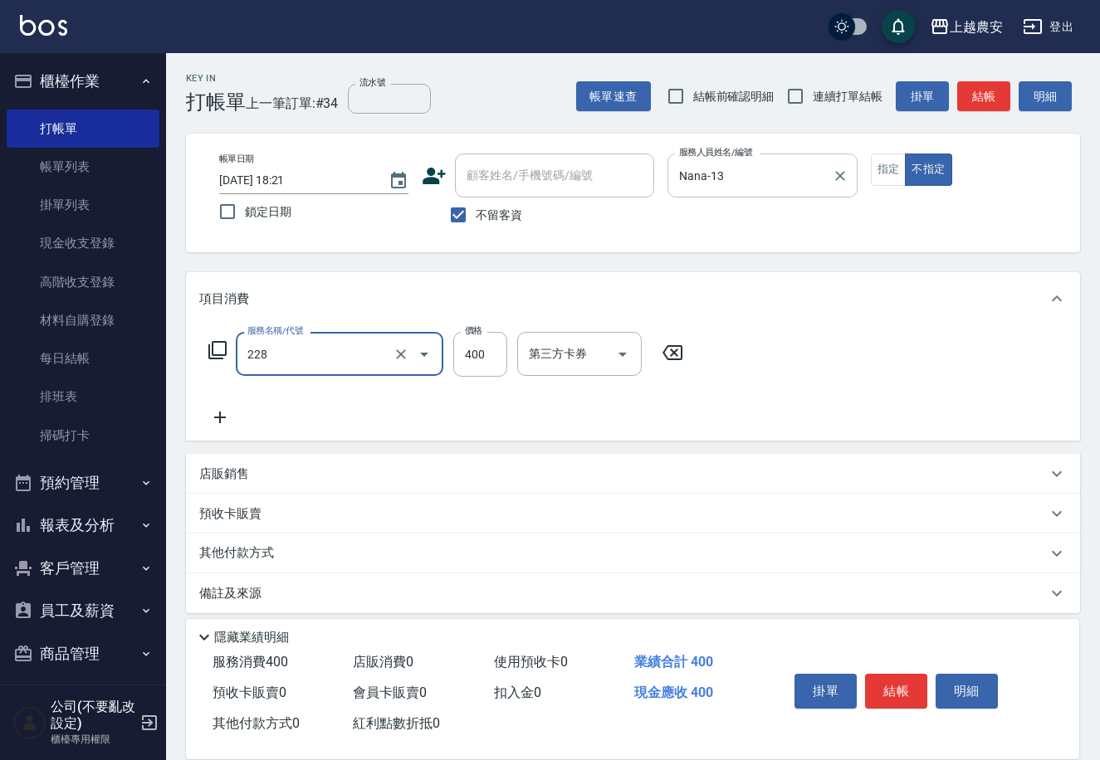
type input "洗髮(228)"
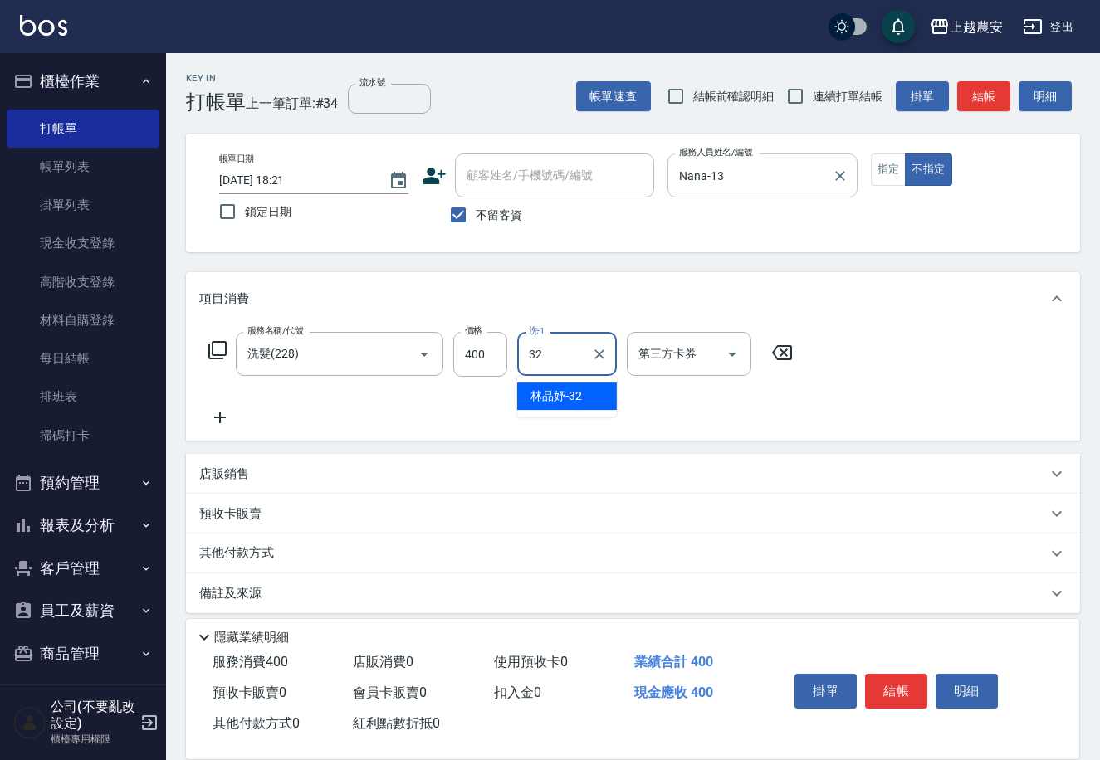
type input "[PERSON_NAME]-32"
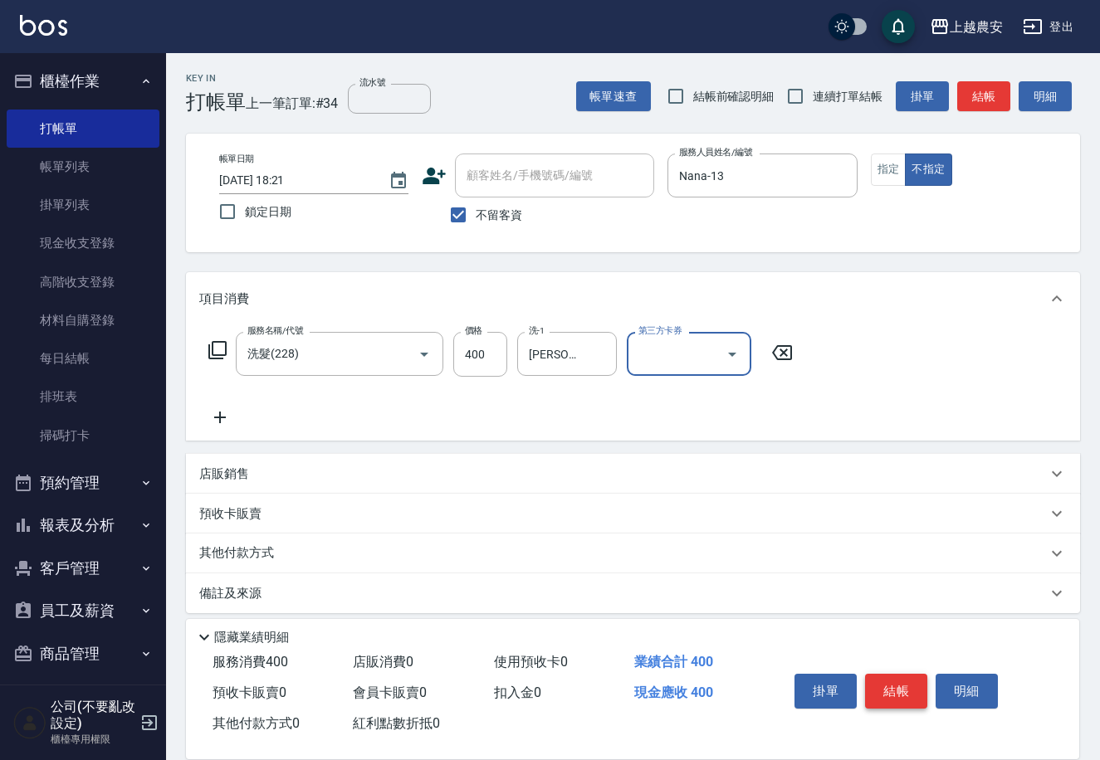
click at [908, 674] on button "結帳" at bounding box center [896, 691] width 62 height 35
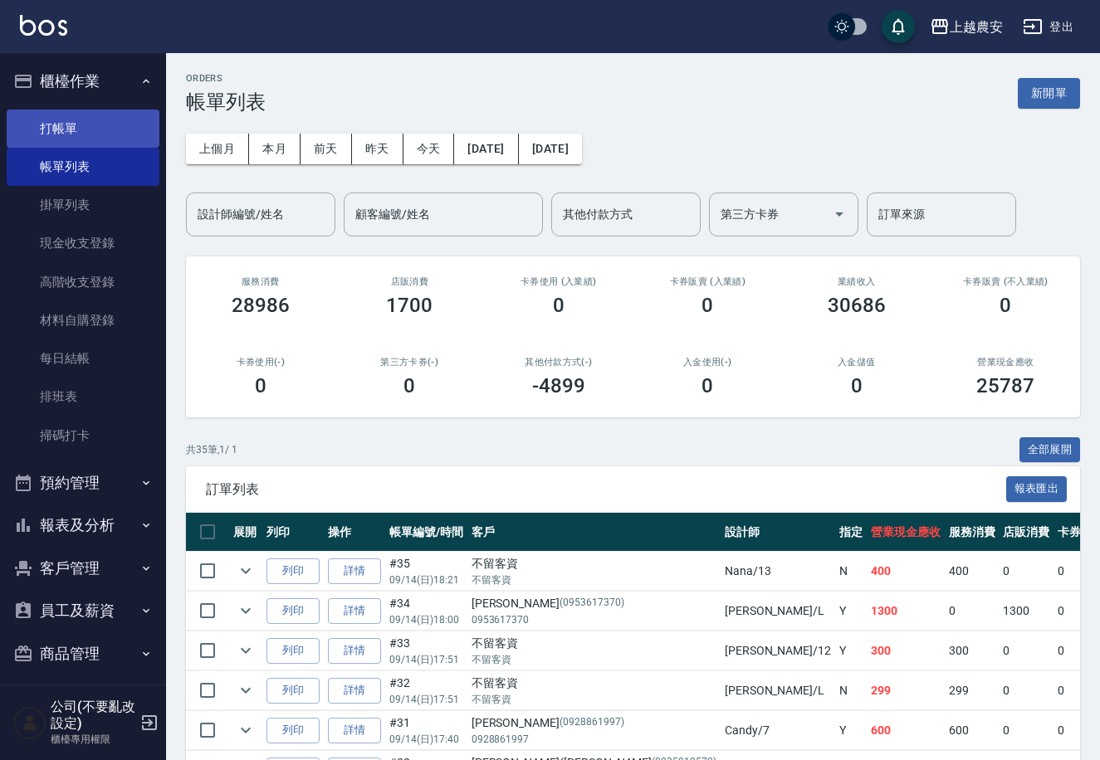
drag, startPoint x: 81, startPoint y: 113, endPoint x: 607, endPoint y: 754, distance: 829.2
click at [81, 112] on link "打帳單" at bounding box center [83, 129] width 153 height 38
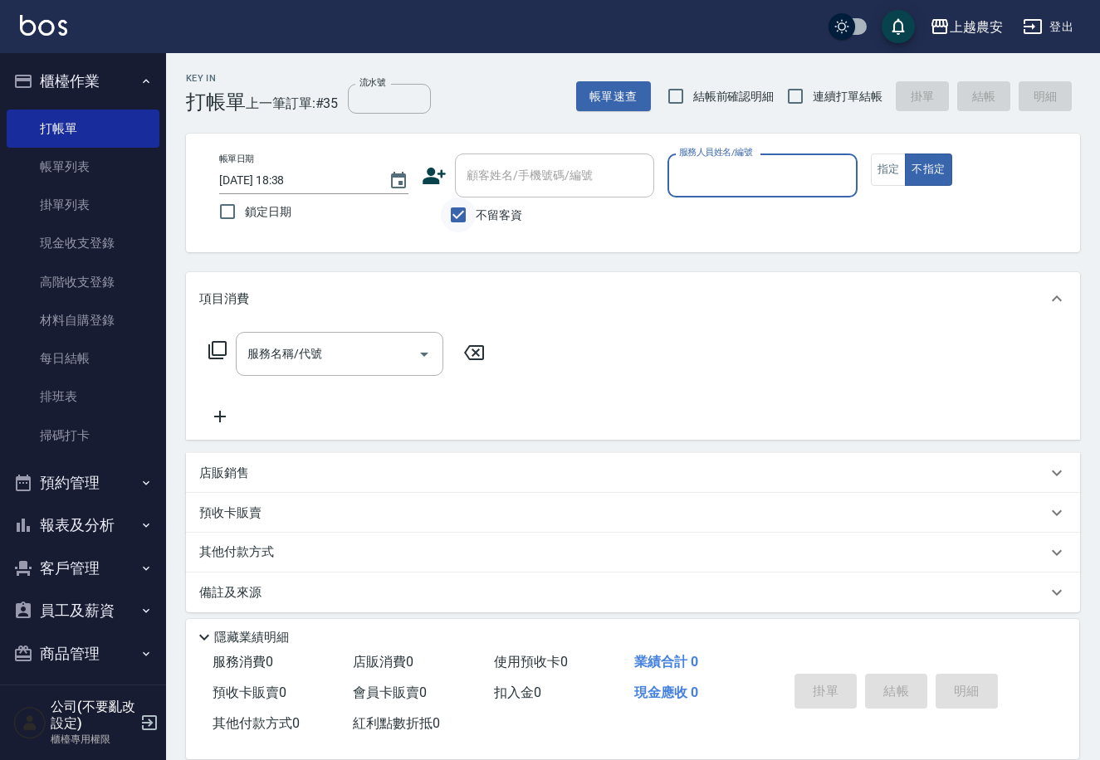
click at [444, 216] on input "不留客資" at bounding box center [458, 215] width 35 height 35
checkbox input "false"
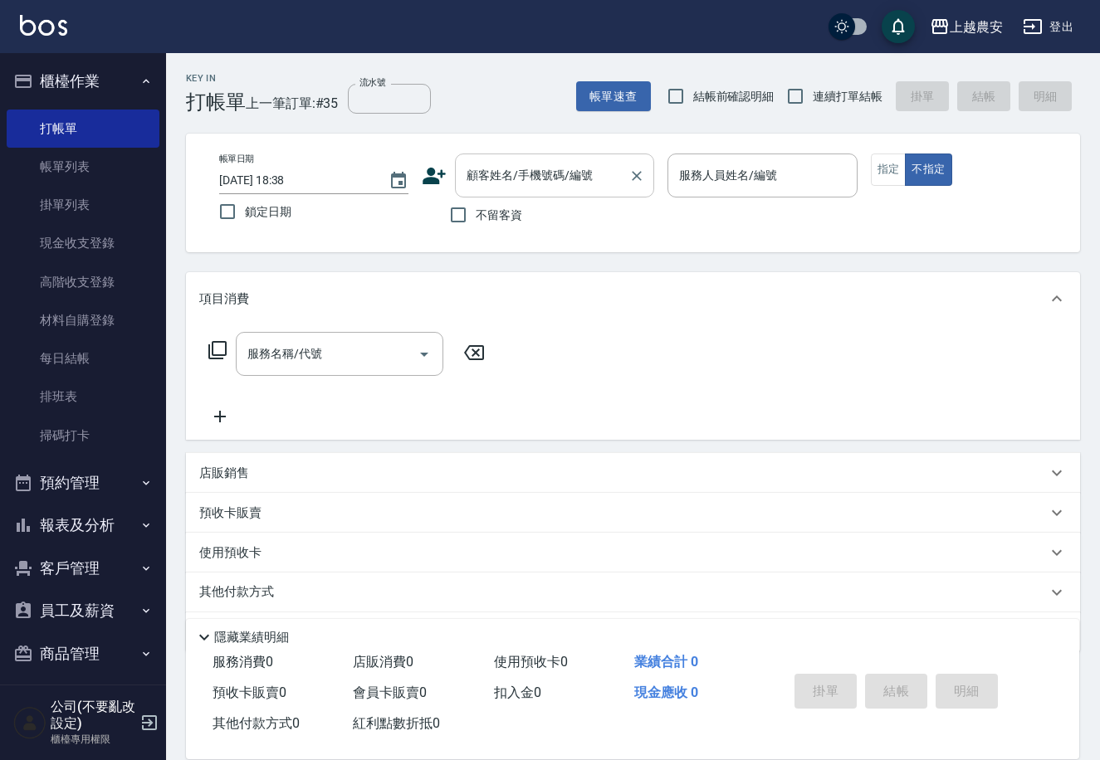
click at [501, 177] on div "顧客姓名/手機號碼/編號 顧客姓名/手機號碼/編號" at bounding box center [554, 176] width 199 height 44
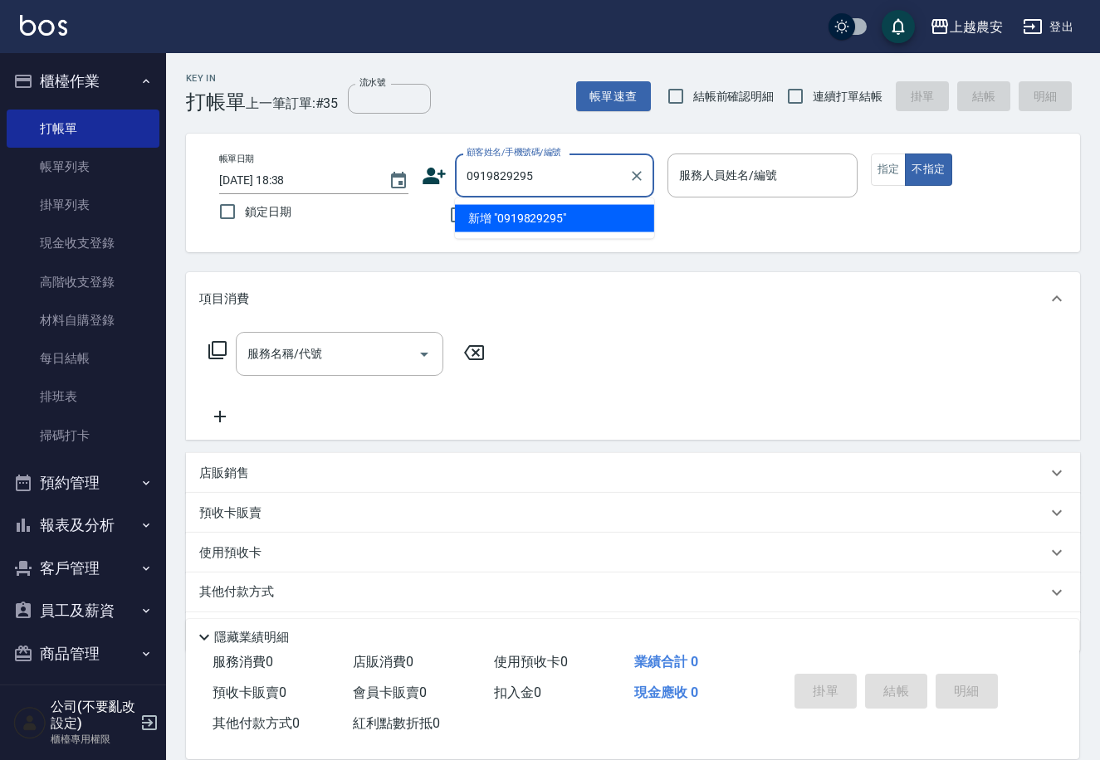
drag, startPoint x: 564, startPoint y: 178, endPoint x: 432, endPoint y: 169, distance: 132.4
click at [432, 169] on div "顧客姓名/手機號碼/編號 0919829295 顧客姓名/手機號碼/編號" at bounding box center [538, 176] width 232 height 44
type input "0919829295"
click at [441, 179] on icon at bounding box center [434, 176] width 25 height 25
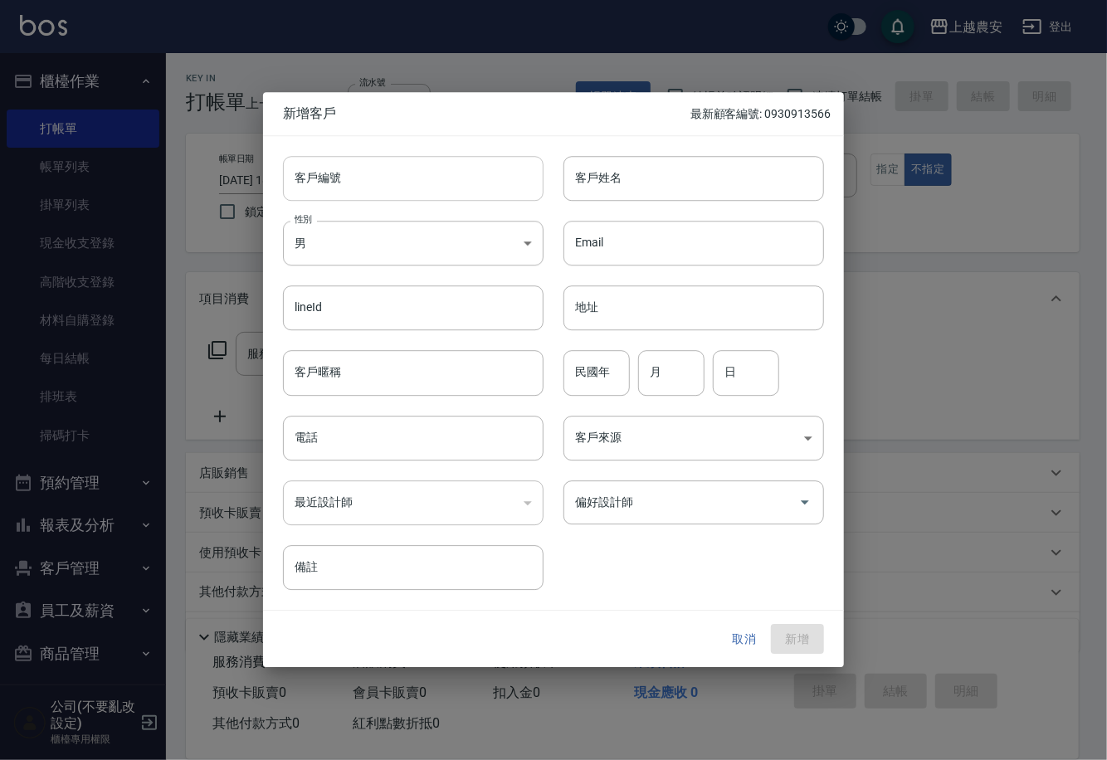
click at [376, 183] on input "客戶編號" at bounding box center [413, 178] width 261 height 45
paste input "0919829295"
type input "0919829295"
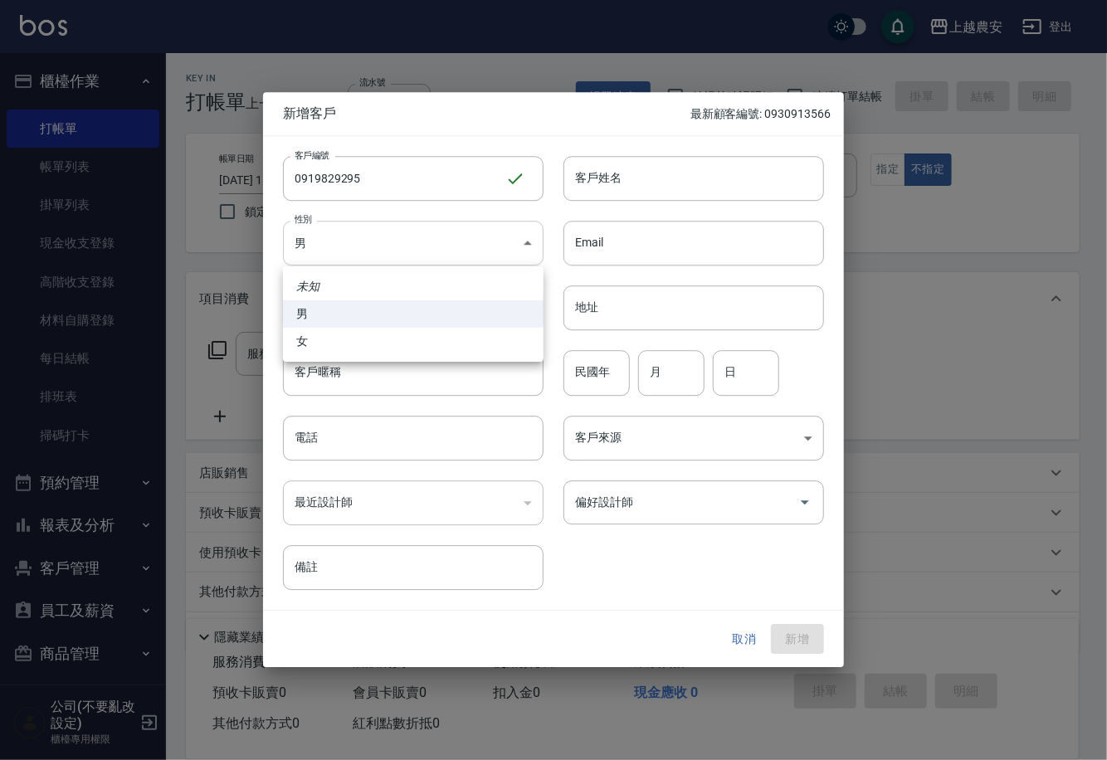
click at [406, 264] on body "上越農安 登出 櫃檯作業 打帳單 帳單列表 掛單列表 現金收支登錄 高階收支登錄 材料自購登錄 每日結帳 排班表 掃碼打卡 預約管理 預約管理 單日預約紀錄 …" at bounding box center [553, 404] width 1107 height 809
click at [443, 351] on li "女" at bounding box center [413, 341] width 261 height 27
type input "[DEMOGRAPHIC_DATA]"
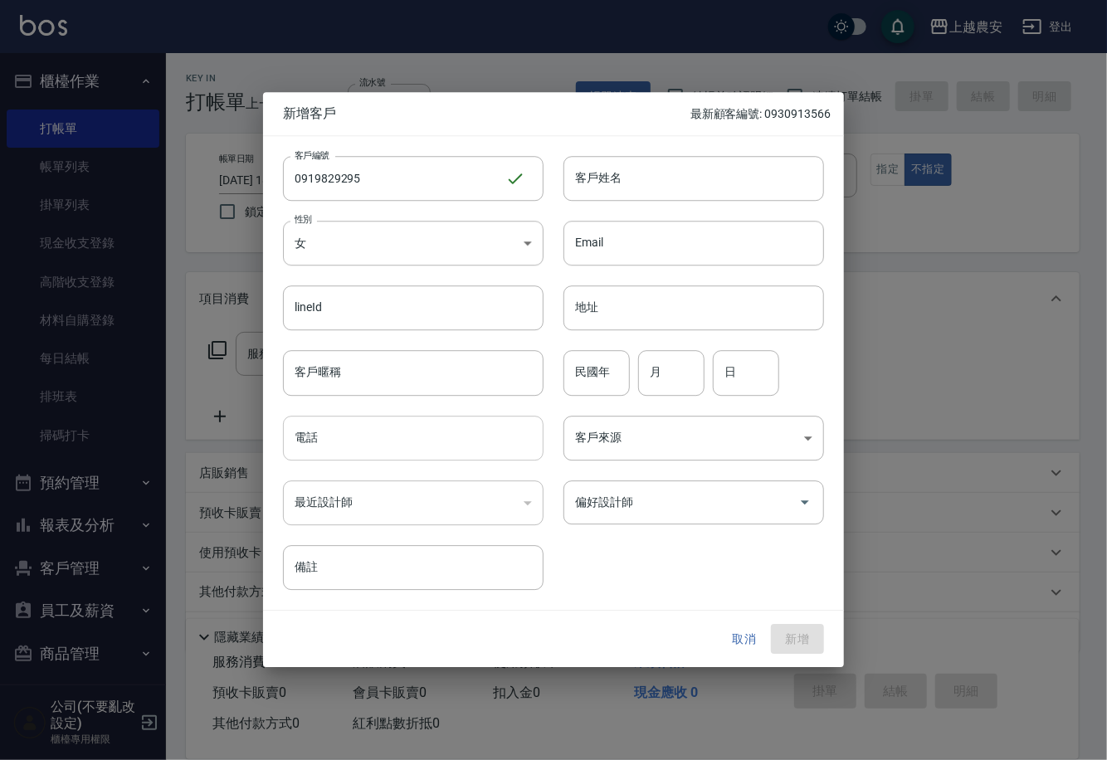
drag, startPoint x: 452, startPoint y: 433, endPoint x: 442, endPoint y: 434, distance: 9.2
click at [450, 434] on input "電話" at bounding box center [413, 438] width 261 height 45
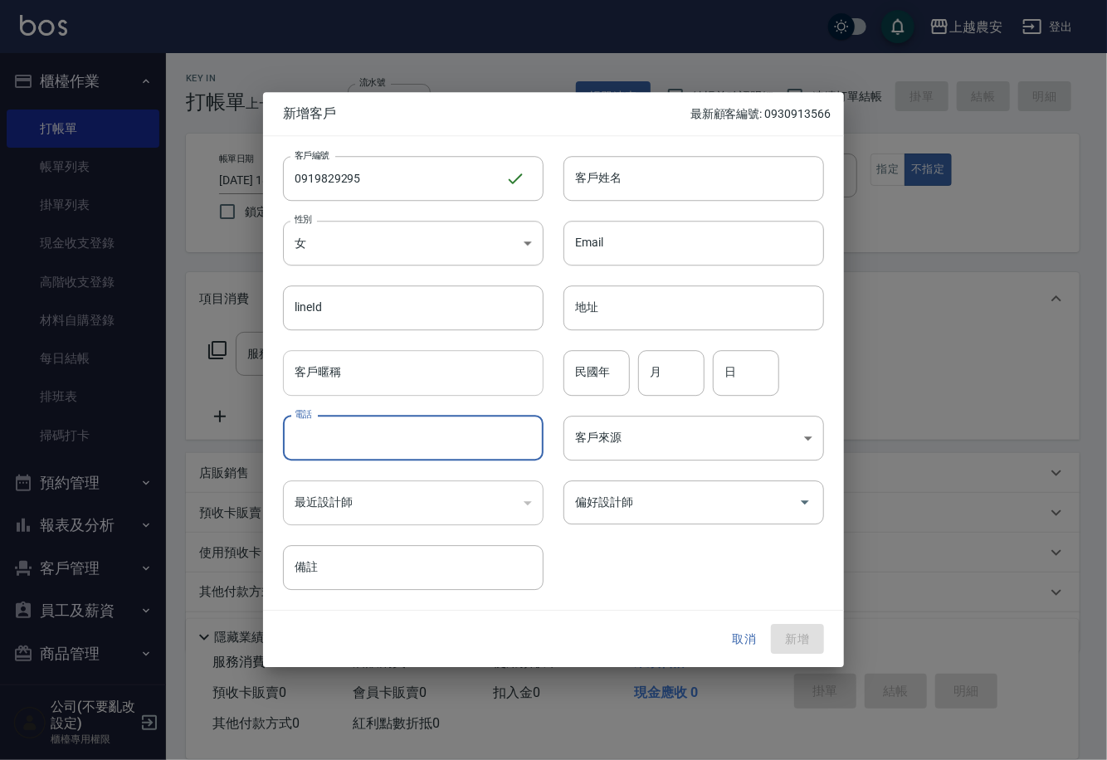
paste input "0919829295"
type input "0919829295"
click at [651, 179] on input "客戶姓名" at bounding box center [694, 178] width 261 height 45
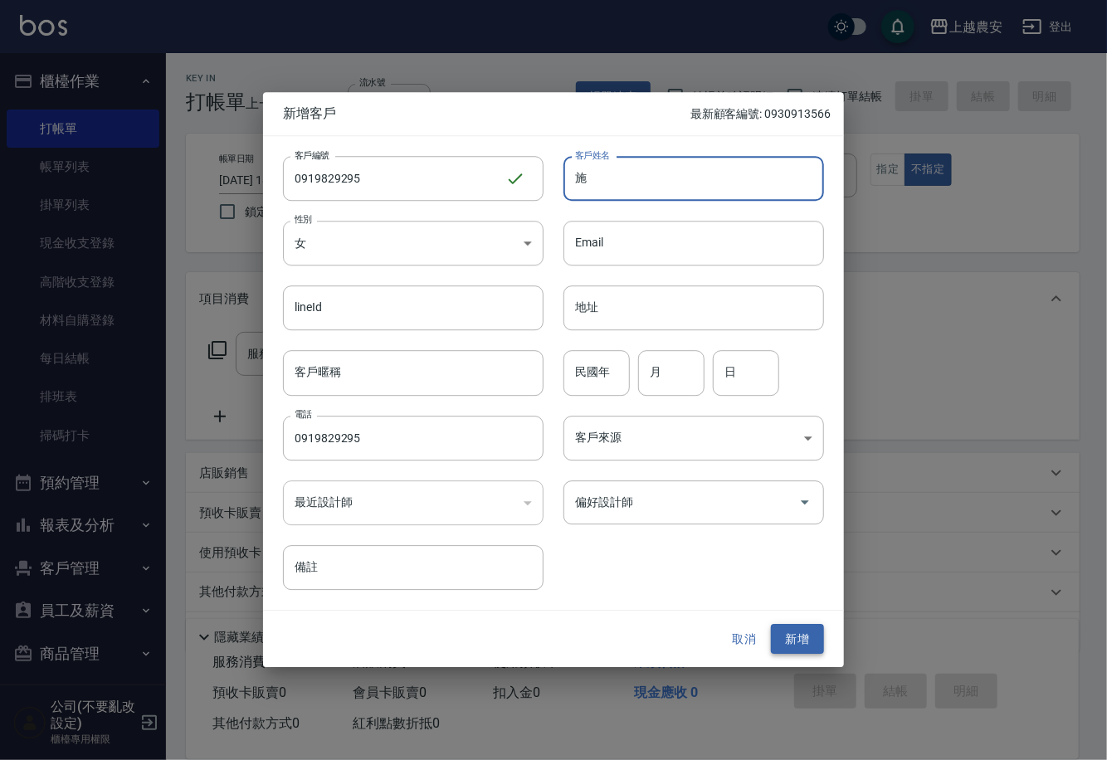
type input "施"
click at [784, 642] on button "新增" at bounding box center [797, 639] width 53 height 31
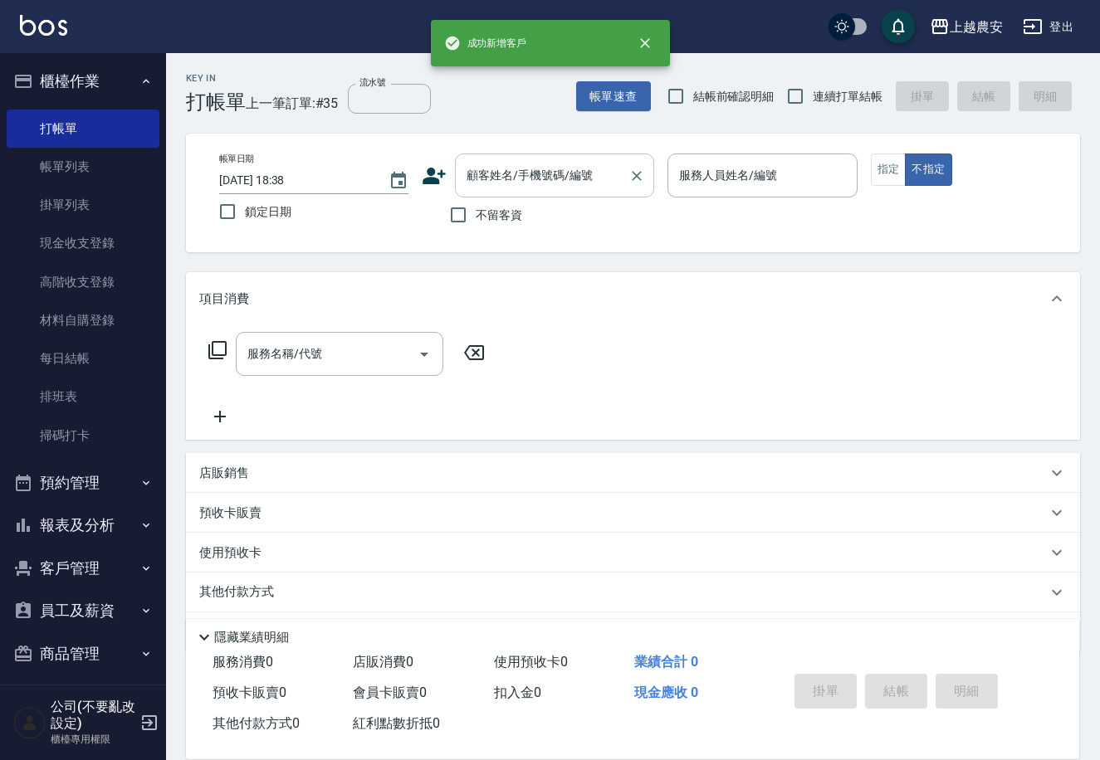
click at [520, 170] on input "顧客姓名/手機號碼/編號" at bounding box center [541, 175] width 159 height 29
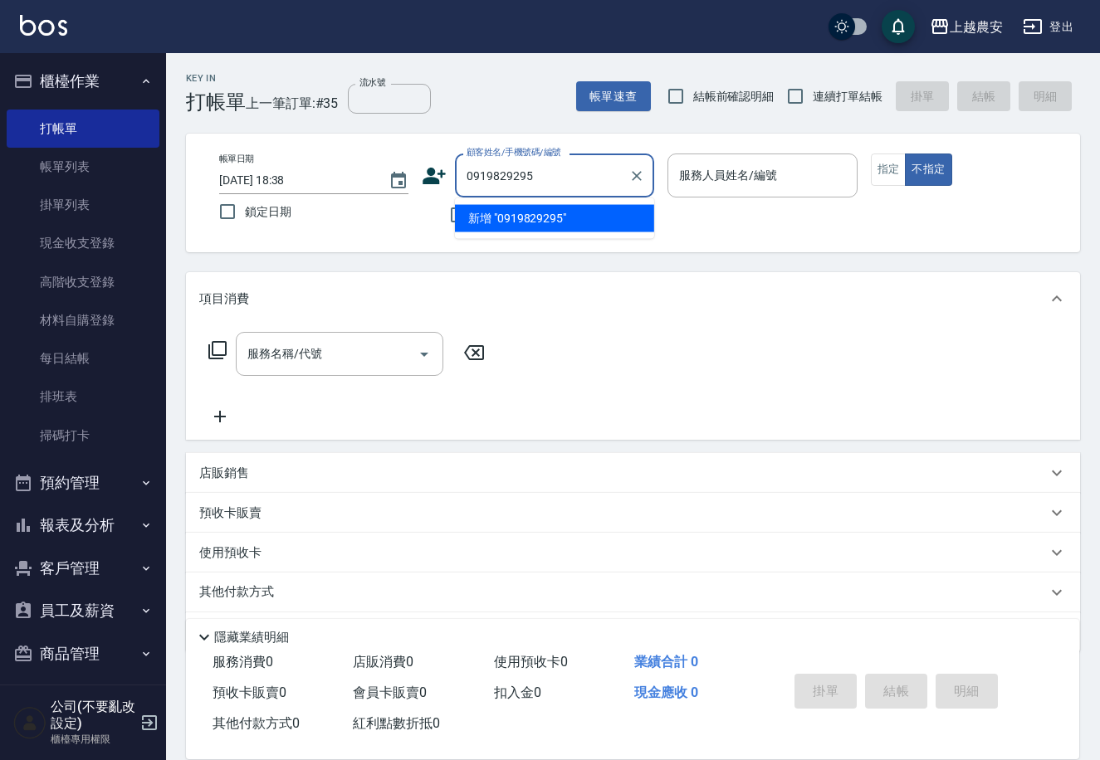
click at [545, 211] on li "新增 "0919829295"" at bounding box center [554, 218] width 199 height 27
type input "0919829295"
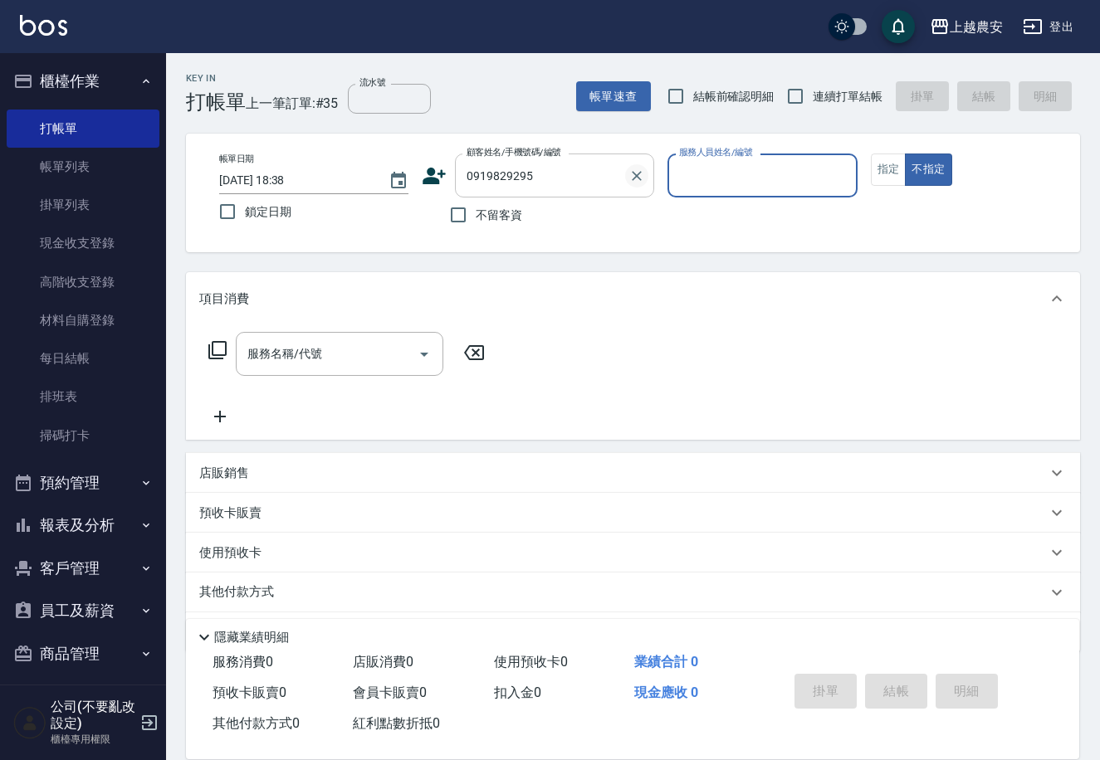
click at [635, 175] on icon "Clear" at bounding box center [636, 176] width 17 height 17
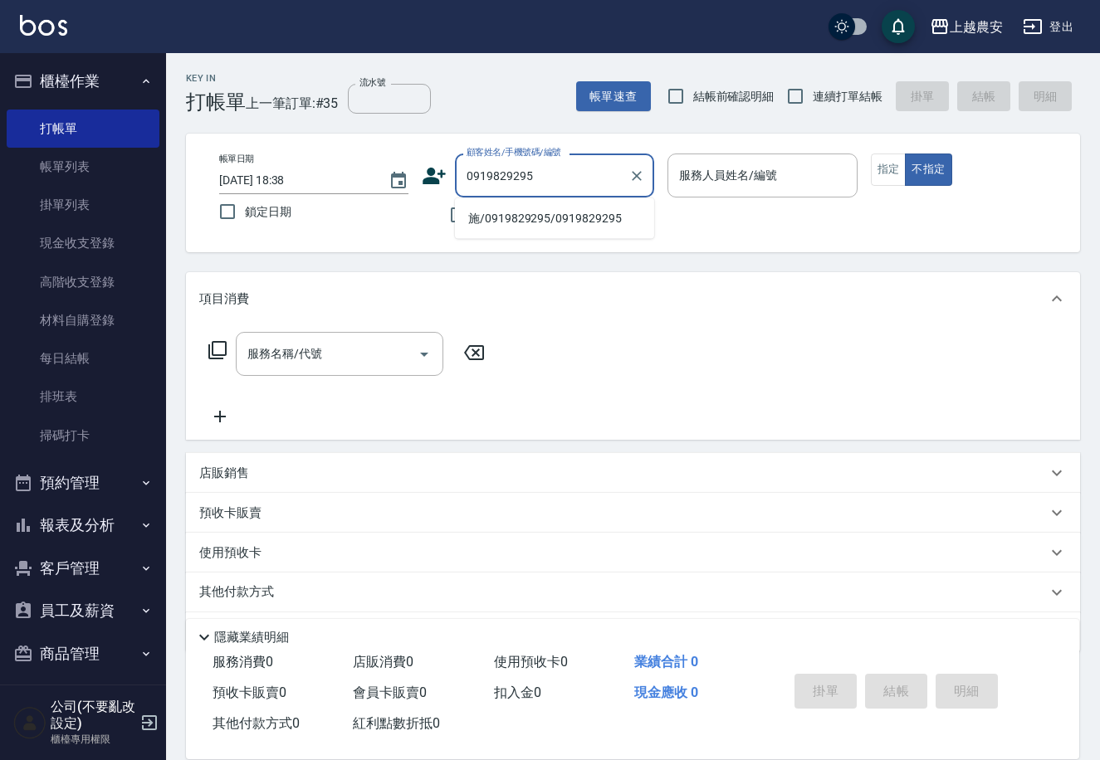
click at [540, 217] on li "施/0919829295/0919829295" at bounding box center [554, 218] width 199 height 27
type input "施/0919829295/0919829295"
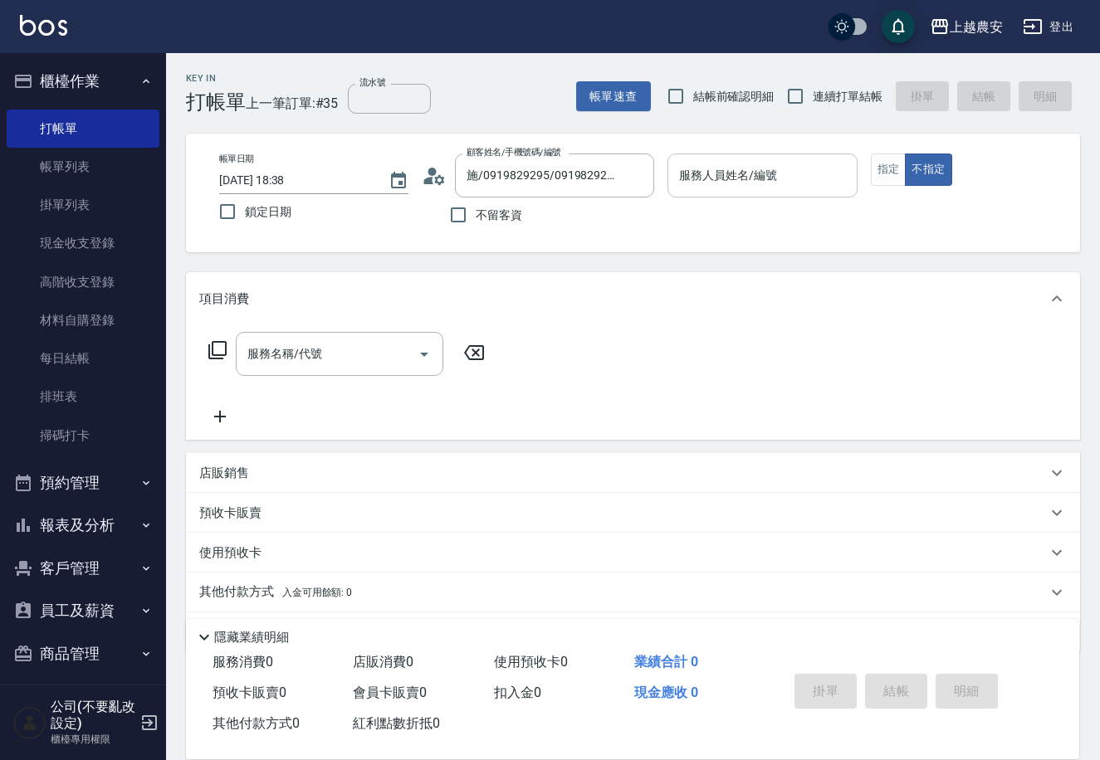
click at [694, 169] on div "服務人員姓名/編號 服務人員姓名/編號" at bounding box center [761, 176] width 189 height 44
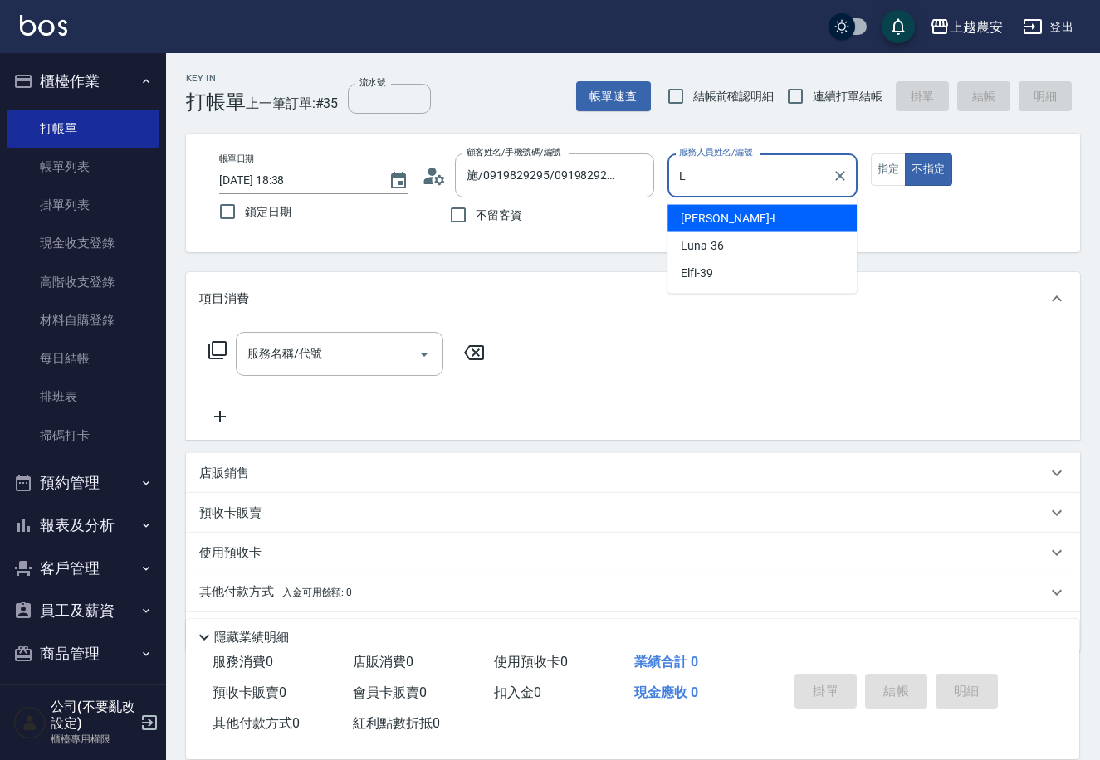
click at [718, 216] on div "[PERSON_NAME]" at bounding box center [761, 218] width 189 height 27
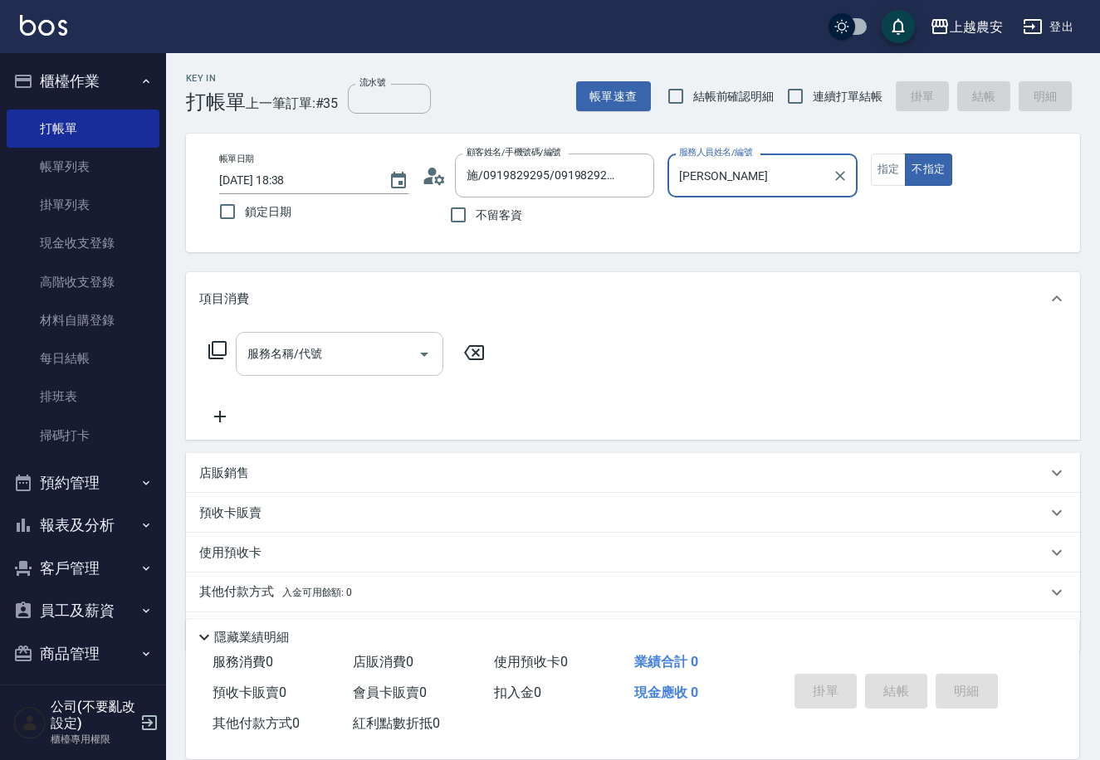
type input "[PERSON_NAME]"
click at [328, 347] on input "服務名稱/代號" at bounding box center [327, 354] width 168 height 29
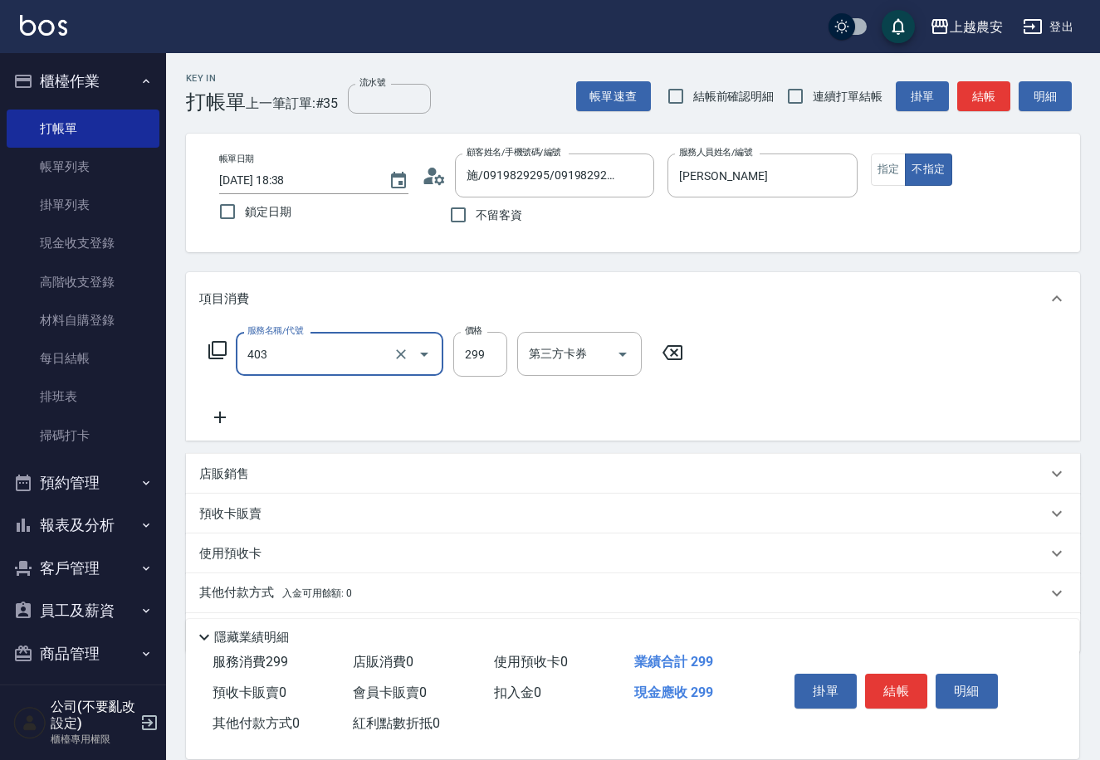
type input "剪髮(403)"
click at [228, 419] on icon at bounding box center [220, 418] width 42 height 20
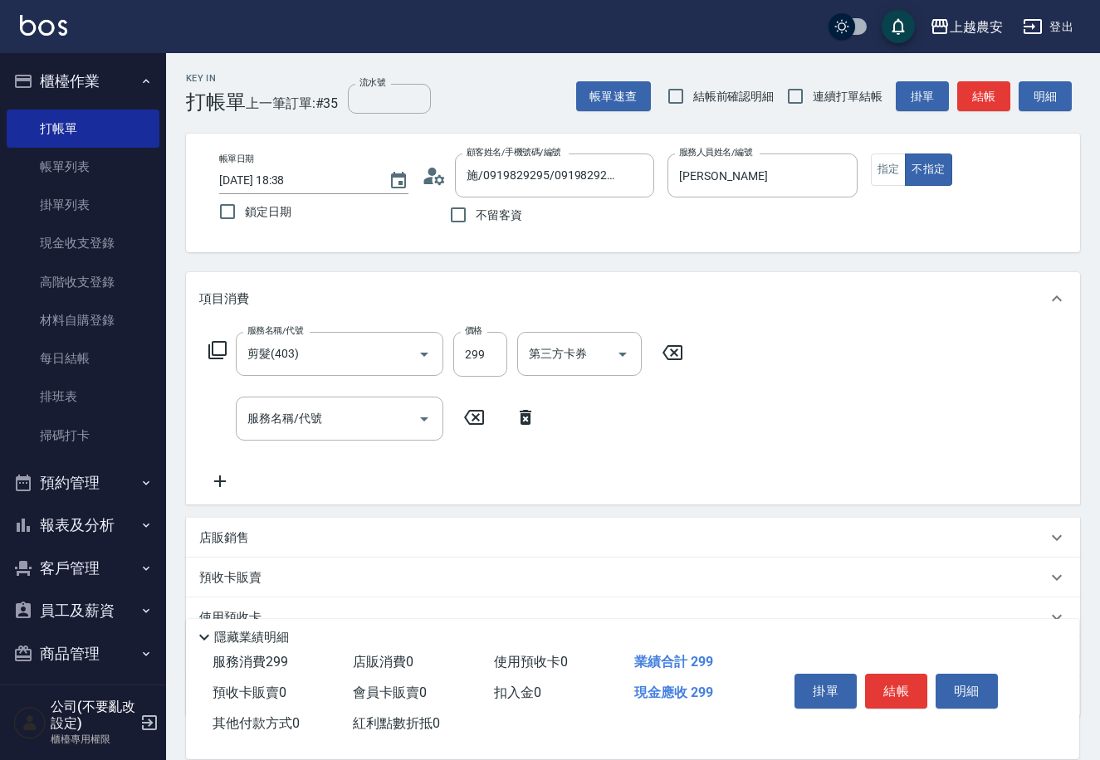
click at [219, 354] on icon at bounding box center [217, 350] width 18 height 18
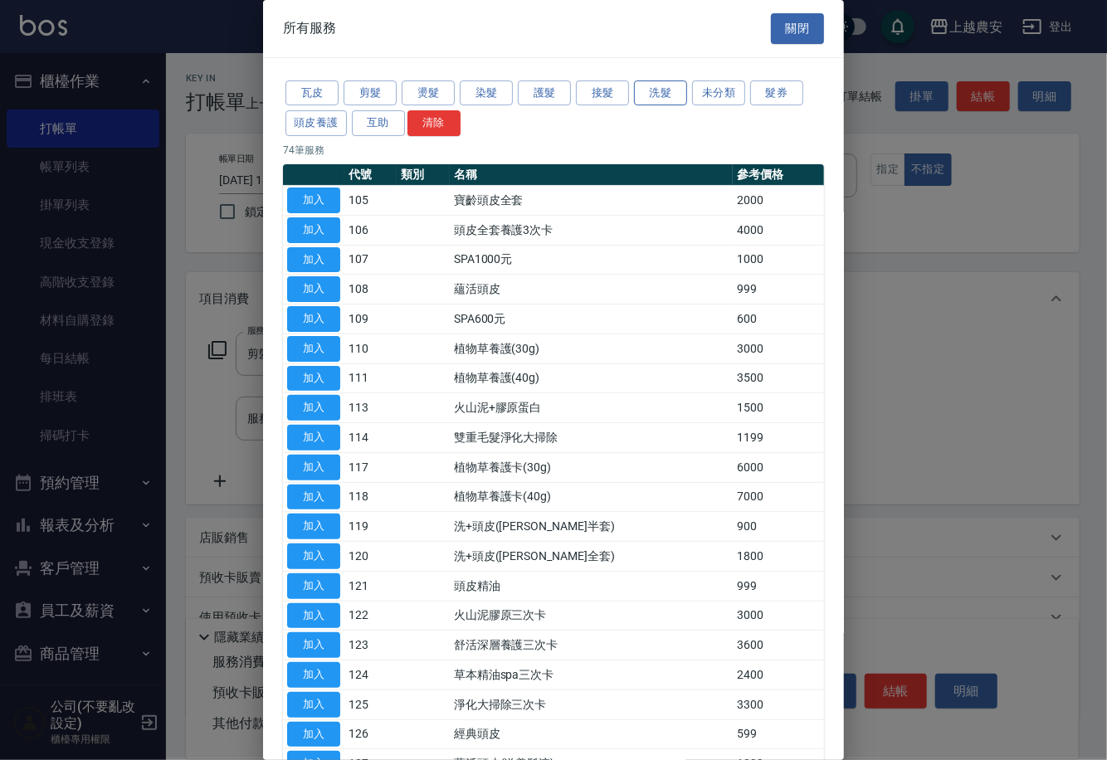
click at [640, 89] on button "洗髮" at bounding box center [660, 94] width 53 height 26
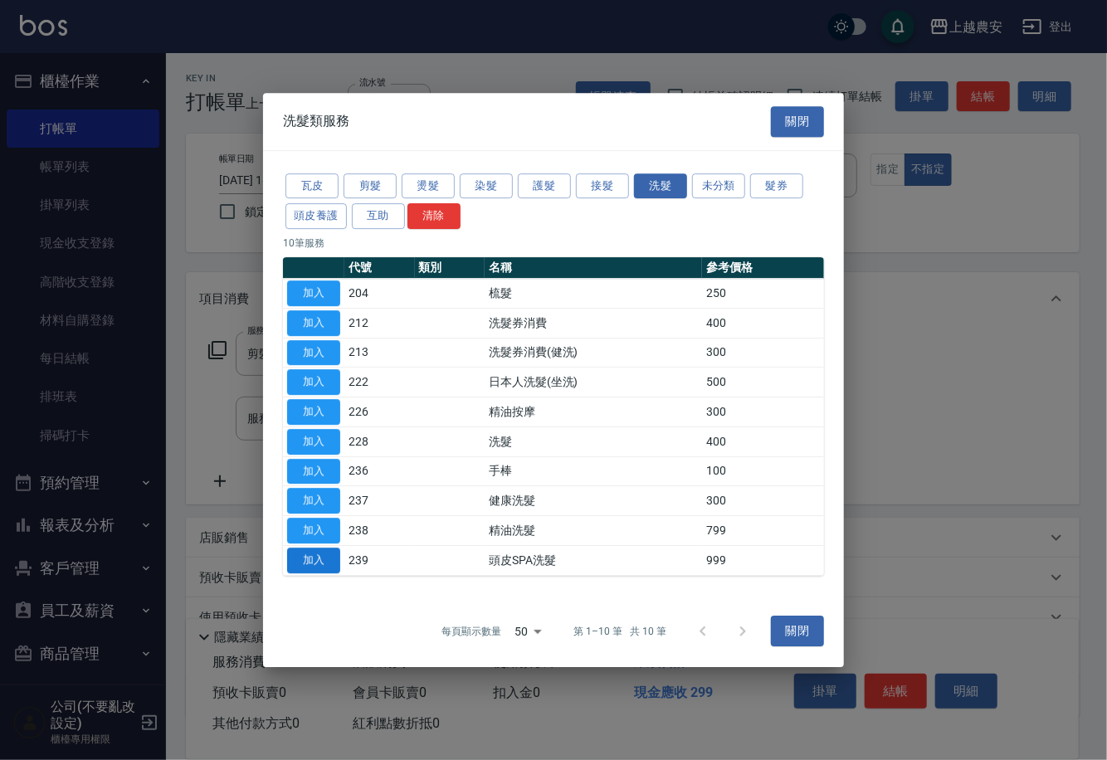
click at [306, 564] on button "加入" at bounding box center [313, 561] width 53 height 26
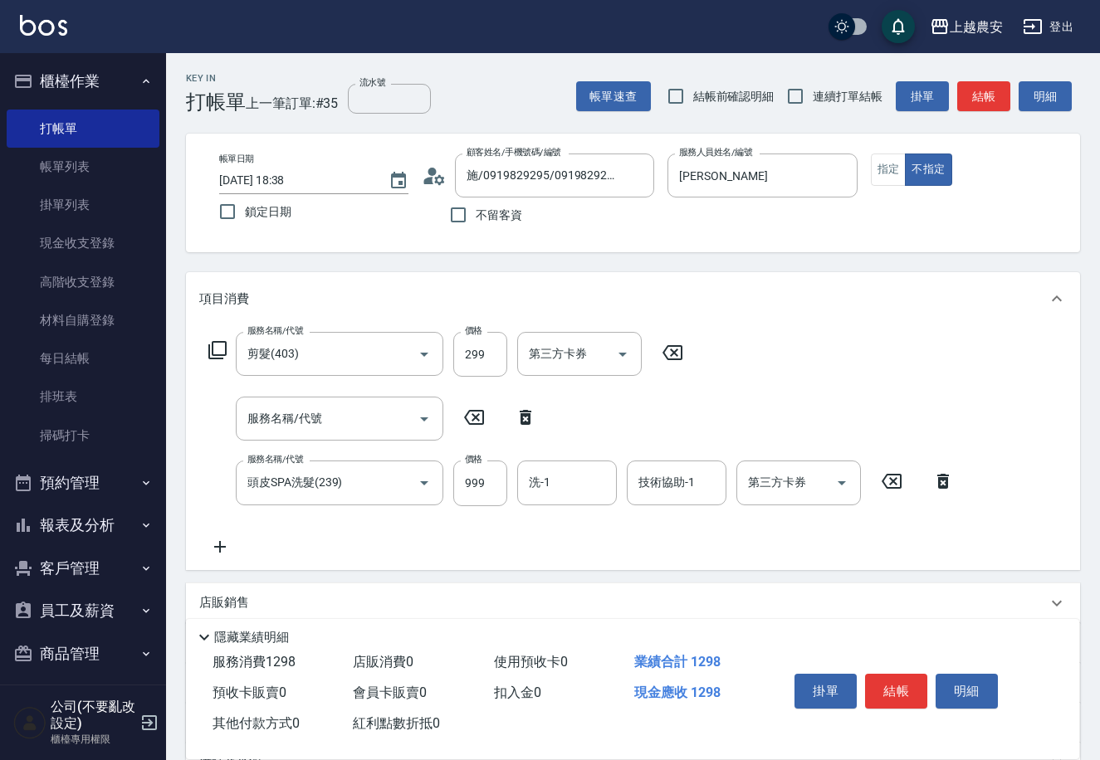
click at [809, 628] on div "隱藏業績明細" at bounding box center [636, 638] width 885 height 20
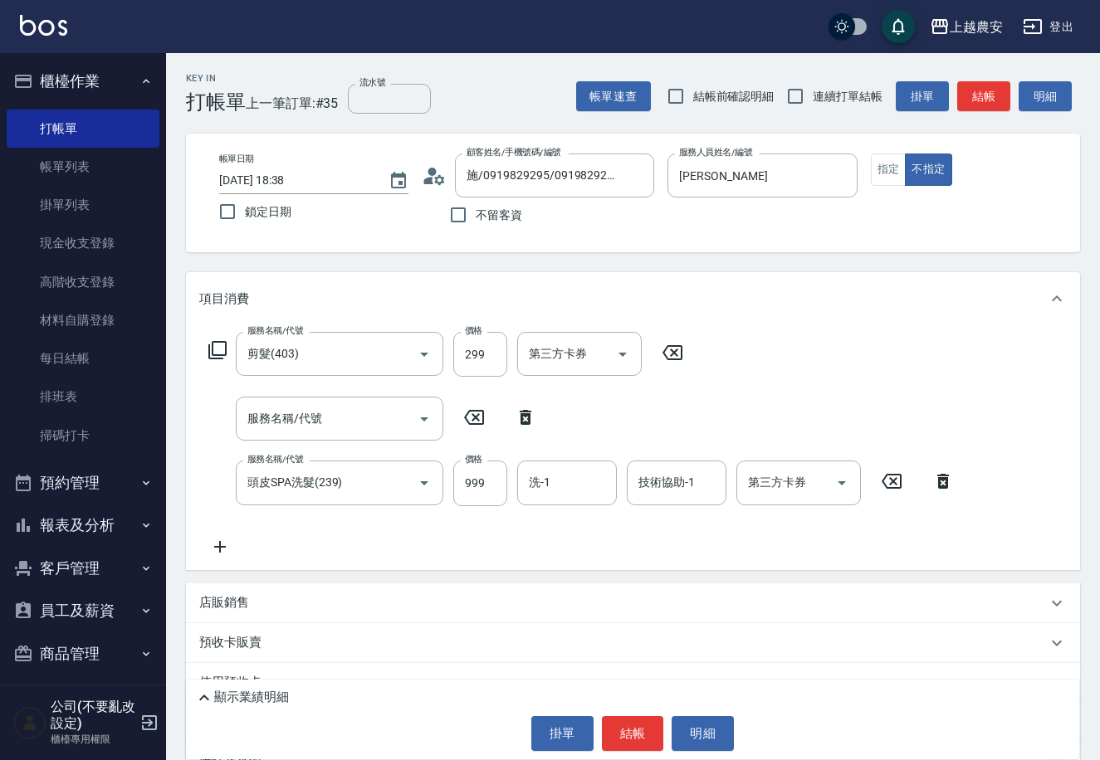
click at [520, 429] on div "服務名稱/代號 服務名稱/代號" at bounding box center [372, 419] width 347 height 44
click at [521, 420] on icon at bounding box center [526, 417] width 12 height 15
type input "頭皮SPA洗髮(239)"
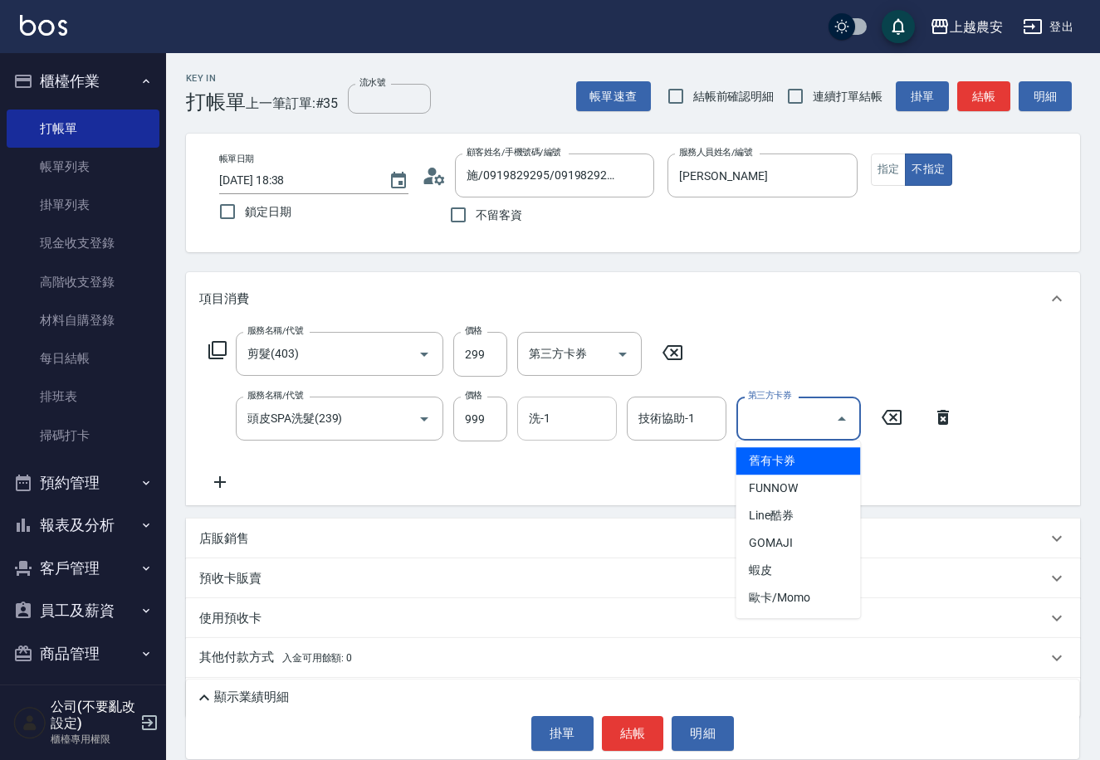
click at [536, 431] on input "洗-1" at bounding box center [567, 418] width 85 height 29
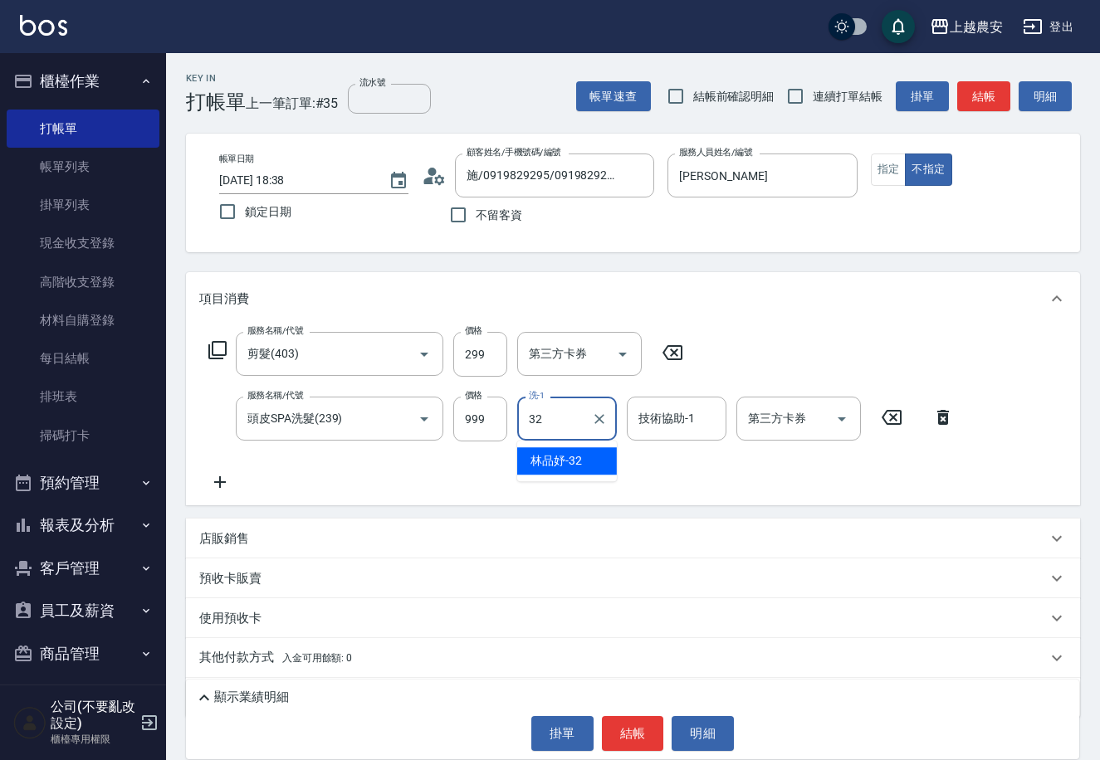
type input "[PERSON_NAME]-32"
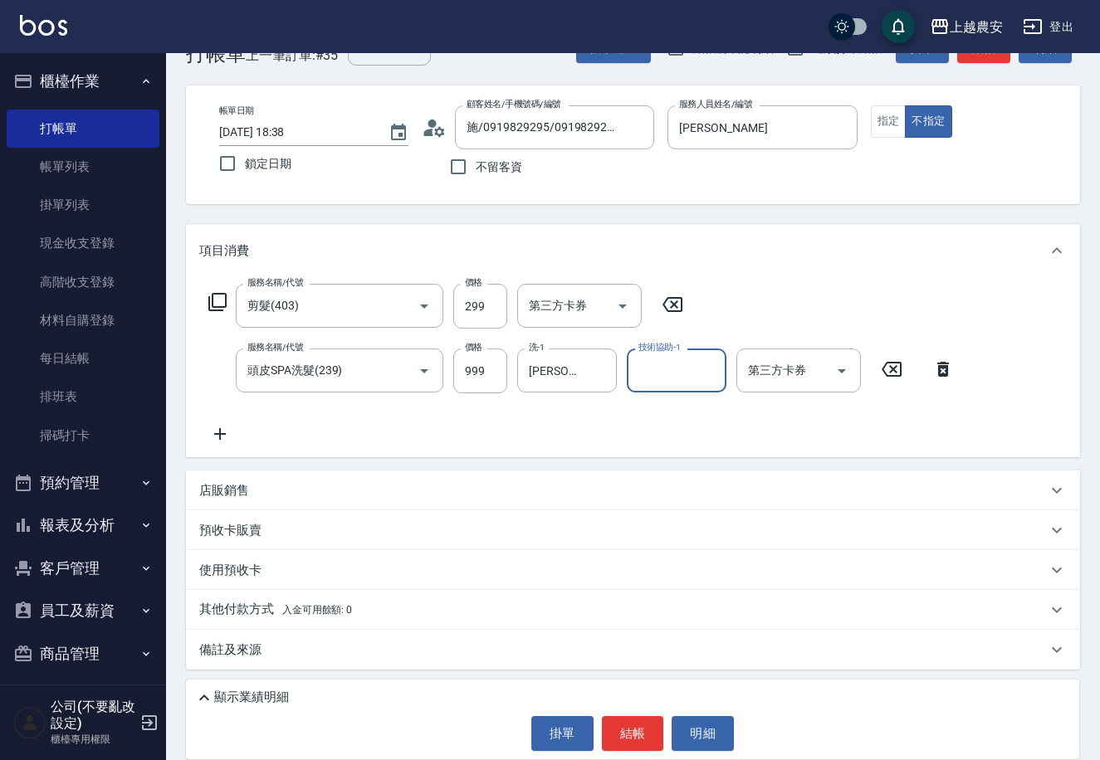
click at [638, 733] on button "結帳" at bounding box center [633, 733] width 62 height 35
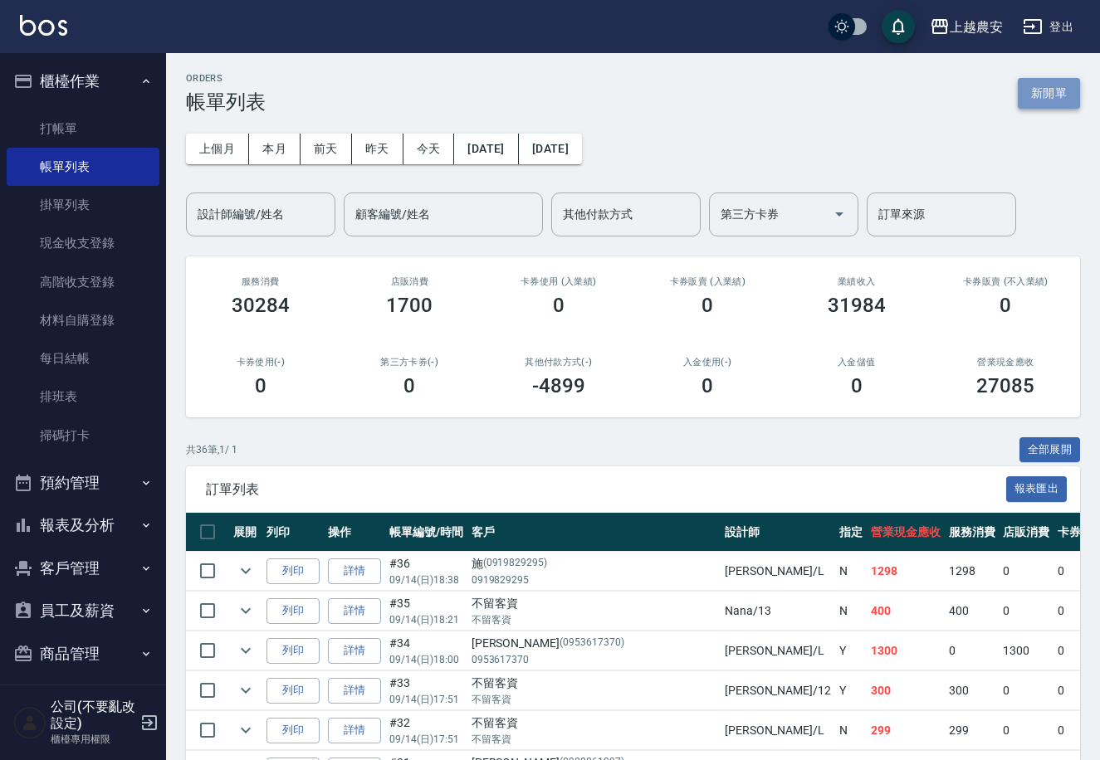
click at [1041, 95] on button "新開單" at bounding box center [1049, 93] width 62 height 31
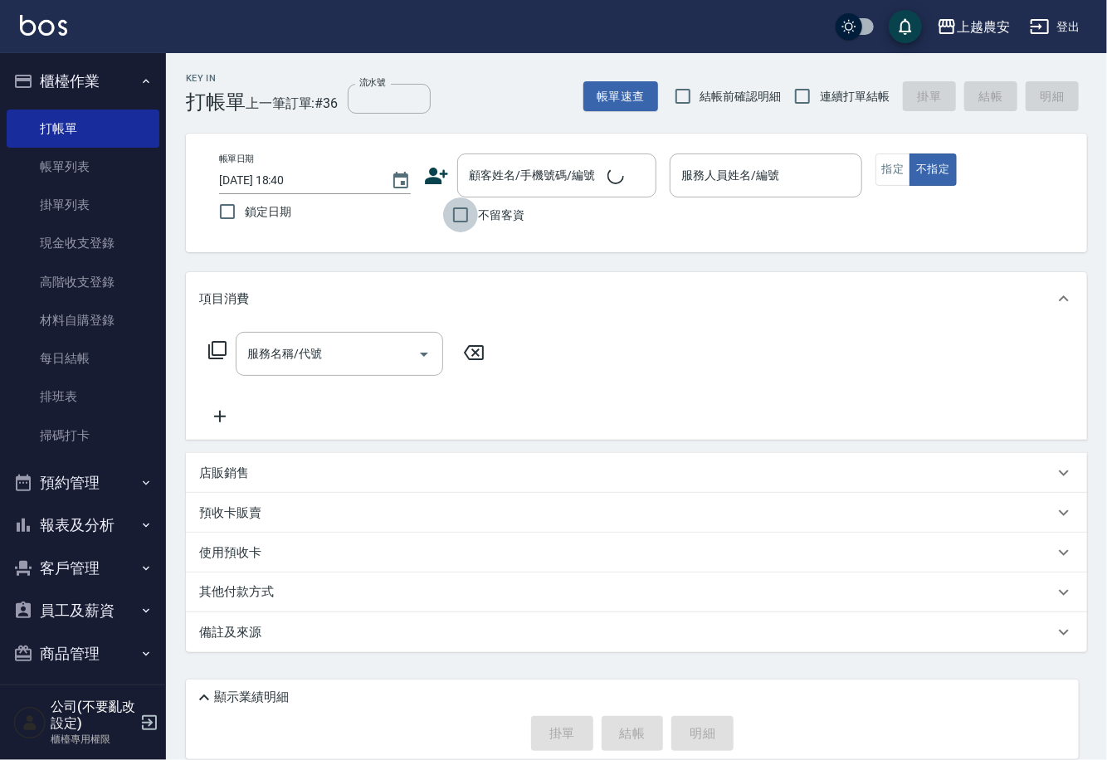
click at [461, 219] on input "不留客資" at bounding box center [460, 215] width 35 height 35
checkbox input "true"
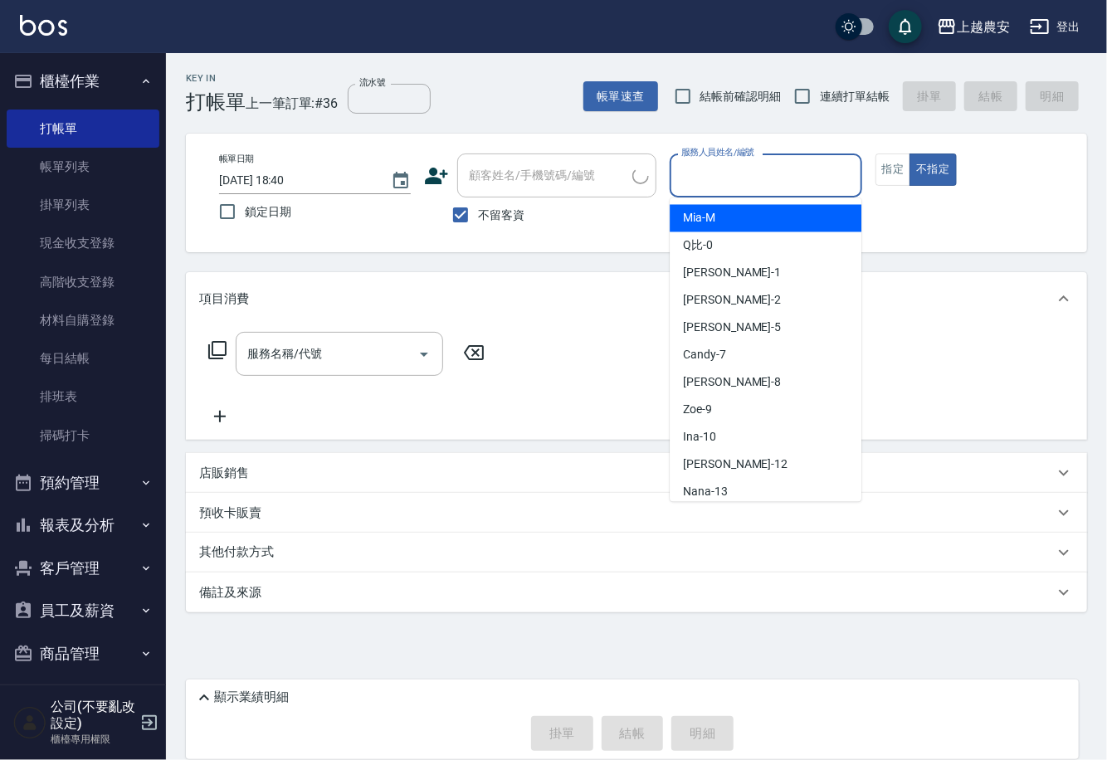
click at [748, 176] on input "服務人員姓名/編號" at bounding box center [765, 175] width 177 height 29
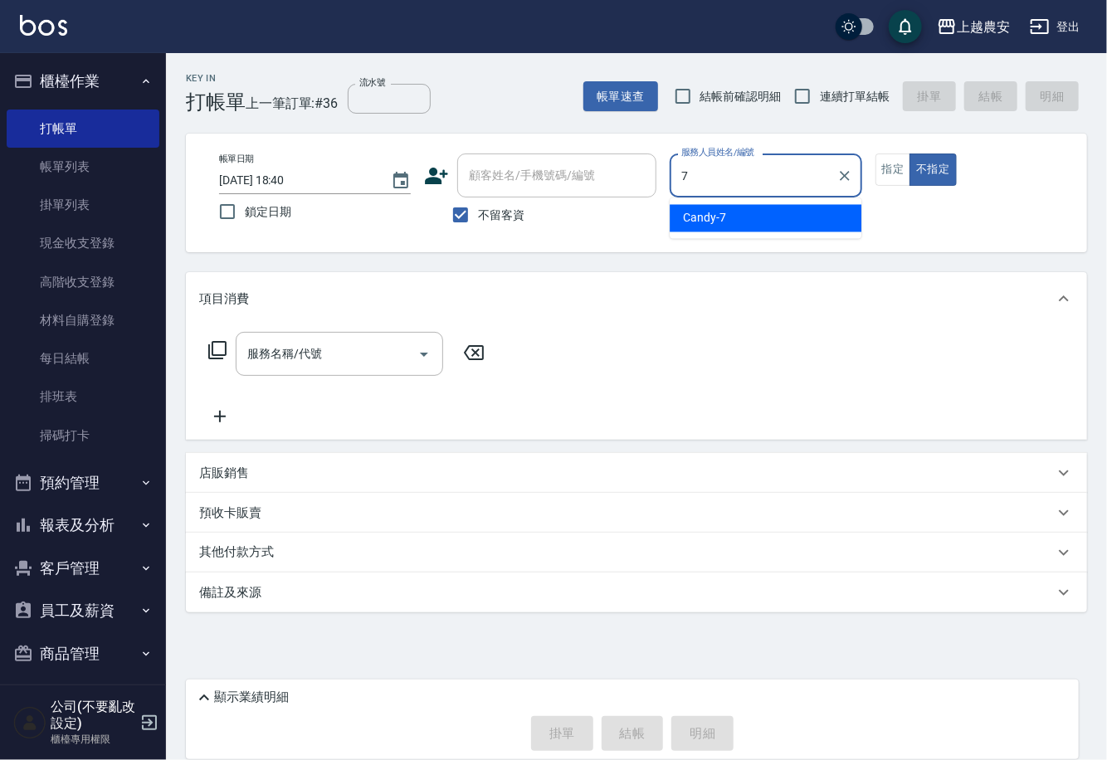
click at [696, 222] on span "Candy -7" at bounding box center [704, 218] width 43 height 17
click at [236, 358] on div "服務名稱/代號" at bounding box center [340, 354] width 208 height 44
type input "Candy-7"
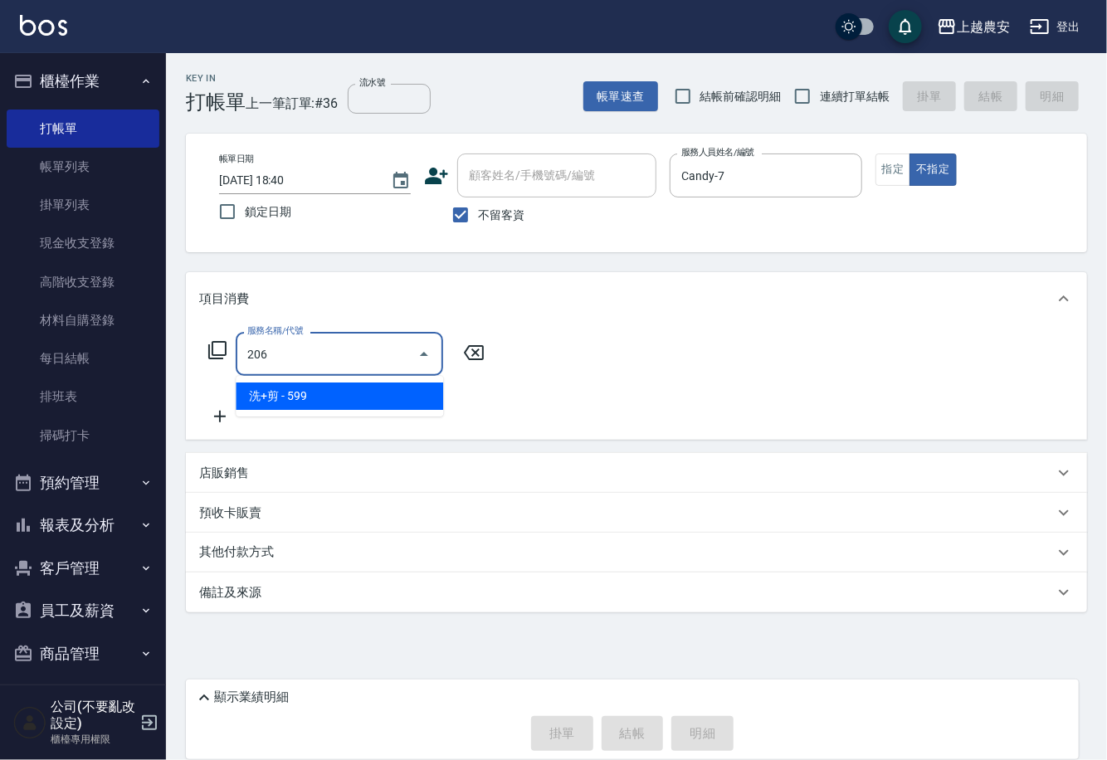
type input "洗+剪(206)"
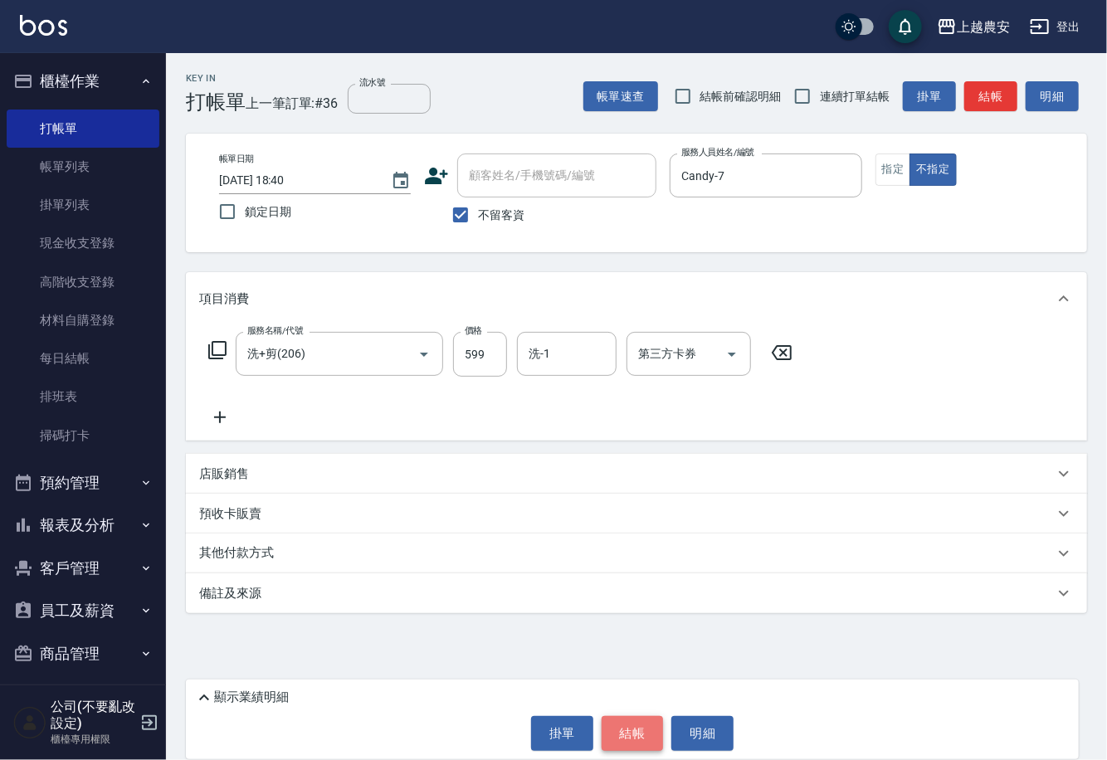
click at [636, 736] on button "結帳" at bounding box center [633, 733] width 62 height 35
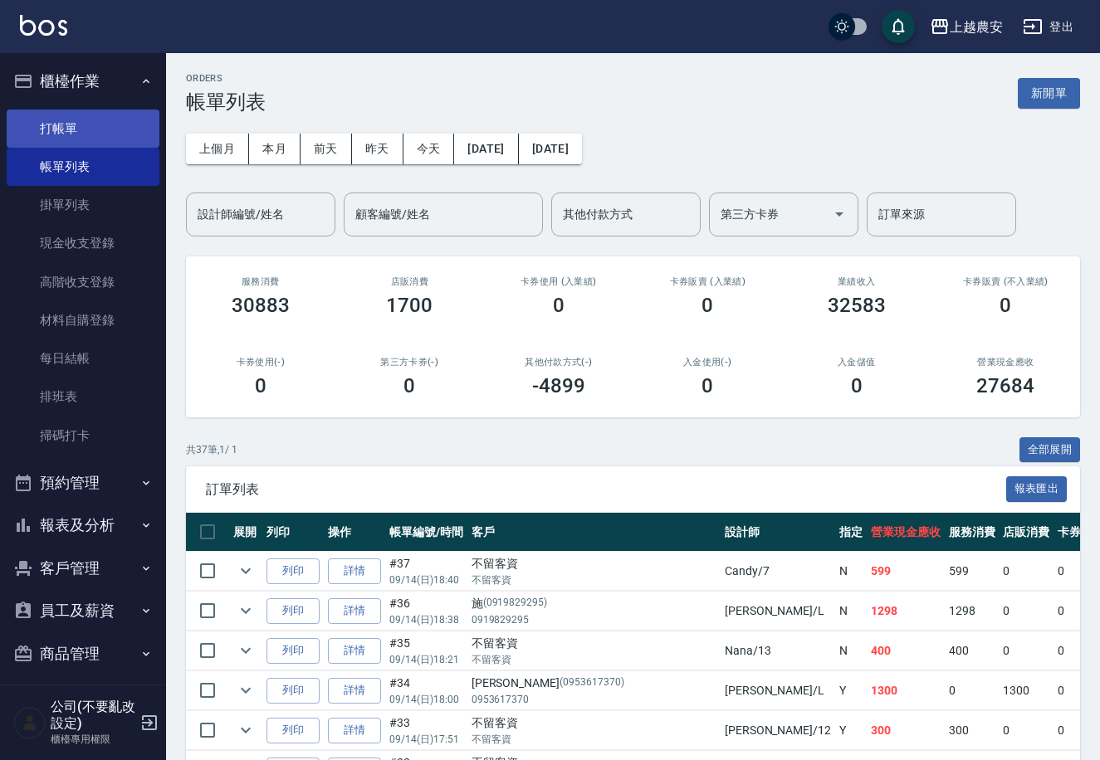
click at [98, 126] on link "打帳單" at bounding box center [83, 129] width 153 height 38
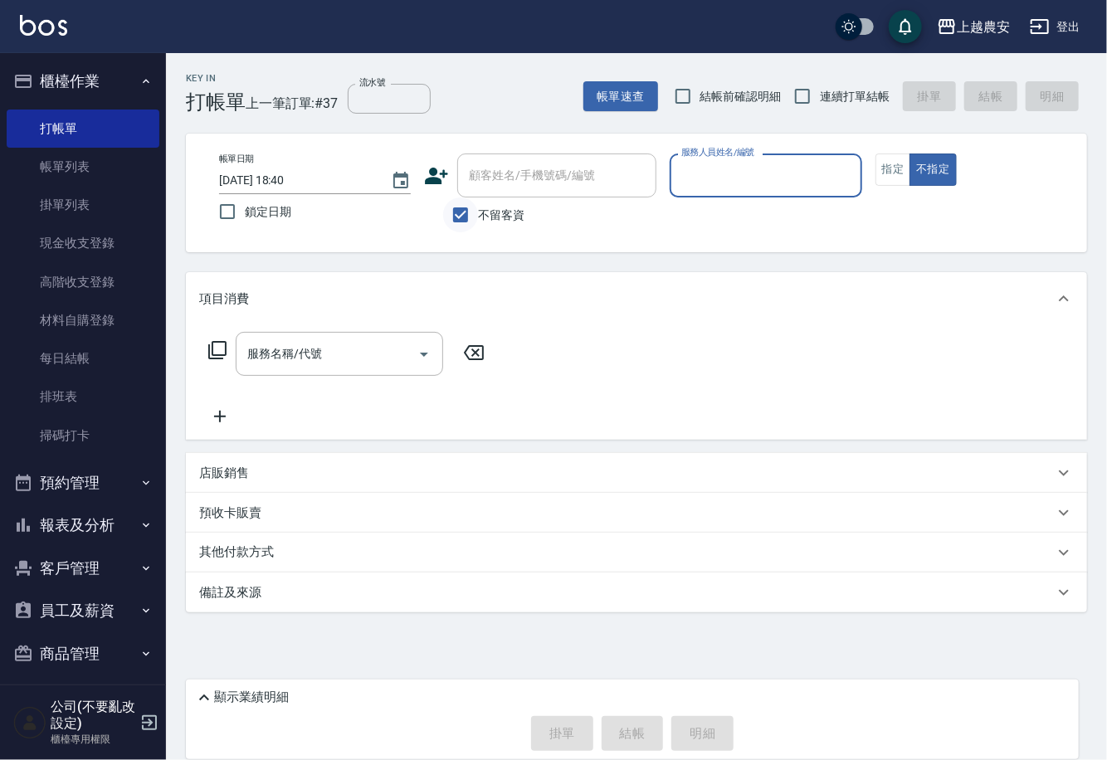
click at [465, 218] on input "不留客資" at bounding box center [460, 215] width 35 height 35
checkbox input "false"
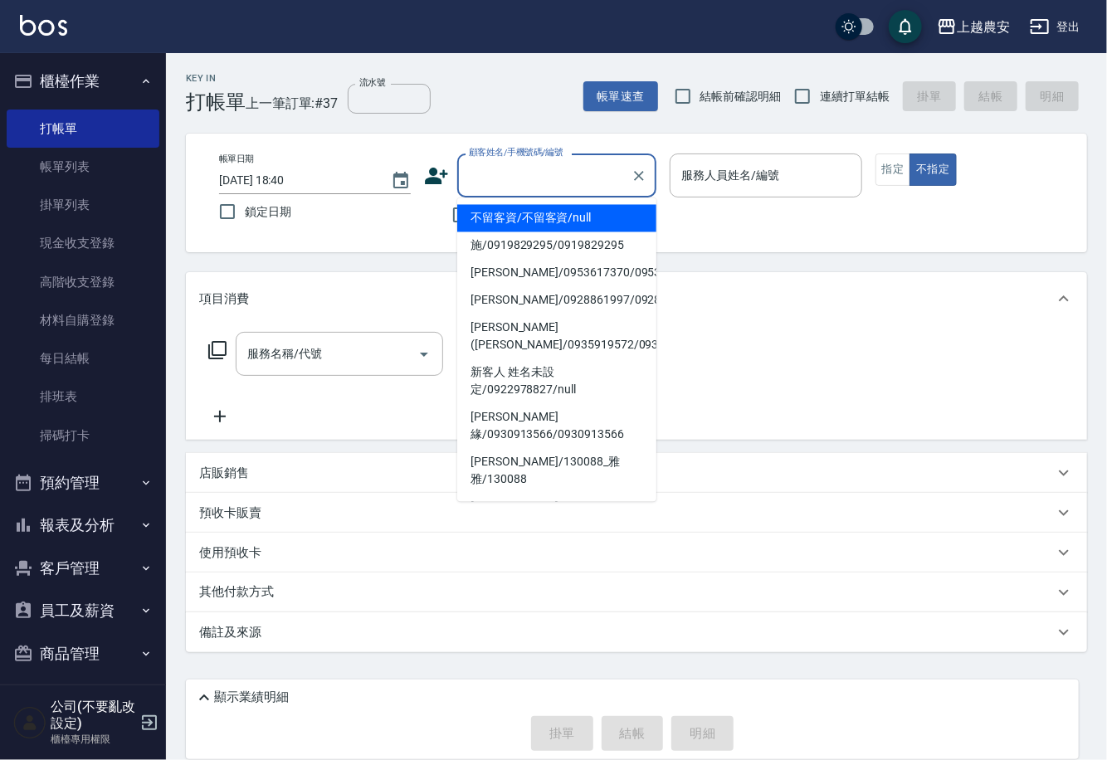
click at [507, 178] on input "顧客姓名/手機號碼/編號" at bounding box center [544, 175] width 159 height 29
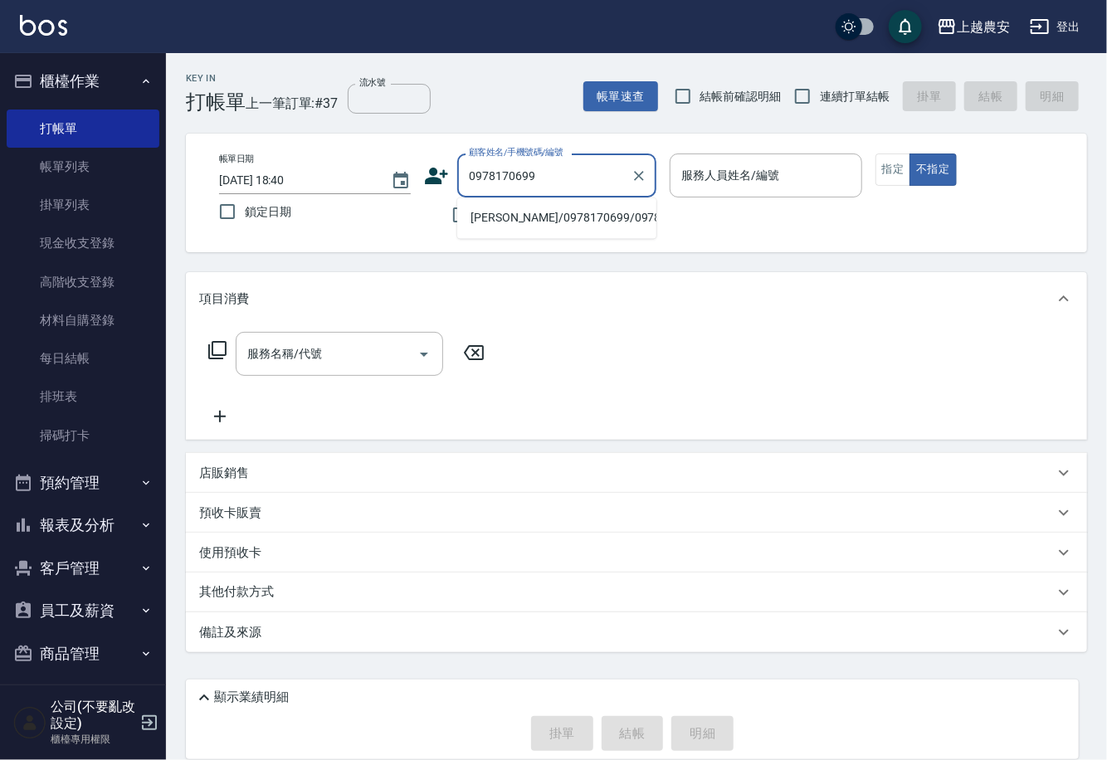
click at [571, 207] on li "[PERSON_NAME]/0978170699/0978170699" at bounding box center [556, 218] width 199 height 27
type input "[PERSON_NAME]/0978170699/0978170699"
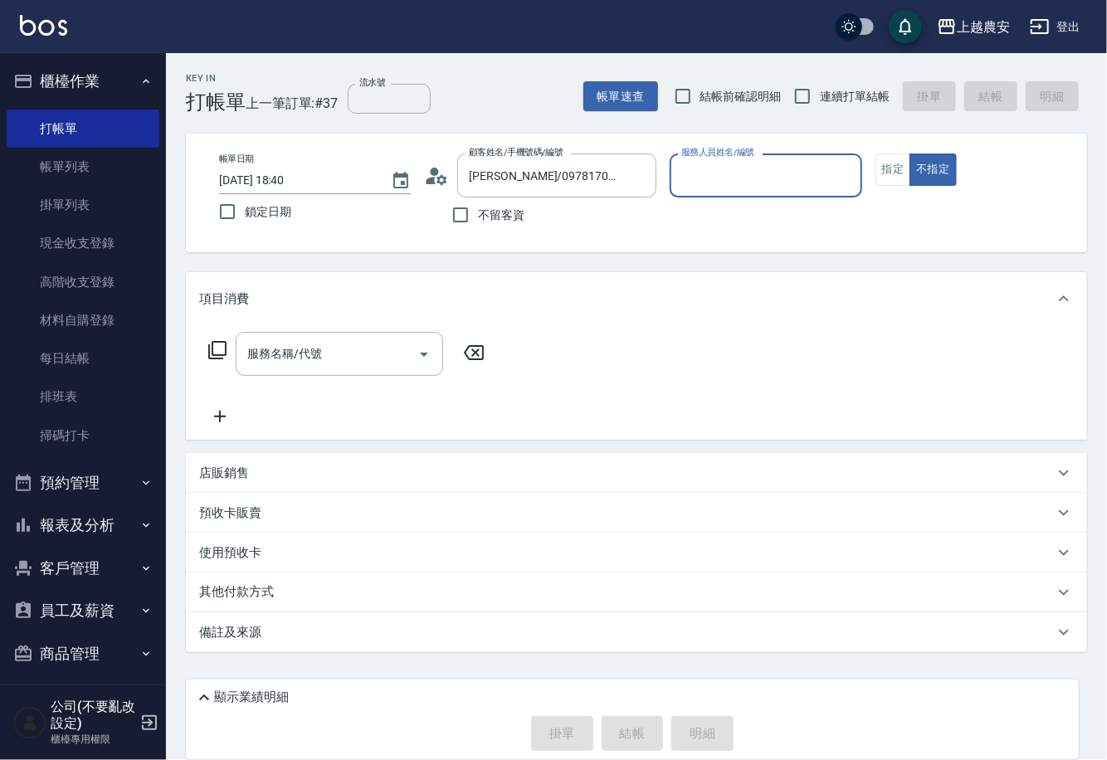
type input "Yoko-12"
click at [893, 181] on button "指定" at bounding box center [894, 170] width 36 height 32
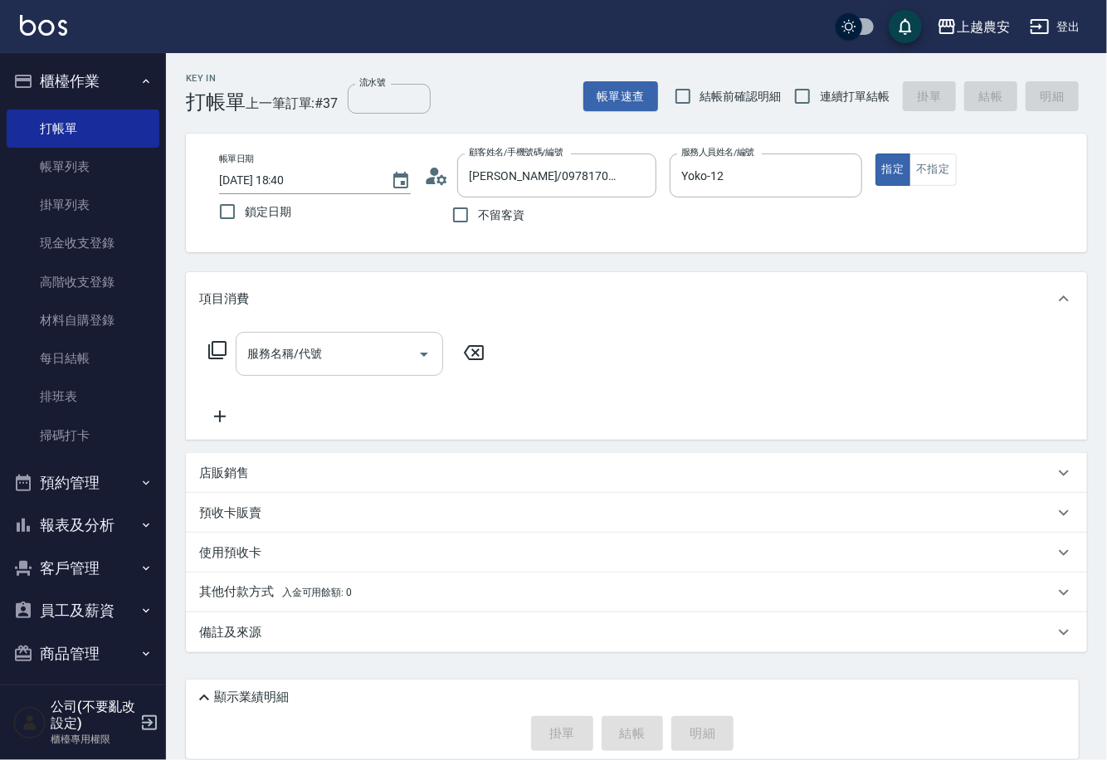
click at [359, 361] on input "服務名稱/代號" at bounding box center [327, 354] width 168 height 29
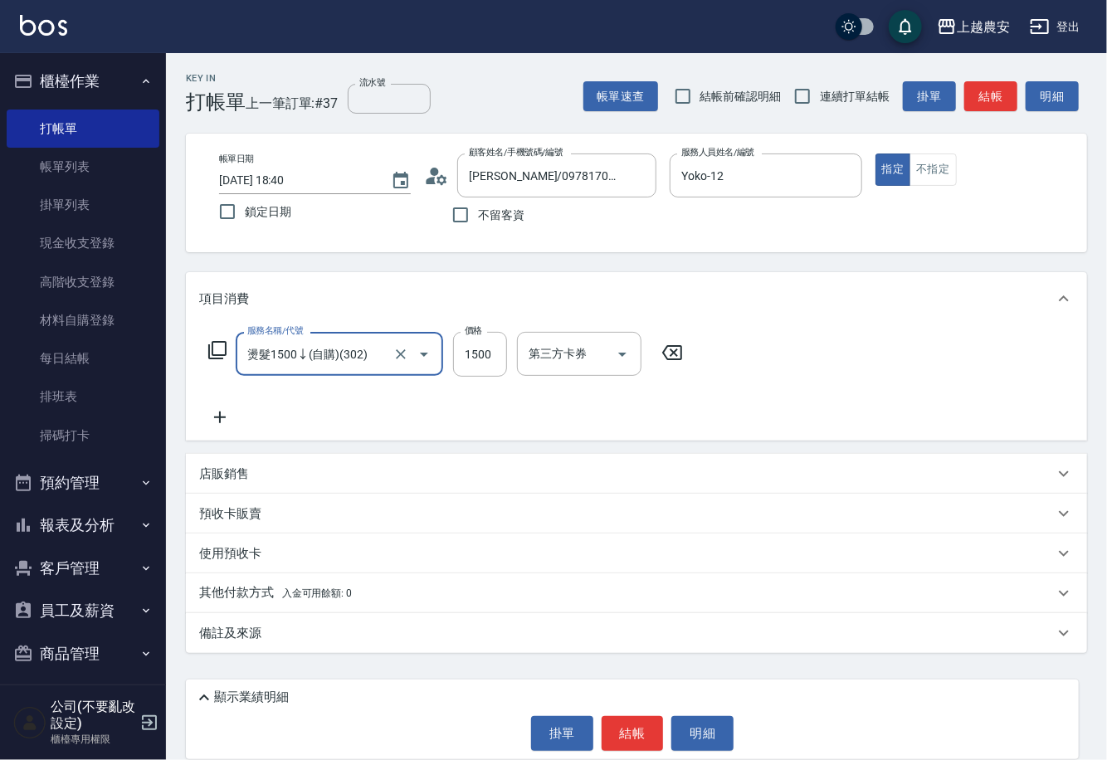
type input "燙髮1500↓(自購)(302)"
type input "1000"
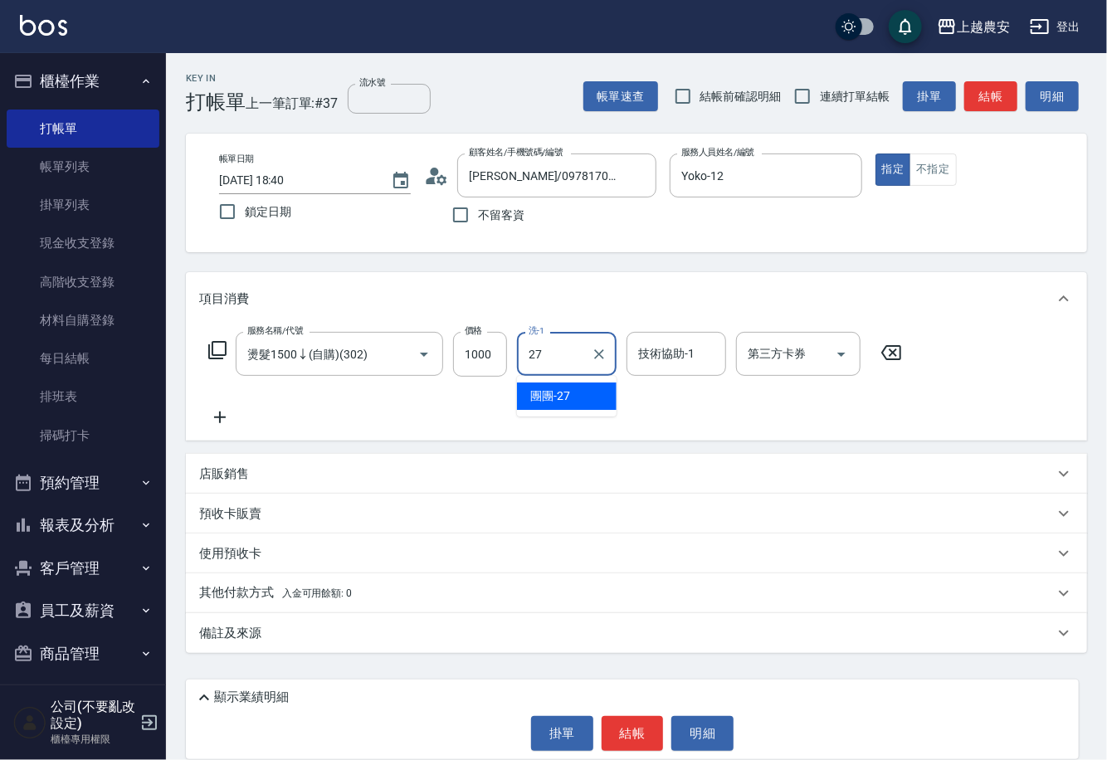
type input "團團-27"
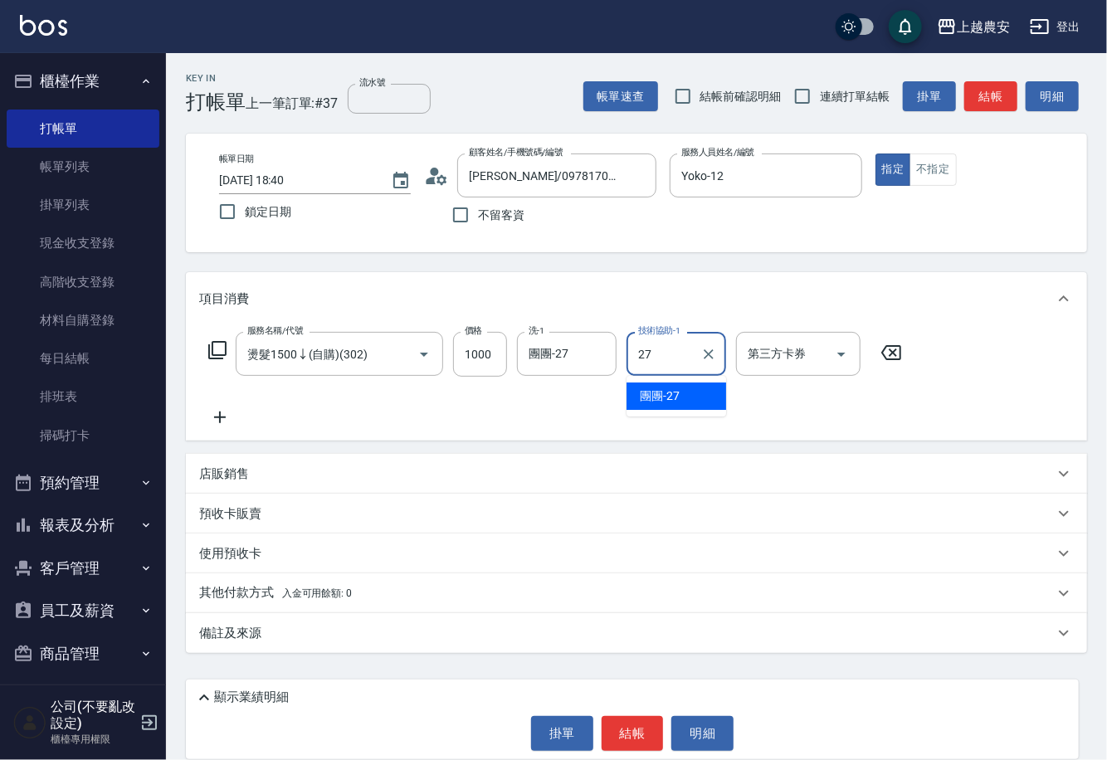
type input "團團-27"
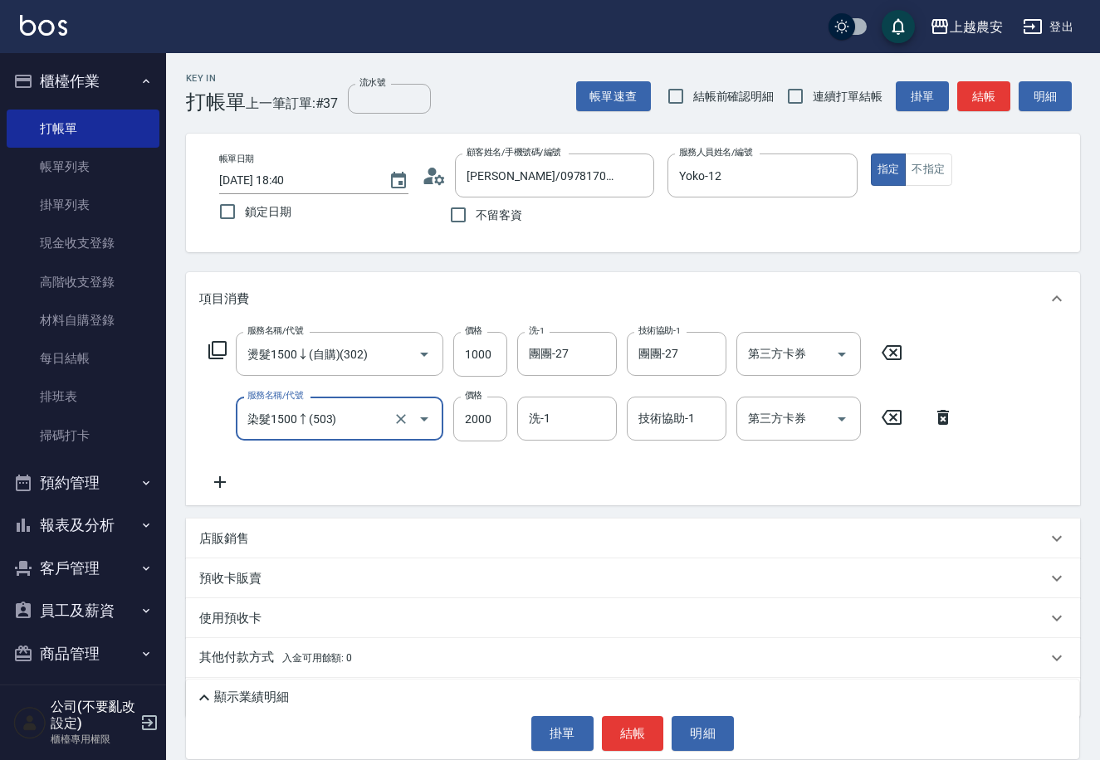
type input "染髮1500↑(503)"
type input "1800"
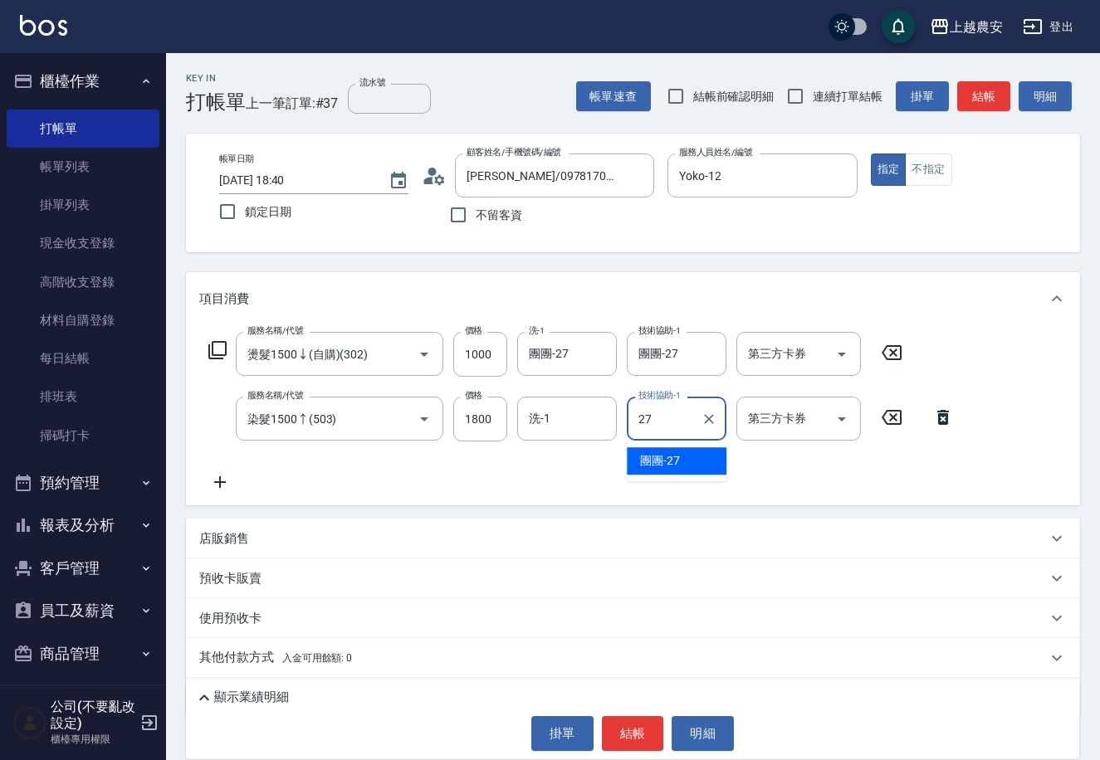
type input "團團-27"
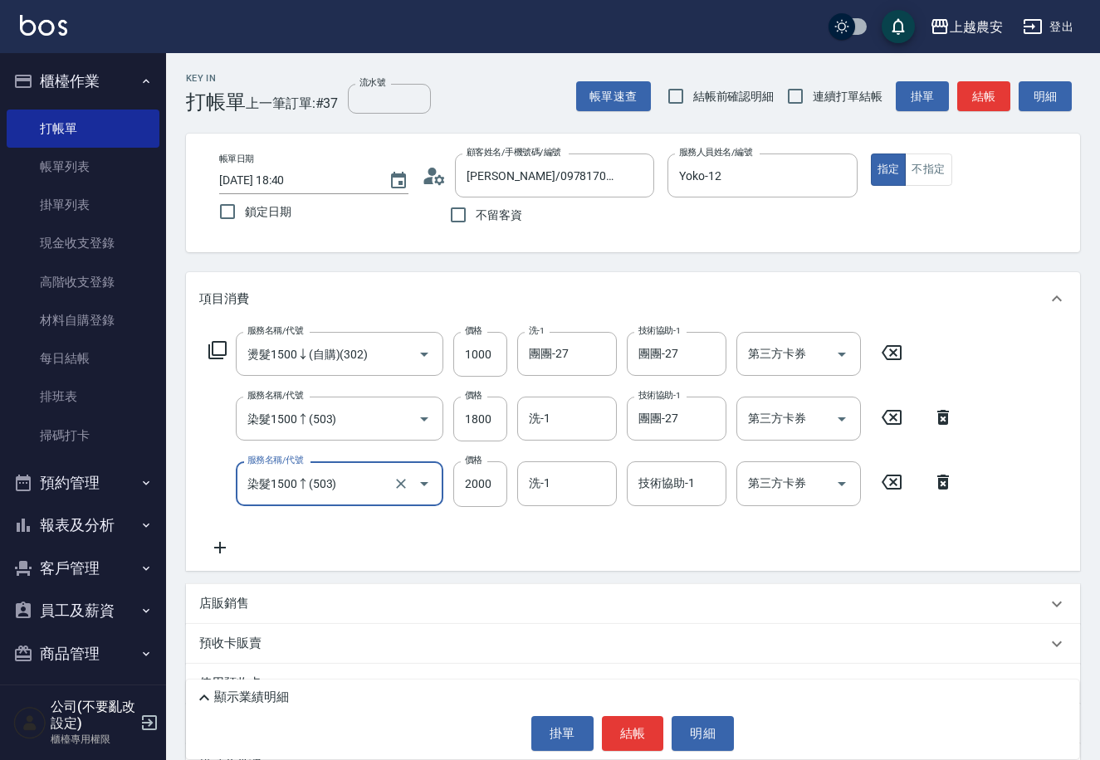
type input "染髮1500↑(503)"
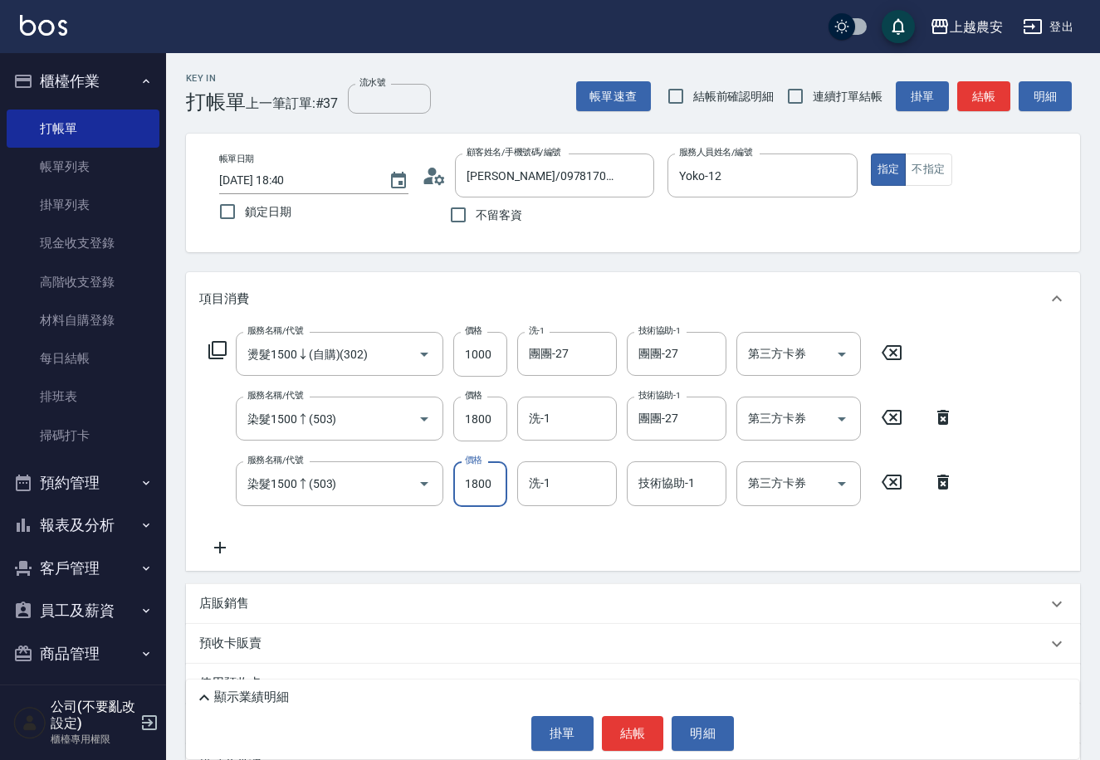
type input "1800"
type input "團團-27"
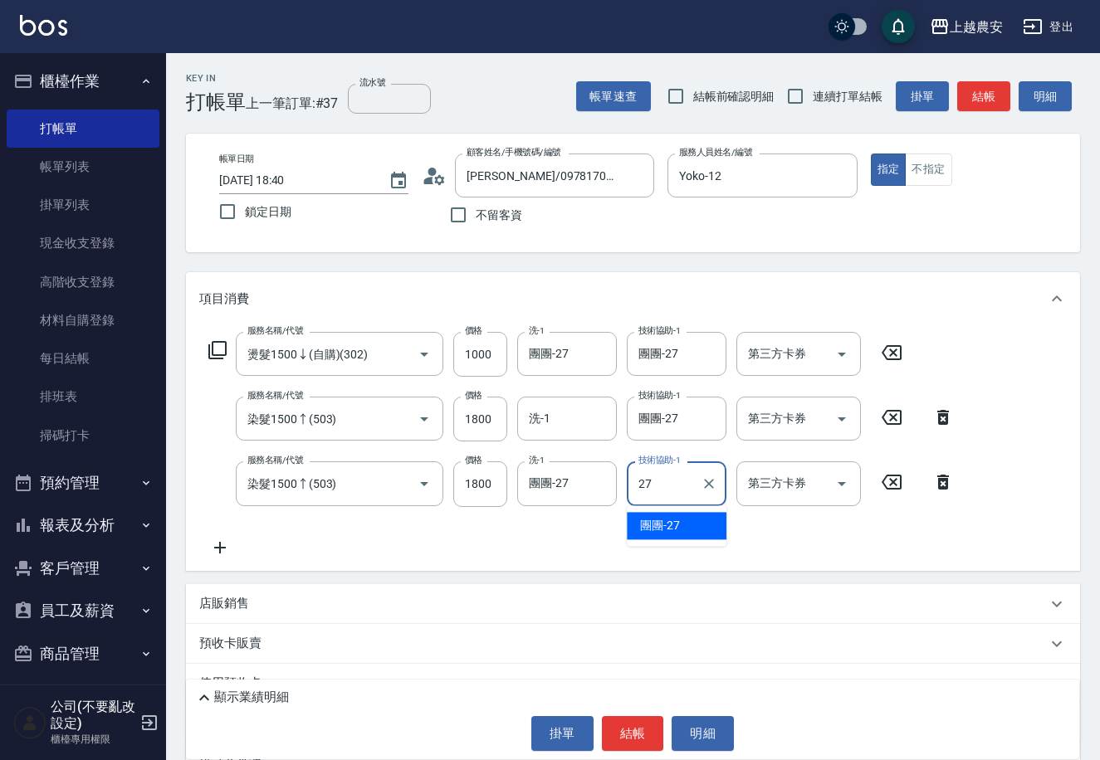
type input "團團-27"
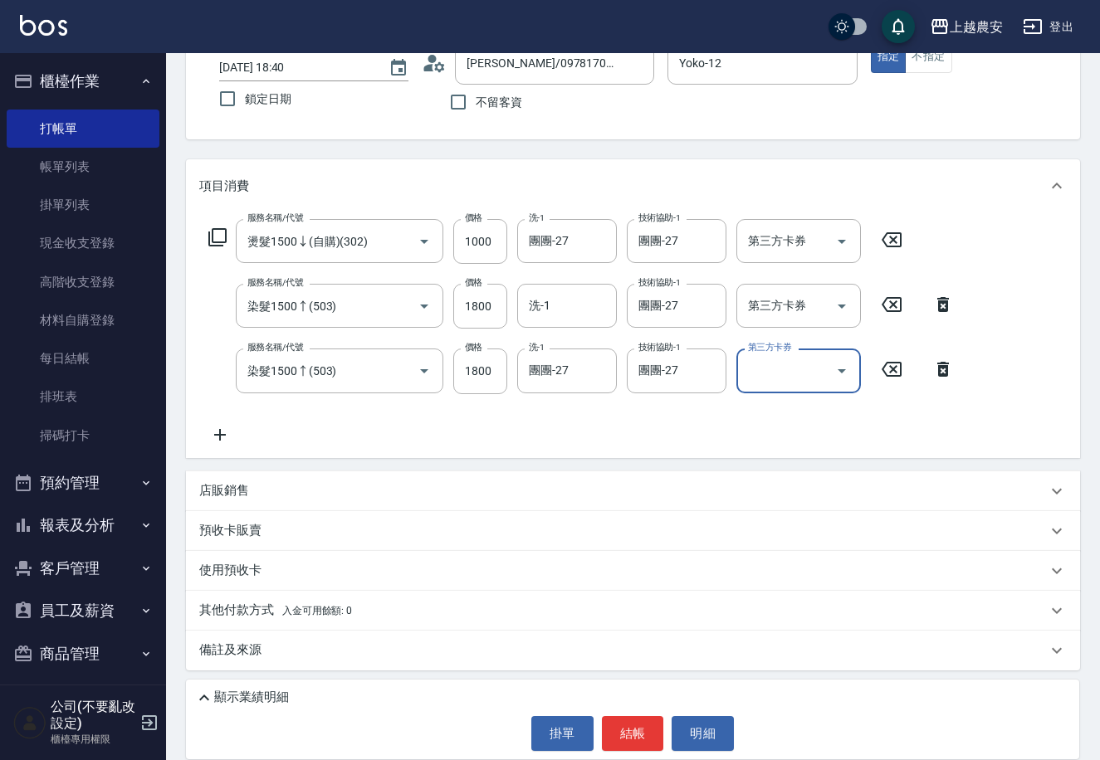
scroll to position [64, 0]
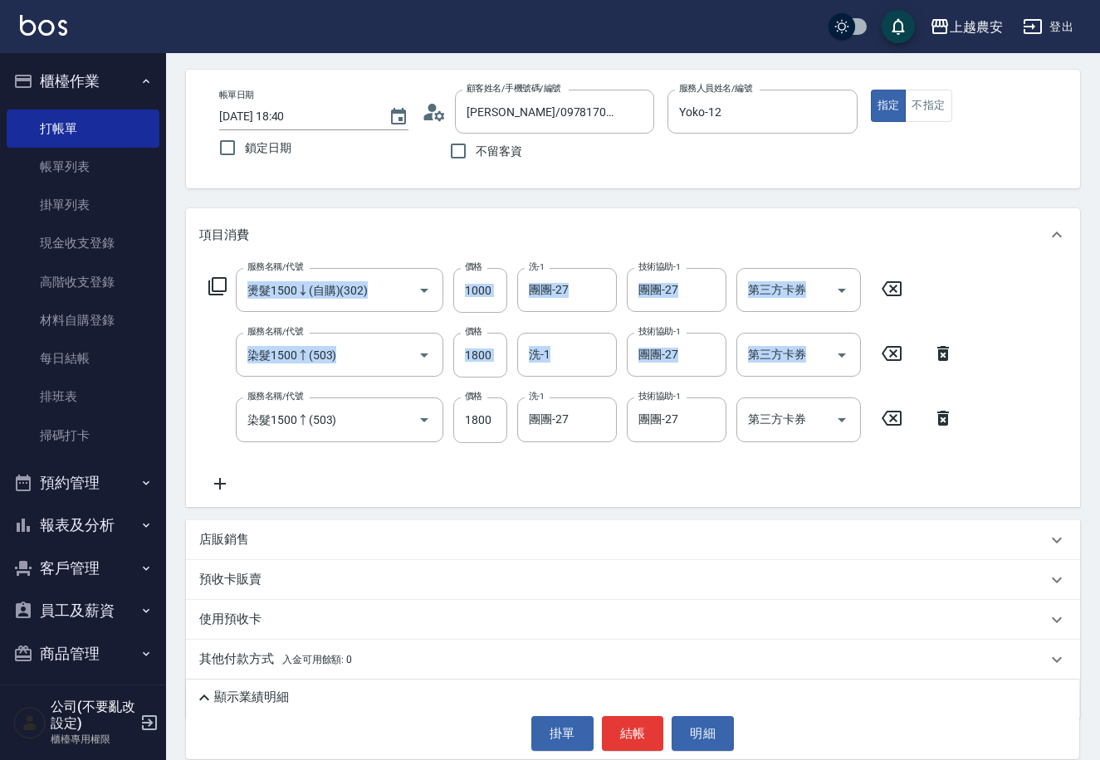
drag, startPoint x: 1094, startPoint y: 228, endPoint x: 1106, endPoint y: 291, distance: 64.1
click at [1100, 295] on html "上越農安 登出 櫃檯作業 打帳單 帳單列表 掛單列表 現金收支登錄 高階收支登錄 材料自購登錄 每日結帳 排班表 掃碼打卡 預約管理 預約管理 單日預約紀錄 …" at bounding box center [550, 373] width 1100 height 875
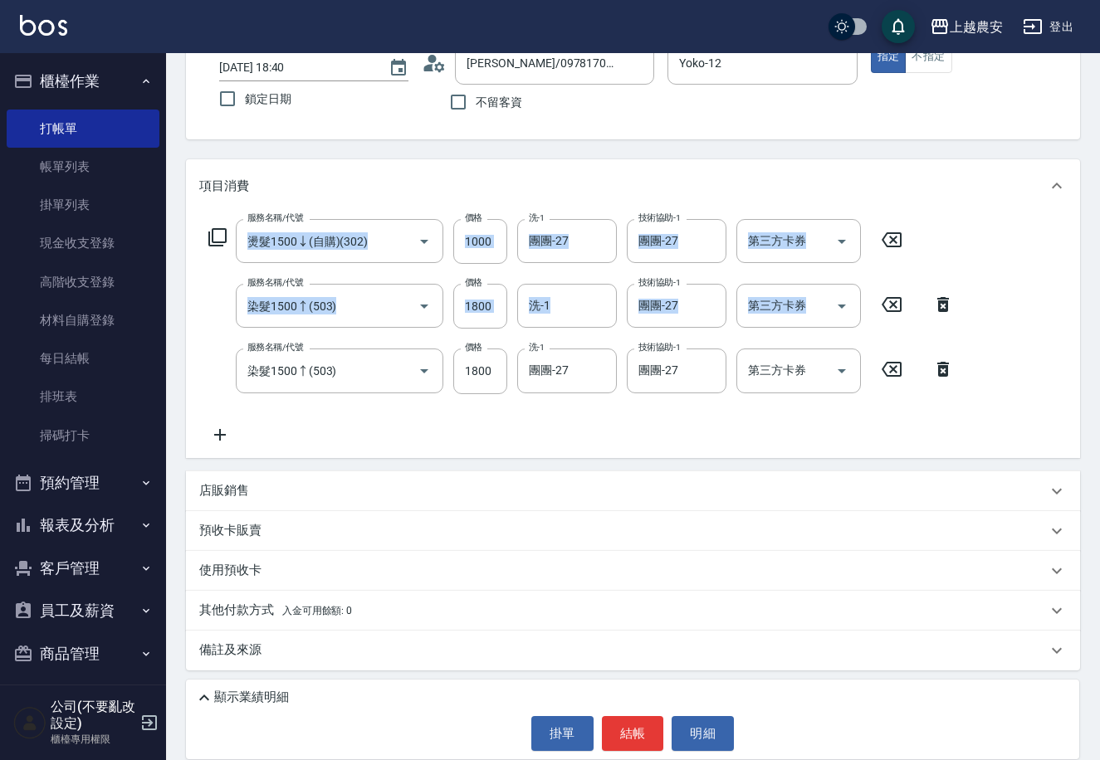
scroll to position [81, 0]
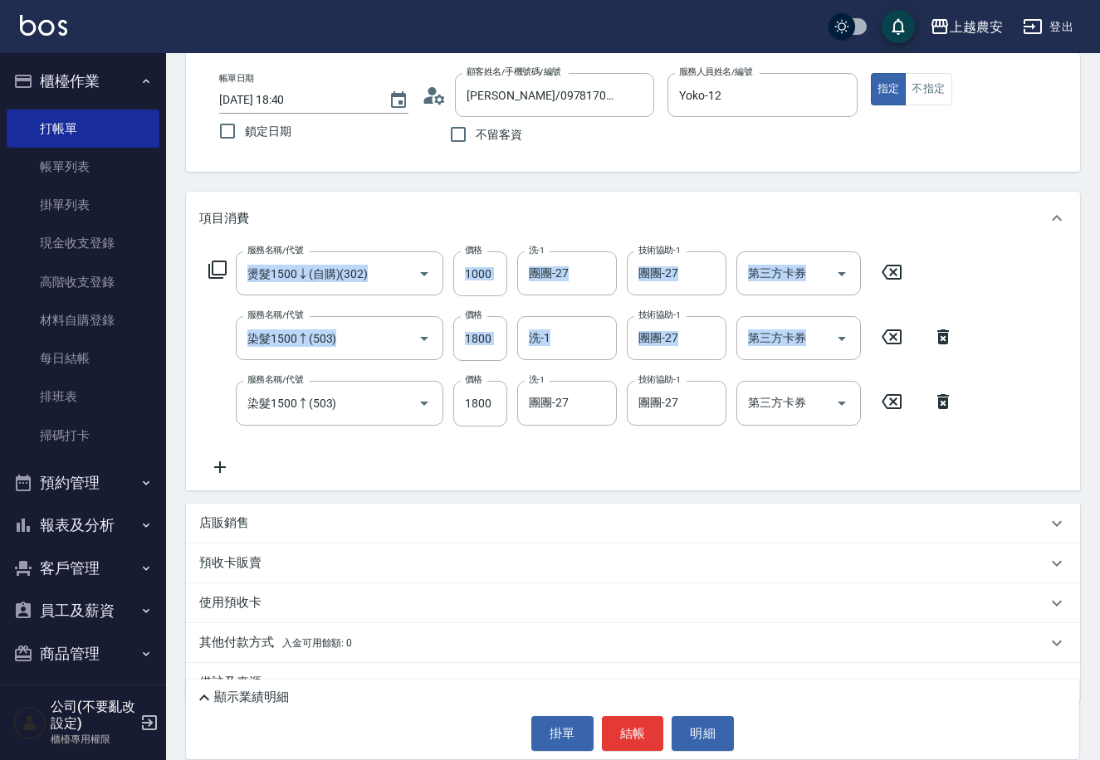
click at [1027, 144] on div "帳單日期 [DATE] 18:40 鎖定日期 顧客姓名/手機號碼/編號 [PERSON_NAME]/0978170699/0978170699 顧客姓名/手機…" at bounding box center [633, 112] width 854 height 79
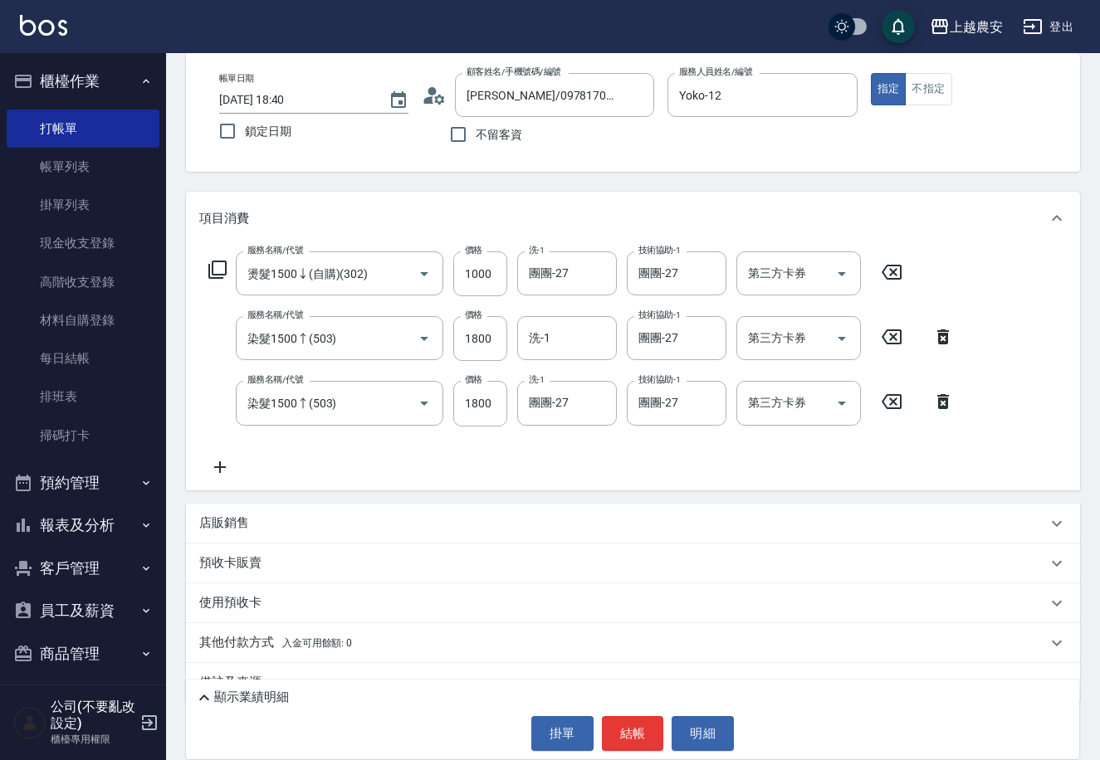
click at [1027, 144] on div "帳單日期 [DATE] 18:40 鎖定日期 顧客姓名/手機號碼/編號 [PERSON_NAME]/0978170699/0978170699 顧客姓名/手機…" at bounding box center [633, 112] width 854 height 79
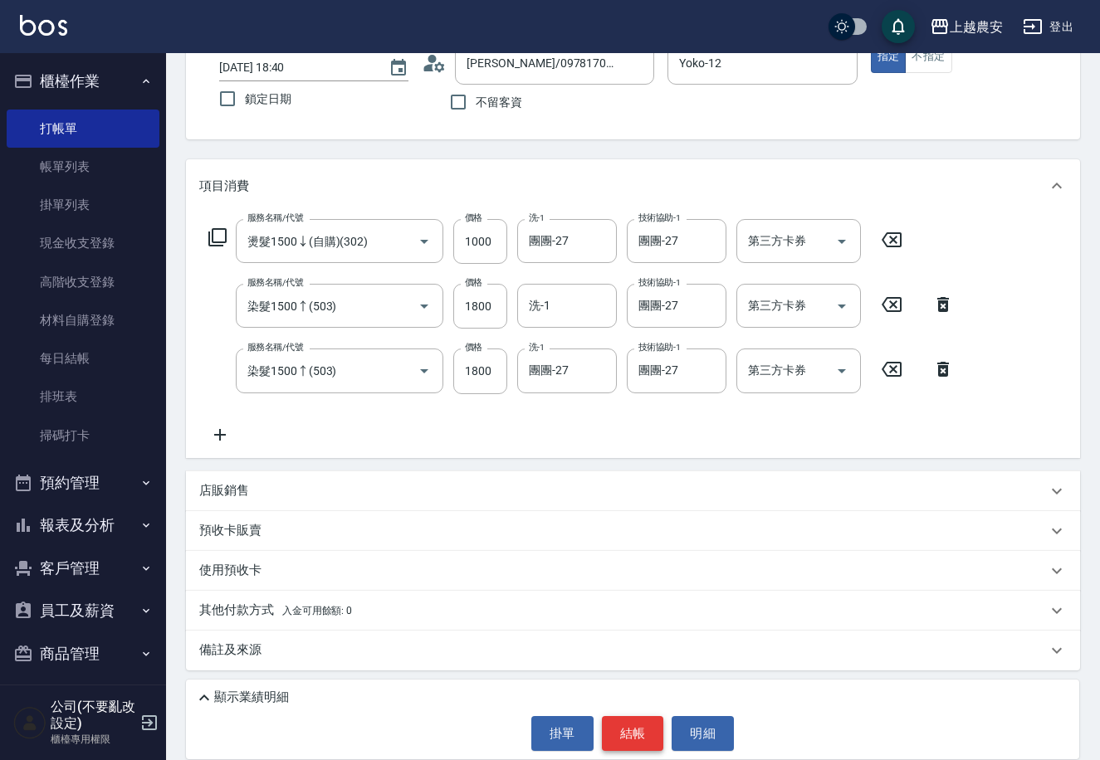
click at [625, 721] on button "結帳" at bounding box center [633, 733] width 62 height 35
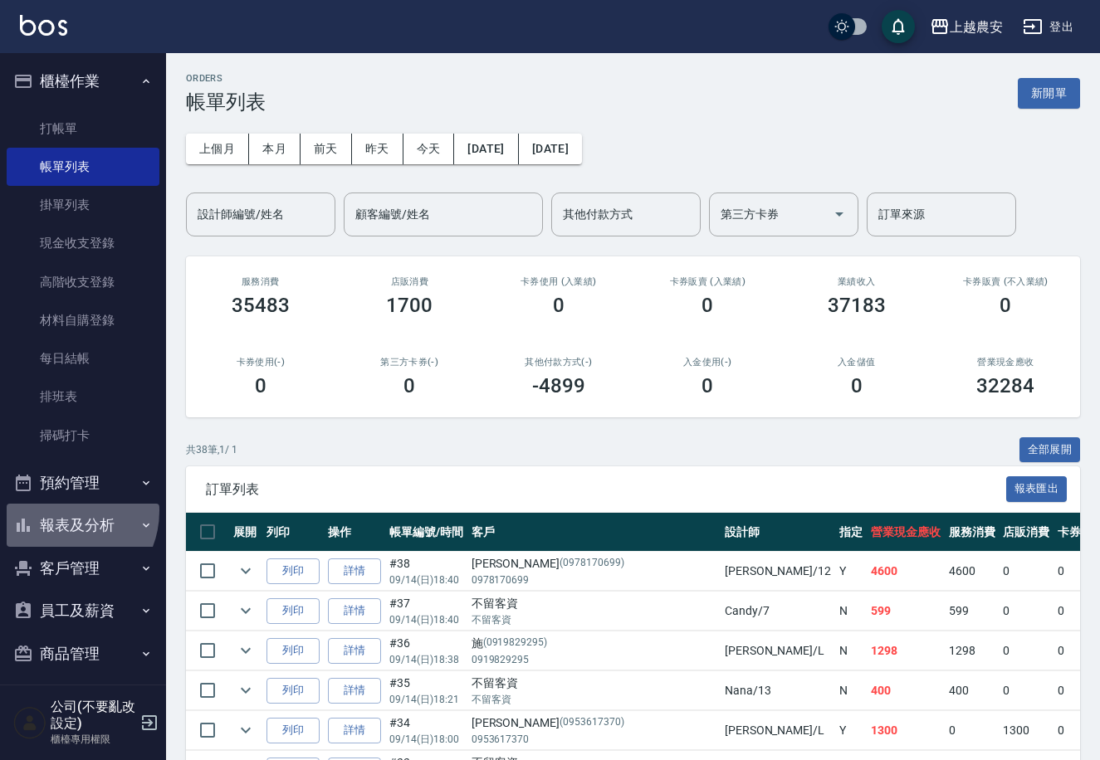
click at [60, 511] on button "報表及分析" at bounding box center [83, 525] width 153 height 43
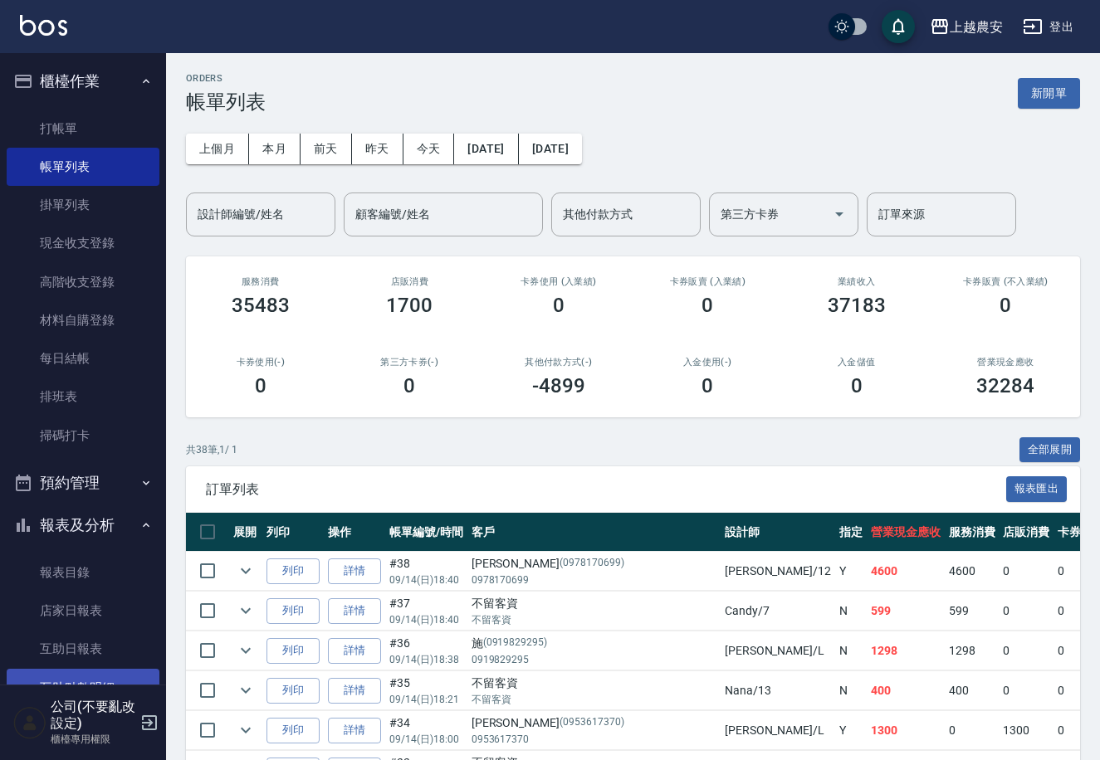
scroll to position [127, 0]
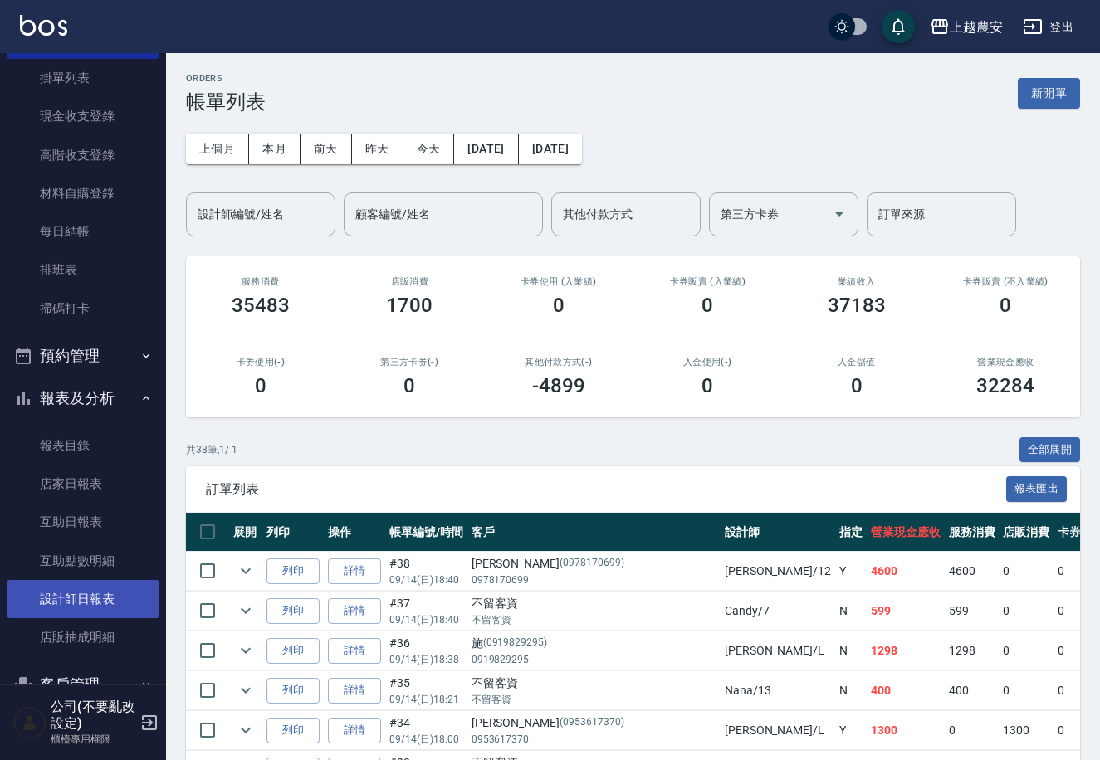
click at [97, 591] on link "設計師日報表" at bounding box center [83, 599] width 153 height 38
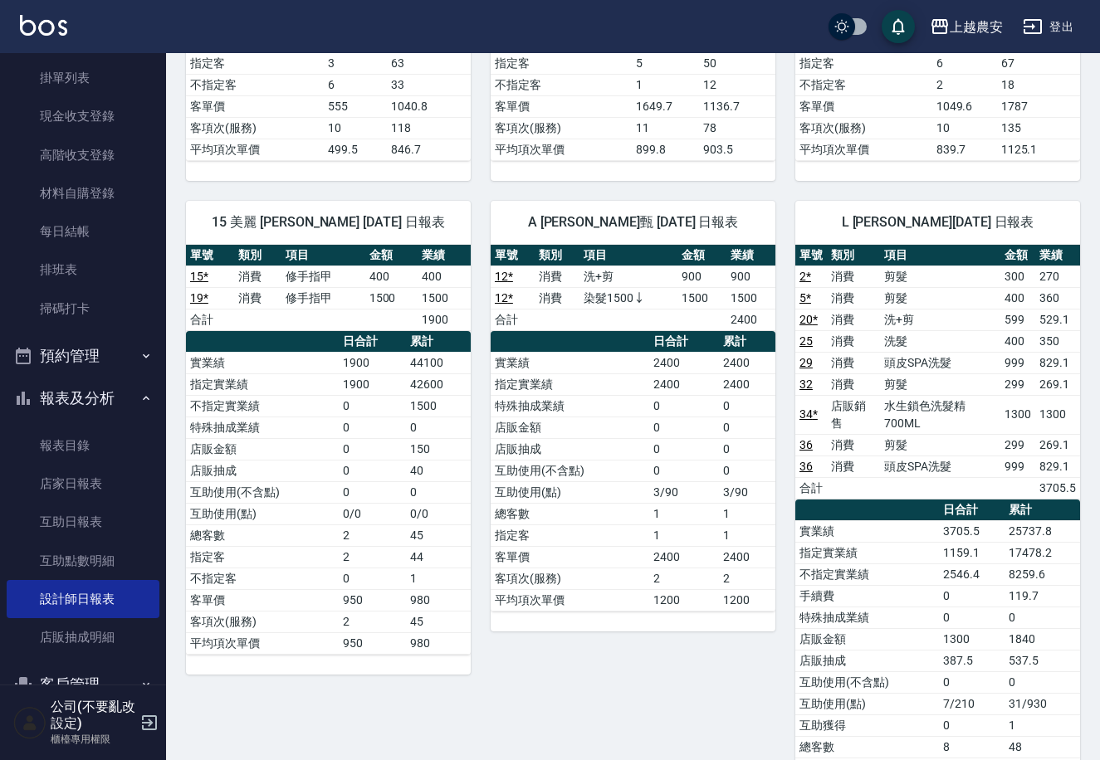
scroll to position [766, 0]
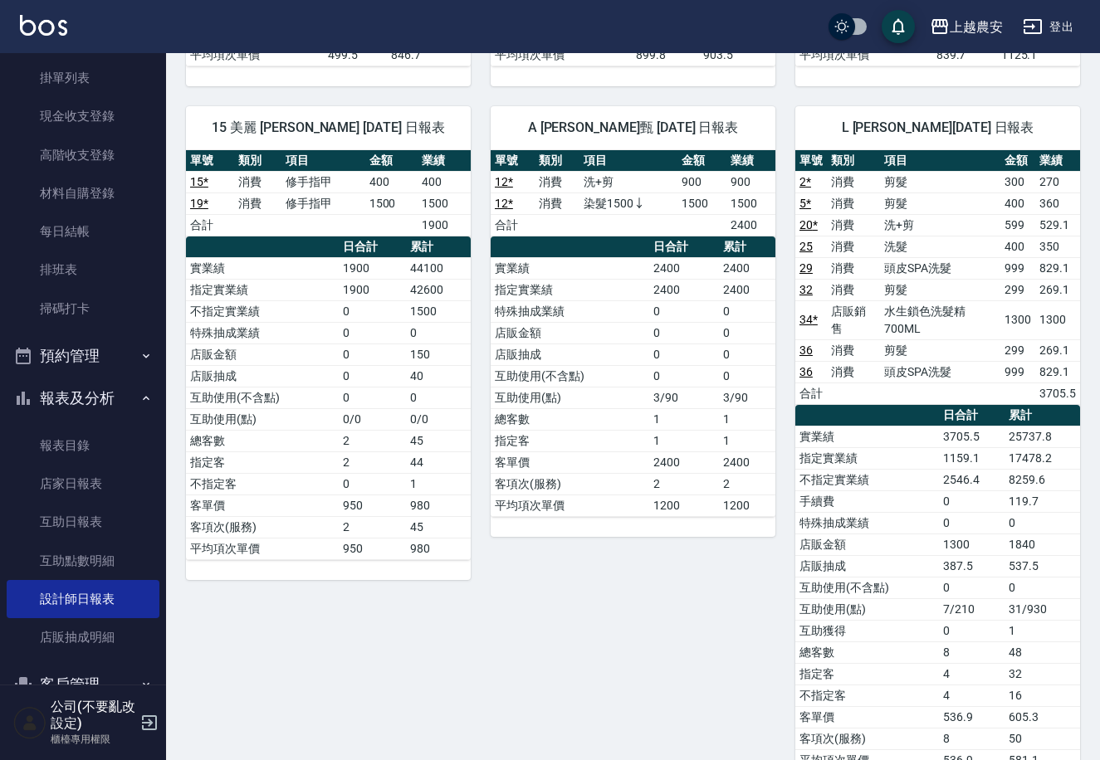
click at [1092, 521] on div "上越農安 [DATE] 設計師日報表 列印時間： [DATE][PHONE_NUMBER]:47 Employee Daily Report 設計師日報表 […" at bounding box center [633, 318] width 934 height 2062
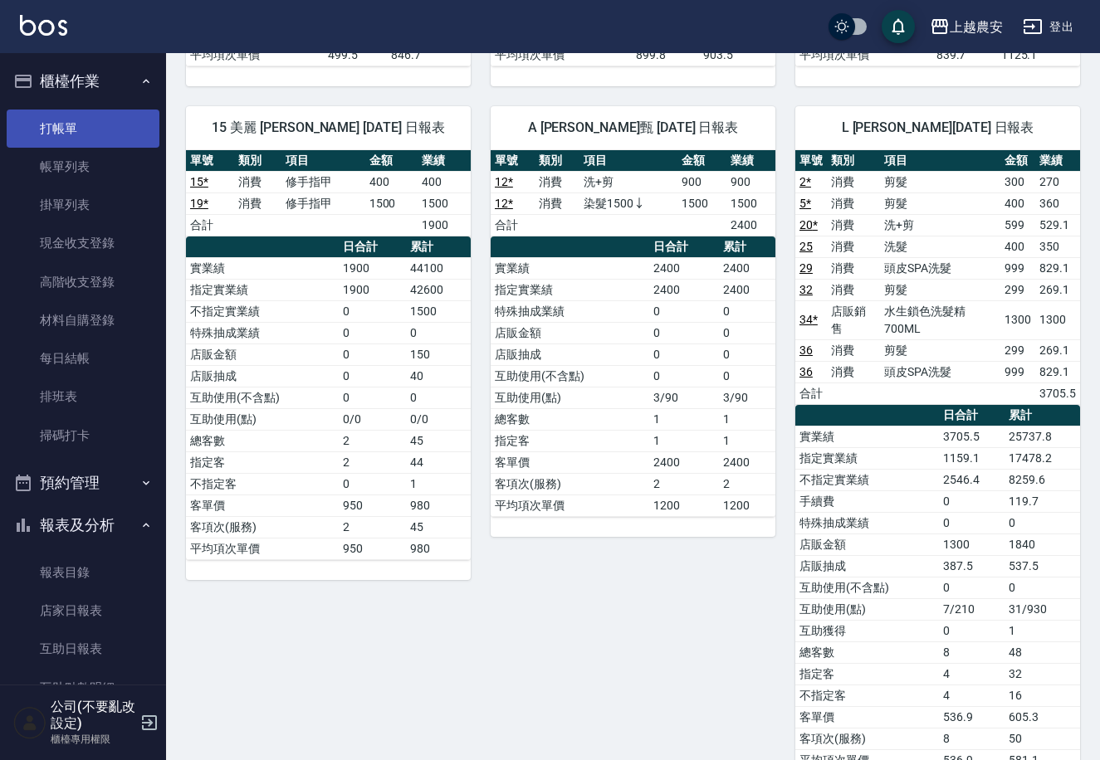
click at [99, 124] on link "打帳單" at bounding box center [83, 129] width 153 height 38
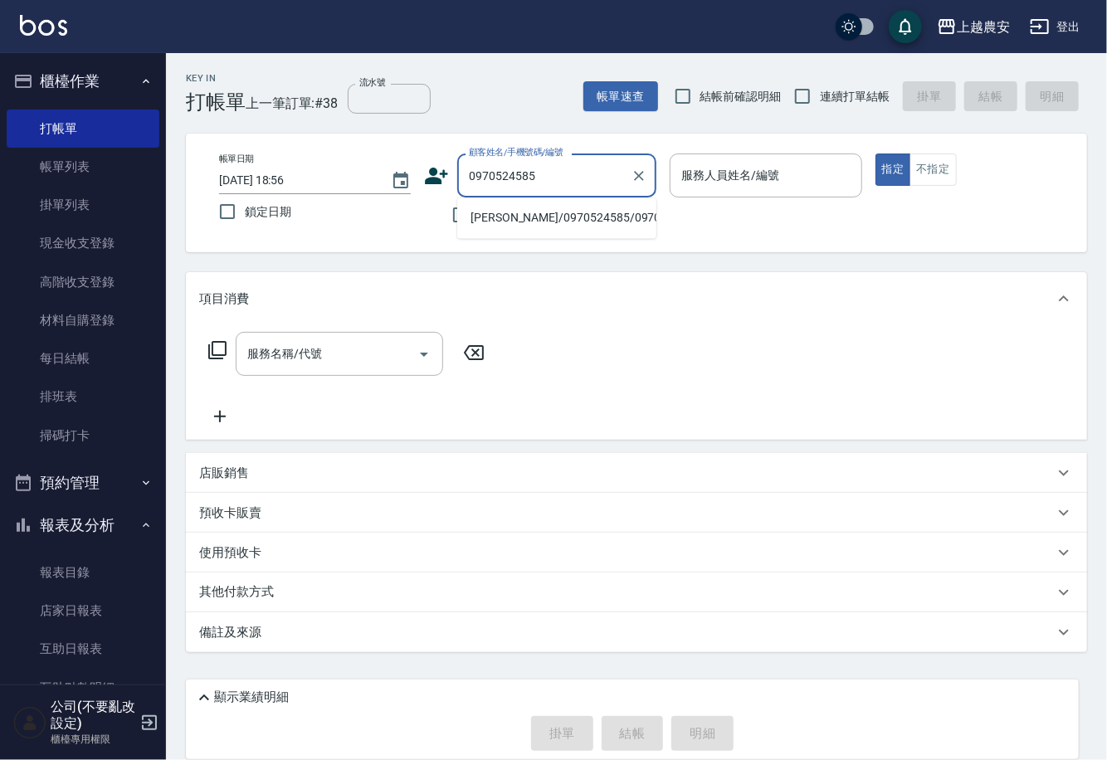
type input "[PERSON_NAME]/0970524585/0970524585"
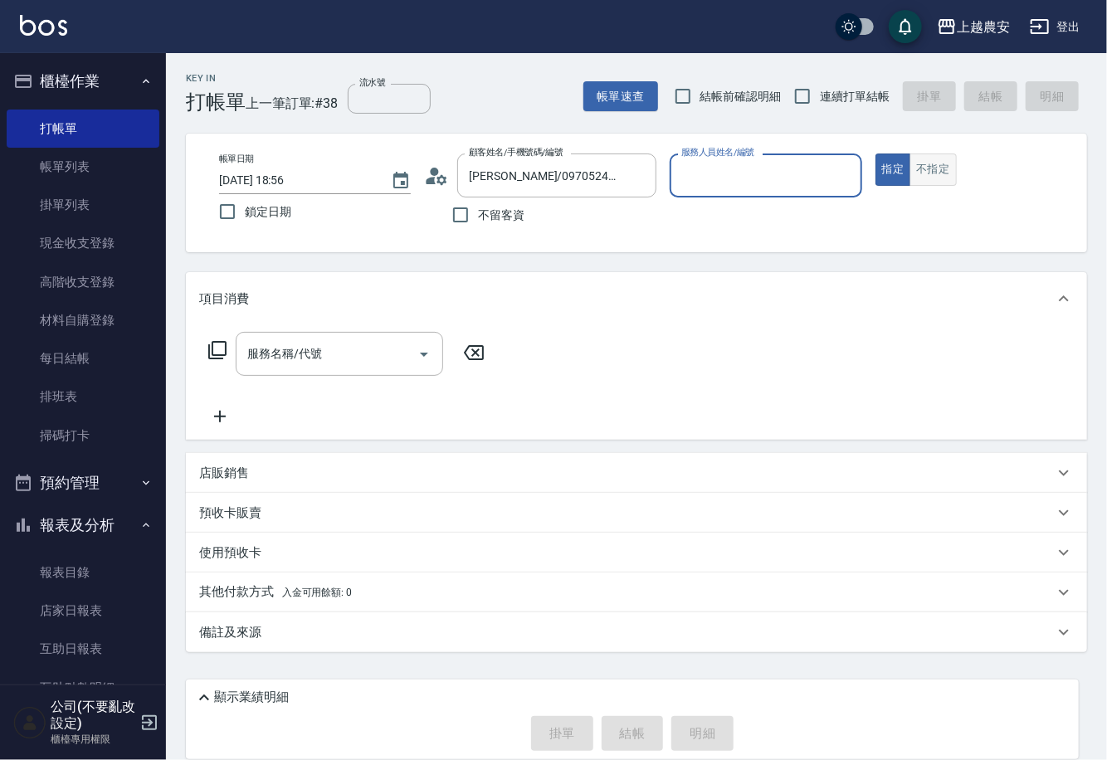
click at [944, 158] on button "不指定" at bounding box center [933, 170] width 46 height 32
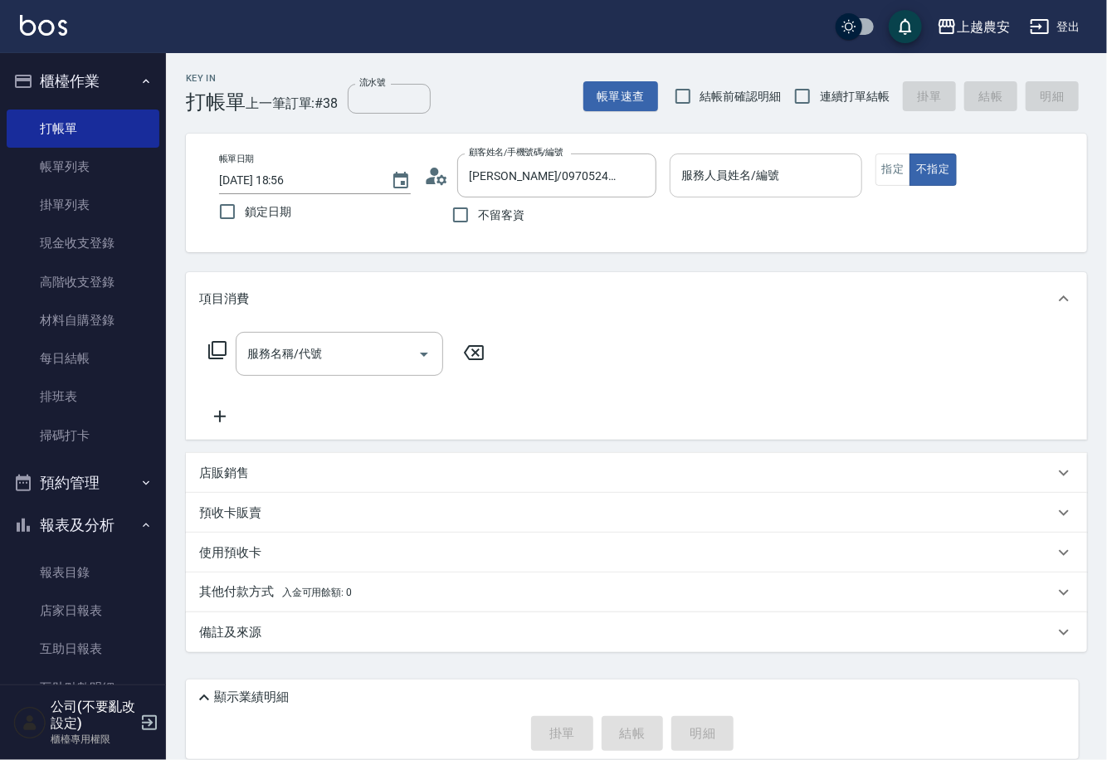
click at [796, 170] on input "服務人員姓名/編號" at bounding box center [765, 175] width 177 height 29
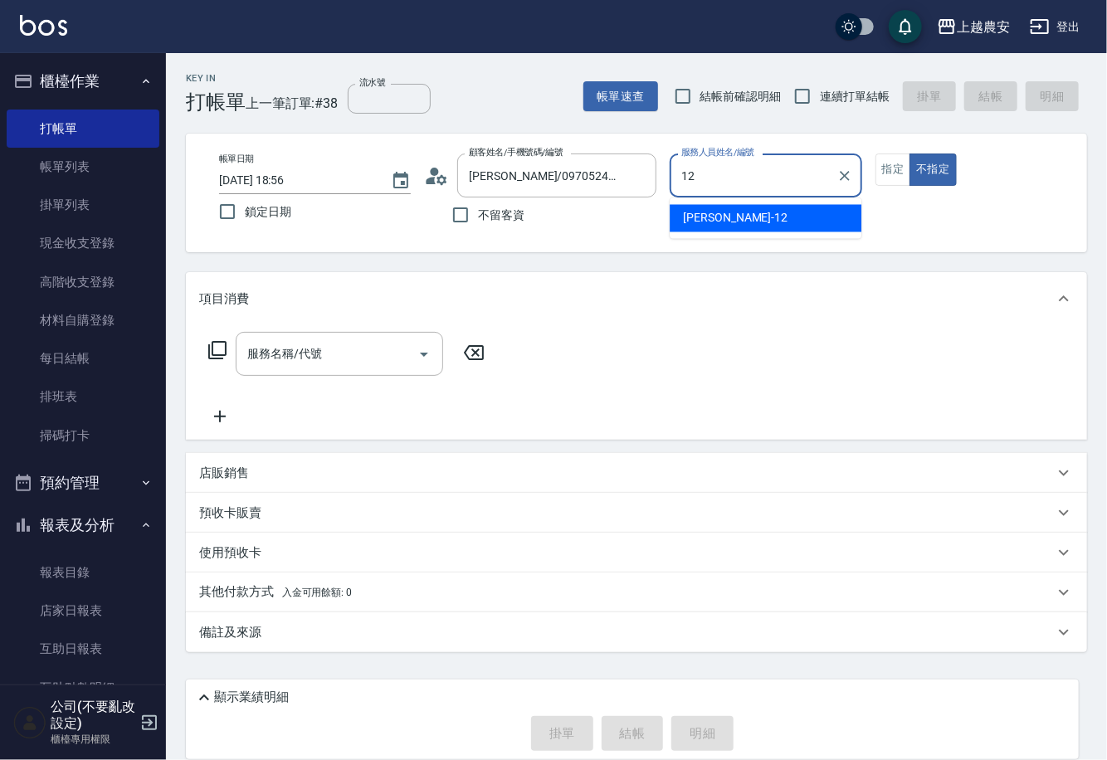
type input "Yoko-12"
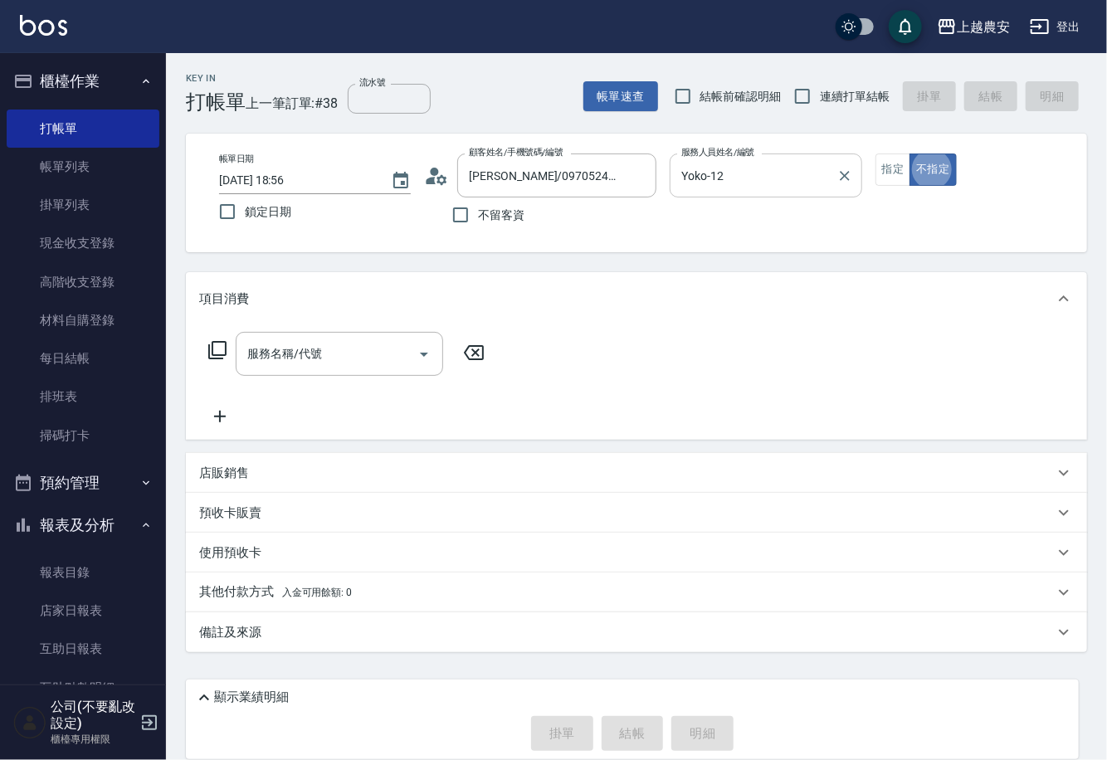
type button "false"
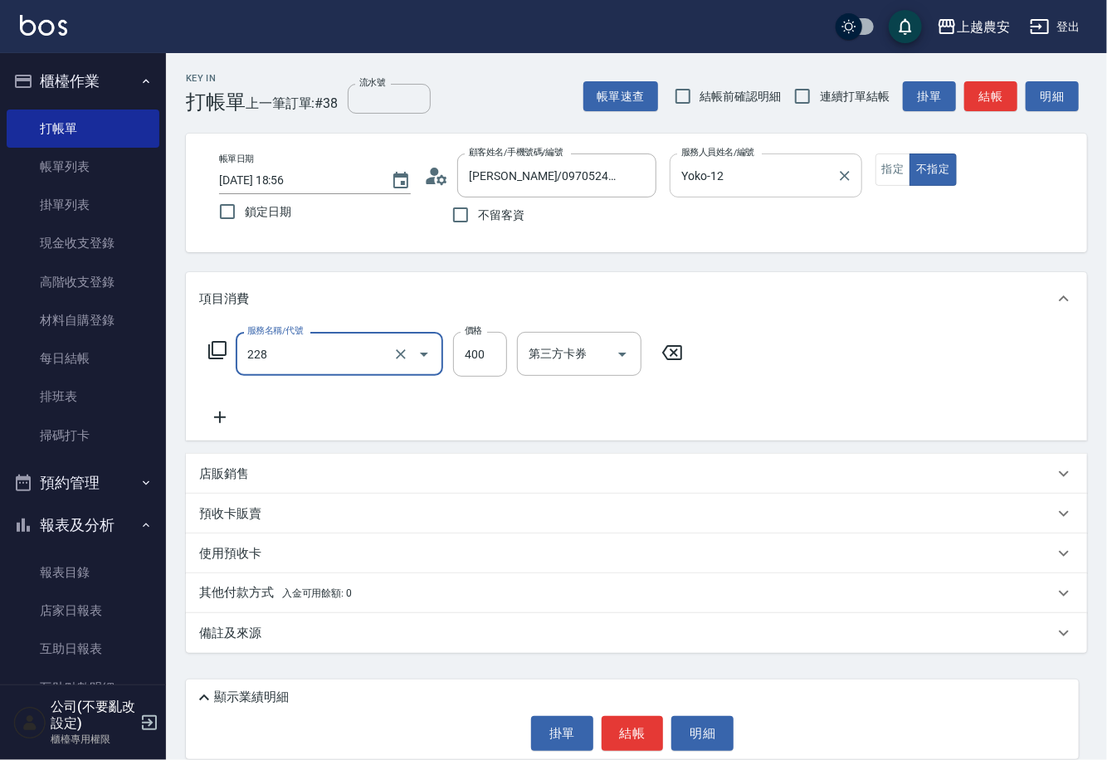
type input "洗髮(228)"
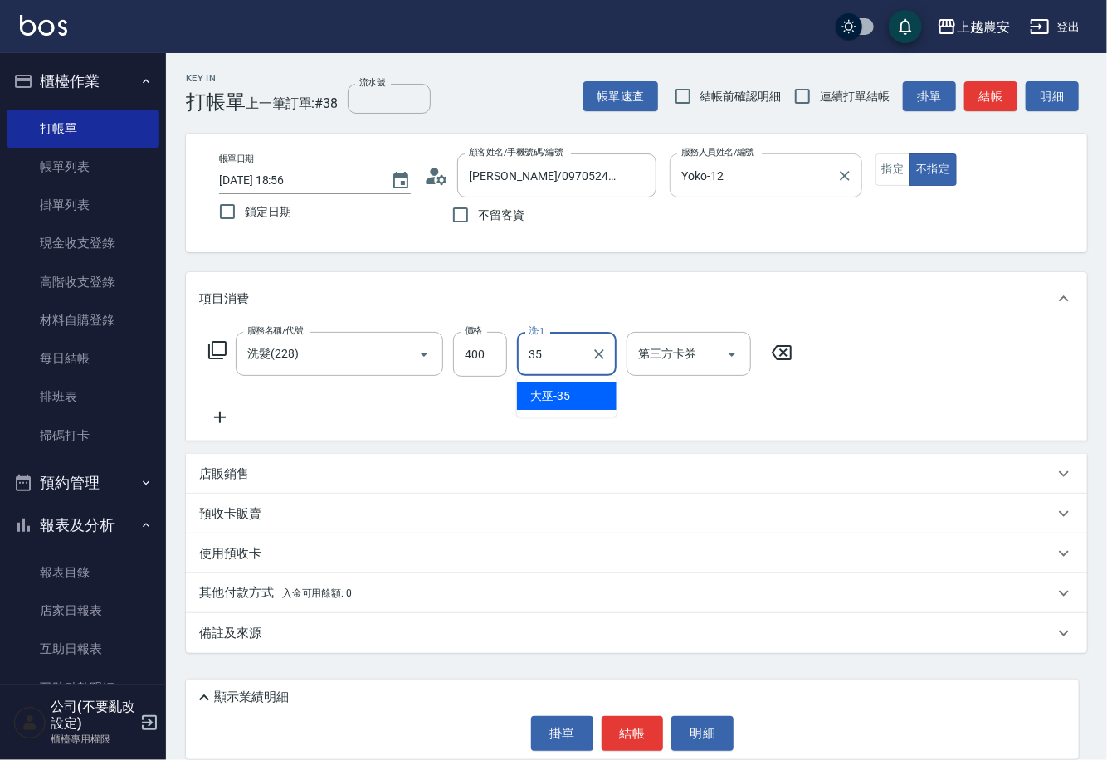
type input "大巫-35"
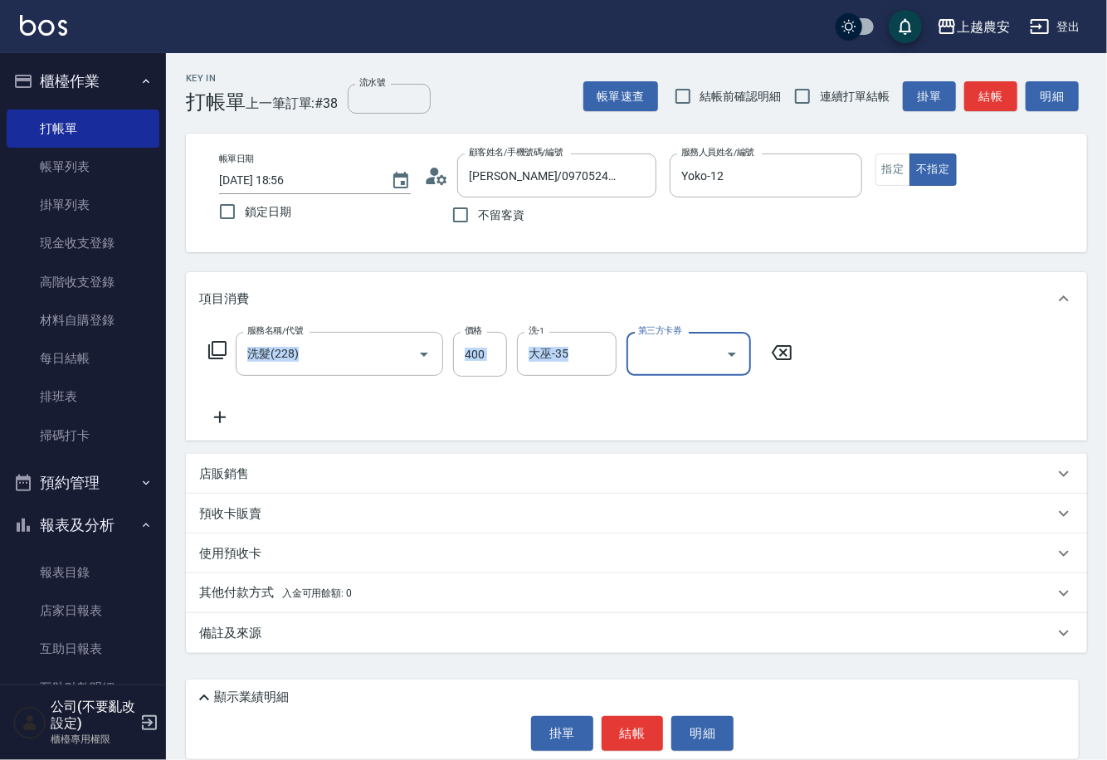
drag, startPoint x: 1106, startPoint y: 186, endPoint x: 1106, endPoint y: 446, distance: 259.8
click at [1106, 446] on div "Key In 打帳單 上一筆訂單:#38 流水號 流水號 帳單速查 結帳前確認明細 連續打單結帳 掛單 結帳 明細 帳單日期 [DATE] 18:56 鎖定日…" at bounding box center [636, 398] width 941 height 691
click at [1096, 231] on div "Key In 打帳單 上一筆訂單:#38 流水號 流水號 帳單速查 結帳前確認明細 連續打單結帳 掛單 結帳 明細 帳單日期 [DATE] 18:56 鎖定日…" at bounding box center [636, 398] width 941 height 691
click at [633, 738] on button "結帳" at bounding box center [633, 733] width 62 height 35
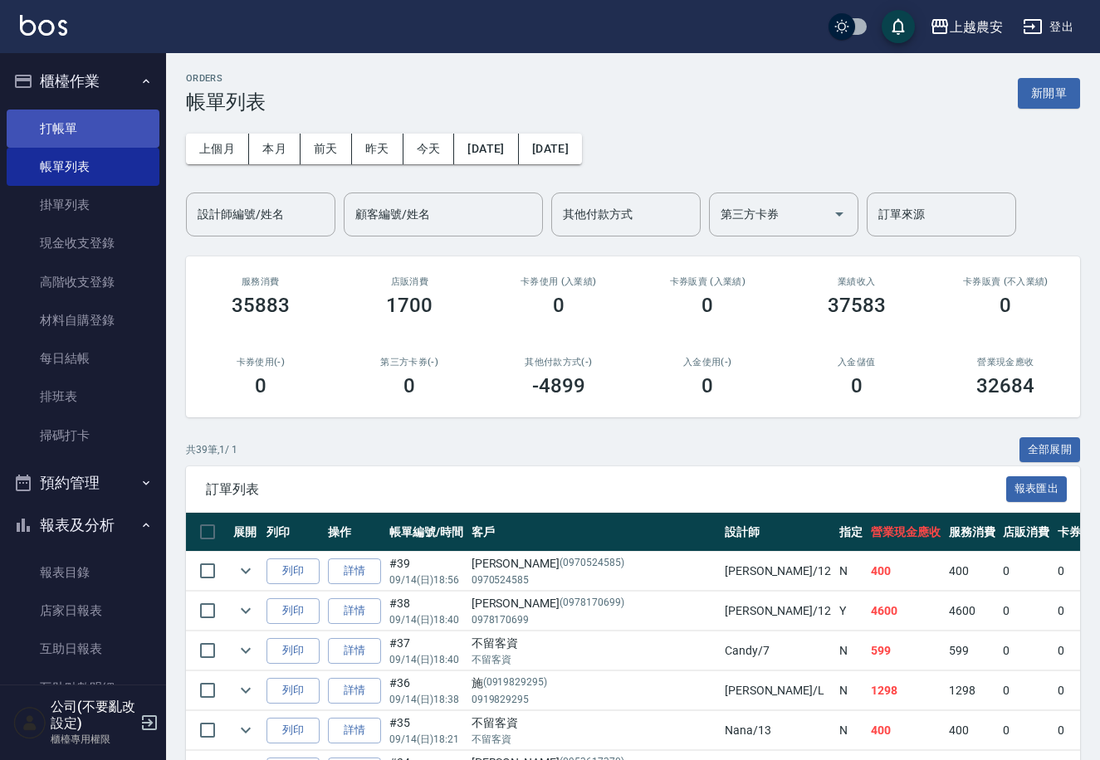
click at [99, 129] on link "打帳單" at bounding box center [83, 129] width 153 height 38
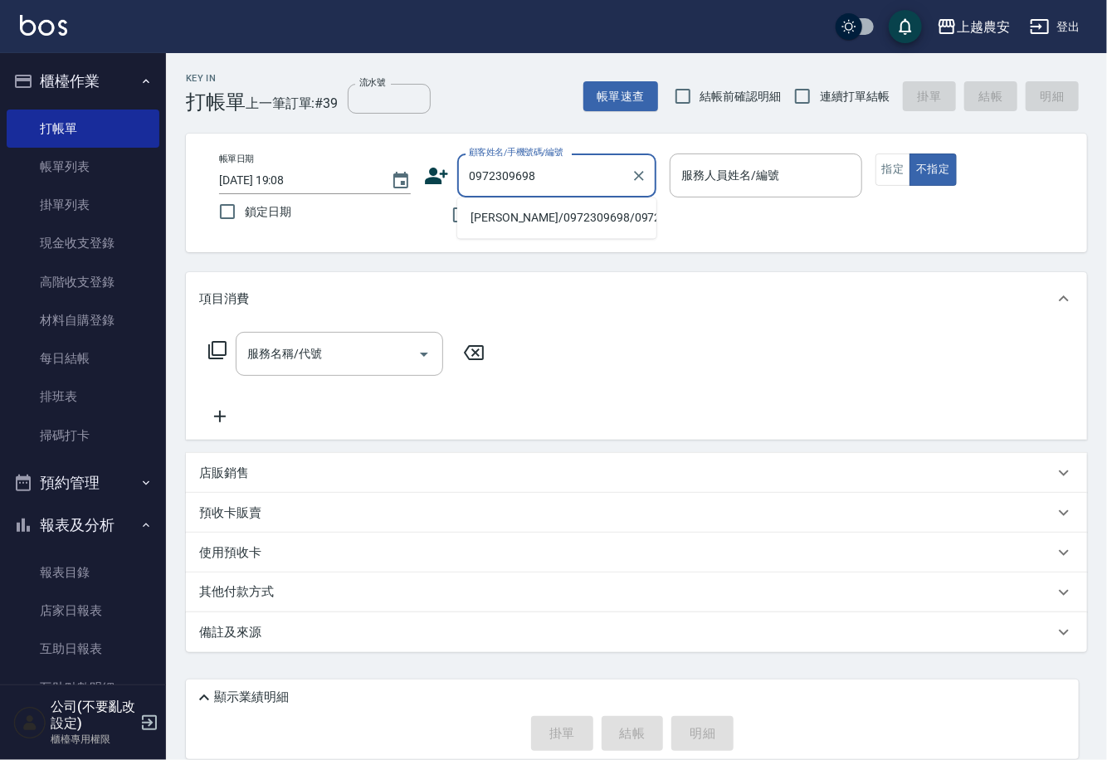
type input "[PERSON_NAME]/0972309698/0972309698"
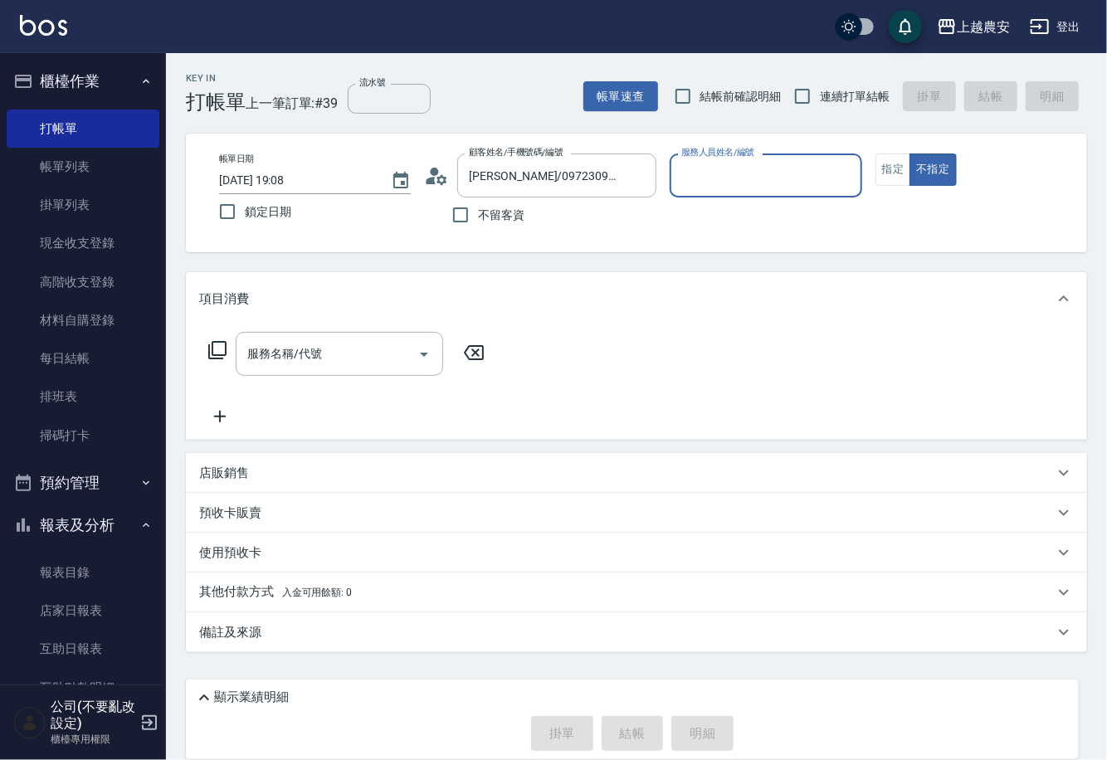
type input "ㄠ"
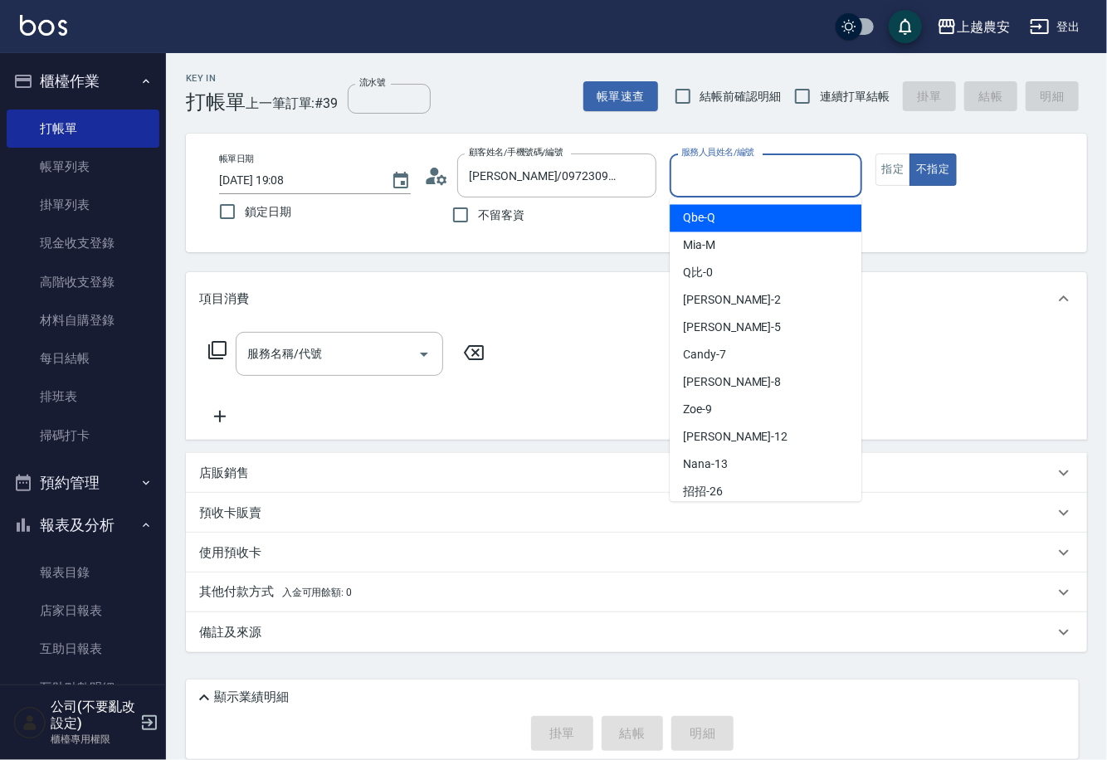
type input "ㄠ"
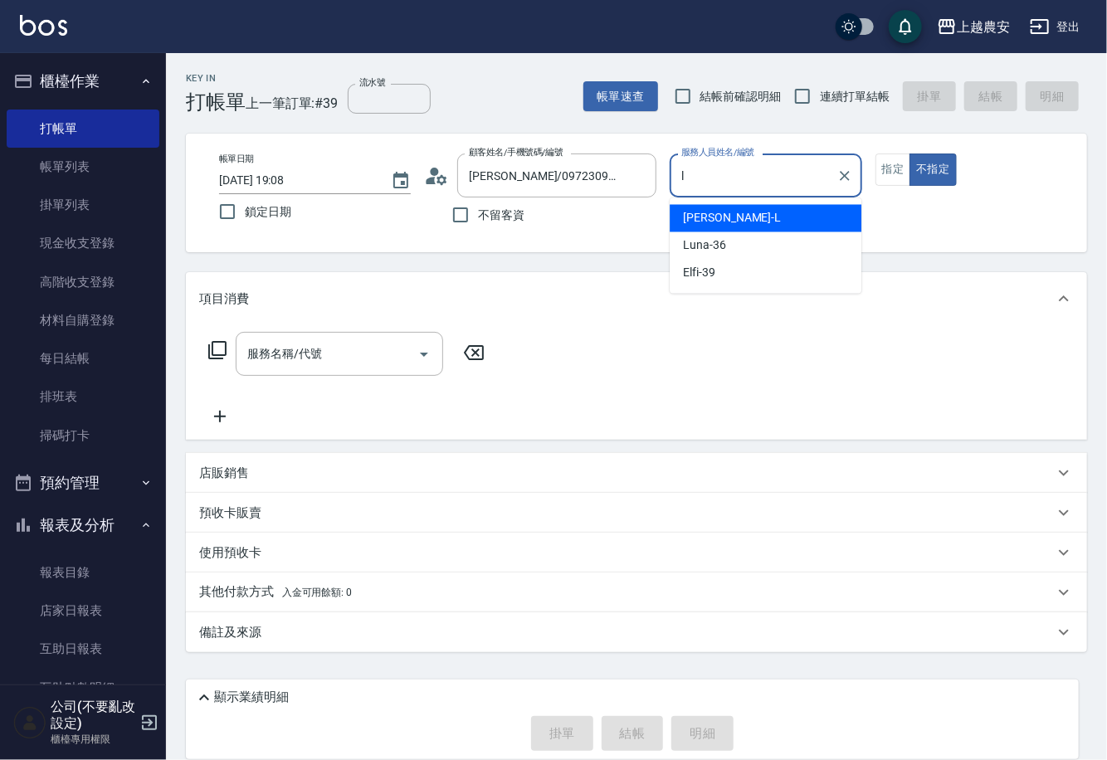
type input "[PERSON_NAME]"
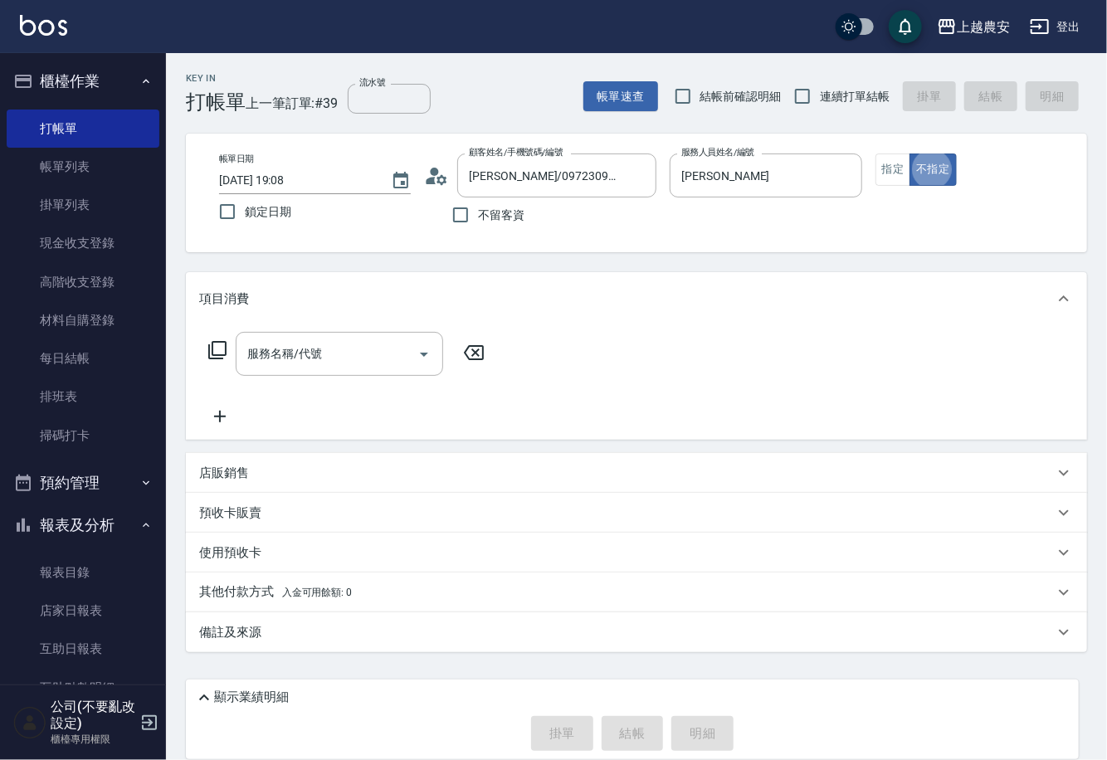
type button "false"
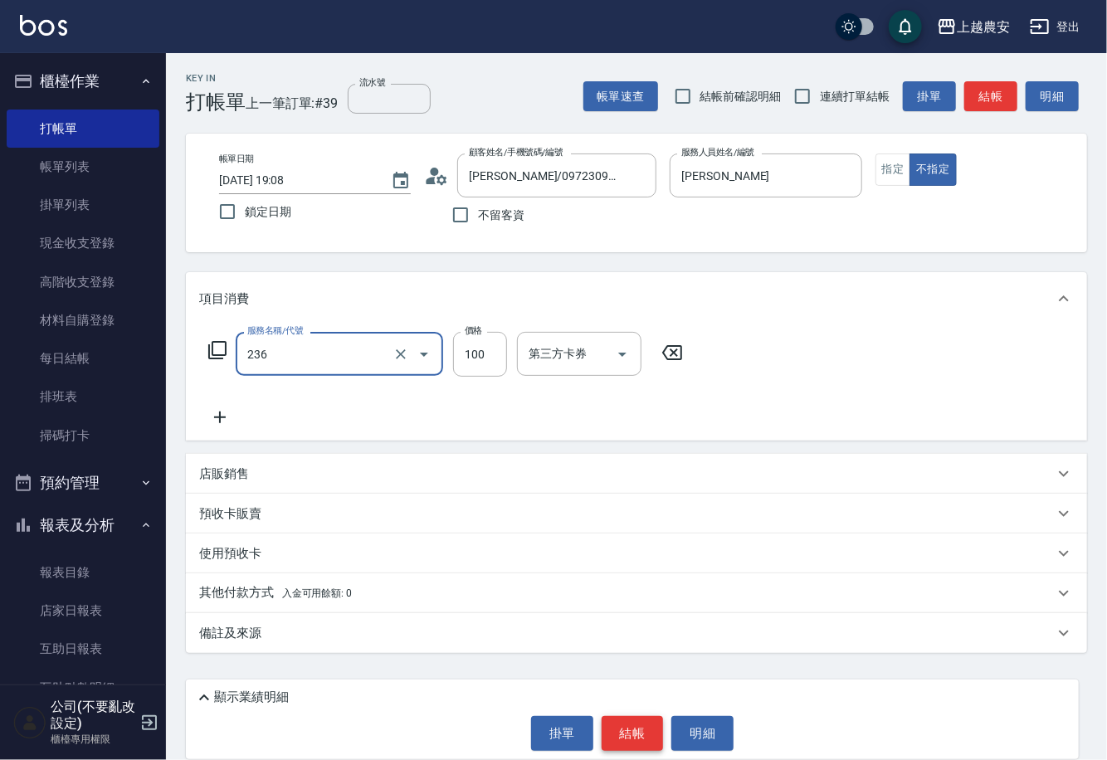
type input "手棒(236)"
click at [642, 718] on button "結帳" at bounding box center [633, 733] width 62 height 35
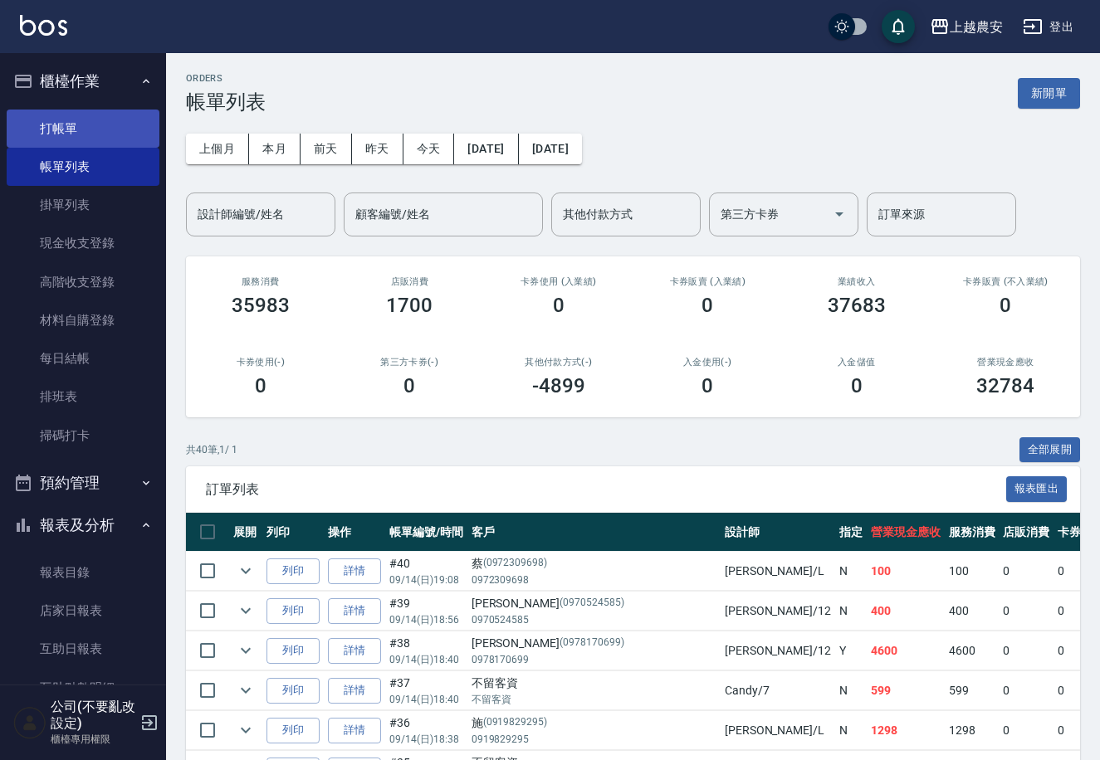
click at [144, 122] on link "打帳單" at bounding box center [83, 129] width 153 height 38
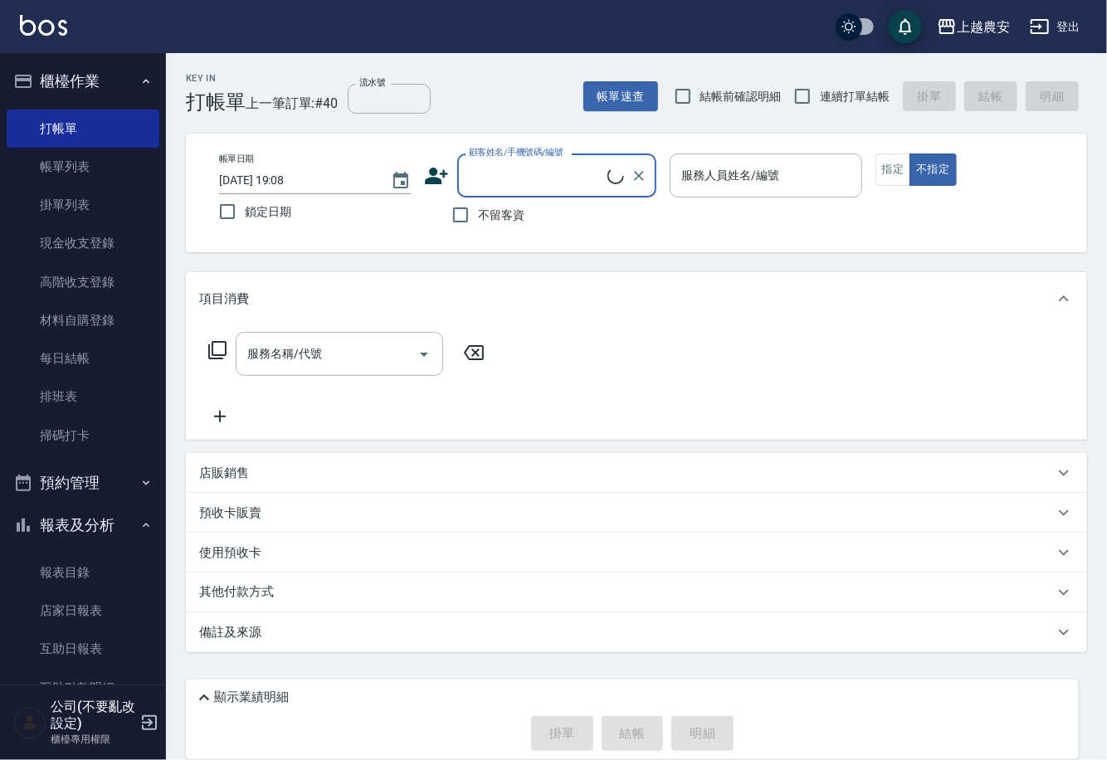
click at [507, 182] on input "顧客姓名/手機號碼/編號" at bounding box center [536, 175] width 143 height 29
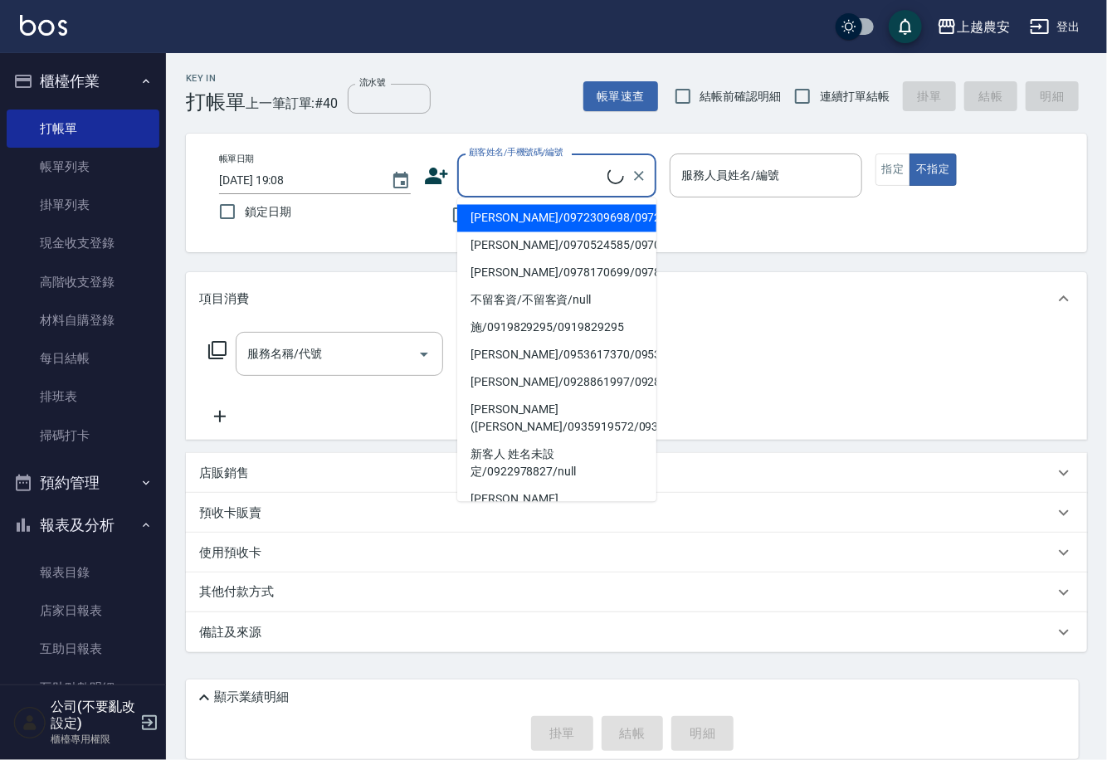
click at [525, 222] on li "[PERSON_NAME]/0972309698/0972309698" at bounding box center [556, 218] width 199 height 27
type input "[PERSON_NAME]/0972309698/0972309698"
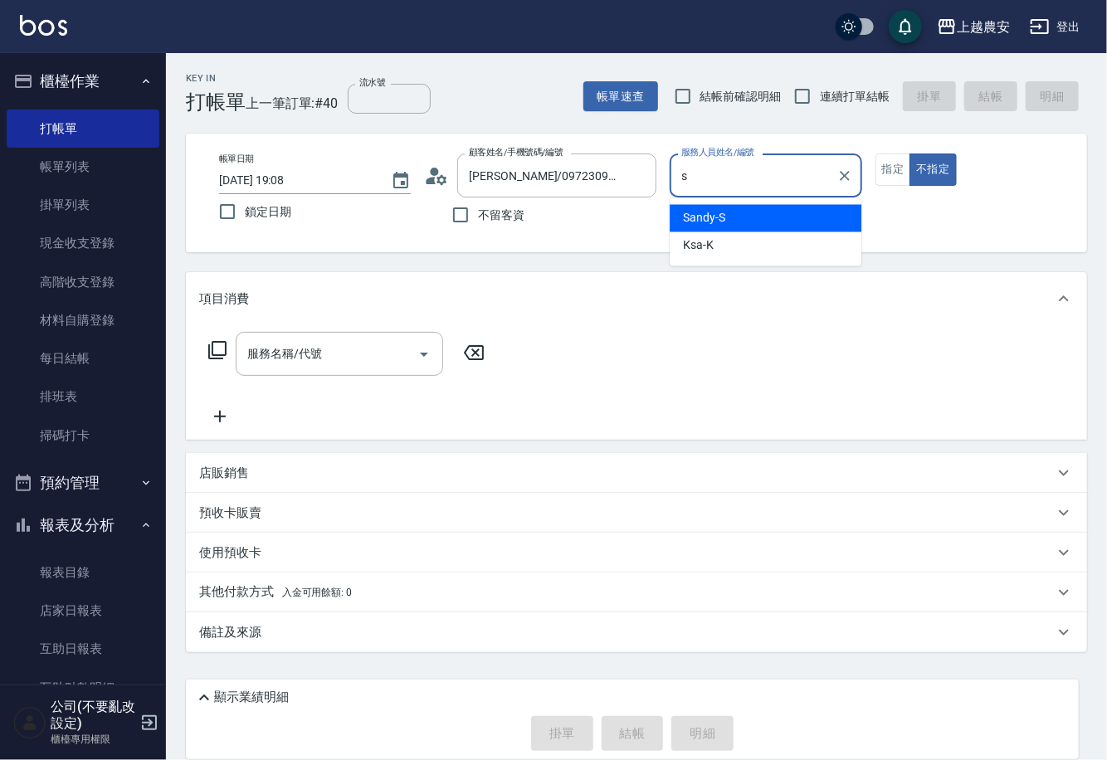
type input "Sandy-S"
type button "false"
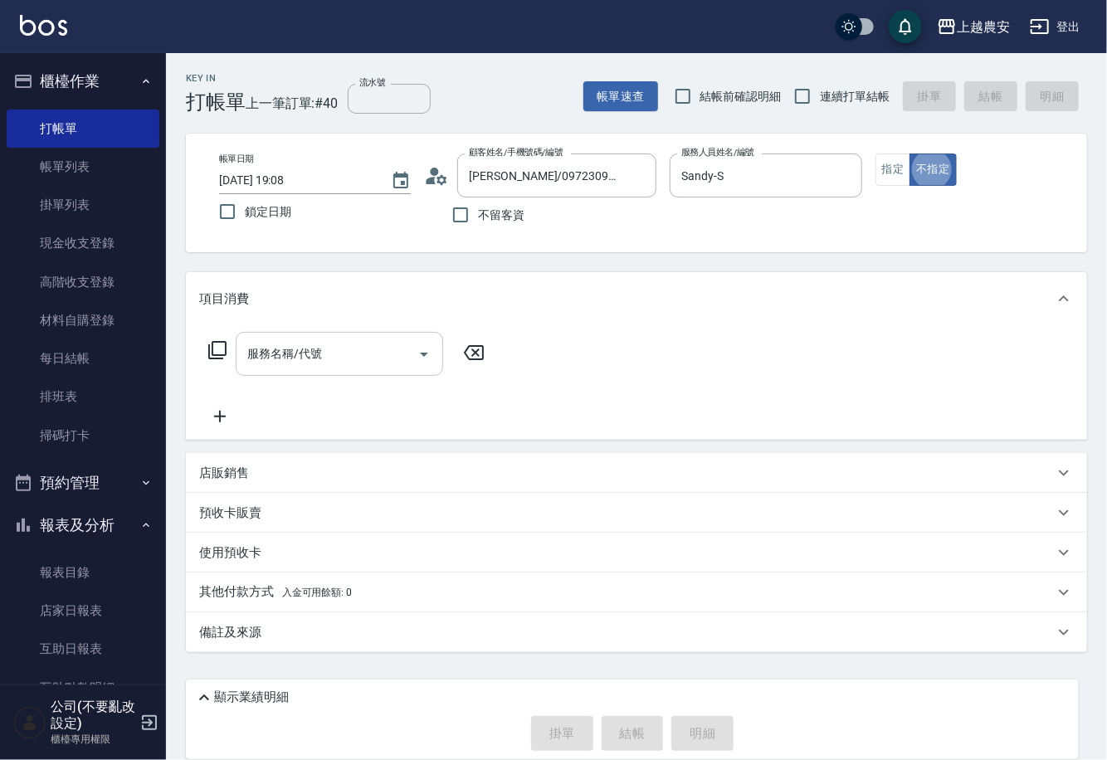
click at [350, 349] on input "服務名稱/代號" at bounding box center [327, 354] width 168 height 29
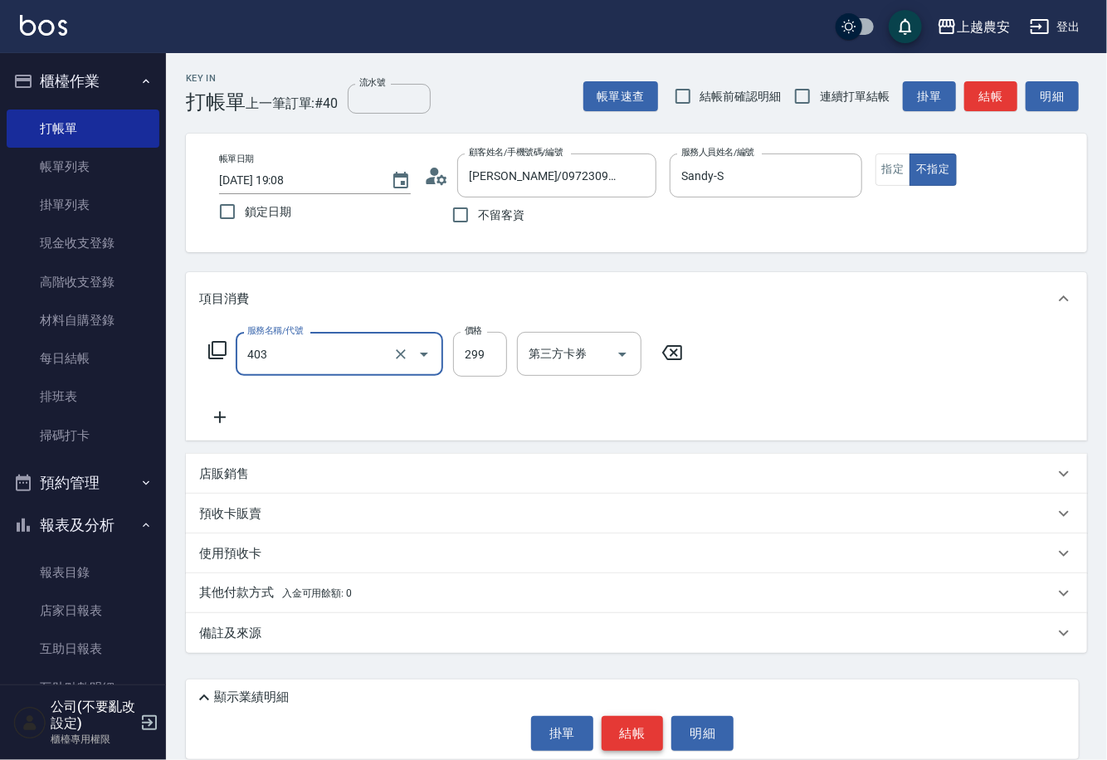
type input "剪髮(403)"
click at [649, 731] on button "結帳" at bounding box center [633, 733] width 62 height 35
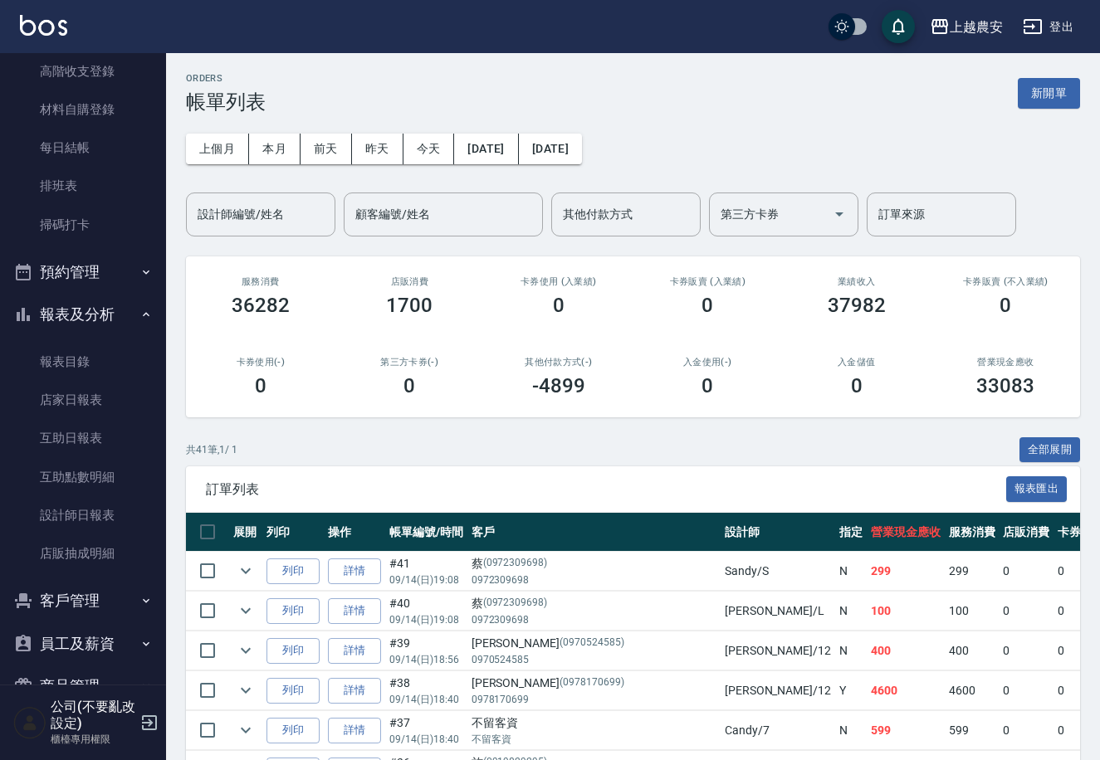
scroll to position [252, 0]
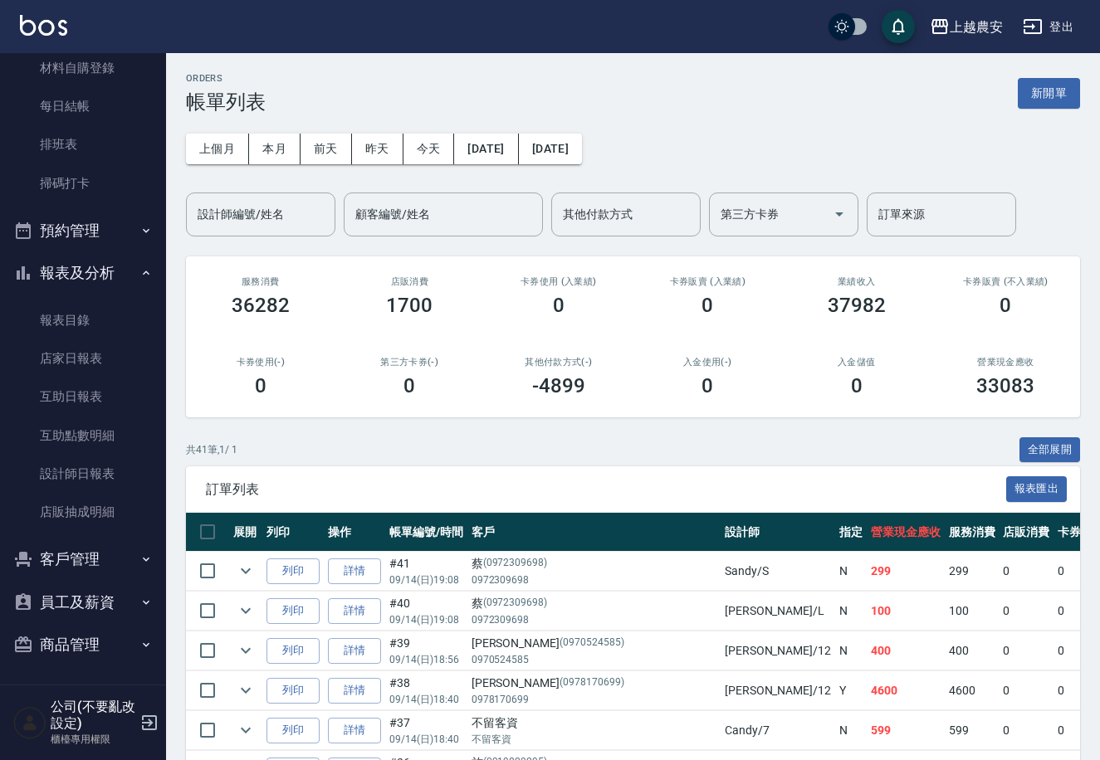
click at [137, 711] on div "公司(不要亂改設定) 櫃檯專用權限" at bounding box center [83, 723] width 166 height 75
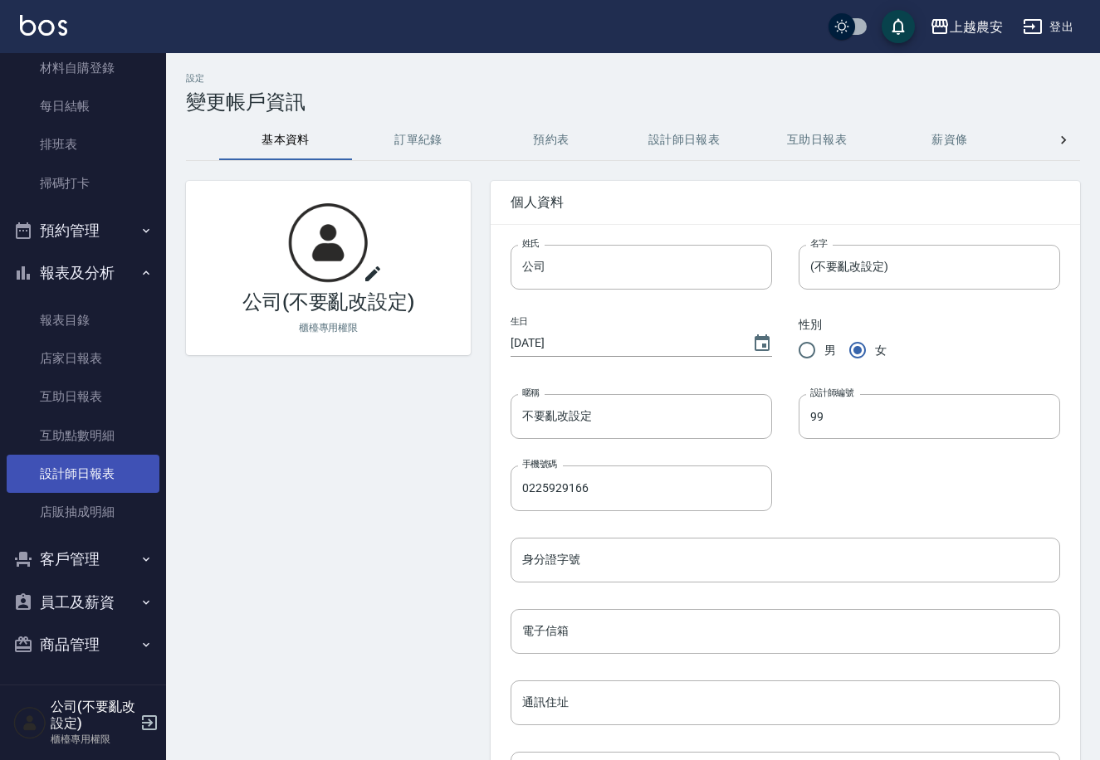
click at [87, 480] on link "設計師日報表" at bounding box center [83, 474] width 153 height 38
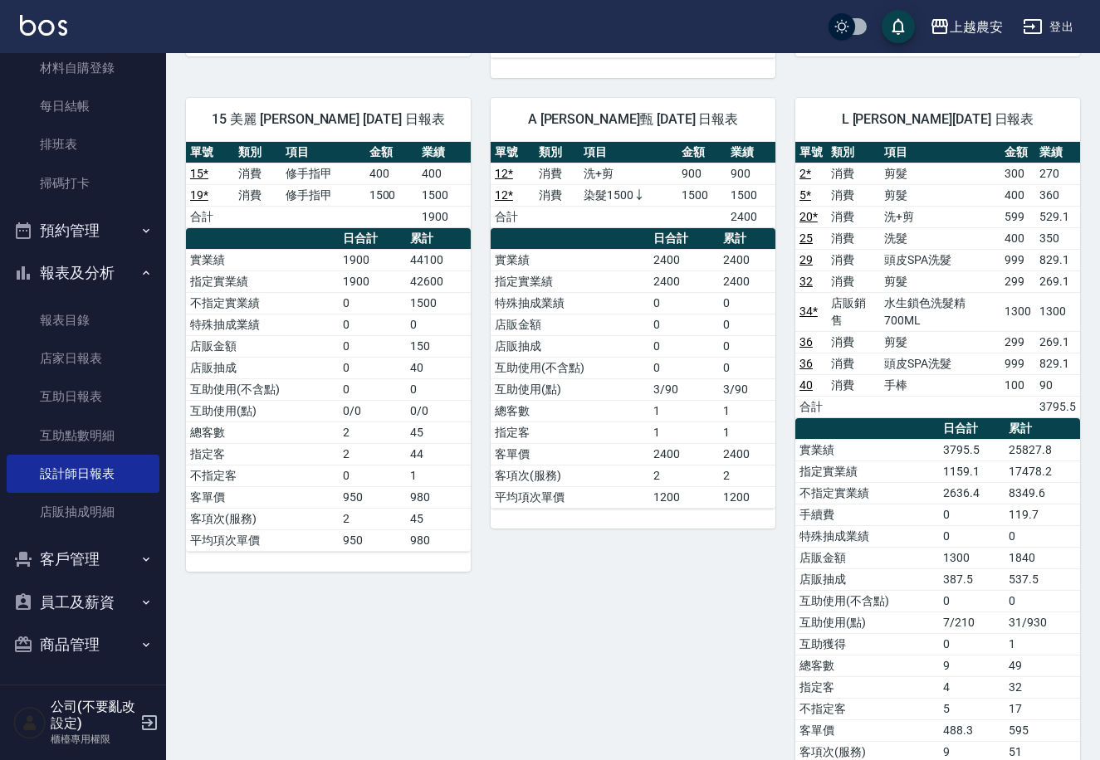
scroll to position [705, 0]
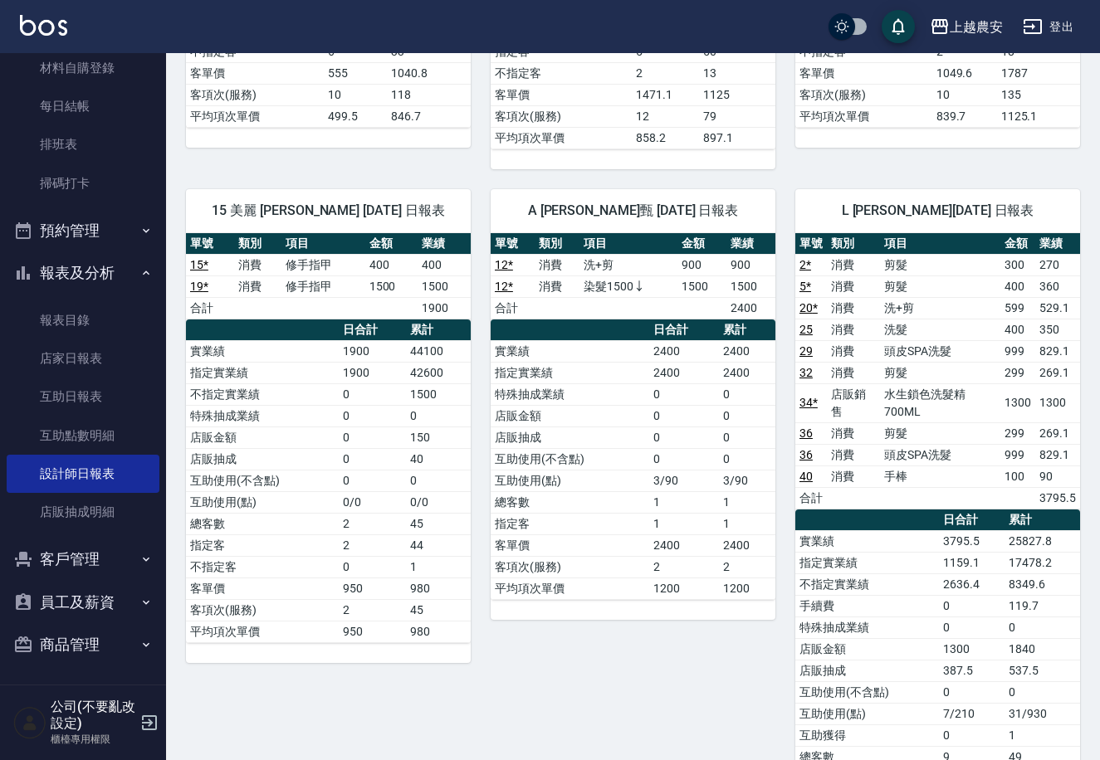
drag, startPoint x: 1095, startPoint y: 395, endPoint x: 1094, endPoint y: 377, distance: 18.3
click at [1094, 377] on div "上越農安 [DATE] 設計師日報表 列印時間： [DATE][PHONE_NUMBER]:28 Employee Daily Report 設計師日報表 […" at bounding box center [633, 411] width 934 height 2127
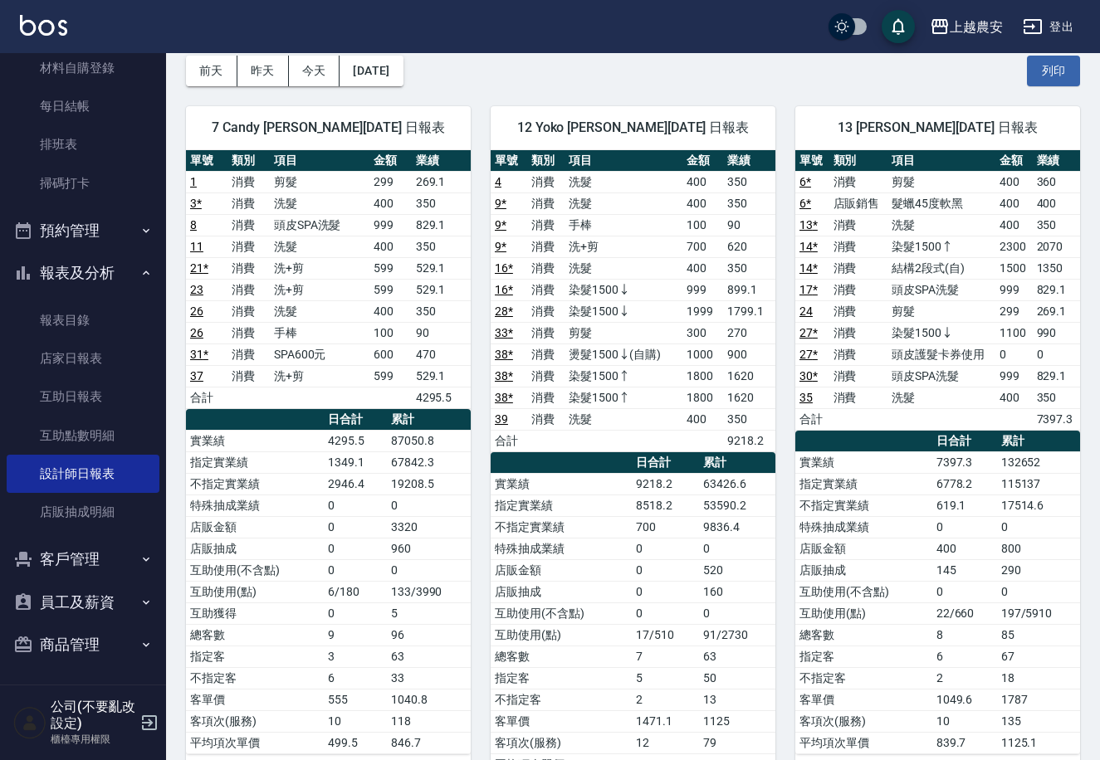
scroll to position [27, 0]
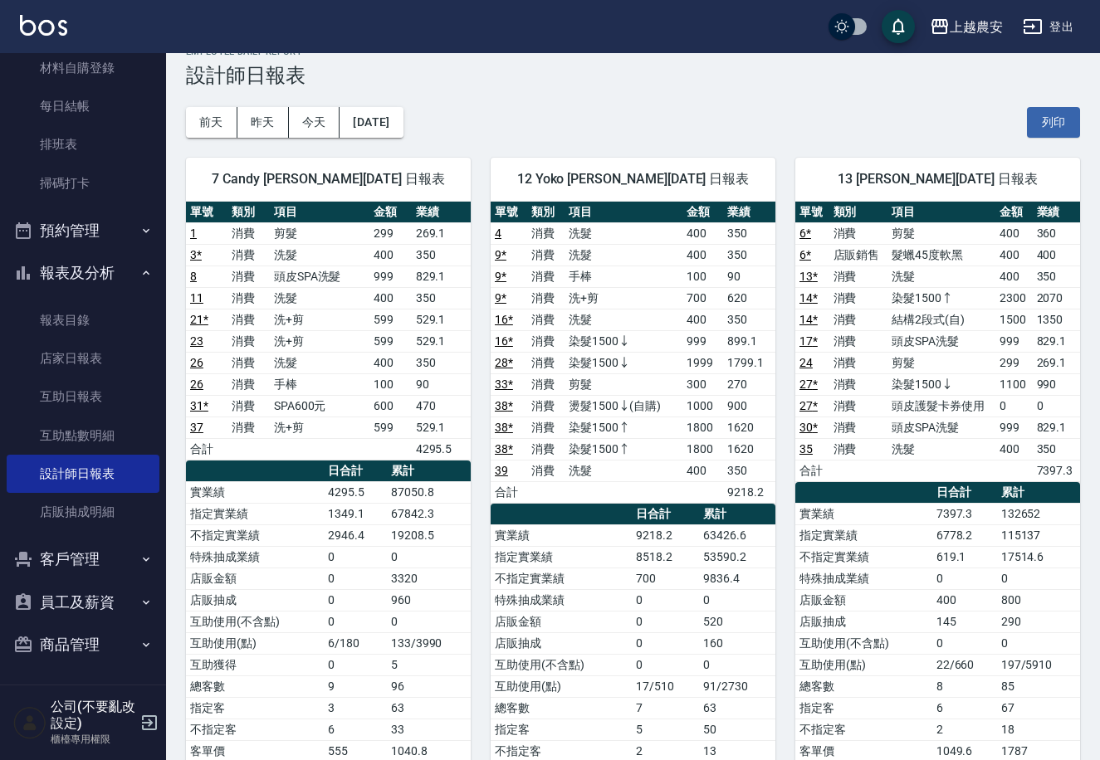
click at [175, 242] on div "7 Candy [PERSON_NAME][DATE] 日報表 單號 類別 項目 金額 業績 1 消費 剪髮 299 269.1 3 * 消費 洗髮 400 …" at bounding box center [318, 493] width 305 height 710
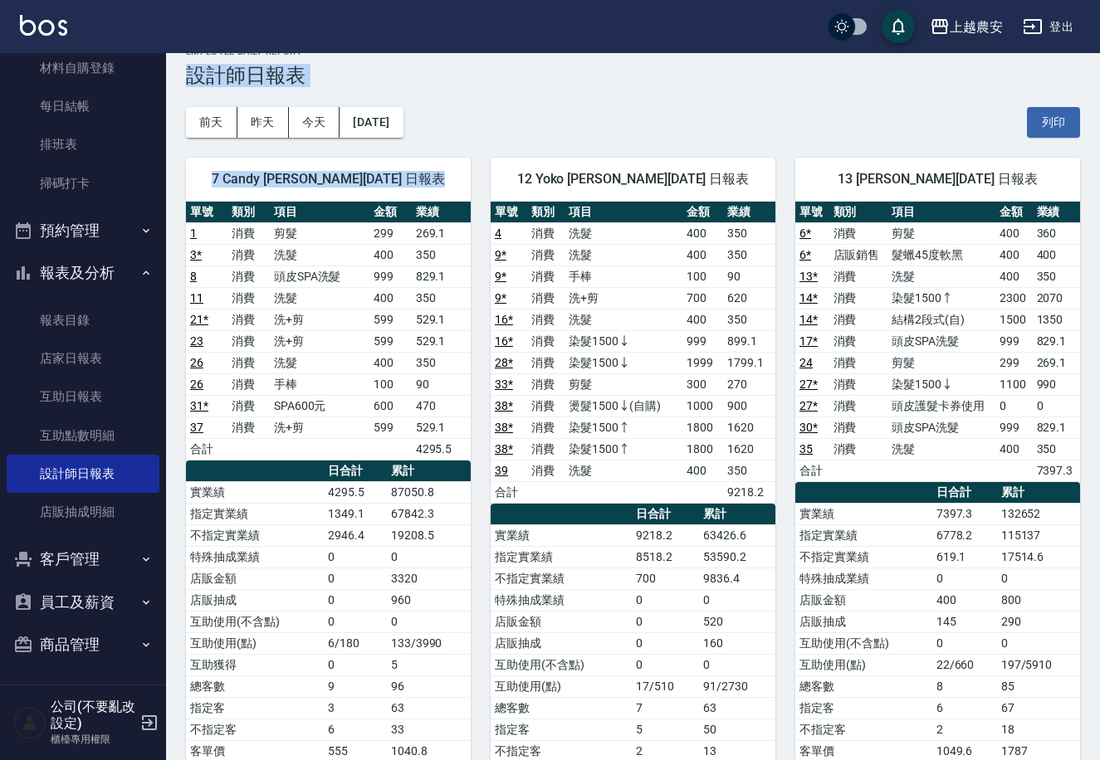
drag, startPoint x: 179, startPoint y: 222, endPoint x: 182, endPoint y: 79, distance: 142.8
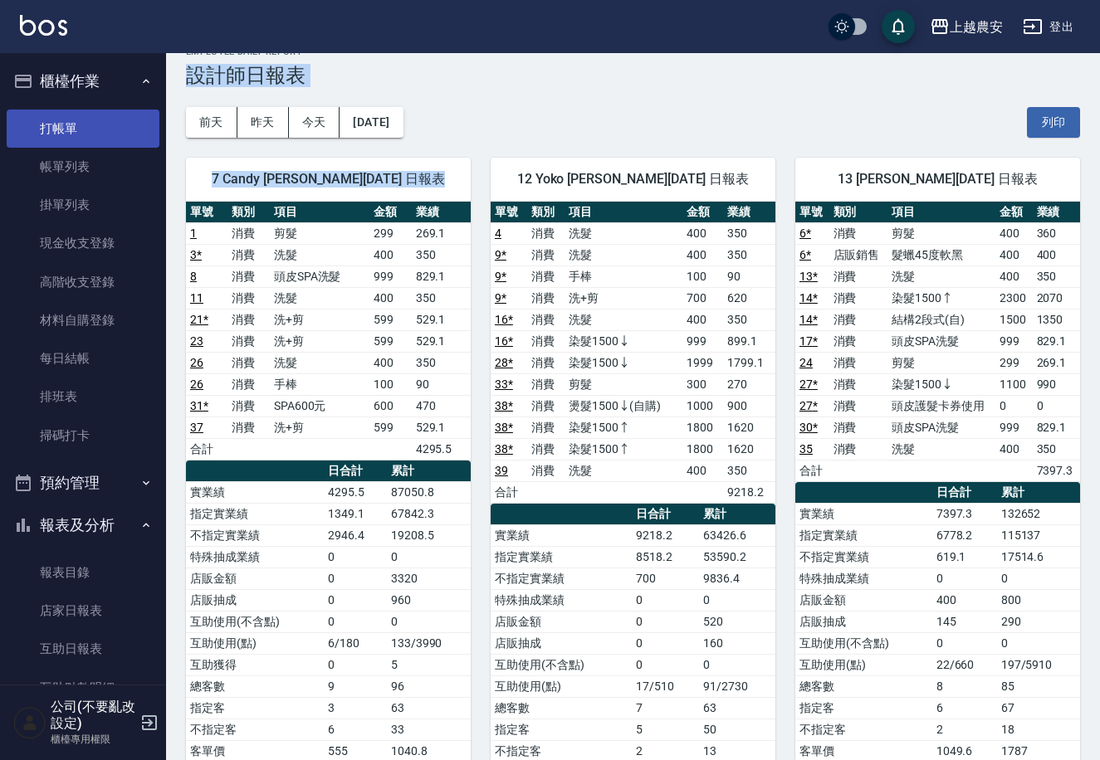
click at [86, 126] on link "打帳單" at bounding box center [83, 129] width 153 height 38
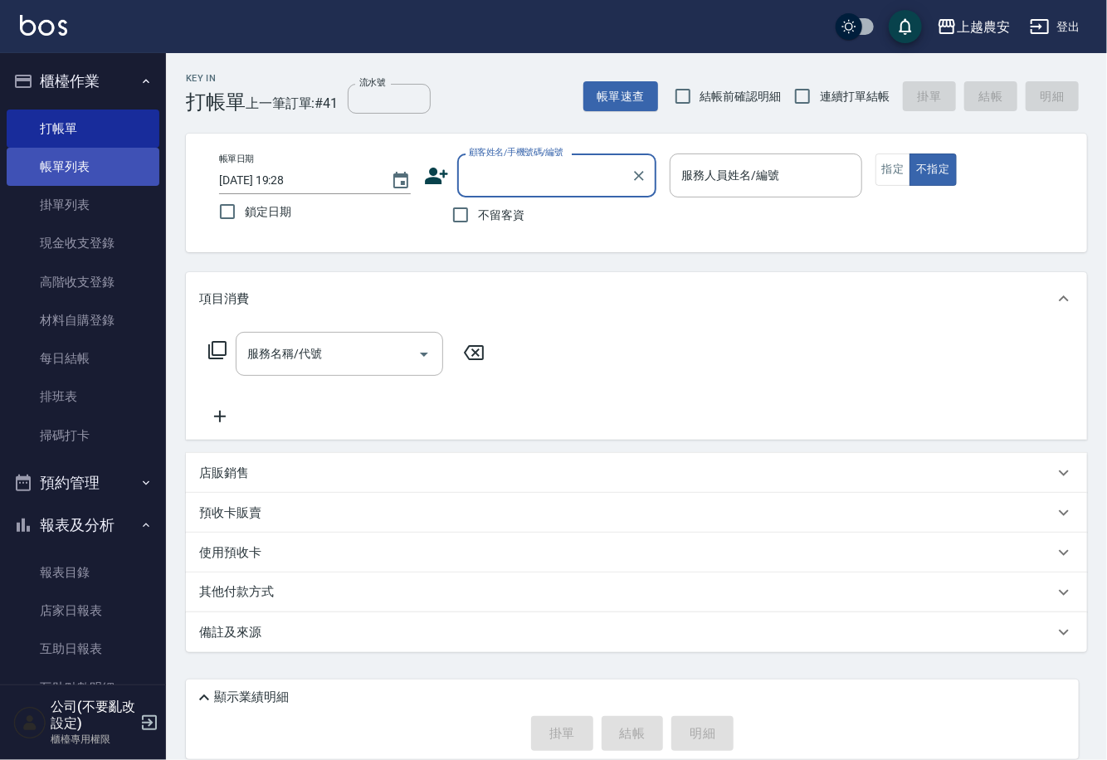
click at [139, 159] on link "帳單列表" at bounding box center [83, 167] width 153 height 38
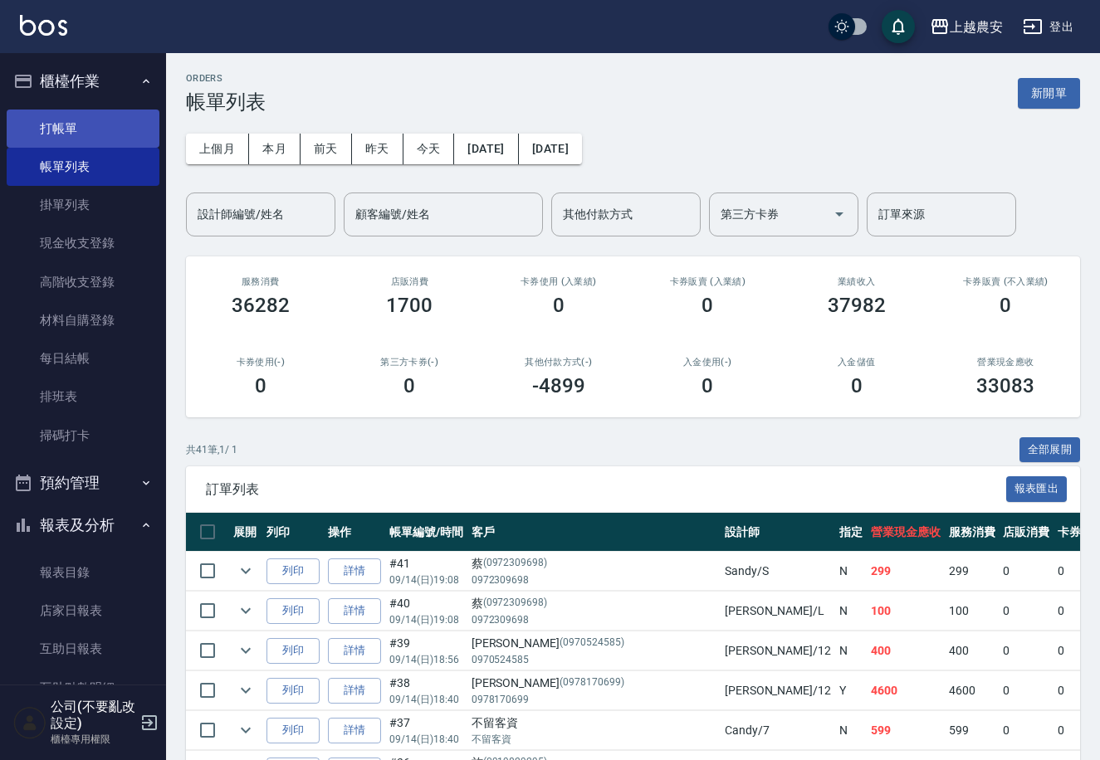
click at [70, 117] on link "打帳單" at bounding box center [83, 129] width 153 height 38
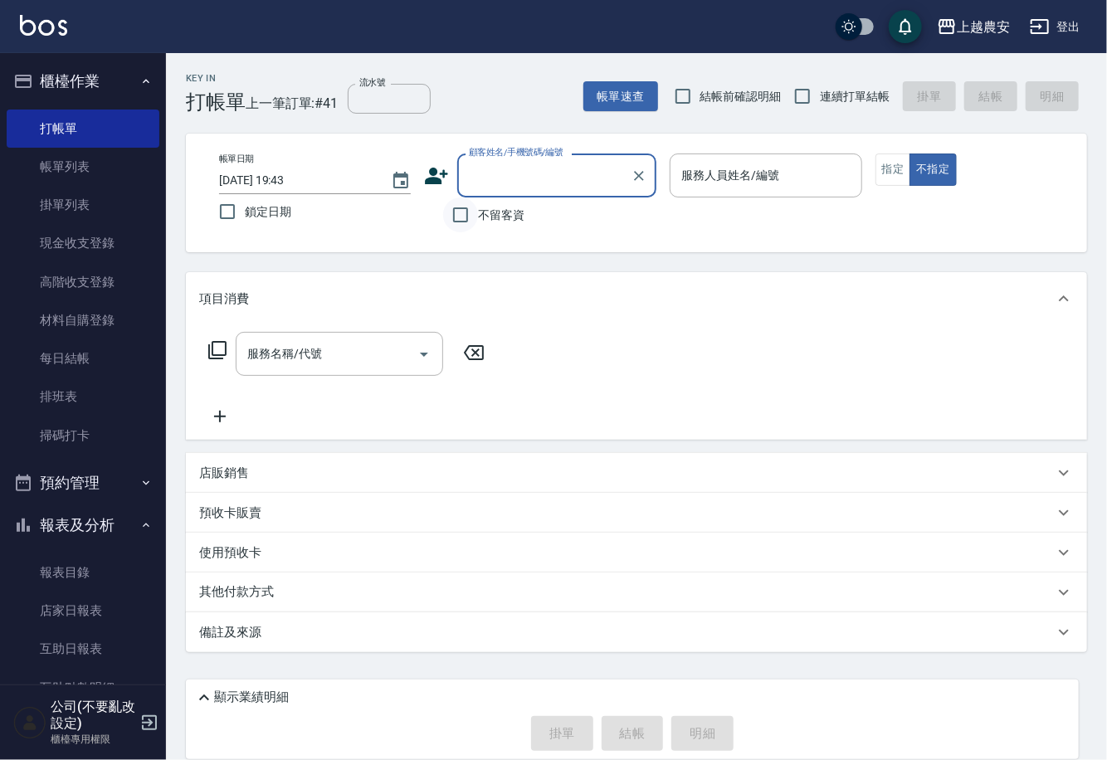
click at [467, 213] on input "不留客資" at bounding box center [460, 215] width 35 height 35
checkbox input "true"
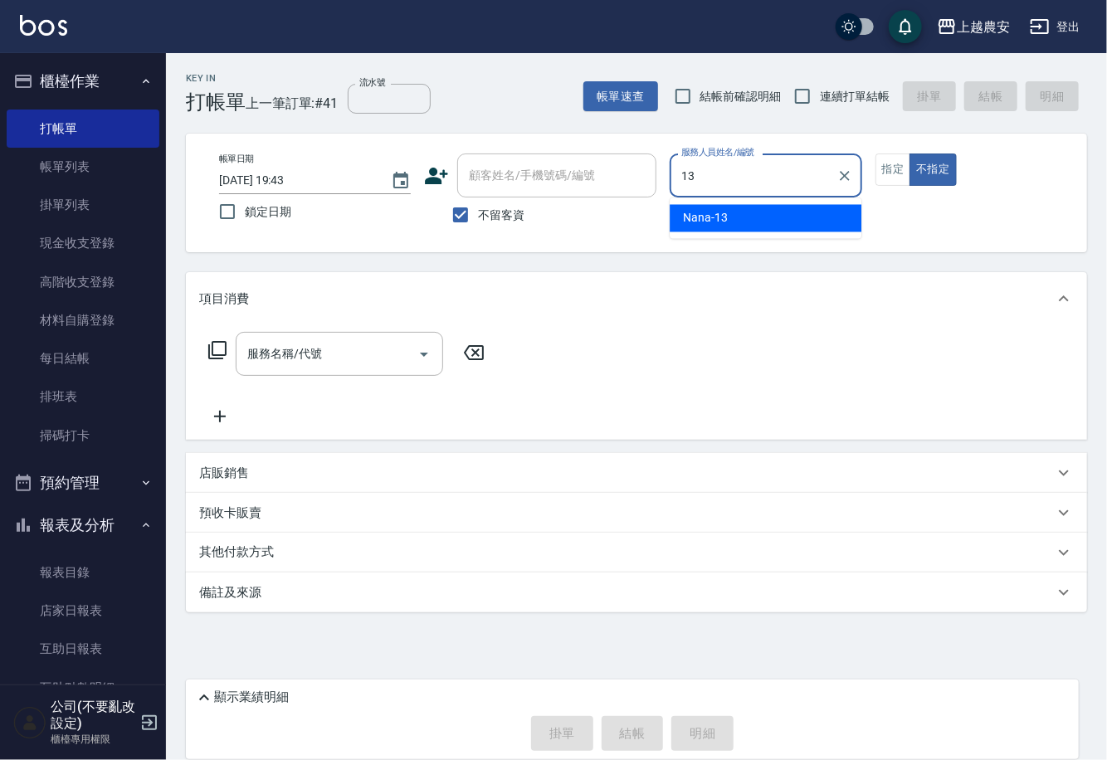
type input "Nana-13"
type button "false"
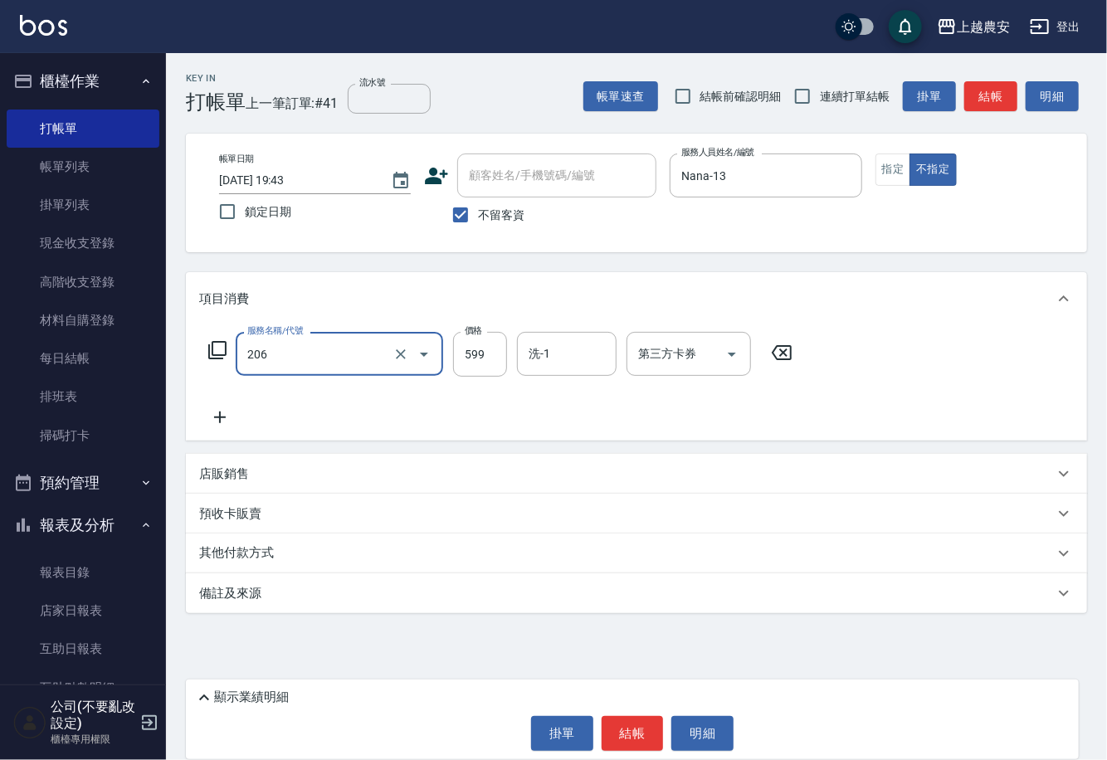
type input "洗+剪(206)"
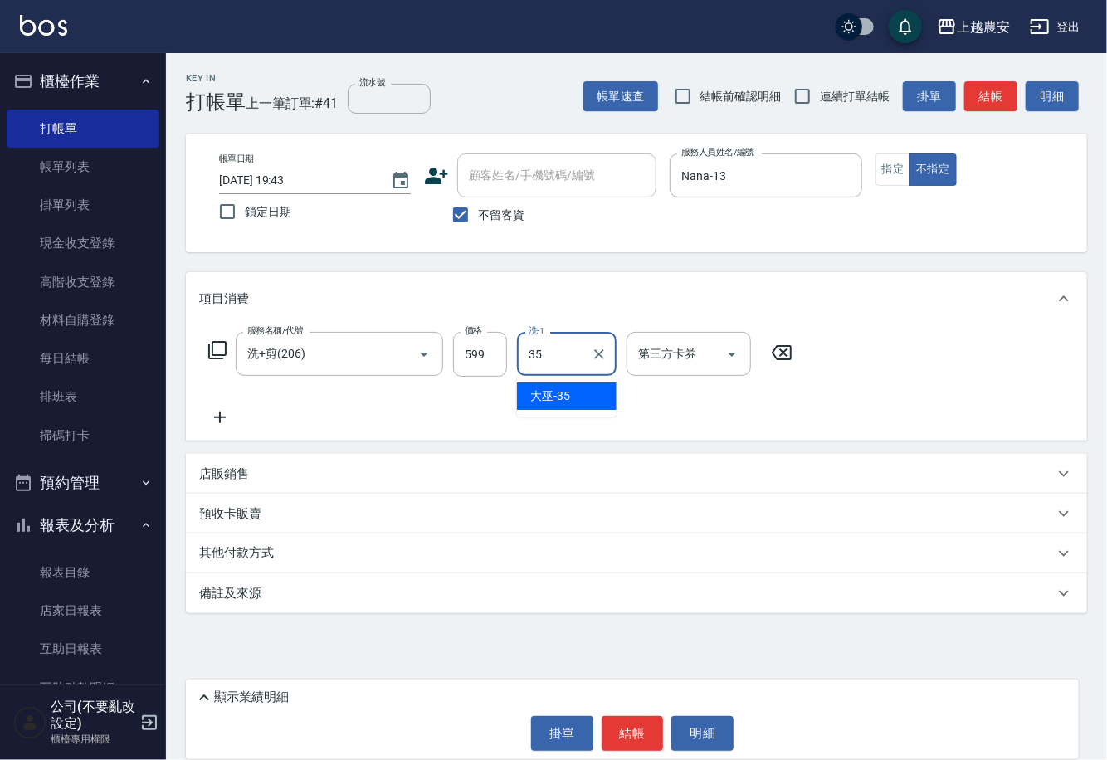
type input "大巫-35"
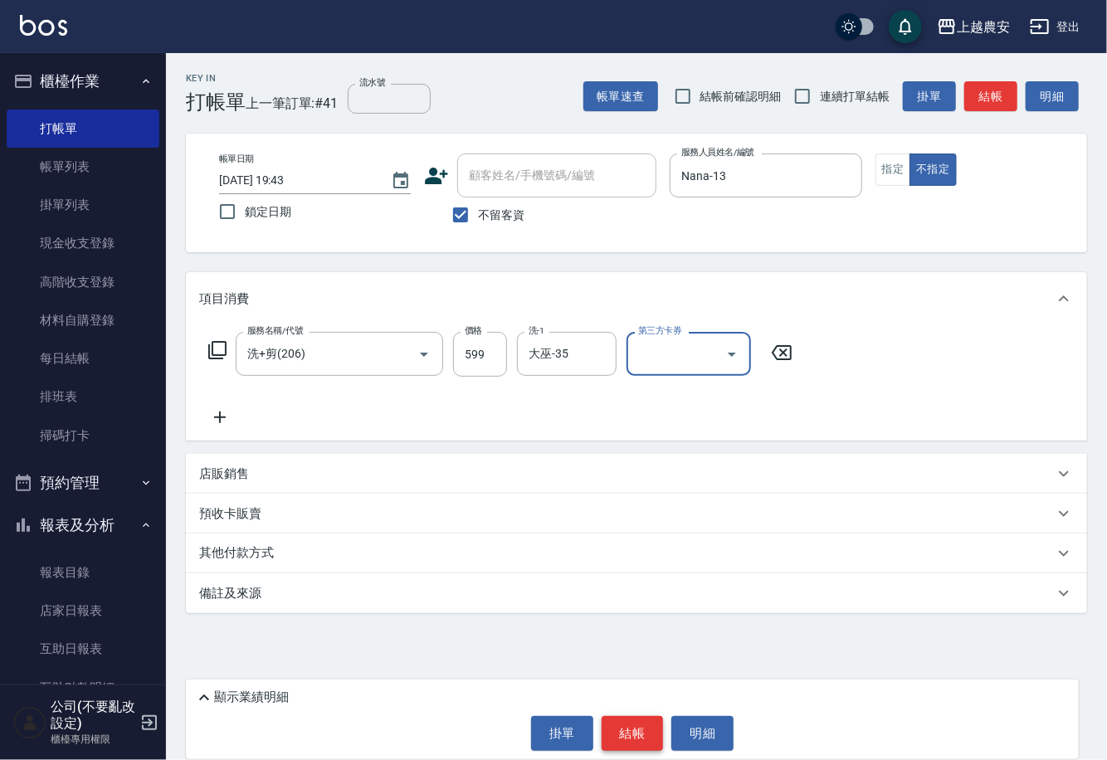
click at [632, 722] on button "結帳" at bounding box center [633, 733] width 62 height 35
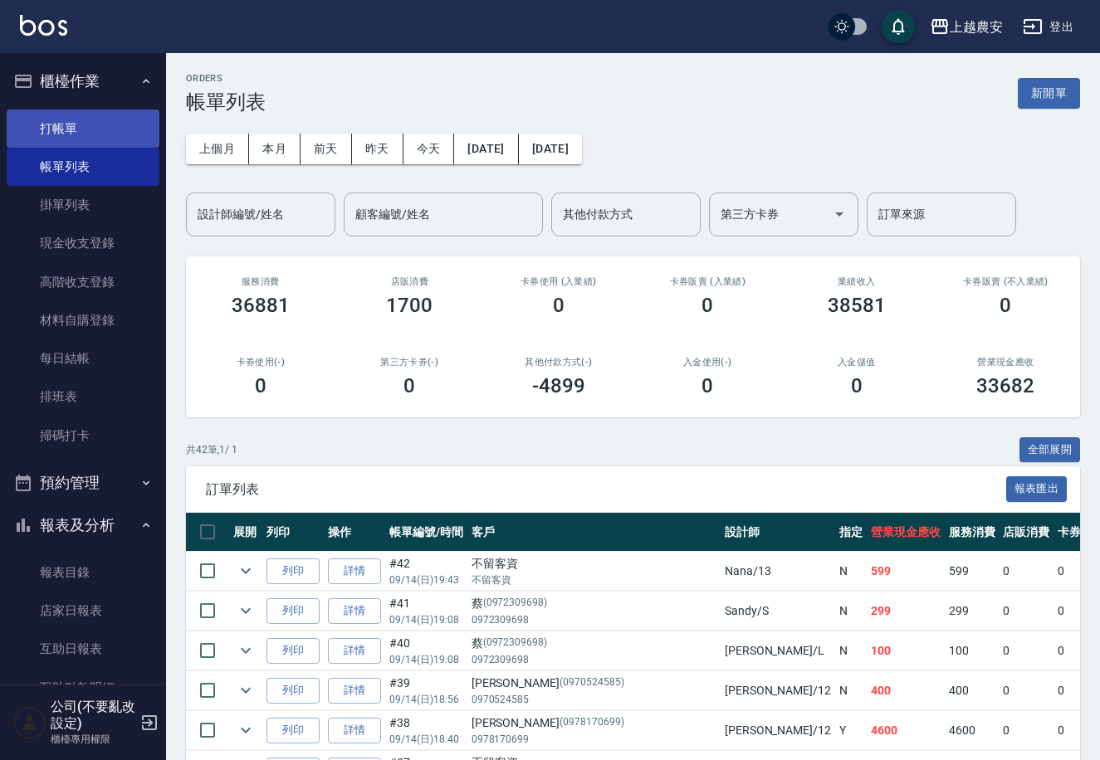
click at [134, 135] on link "打帳單" at bounding box center [83, 129] width 153 height 38
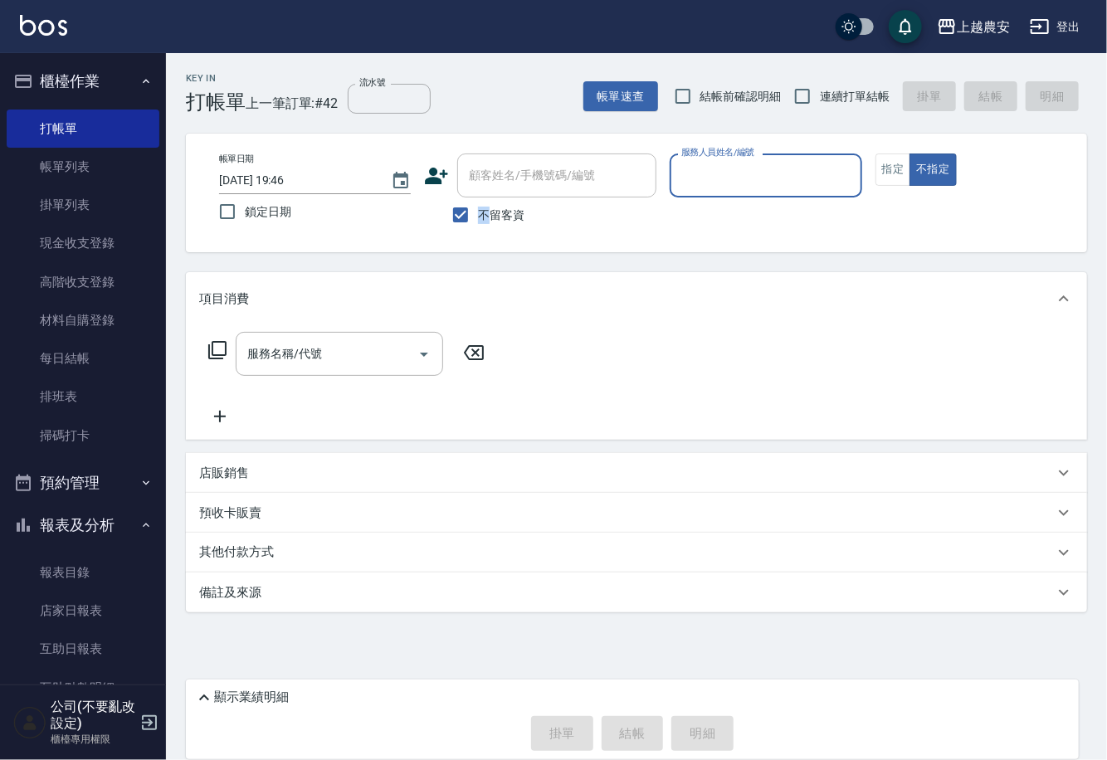
click at [482, 209] on span "不留客資" at bounding box center [501, 215] width 46 height 17
click at [455, 203] on input "不留客資" at bounding box center [460, 215] width 35 height 35
checkbox input "false"
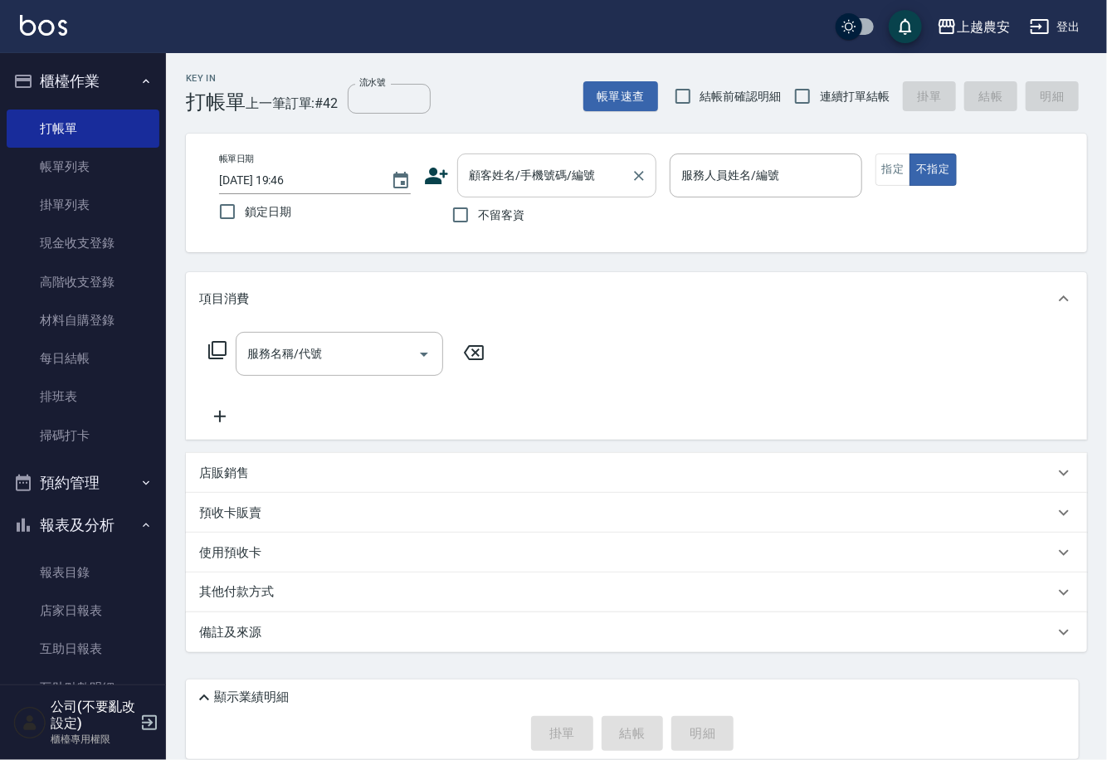
click at [504, 169] on input "顧客姓名/手機號碼/編號" at bounding box center [544, 175] width 159 height 29
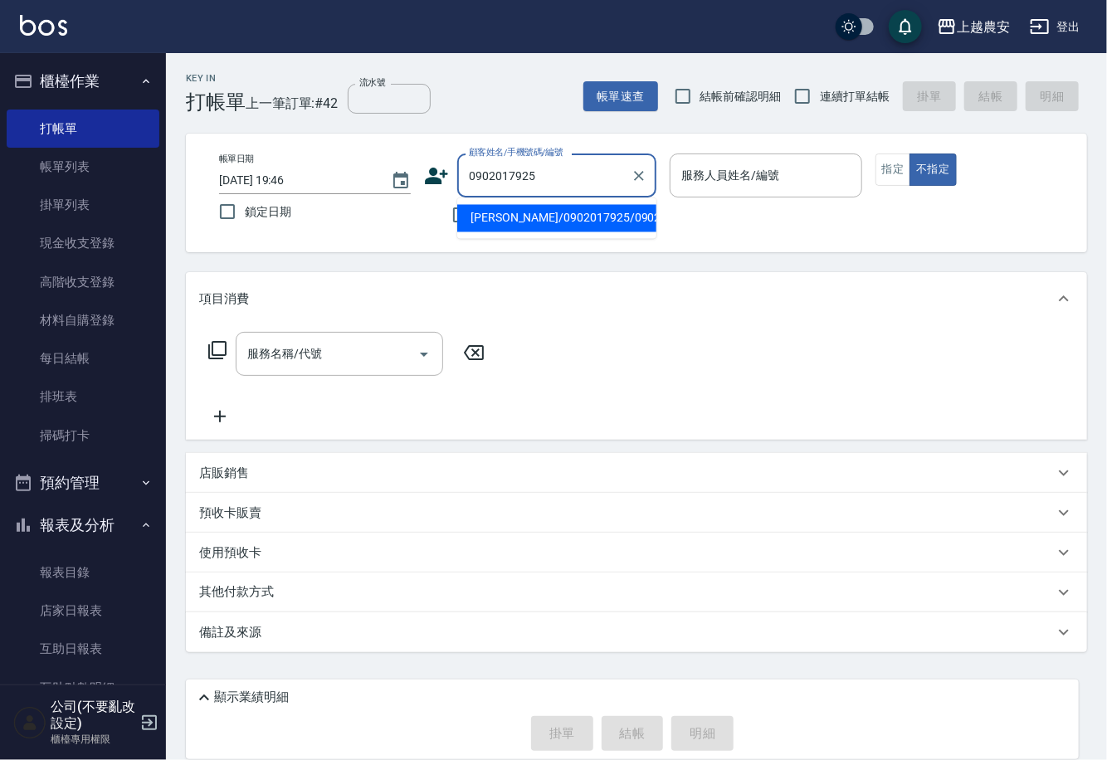
type input "[PERSON_NAME]/0902017925/0902017925"
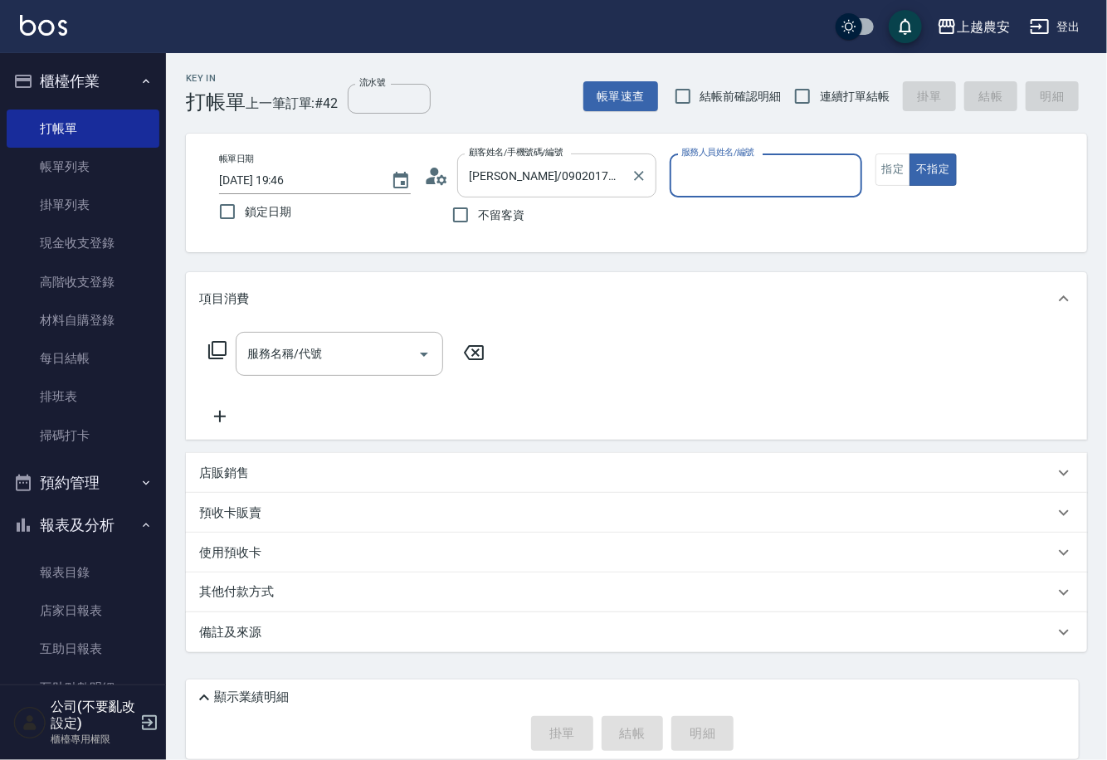
type input "Sandy-S"
click at [896, 162] on button "指定" at bounding box center [894, 170] width 36 height 32
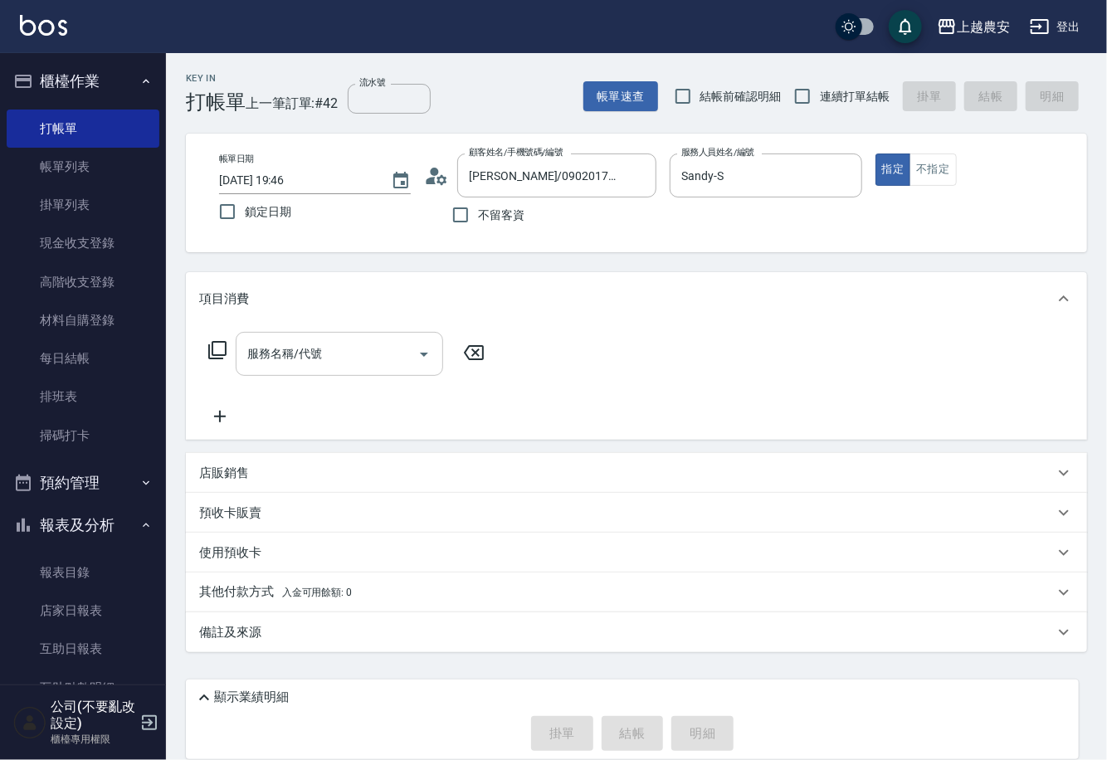
click at [366, 358] on input "服務名稱/代號" at bounding box center [327, 354] width 168 height 29
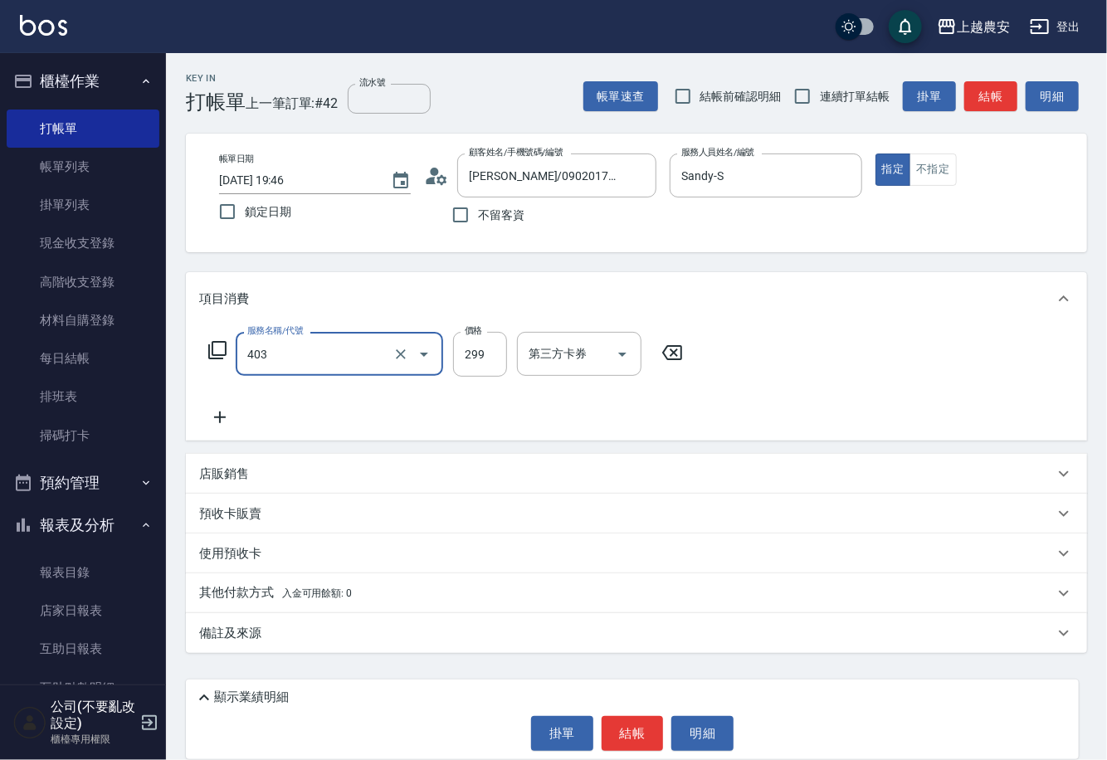
type input "剪髮(403)"
type input "400"
click at [222, 418] on icon at bounding box center [220, 418] width 42 height 20
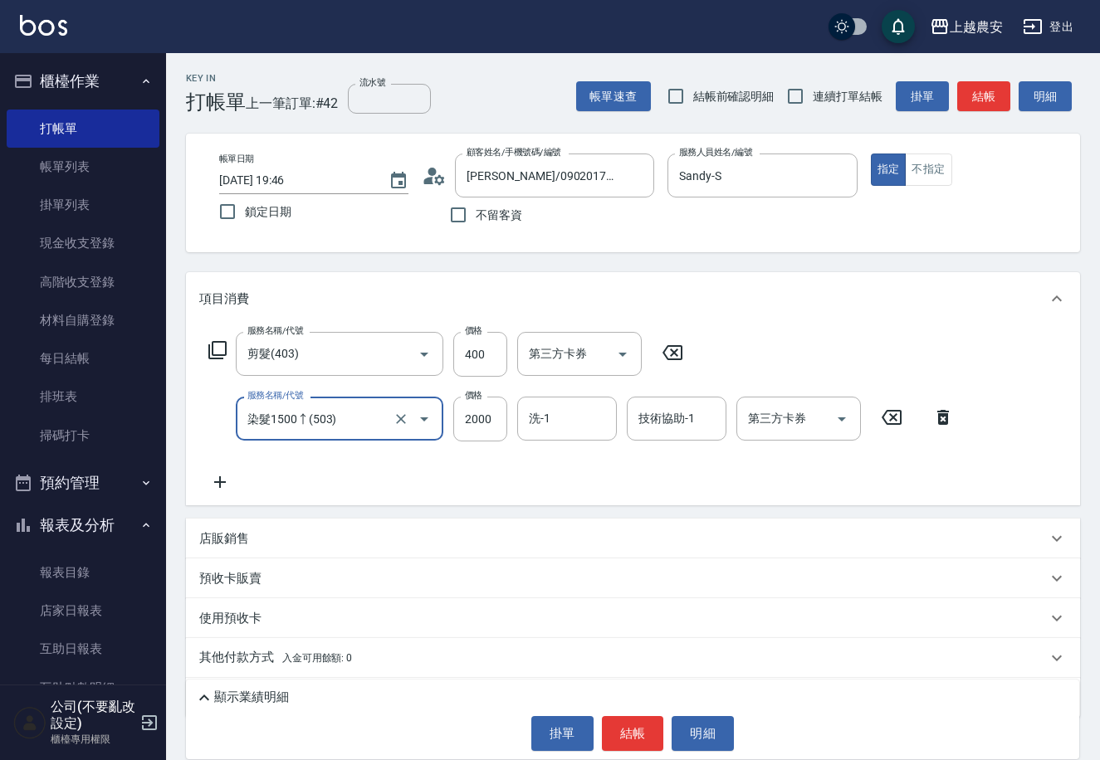
type input "染髮1500↑(503)"
type input "5000"
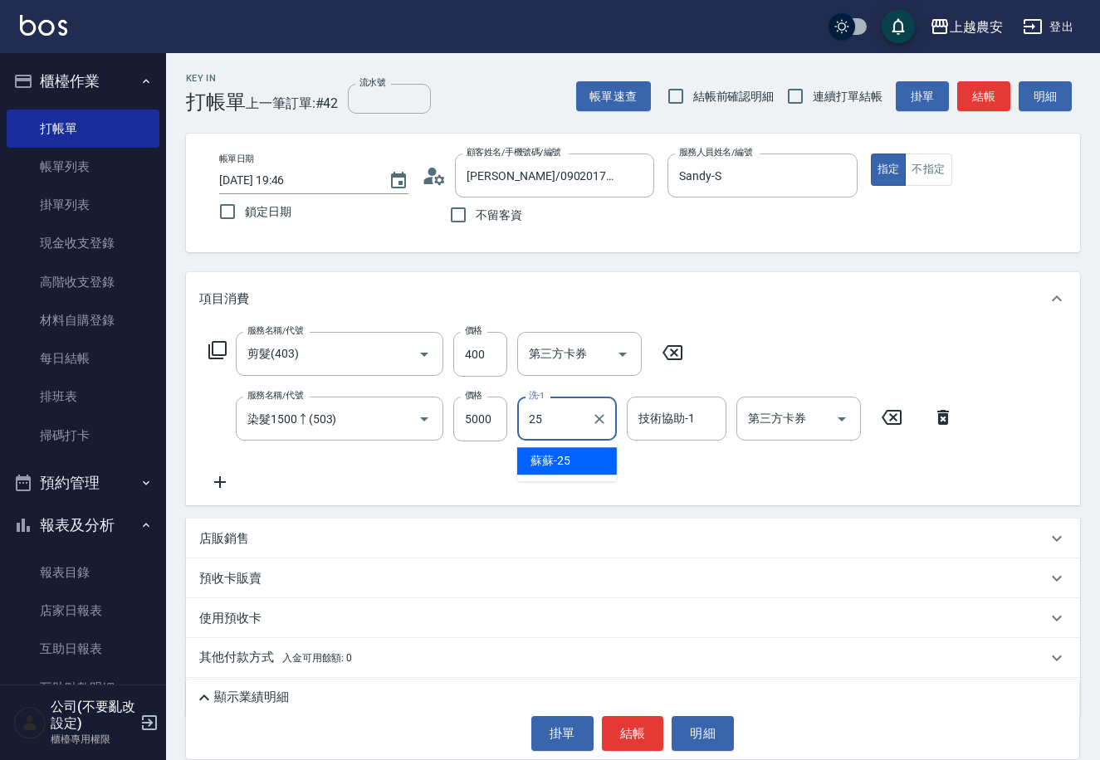
type input "蘇蘇-25"
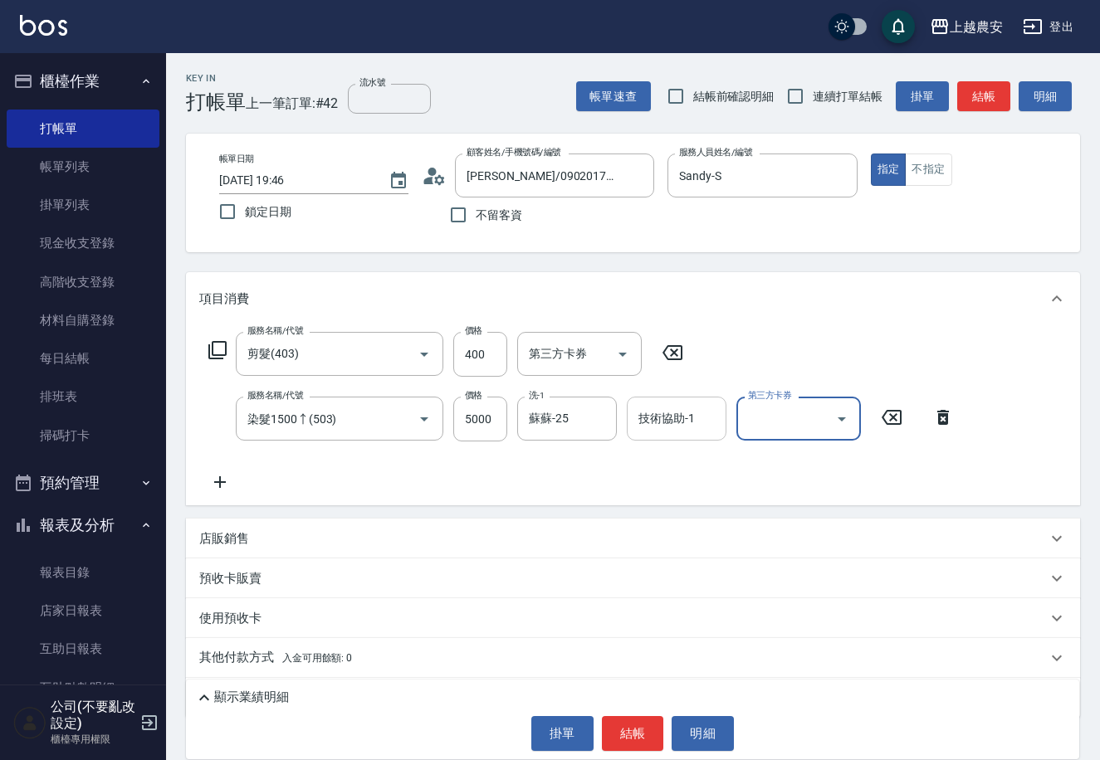
click at [656, 418] on input "技術協助-1" at bounding box center [676, 418] width 85 height 29
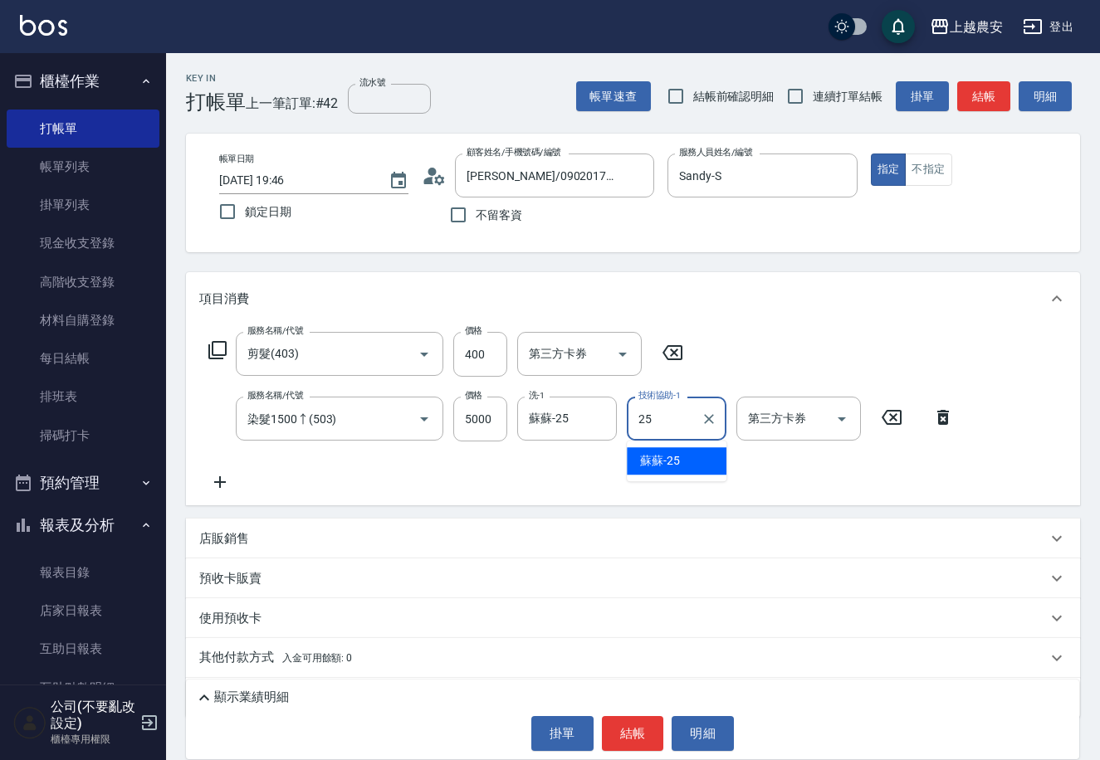
type input "蘇蘇-25"
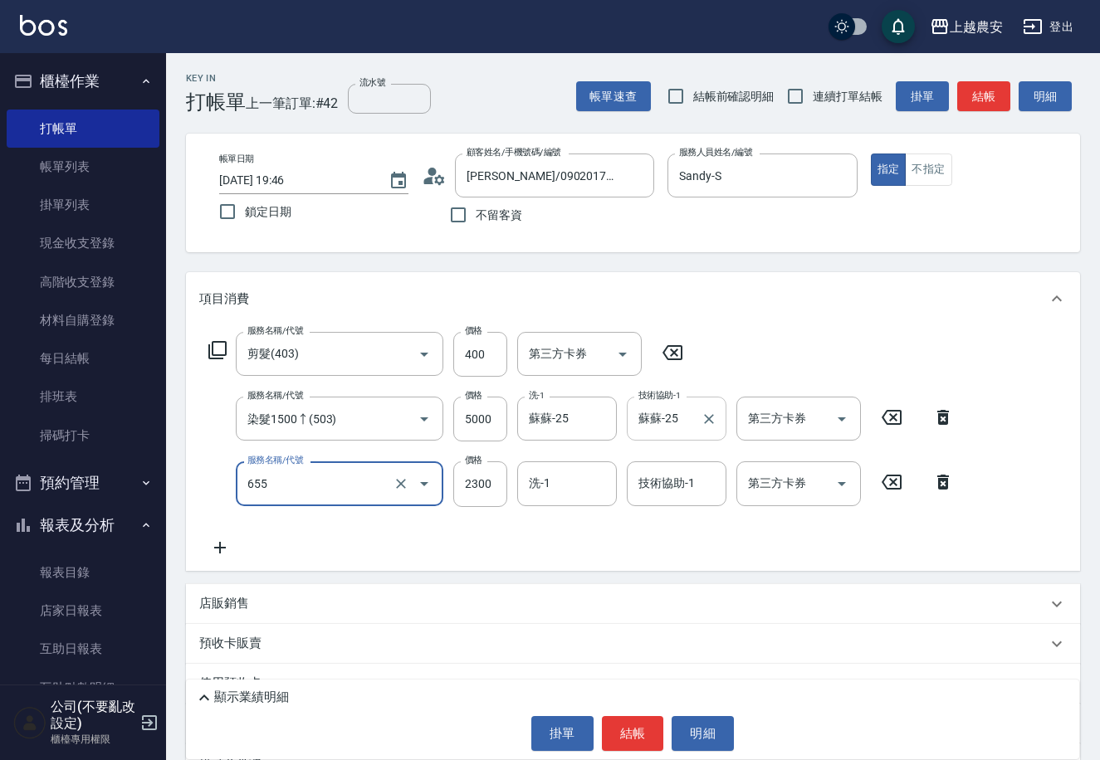
type input "結構2段式(自)(655)"
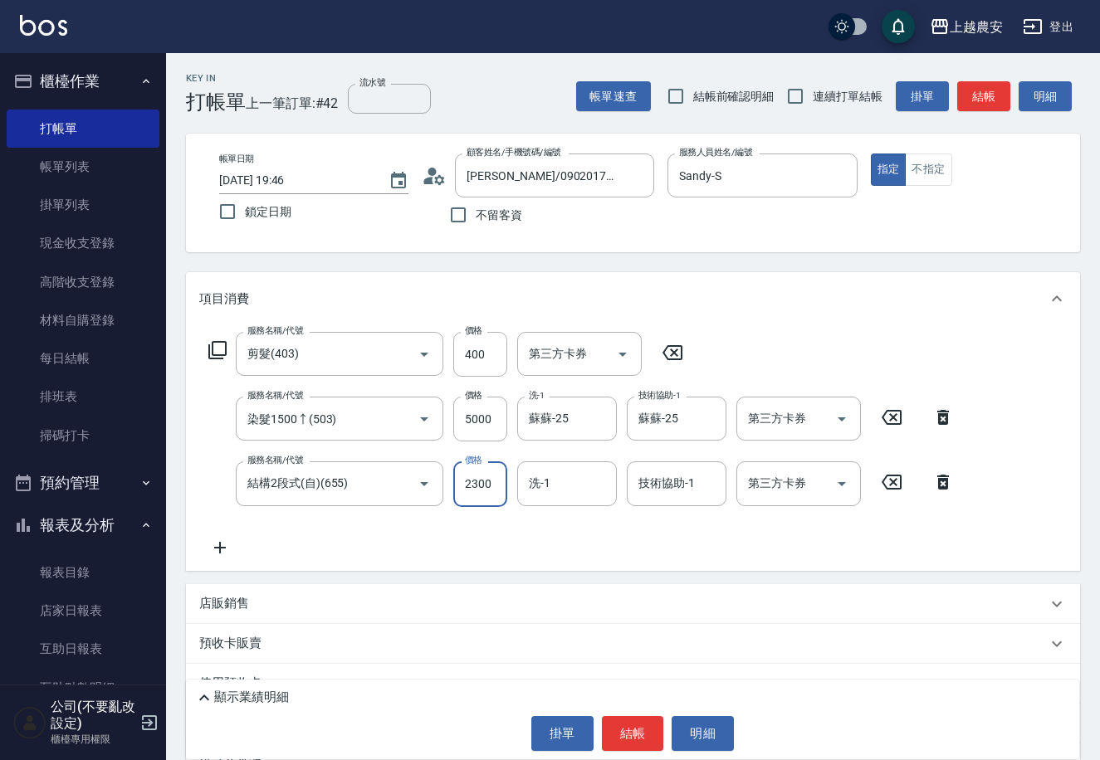
click at [940, 476] on icon at bounding box center [943, 482] width 12 height 15
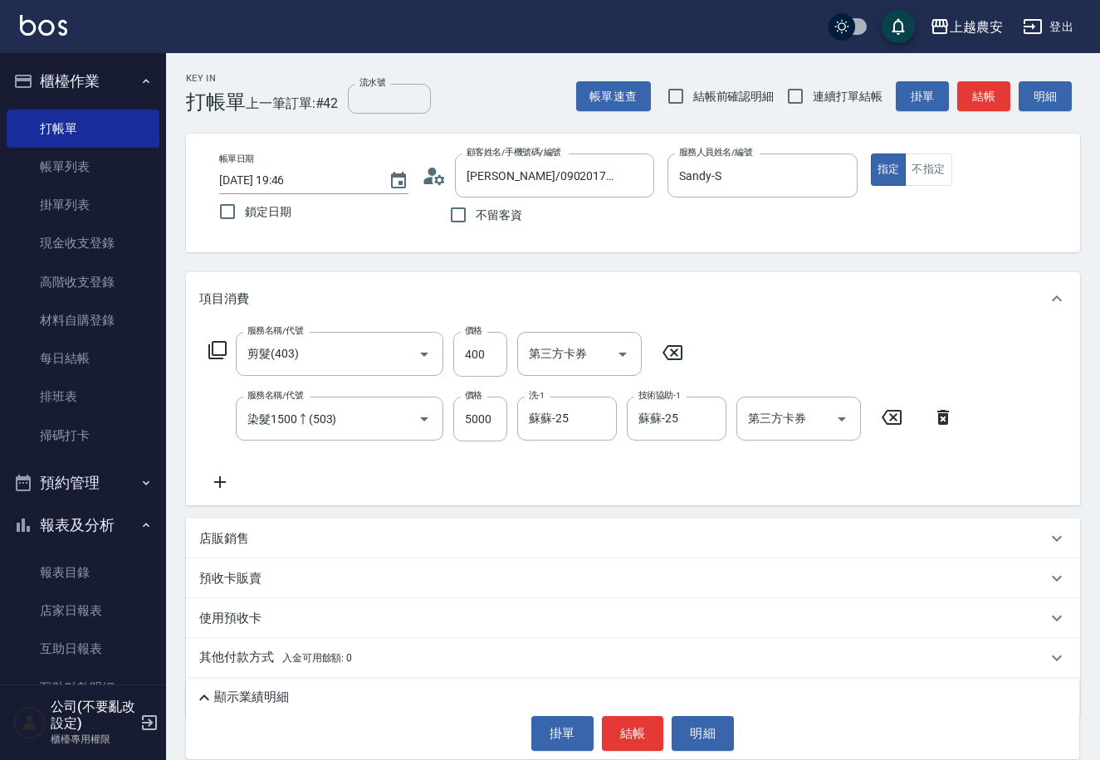
click at [217, 471] on div "服務名稱/代號 剪髮(403) 服務名稱/代號 價格 400 價格 第三方卡券 第三方卡券 服務名稱/代號 染髮1500↑(503) 服務名稱/代號 價格 5…" at bounding box center [581, 412] width 765 height 160
click at [213, 486] on icon at bounding box center [220, 482] width 42 height 20
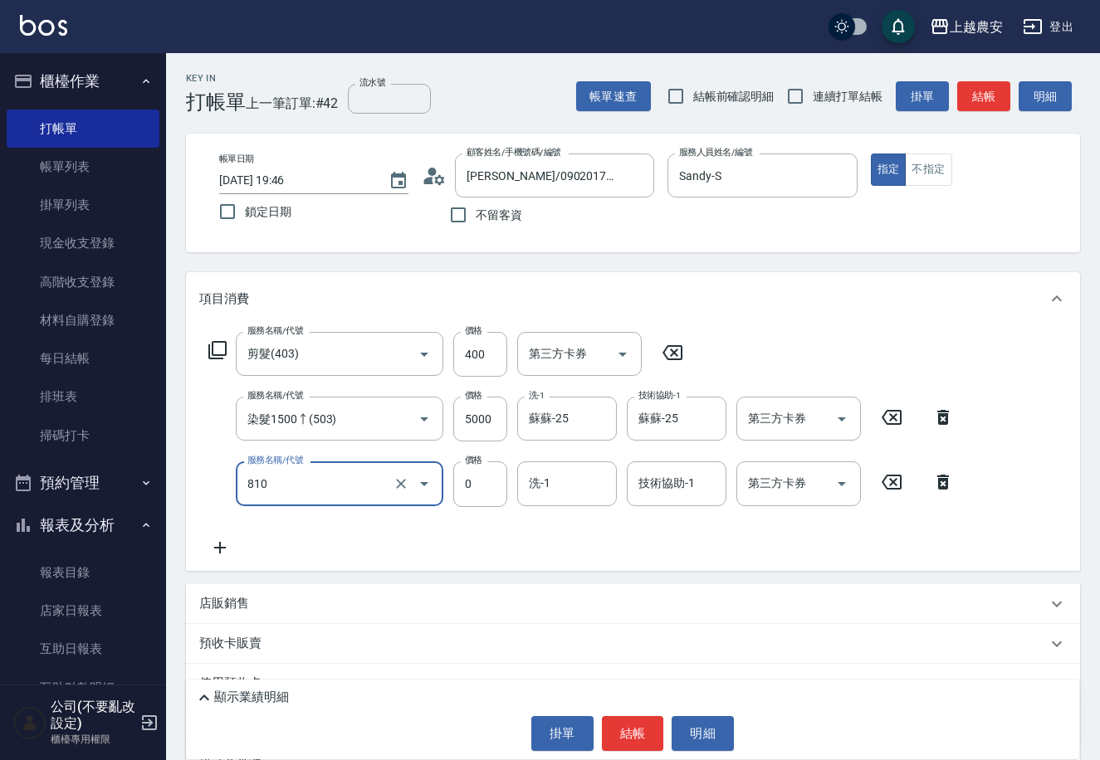
type input "頭皮護髮卡券使用(810)"
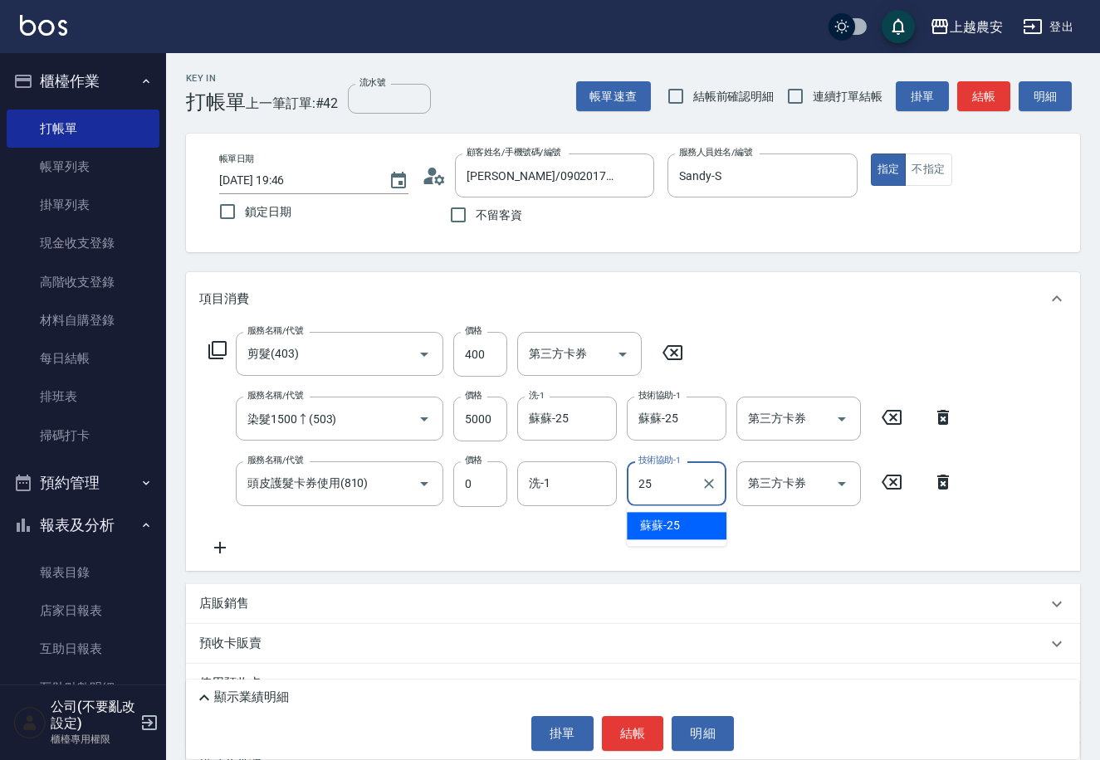
type input "蘇蘇-25"
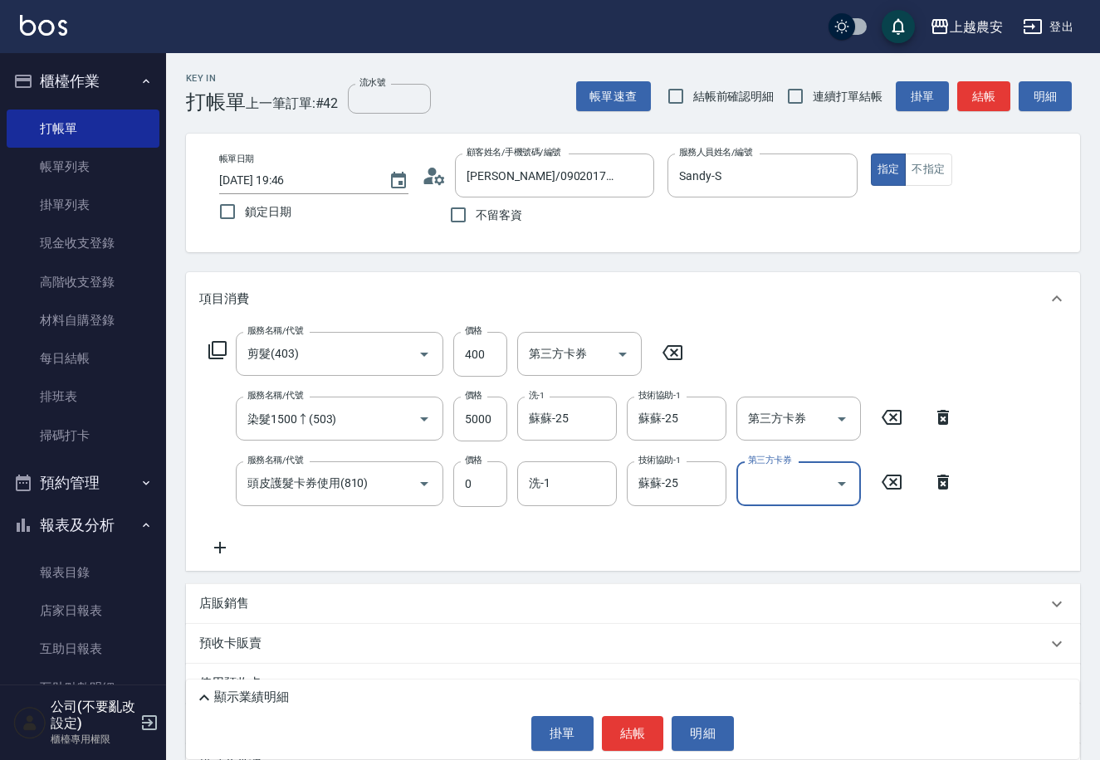
scroll to position [113, 0]
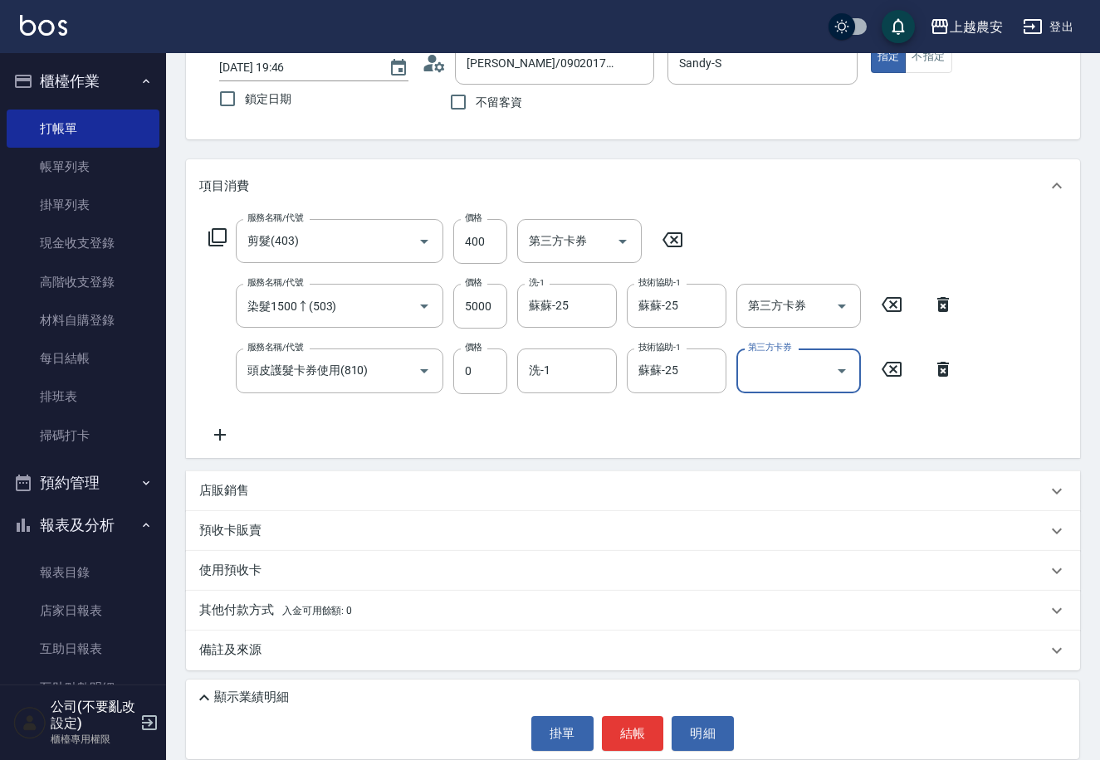
click at [291, 598] on div "其他付款方式 入金可用餘額: 0" at bounding box center [633, 611] width 894 height 40
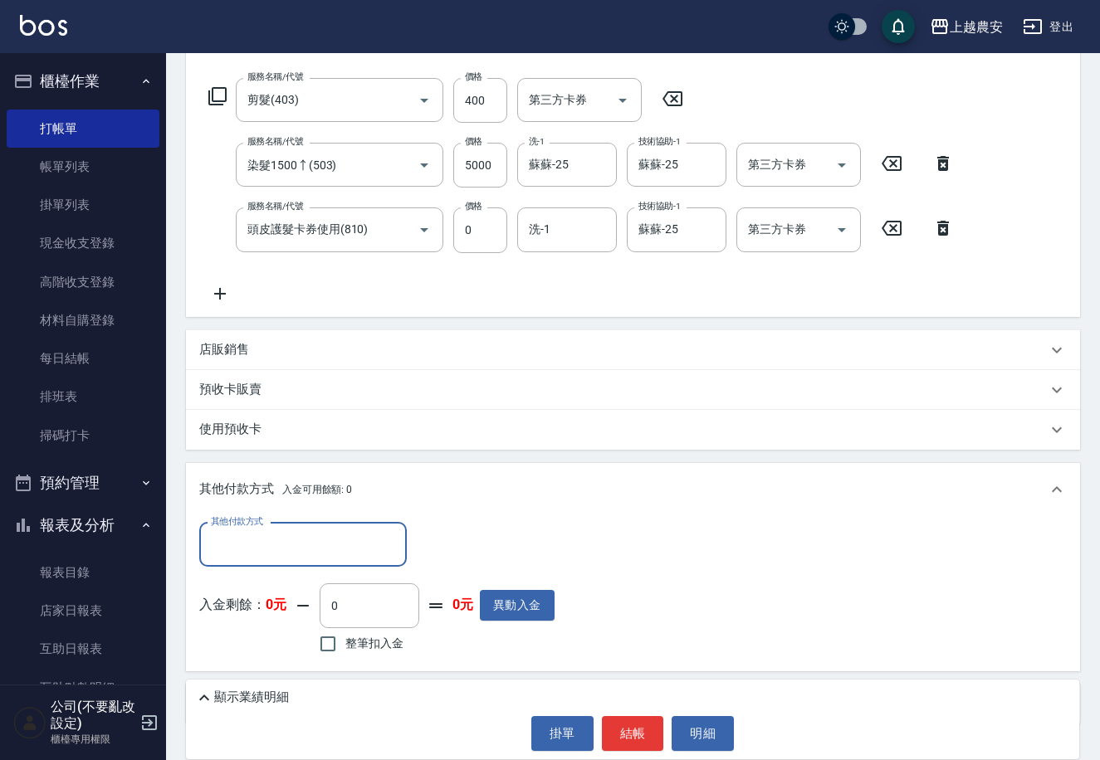
scroll to position [308, 0]
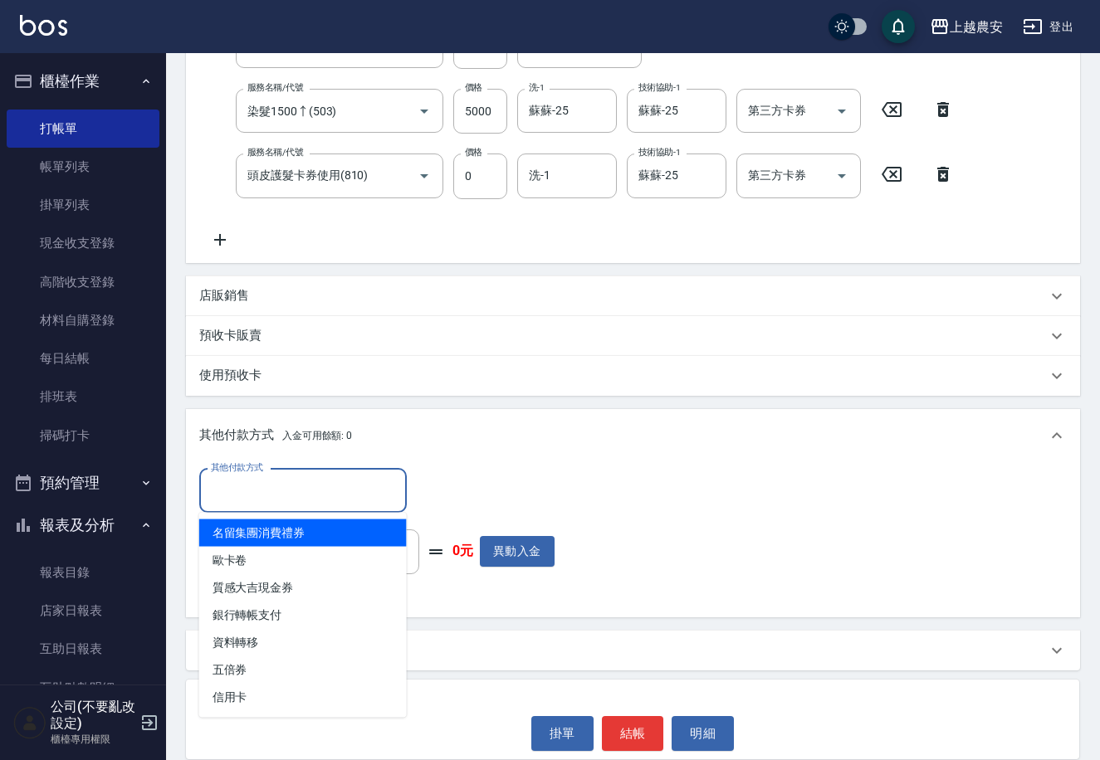
drag, startPoint x: 274, startPoint y: 496, endPoint x: 296, endPoint y: 522, distance: 34.2
click at [276, 494] on input "其他付款方式" at bounding box center [303, 490] width 193 height 29
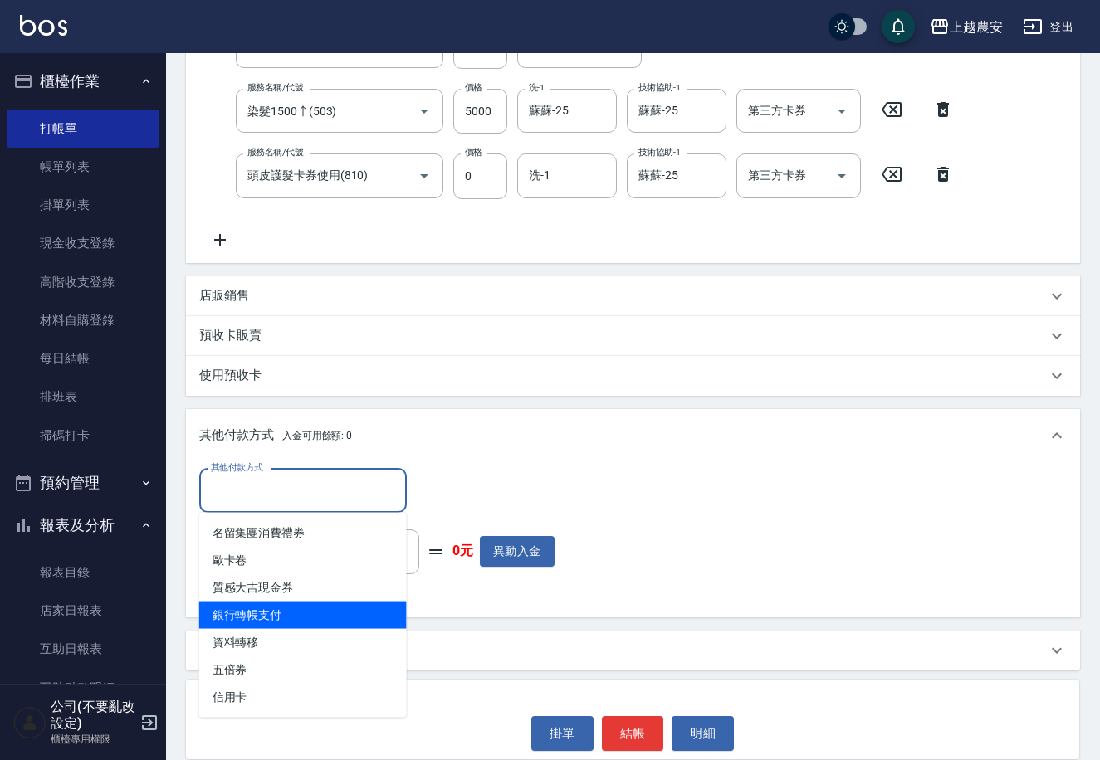
click at [376, 610] on span "銀行轉帳支付" at bounding box center [303, 615] width 208 height 27
type input "銀行轉帳支付"
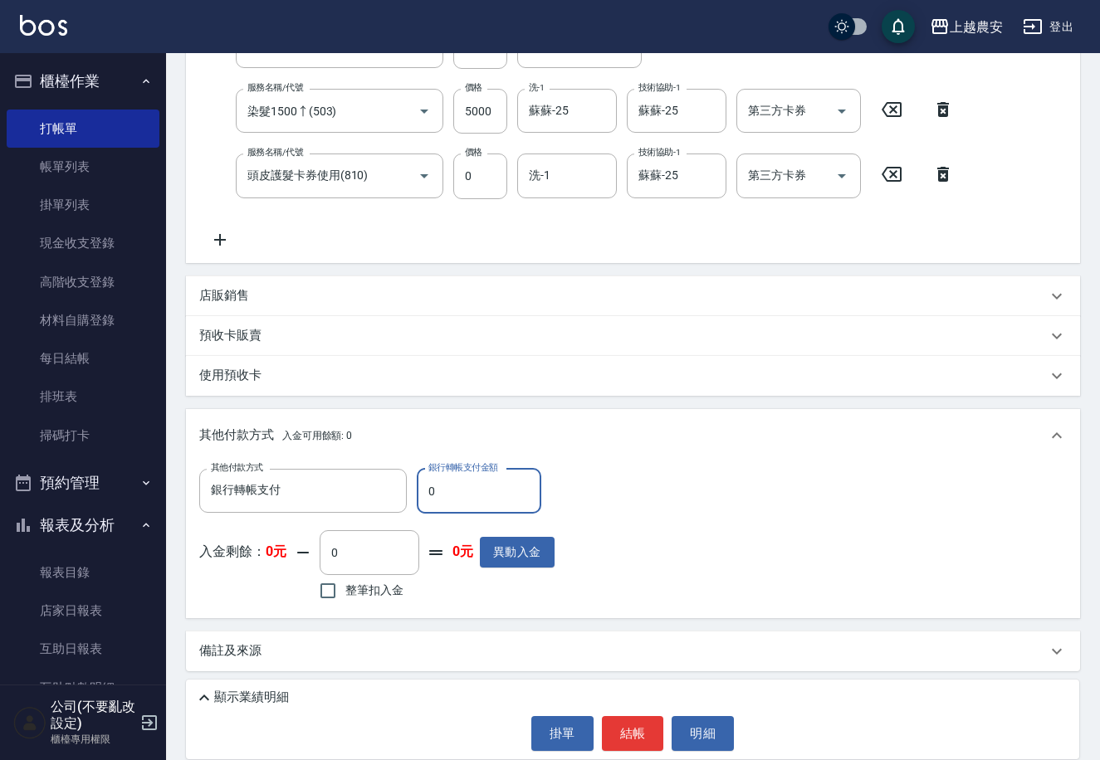
click at [496, 481] on input "0" at bounding box center [479, 491] width 125 height 45
type input "5400"
click at [634, 727] on button "結帳" at bounding box center [633, 733] width 62 height 35
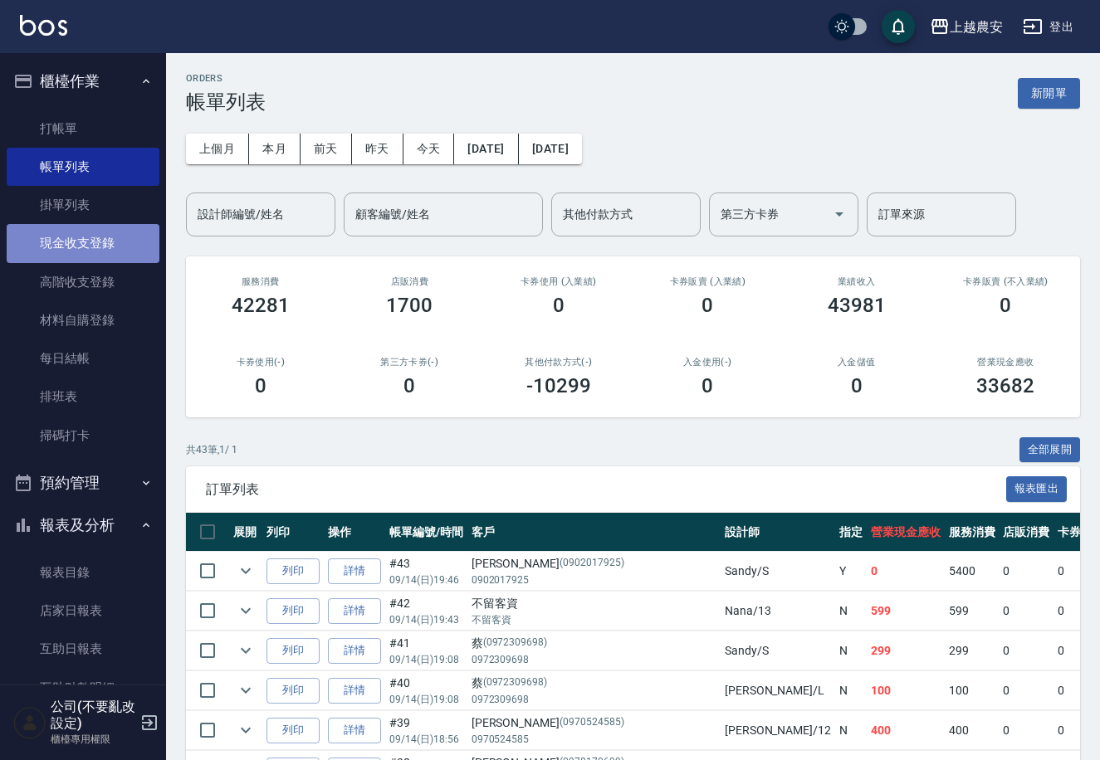
click at [105, 239] on link "現金收支登錄" at bounding box center [83, 243] width 153 height 38
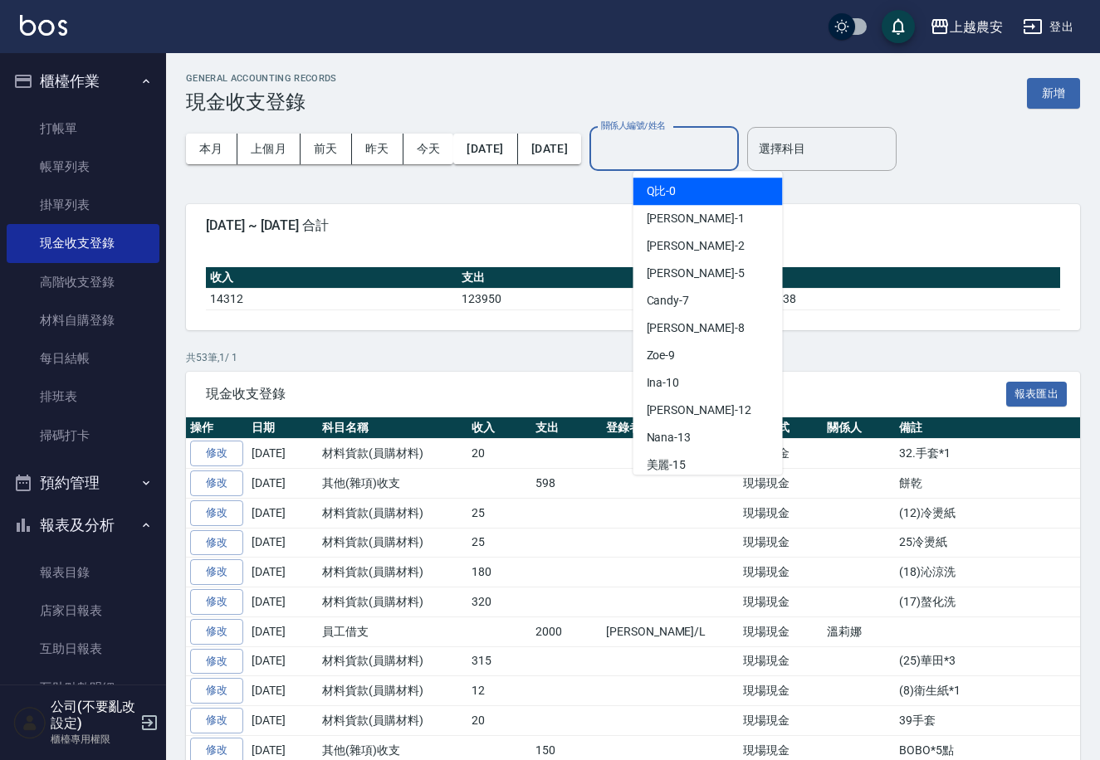
click at [662, 141] on div "關係人編號/姓名 關係人編號/姓名" at bounding box center [663, 149] width 149 height 44
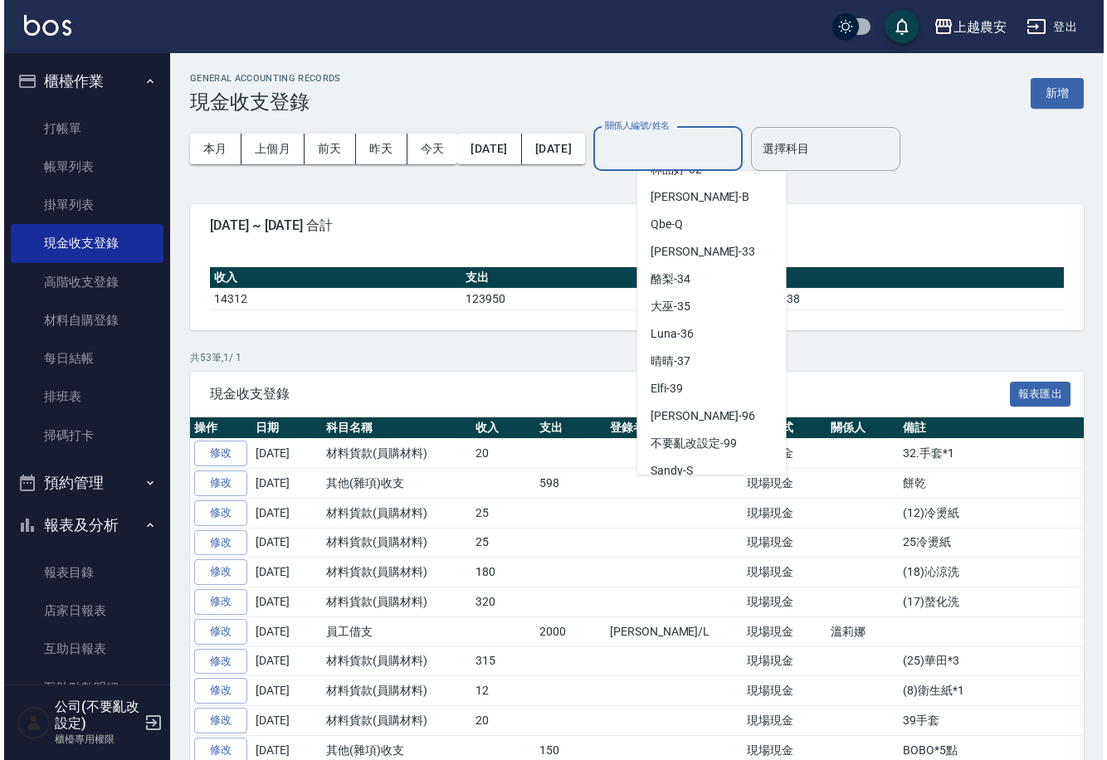
scroll to position [749, 0]
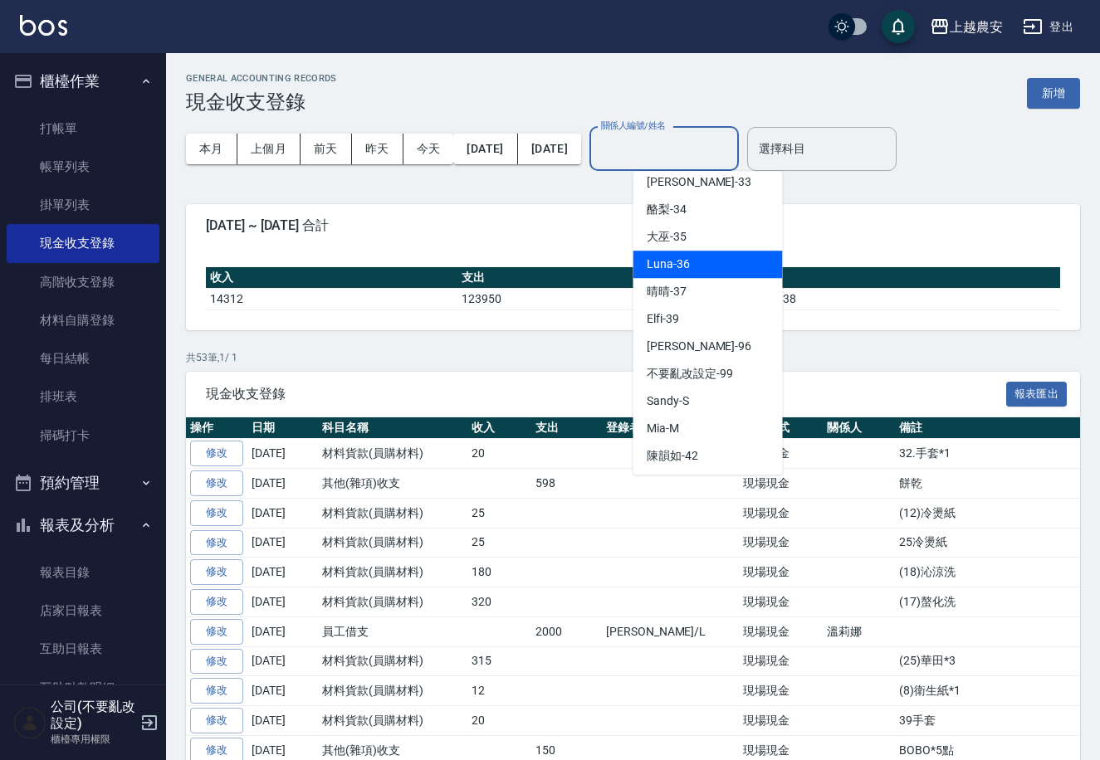
click at [701, 269] on div "Luna -36" at bounding box center [707, 264] width 149 height 27
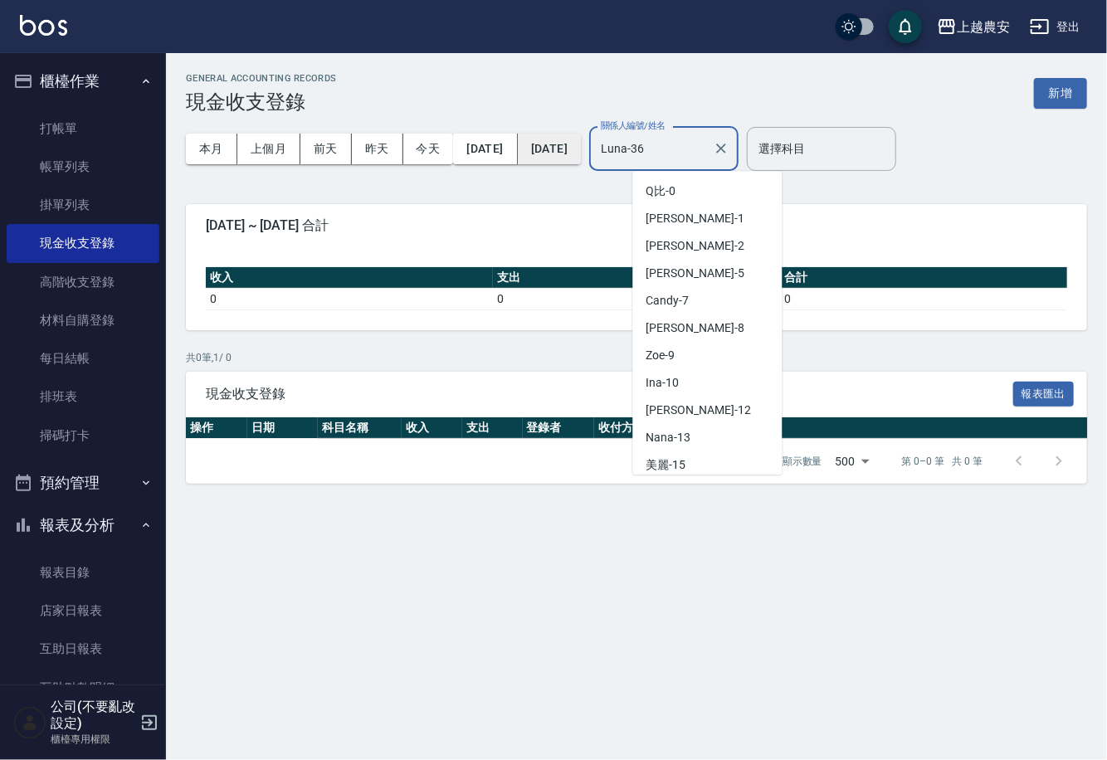
scroll to position [550, 0]
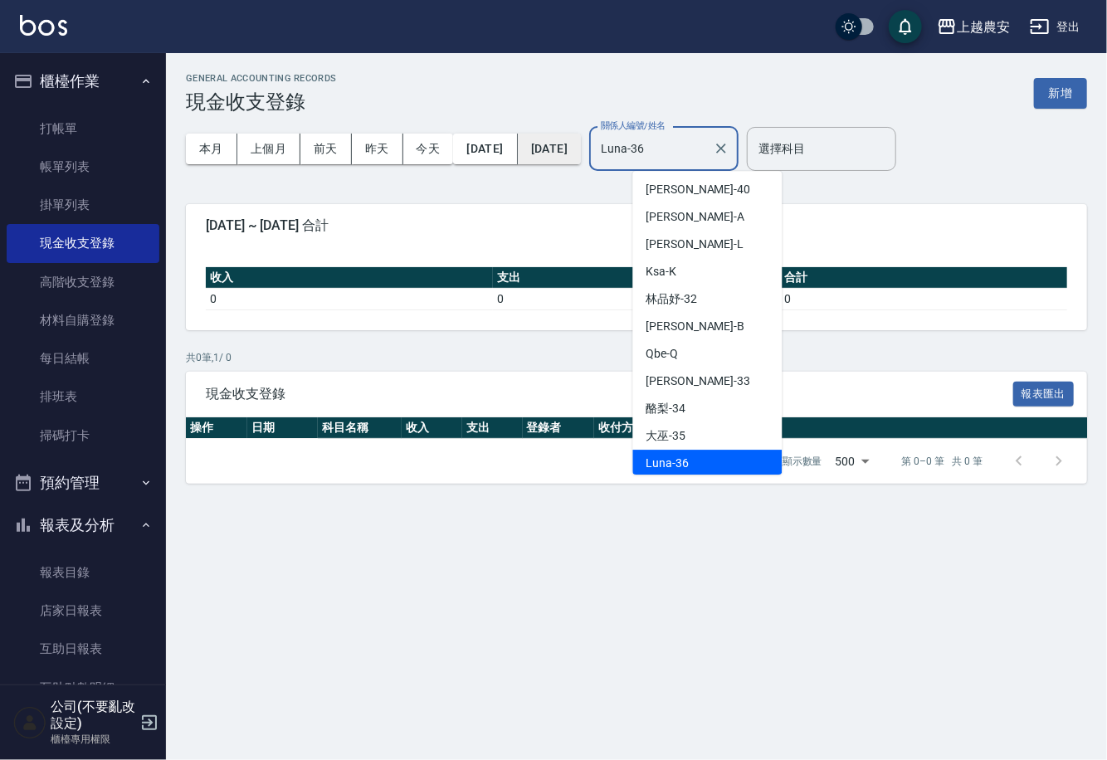
drag, startPoint x: 706, startPoint y: 149, endPoint x: 606, endPoint y: 150, distance: 99.6
click at [606, 150] on div "本月 上個月 [DATE] [DATE] [DATE] [DATE] [DATE] 關係人編號/姓名 [PERSON_NAME]-36 關係人編號/姓名 選擇…" at bounding box center [636, 149] width 901 height 71
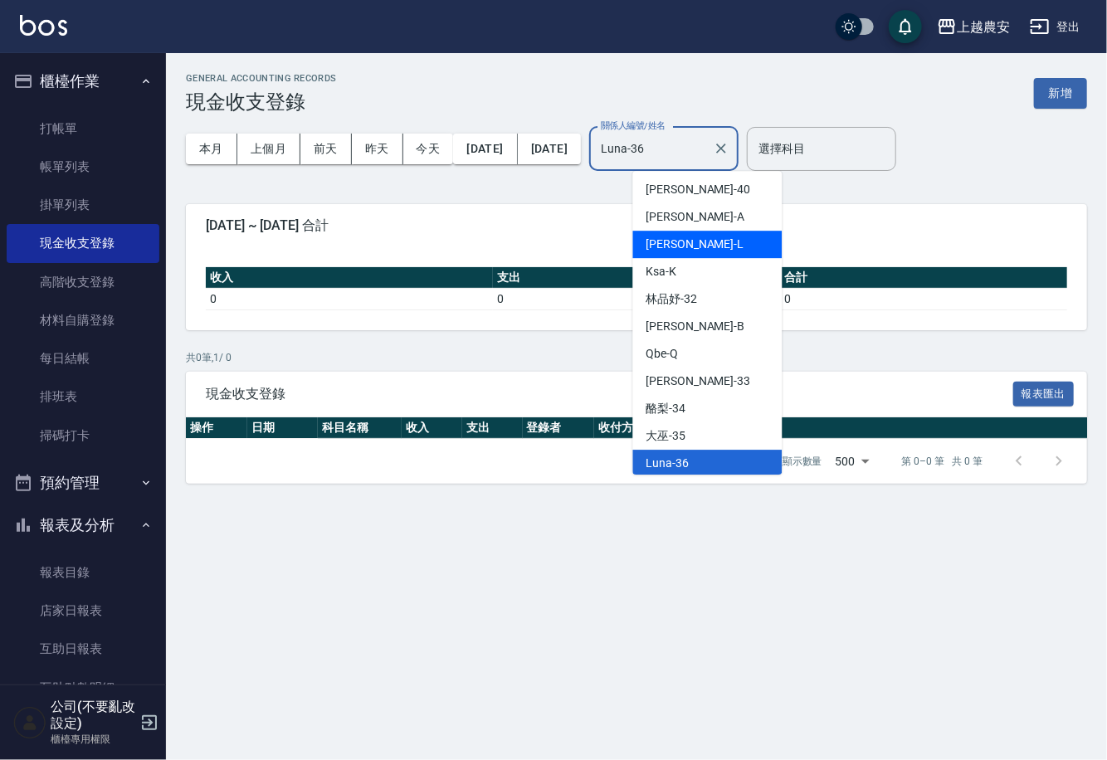
click at [677, 244] on div "[PERSON_NAME]" at bounding box center [707, 244] width 149 height 27
type input "[PERSON_NAME]"
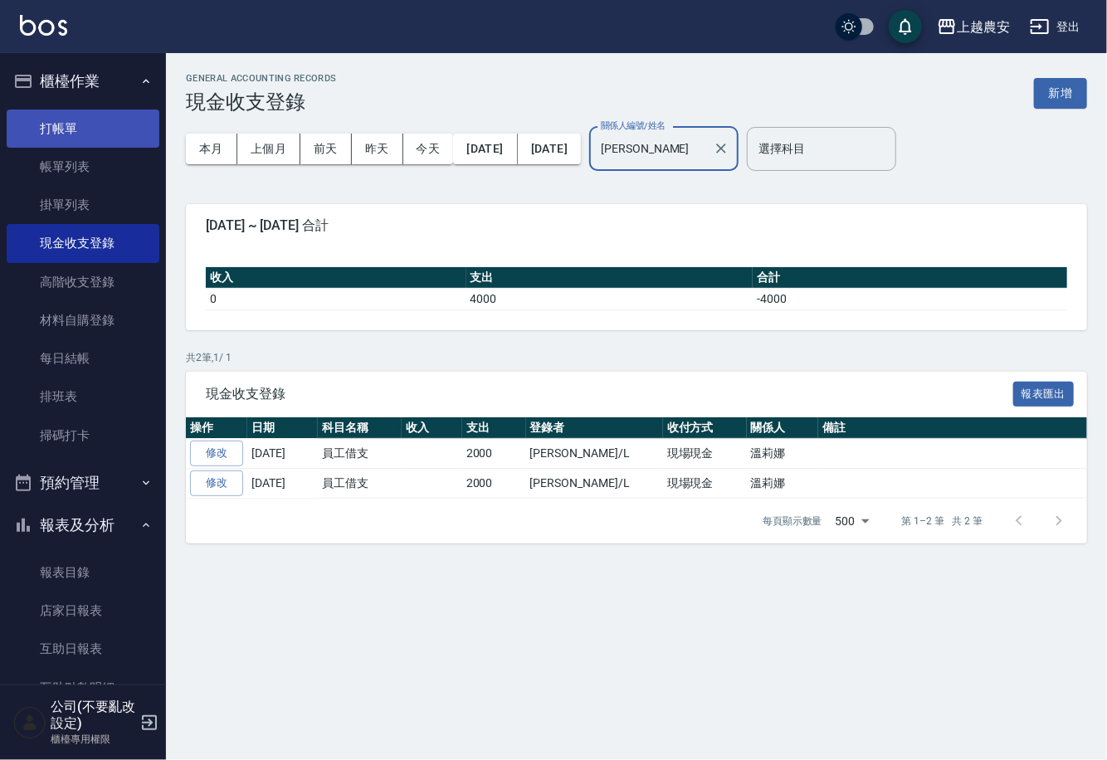
click at [68, 116] on link "打帳單" at bounding box center [83, 129] width 153 height 38
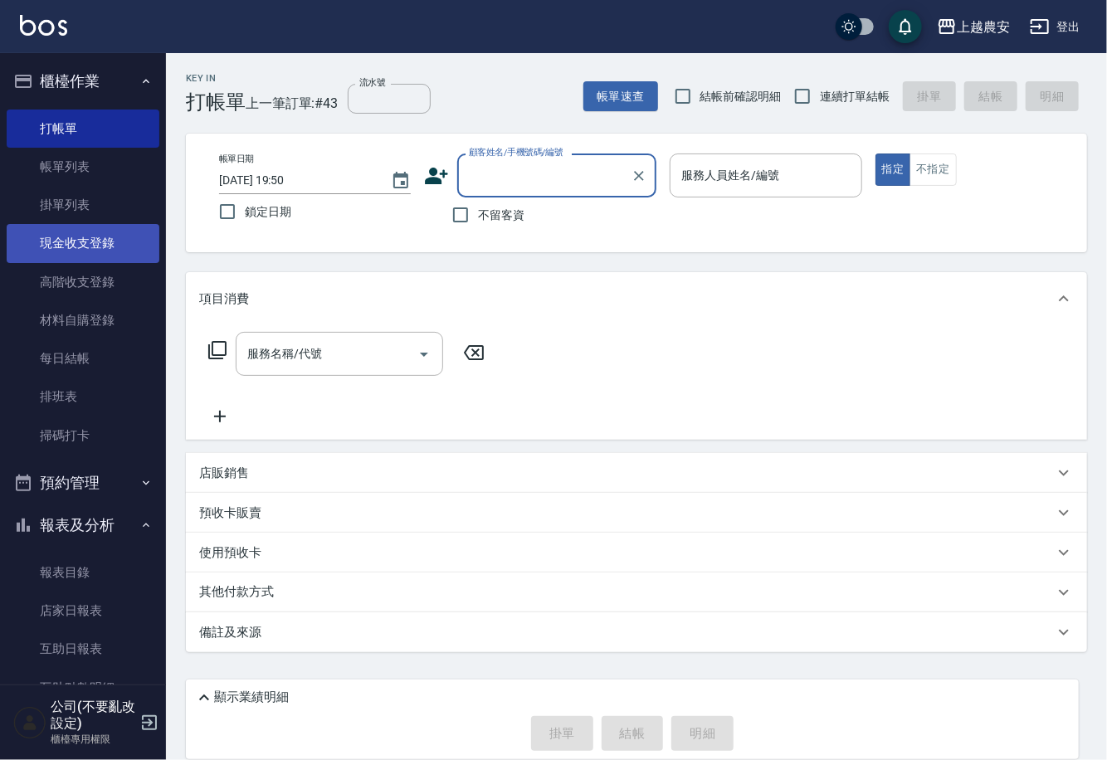
click at [77, 246] on link "現金收支登錄" at bounding box center [83, 243] width 153 height 38
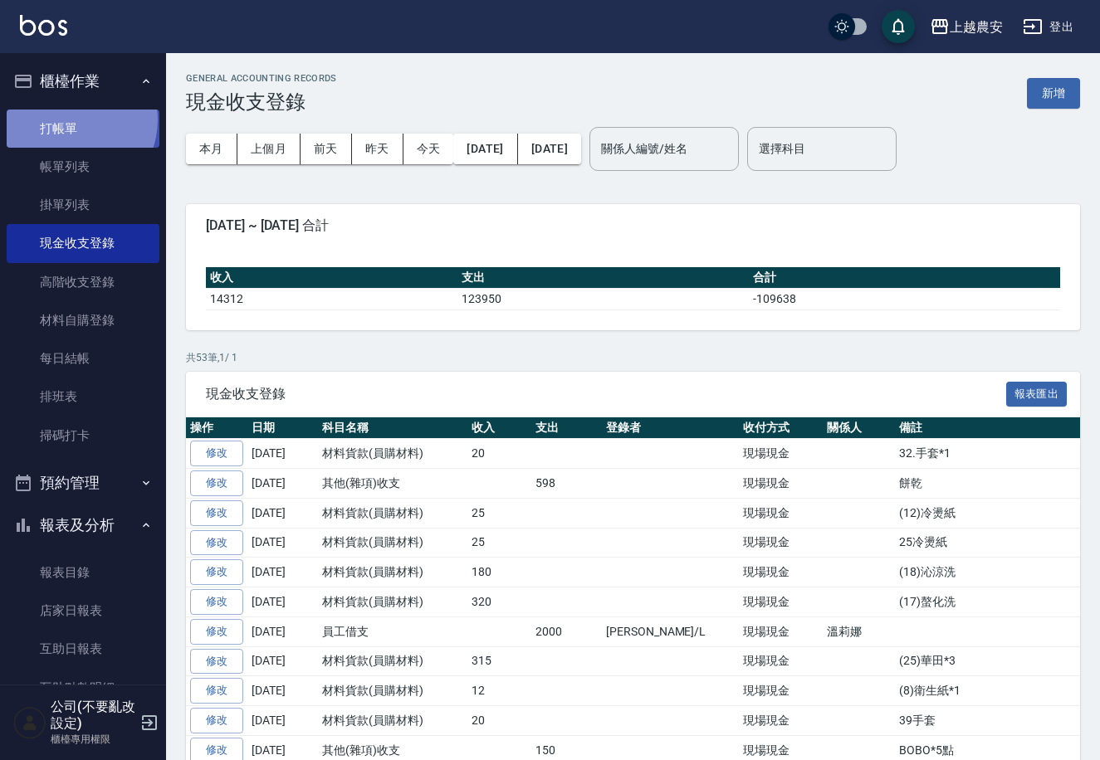
click at [69, 120] on link "打帳單" at bounding box center [83, 129] width 153 height 38
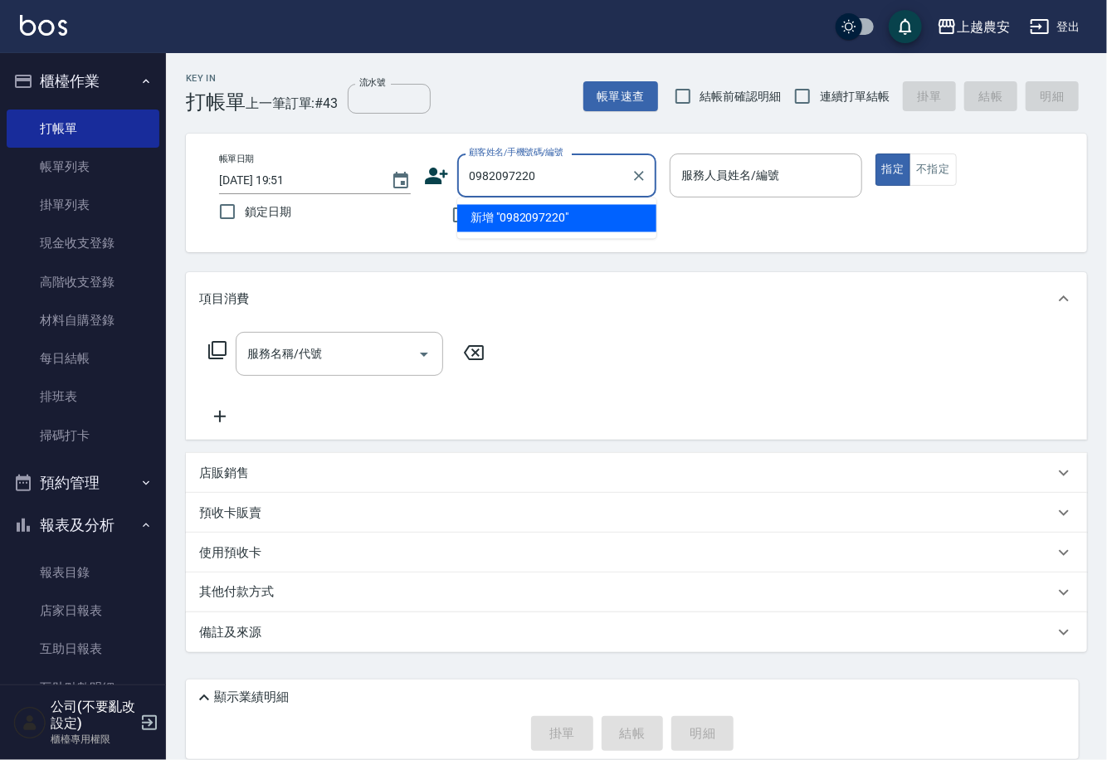
drag, startPoint x: 513, startPoint y: 183, endPoint x: 462, endPoint y: 186, distance: 51.6
click at [462, 186] on div "0982097220 顧客姓名/手機號碼/編號" at bounding box center [556, 176] width 199 height 44
type input "0982097220"
click at [443, 169] on icon at bounding box center [437, 176] width 23 height 17
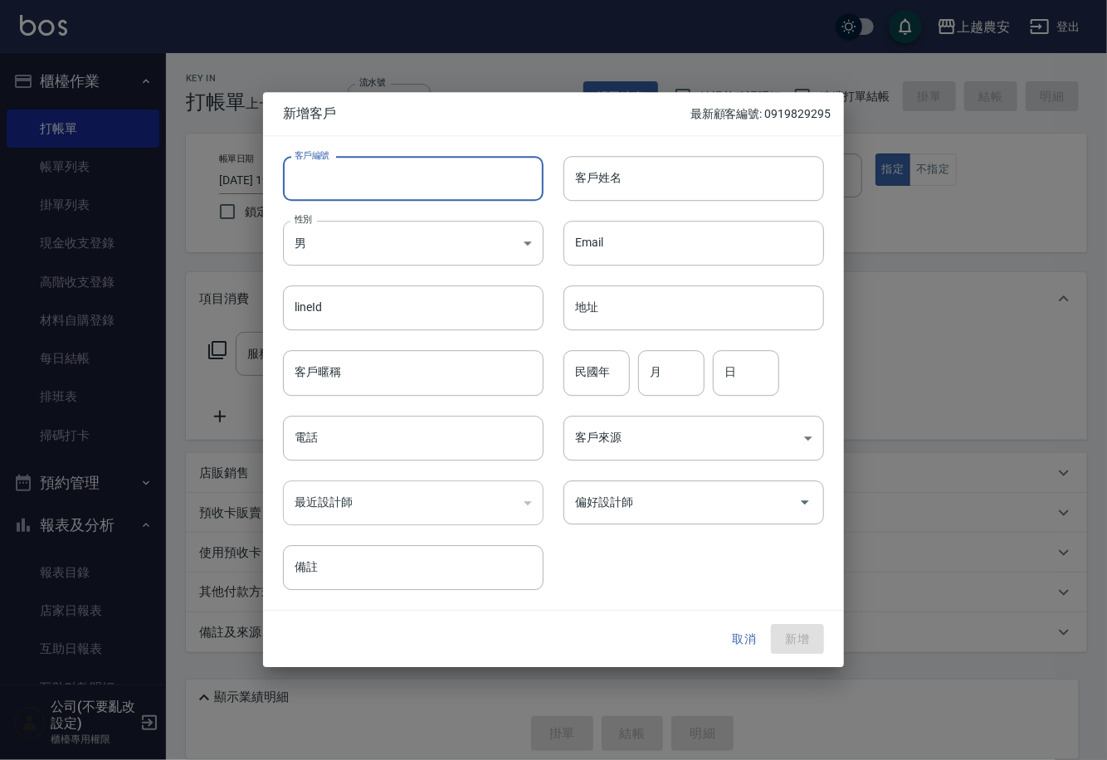
drag, startPoint x: 422, startPoint y: 190, endPoint x: 613, endPoint y: 346, distance: 247.2
click at [422, 190] on input "客戶編號" at bounding box center [413, 178] width 261 height 45
paste input "0982097220"
type input "0982097220"
click at [492, 233] on body "上越農安 登出 櫃檯作業 打帳單 帳單列表 掛單列表 現金收支登錄 高階收支登錄 材料自購登錄 每日結帳 排班表 掃碼打卡 預約管理 預約管理 單日預約紀錄 …" at bounding box center [553, 380] width 1107 height 760
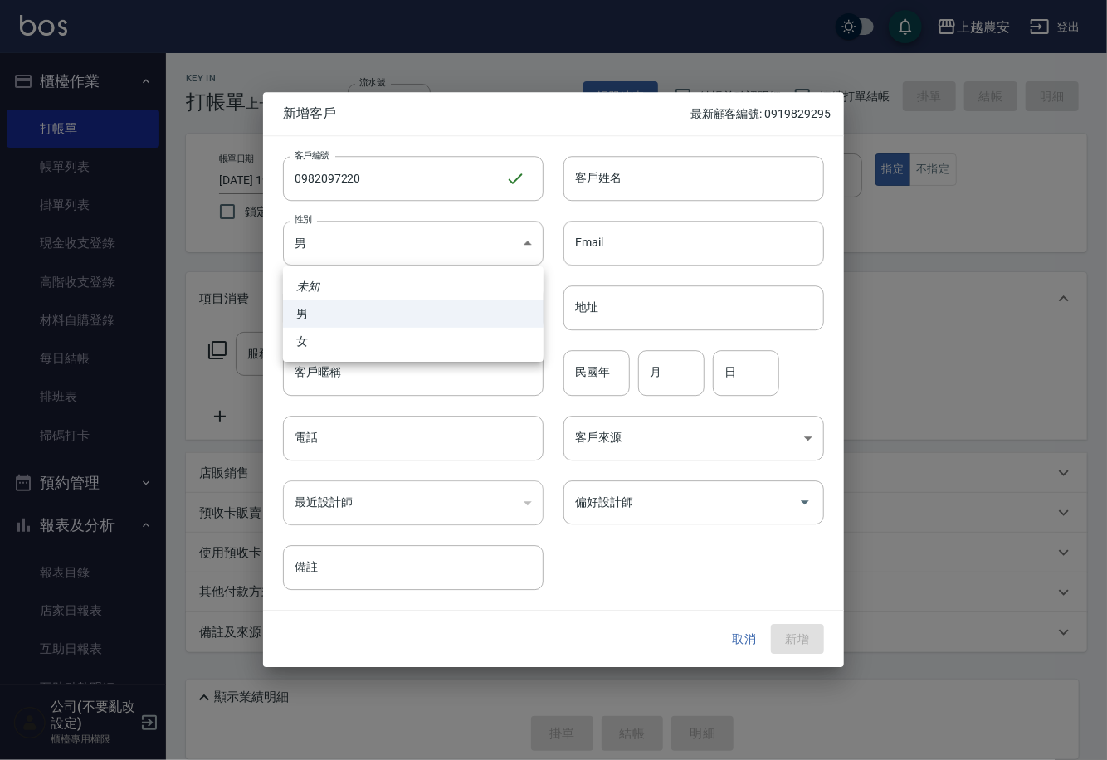
click at [501, 343] on li "女" at bounding box center [413, 341] width 261 height 27
type input "[DEMOGRAPHIC_DATA]"
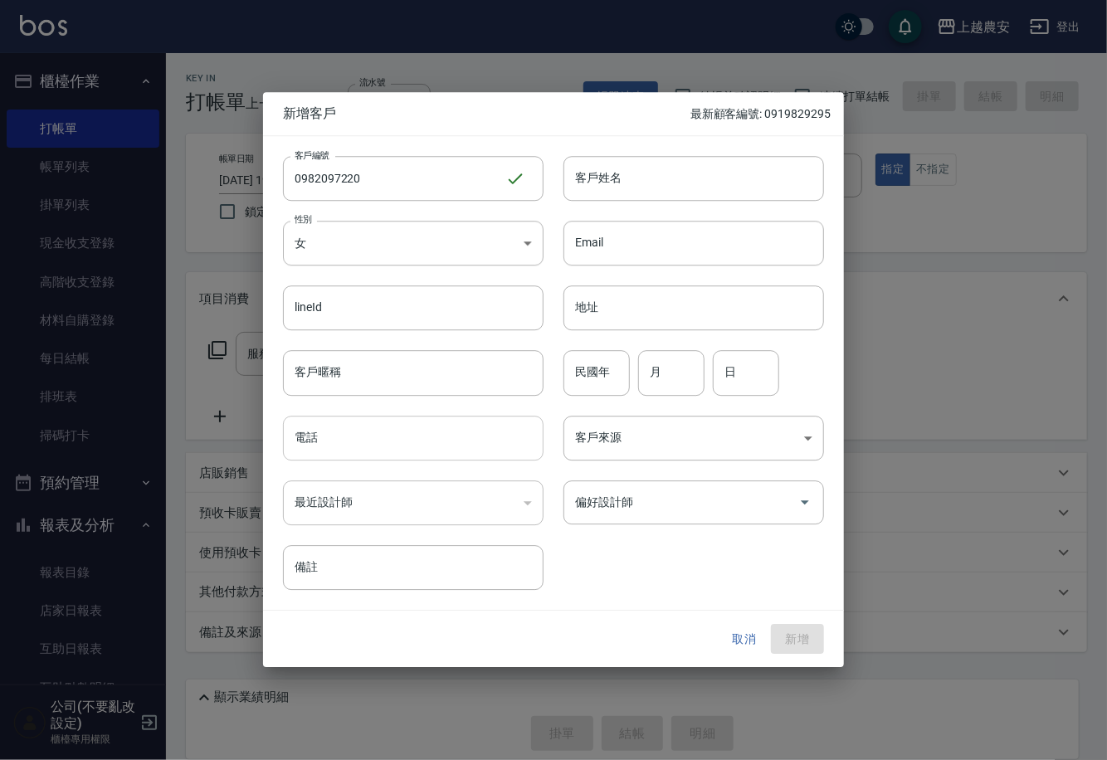
click at [510, 433] on input "電話" at bounding box center [413, 438] width 261 height 45
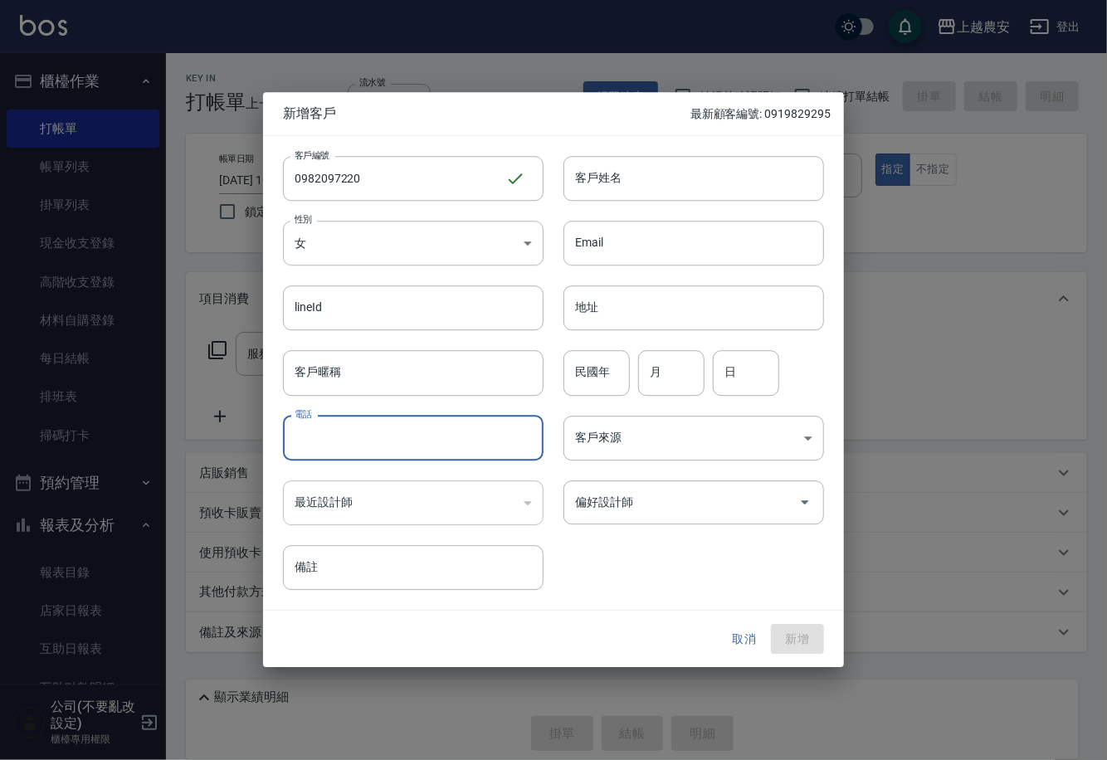
paste input "0982097220"
type input "0982097220"
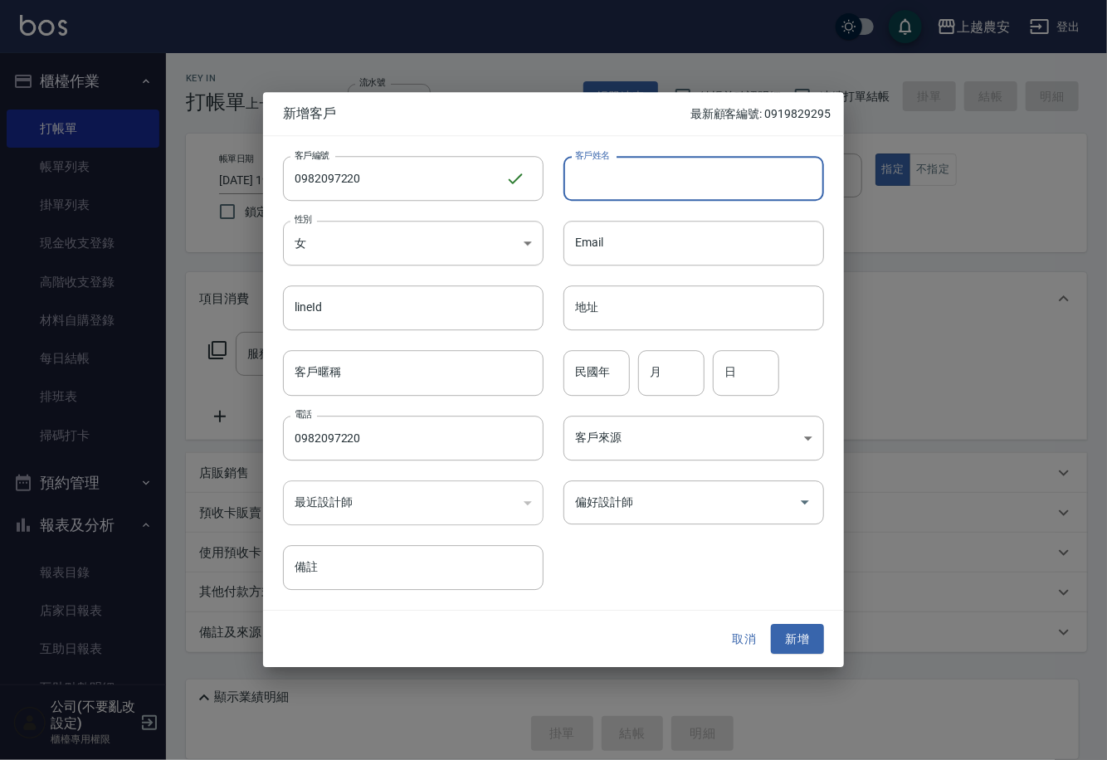
click at [772, 157] on input "客戶姓名" at bounding box center [694, 178] width 261 height 45
type input "t"
click at [801, 487] on div at bounding box center [804, 503] width 25 height 44
type input "[PERSON_NAME]"
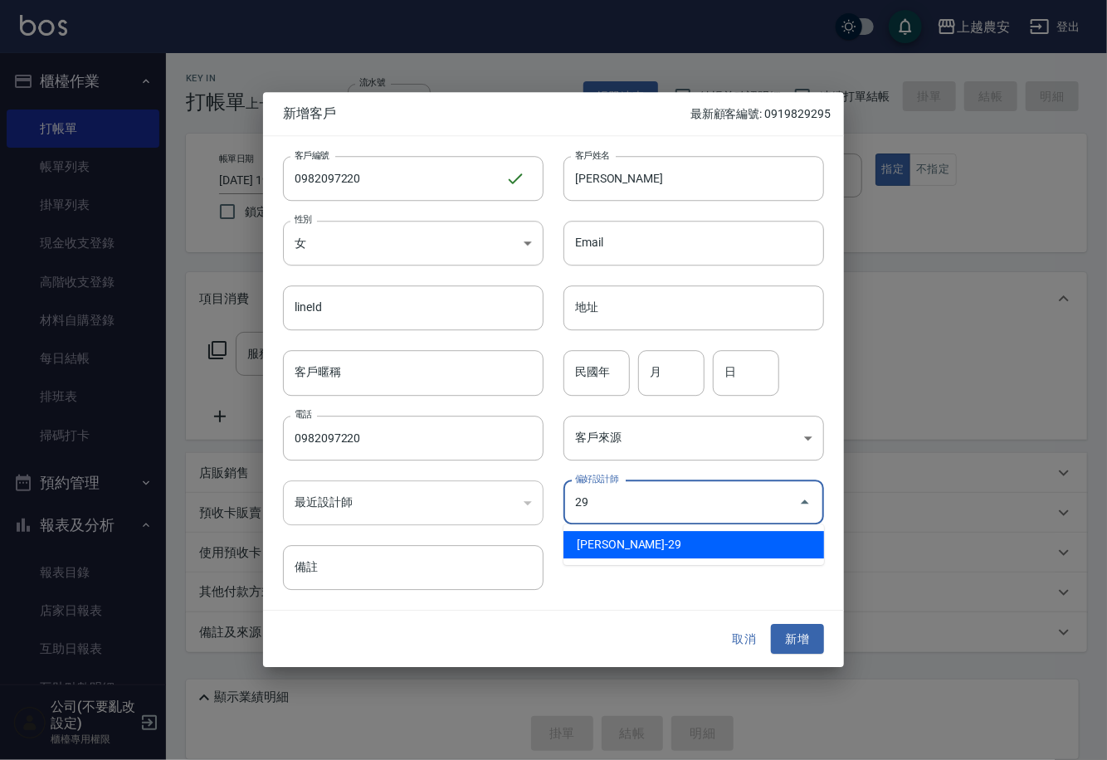
type input "楊馨茹"
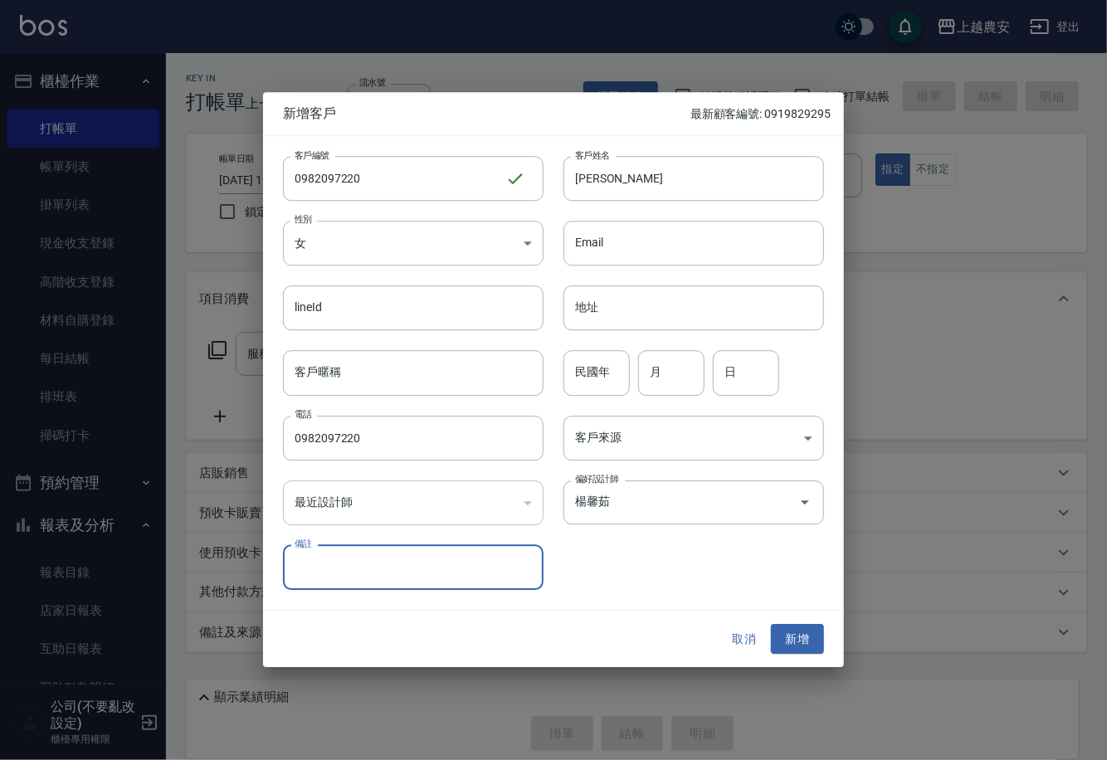
click at [803, 639] on button "新增" at bounding box center [797, 639] width 53 height 31
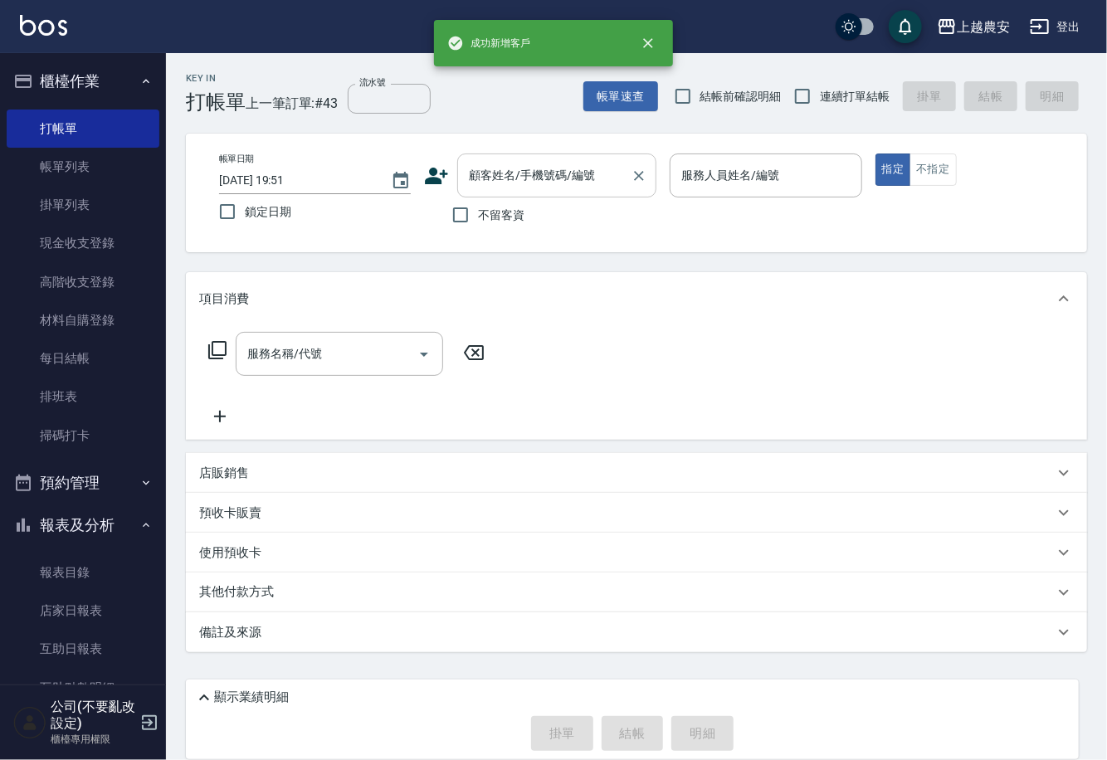
drag, startPoint x: 530, startPoint y: 179, endPoint x: 531, endPoint y: 171, distance: 8.3
click at [530, 175] on input "顧客姓名/手機號碼/編號" at bounding box center [544, 175] width 159 height 29
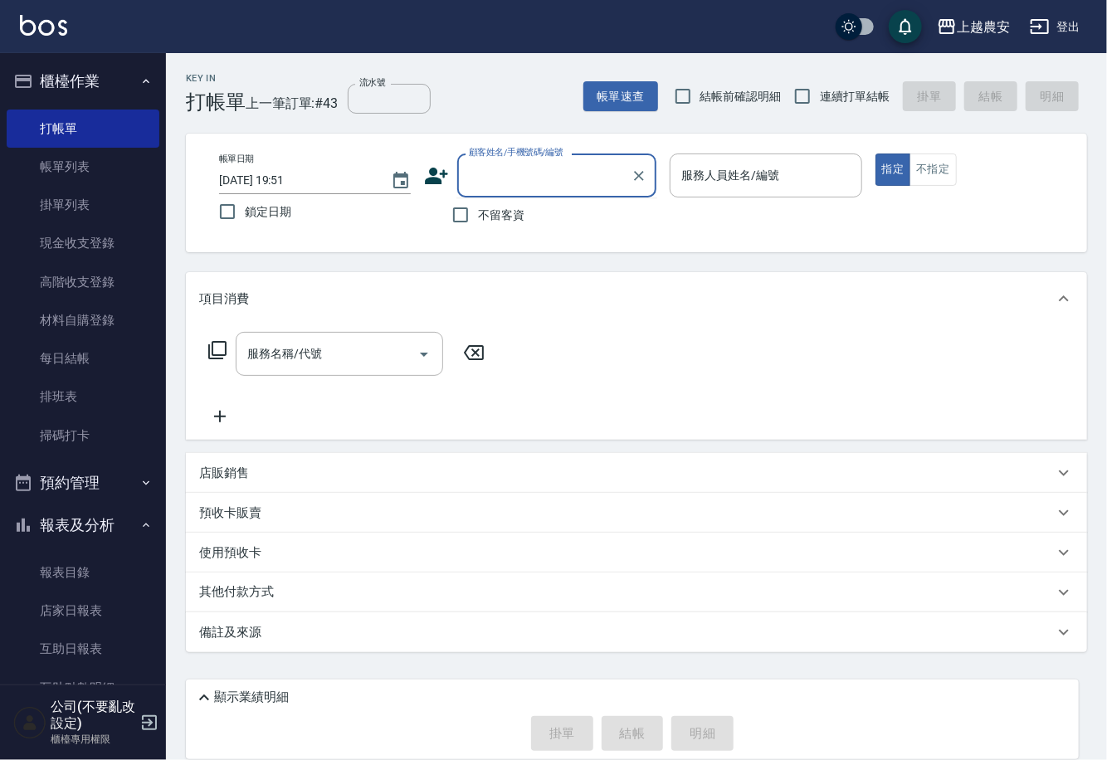
paste input "0982097220"
type input "0982097220"
click at [642, 175] on icon "Clear" at bounding box center [639, 176] width 17 height 17
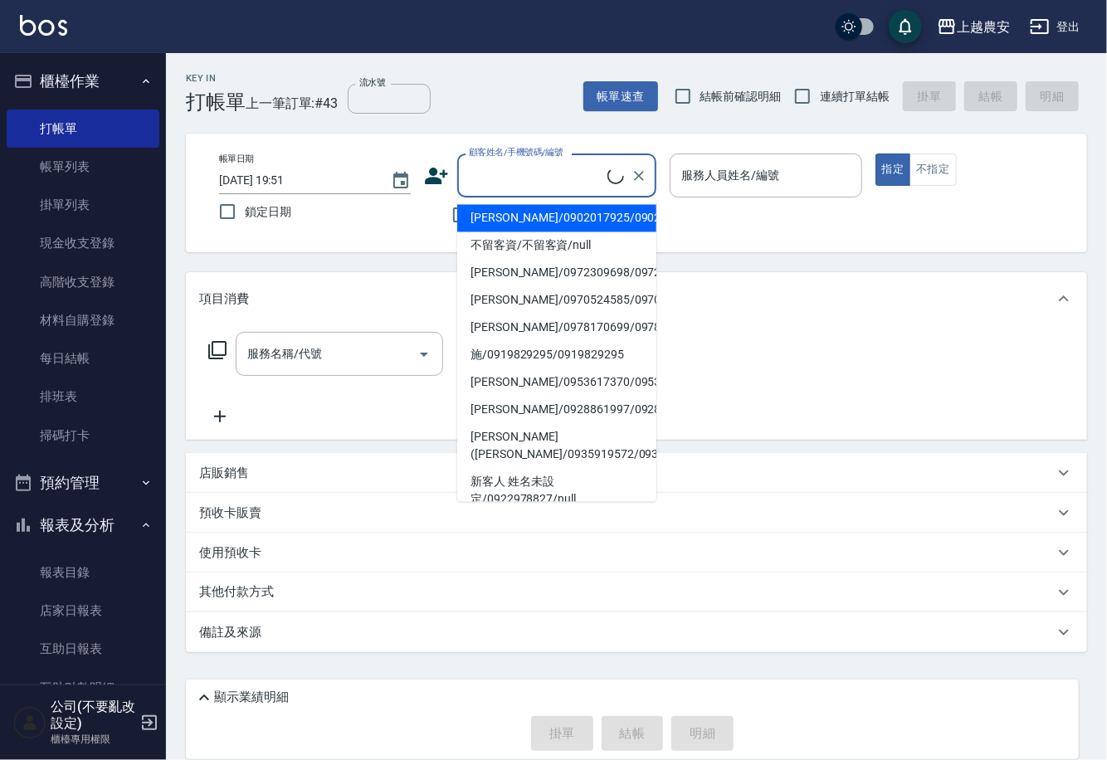
paste input "0982097220"
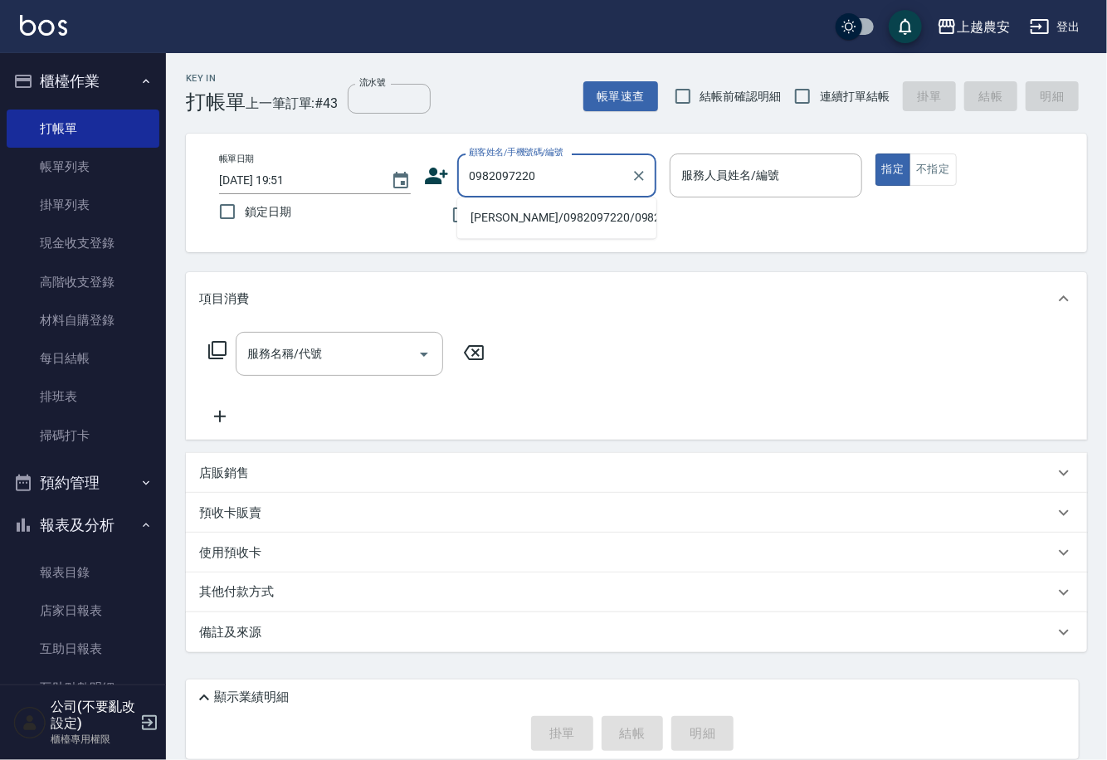
click at [584, 220] on li "[PERSON_NAME]/0982097220/0982097220" at bounding box center [556, 218] width 199 height 27
type input "[PERSON_NAME]/0982097220/0982097220"
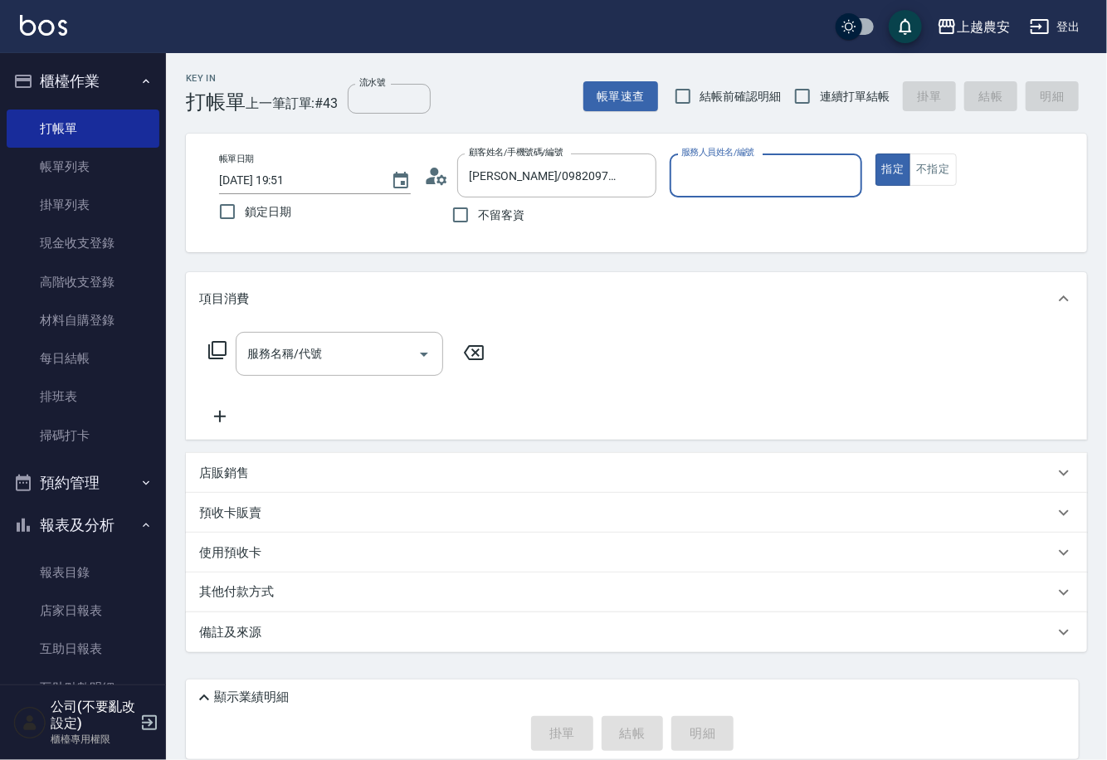
type input "[PERSON_NAME]-29"
click at [876, 154] on button "指定" at bounding box center [894, 170] width 36 height 32
type button "true"
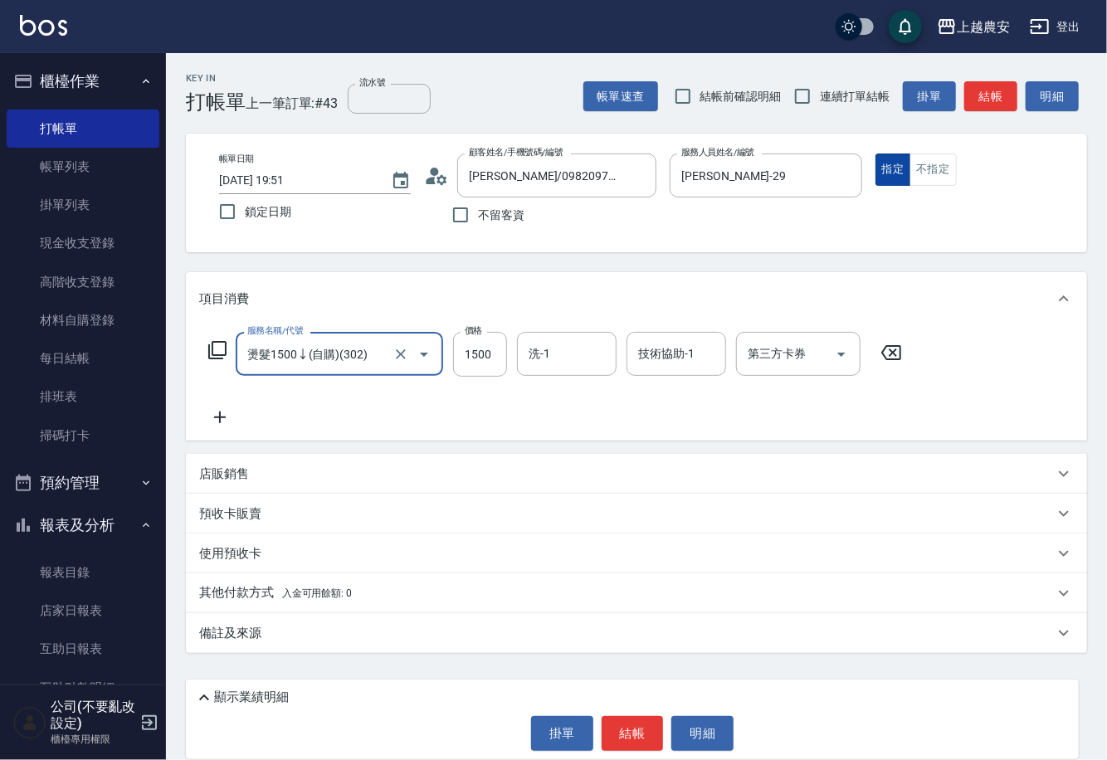
type input "燙髮1500↓(自購)(302)"
type input "1000"
click at [323, 590] on span "入金可用餘額: 0" at bounding box center [317, 594] width 71 height 12
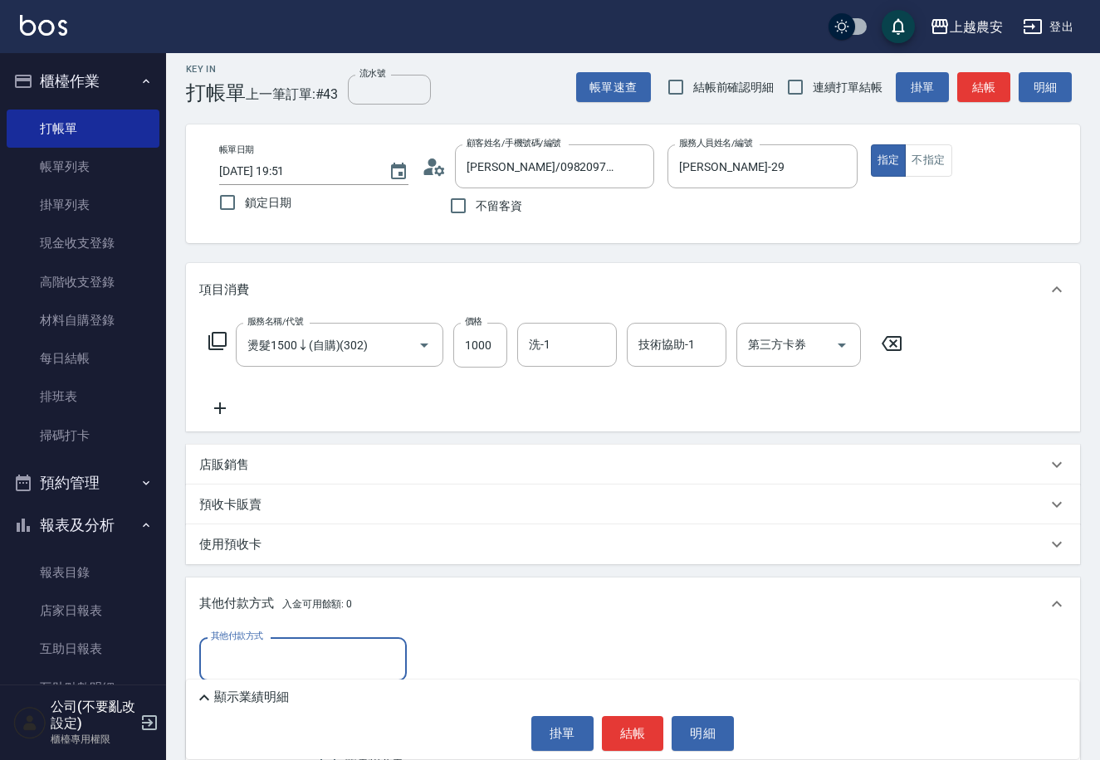
scroll to position [178, 0]
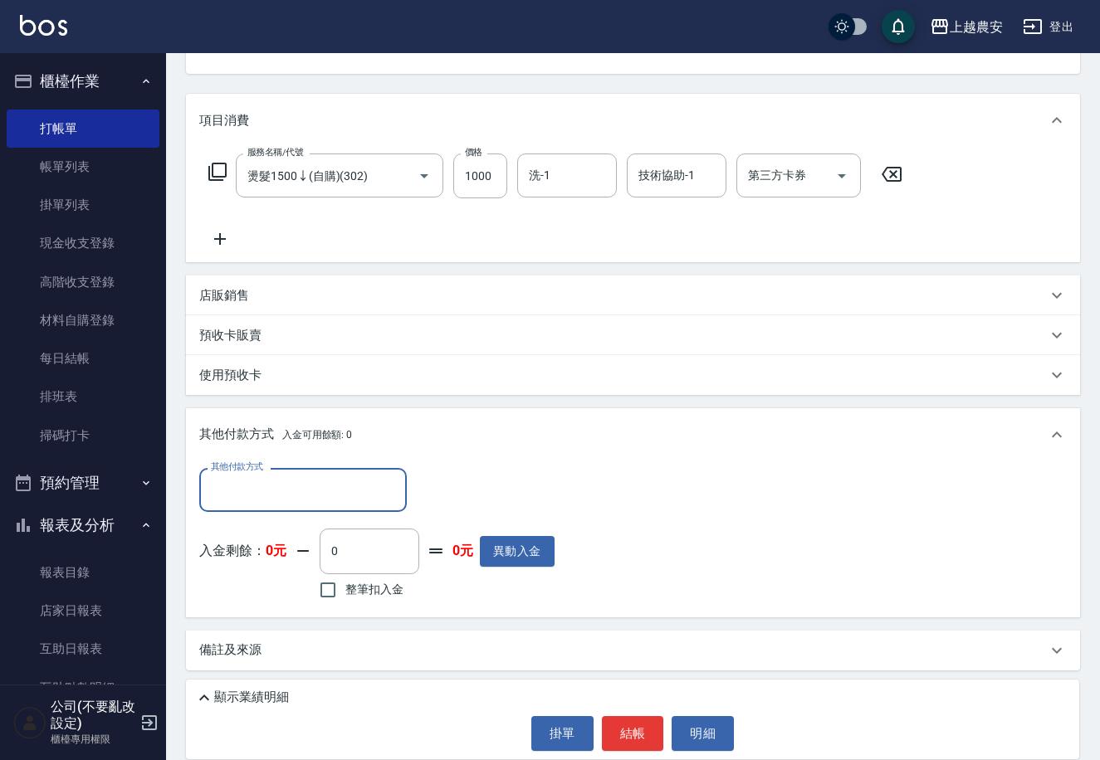
click at [278, 470] on div "其他付款方式" at bounding box center [303, 490] width 208 height 44
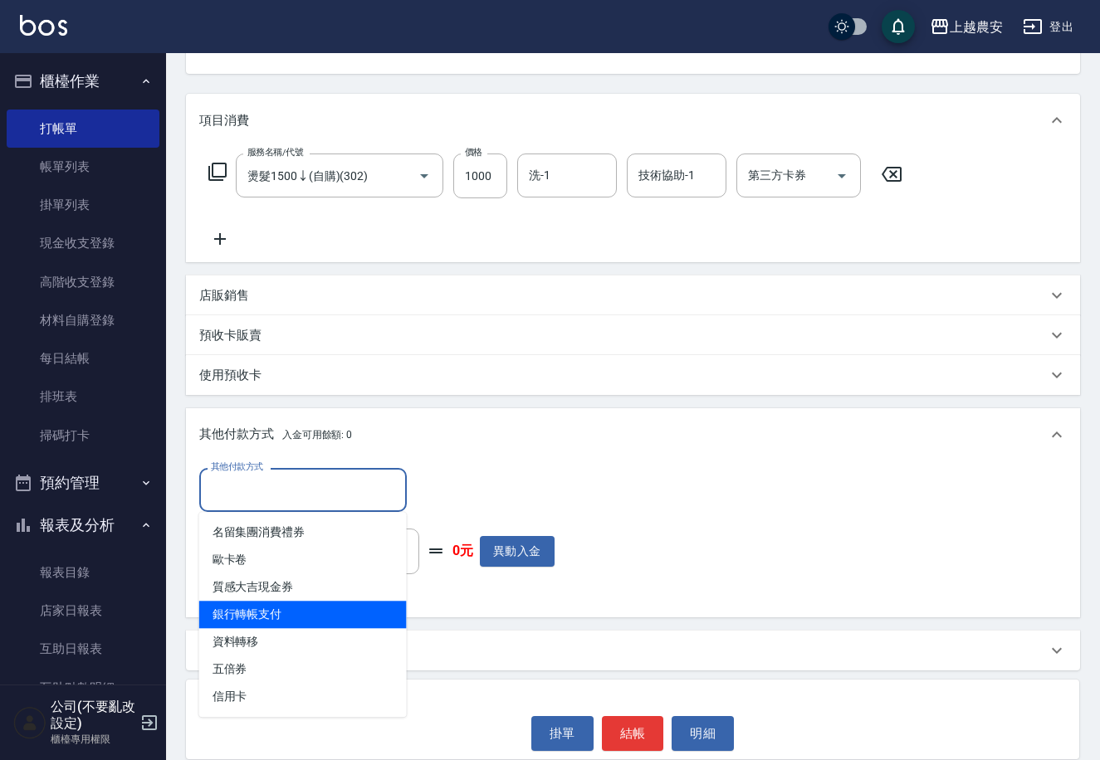
click at [370, 621] on span "銀行轉帳支付" at bounding box center [303, 614] width 208 height 27
type input "銀行轉帳支付"
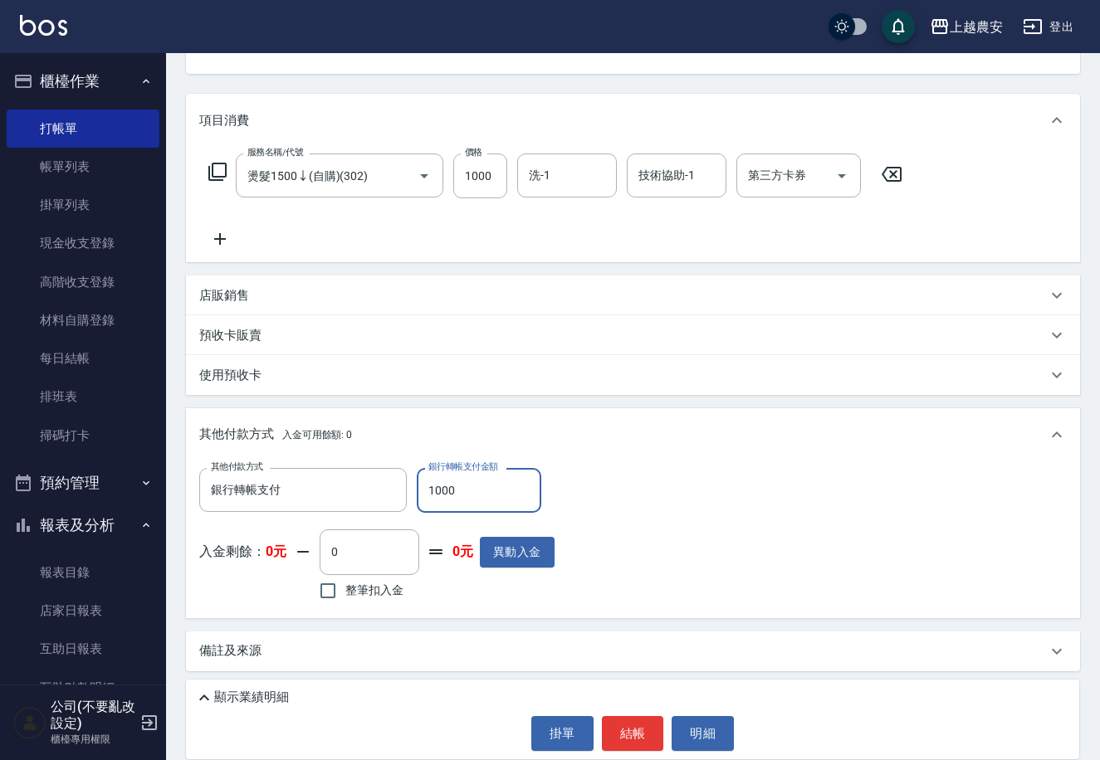
type input "1000"
click at [628, 732] on button "結帳" at bounding box center [633, 733] width 62 height 35
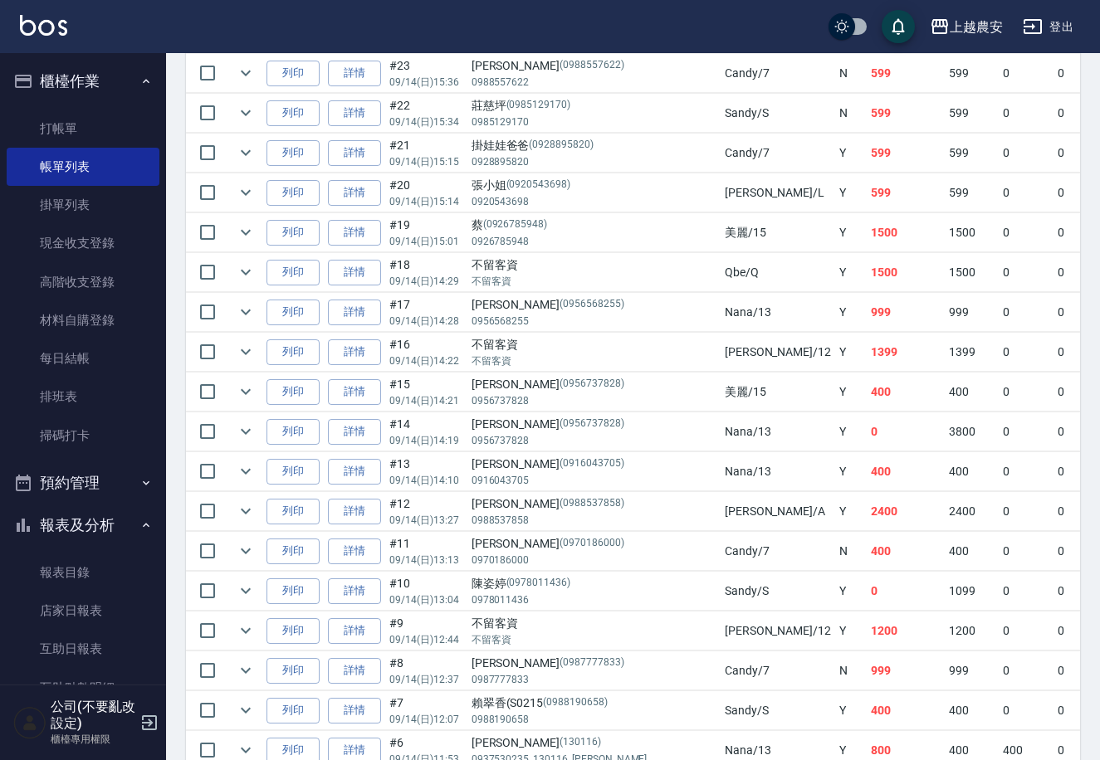
scroll to position [1337, 0]
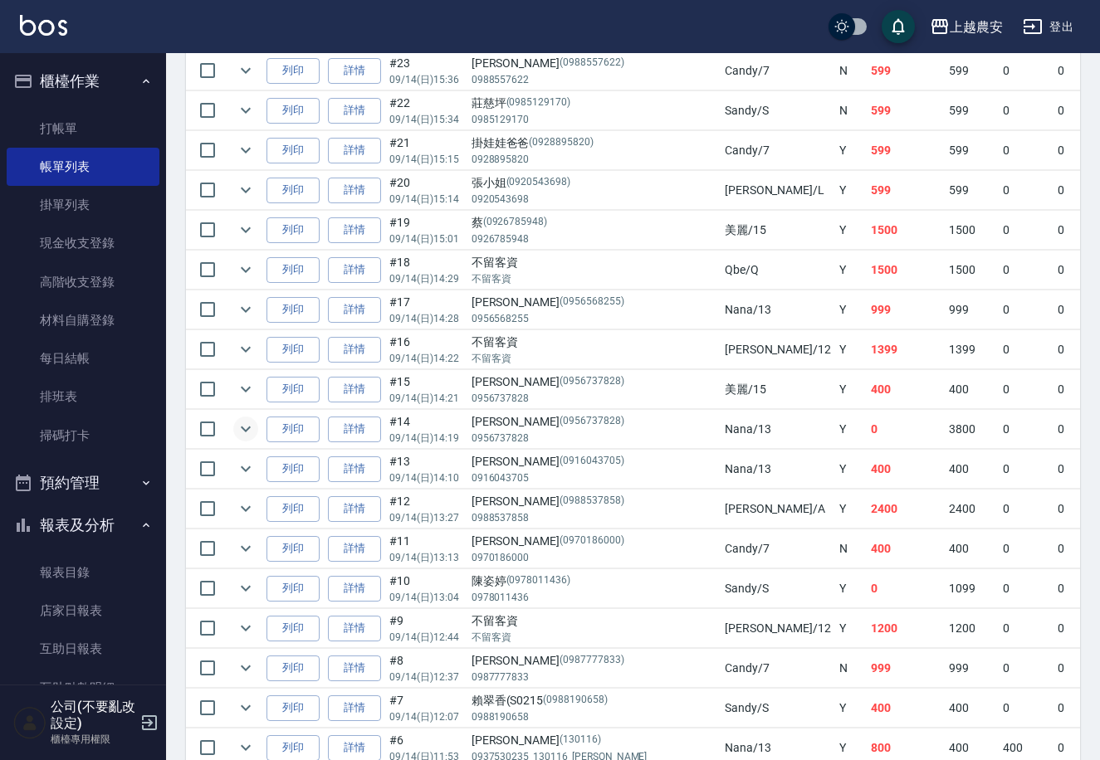
click at [242, 426] on icon "expand row" at bounding box center [246, 429] width 20 height 20
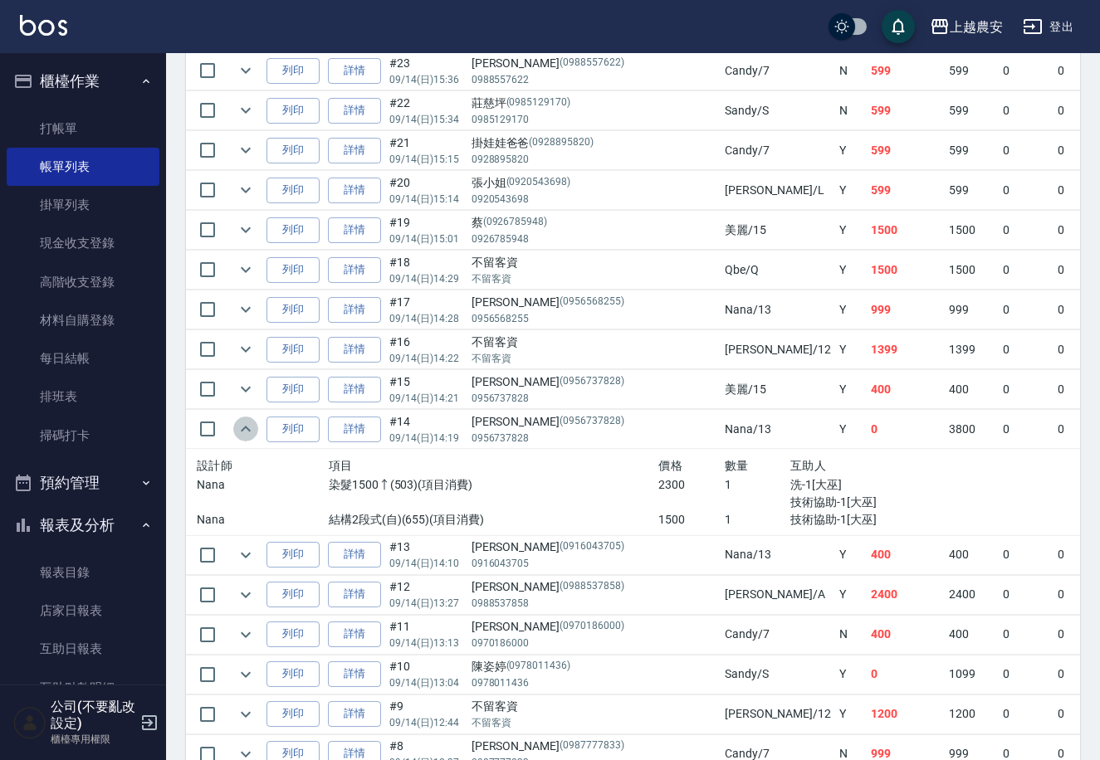
click at [246, 432] on icon "expand row" at bounding box center [246, 429] width 20 height 20
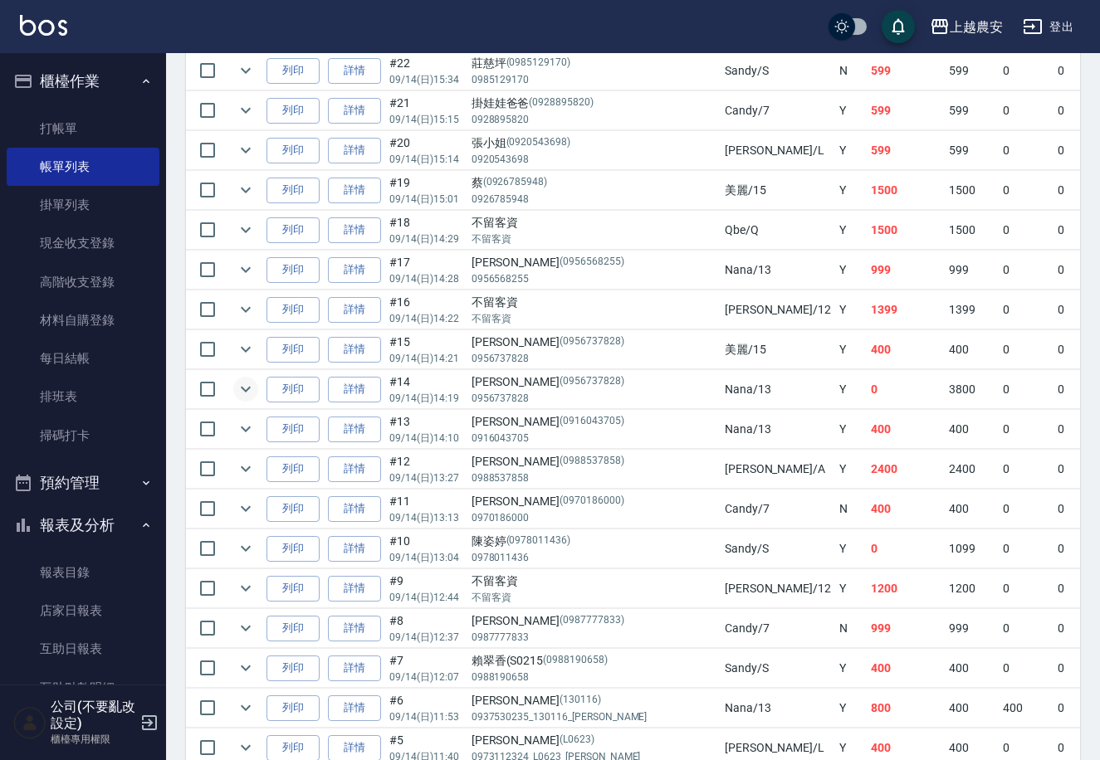
scroll to position [1369, 0]
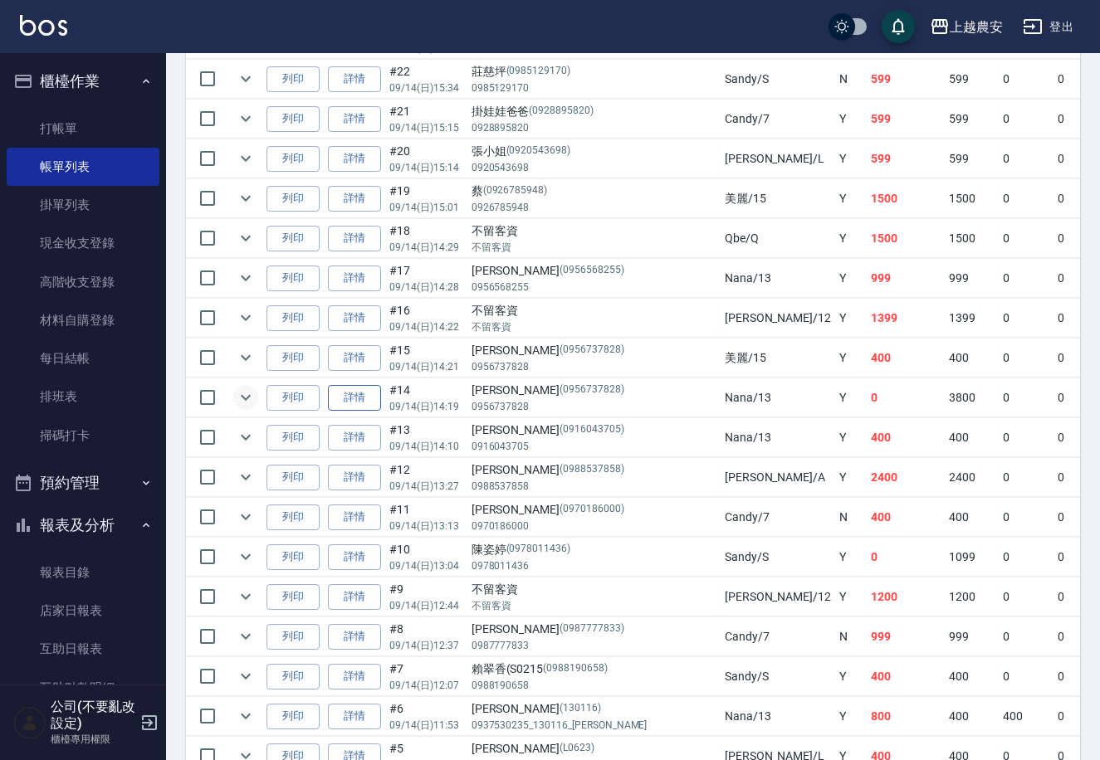
click at [374, 398] on link "詳情" at bounding box center [354, 398] width 53 height 26
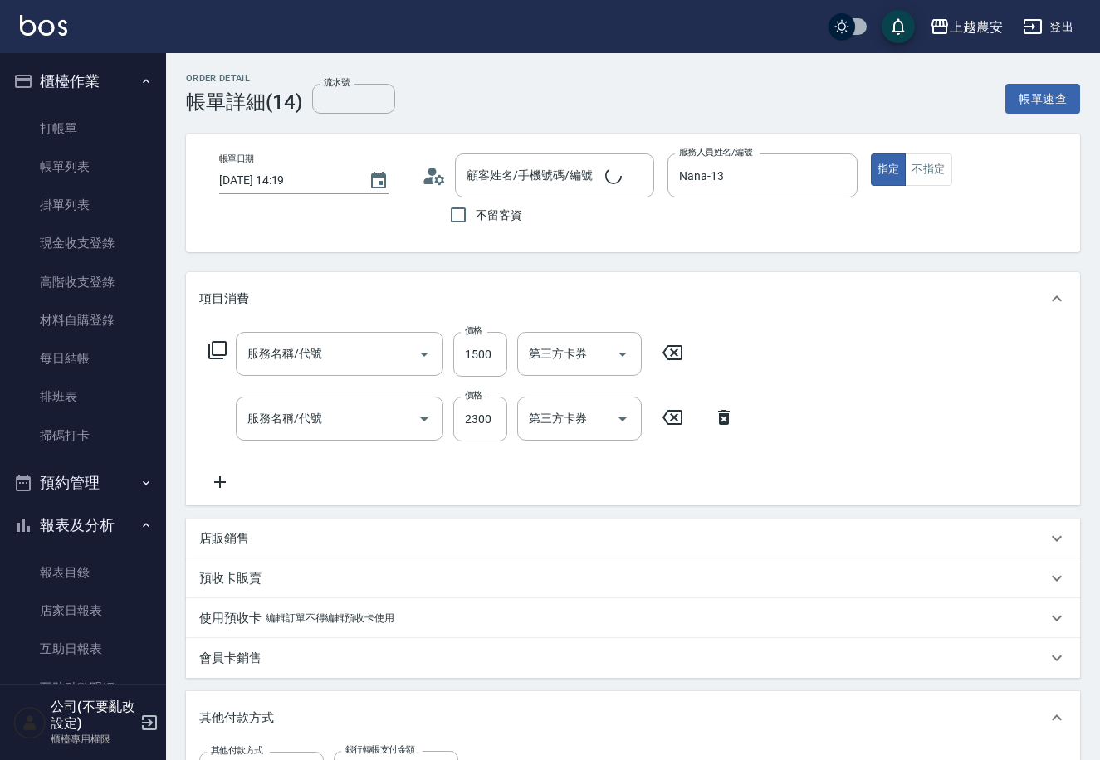
type input "[DATE] 14:19"
type input "Nana-13"
type input "結構2段式(自)(655)"
type input "染髮1500↑(503)"
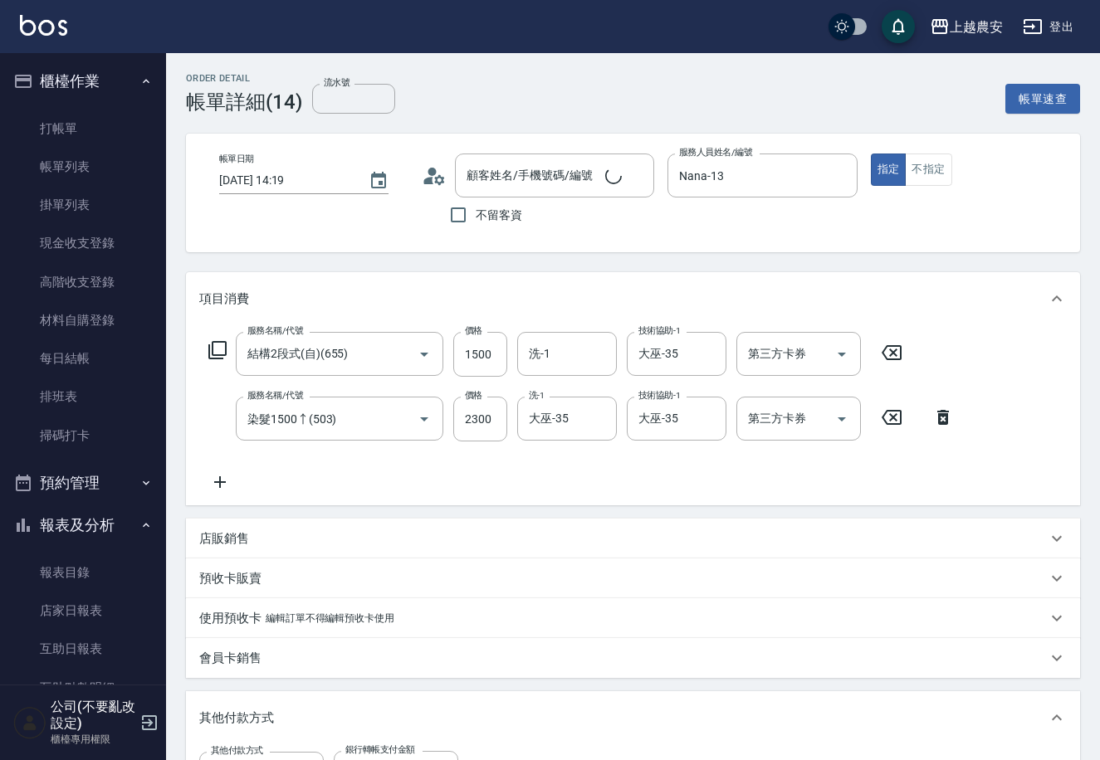
type input "[PERSON_NAME]/0956737828/0956737828"
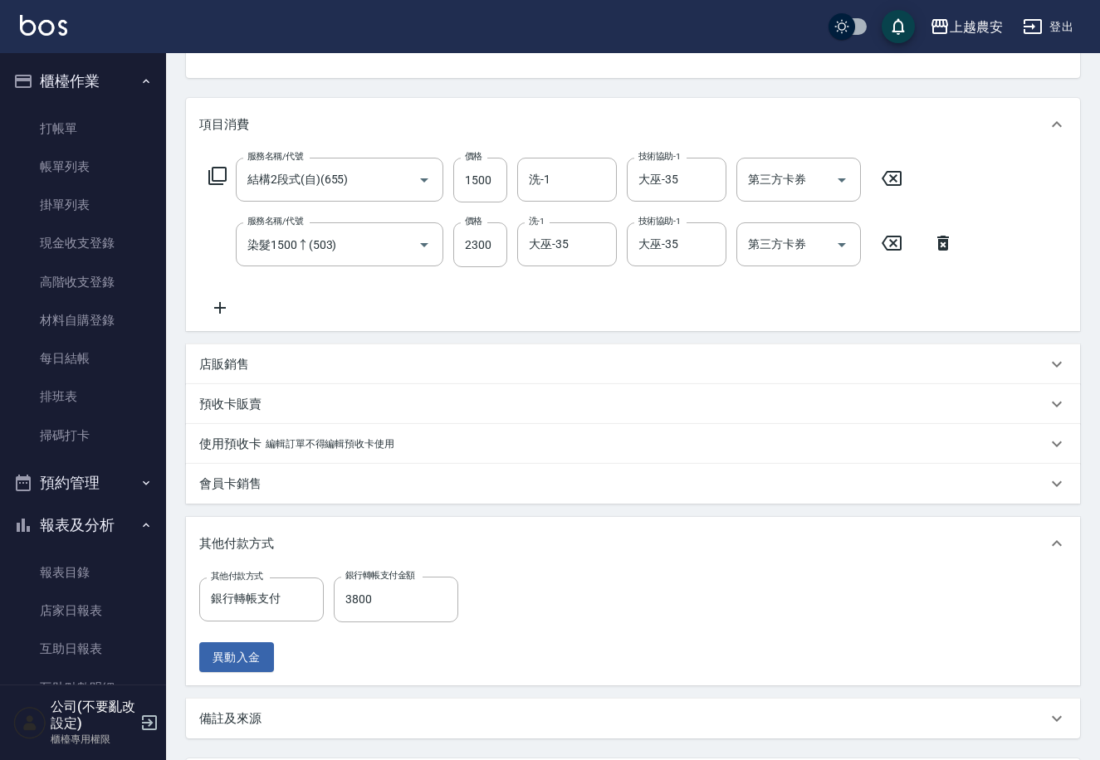
scroll to position [196, 0]
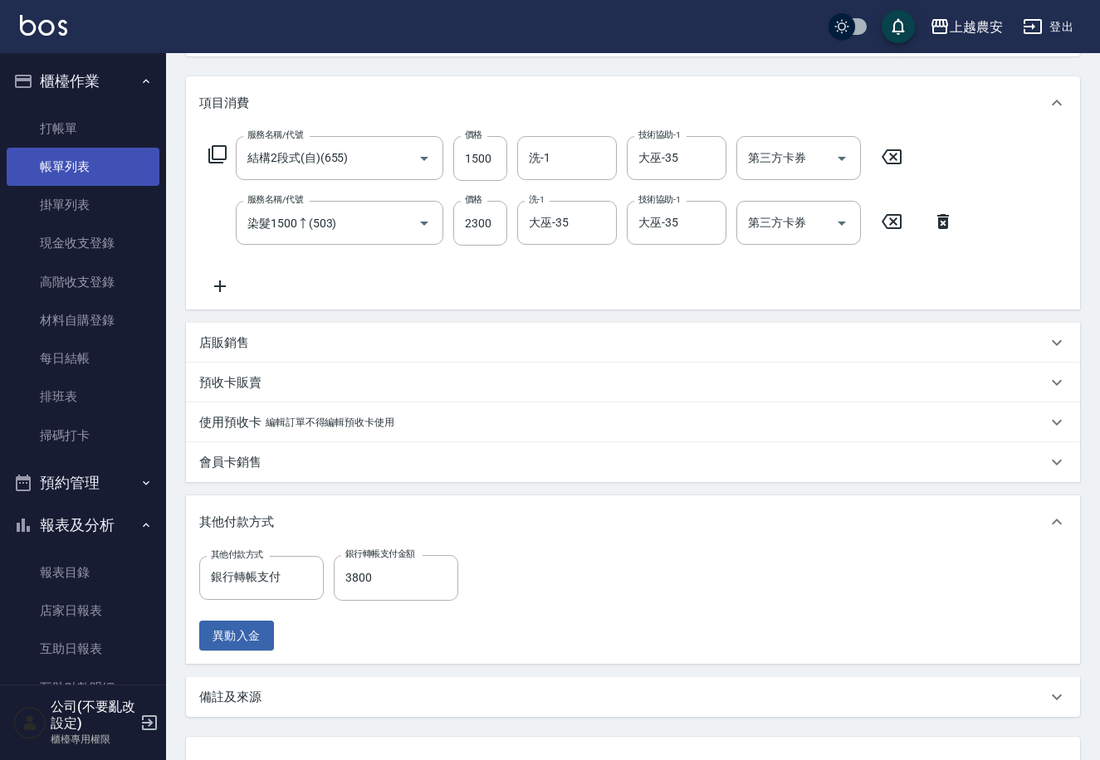
click at [99, 162] on link "帳單列表" at bounding box center [83, 167] width 153 height 38
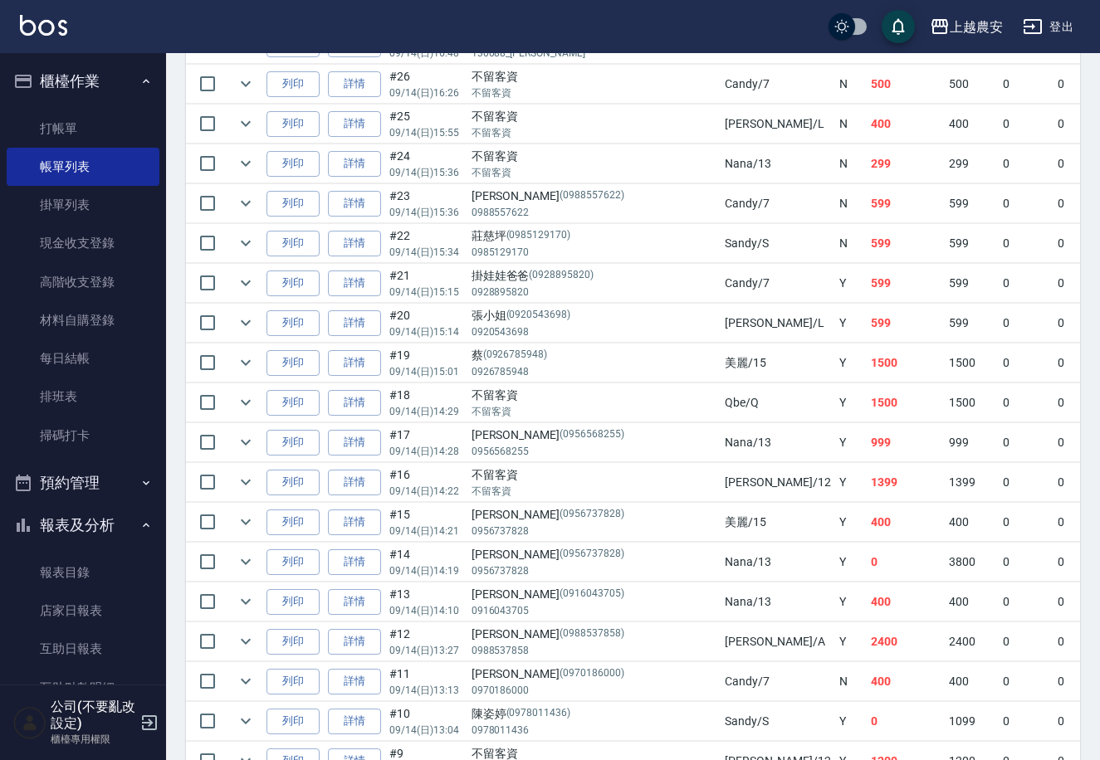
scroll to position [1239, 0]
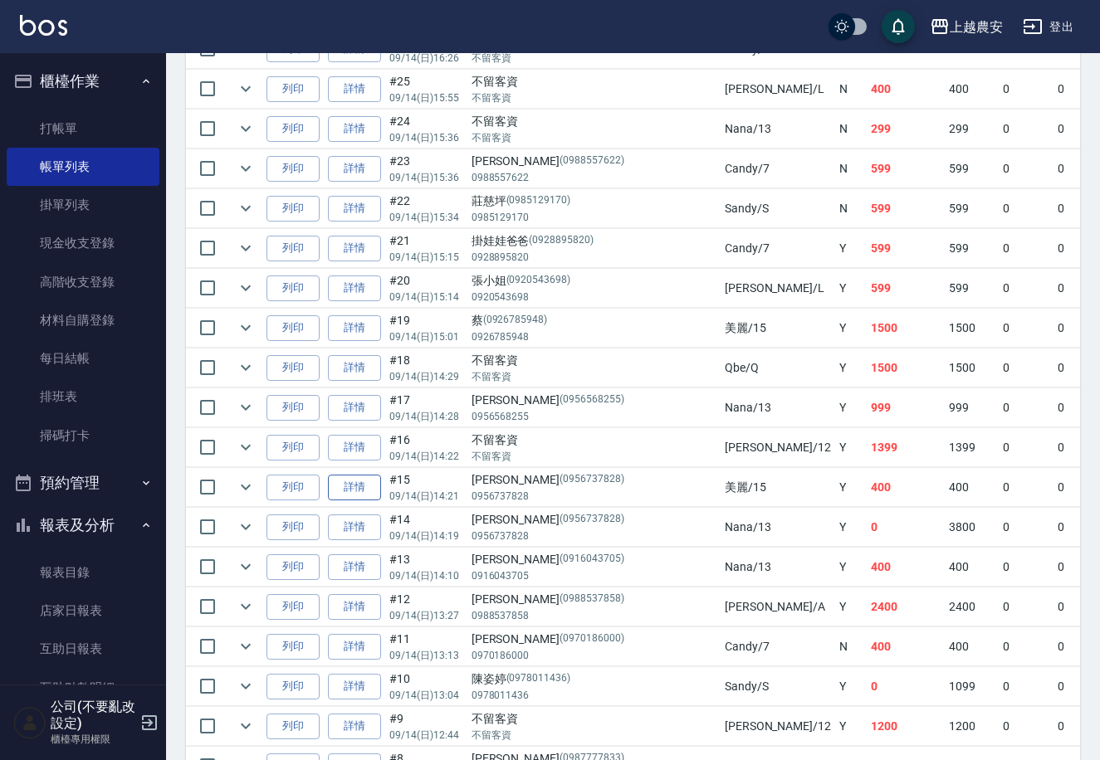
click at [364, 482] on link "詳情" at bounding box center [354, 488] width 53 height 26
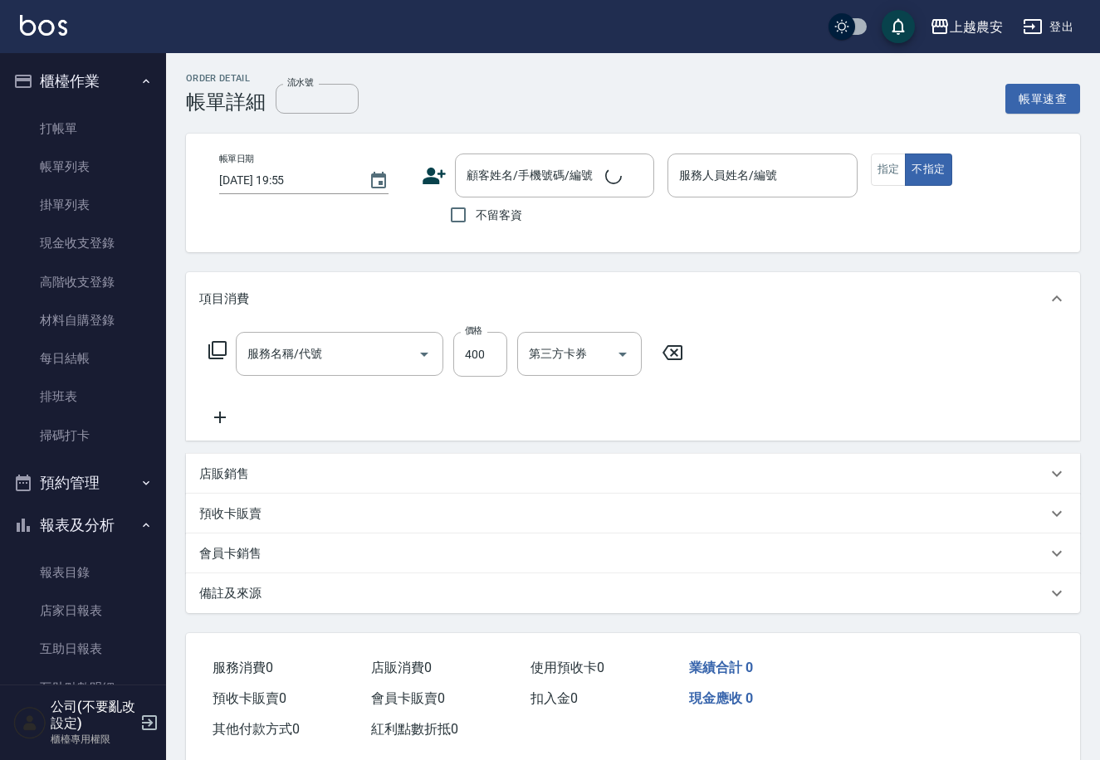
type input "[DATE] 14:21"
type input "美麗-15"
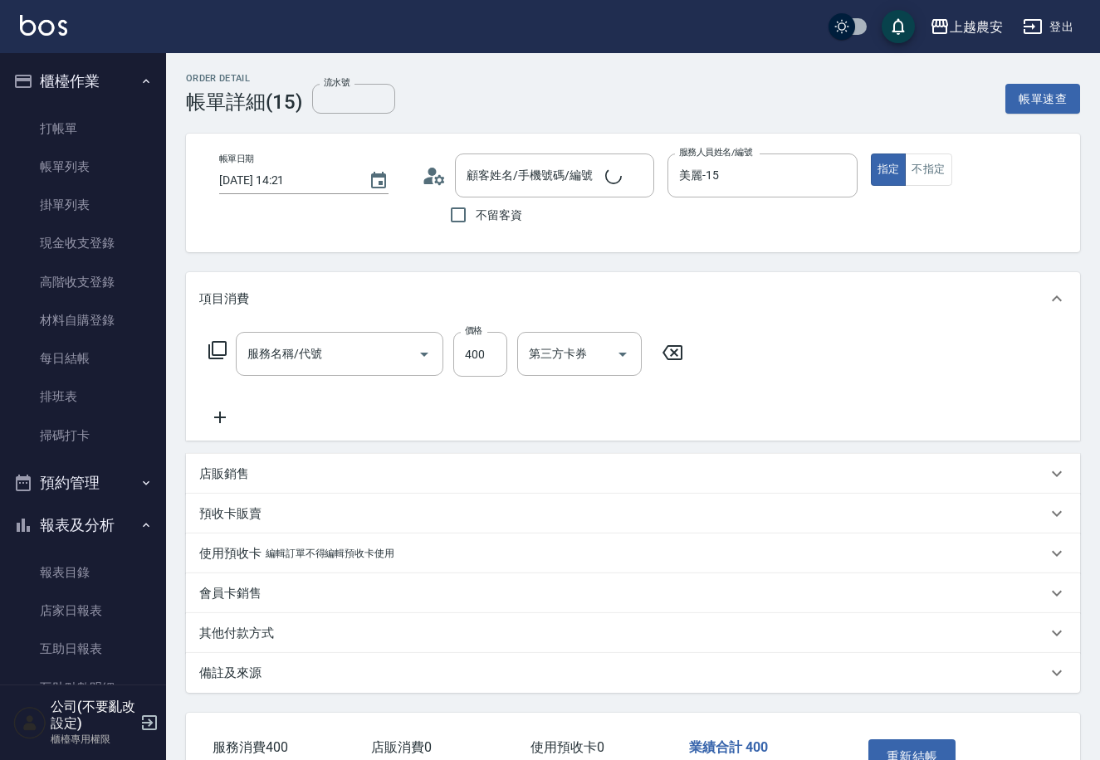
type input "修手指甲(901)"
type input "[PERSON_NAME]/0956737828/0956737828"
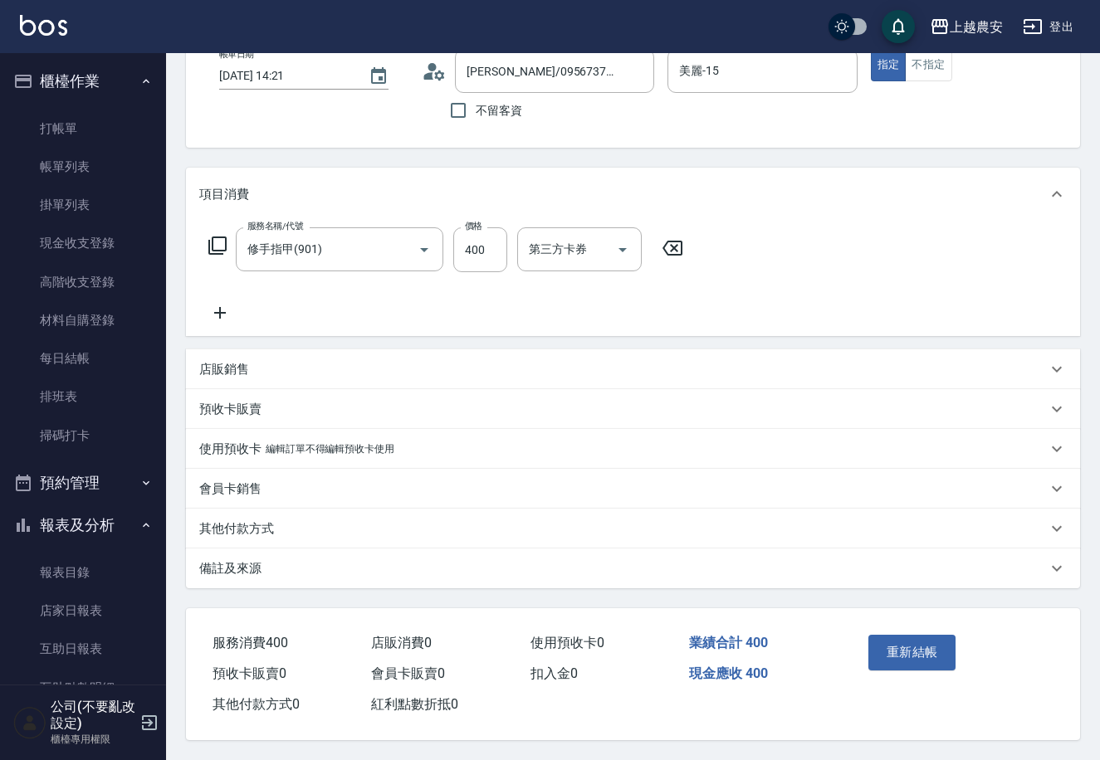
click at [301, 512] on div "其他付款方式" at bounding box center [633, 529] width 894 height 40
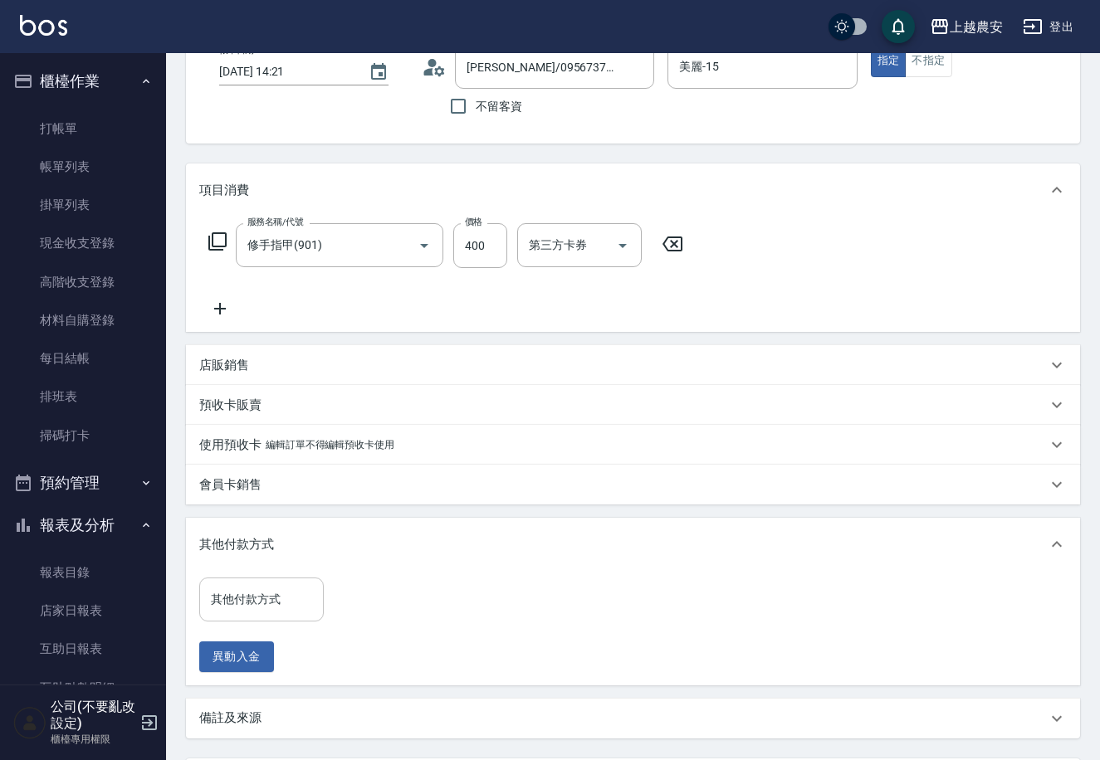
click at [263, 591] on input "其他付款方式" at bounding box center [262, 599] width 110 height 29
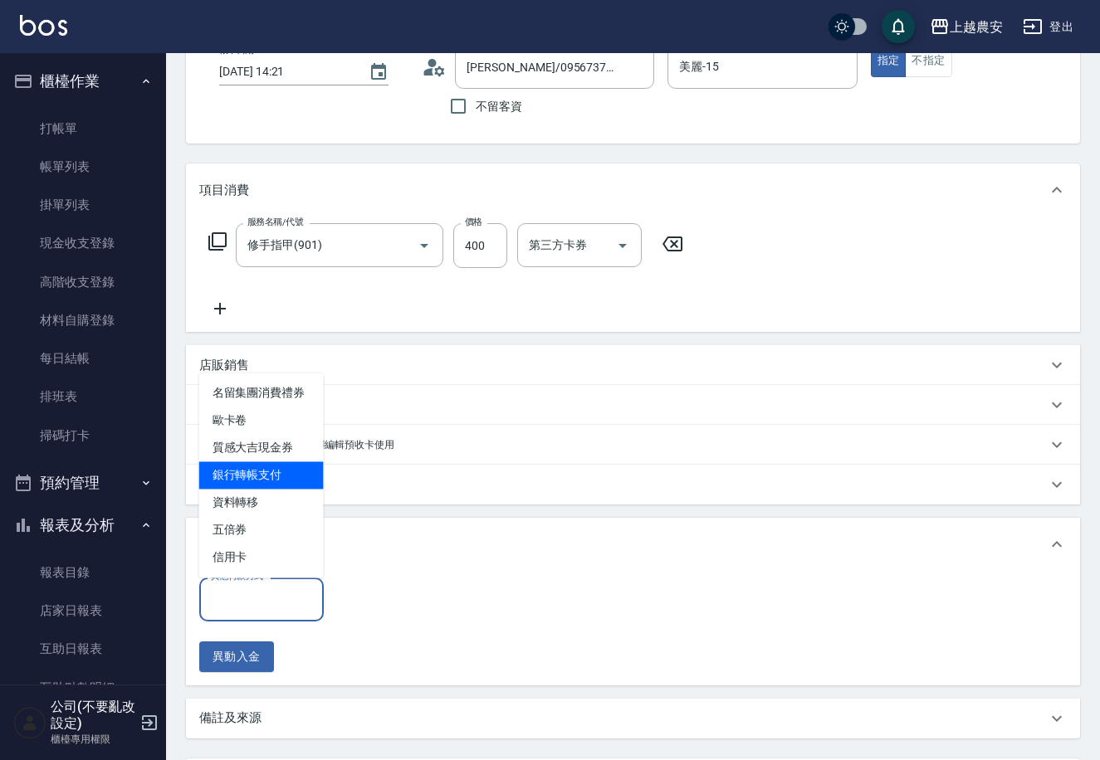
click at [300, 472] on span "銀行轉帳支付" at bounding box center [261, 475] width 125 height 27
type input "銀行轉帳支付"
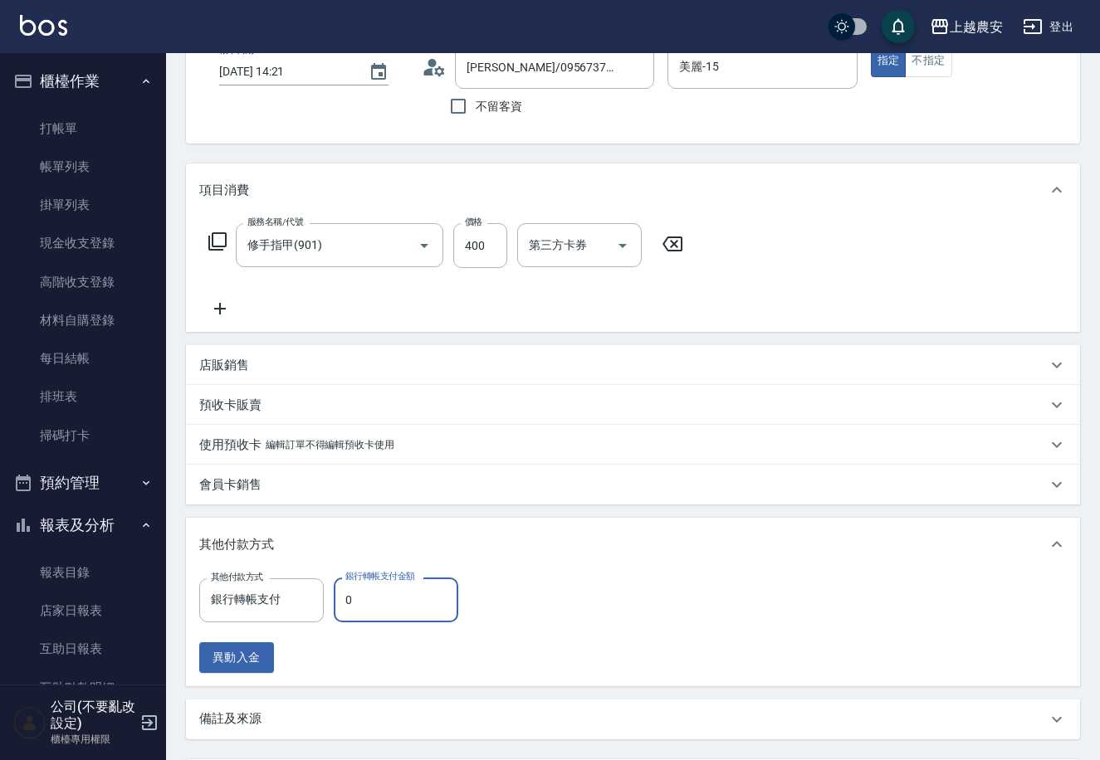
click at [361, 597] on input "0" at bounding box center [396, 600] width 125 height 45
type input "400"
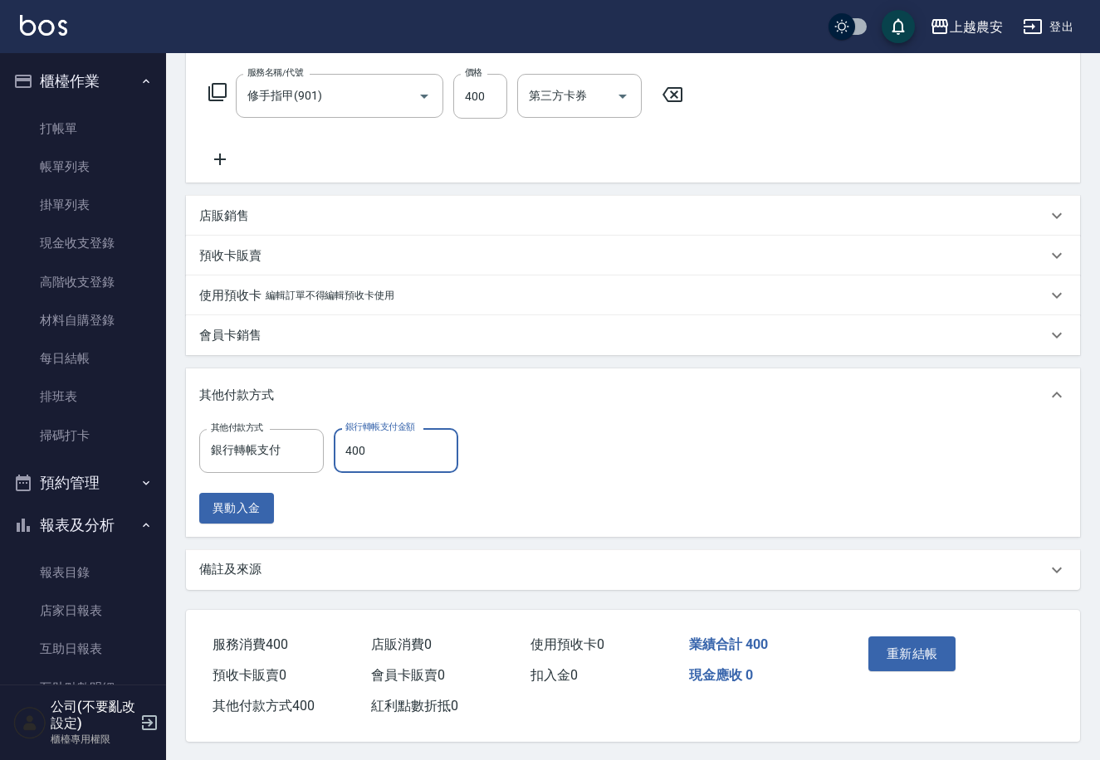
scroll to position [263, 0]
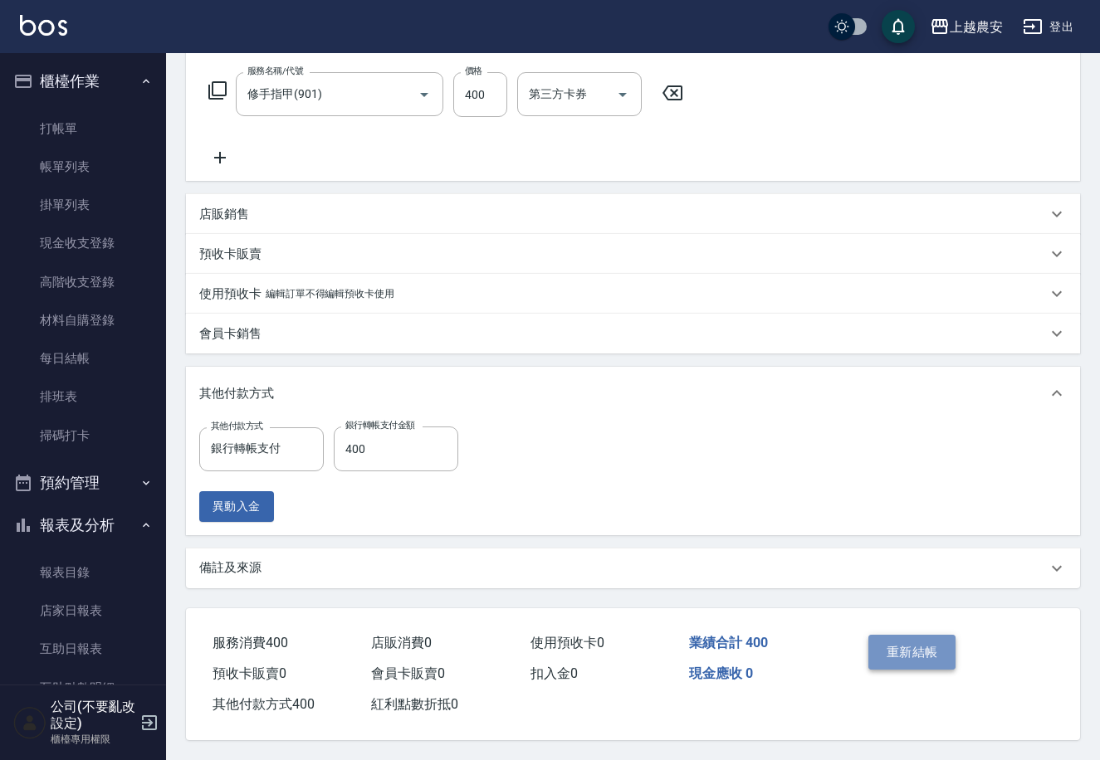
click at [899, 640] on button "重新結帳" at bounding box center [912, 652] width 88 height 35
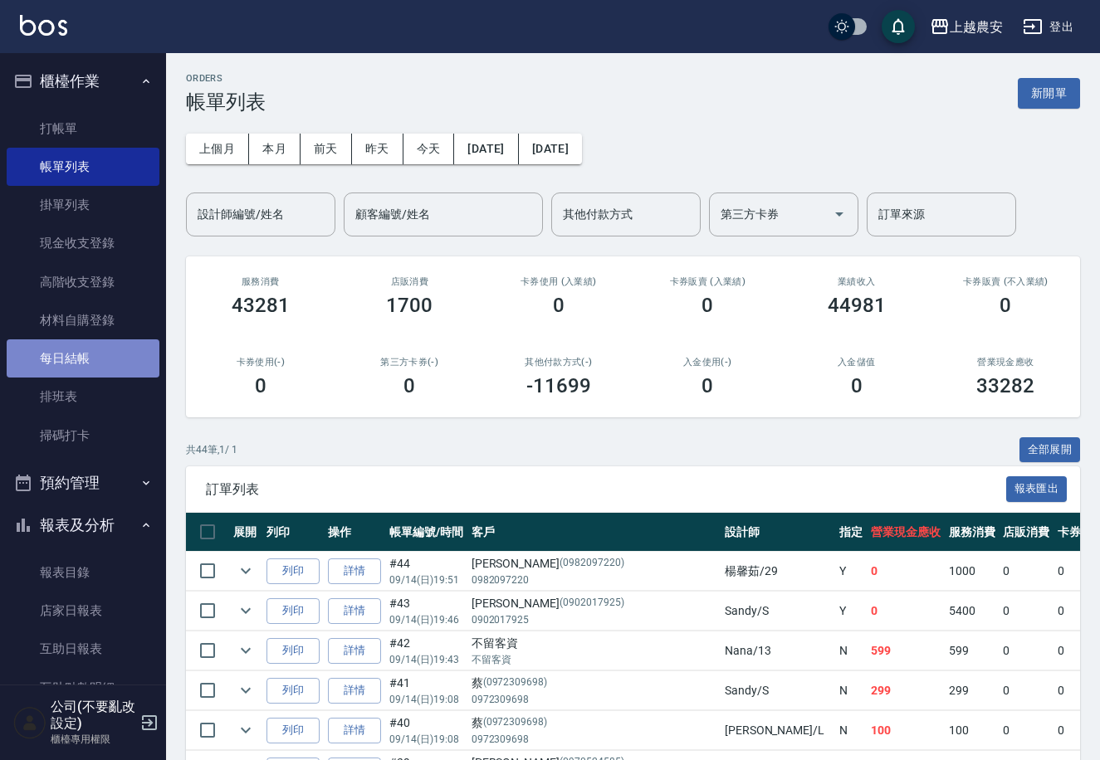
click at [138, 346] on link "每日結帳" at bounding box center [83, 359] width 153 height 38
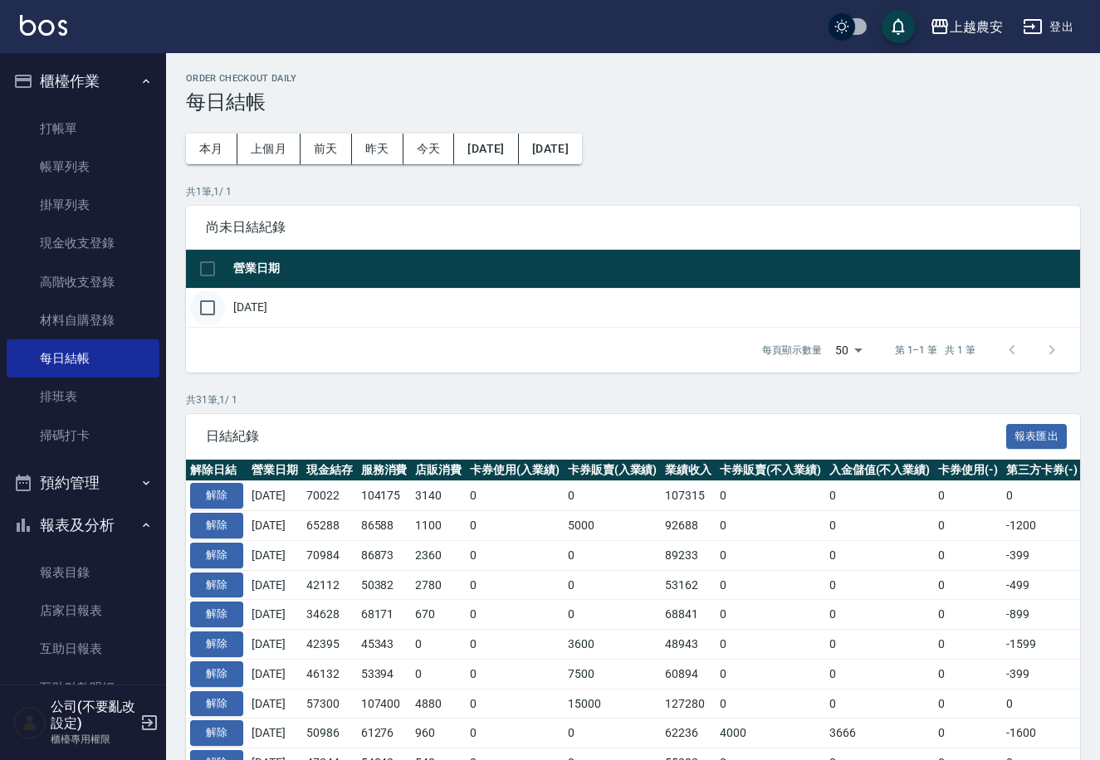
click at [217, 310] on input "checkbox" at bounding box center [207, 308] width 35 height 35
checkbox input "true"
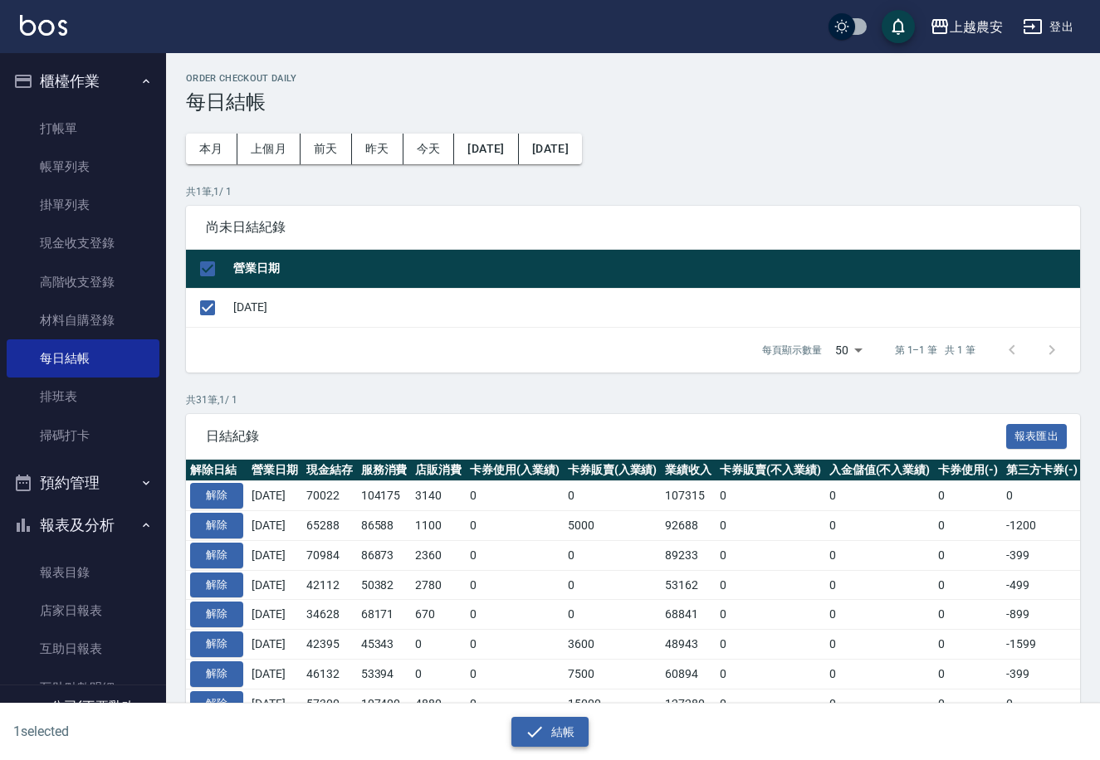
click at [546, 737] on button "結帳" at bounding box center [549, 732] width 77 height 31
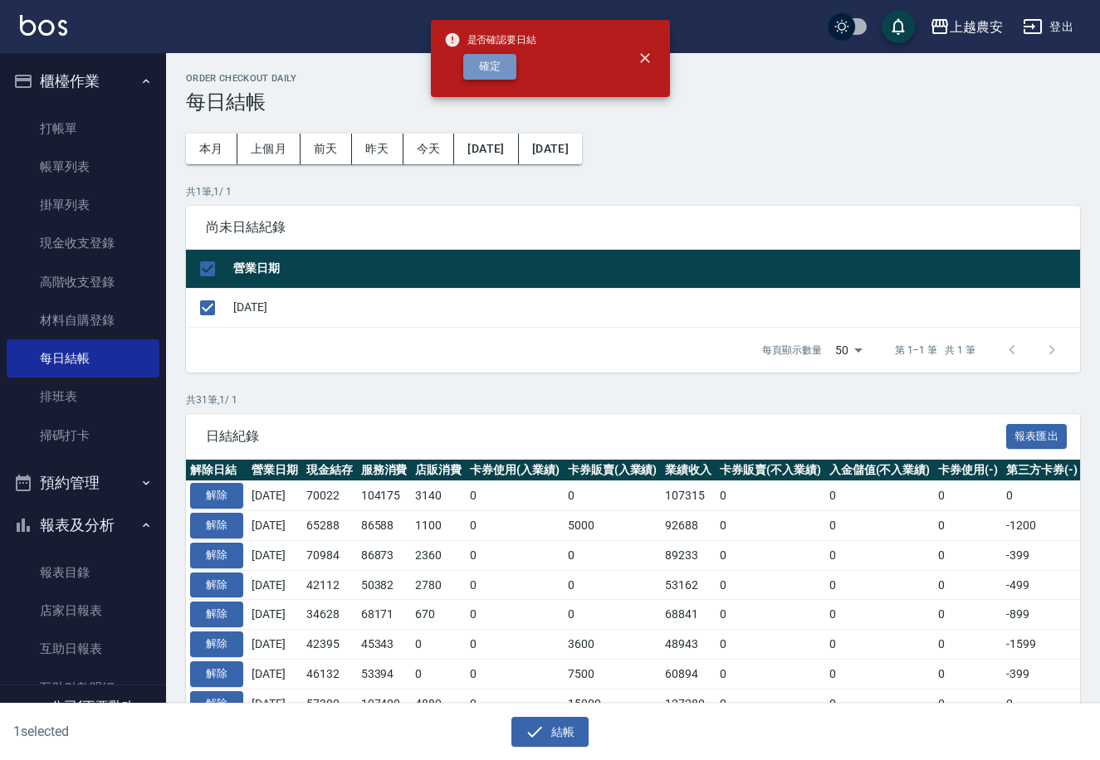
click at [496, 73] on button "確定" at bounding box center [489, 67] width 53 height 26
checkbox input "false"
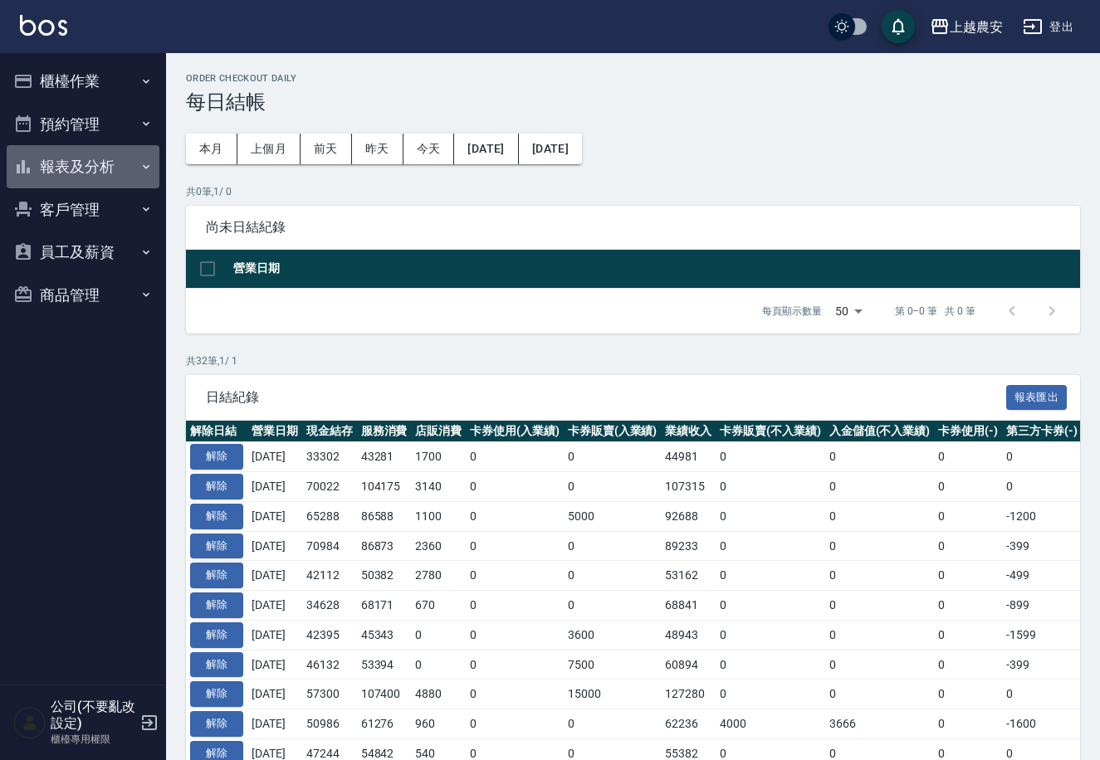
click at [90, 155] on button "報表及分析" at bounding box center [83, 166] width 153 height 43
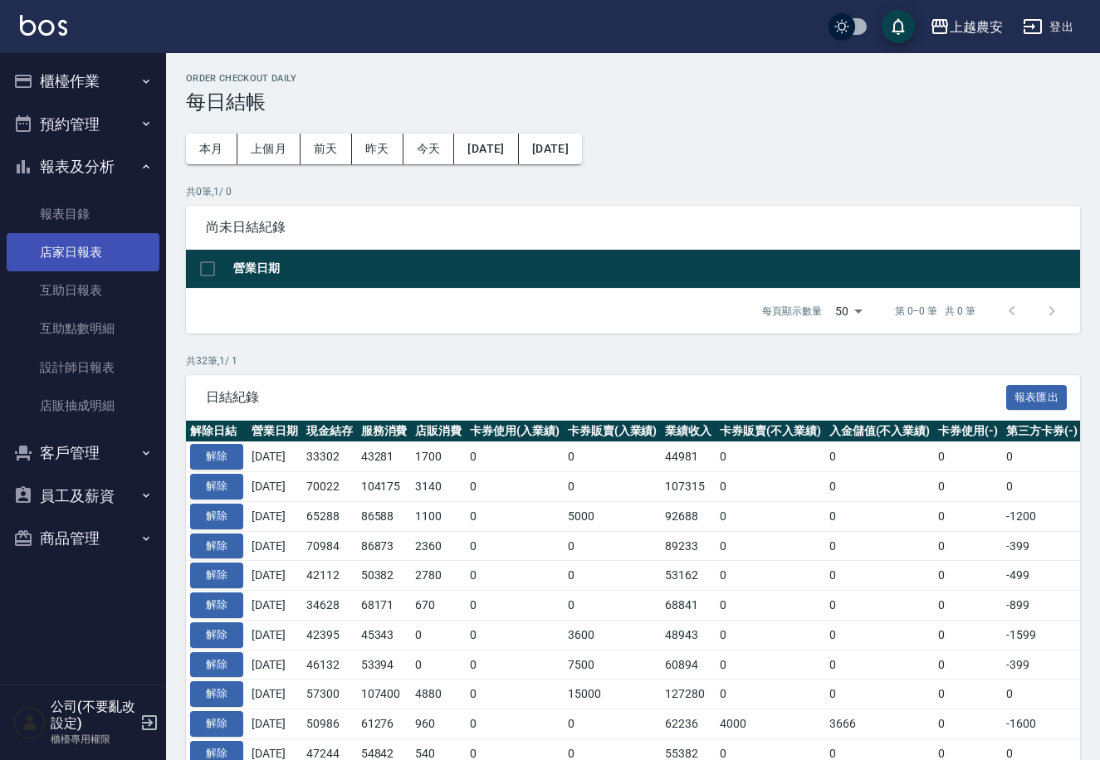
click at [99, 233] on link "店家日報表" at bounding box center [83, 252] width 153 height 38
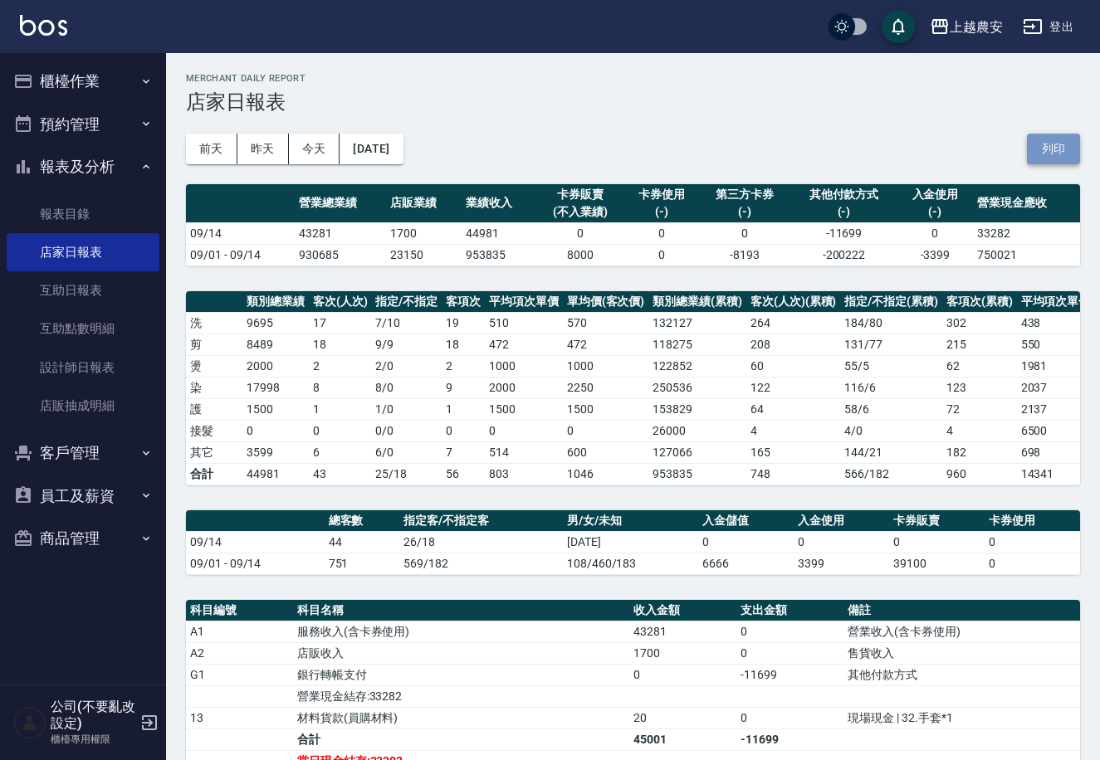
click at [1067, 144] on button "列印" at bounding box center [1053, 149] width 53 height 31
click at [117, 82] on button "櫃檯作業" at bounding box center [83, 81] width 153 height 43
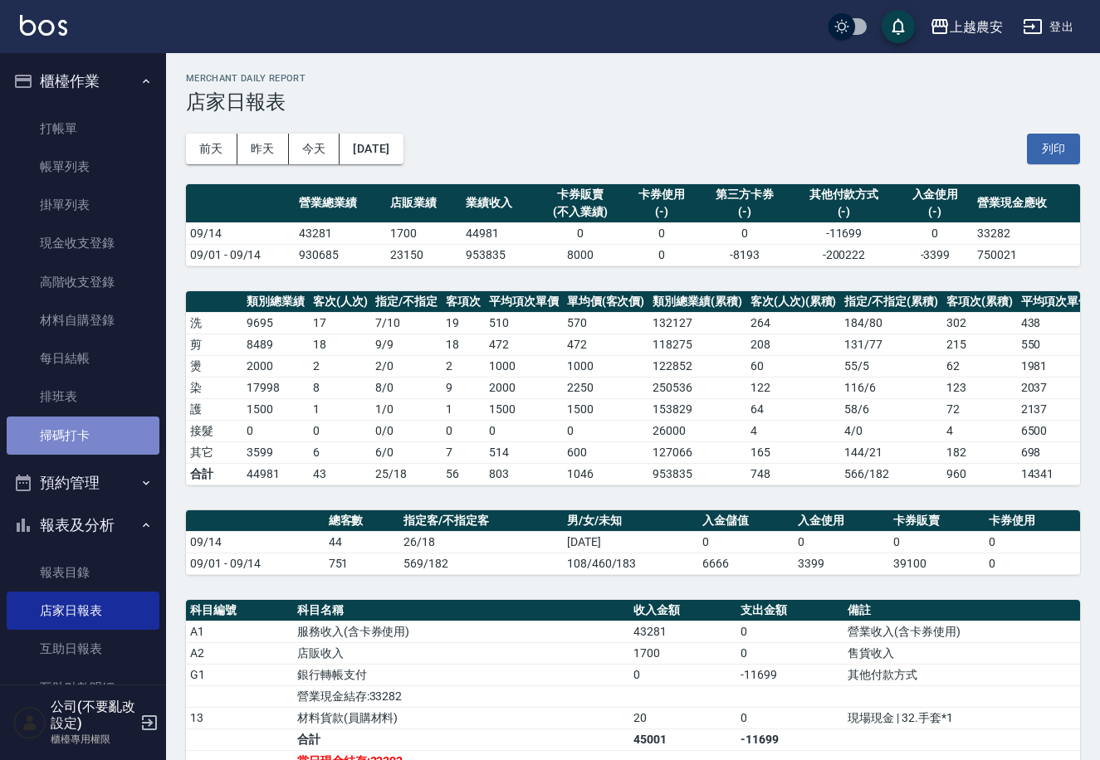
click at [94, 426] on link "掃碼打卡" at bounding box center [83, 436] width 153 height 38
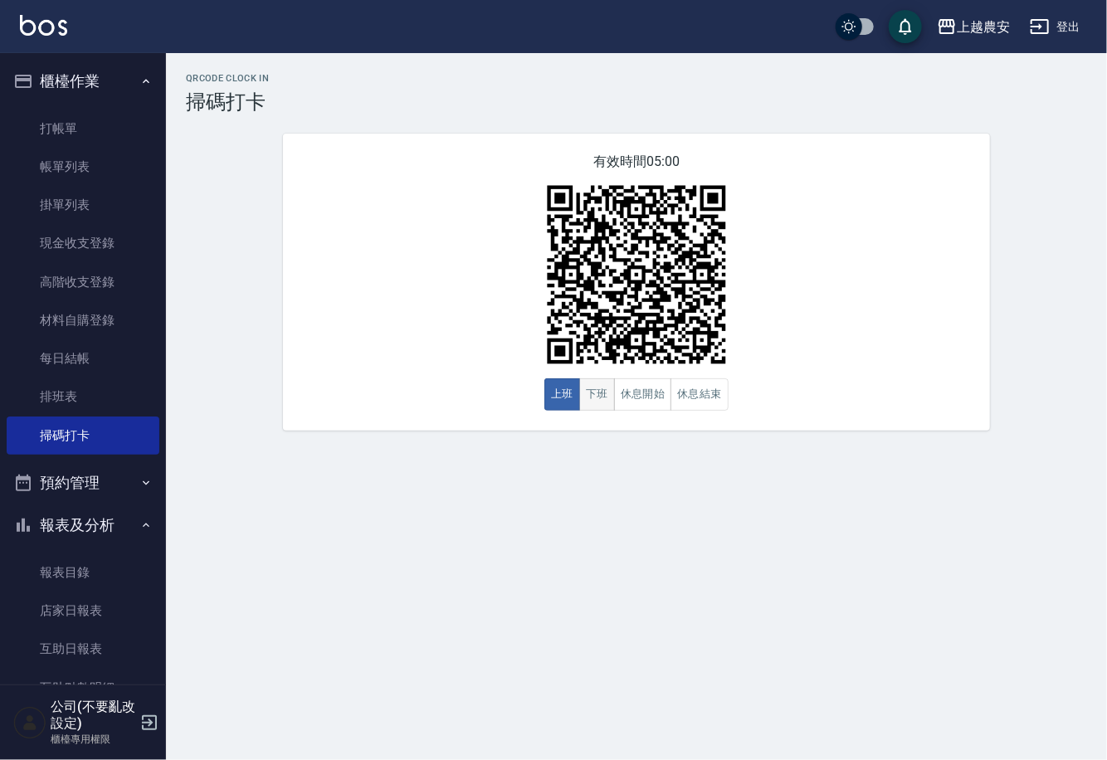
click at [588, 386] on button "下班" at bounding box center [597, 395] width 36 height 32
